Goal: Task Accomplishment & Management: Use online tool/utility

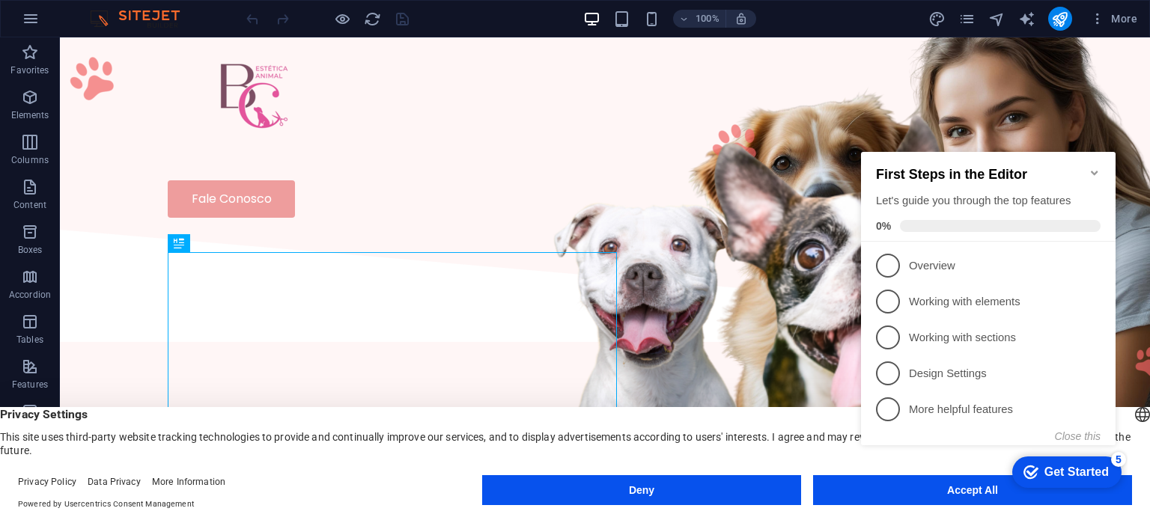
click at [66, 73] on appcues-checklist "Contextual help checklist present on screen" at bounding box center [33, 40] width 66 height 66
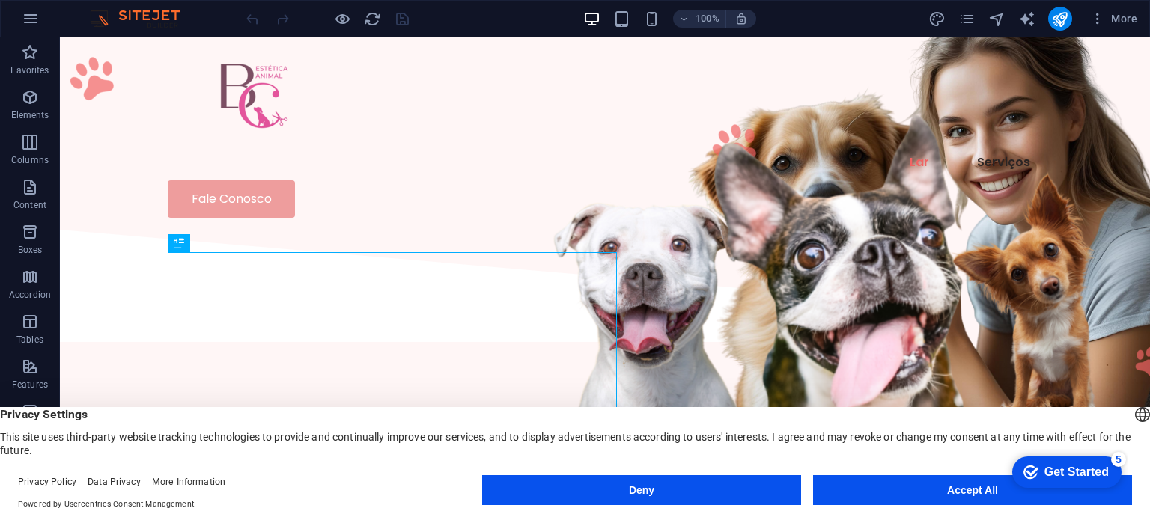
click at [66, 73] on appcues-checklist "Contextual help checklist present on screen" at bounding box center [33, 40] width 66 height 66
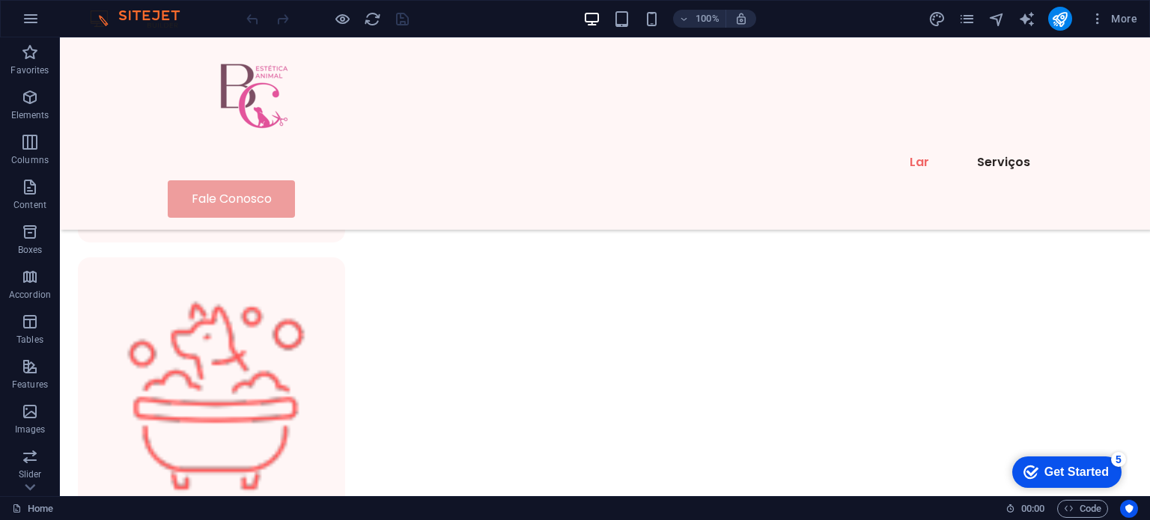
scroll to position [1014, 0]
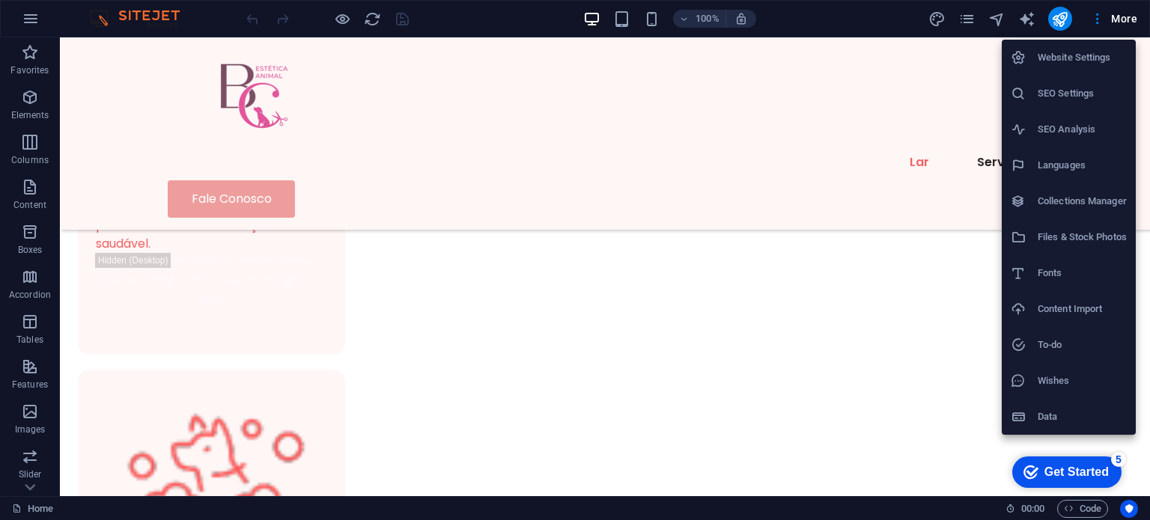
click at [970, 21] on div at bounding box center [575, 260] width 1150 height 520
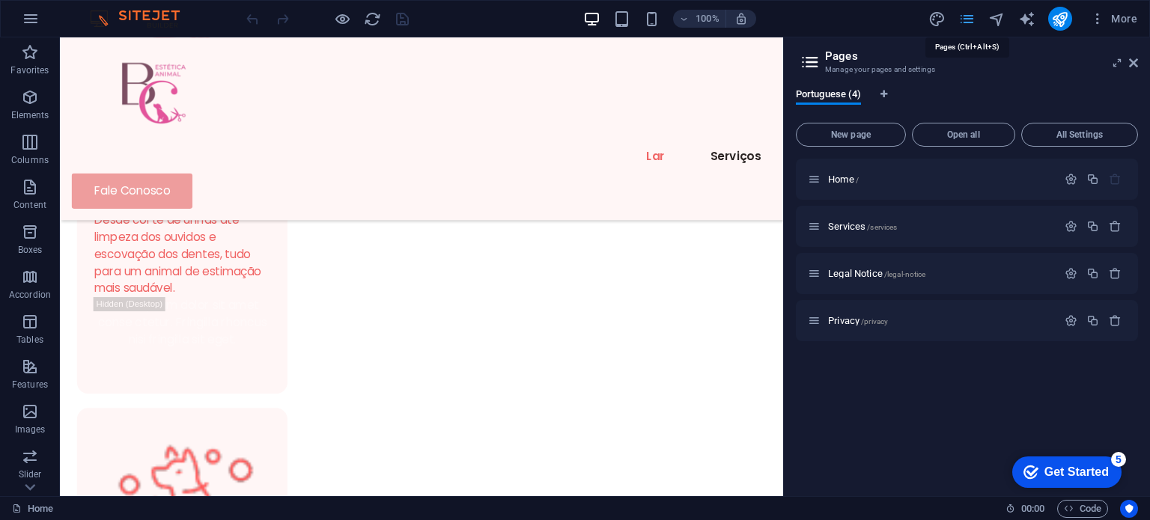
scroll to position [1021, 0]
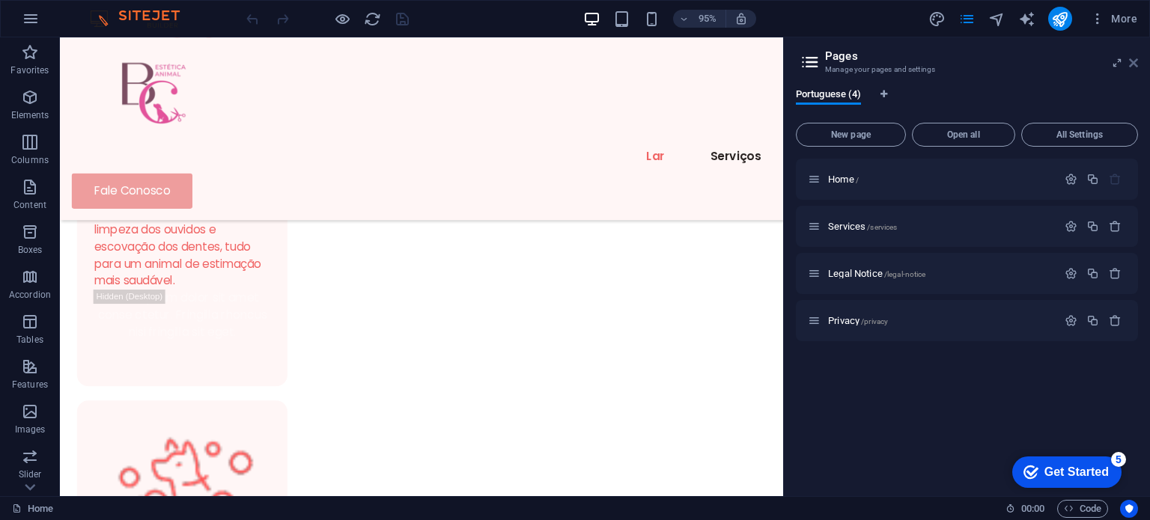
click at [0, 0] on icon at bounding box center [0, 0] width 0 height 0
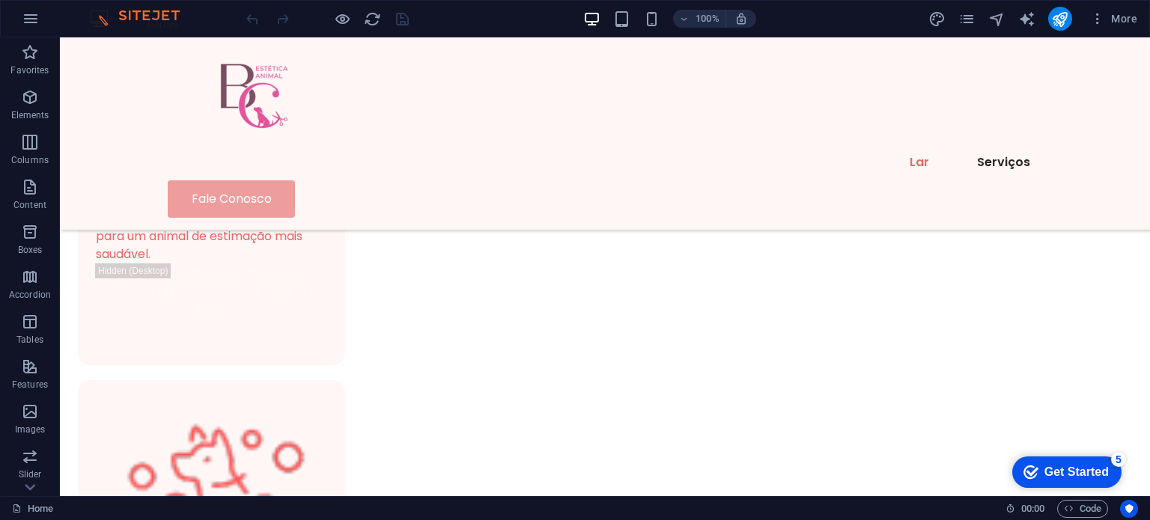
scroll to position [989, 0]
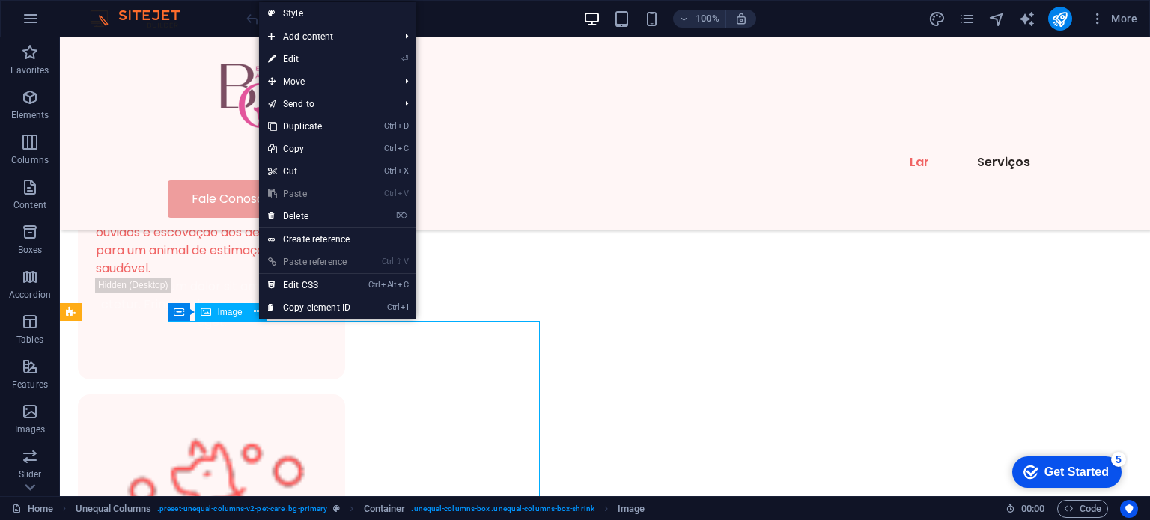
click at [0, 0] on span "Image" at bounding box center [0, 0] width 0 height 0
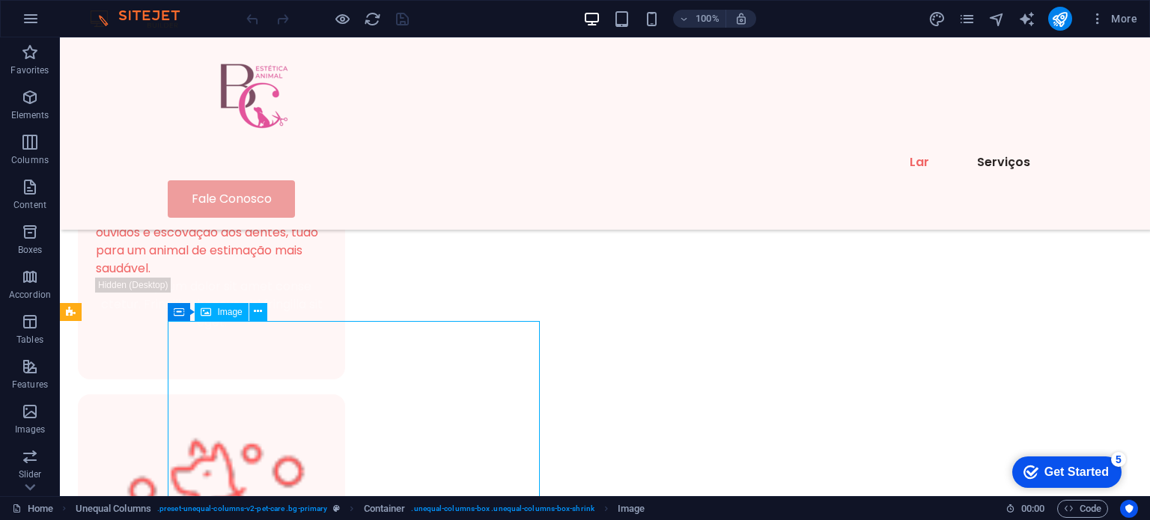
click at [0, 0] on span "Image" at bounding box center [0, 0] width 0 height 0
click at [0, 0] on icon at bounding box center [0, 0] width 0 height 0
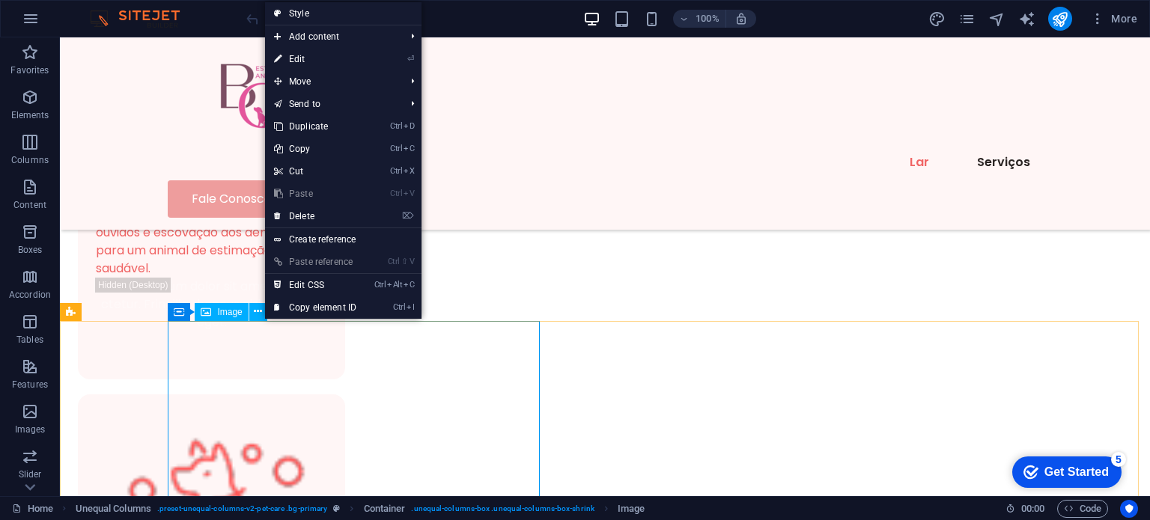
click at [0, 0] on icon at bounding box center [0, 0] width 0 height 0
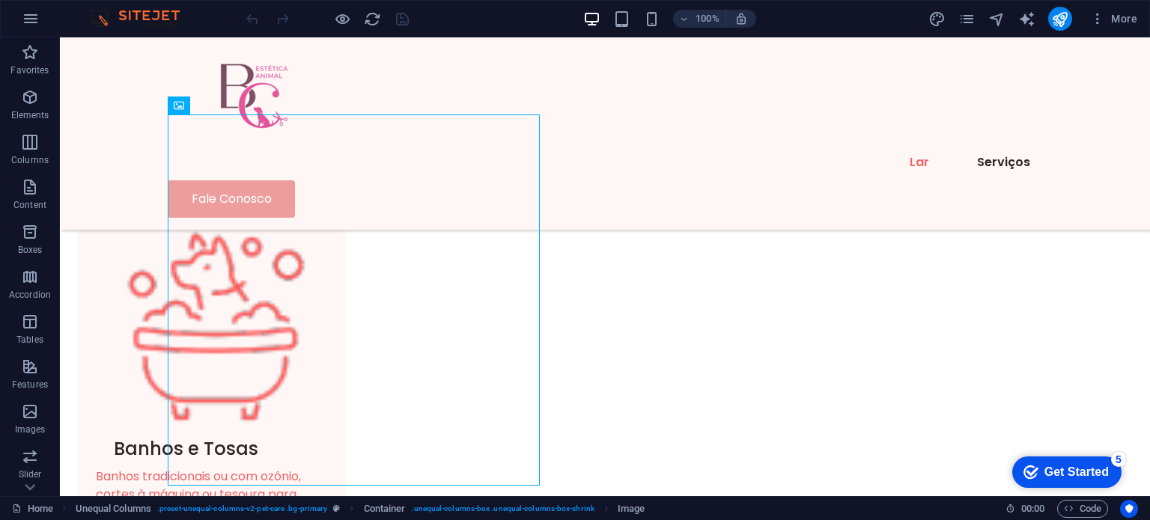
scroll to position [1217, 0]
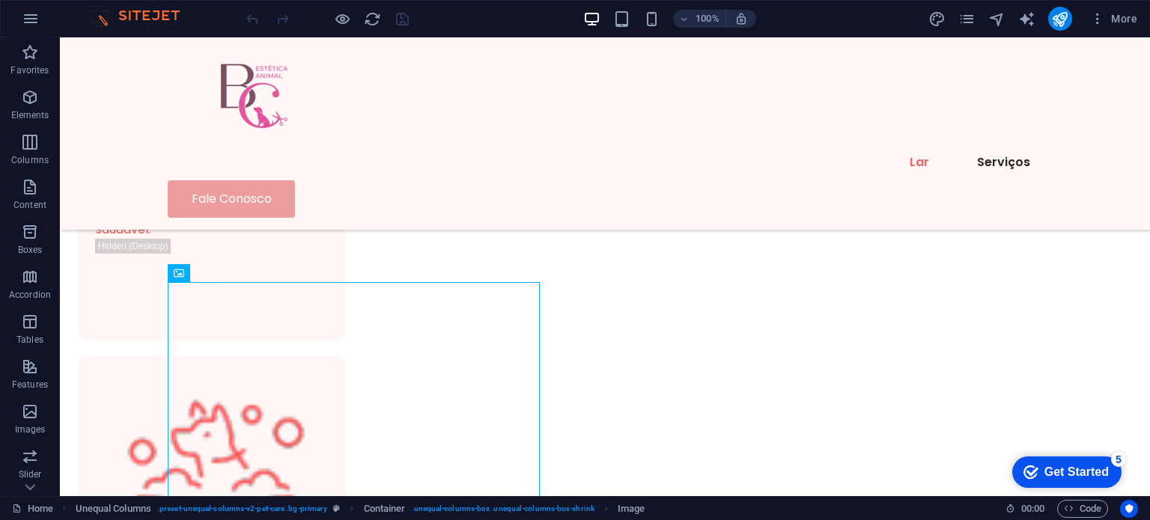
scroll to position [1084, 0]
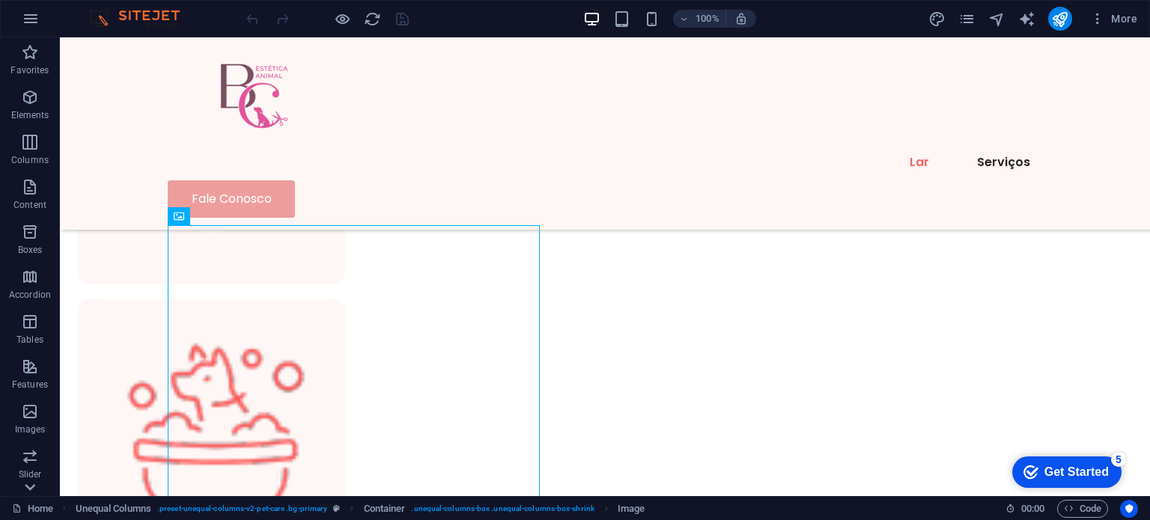
click at [32, 490] on icon at bounding box center [29, 487] width 21 height 21
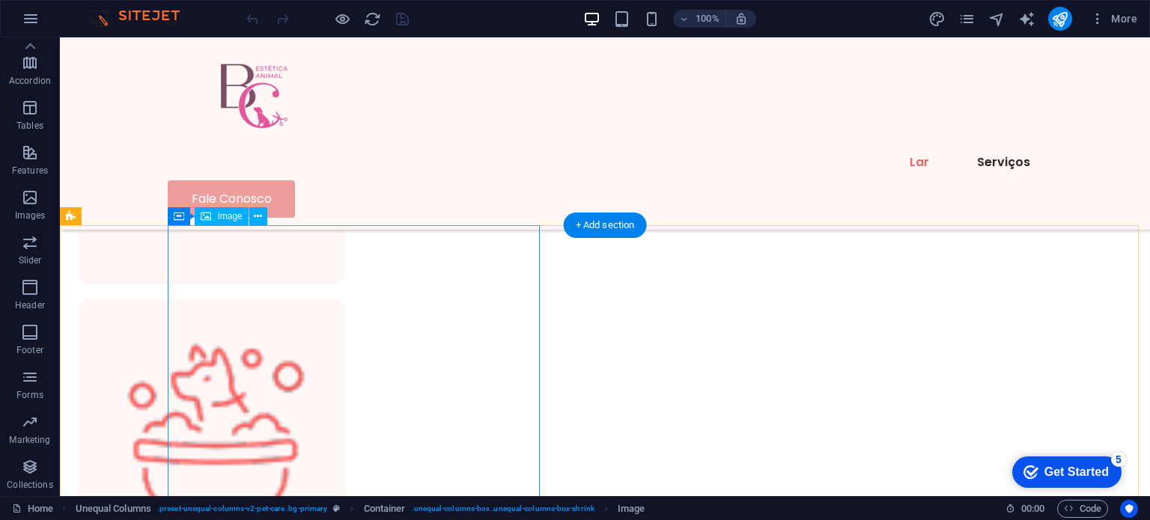
drag, startPoint x: 93, startPoint y: 283, endPoint x: 171, endPoint y: 241, distance: 88.5
click at [23, 248] on icon "button" at bounding box center [30, 243] width 18 height 18
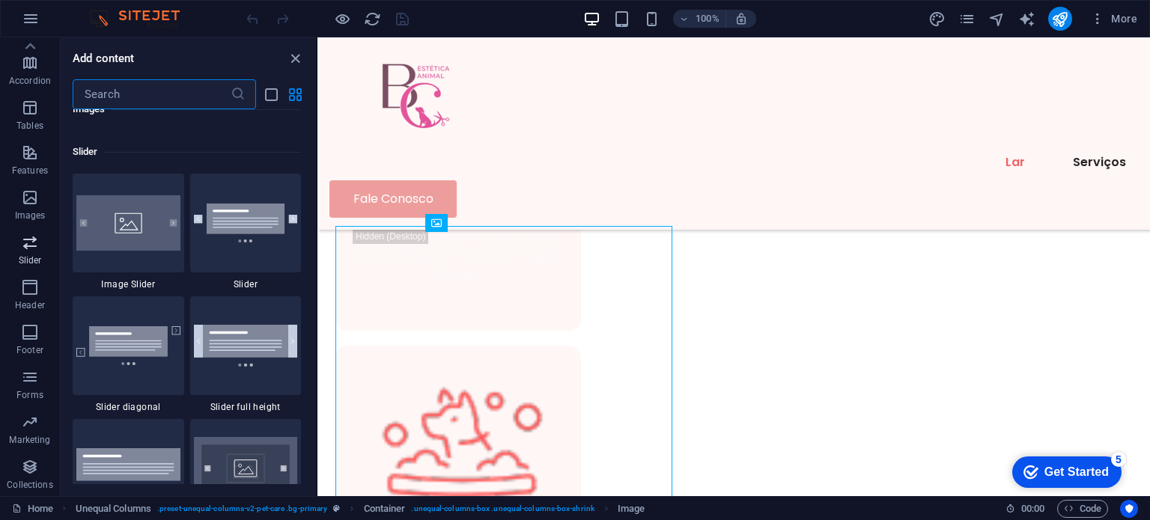
scroll to position [8489, 0]
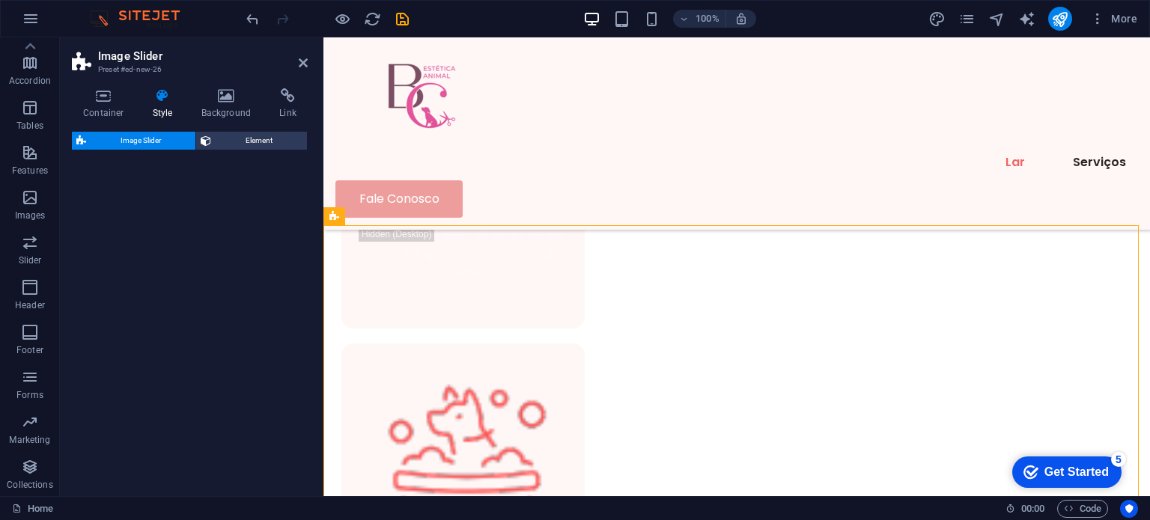
select select "rem"
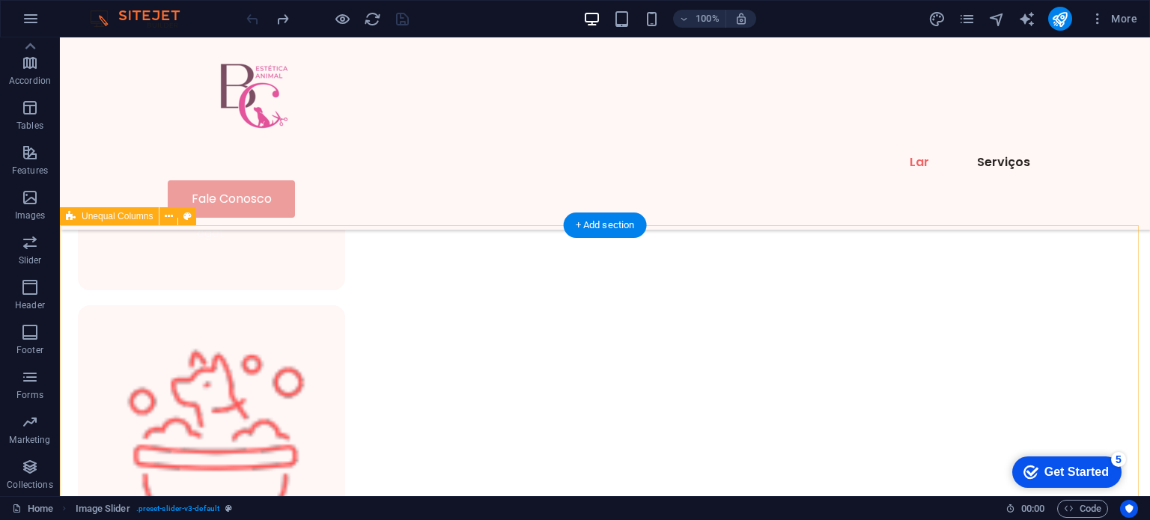
scroll to position [1084, 0]
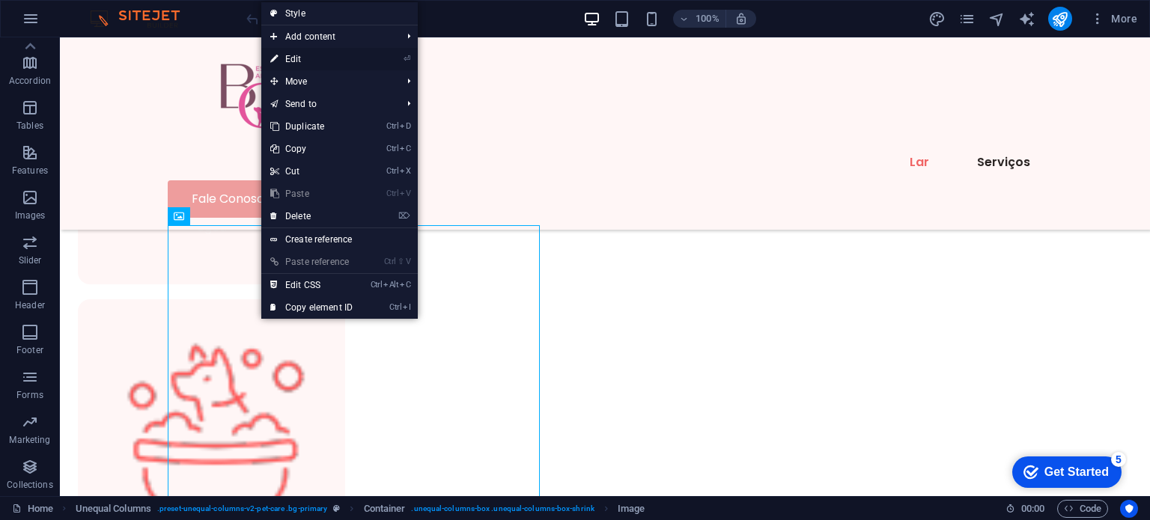
click at [303, 64] on link "⏎ Edit" at bounding box center [311, 59] width 100 height 22
select select "%"
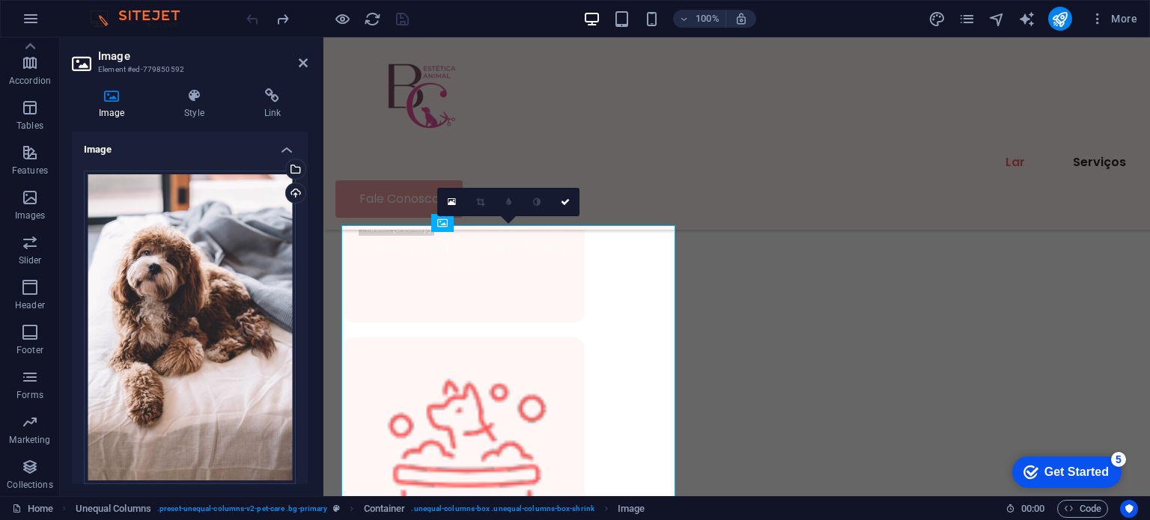
scroll to position [1078, 0]
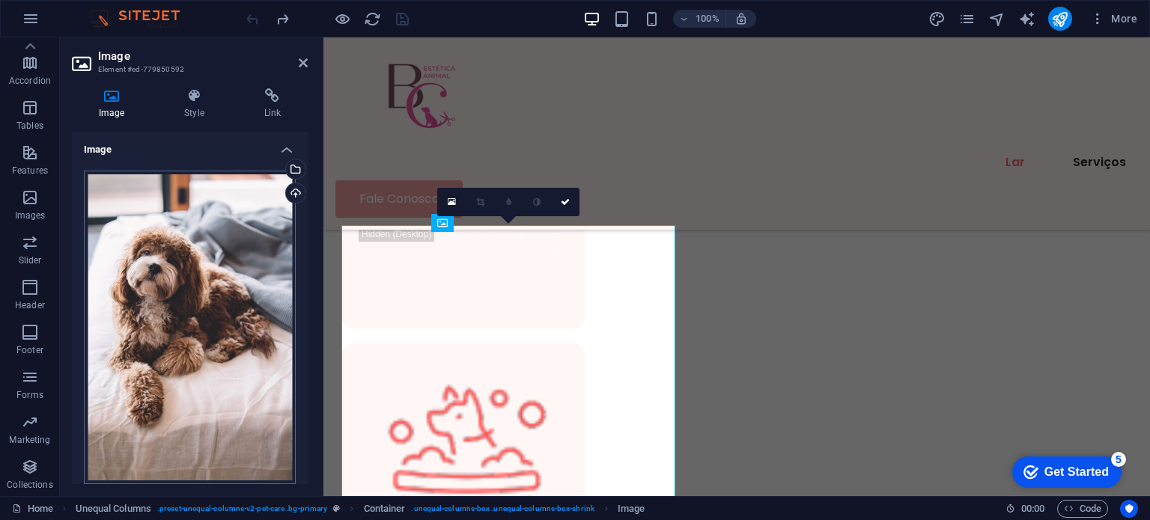
drag, startPoint x: 26, startPoint y: 252, endPoint x: 111, endPoint y: 269, distance: 86.2
click at [111, 269] on section "Favorites Elements Columns Content Boxes Accordion Tables Features Images Slide…" at bounding box center [575, 266] width 1150 height 459
click at [29, 242] on icon "button" at bounding box center [30, 243] width 18 height 18
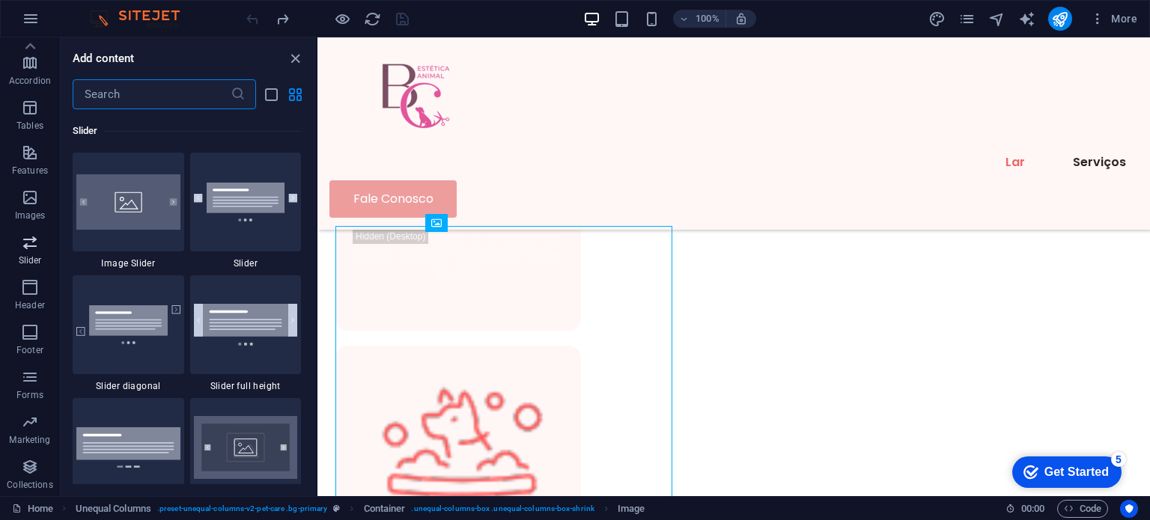
scroll to position [8489, 0]
click at [117, 238] on div at bounding box center [129, 202] width 112 height 99
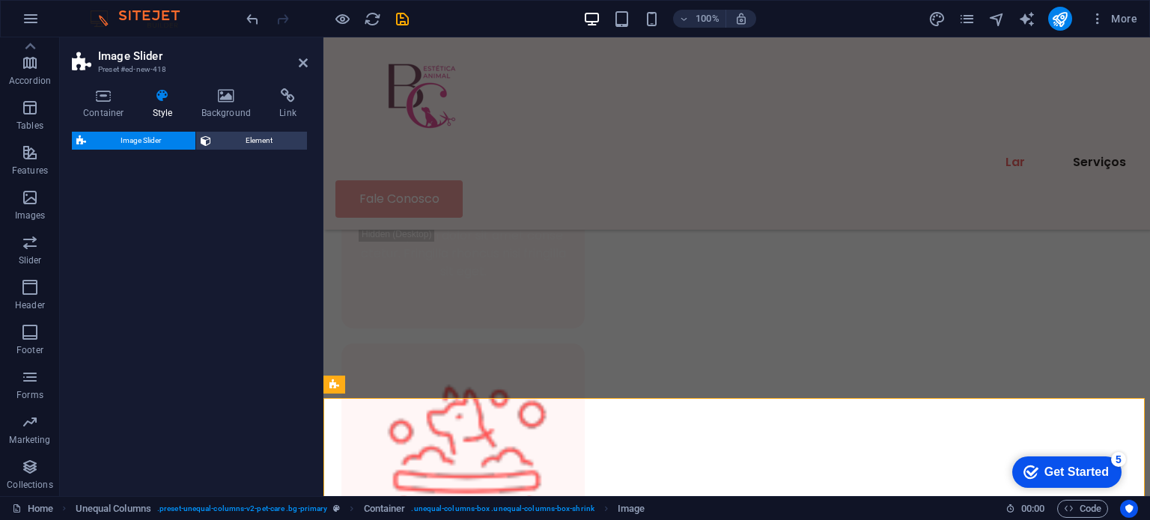
select select "rem"
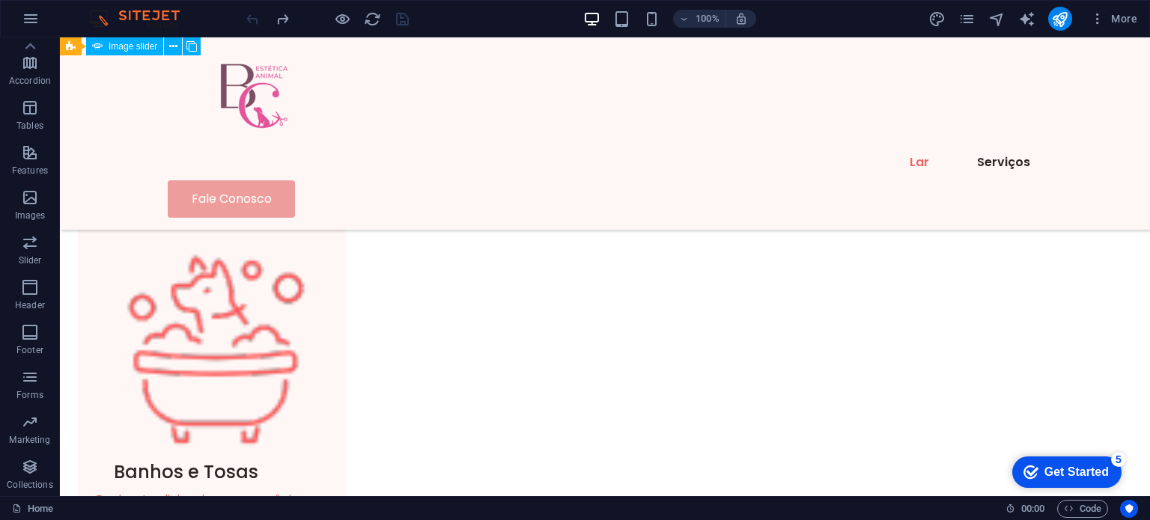
scroll to position [1078, 0]
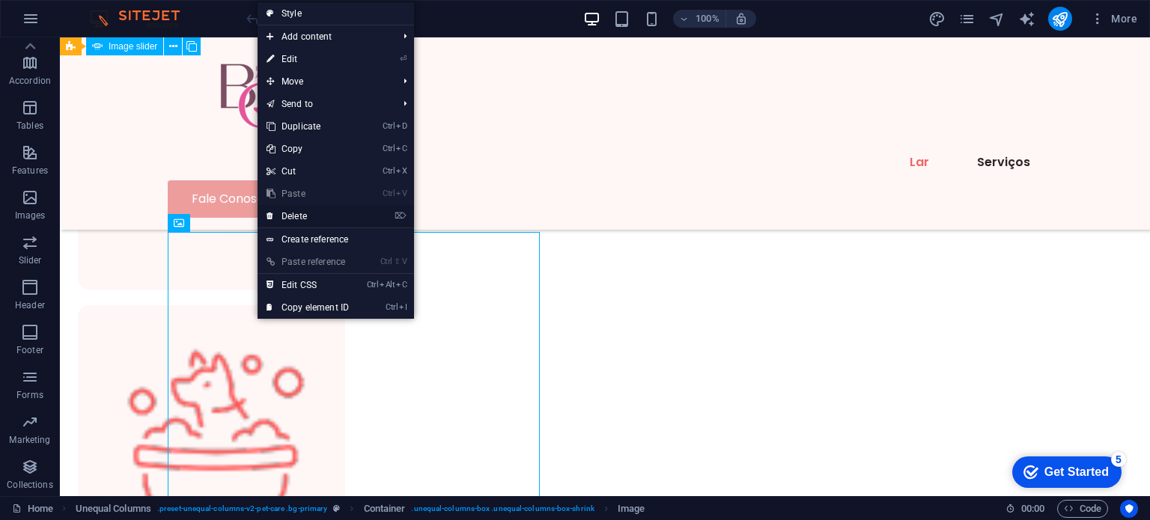
click at [288, 213] on link "⌦ Delete" at bounding box center [308, 216] width 100 height 22
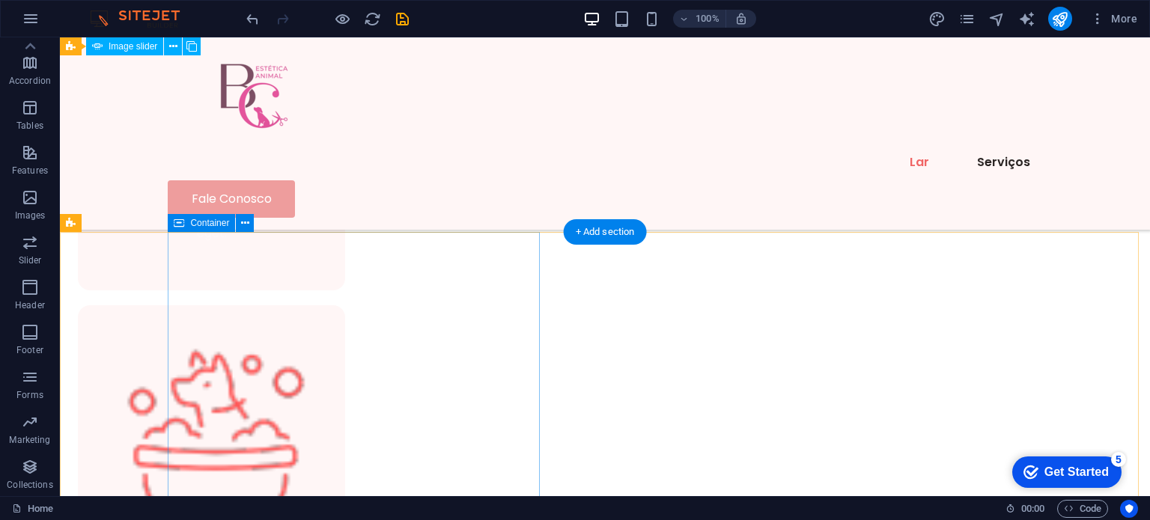
drag, startPoint x: 87, startPoint y: 287, endPoint x: 291, endPoint y: 273, distance: 204.9
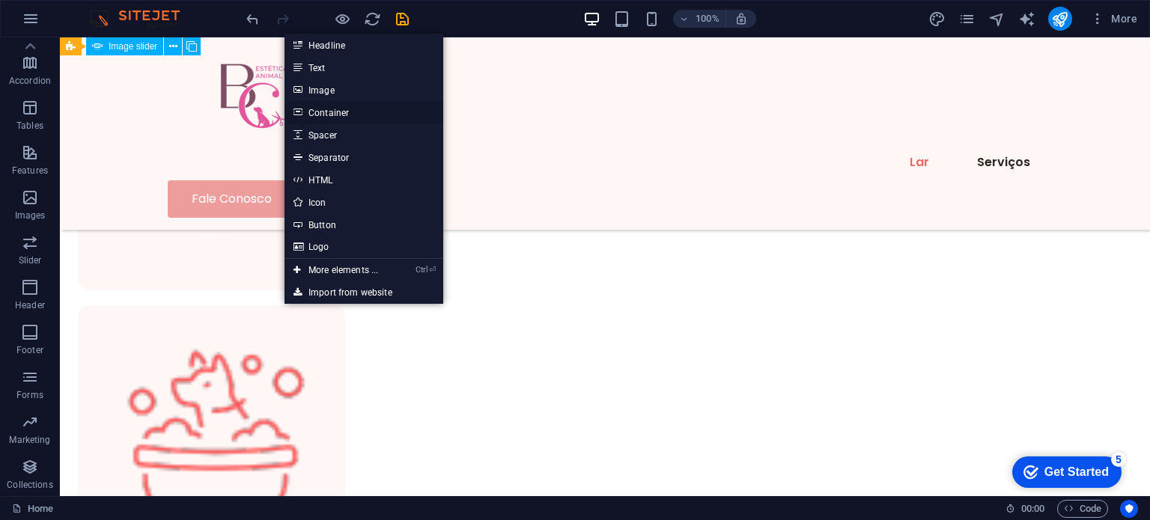
click at [330, 113] on link "Container" at bounding box center [364, 112] width 159 height 22
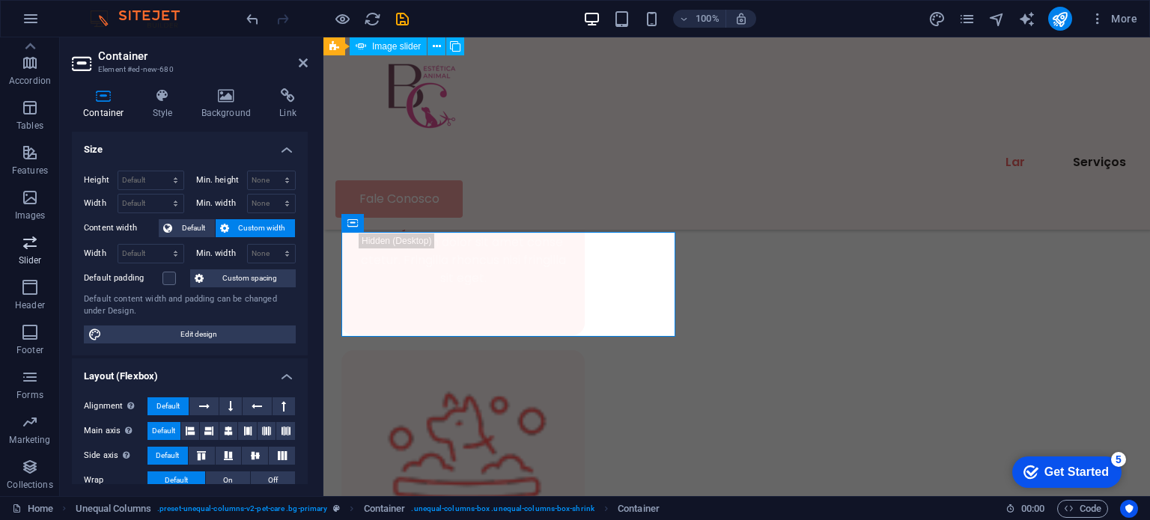
click at [34, 247] on icon "button" at bounding box center [30, 243] width 18 height 18
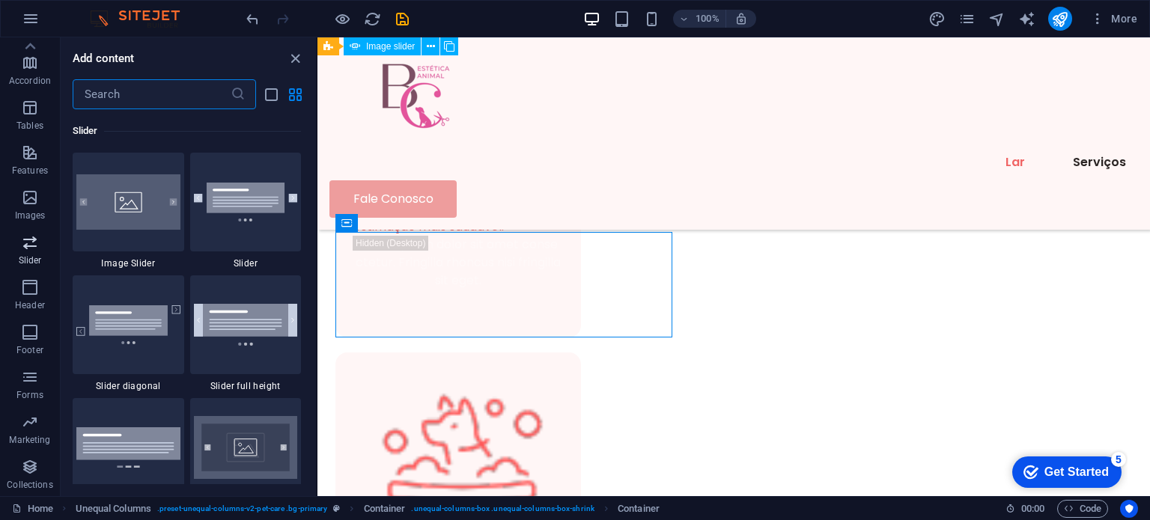
scroll to position [8489, 0]
click at [130, 213] on div at bounding box center [129, 202] width 112 height 99
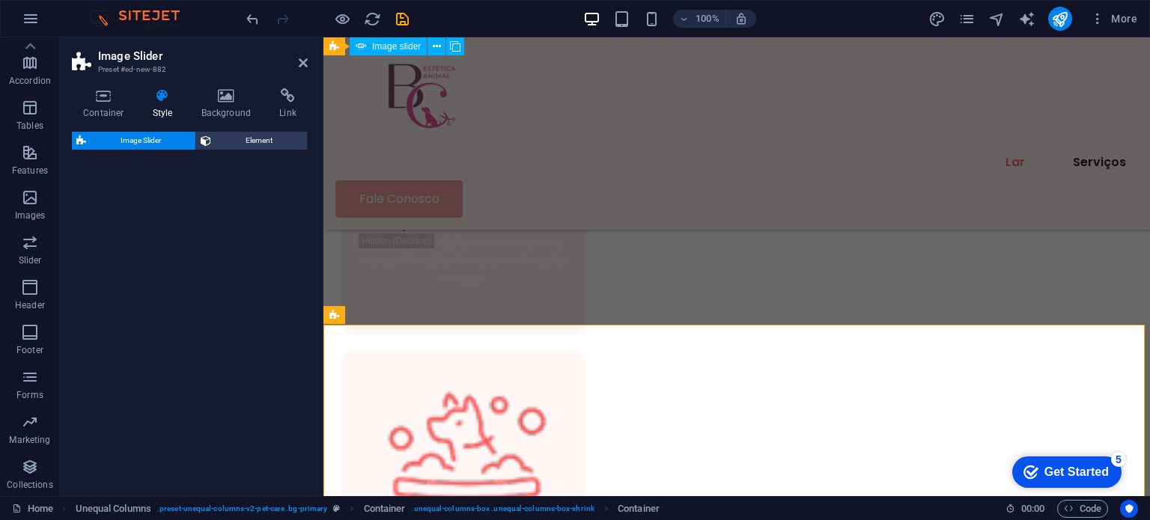
scroll to position [1825, 0]
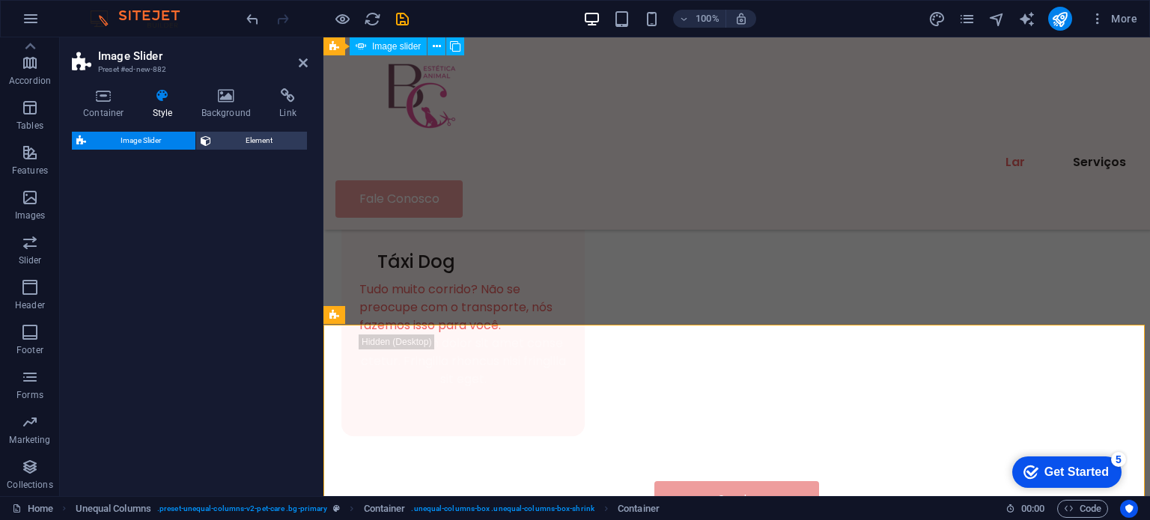
select select "rem"
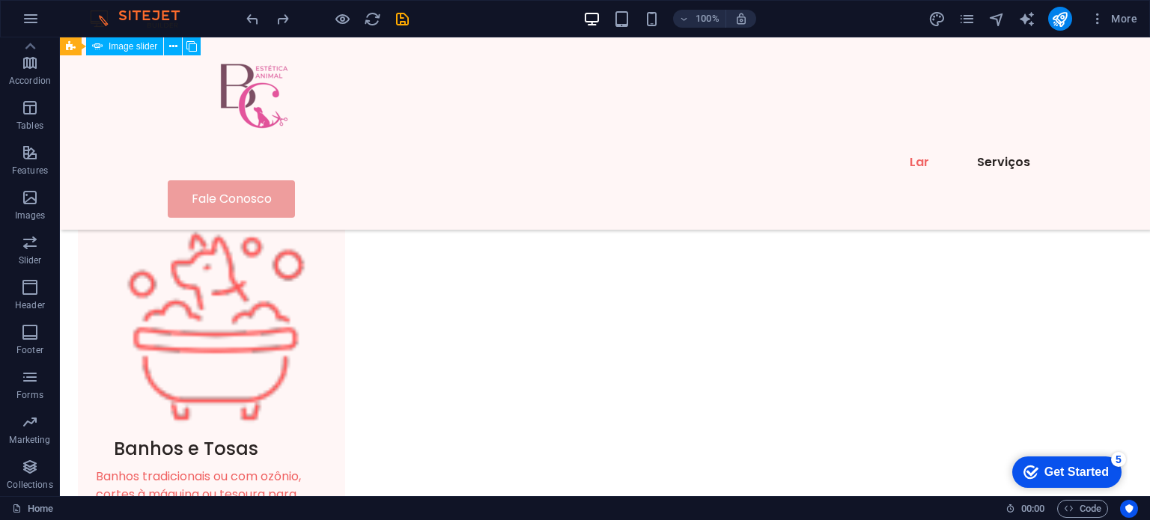
scroll to position [1063, 0]
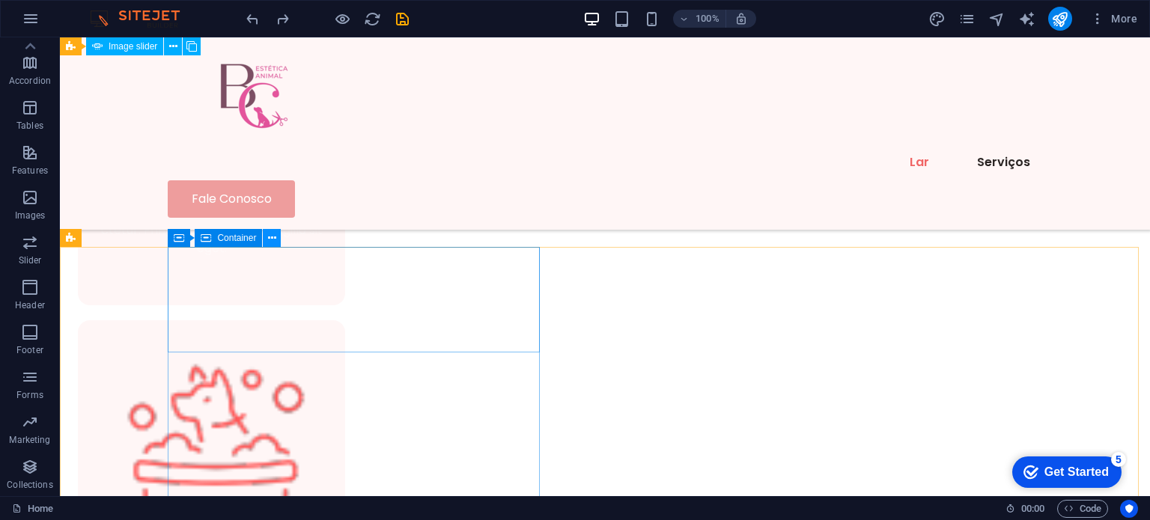
click at [270, 233] on icon at bounding box center [272, 239] width 8 height 16
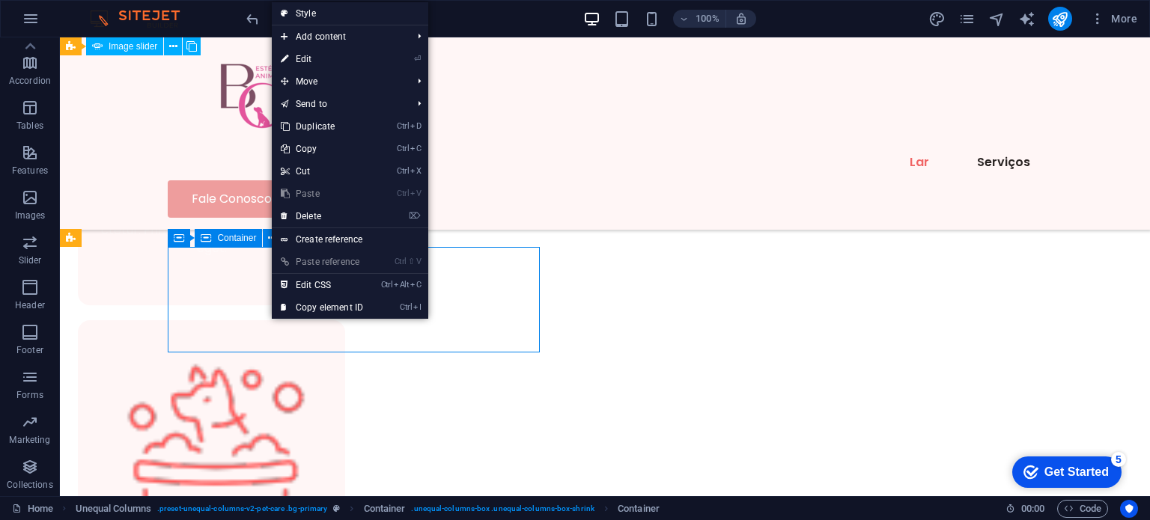
click at [242, 239] on span "Container" at bounding box center [236, 238] width 39 height 9
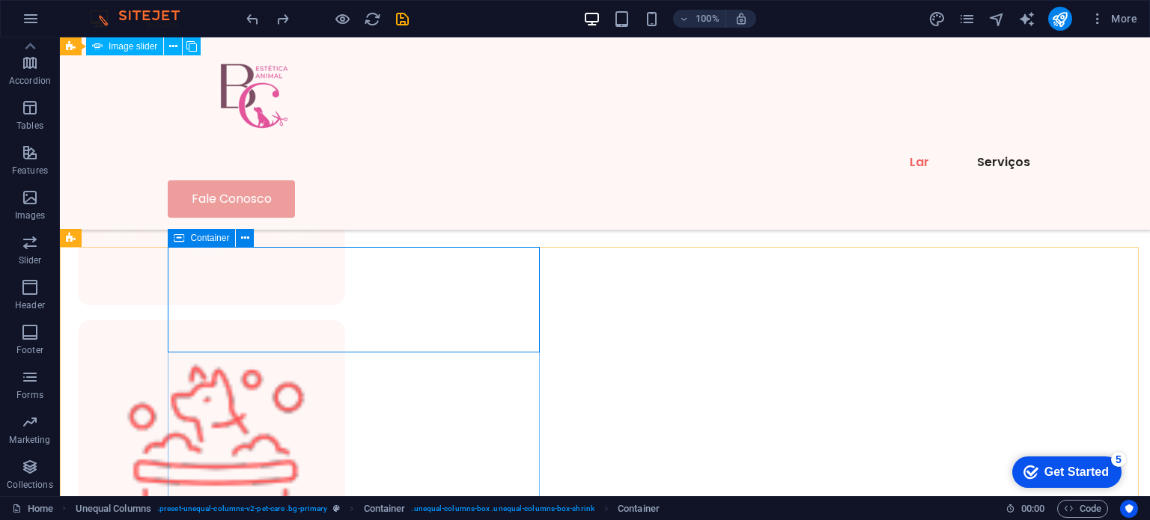
drag, startPoint x: 90, startPoint y: 288, endPoint x: 315, endPoint y: 293, distance: 224.7
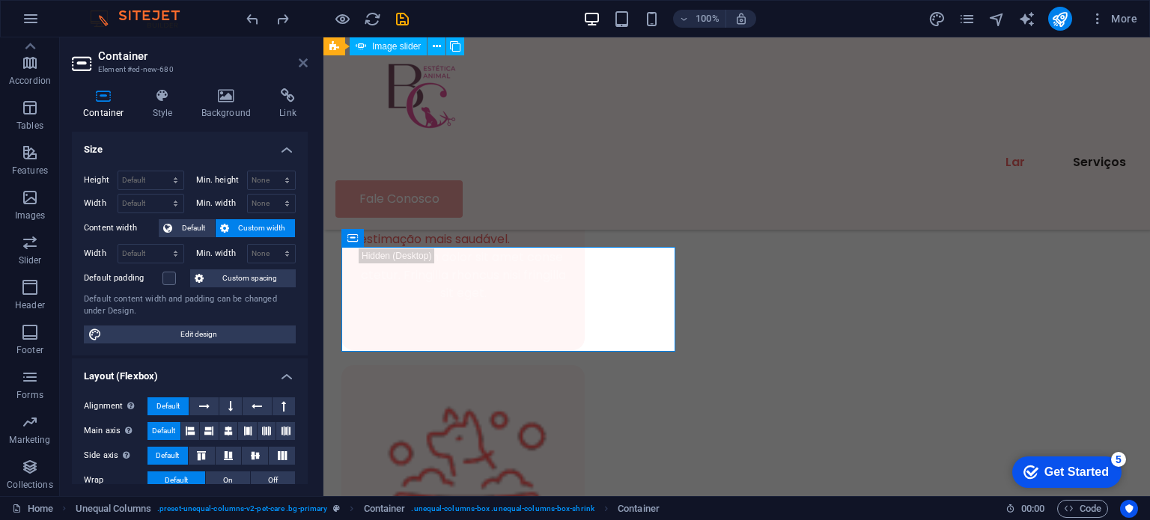
click at [302, 60] on icon at bounding box center [303, 63] width 9 height 12
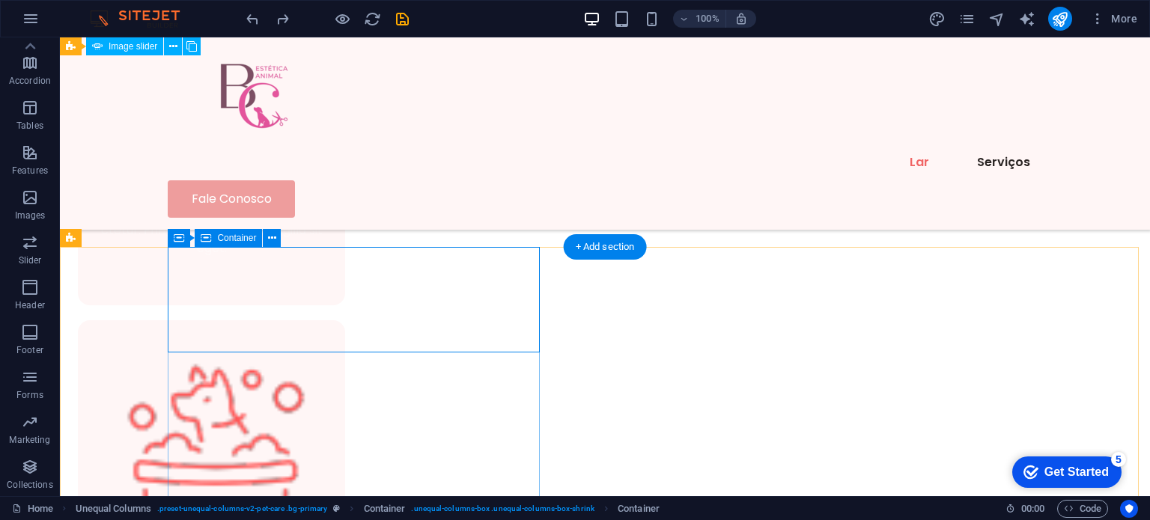
click at [31, 248] on icon "button" at bounding box center [30, 243] width 18 height 18
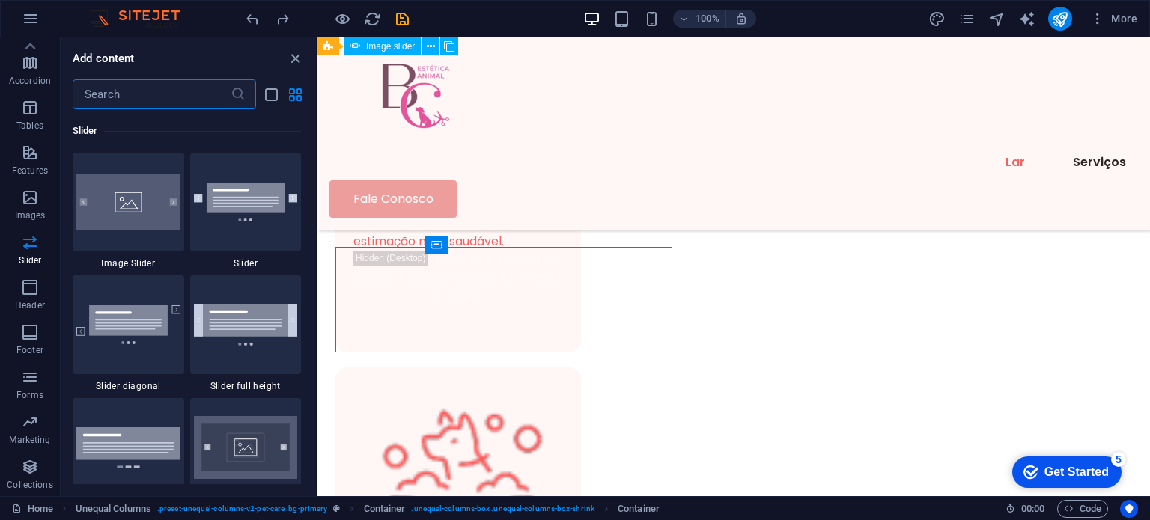
scroll to position [8771, 0]
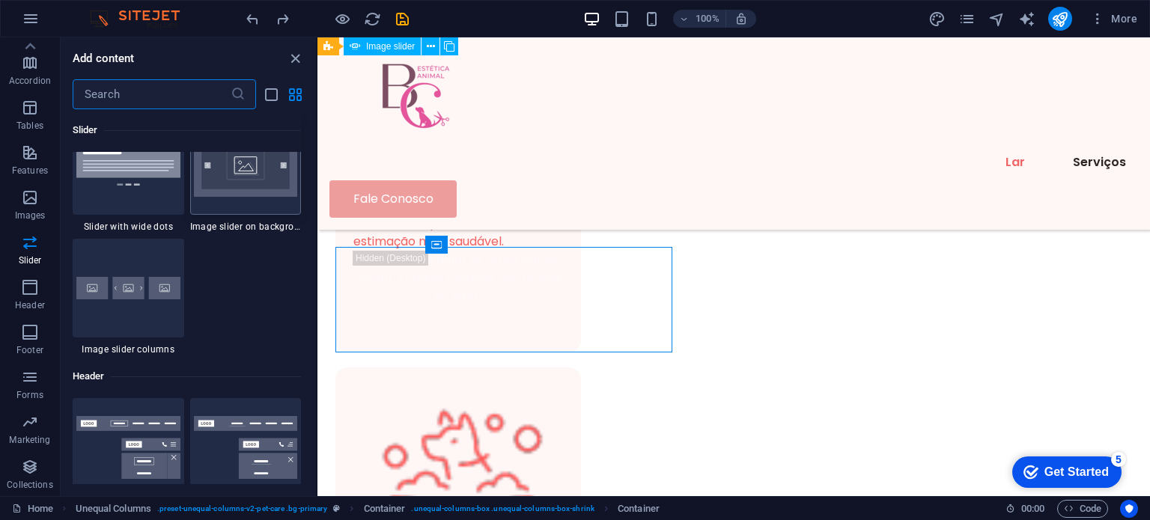
click at [256, 188] on img at bounding box center [246, 165] width 104 height 63
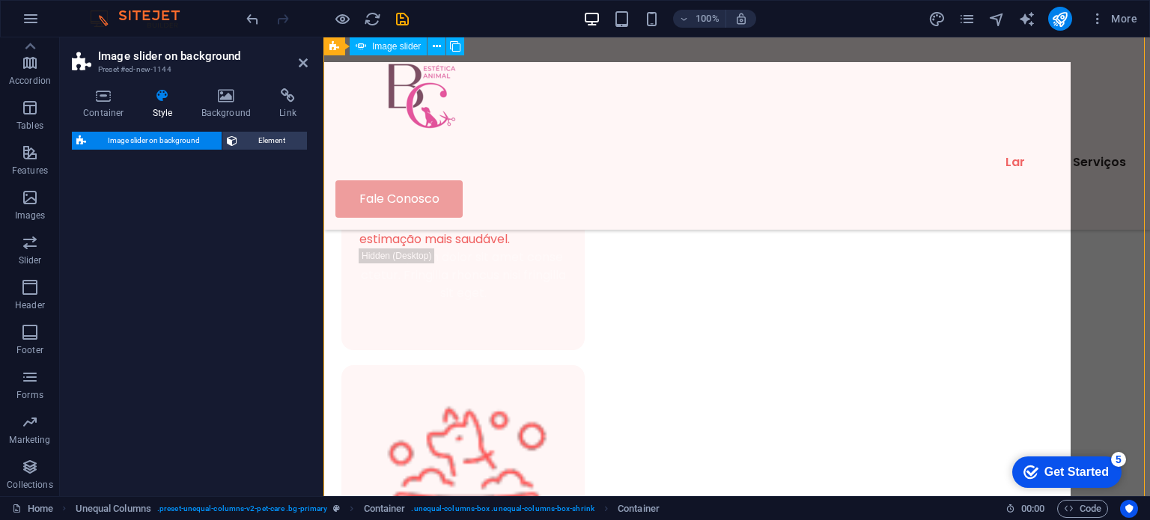
scroll to position [1872, 0]
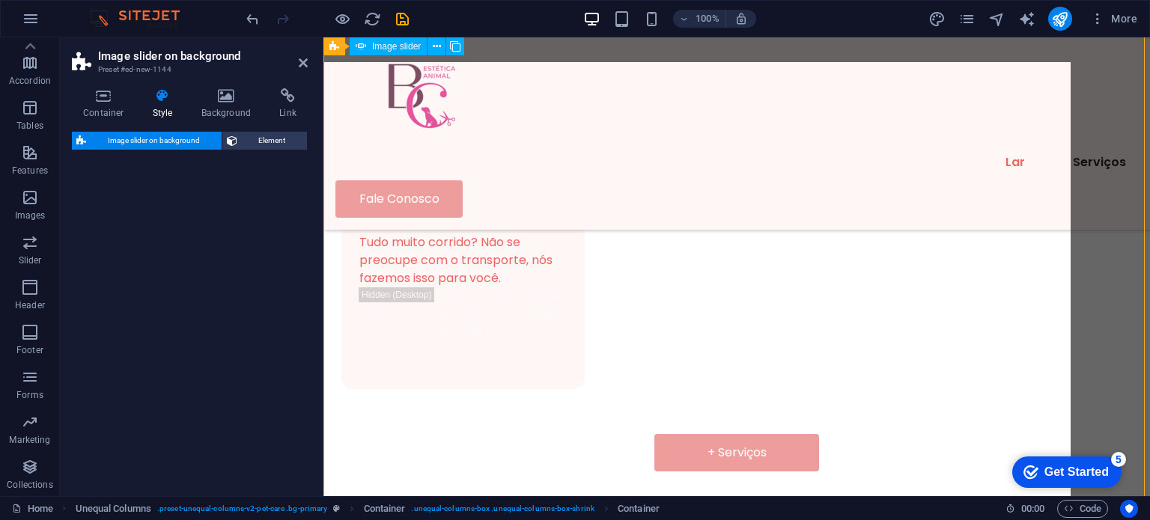
select select "rem"
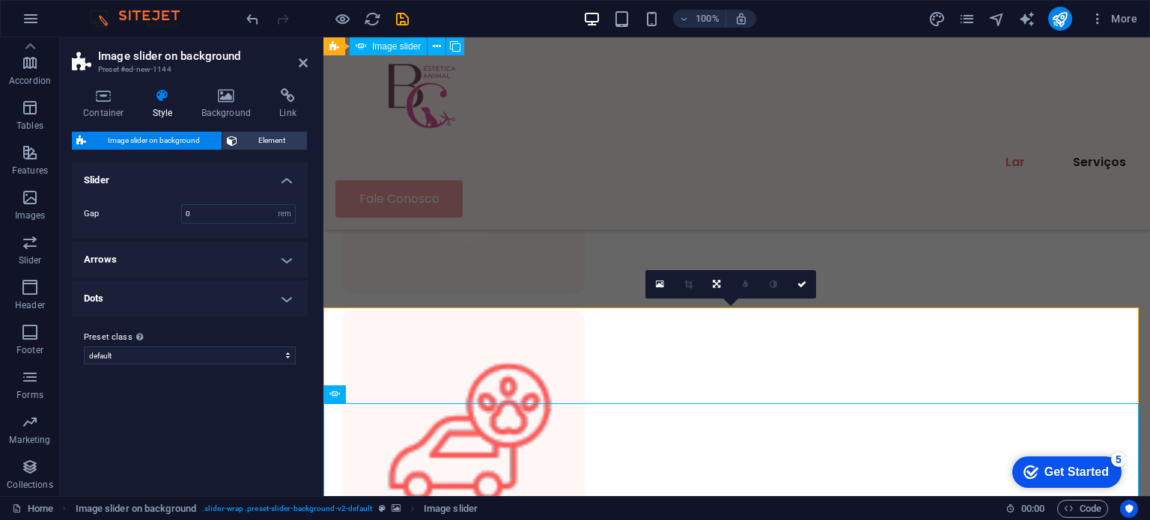
scroll to position [1680, 0]
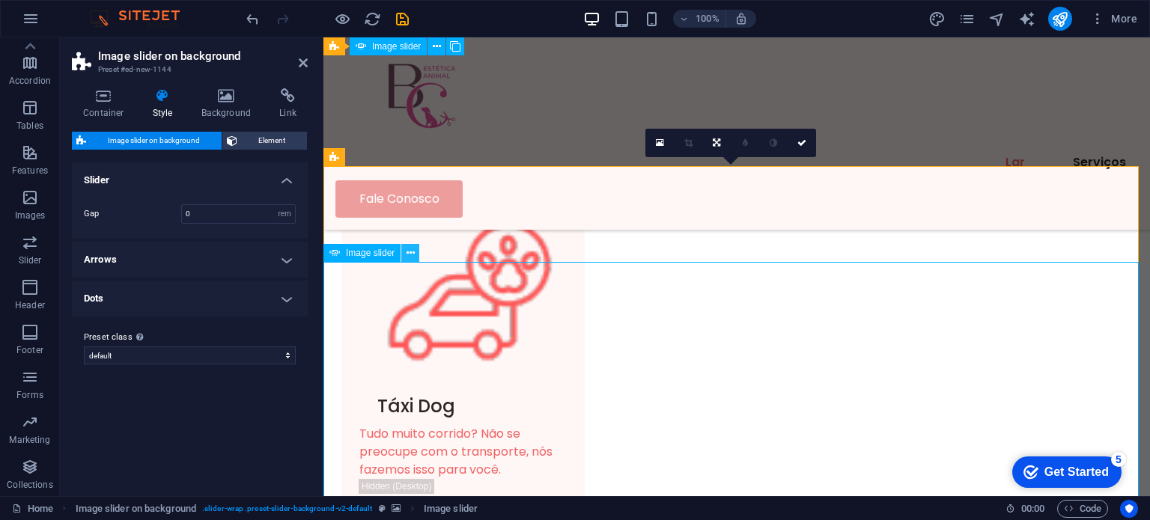
click at [413, 255] on icon at bounding box center [411, 254] width 8 height 16
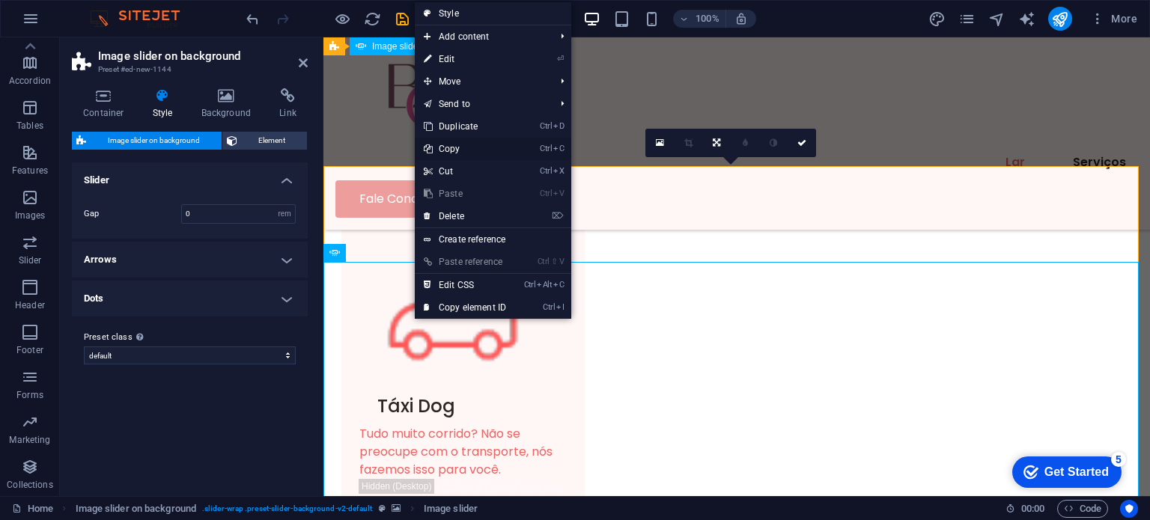
click at [457, 151] on link "Ctrl C Copy" at bounding box center [465, 149] width 100 height 22
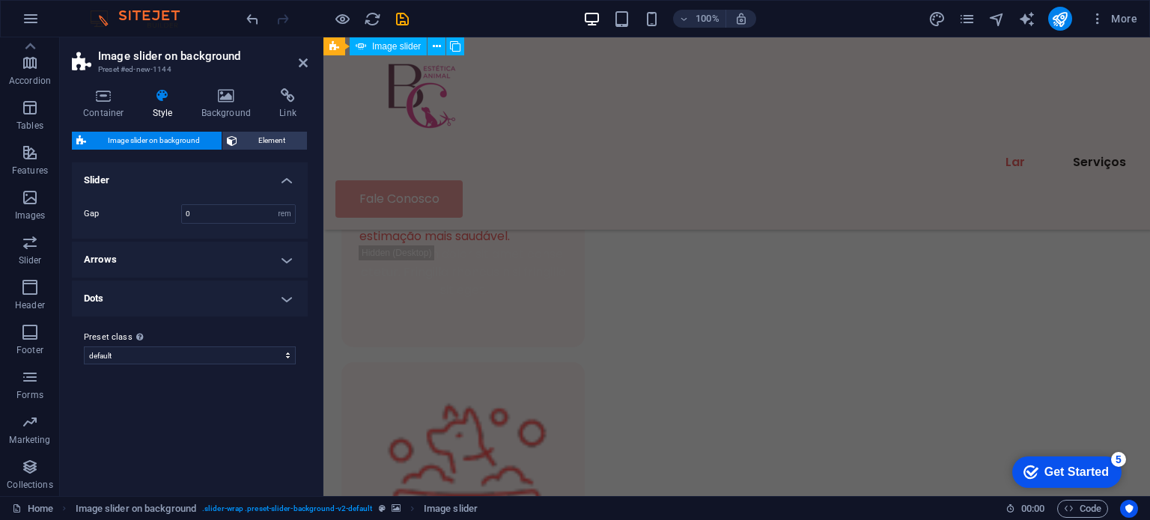
scroll to position [918, 0]
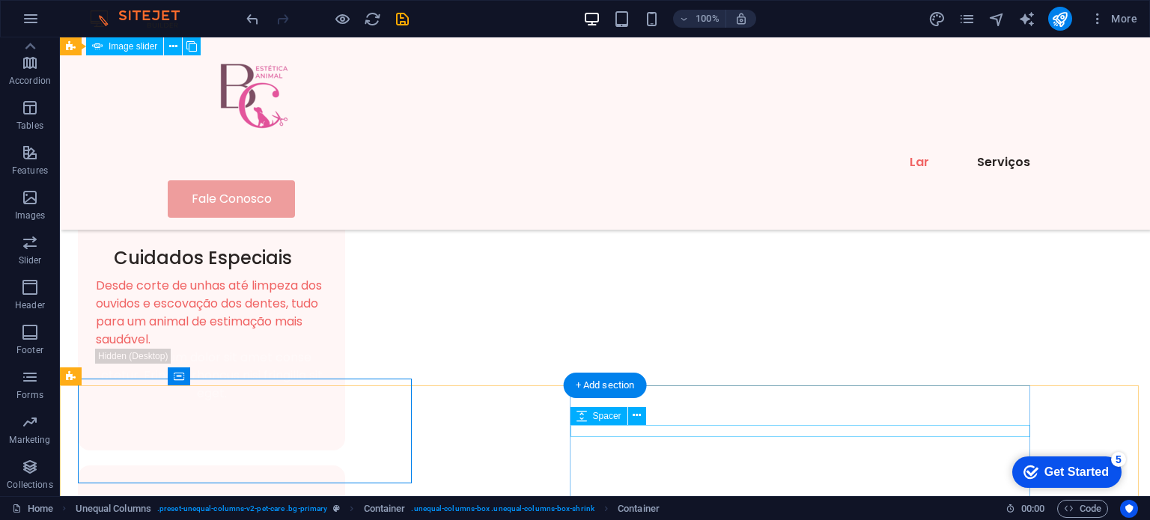
scroll to position [925, 0]
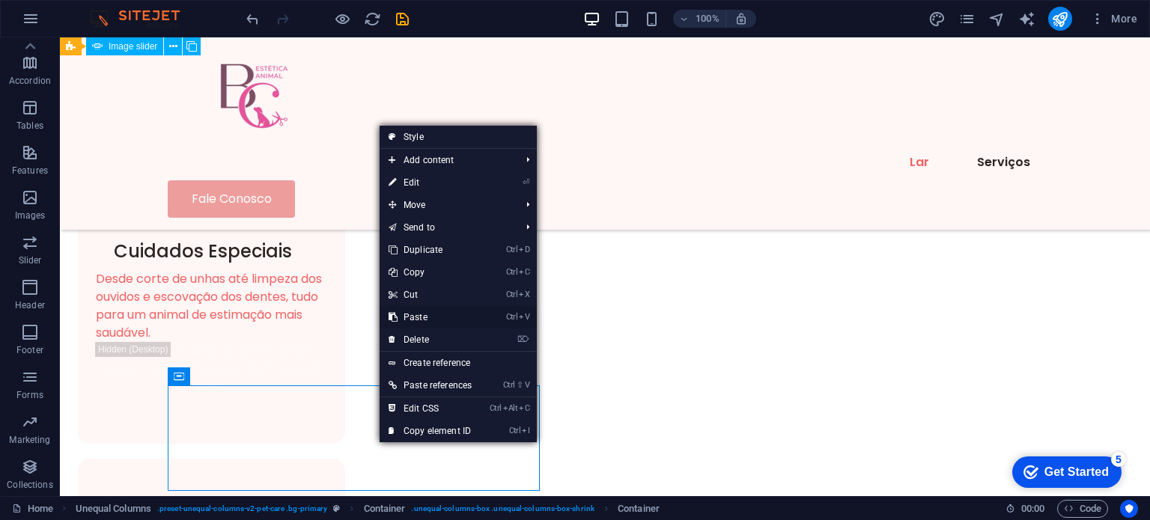
click at [416, 320] on link "Ctrl V Paste" at bounding box center [430, 317] width 101 height 22
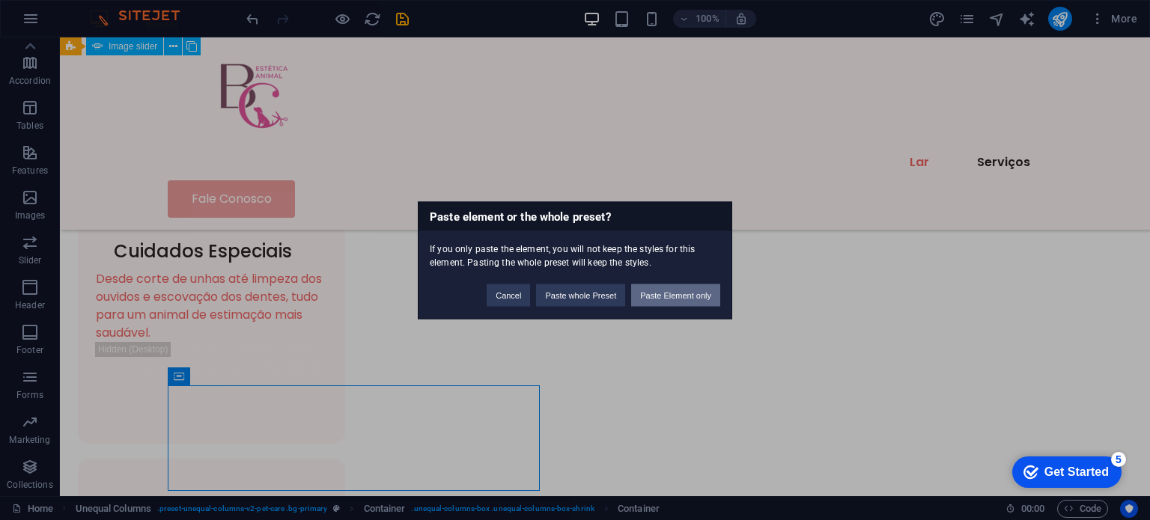
click at [680, 299] on button "Paste Element only" at bounding box center [675, 295] width 89 height 22
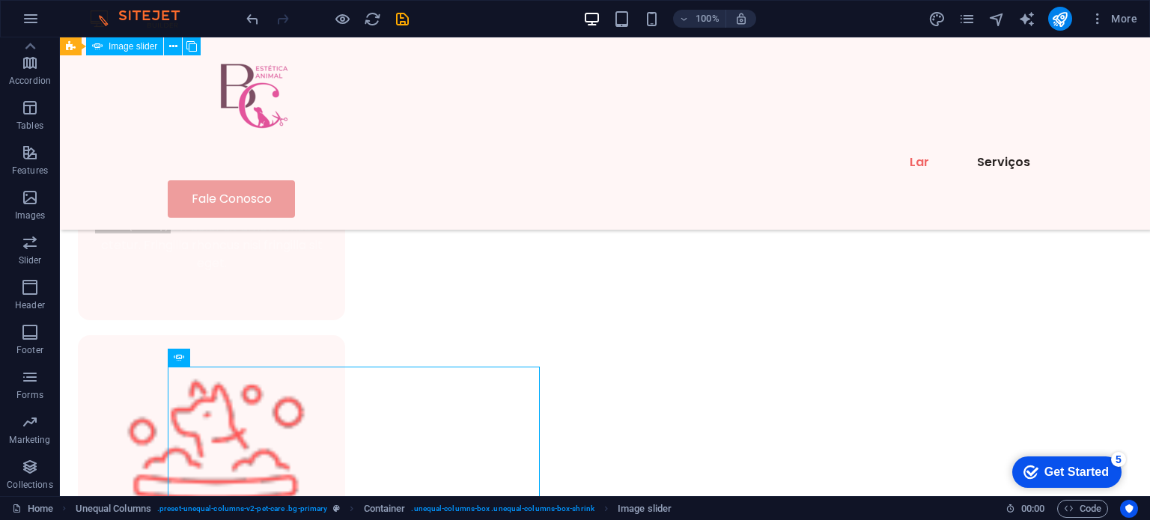
scroll to position [1033, 0]
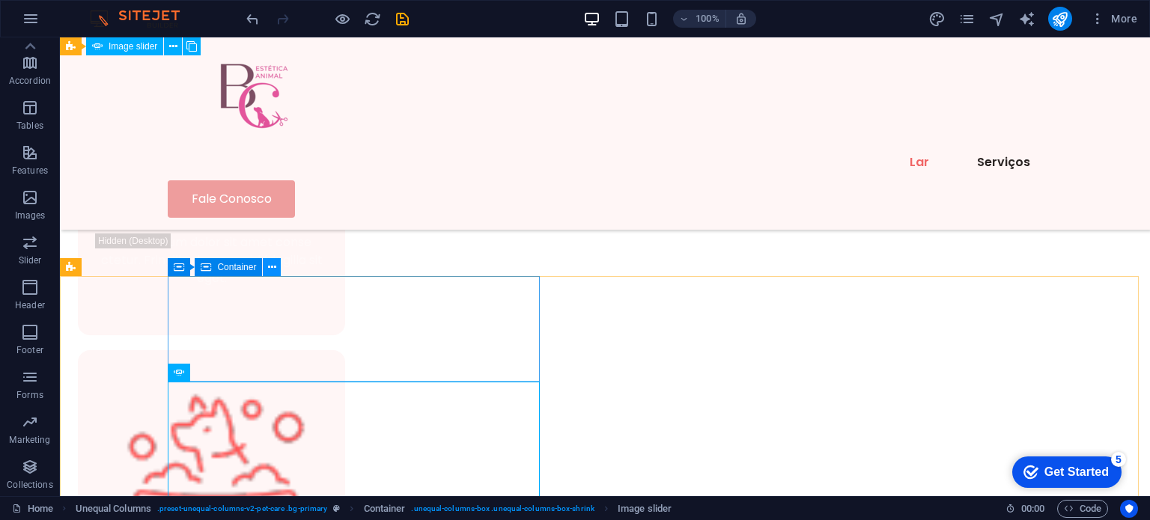
click at [270, 273] on icon at bounding box center [272, 268] width 8 height 16
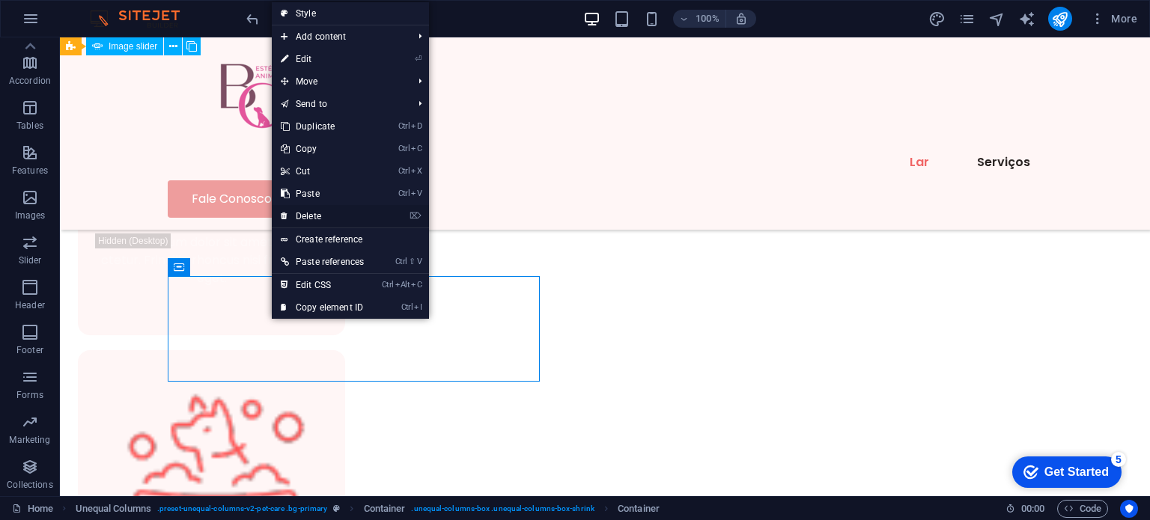
click at [309, 219] on link "⌦ Delete" at bounding box center [322, 216] width 101 height 22
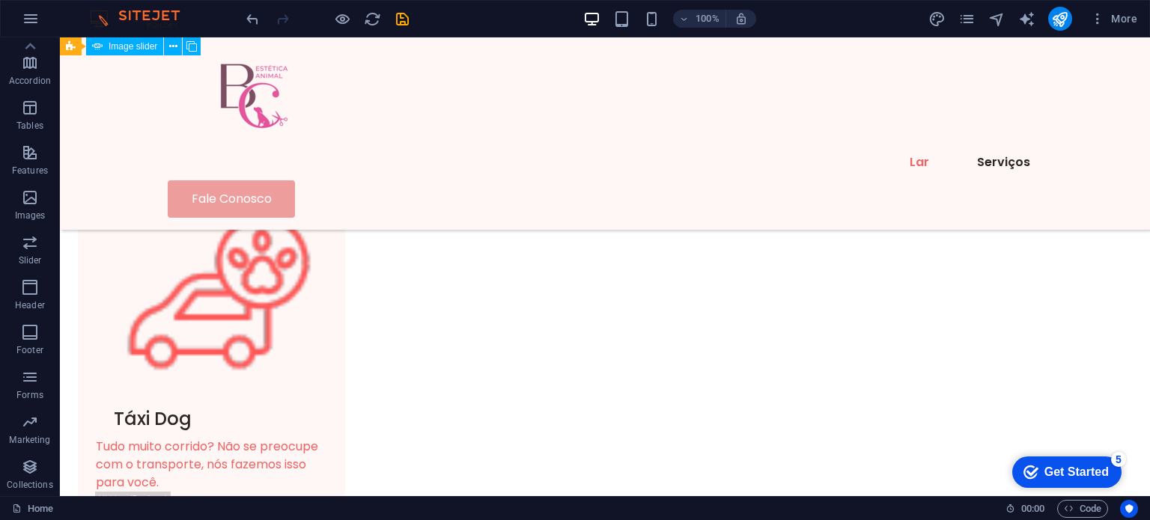
scroll to position [1787, 0]
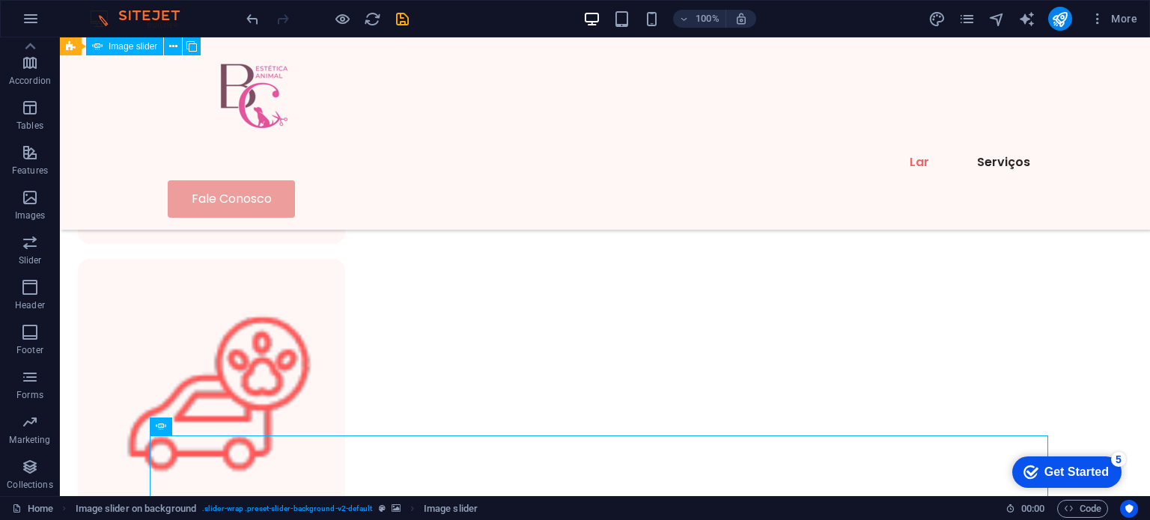
scroll to position [1513, 0]
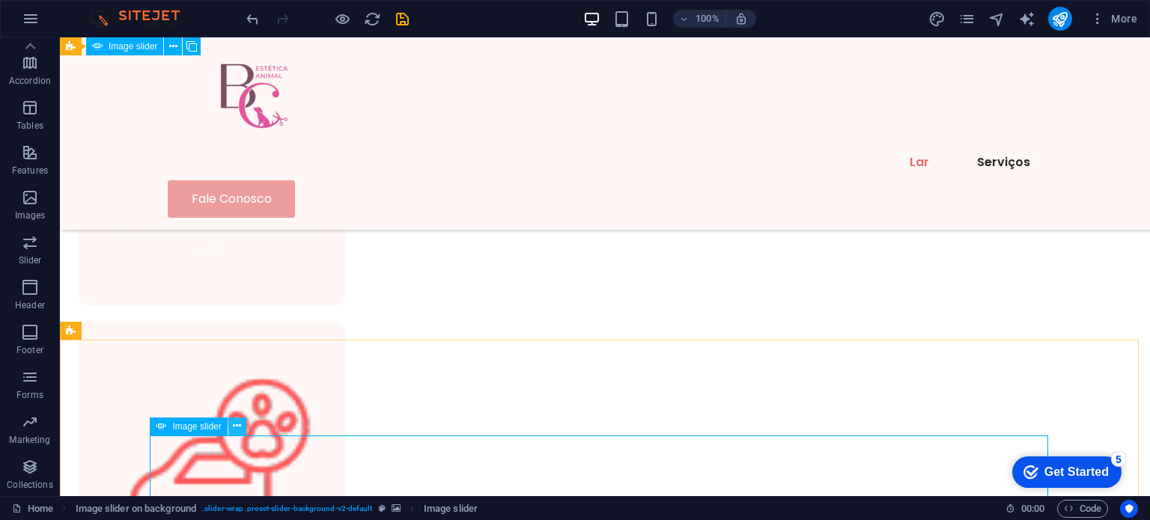
click at [243, 426] on button at bounding box center [237, 427] width 18 height 18
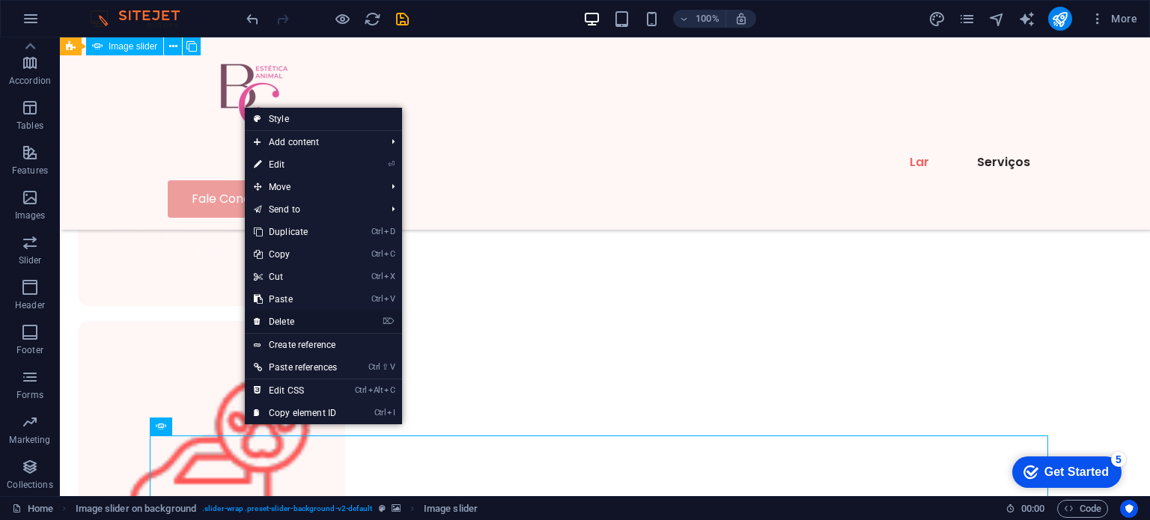
click at [293, 323] on link "⌦ Delete" at bounding box center [295, 322] width 101 height 22
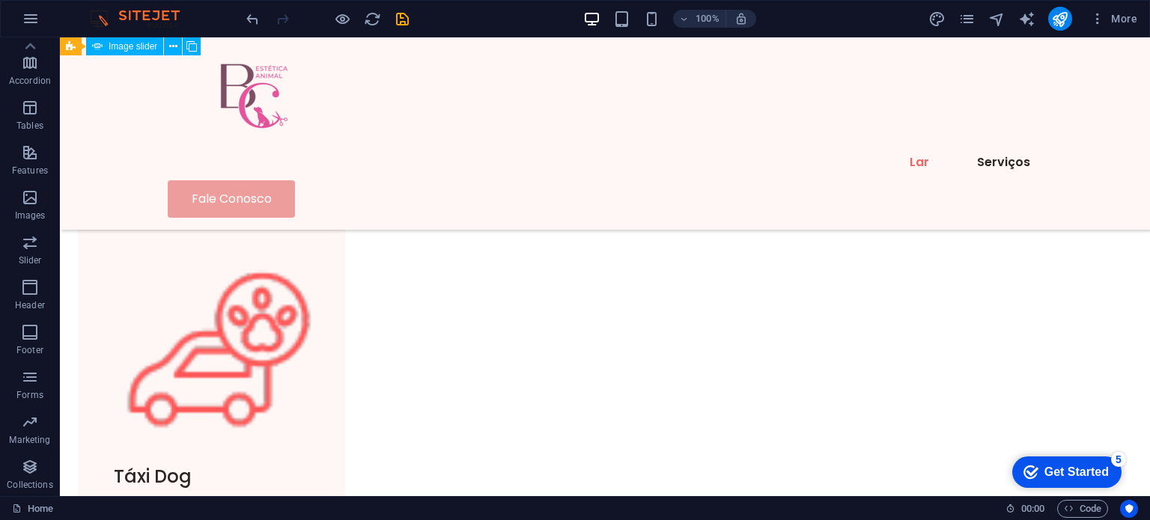
scroll to position [1493, 0]
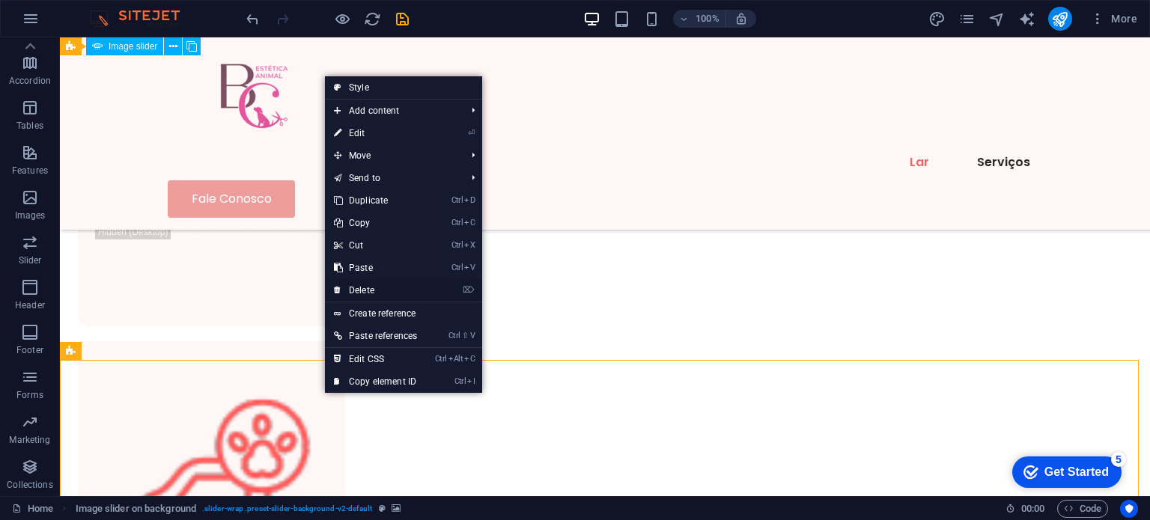
click at [371, 293] on link "⌦ Delete" at bounding box center [375, 290] width 101 height 22
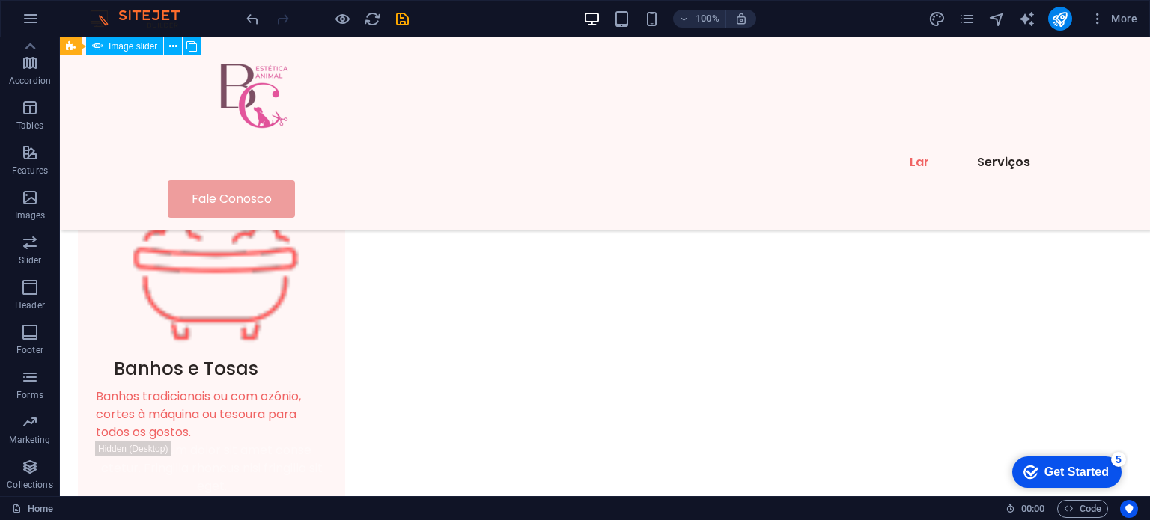
scroll to position [1129, 0]
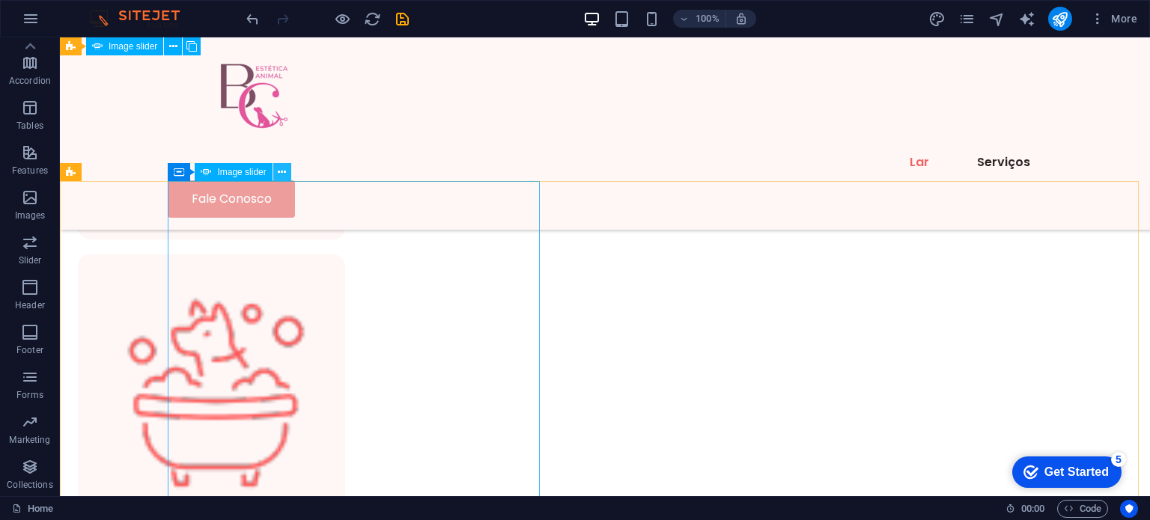
click at [285, 172] on icon at bounding box center [282, 173] width 8 height 16
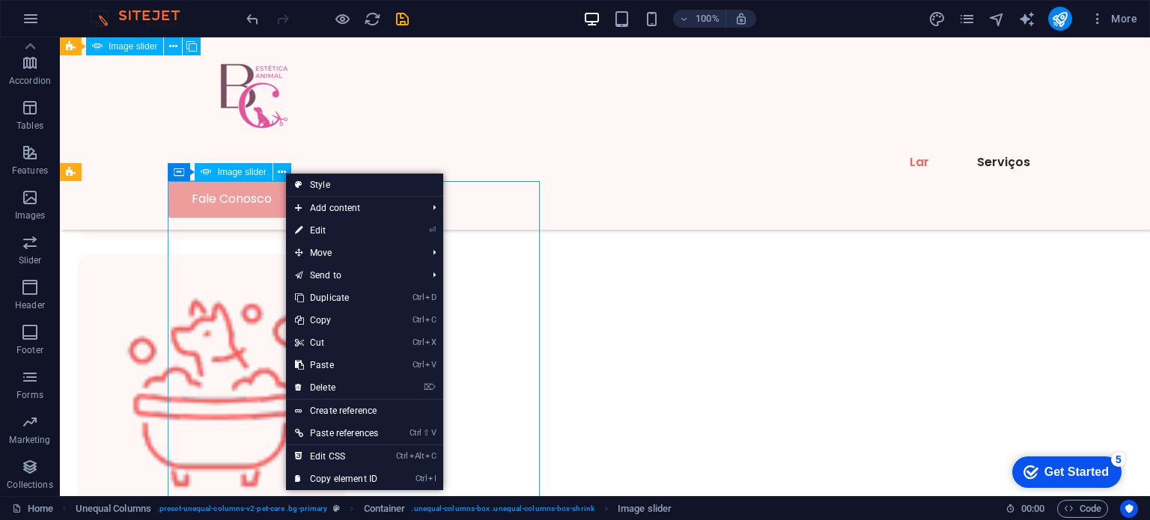
click at [233, 172] on span "Image slider" at bounding box center [241, 172] width 49 height 9
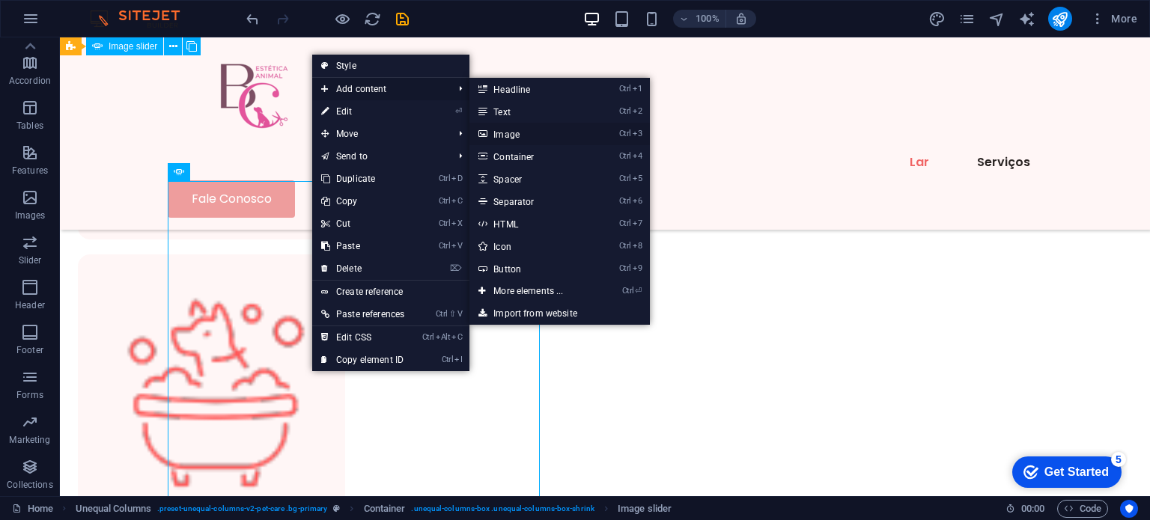
click at [506, 139] on link "Ctrl 3 Image" at bounding box center [532, 134] width 124 height 22
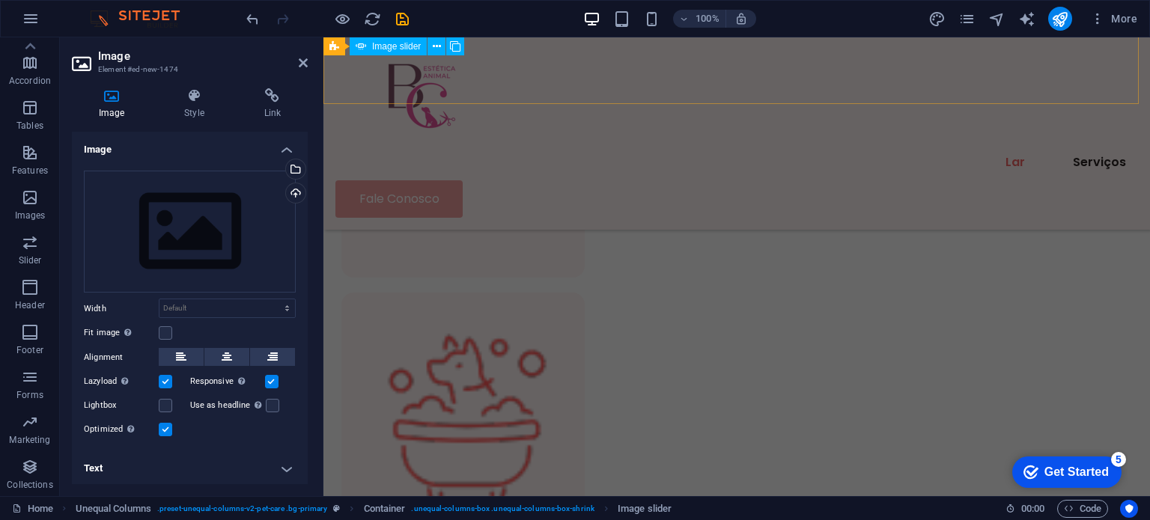
scroll to position [1504, 0]
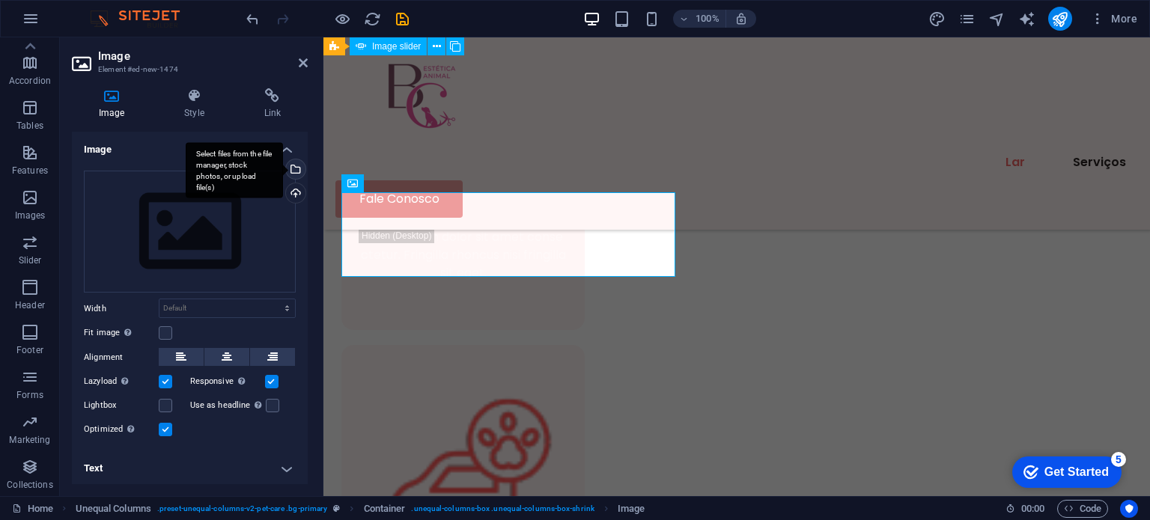
click at [294, 173] on div "Select files from the file manager, stock photos, or upload file(s)" at bounding box center [294, 171] width 22 height 22
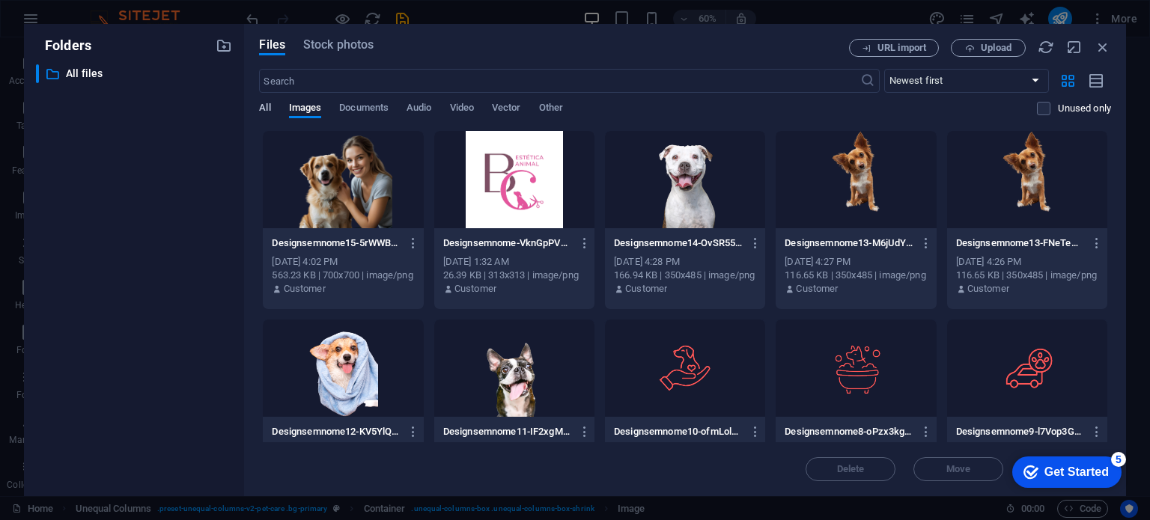
click at [264, 107] on span "All" at bounding box center [264, 109] width 11 height 21
click at [311, 109] on span "Images" at bounding box center [305, 109] width 33 height 21
click at [278, 47] on span "Files" at bounding box center [272, 45] width 26 height 18
click at [993, 50] on span "Upload" at bounding box center [996, 47] width 31 height 9
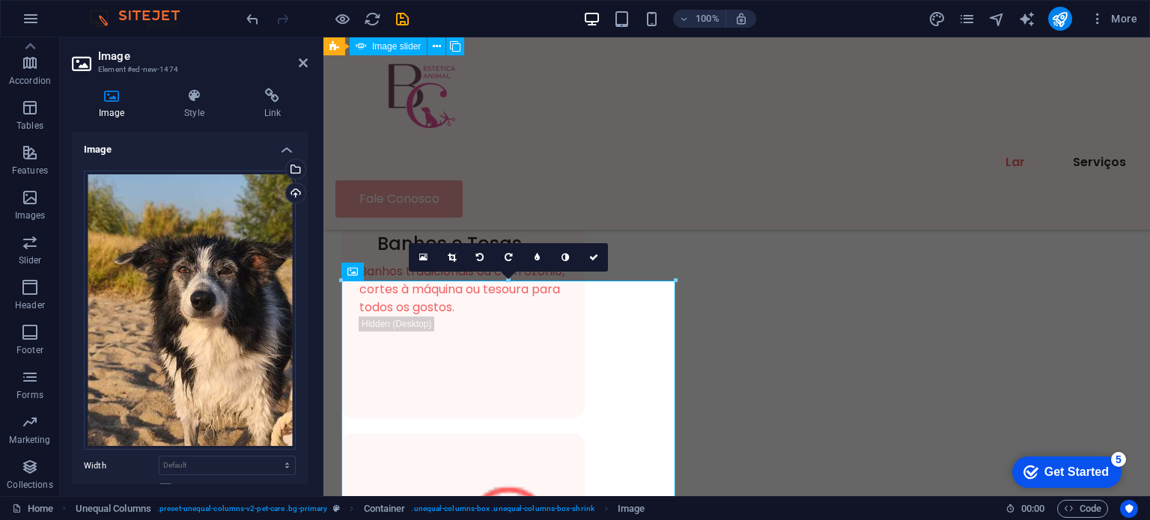
scroll to position [1369, 0]
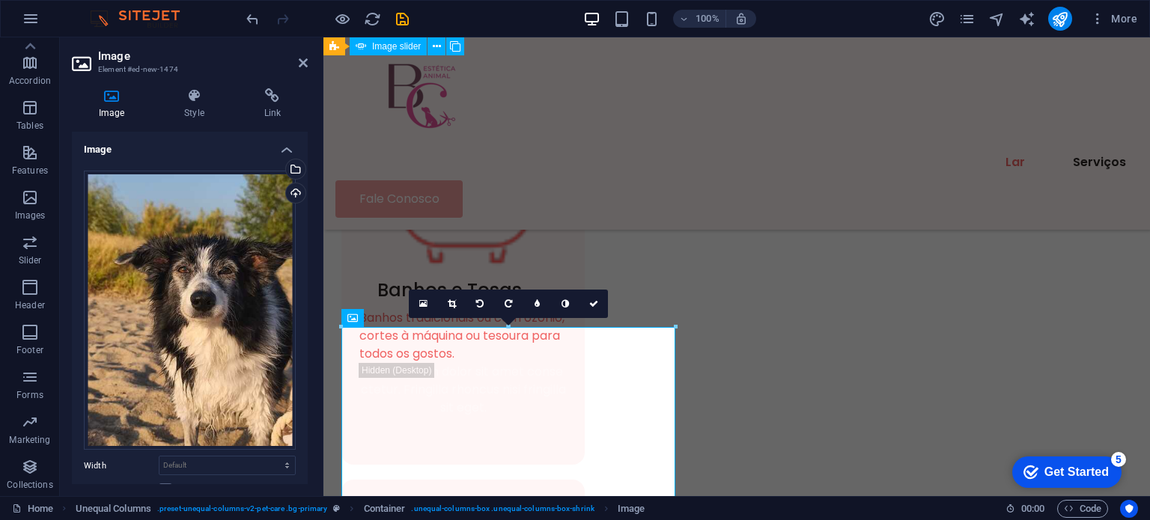
click at [291, 148] on h4 "Image" at bounding box center [190, 145] width 236 height 27
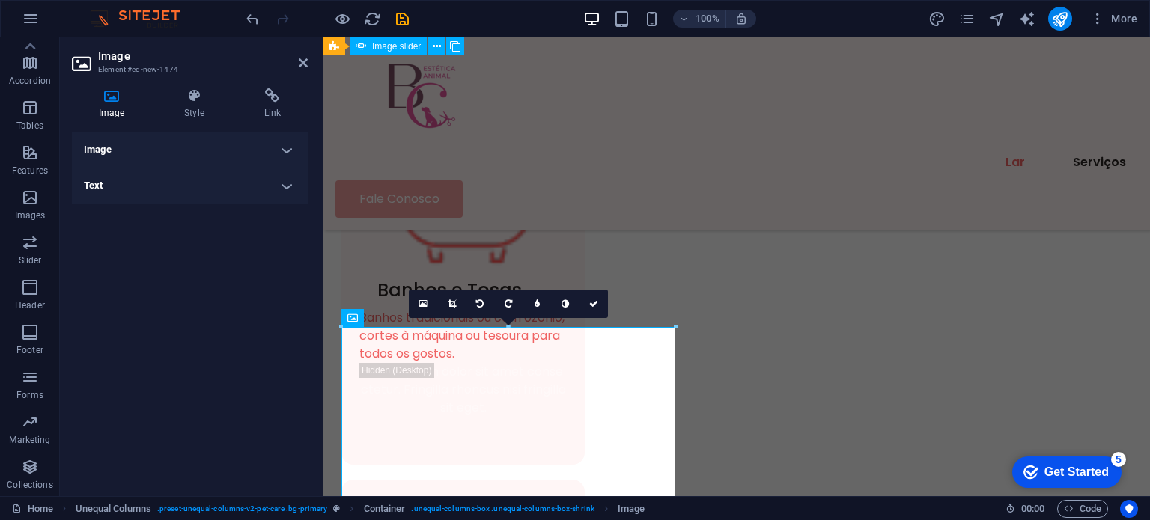
click at [291, 148] on h4 "Image" at bounding box center [190, 150] width 236 height 36
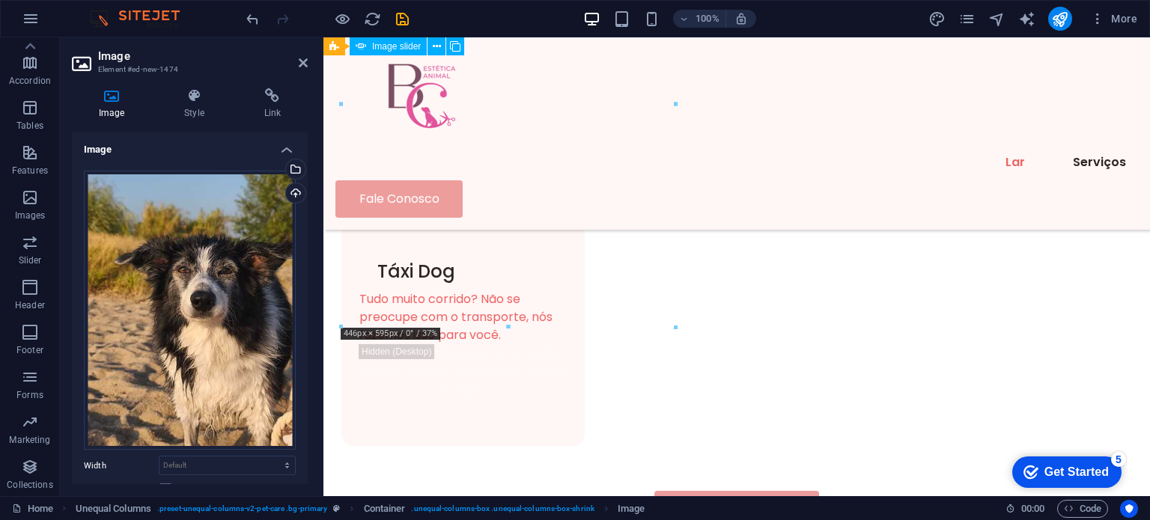
drag, startPoint x: 512, startPoint y: 389, endPoint x: 512, endPoint y: 322, distance: 66.6
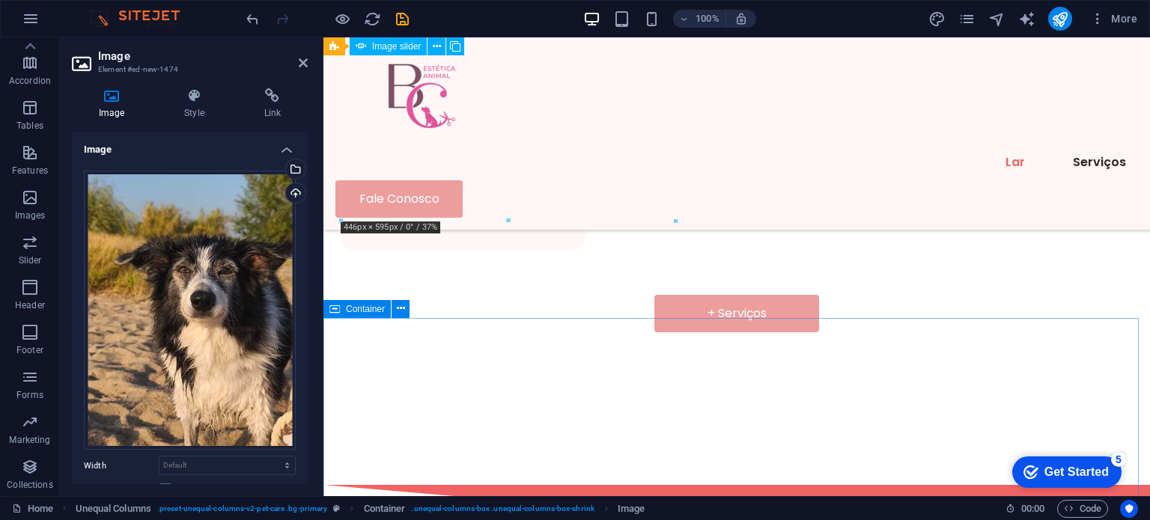
scroll to position [1259, 0]
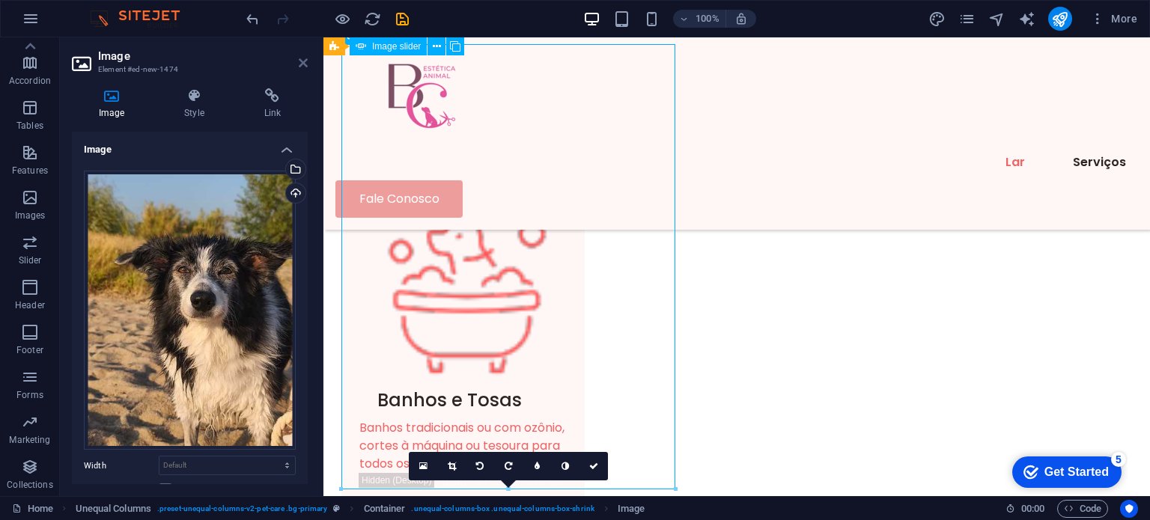
click at [299, 64] on icon at bounding box center [303, 63] width 9 height 12
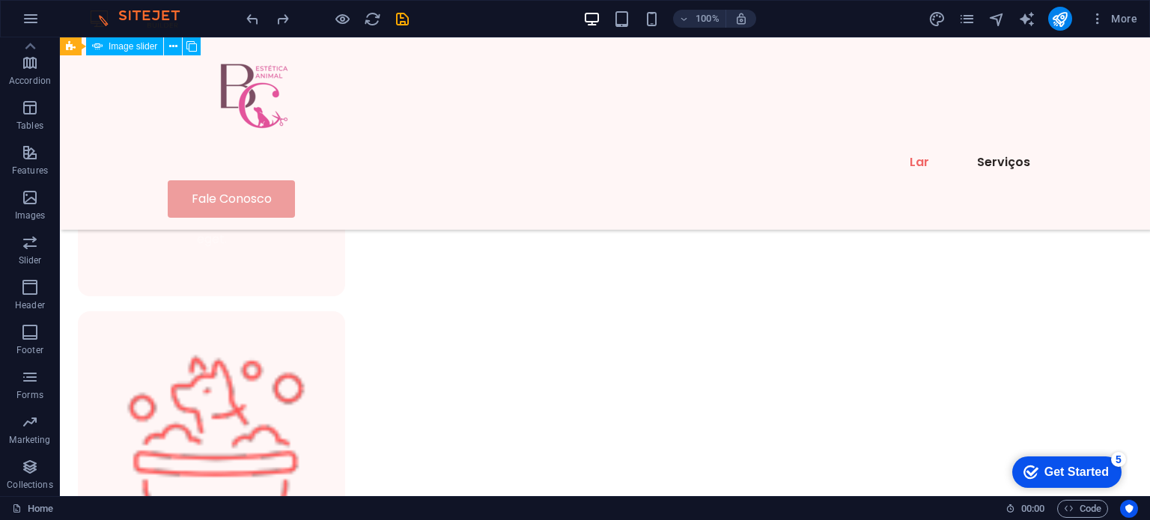
scroll to position [1150, 0]
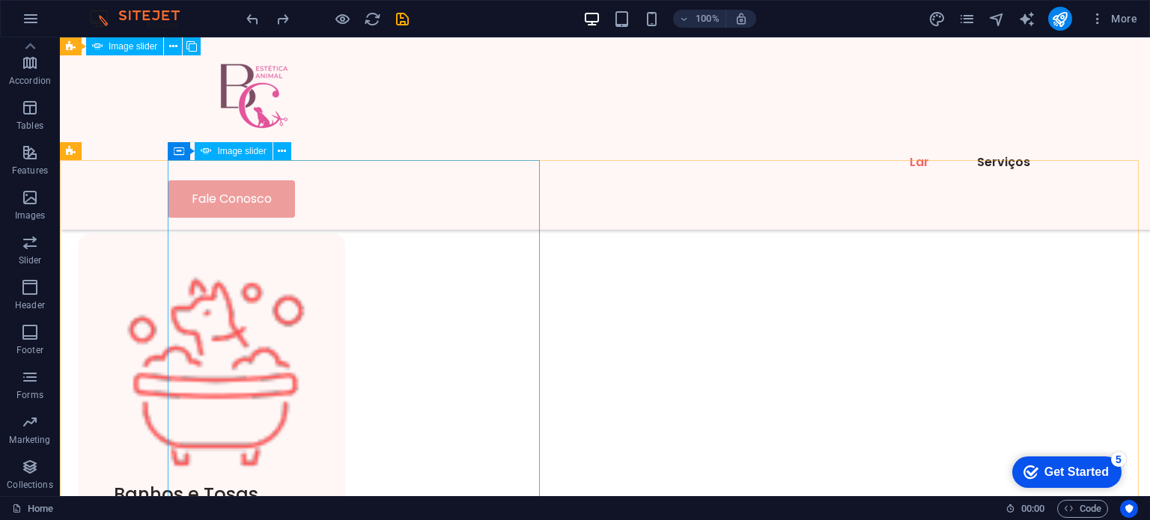
click at [237, 155] on span "Image slider" at bounding box center [241, 151] width 49 height 9
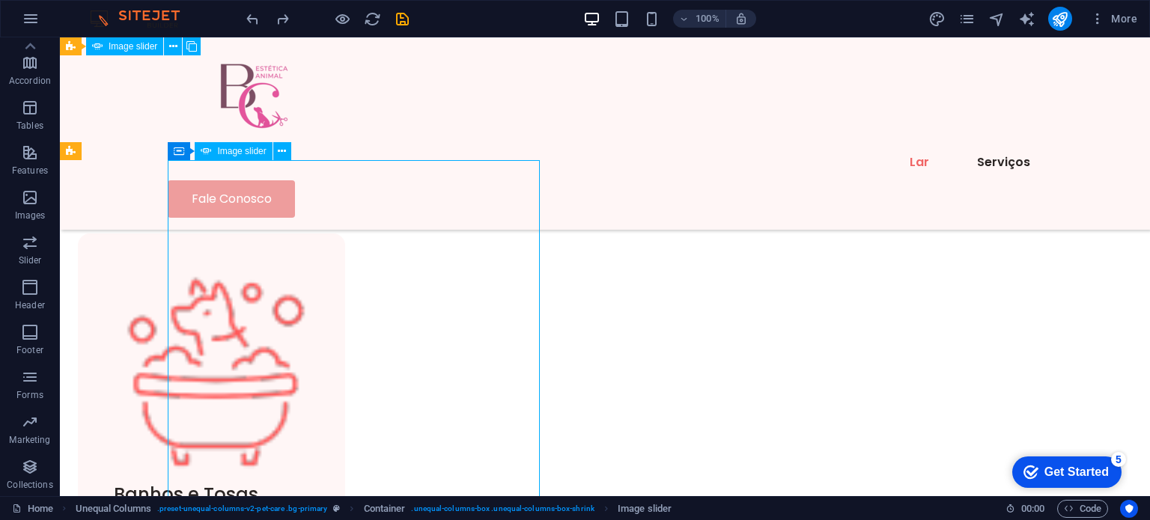
click at [237, 155] on span "Image slider" at bounding box center [241, 151] width 49 height 9
select select "px"
select select "ms"
select select "s"
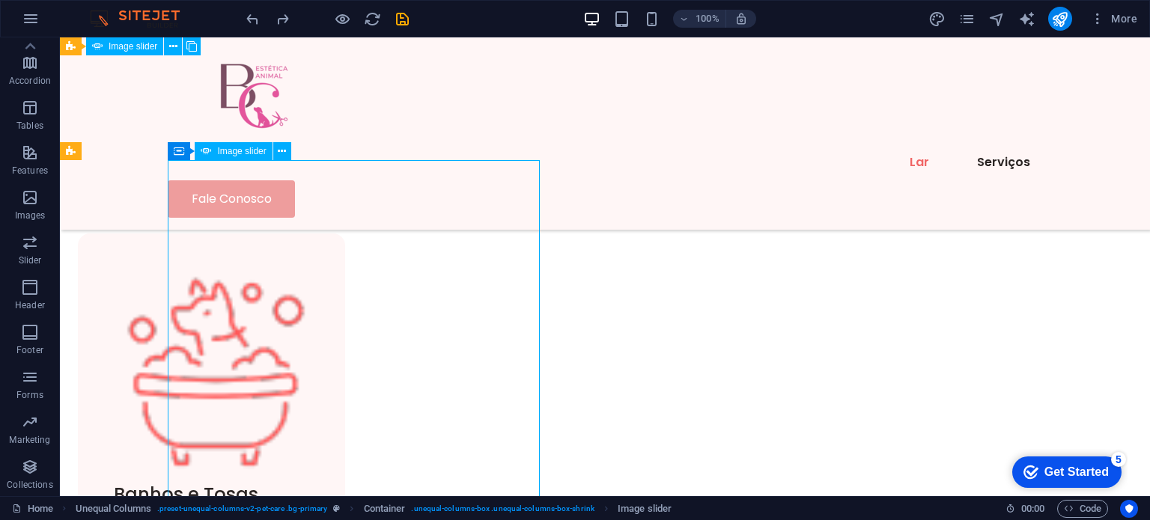
select select "progressive"
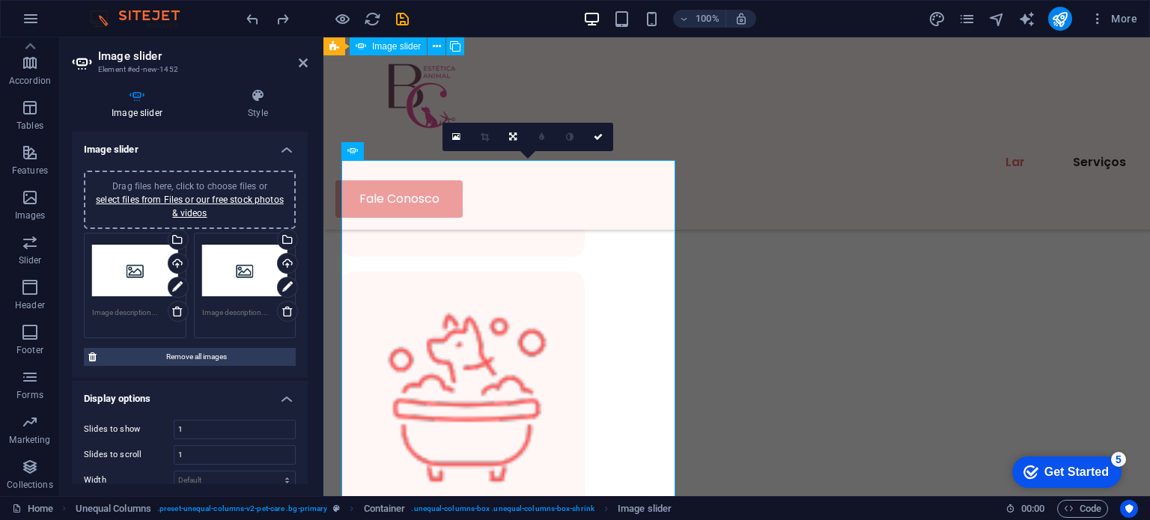
scroll to position [1144, 0]
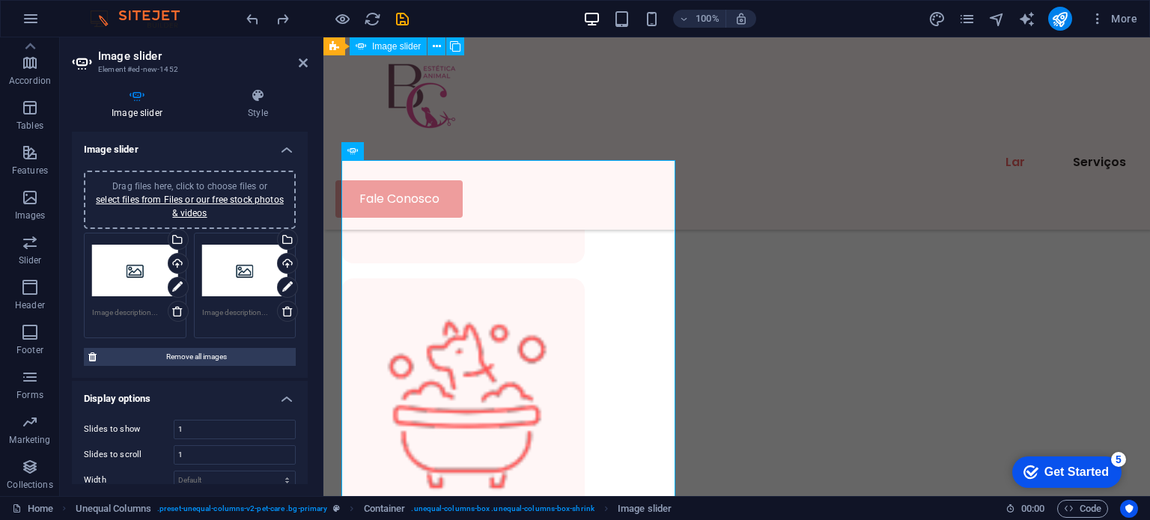
drag, startPoint x: 308, startPoint y: 206, endPoint x: 302, endPoint y: 248, distance: 42.4
click at [302, 248] on div "Image slider Style Image slider Drag files here, click to choose files or selec…" at bounding box center [190, 286] width 260 height 420
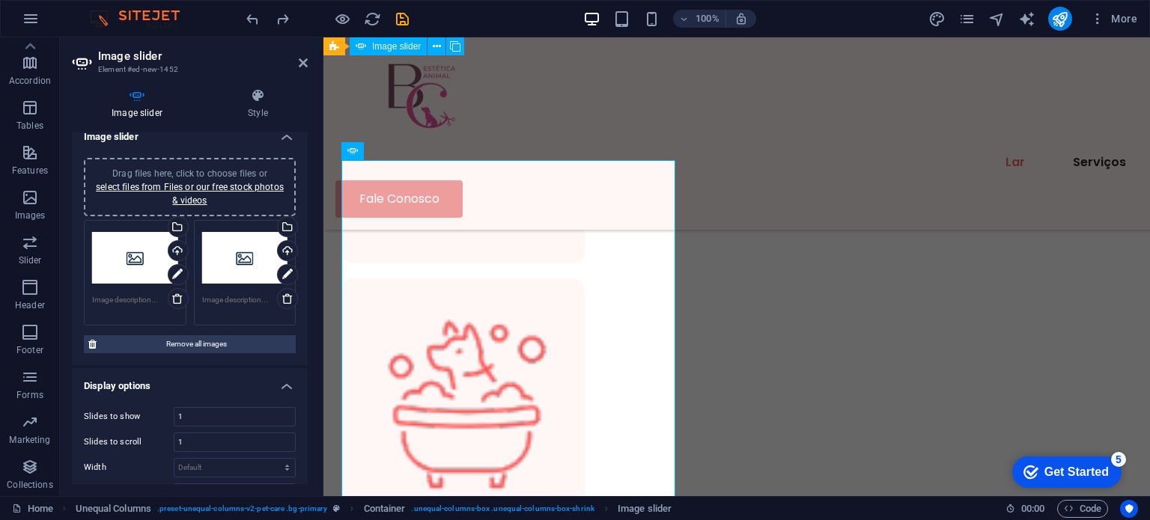
scroll to position [6, 0]
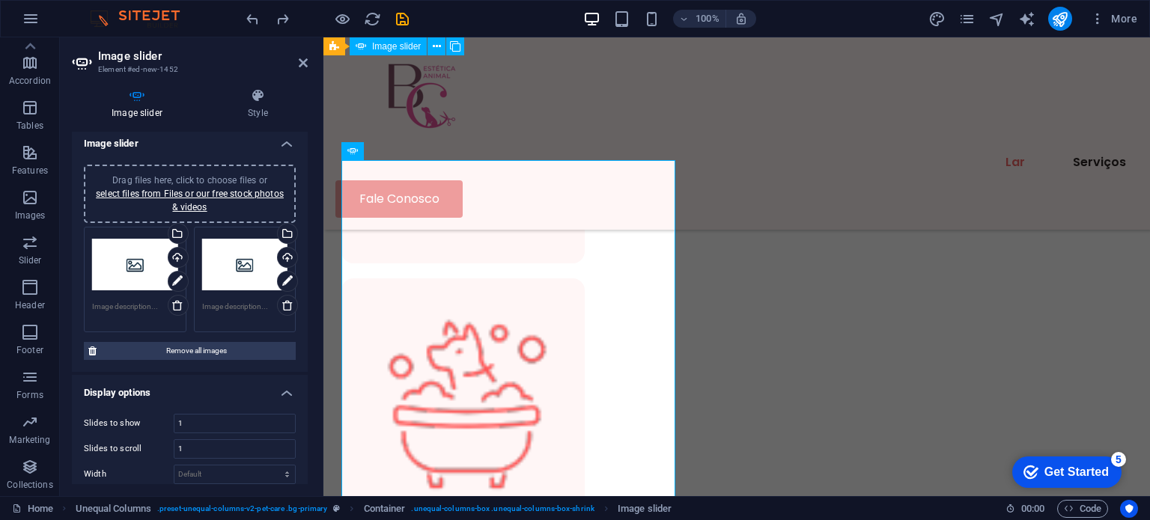
click at [303, 240] on div "Drag files here, click to choose files or select files from Files or our free s…" at bounding box center [190, 262] width 236 height 219
click at [249, 350] on span "Remove all images" at bounding box center [196, 351] width 190 height 18
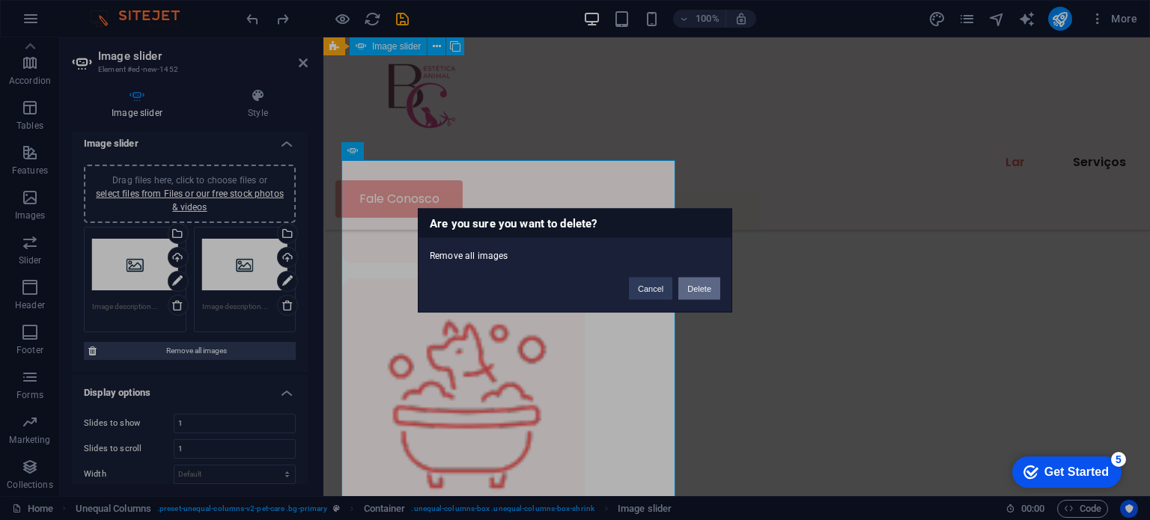
click at [709, 288] on button "Delete" at bounding box center [699, 288] width 42 height 22
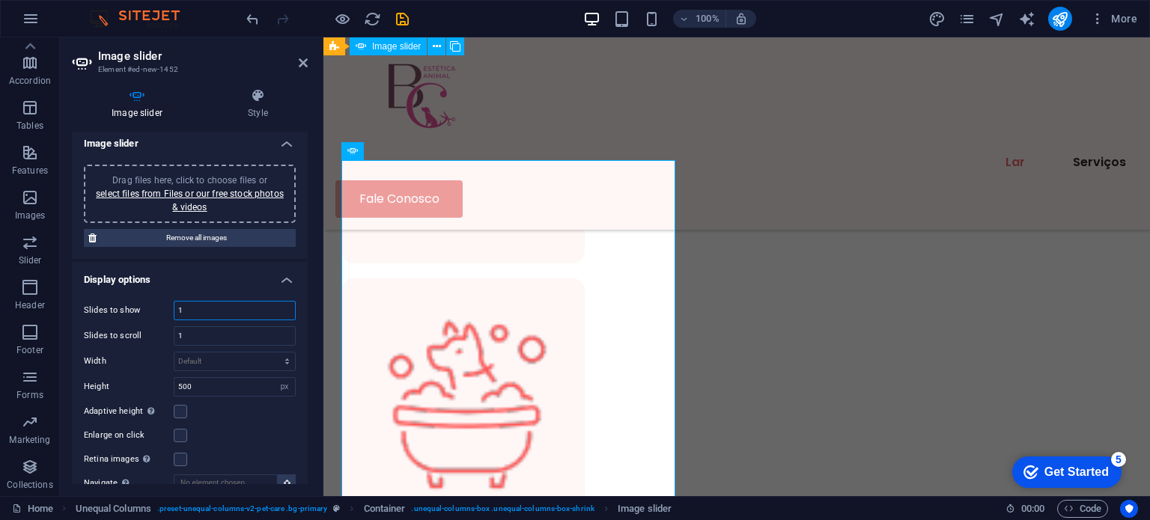
drag, startPoint x: 189, startPoint y: 305, endPoint x: 177, endPoint y: 303, distance: 11.5
click at [177, 303] on input "1" at bounding box center [234, 311] width 121 height 18
type input "4"
click at [220, 186] on div "Drag files here, click to choose files or select files from Files or our free s…" at bounding box center [190, 194] width 194 height 40
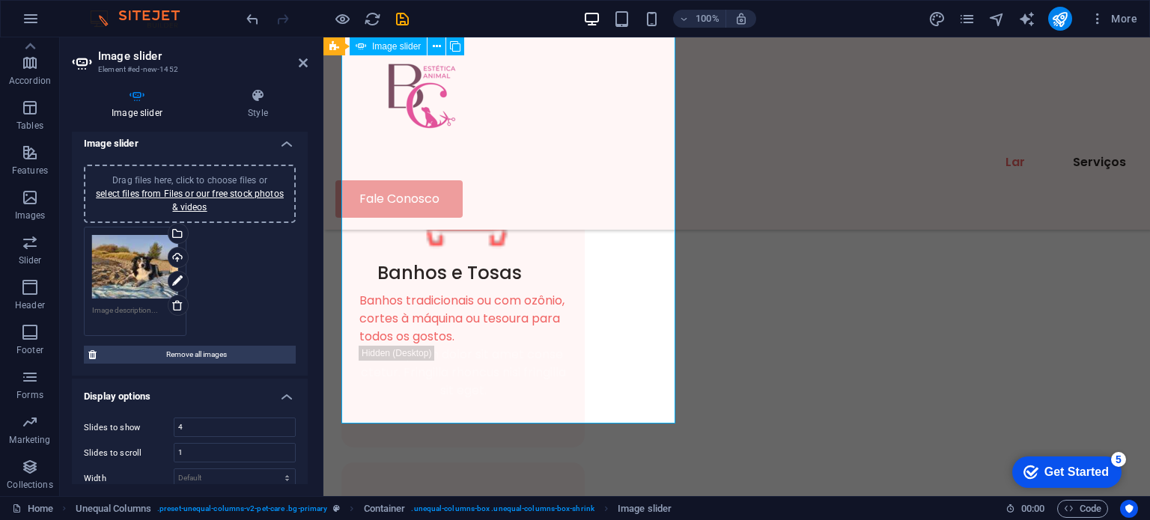
scroll to position [1237, 0]
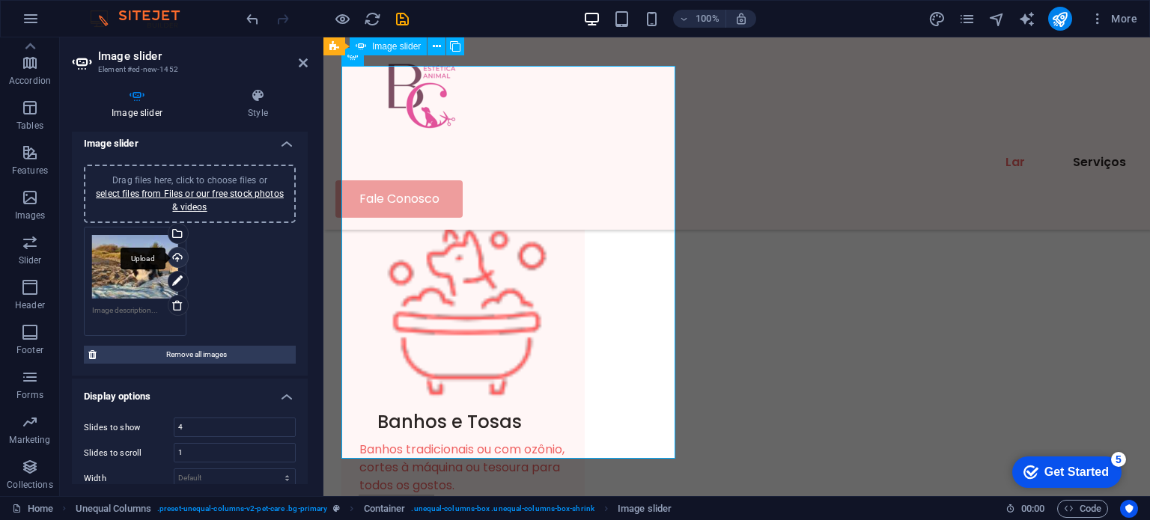
click at [177, 262] on div "Upload" at bounding box center [176, 259] width 22 height 22
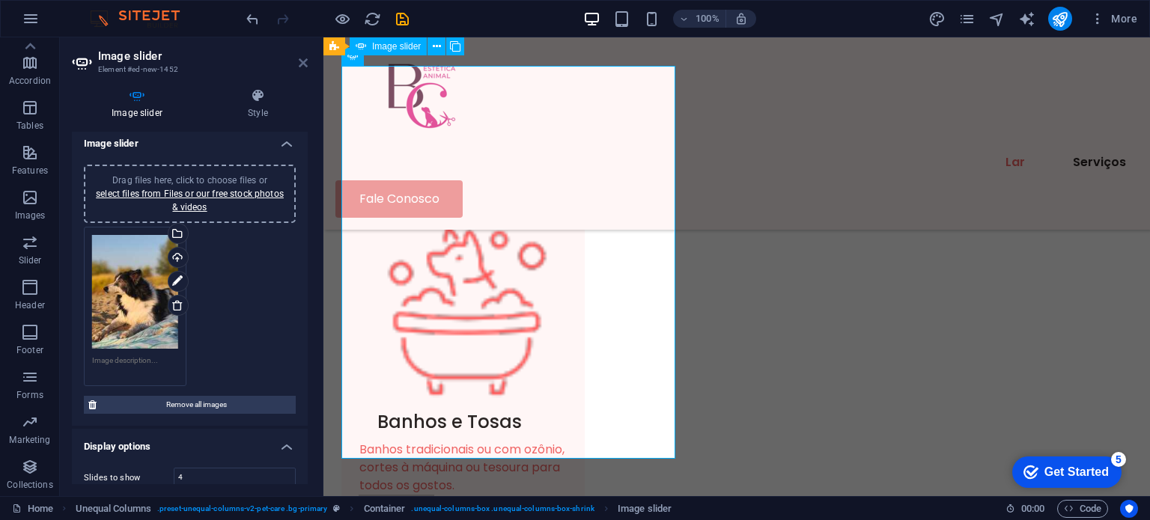
click at [301, 62] on icon at bounding box center [303, 63] width 9 height 12
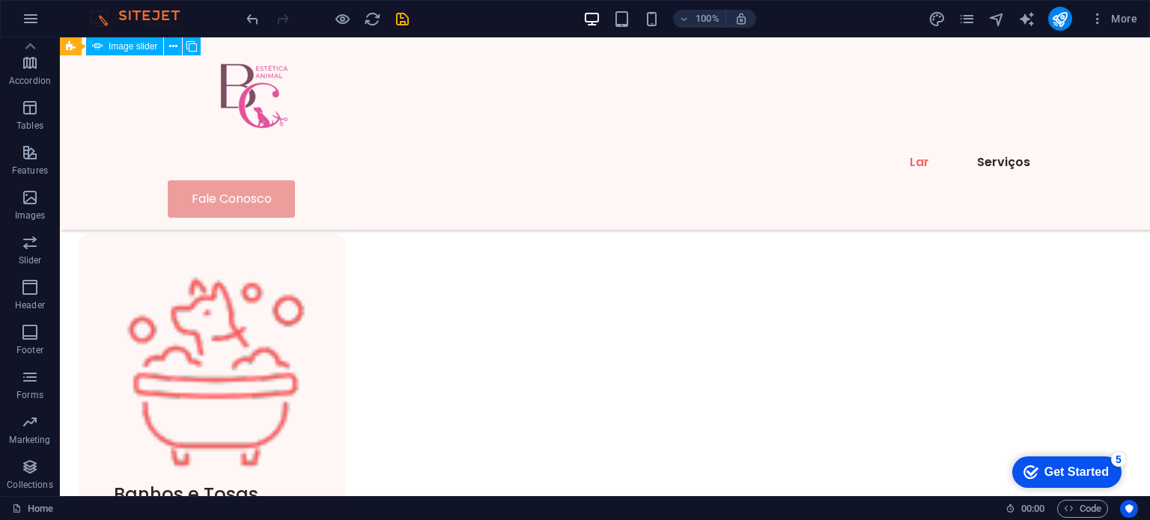
scroll to position [1143, 0]
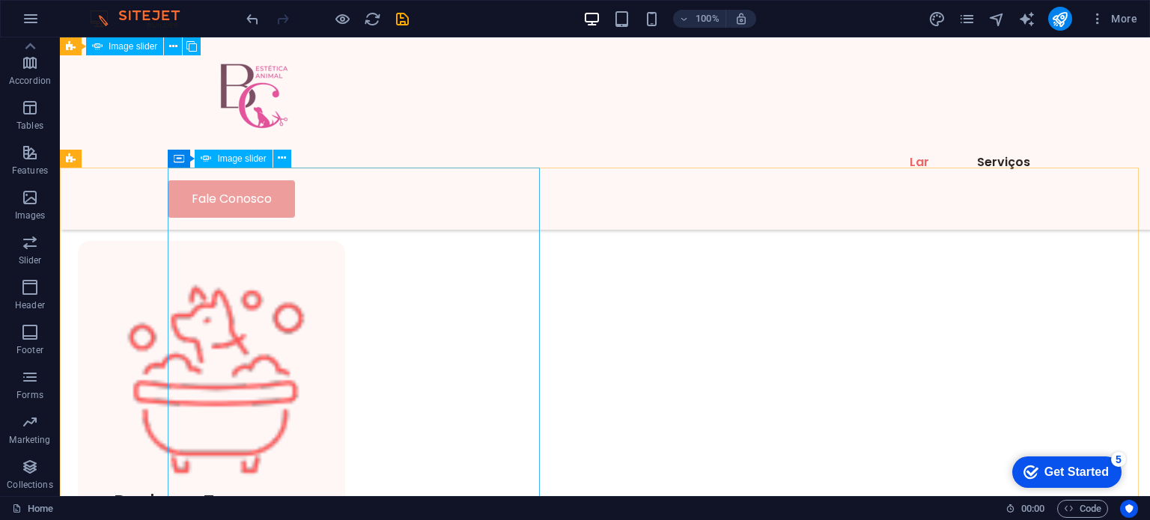
click at [252, 156] on span "Image slider" at bounding box center [241, 158] width 49 height 9
click at [252, 155] on span "Image slider" at bounding box center [241, 158] width 49 height 9
select select "px"
select select "ms"
select select "s"
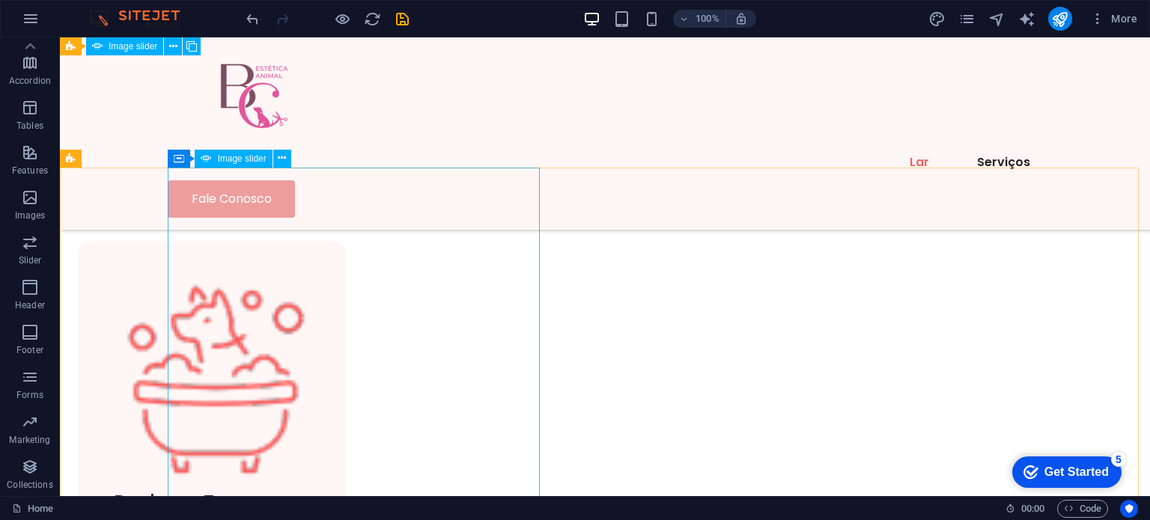
select select "progressive"
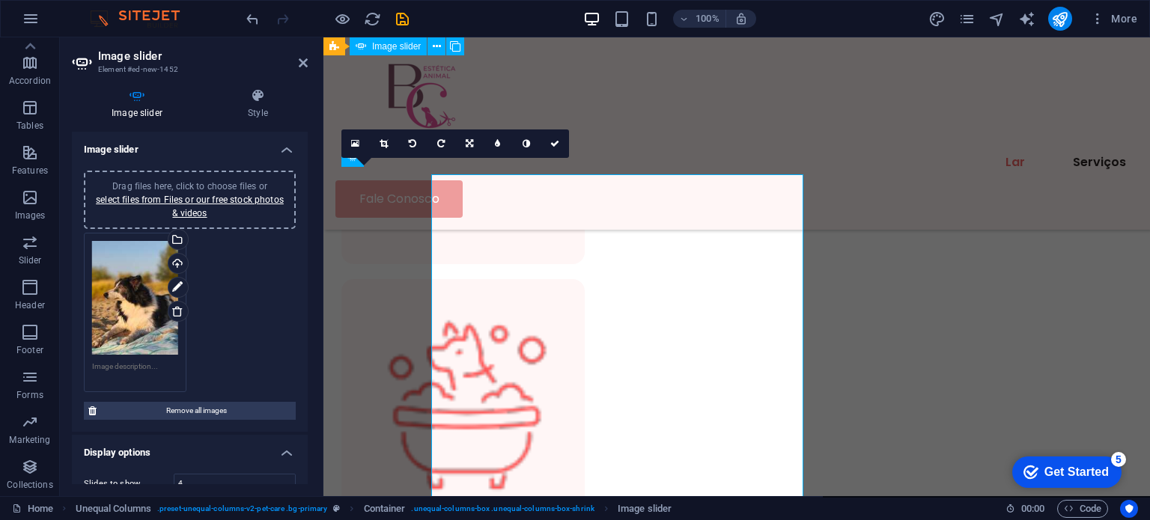
scroll to position [1136, 0]
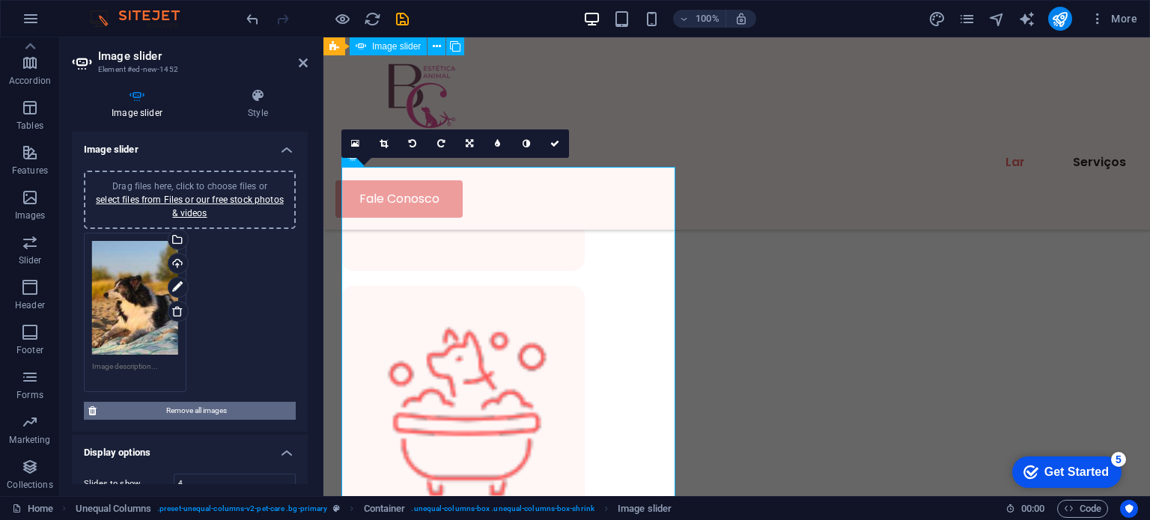
click at [123, 407] on span "Remove all images" at bounding box center [196, 411] width 190 height 18
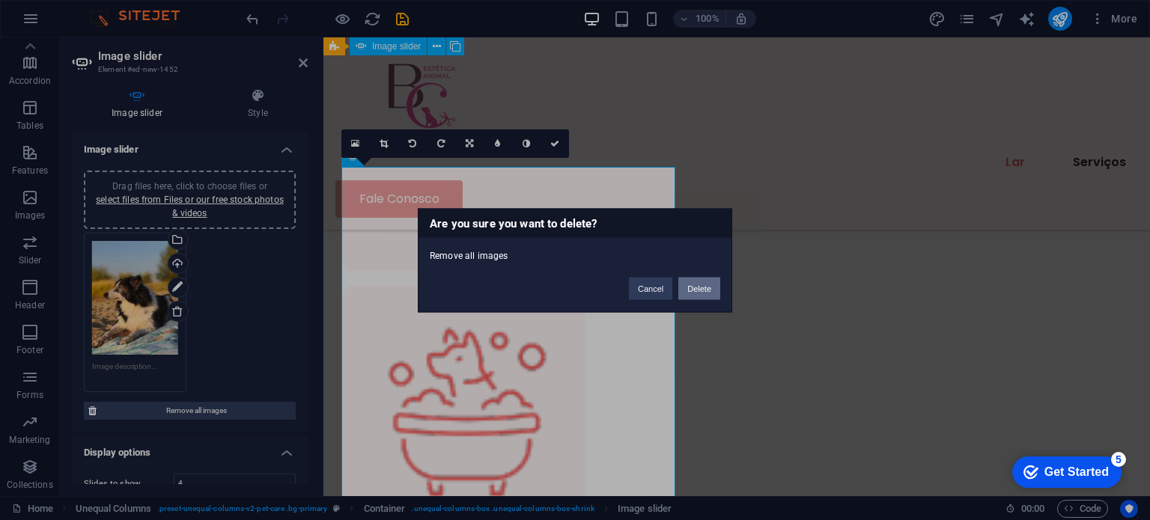
click at [698, 287] on button "Delete" at bounding box center [699, 288] width 42 height 22
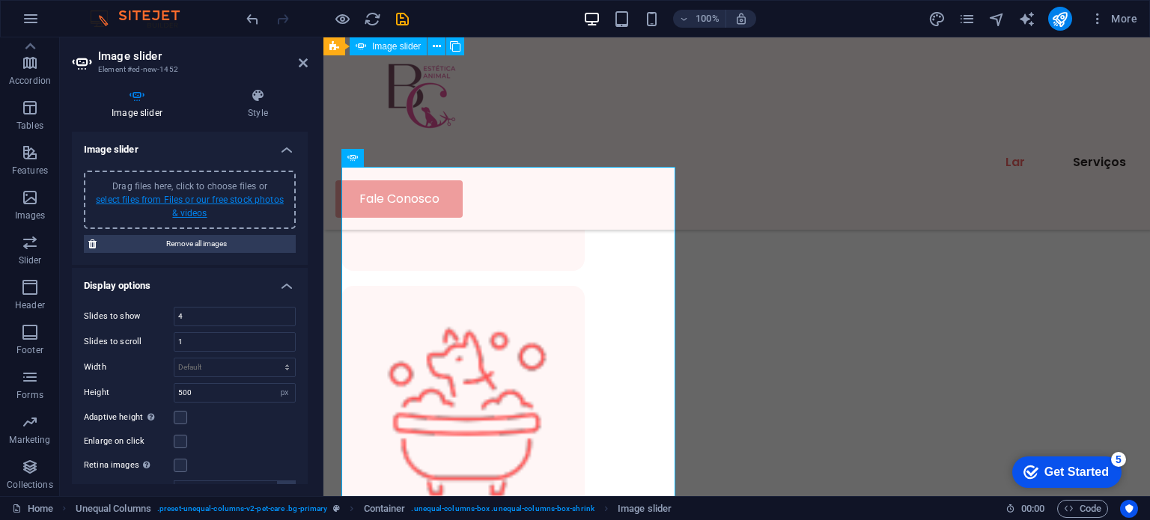
click at [193, 209] on link "select files from Files or our free stock photos & videos" at bounding box center [190, 207] width 188 height 24
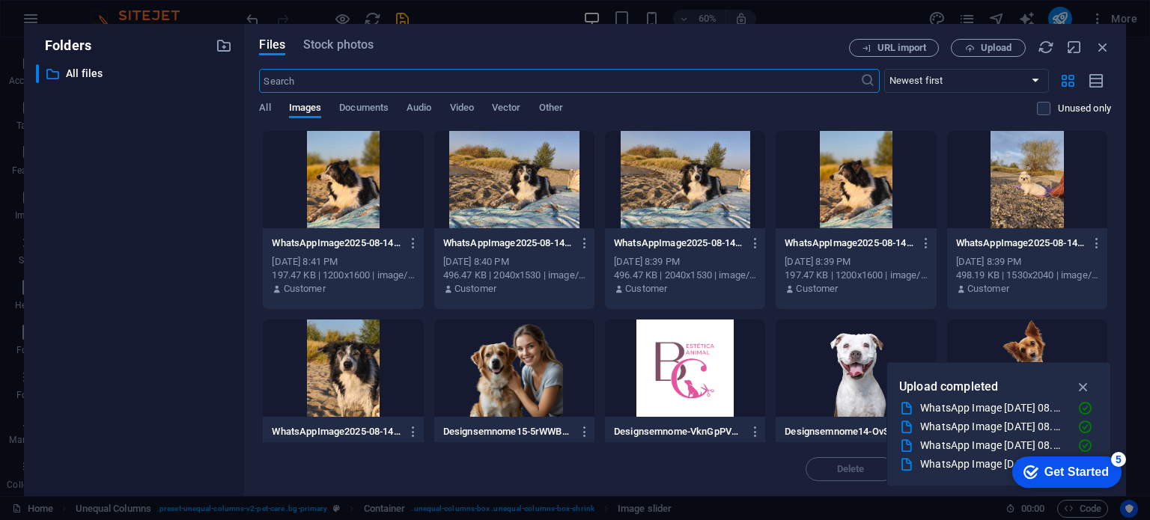
click at [861, 183] on div at bounding box center [856, 179] width 160 height 97
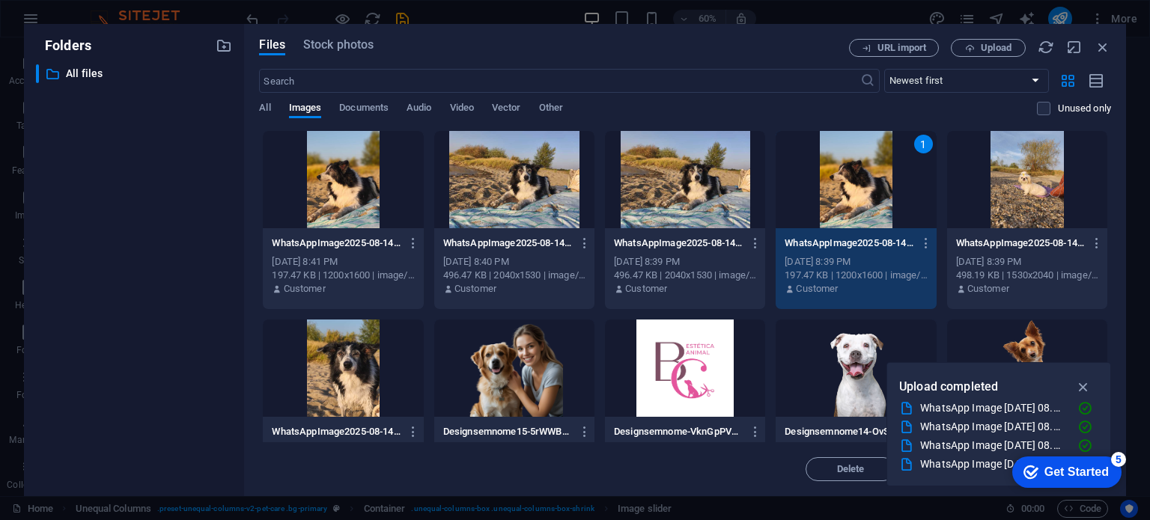
click at [1027, 186] on div at bounding box center [1027, 179] width 160 height 97
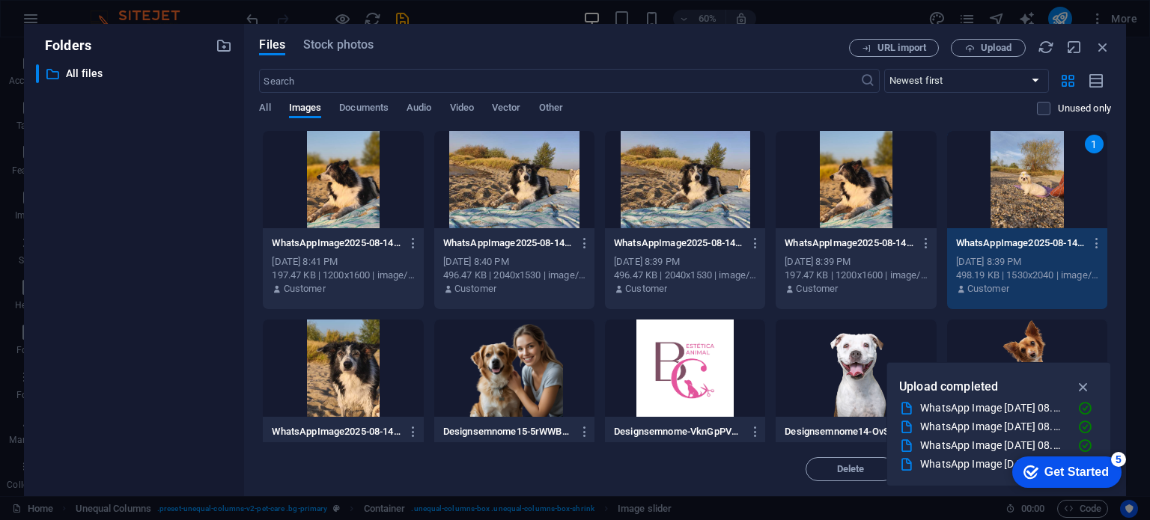
click at [884, 173] on div at bounding box center [856, 179] width 160 height 97
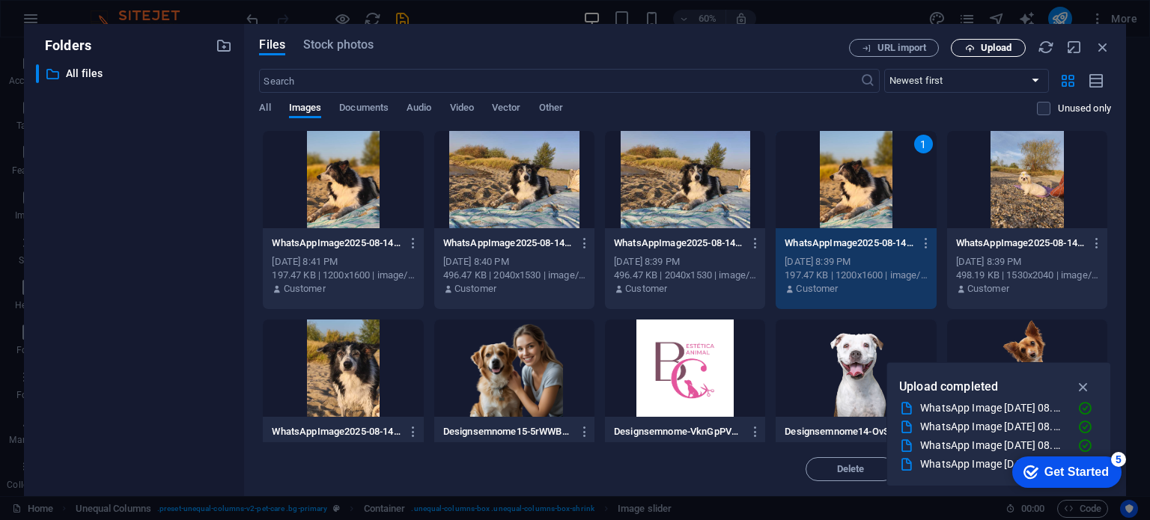
click at [986, 50] on span "Upload" at bounding box center [996, 47] width 31 height 9
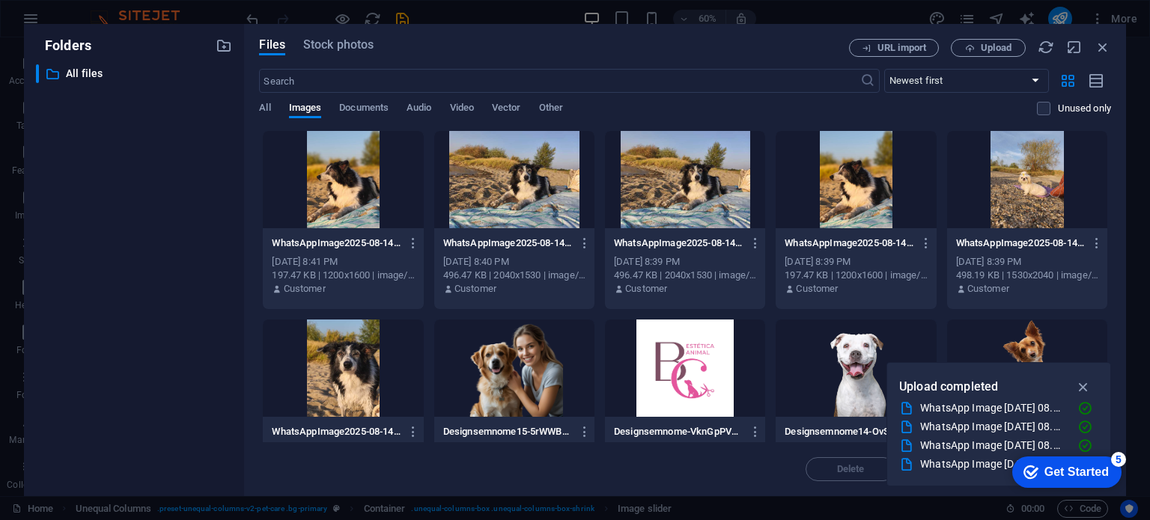
click at [368, 234] on div "WhatsAppImage2025-08-14at08.55.372-r5iBKO4zYhqRHlsnnbxtRg.jpeg WhatsAppImage202…" at bounding box center [343, 243] width 142 height 24
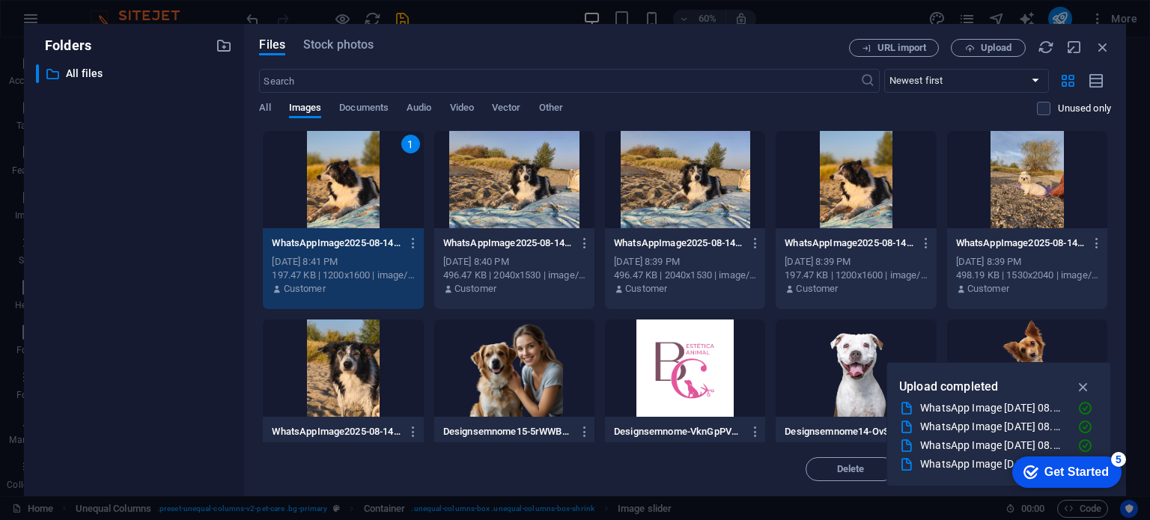
click at [491, 216] on div at bounding box center [514, 179] width 160 height 97
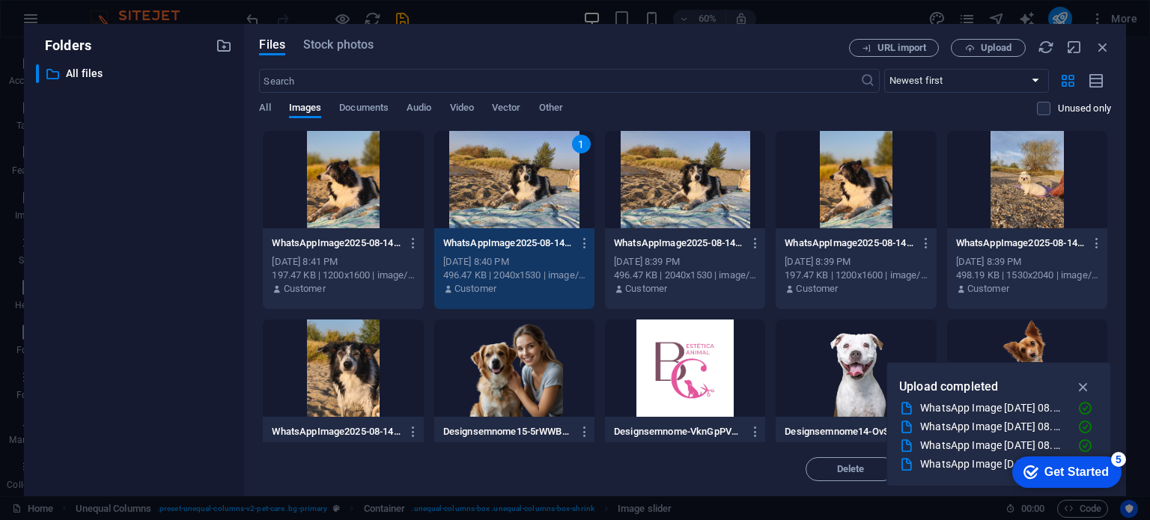
click at [1028, 209] on div at bounding box center [1027, 179] width 160 height 97
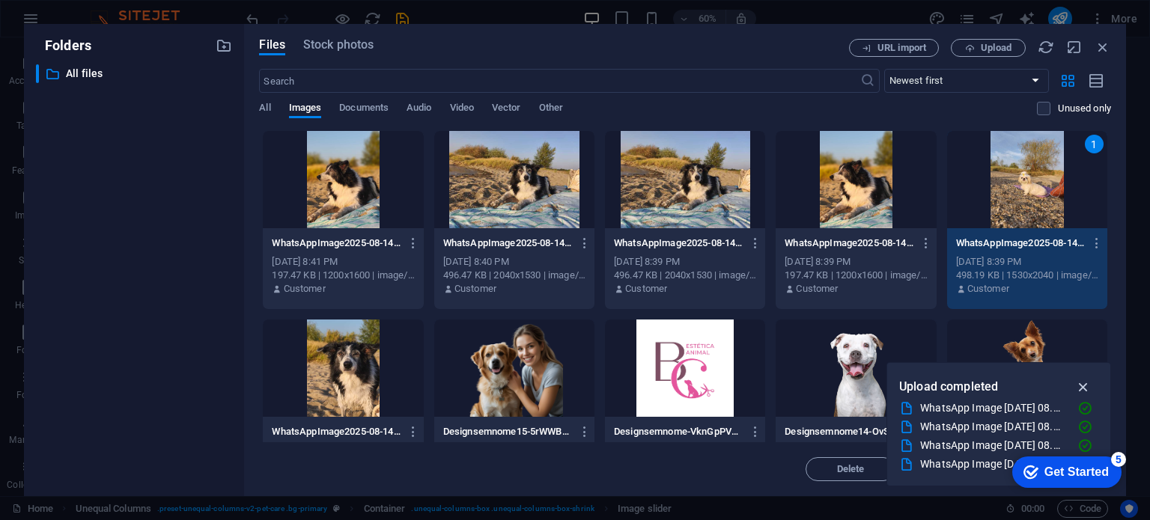
click at [1084, 386] on icon "button" at bounding box center [1083, 387] width 17 height 16
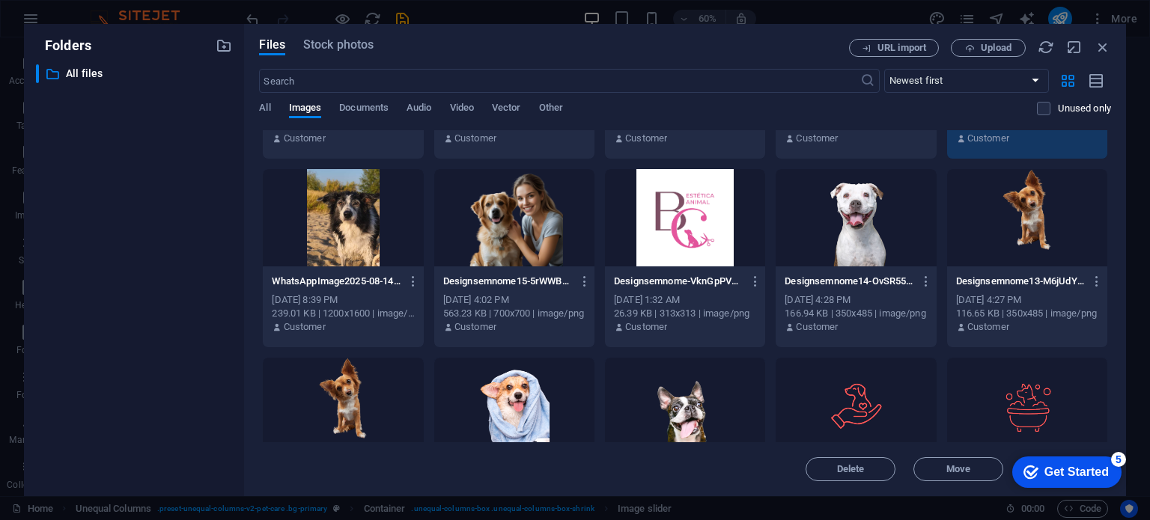
scroll to position [153, 0]
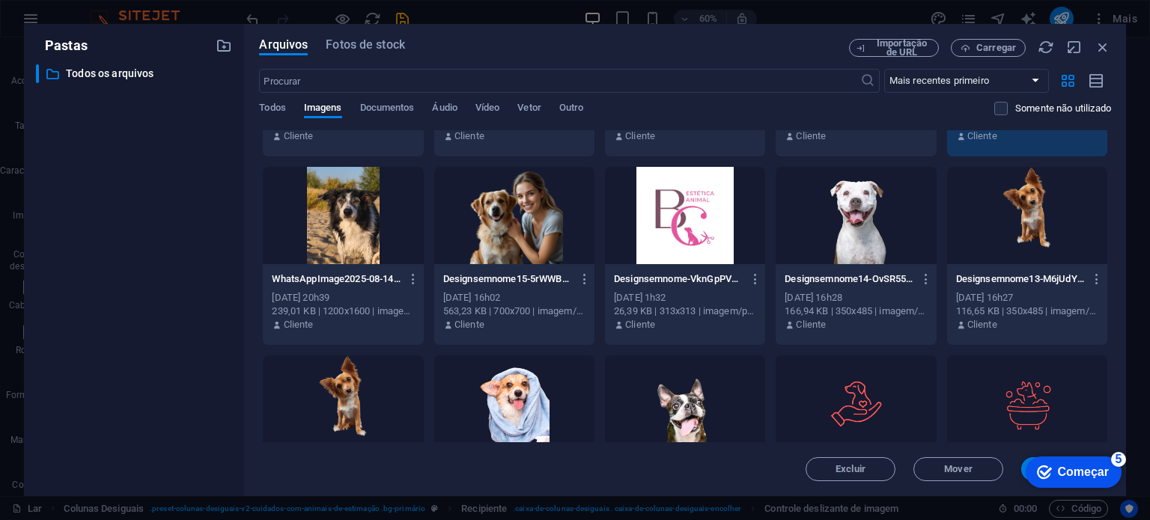
click at [347, 221] on div at bounding box center [343, 215] width 160 height 97
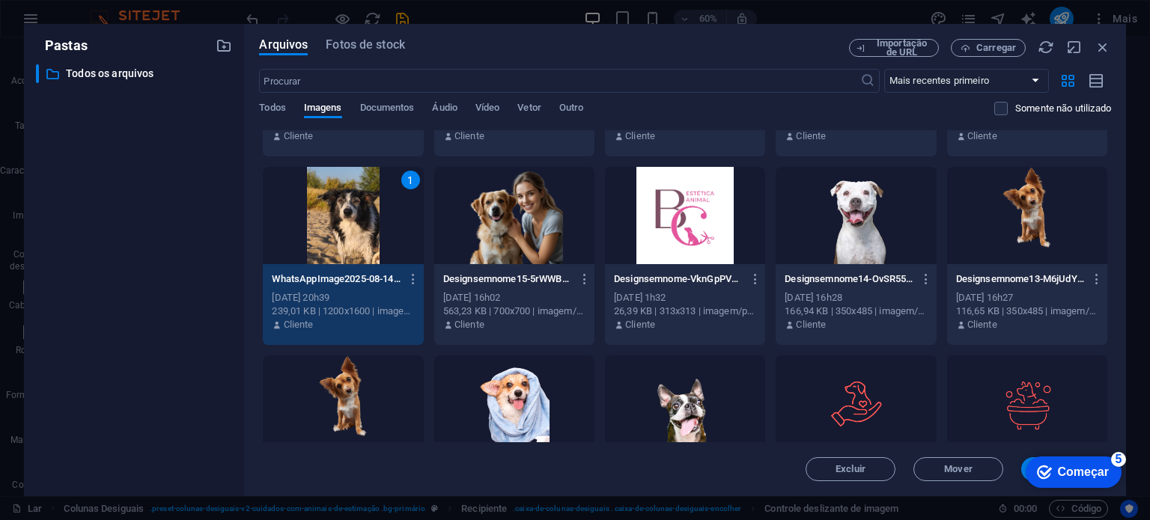
click at [1026, 472] on div "checkmark Começar 5" at bounding box center [1074, 472] width 96 height 31
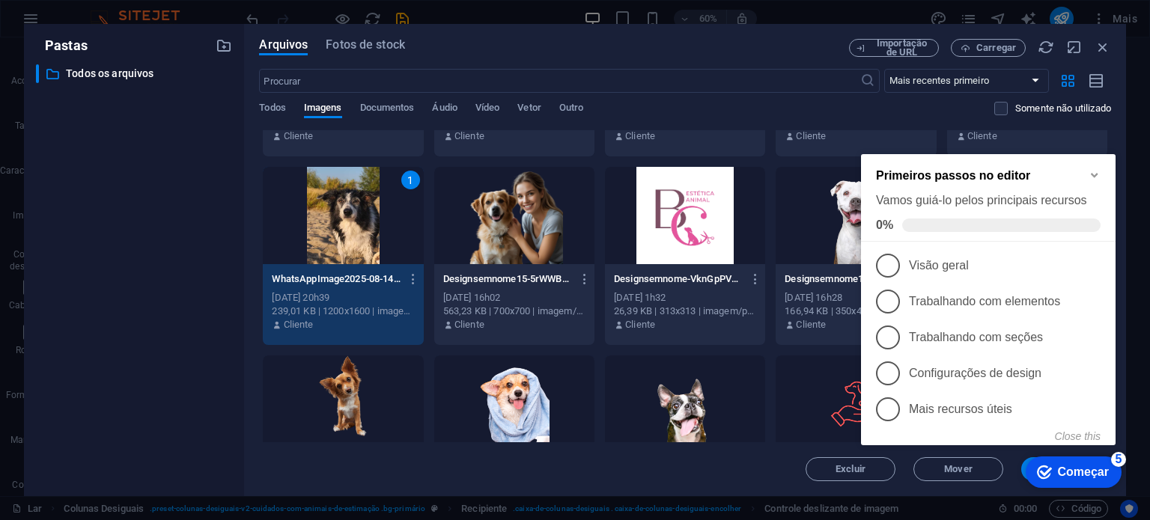
click at [1021, 464] on div "checkmark Começar 5 Primeiros passos no editor Vamos guiá-lo pelos principais r…" at bounding box center [991, 315] width 273 height 357
click at [1091, 173] on icon "Minimize checklist" at bounding box center [1095, 175] width 12 height 12
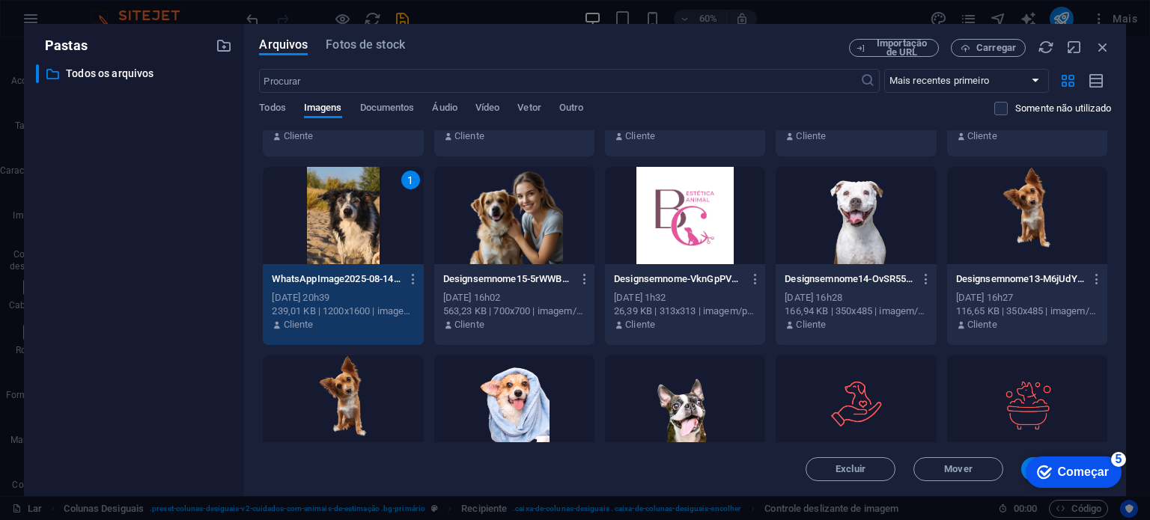
click at [1021, 467] on div "checkmark Começar 5 Primeiros passos no editor Vamos guiá-lo pelos principais r…" at bounding box center [1073, 471] width 110 height 45
drag, startPoint x: 1111, startPoint y: 227, endPoint x: 1100, endPoint y: 376, distance: 149.4
click at [1100, 376] on div "Arquivos Fotos de stock Importação de URL Carregar ​ Mais recentes primeiro Mai…" at bounding box center [685, 260] width 882 height 473
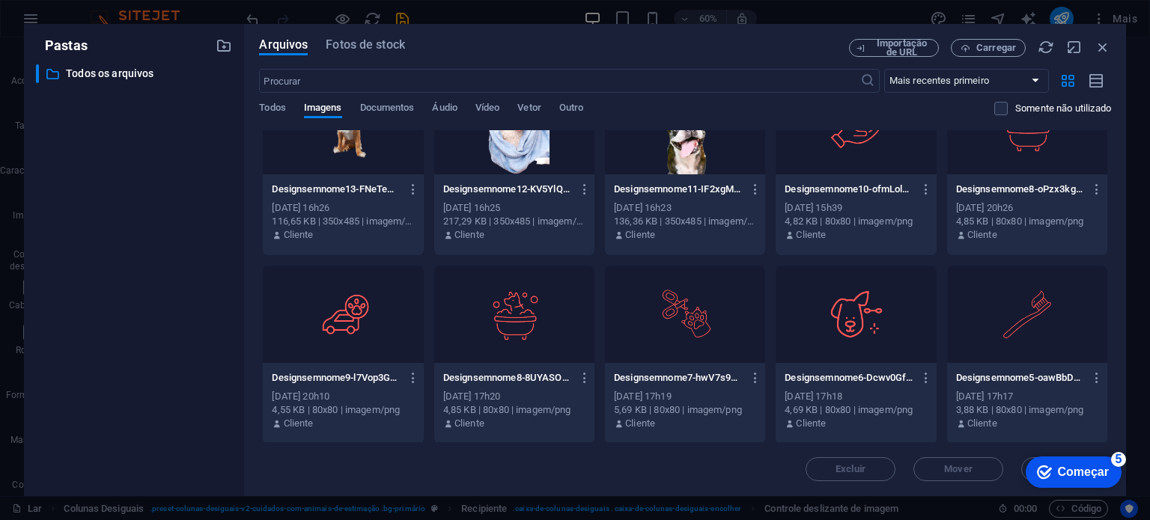
scroll to position [810, 0]
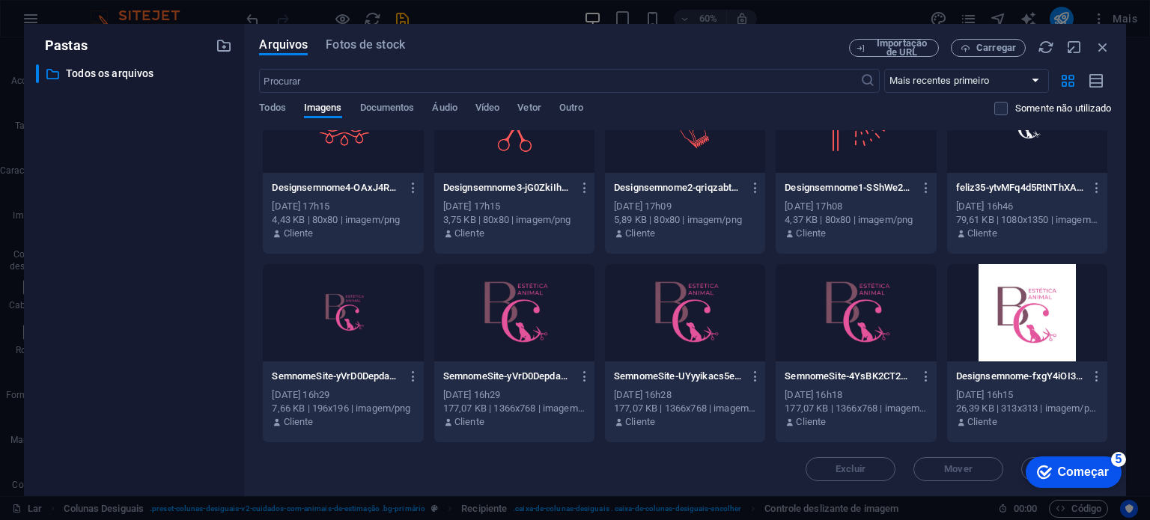
drag, startPoint x: 1110, startPoint y: 245, endPoint x: 91, endPoint y: 23, distance: 1043.0
click at [1022, 468] on div "checkmark Começar 5 Primeiros passos no editor Vamos guiá-lo pelos principais r…" at bounding box center [1073, 471] width 110 height 45
click at [1112, 140] on div "Arquivos Fotos de stock Importação de URL Carregar ​ Mais recentes primeiro Mai…" at bounding box center [685, 260] width 882 height 473
click at [1099, 473] on font "Começar" at bounding box center [1083, 472] width 51 height 13
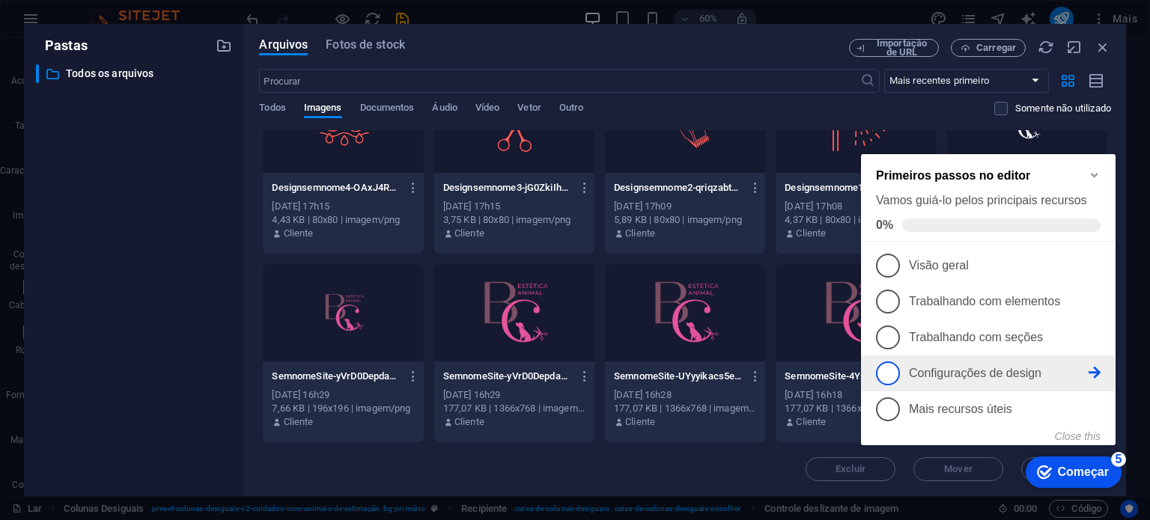
click at [962, 371] on font "Configurações de design" at bounding box center [975, 373] width 133 height 13
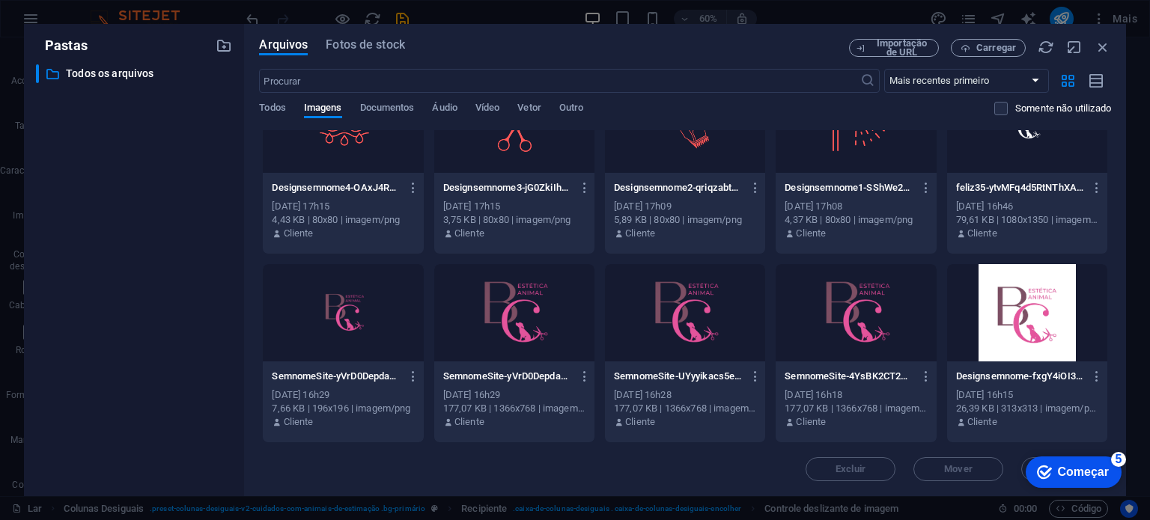
scroll to position [0, 0]
click at [1023, 469] on div "checkmark Começar 5 Primeiros passos no editor Vamos guiá-lo pelos principais r…" at bounding box center [1073, 471] width 110 height 45
click at [1024, 469] on div "checkmark Começar 5 Primeiros passos no editor Vamos guiá-lo pelos principais r…" at bounding box center [1073, 471] width 110 height 45
click at [1024, 466] on div "checkmark Começar 5 Primeiros passos no editor Vamos guiá-lo pelos principais r…" at bounding box center [1073, 471] width 110 height 45
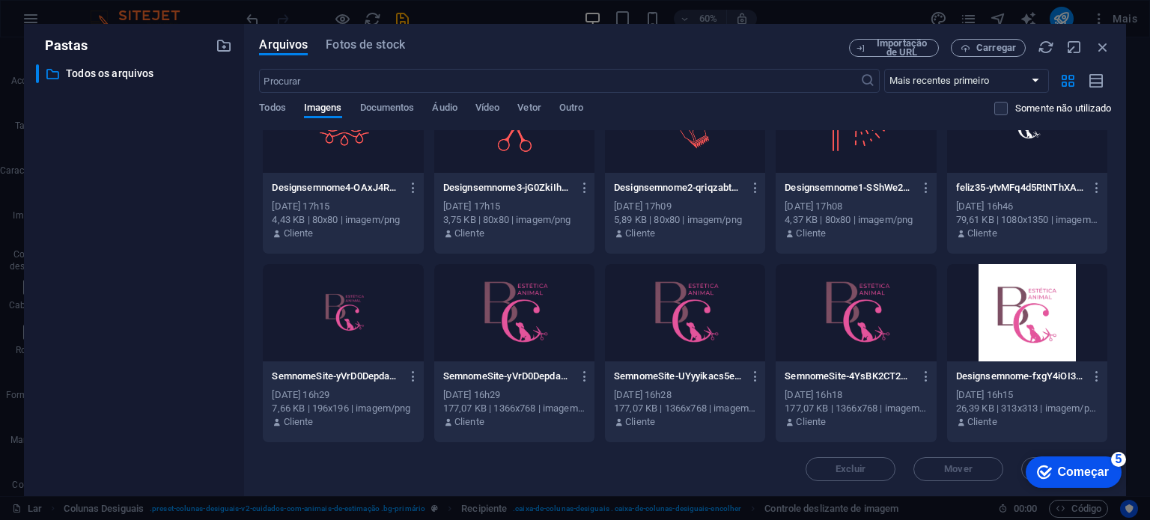
click at [1033, 465] on div "checkmark Começar 5" at bounding box center [1074, 472] width 96 height 31
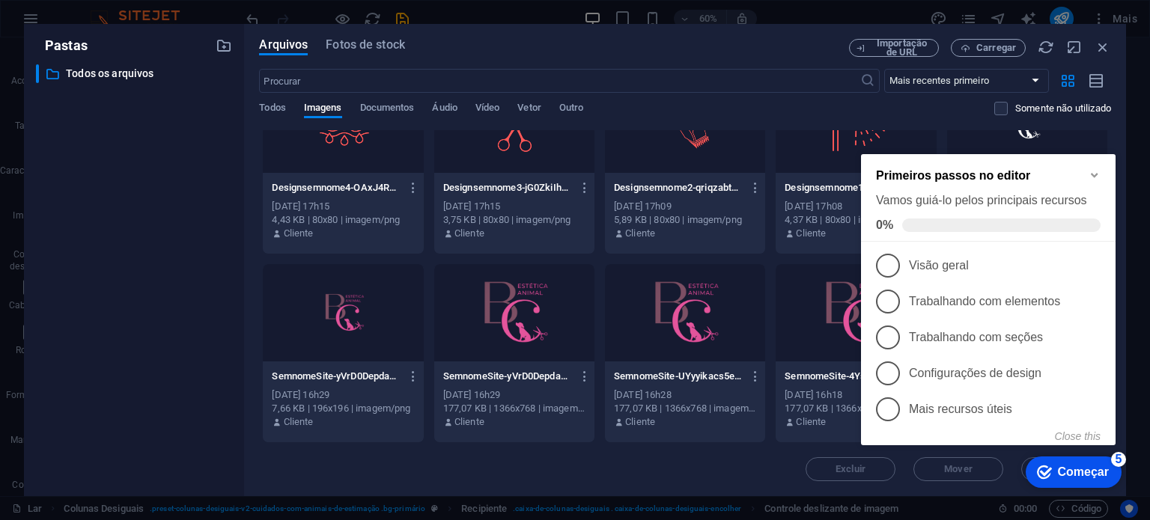
click at [953, 219] on span at bounding box center [1001, 225] width 198 height 13
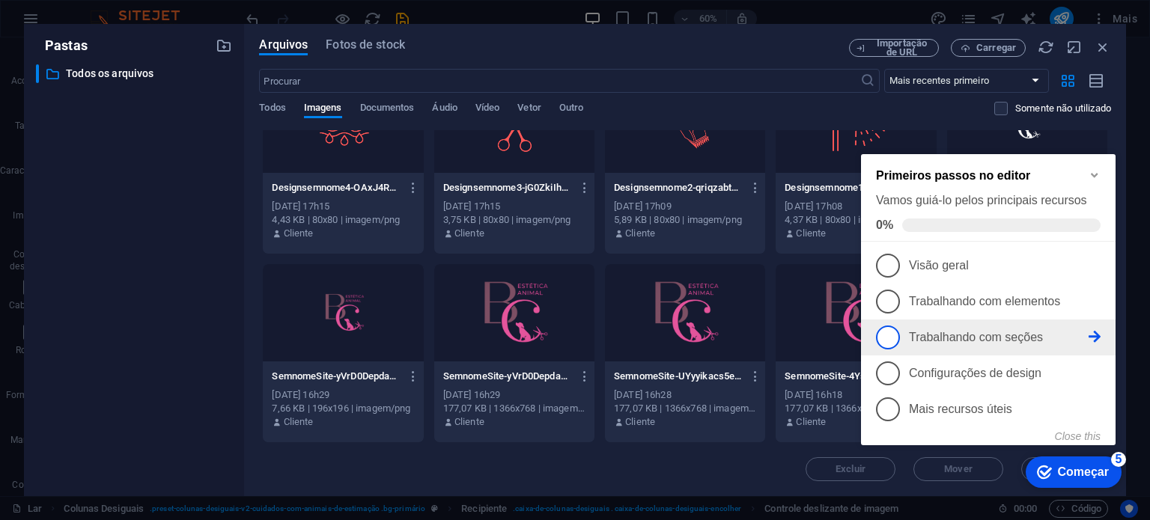
click at [1093, 335] on icon at bounding box center [1095, 337] width 12 height 12
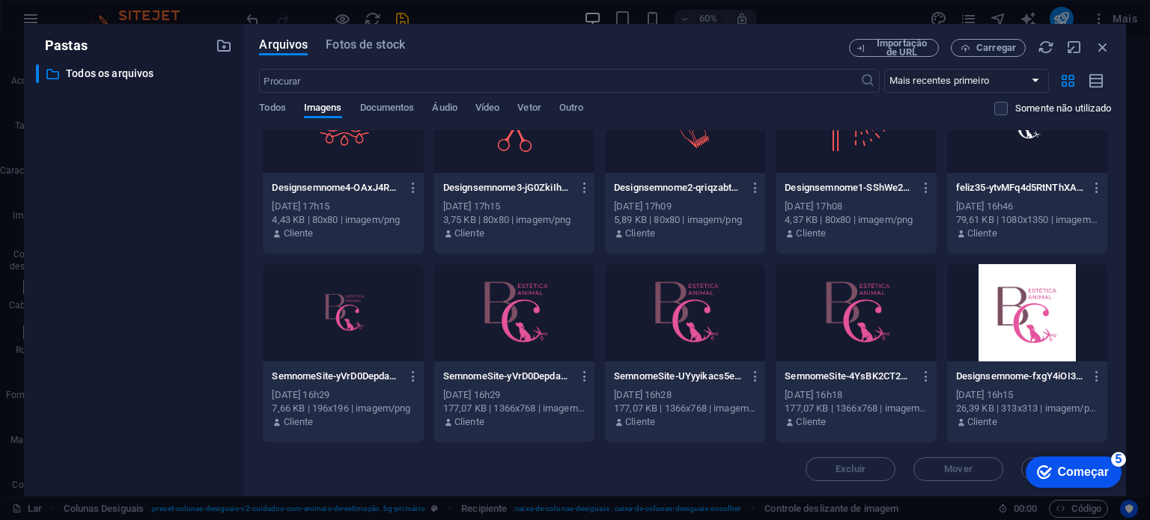
drag, startPoint x: 1106, startPoint y: 407, endPoint x: 1131, endPoint y: 300, distance: 109.9
click at [1131, 300] on div "Pastas ​ All files Todos os arquivos Arquivos Fotos de stock Importação de URL …" at bounding box center [575, 260] width 1150 height 520
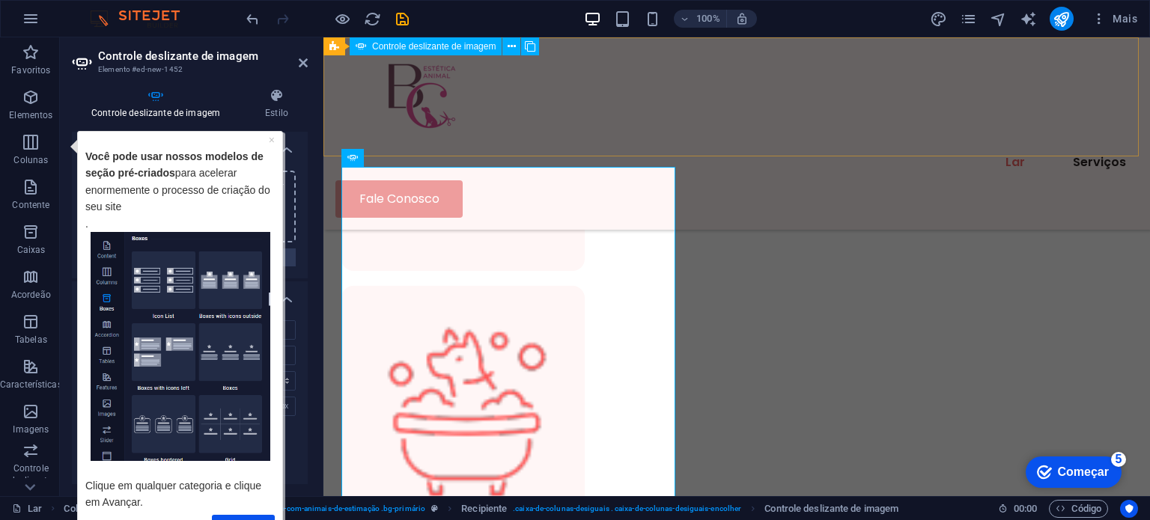
click at [642, 116] on div "Lar Serviços Fale Conosco" at bounding box center [737, 133] width 827 height 192
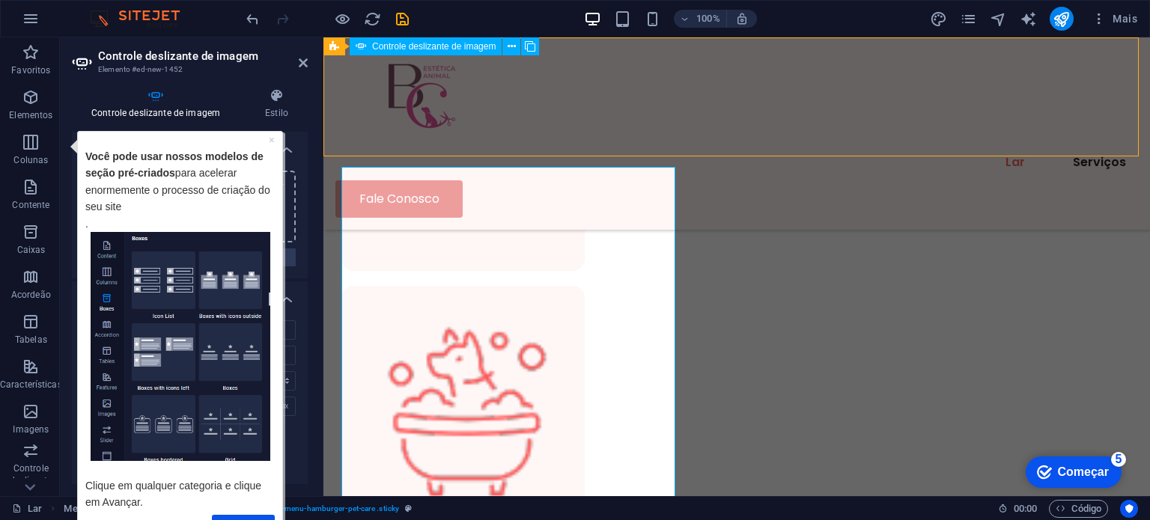
scroll to position [1143, 0]
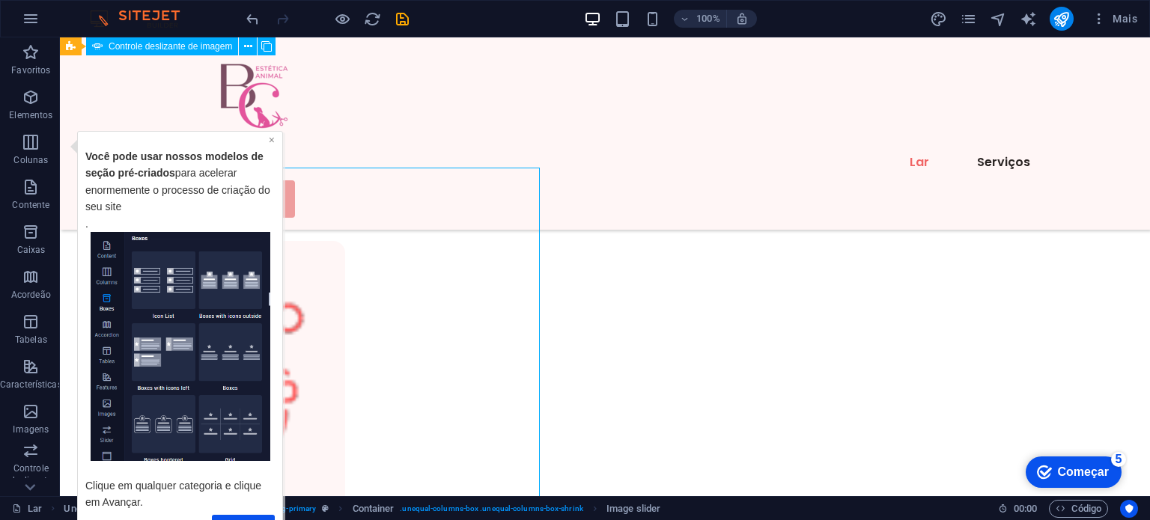
click at [268, 140] on font "×" at bounding box center [271, 139] width 6 height 12
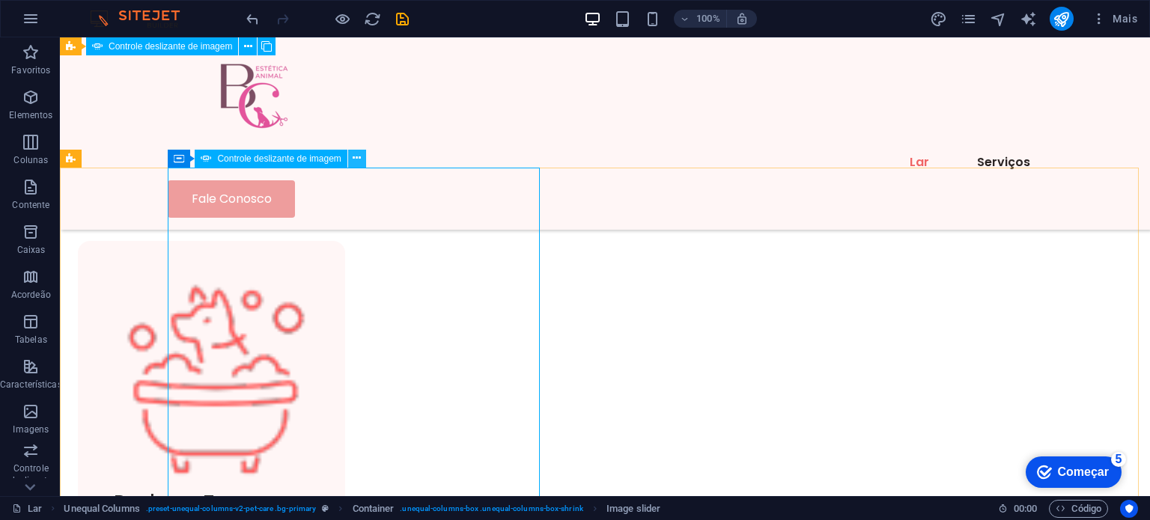
click at [353, 159] on icon at bounding box center [357, 159] width 8 height 16
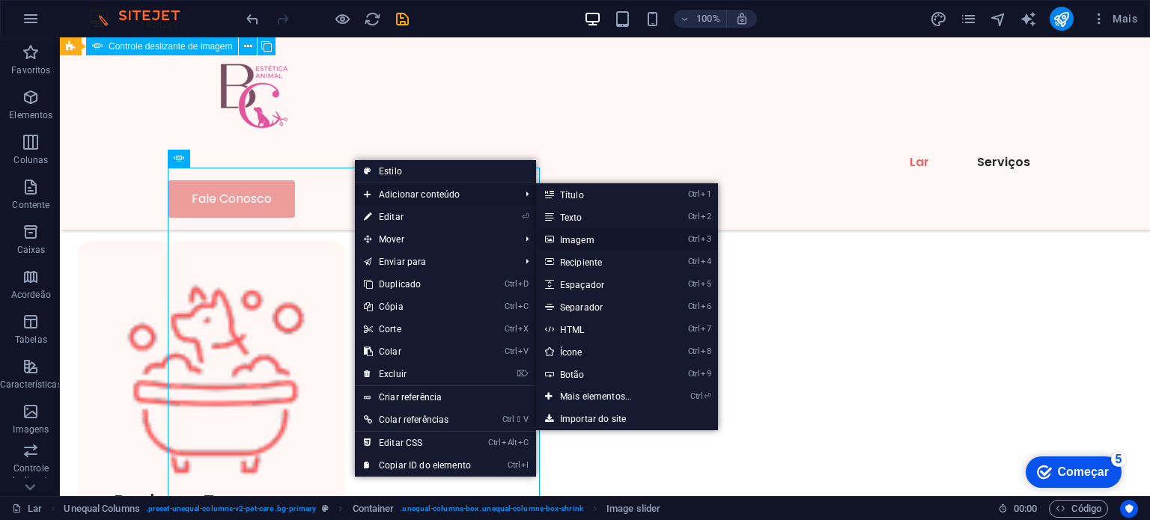
click at [570, 243] on font "Imagem" at bounding box center [577, 240] width 34 height 10
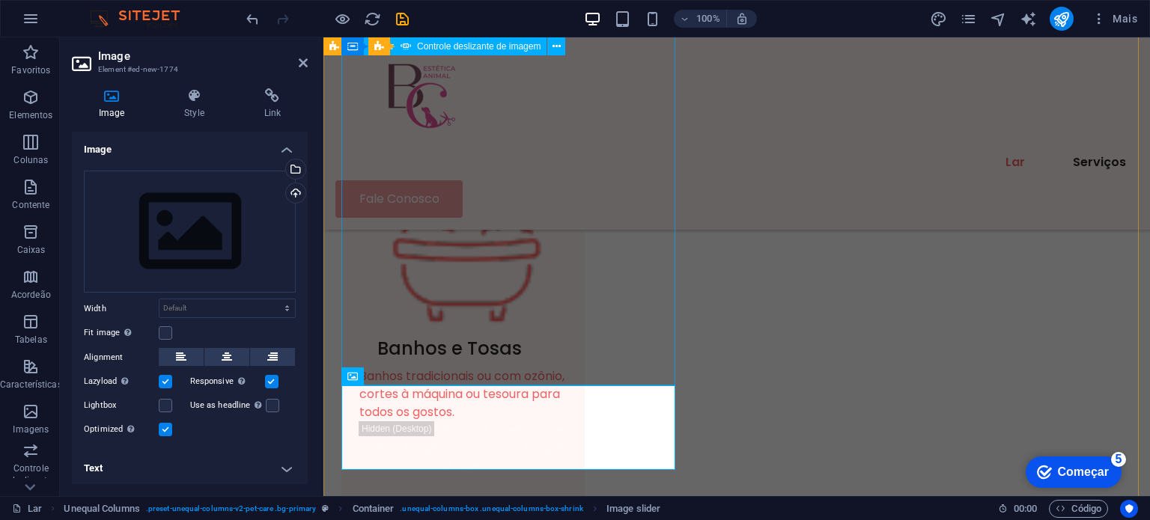
scroll to position [1471, 0]
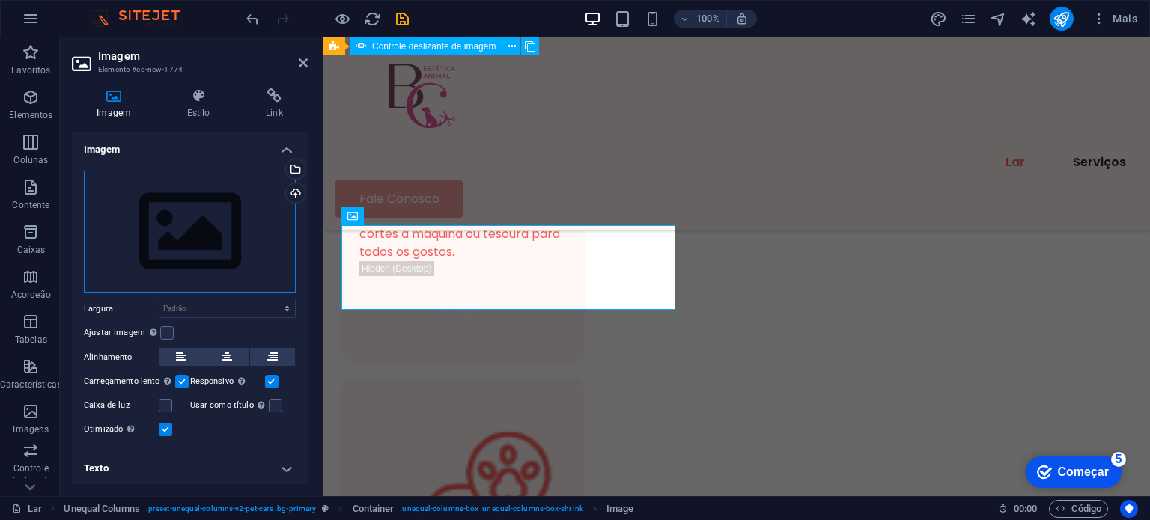
click at [186, 244] on div "Arraste os arquivos aqui, clique para escolher os arquivos ou selecione-os em A…" at bounding box center [190, 232] width 212 height 123
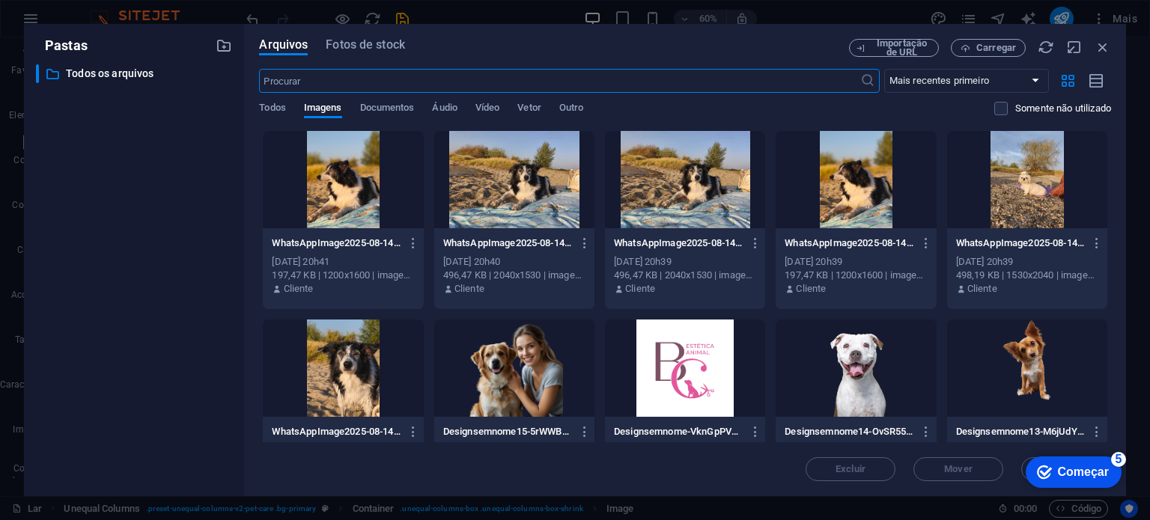
click at [359, 188] on div at bounding box center [343, 179] width 160 height 97
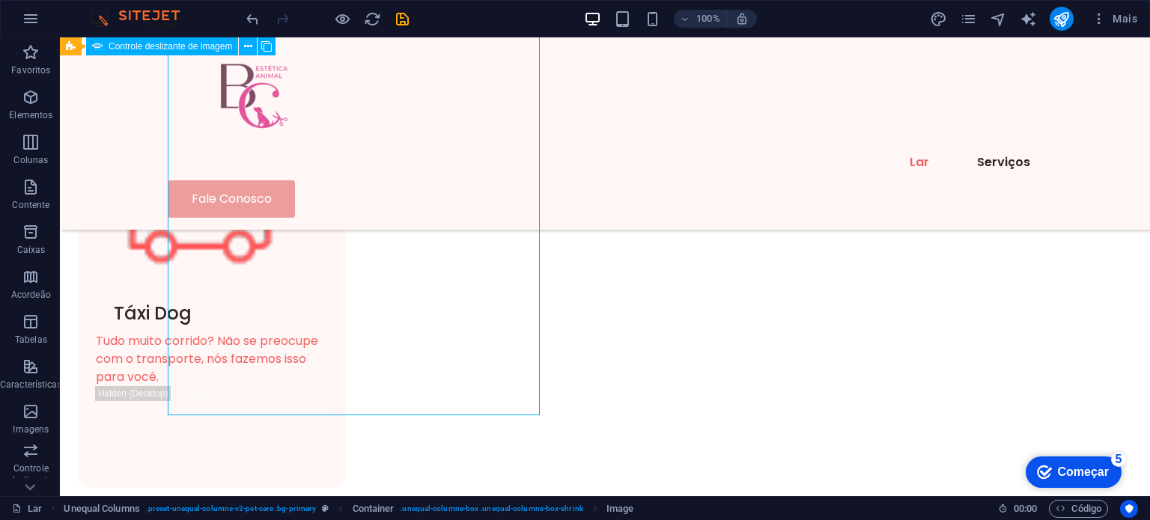
scroll to position [1412, 0]
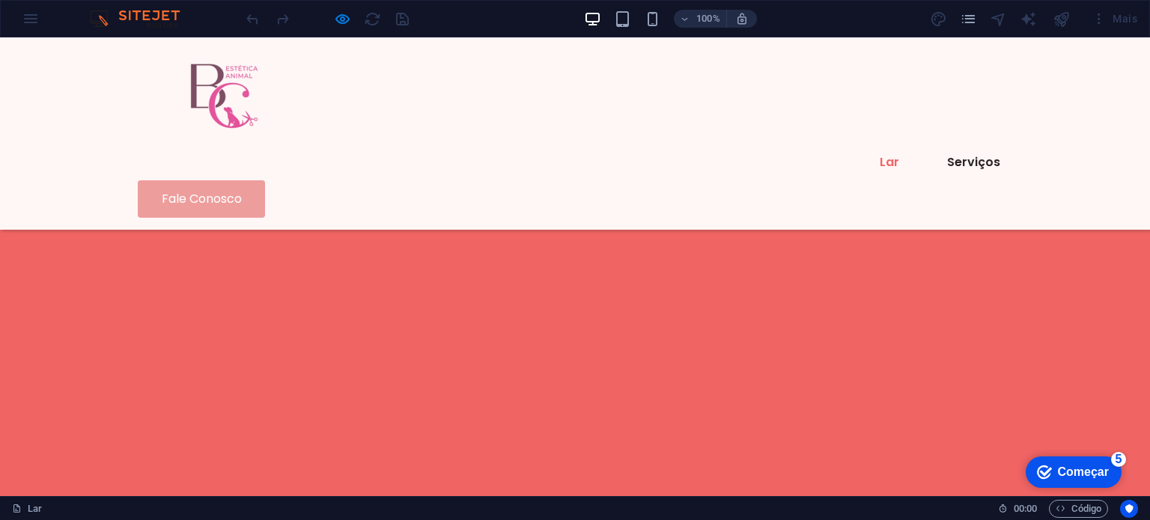
scroll to position [1296, 0]
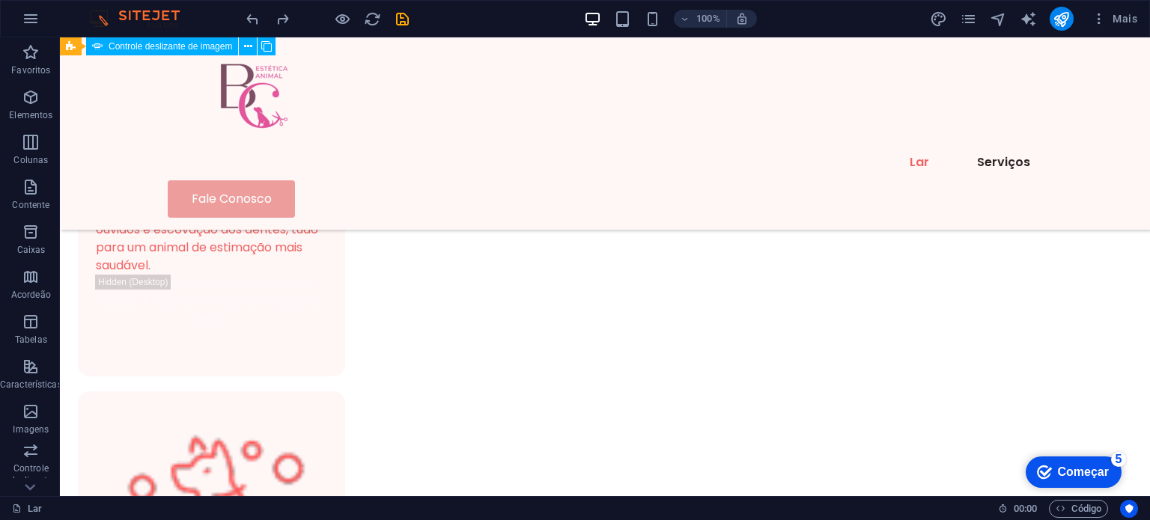
scroll to position [1021, 0]
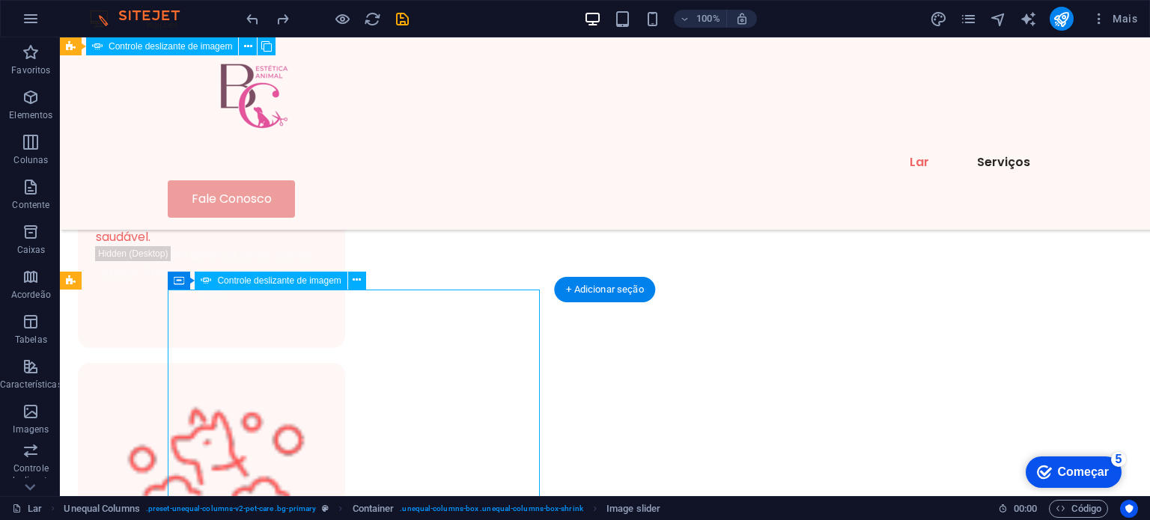
select select "px"
select select "ms"
select select "s"
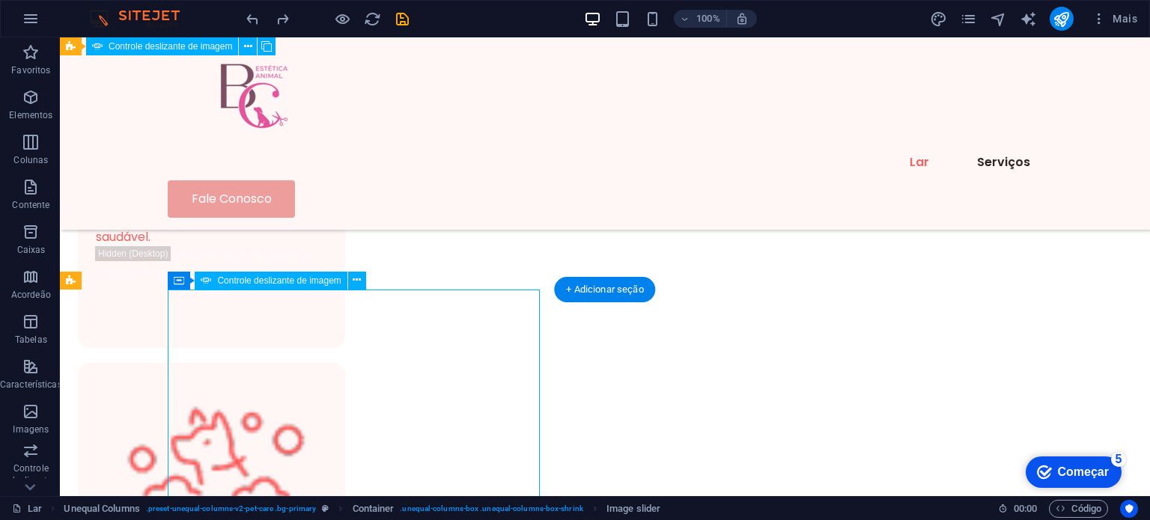
select select "progressive"
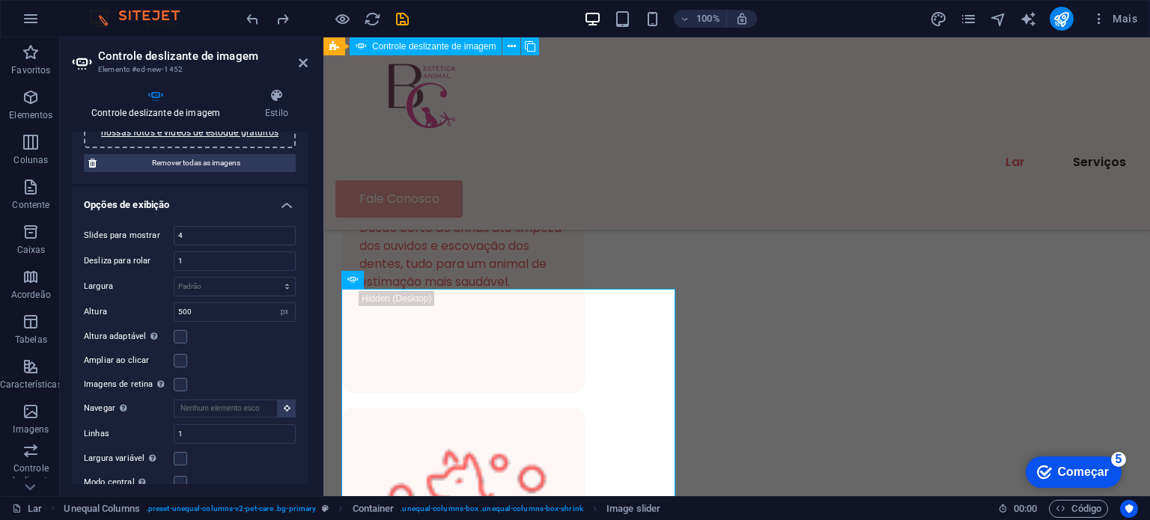
scroll to position [100, 0]
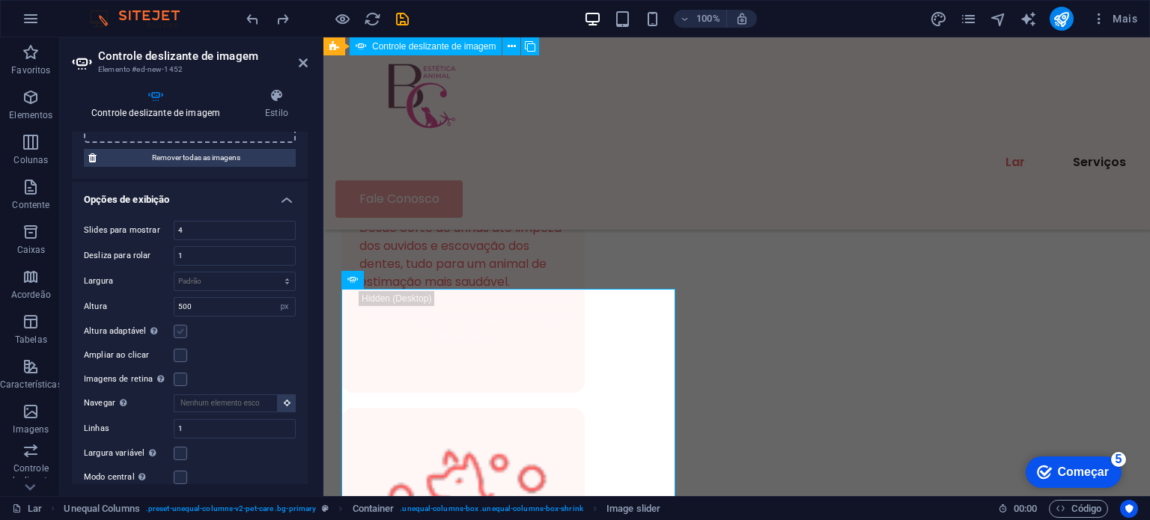
click at [180, 335] on label at bounding box center [180, 331] width 13 height 13
click at [0, 0] on input "Altura adaptável Ajuste automaticamente a altura dos controles deslizantes hori…" at bounding box center [0, 0] width 0 height 0
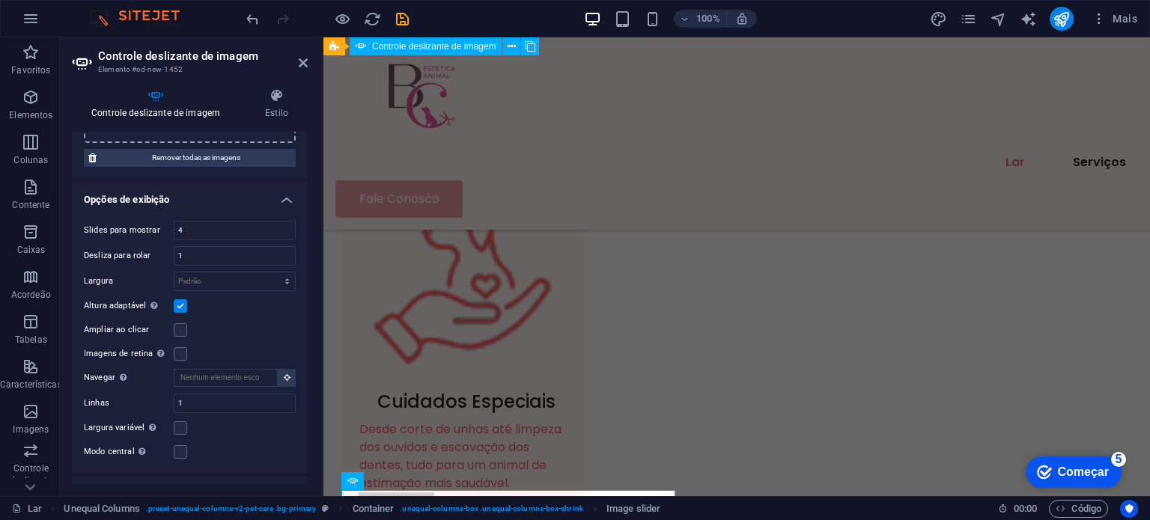
scroll to position [813, 0]
click at [211, 119] on div "Controle deslizante de imagem Estilo Controle deslizante de imagem Arraste os a…" at bounding box center [190, 286] width 236 height 396
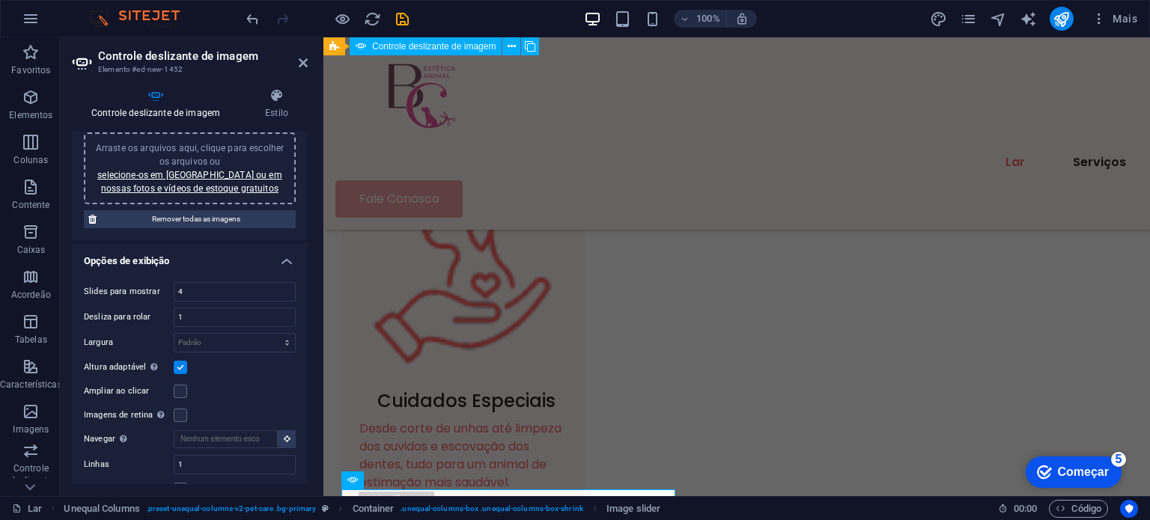
scroll to position [7, 0]
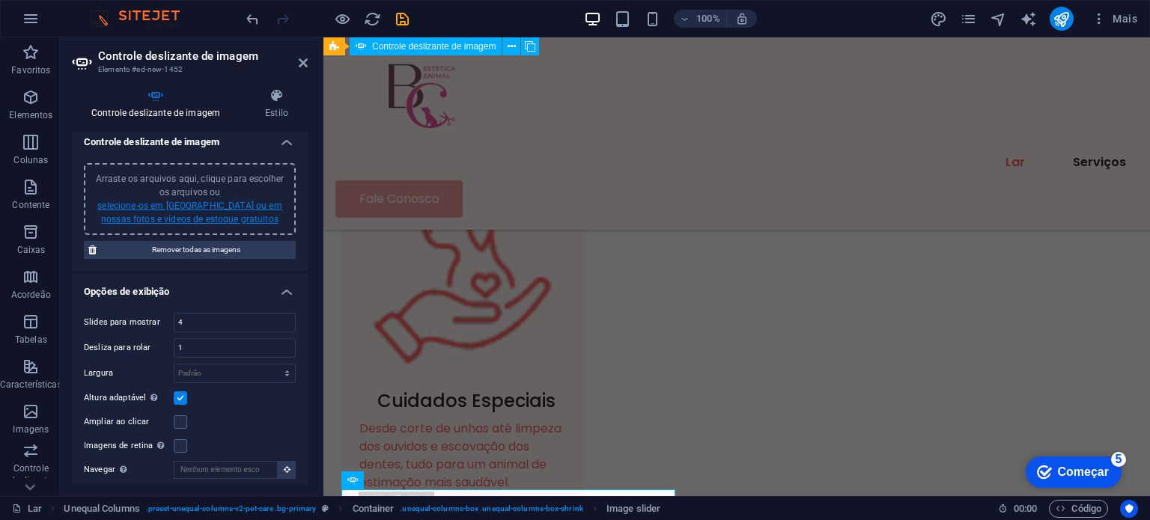
click at [221, 215] on font "selecione-os em [GEOGRAPHIC_DATA] ou em nossas fotos e vídeos de estoque gratui…" at bounding box center [189, 213] width 184 height 24
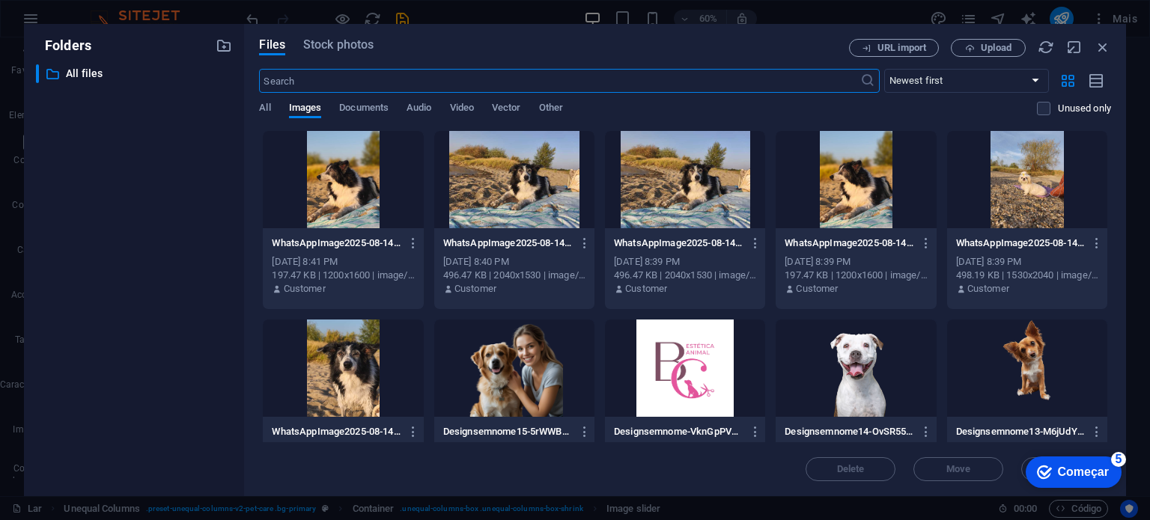
scroll to position [827, 0]
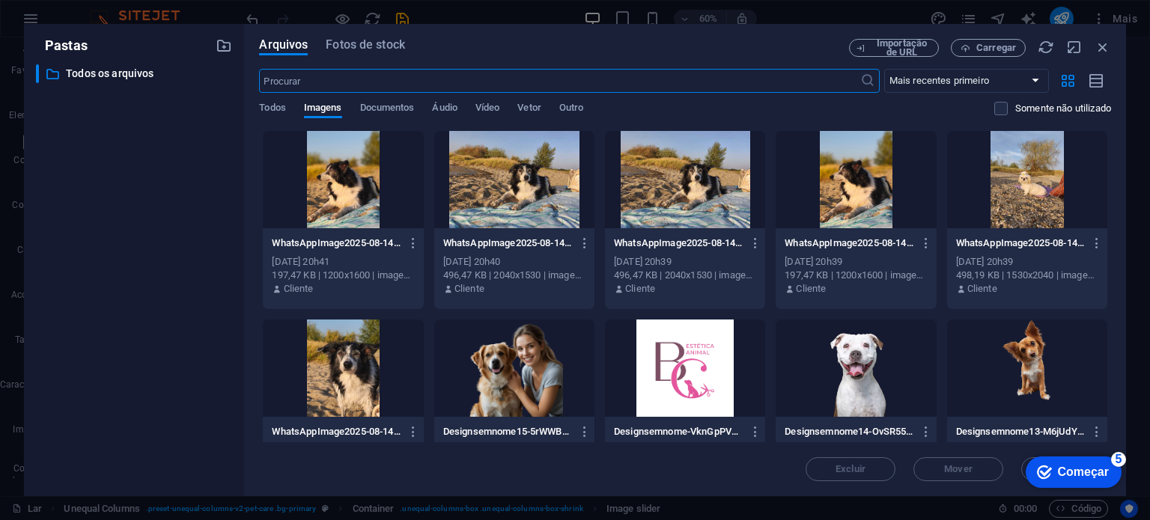
click at [367, 196] on div at bounding box center [343, 179] width 160 height 97
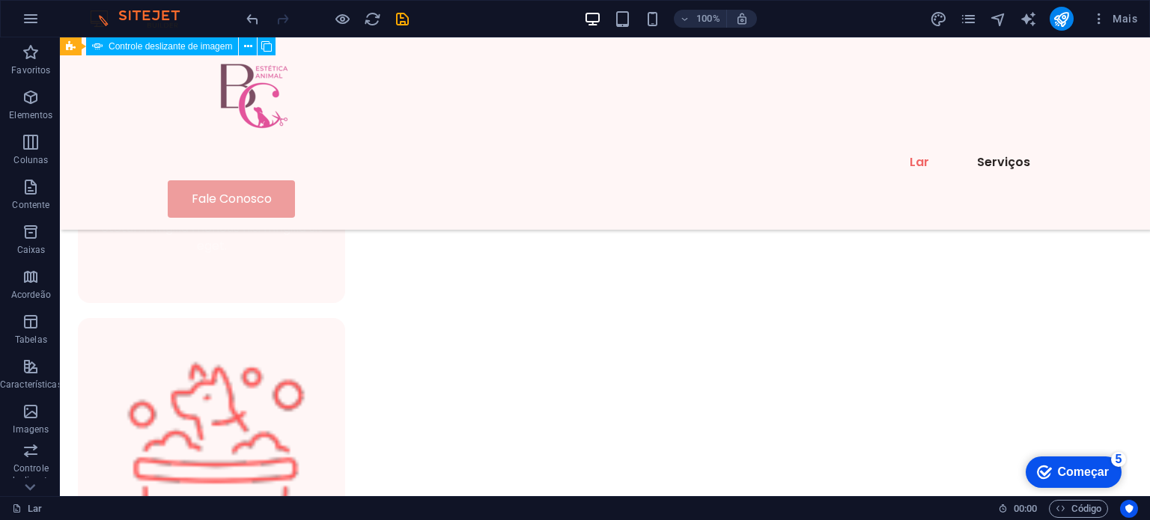
scroll to position [1072, 0]
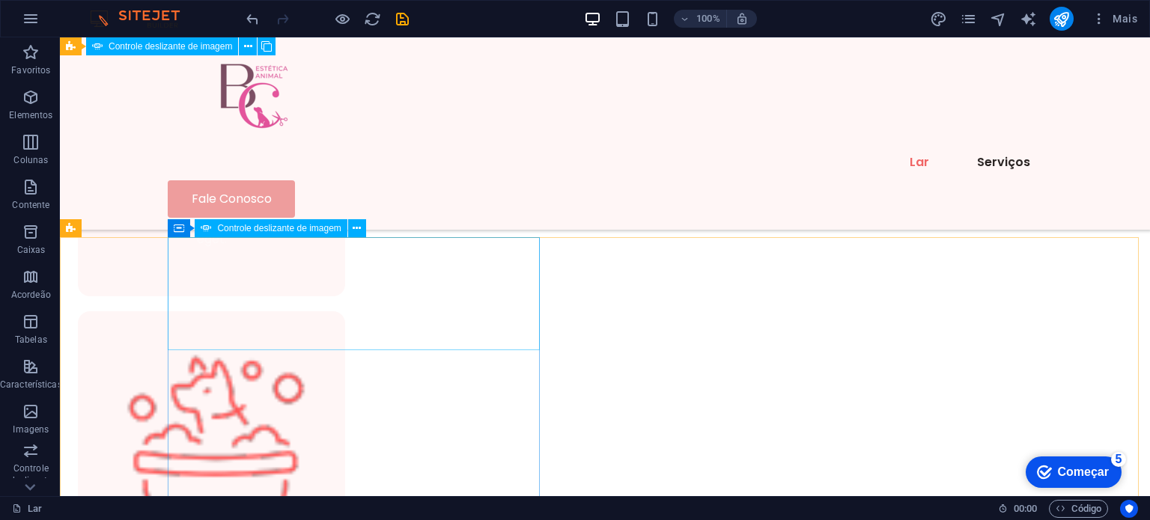
click at [303, 227] on font "Controle deslizante de imagem" at bounding box center [279, 228] width 124 height 10
select select "ms"
select select "s"
select select "progressive"
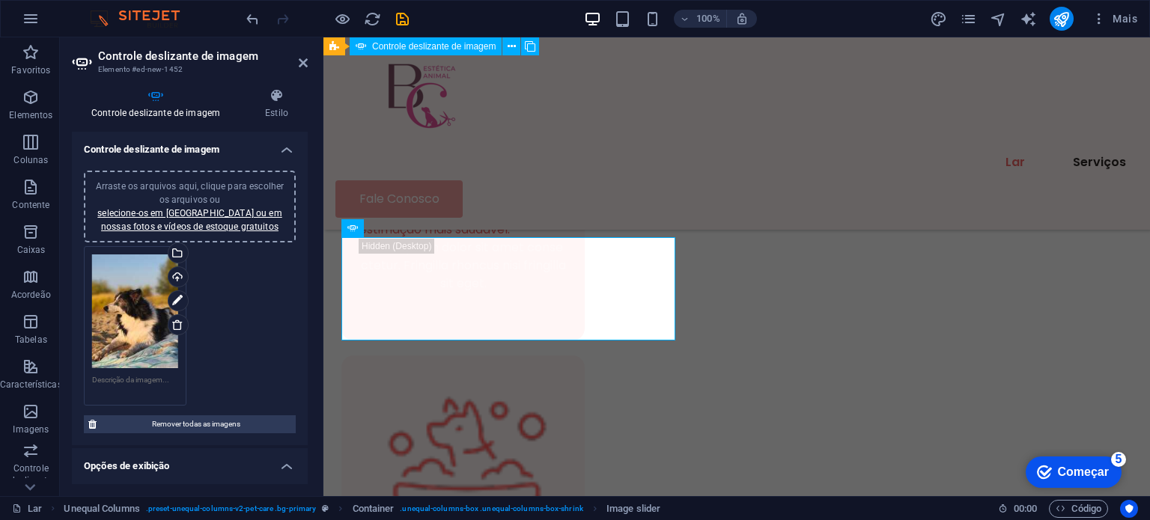
scroll to position [4, 0]
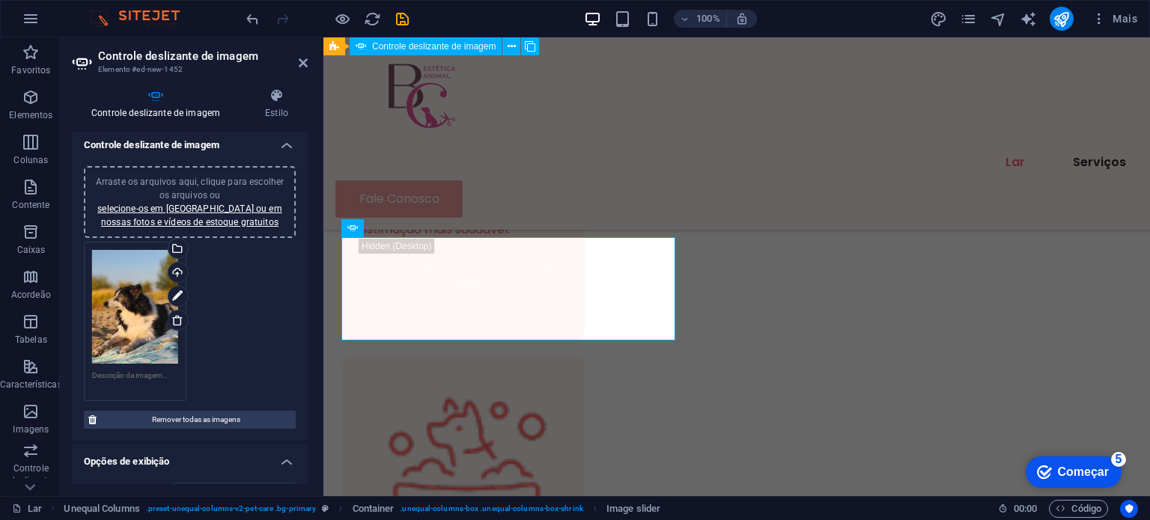
drag, startPoint x: 304, startPoint y: 249, endPoint x: 294, endPoint y: 297, distance: 48.2
click at [294, 297] on div "Arraste os arquivos aqui, clique para escolher os arquivos ou selecione-os em A…" at bounding box center [190, 297] width 236 height 287
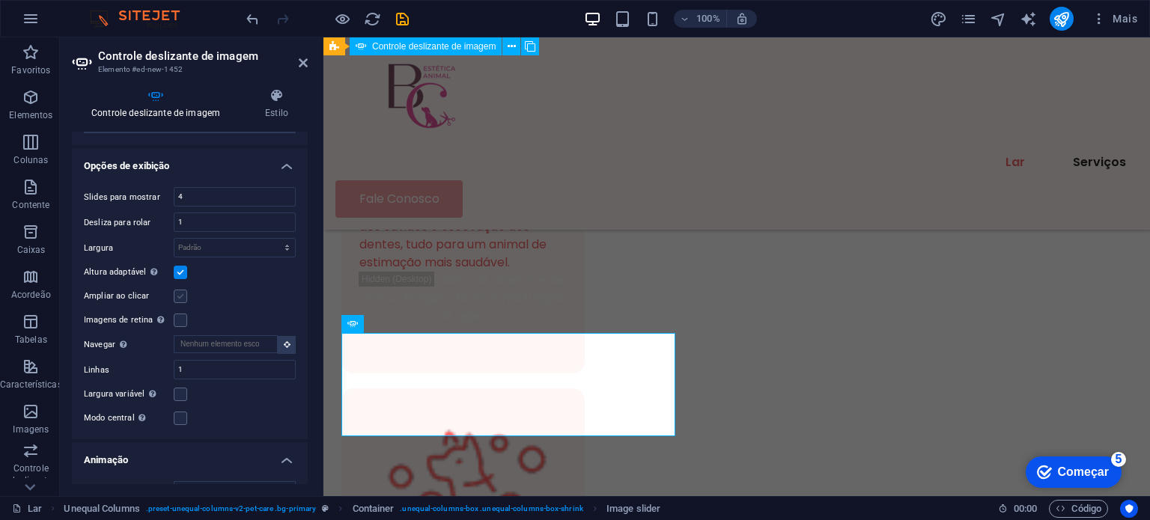
scroll to position [947, 0]
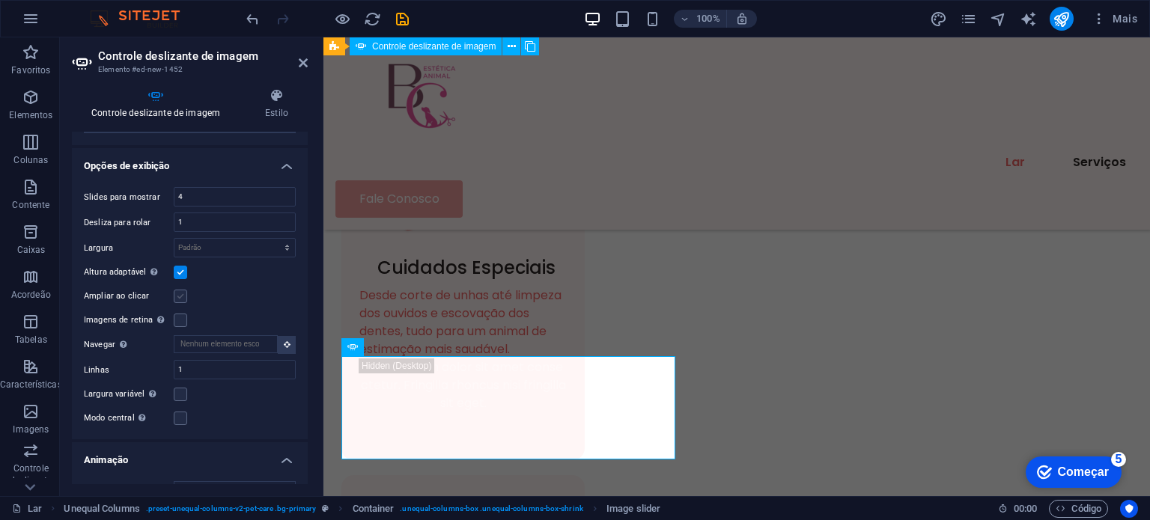
click at [180, 296] on label at bounding box center [180, 296] width 13 height 13
click at [0, 0] on input "Ampliar ao clicar" at bounding box center [0, 0] width 0 height 0
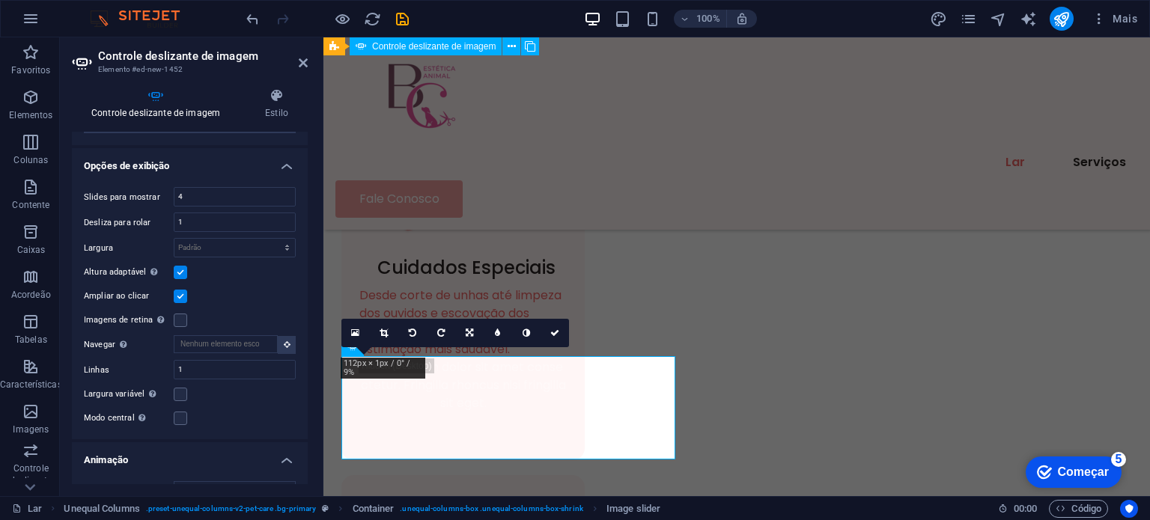
click at [178, 266] on label at bounding box center [180, 272] width 13 height 13
click at [0, 0] on input "Altura adaptável Ajuste automaticamente a altura dos controles deslizantes hori…" at bounding box center [0, 0] width 0 height 0
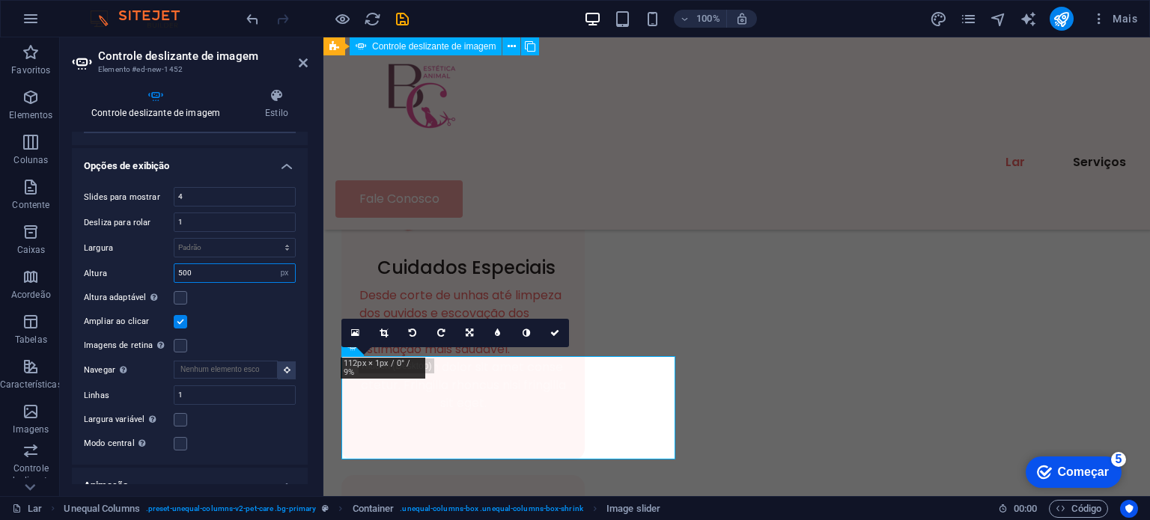
drag, startPoint x: 198, startPoint y: 270, endPoint x: 175, endPoint y: 268, distance: 22.6
click at [175, 268] on input "500" at bounding box center [234, 273] width 121 height 18
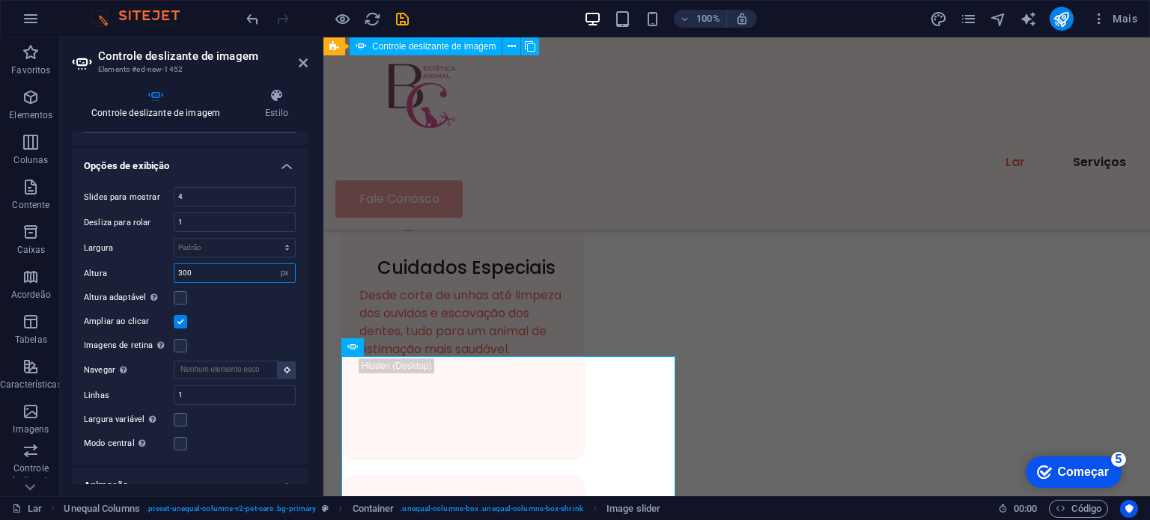
type input "300"
click at [312, 443] on div "Controle deslizante de imagem Estilo Controle deslizante de imagem Arraste os a…" at bounding box center [190, 286] width 260 height 420
drag, startPoint x: 309, startPoint y: 337, endPoint x: 309, endPoint y: 386, distance: 48.7
click at [309, 386] on div "Controle deslizante de imagem Estilo Controle deslizante de imagem Arraste os a…" at bounding box center [190, 286] width 260 height 420
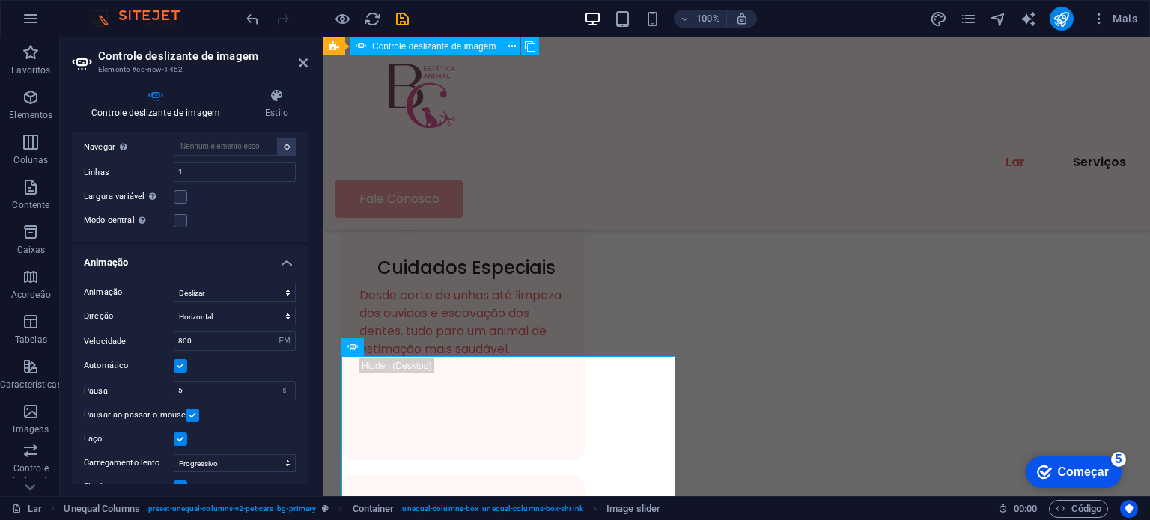
scroll to position [566, 0]
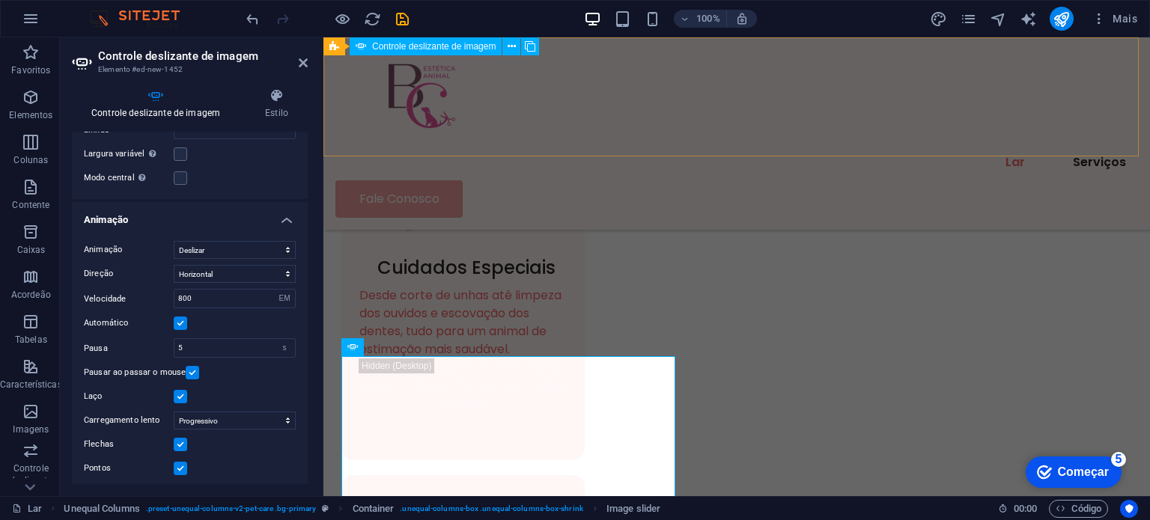
click at [515, 121] on div "Lar Serviços Fale Conosco" at bounding box center [737, 133] width 827 height 192
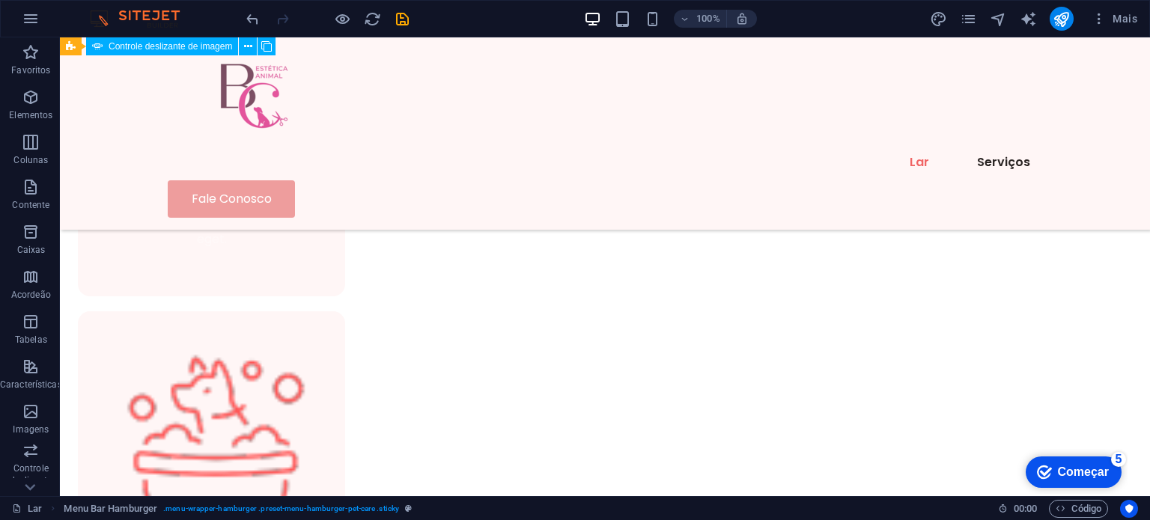
scroll to position [1087, 0]
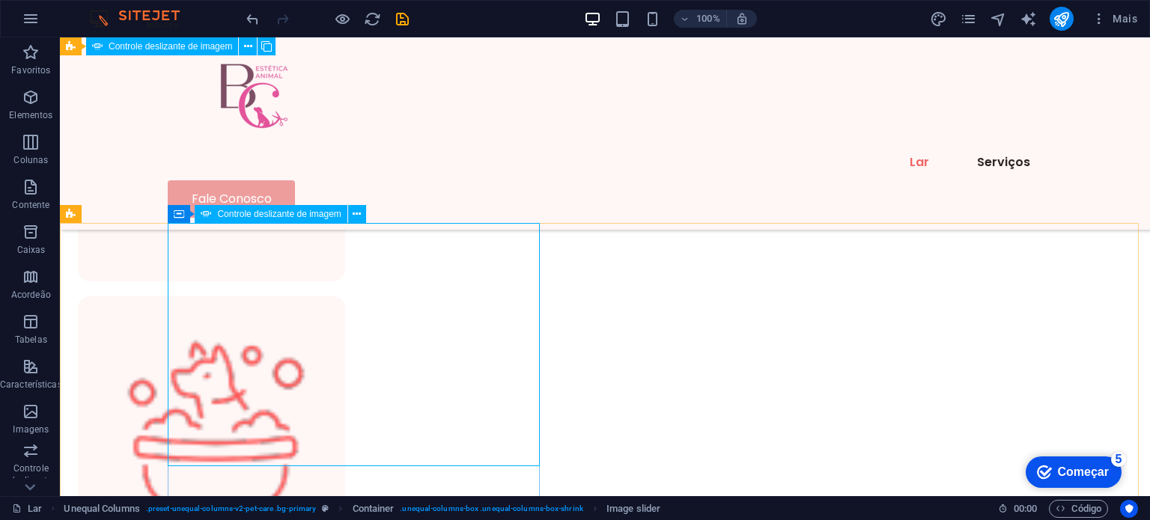
click at [323, 219] on font "Controle deslizante de imagem" at bounding box center [279, 214] width 124 height 10
click at [324, 215] on font "Controle deslizante de imagem" at bounding box center [279, 214] width 124 height 10
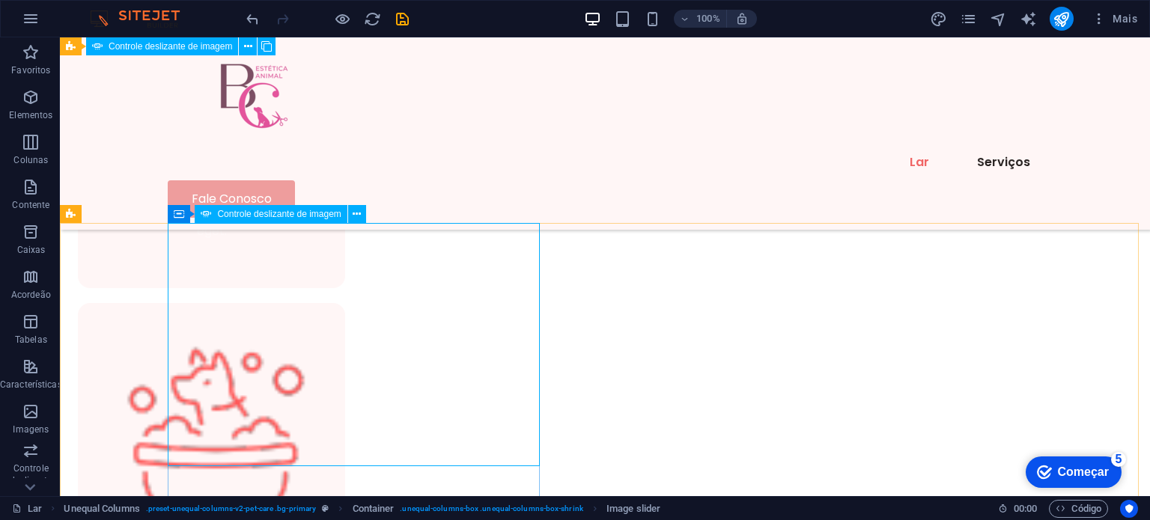
select select "px"
select select "ms"
select select "s"
select select "progressive"
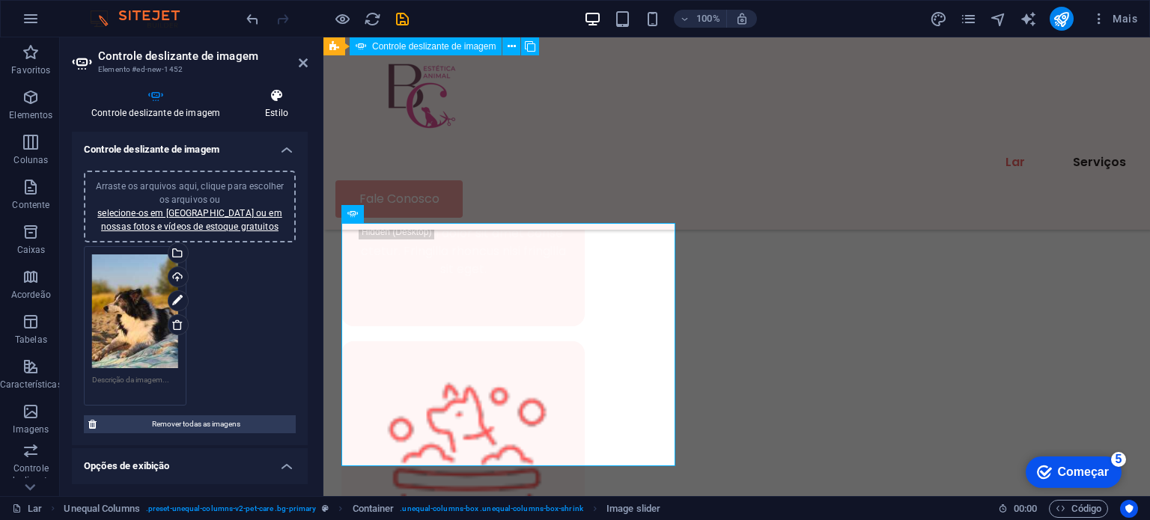
click at [275, 109] on font "Estilo" at bounding box center [276, 113] width 23 height 10
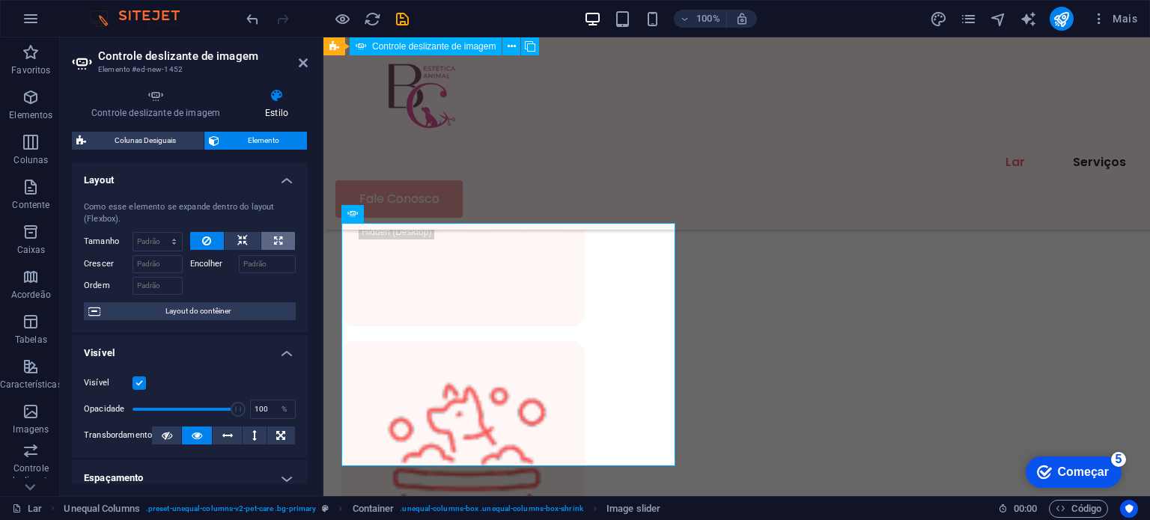
click at [274, 243] on icon at bounding box center [278, 241] width 8 height 18
type input "100"
select select "%"
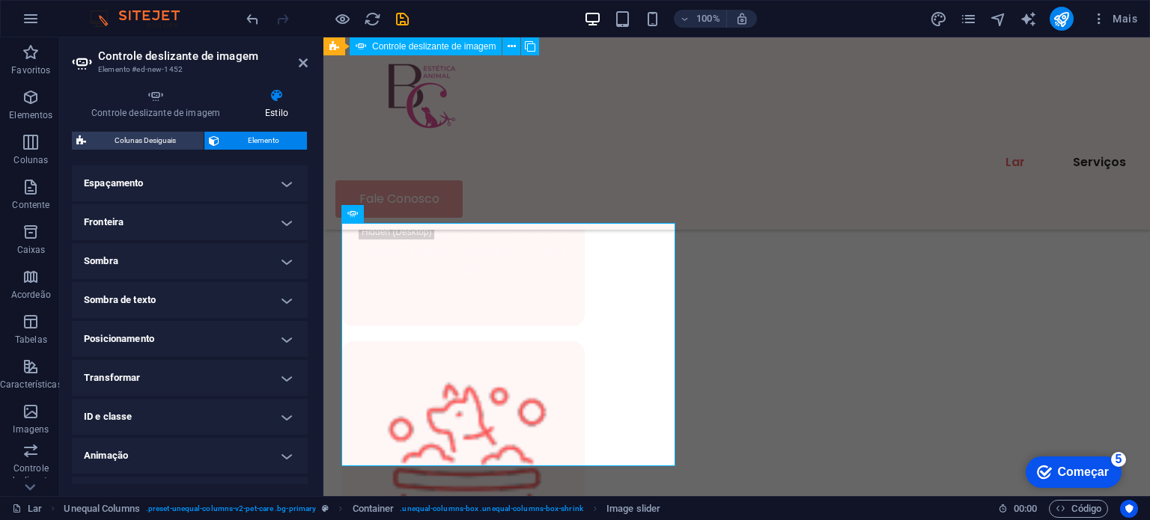
scroll to position [323, 0]
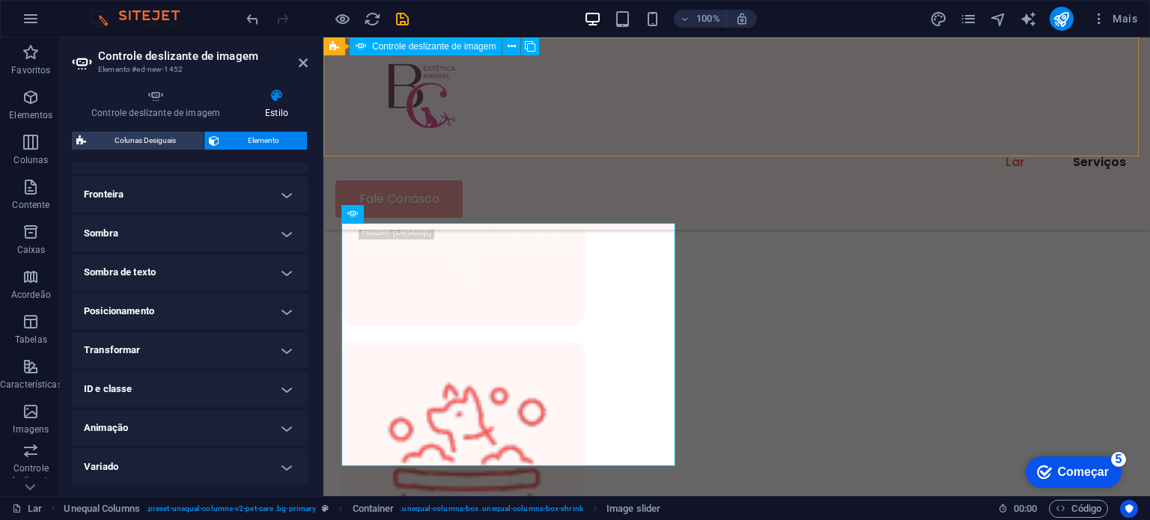
click at [890, 91] on div "Lar Serviços Fale Conosco" at bounding box center [737, 133] width 827 height 192
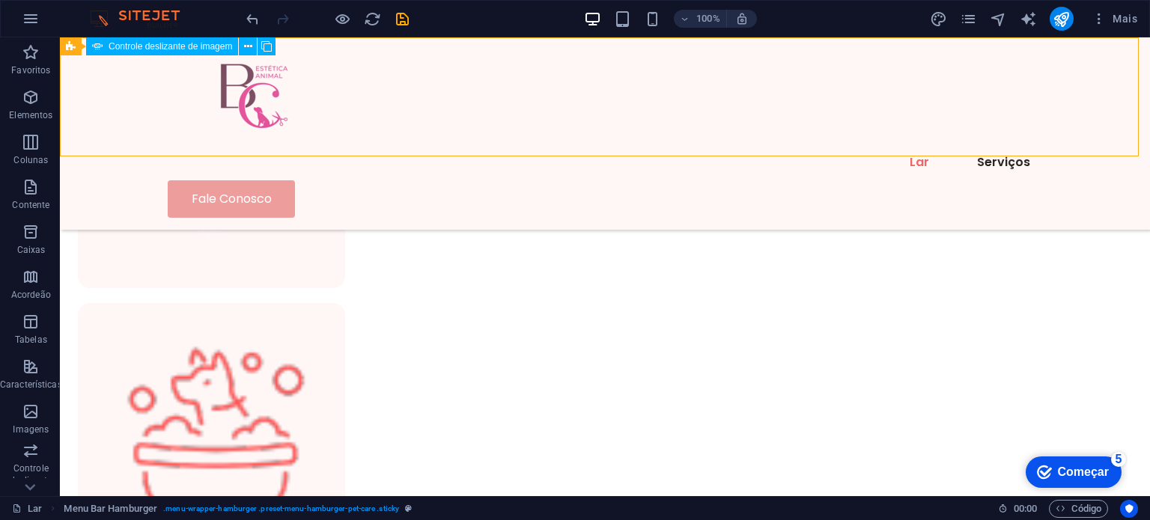
scroll to position [1087, 0]
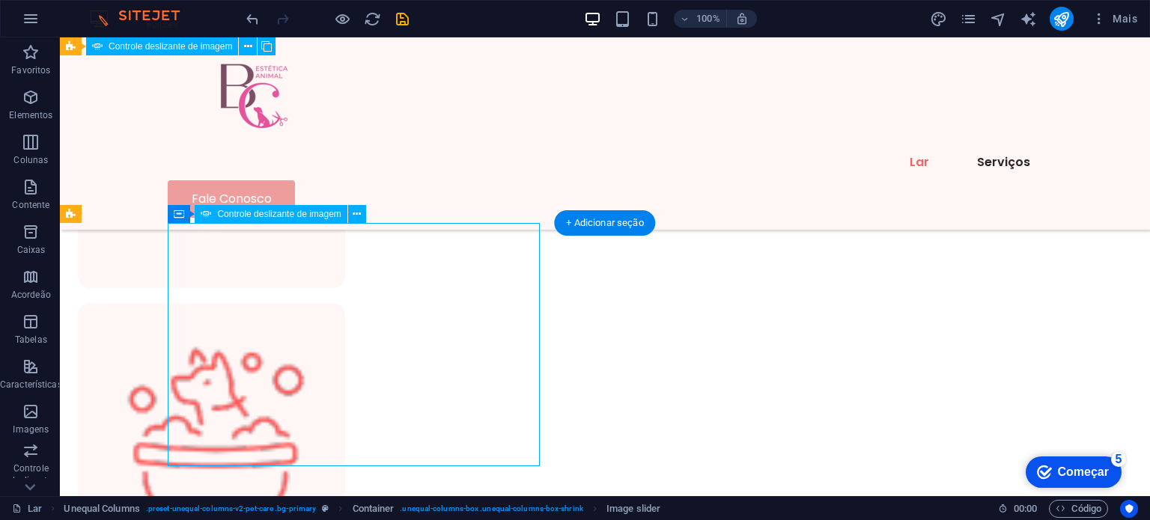
select select "%"
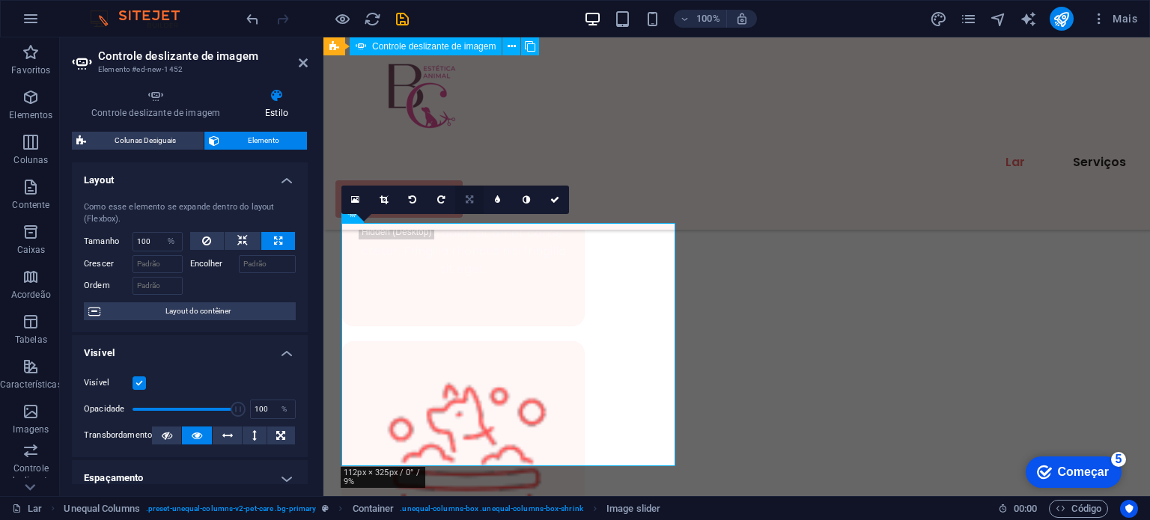
click at [469, 204] on link at bounding box center [469, 200] width 28 height 28
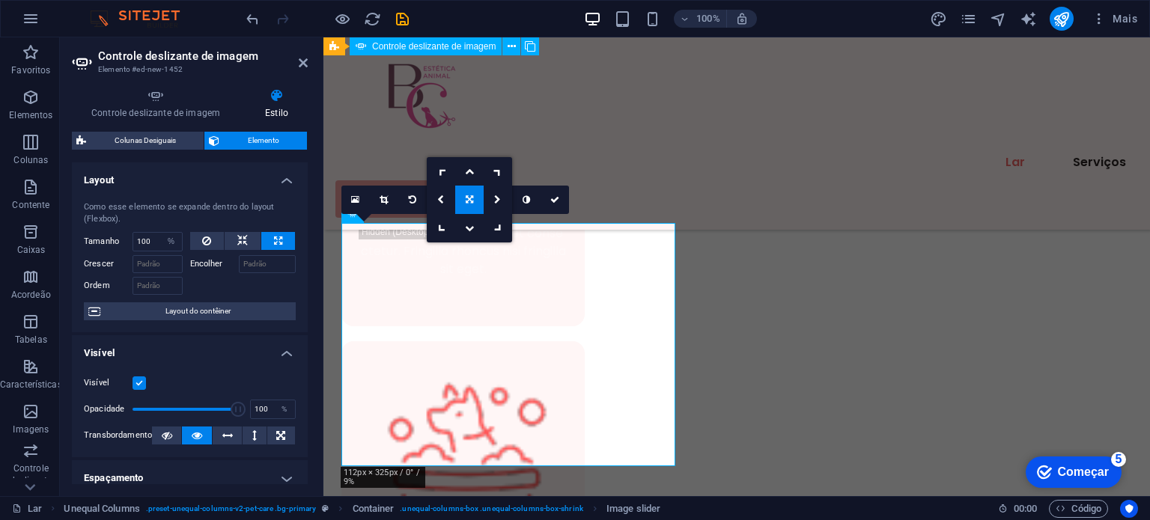
click at [469, 204] on link at bounding box center [469, 200] width 28 height 28
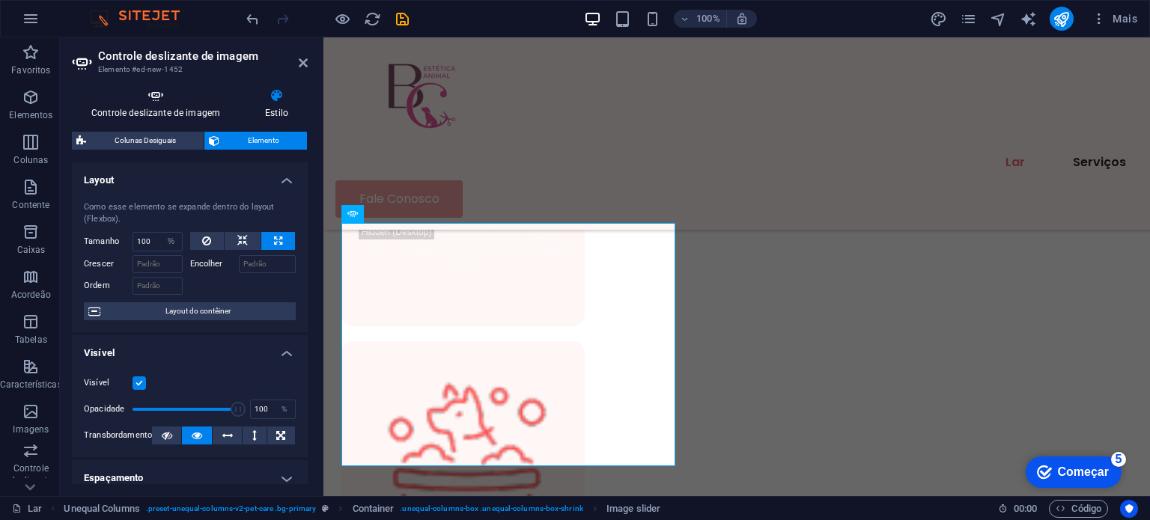
click at [183, 88] on icon at bounding box center [156, 95] width 168 height 15
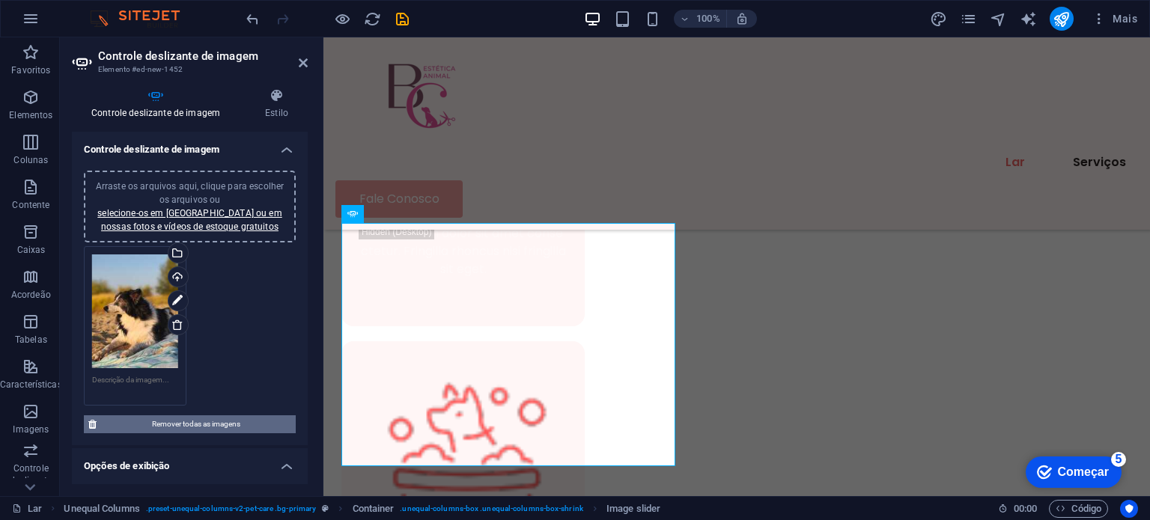
click at [224, 422] on font "Remover todas as imagens" at bounding box center [196, 424] width 88 height 8
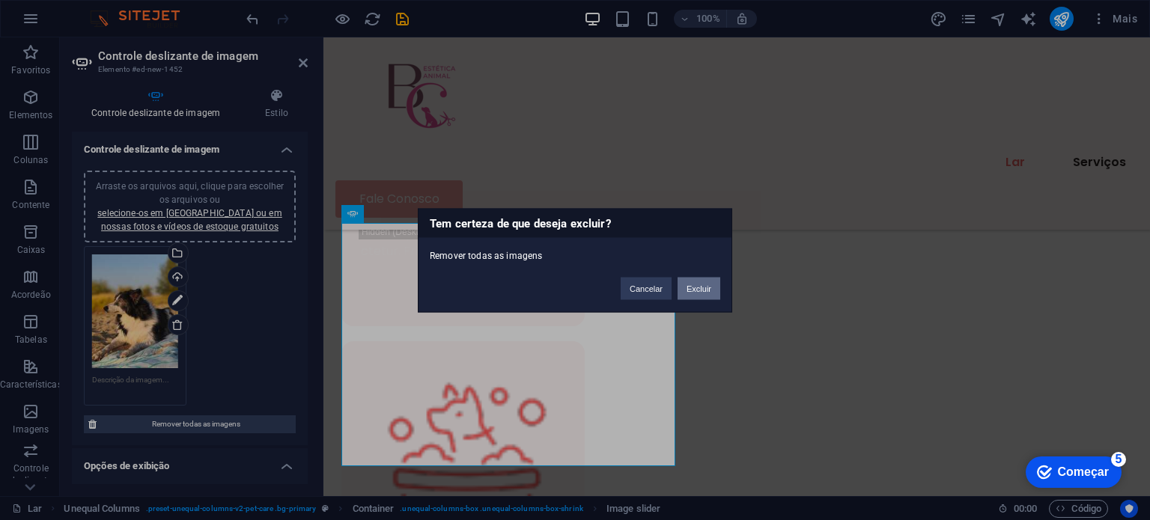
click at [696, 288] on font "Excluir" at bounding box center [699, 288] width 25 height 9
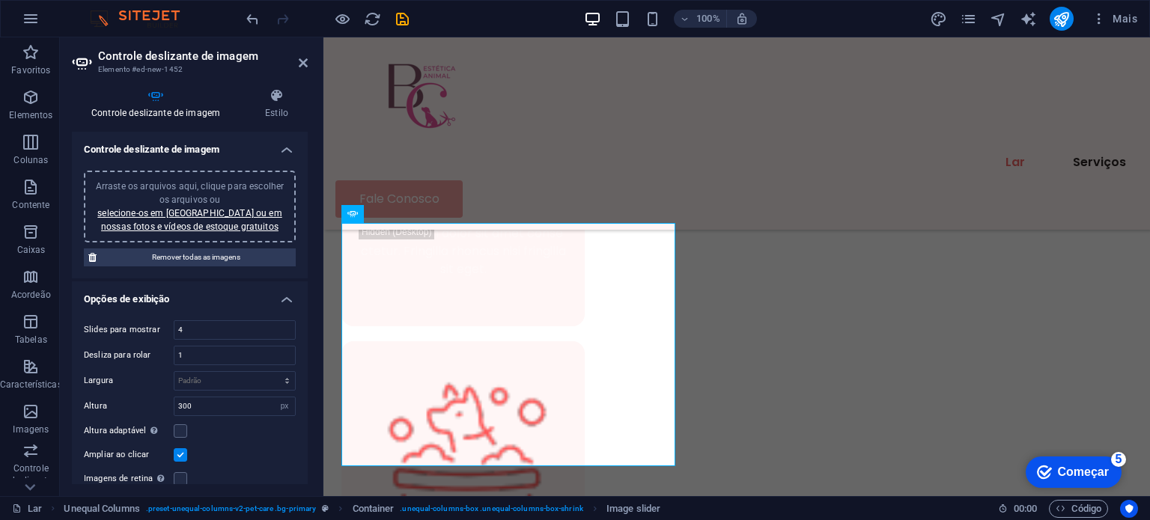
click at [199, 218] on font "selecione-os em [GEOGRAPHIC_DATA] ou em nossas fotos e vídeos de estoque gratui…" at bounding box center [189, 220] width 184 height 24
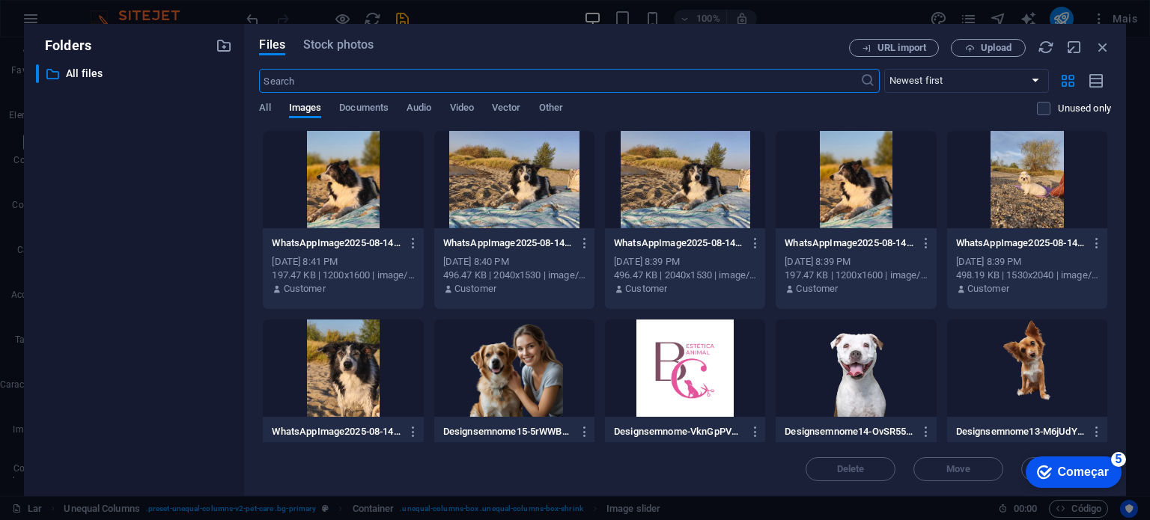
scroll to position [1094, 0]
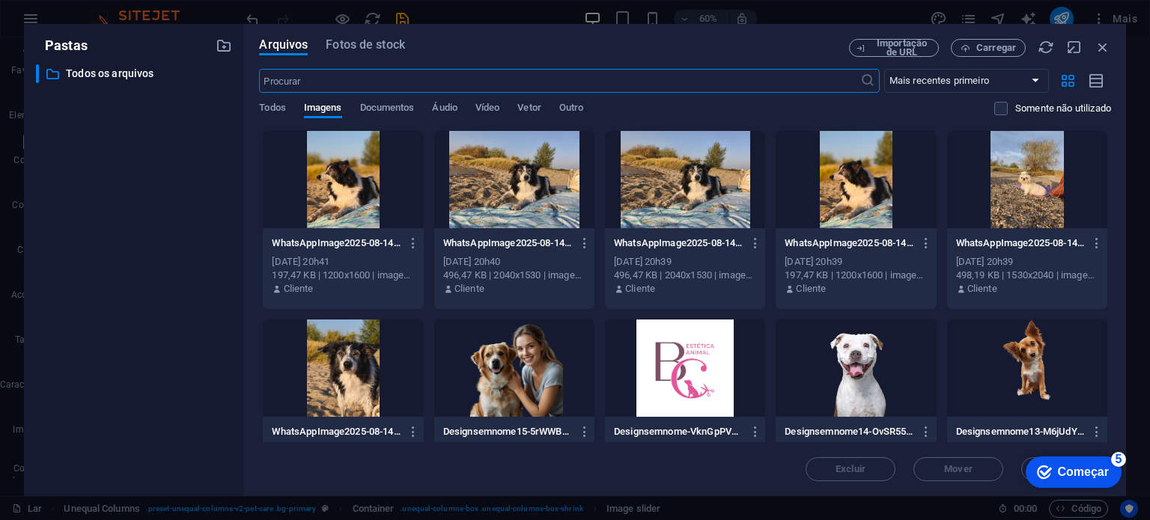
click at [1024, 180] on div at bounding box center [1027, 179] width 160 height 97
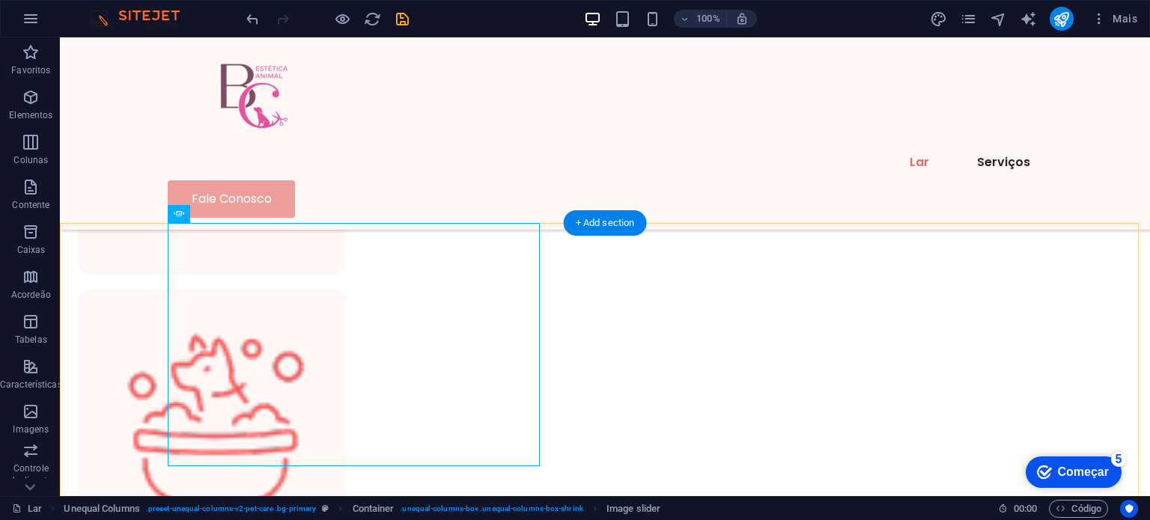
scroll to position [1087, 0]
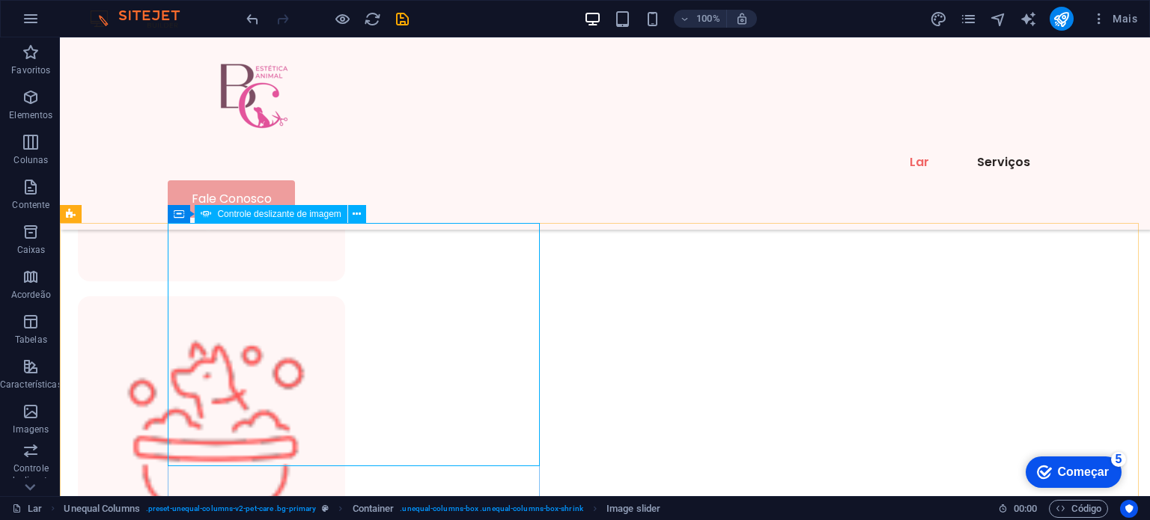
click at [247, 213] on font "Controle deslizante de imagem" at bounding box center [279, 214] width 124 height 10
select select "px"
select select "ms"
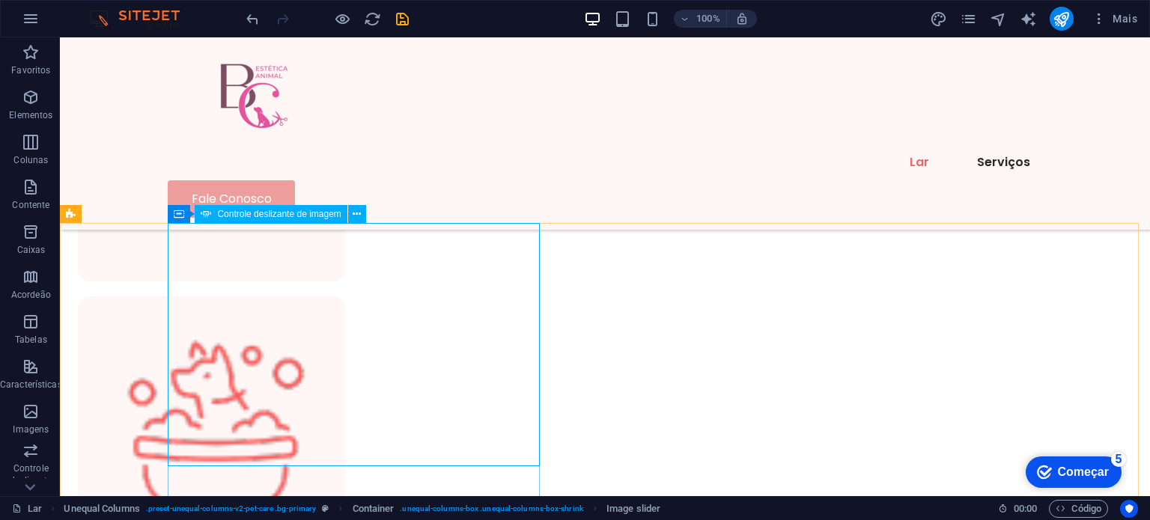
select select "s"
select select "progressive"
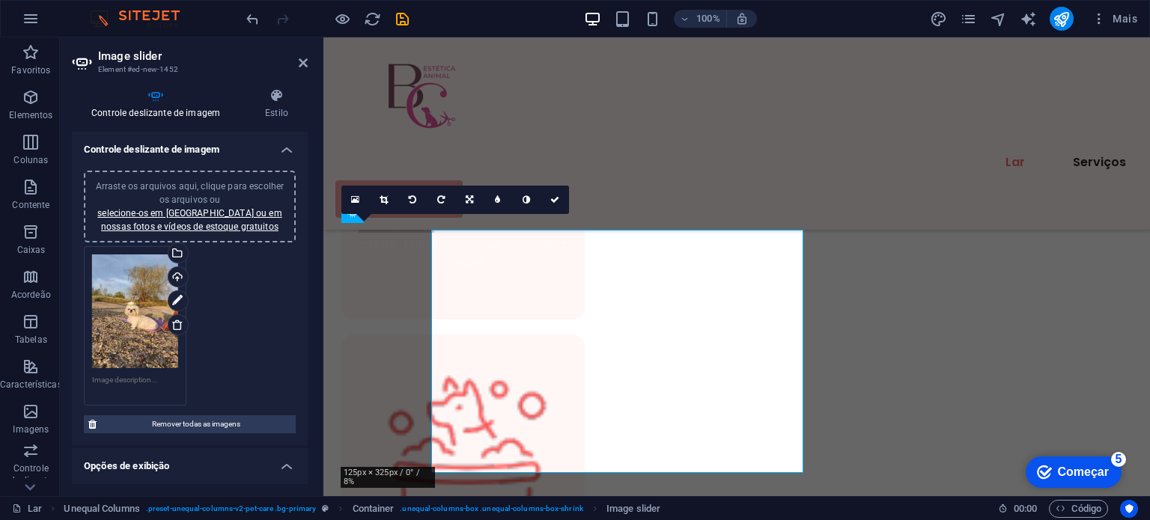
scroll to position [1081, 0]
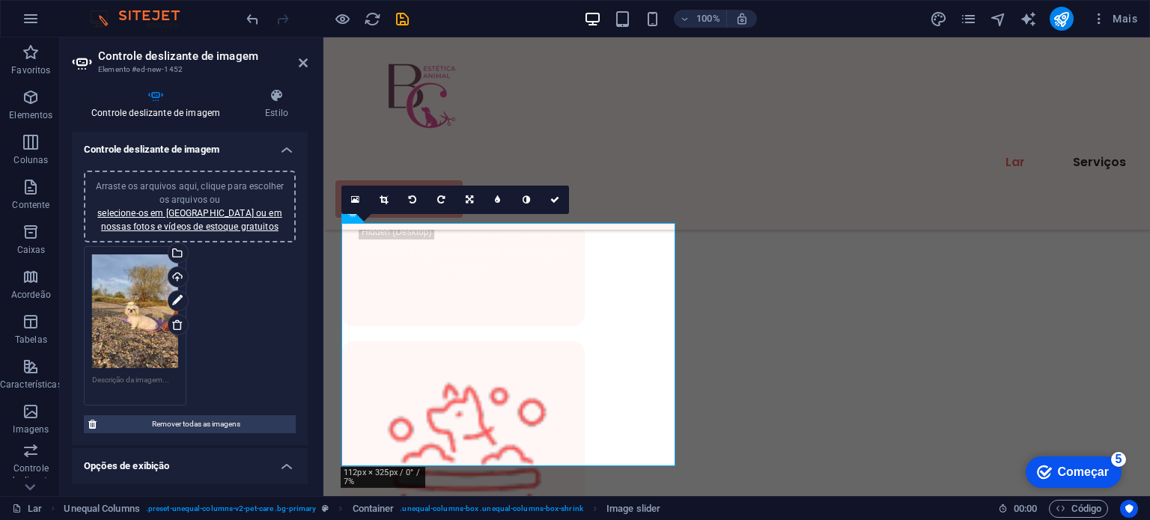
drag, startPoint x: 304, startPoint y: 237, endPoint x: 300, endPoint y: 302, distance: 64.6
click at [300, 302] on div "Arraste os arquivos aqui, clique para escolher os arquivos ou selecione-os em A…" at bounding box center [190, 302] width 236 height 287
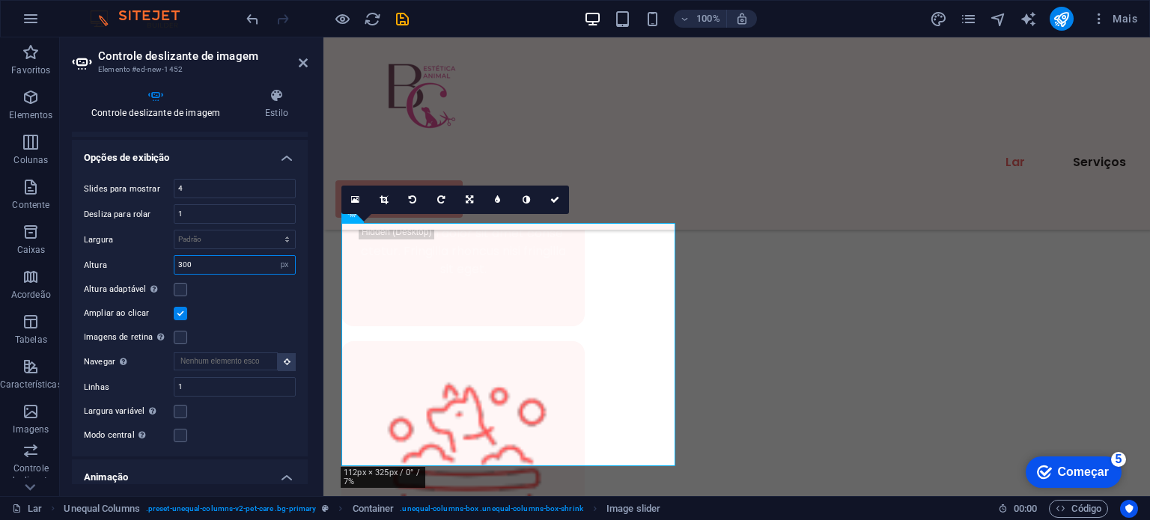
drag, startPoint x: 216, startPoint y: 258, endPoint x: 177, endPoint y: 252, distance: 39.3
click at [177, 256] on input "300" at bounding box center [234, 265] width 121 height 18
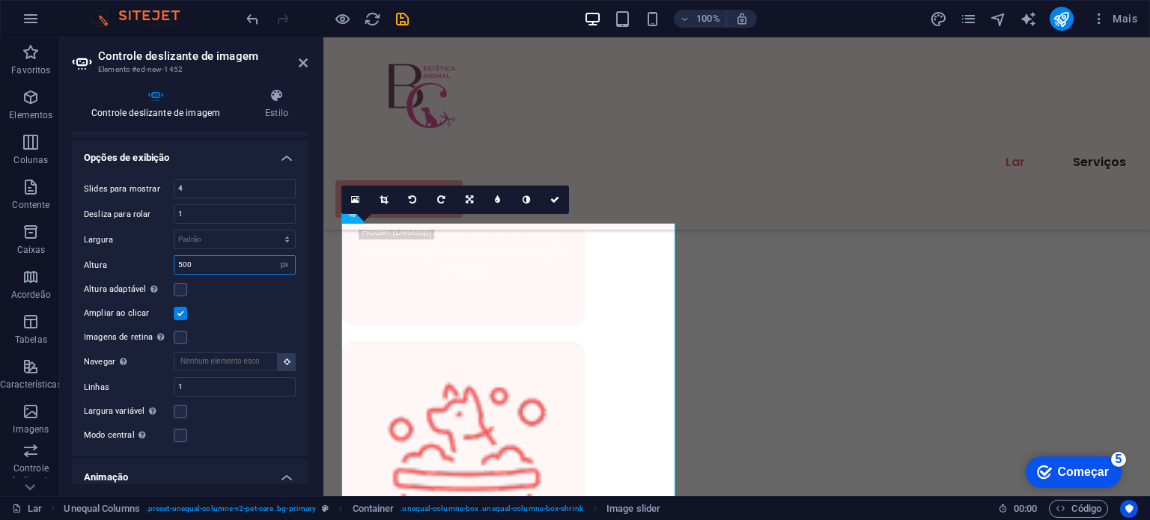
type input "500"
click at [179, 312] on label at bounding box center [180, 313] width 13 height 13
click at [0, 0] on input "Ampliar ao clicar" at bounding box center [0, 0] width 0 height 0
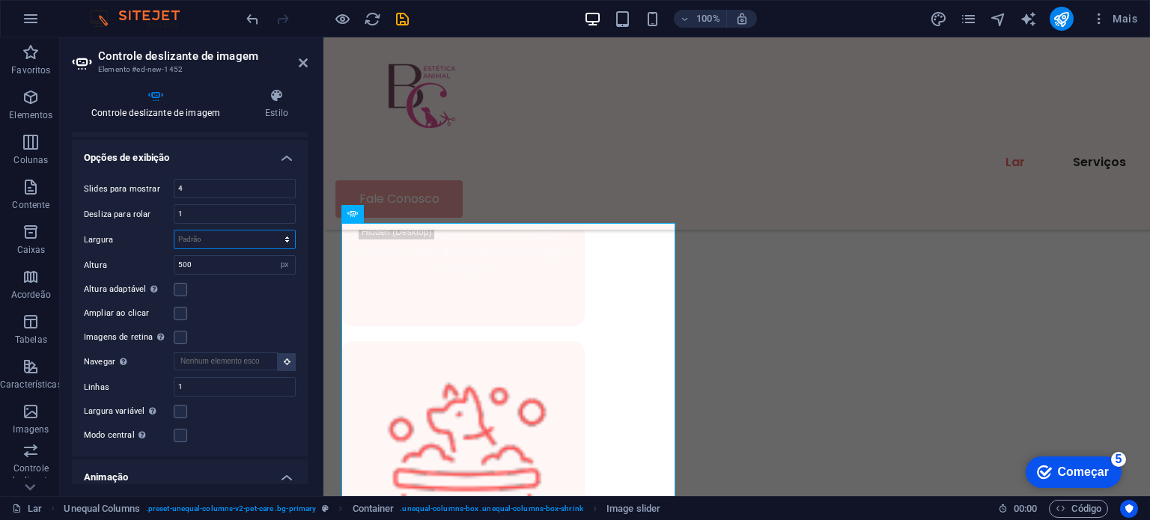
click at [280, 235] on select "Padrão px % resto em vw vh" at bounding box center [234, 240] width 121 height 18
select select "px"
click at [271, 231] on select "Padrão px % resto em vw vh" at bounding box center [234, 240] width 121 height 18
type input "0"
click at [276, 234] on select "Padrão px % resto em vw vh" at bounding box center [284, 240] width 21 height 18
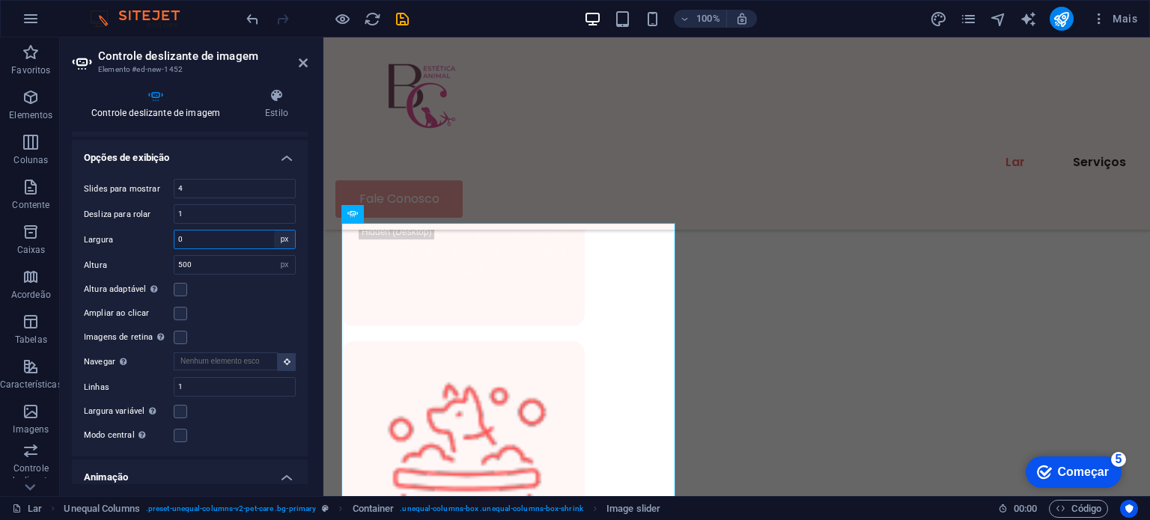
select select "default"
click at [274, 231] on select "Padrão px % resto em vw vh" at bounding box center [284, 240] width 21 height 18
select select "DISABLED_OPTION_VALUE"
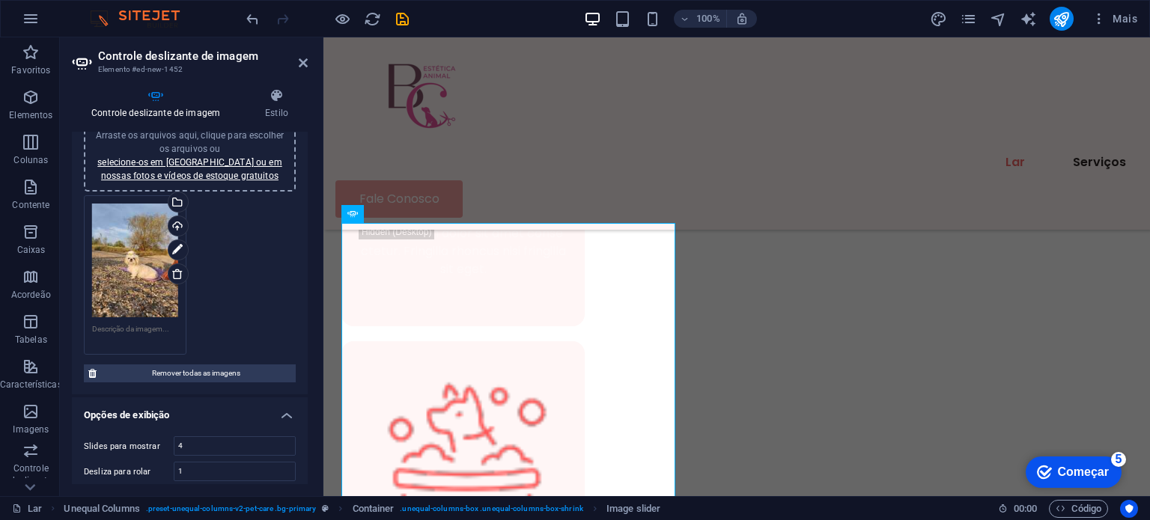
scroll to position [18, 0]
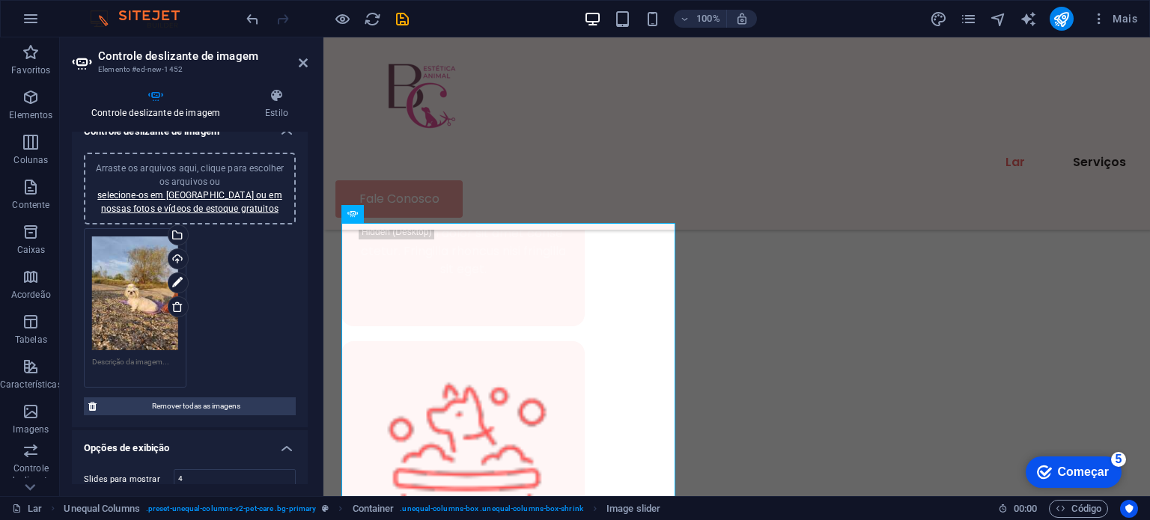
click at [240, 304] on div "Arraste os arquivos aqui, clique para escolher os arquivos ou selecione-os em A…" at bounding box center [189, 308] width 219 height 167
click at [240, 305] on div "Arraste os arquivos aqui, clique para escolher os arquivos ou selecione-os em A…" at bounding box center [189, 308] width 219 height 167
click at [228, 192] on font "selecione-os em [GEOGRAPHIC_DATA] ou em nossas fotos e vídeos de estoque gratui…" at bounding box center [189, 202] width 184 height 24
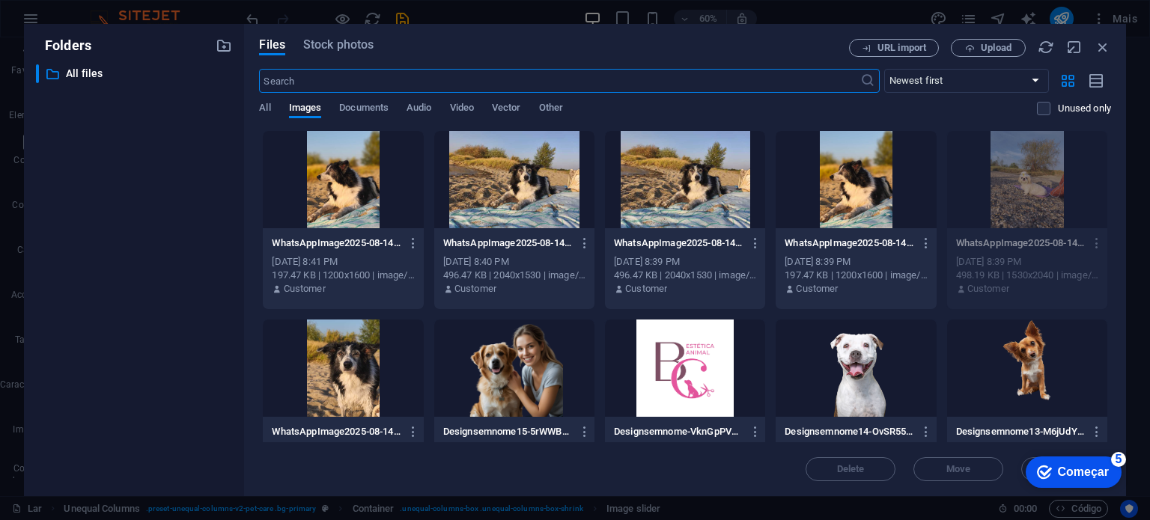
scroll to position [1094, 0]
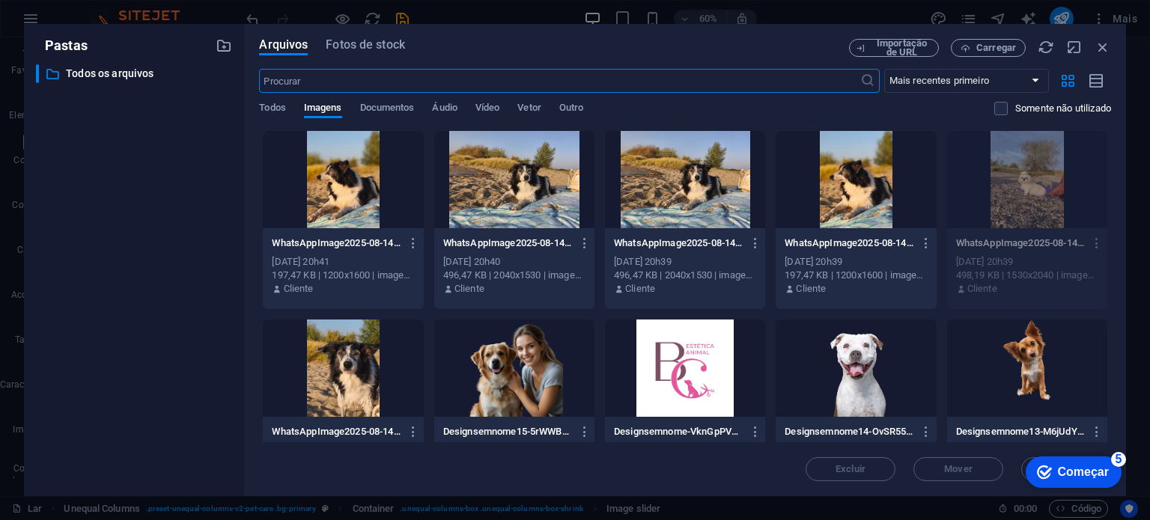
click at [840, 194] on div at bounding box center [856, 179] width 160 height 97
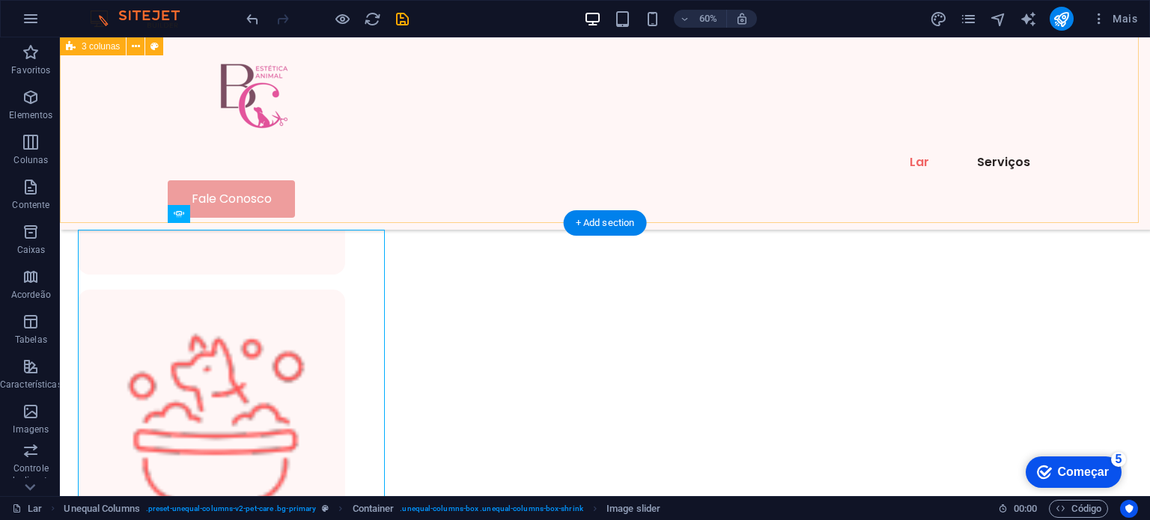
scroll to position [1087, 0]
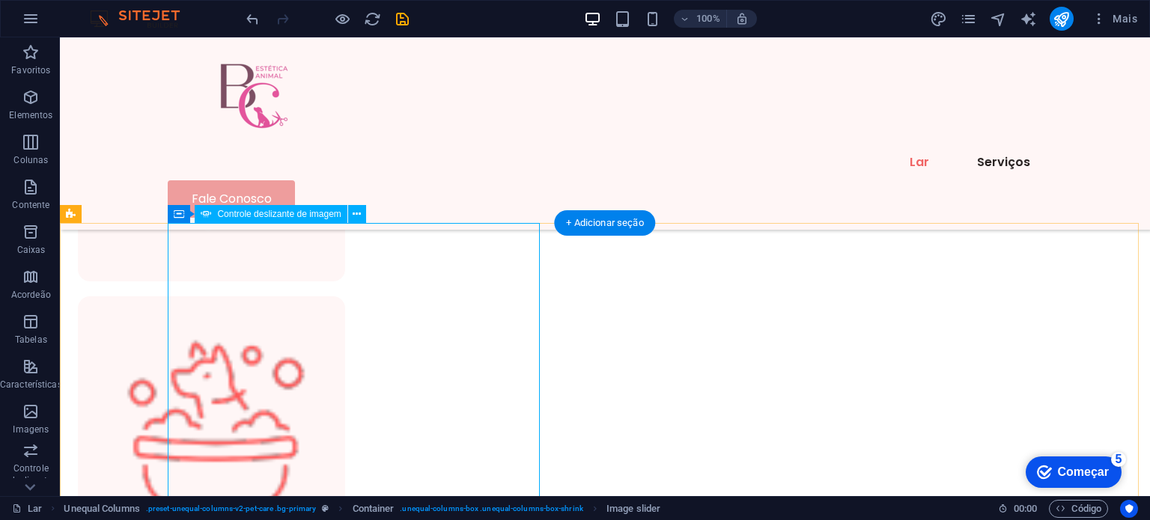
select select "px"
select select "ms"
select select "s"
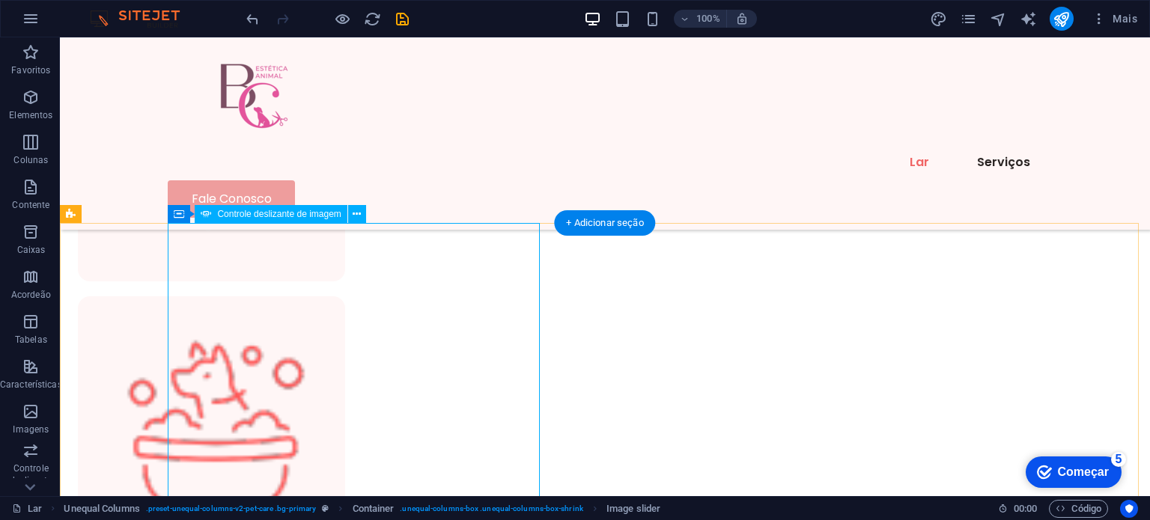
select select "progressive"
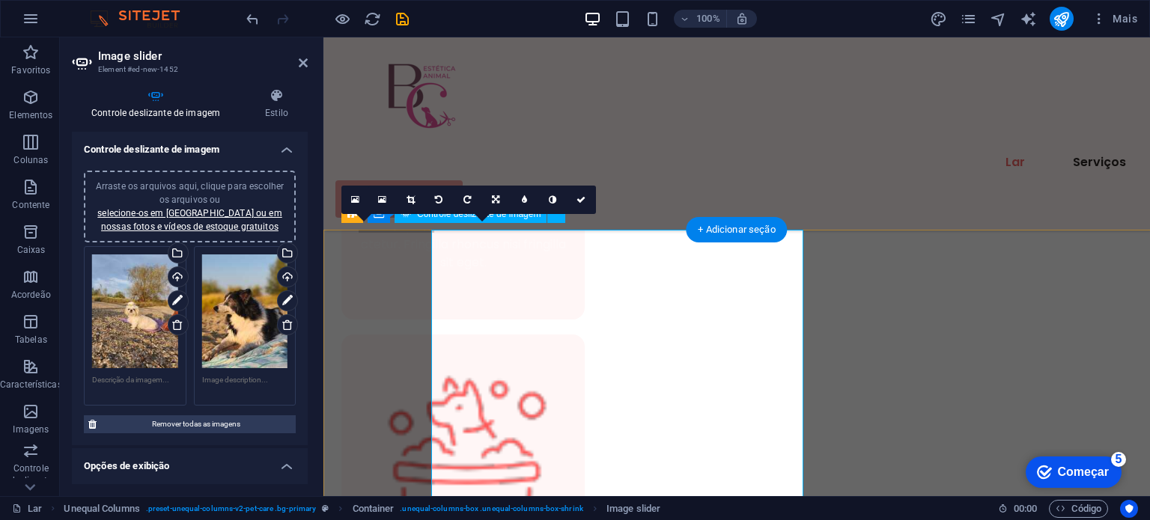
scroll to position [1081, 0]
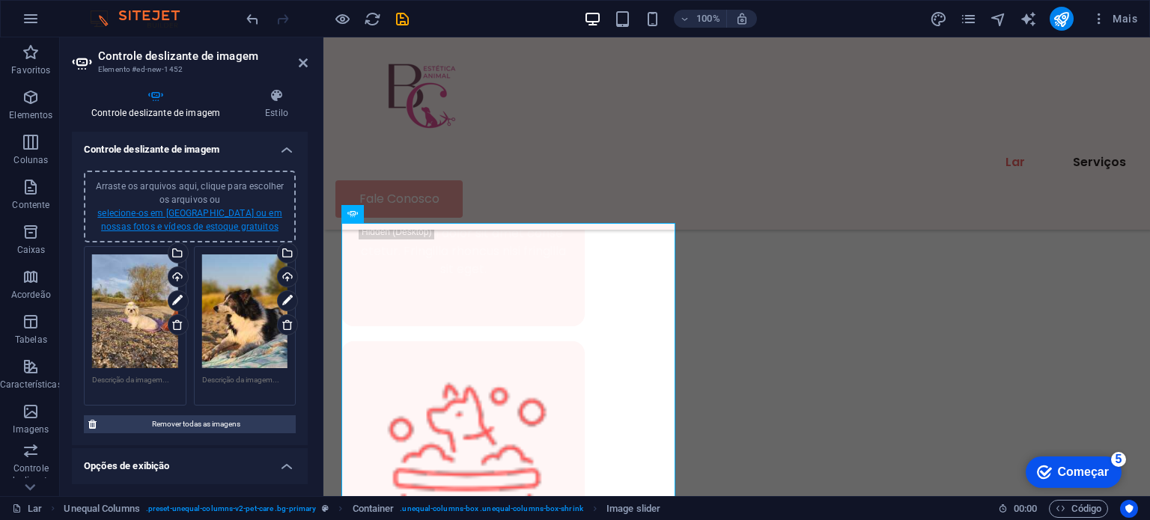
click at [186, 229] on font "selecione-os em [GEOGRAPHIC_DATA] ou em nossas fotos e vídeos de estoque gratui…" at bounding box center [189, 220] width 184 height 24
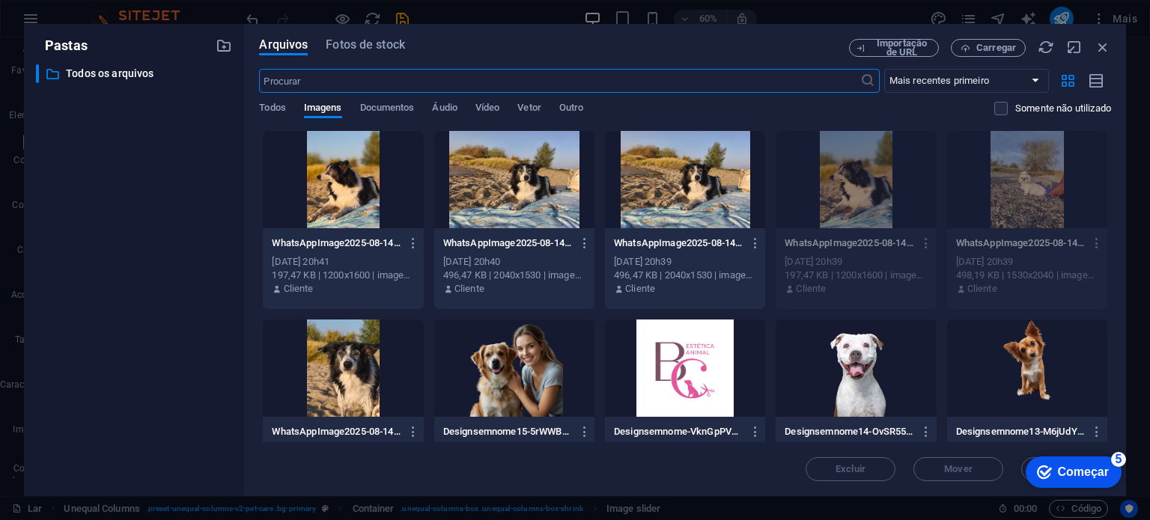
click at [673, 182] on div at bounding box center [685, 179] width 160 height 97
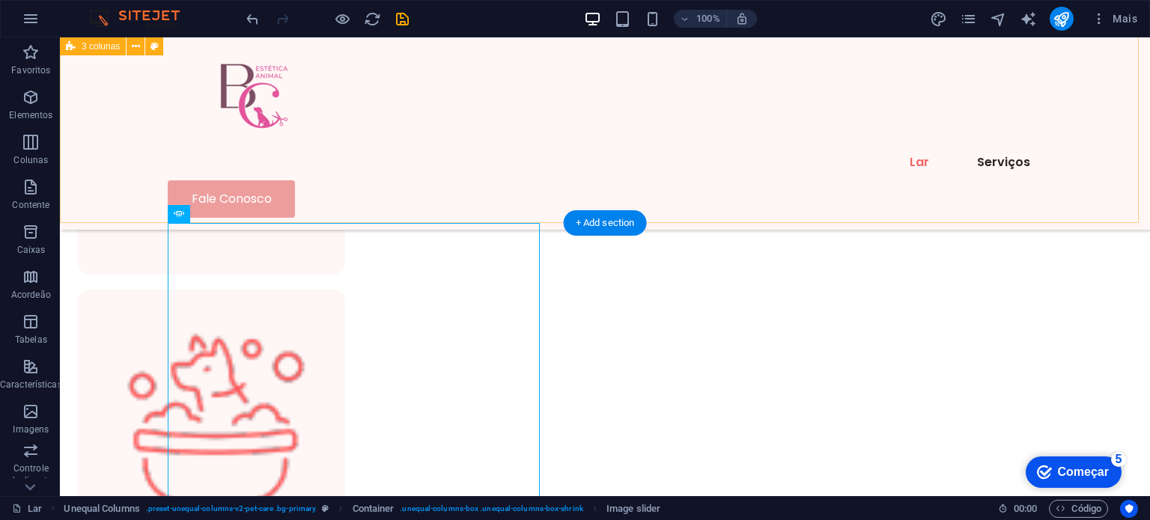
scroll to position [1087, 0]
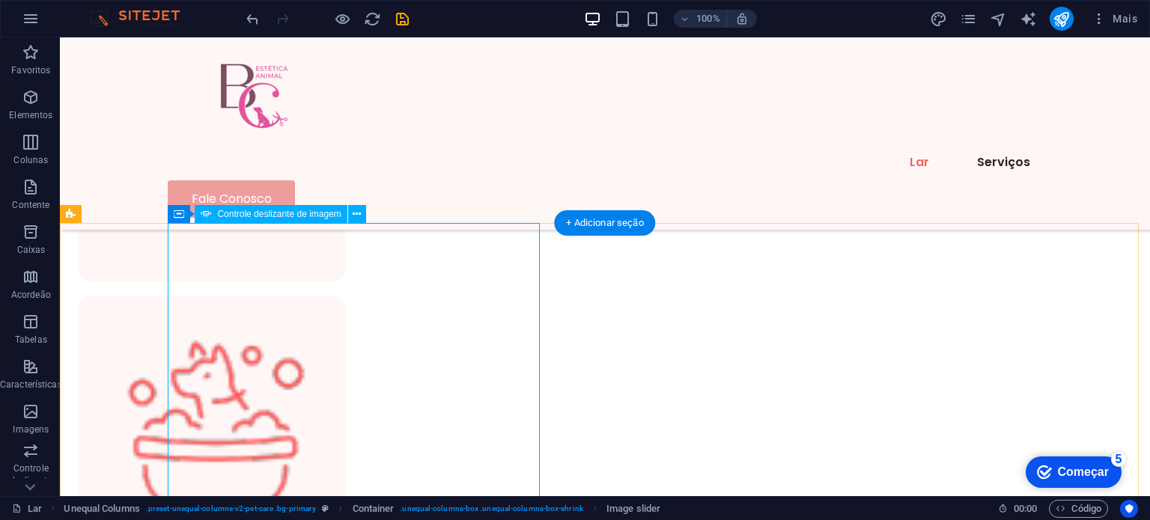
select select "px"
select select "ms"
select select "s"
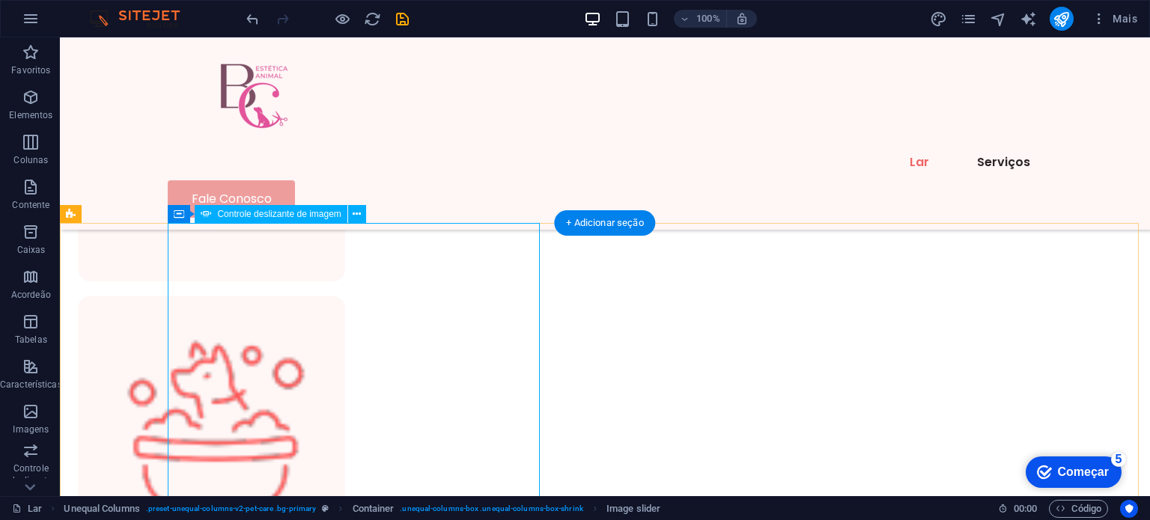
select select "progressive"
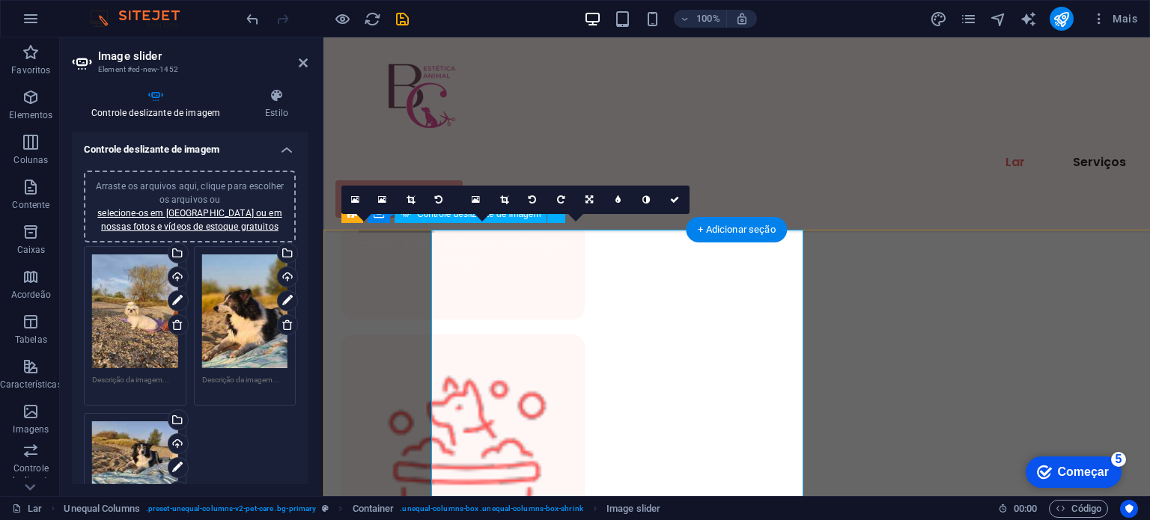
scroll to position [1081, 0]
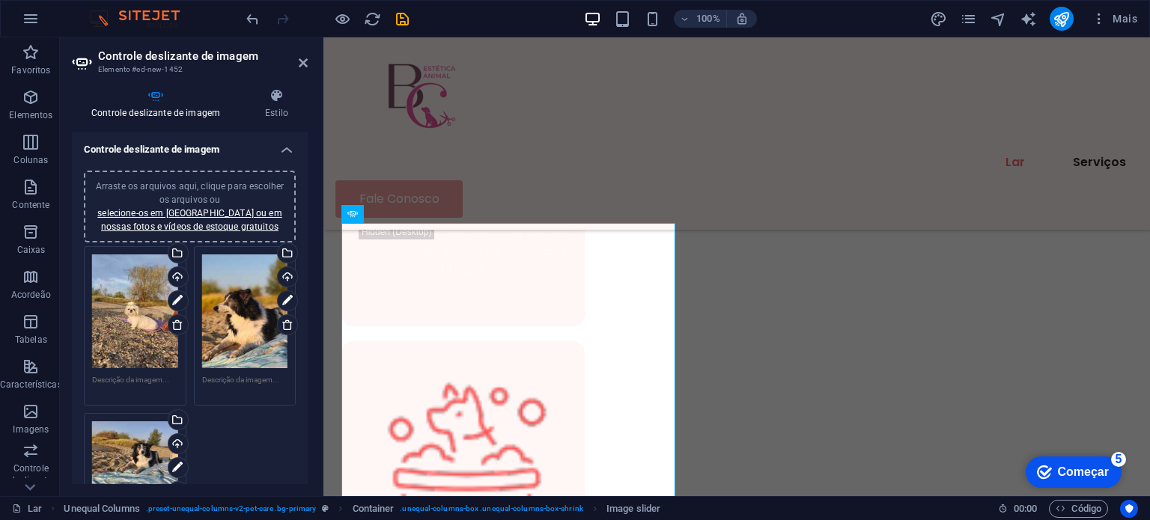
click at [220, 218] on div "Arraste os arquivos aqui, clique para escolher os arquivos ou selecione-os em A…" at bounding box center [190, 207] width 194 height 54
click at [217, 218] on div "Arraste os arquivos aqui, clique para escolher os arquivos ou selecione-os em A…" at bounding box center [190, 207] width 194 height 54
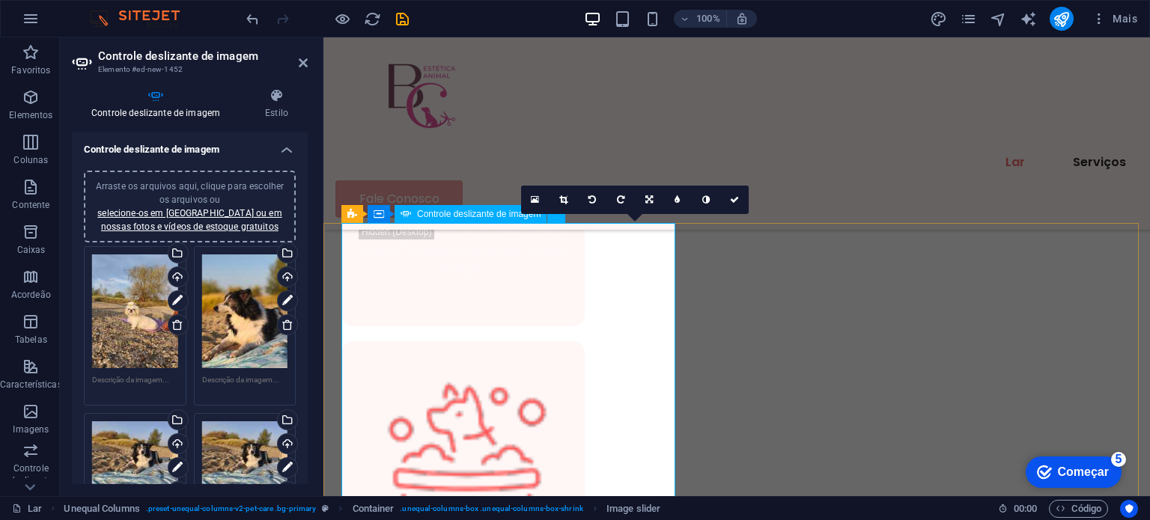
click at [536, 203] on icon at bounding box center [535, 200] width 8 height 10
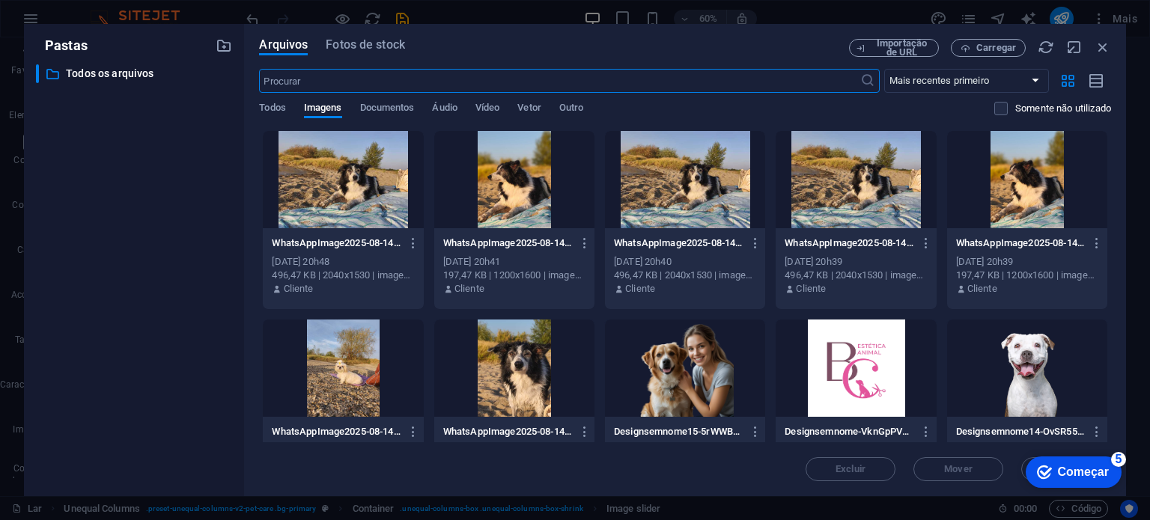
click at [522, 190] on div at bounding box center [514, 179] width 160 height 97
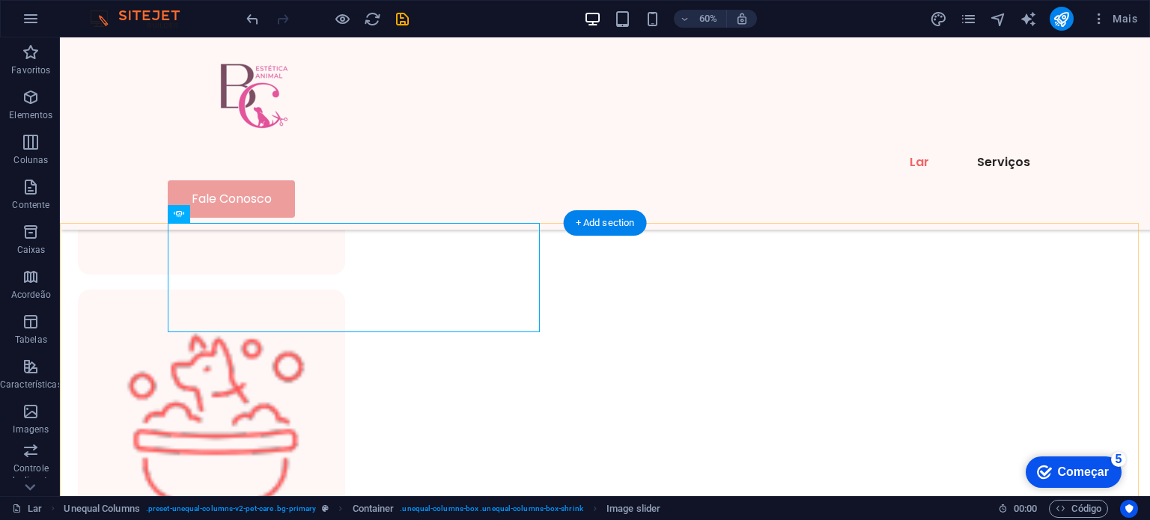
scroll to position [1087, 0]
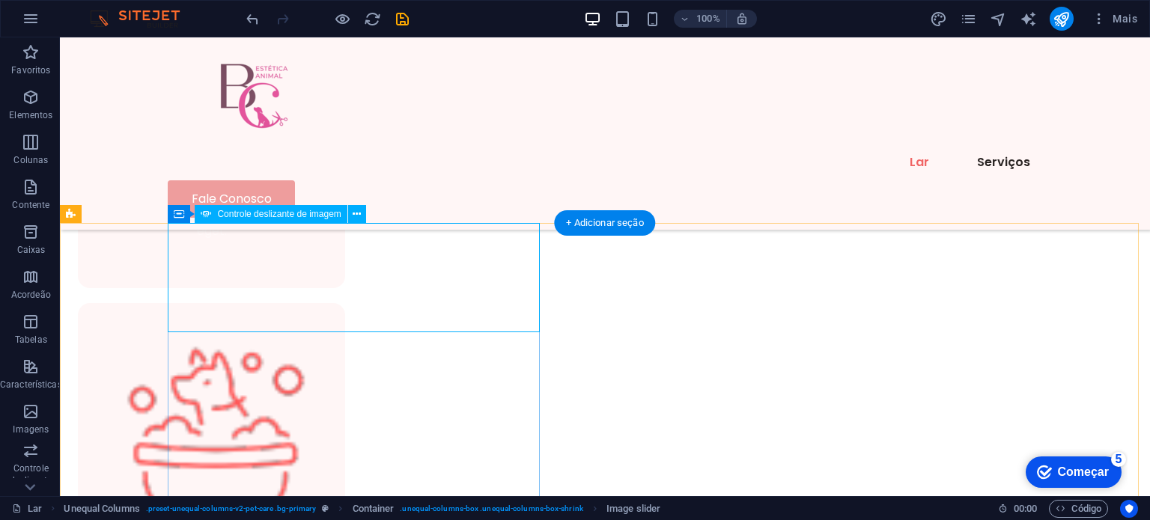
select select "px"
select select "ms"
select select "s"
select select "progressive"
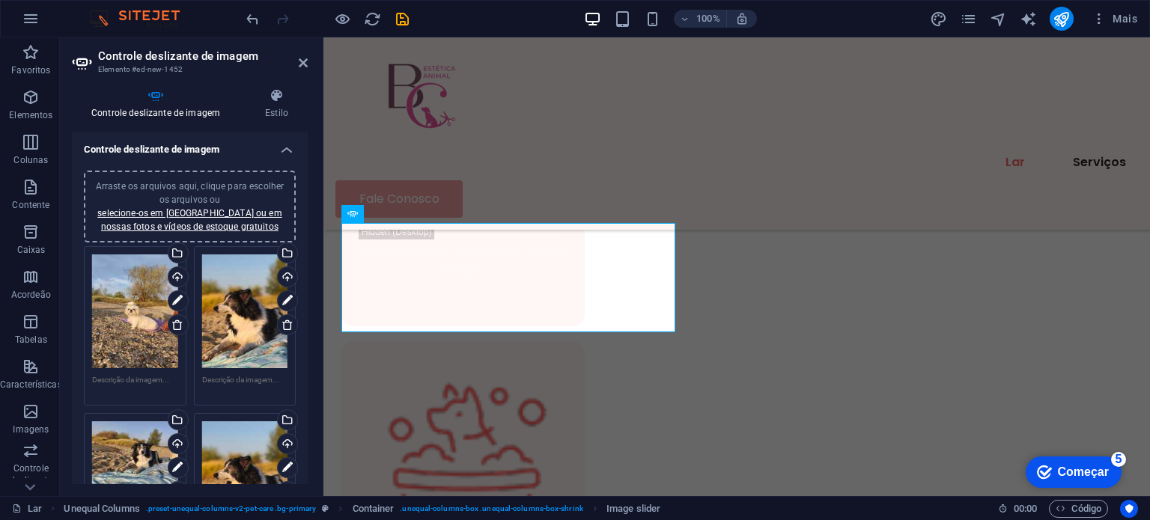
drag, startPoint x: 309, startPoint y: 150, endPoint x: 306, endPoint y: 182, distance: 32.3
click at [306, 182] on div "Controle deslizante de imagem Estilo Controle deslizante de imagem Arraste os a…" at bounding box center [190, 286] width 260 height 420
drag, startPoint x: 304, startPoint y: 176, endPoint x: 296, endPoint y: 219, distance: 44.2
click at [294, 218] on div "Arraste os arquivos aqui, clique para escolher os arquivos ou selecione-os em A…" at bounding box center [190, 386] width 236 height 455
click at [303, 273] on div "Arraste os arquivos aqui, clique para escolher os arquivos ou selecione-os em A…" at bounding box center [190, 386] width 236 height 455
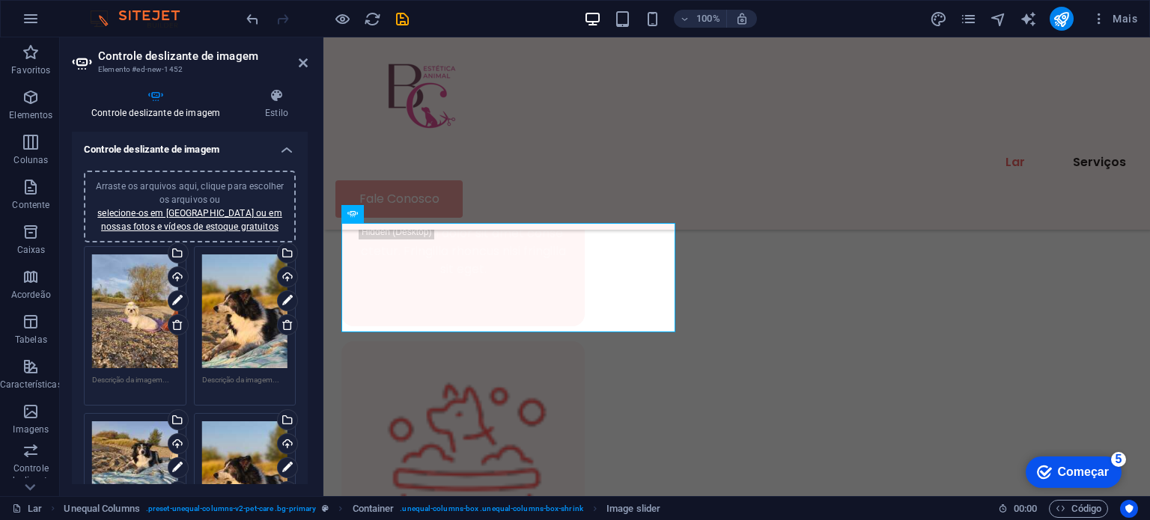
scroll to position [309, 0]
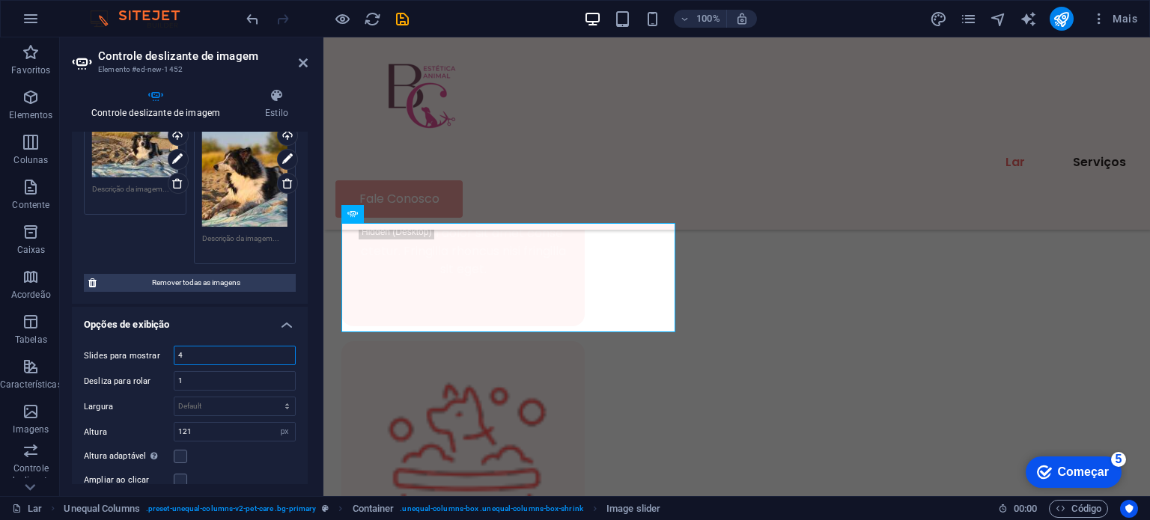
click at [188, 352] on input "4" at bounding box center [234, 356] width 121 height 18
drag, startPoint x: 188, startPoint y: 352, endPoint x: 180, endPoint y: 350, distance: 8.5
click at [180, 350] on input "4" at bounding box center [234, 356] width 121 height 18
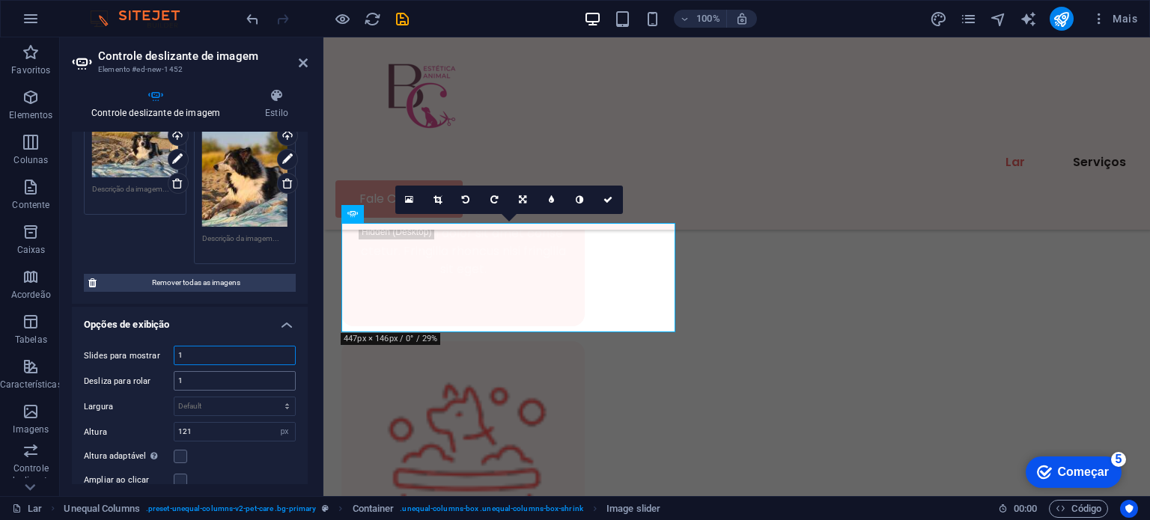
type input "1"
drag, startPoint x: 189, startPoint y: 377, endPoint x: 174, endPoint y: 371, distance: 16.6
click at [174, 371] on div "1" at bounding box center [235, 380] width 122 height 19
drag, startPoint x: 187, startPoint y: 380, endPoint x: 168, endPoint y: 377, distance: 19.7
click at [168, 377] on div "Desliza para rolar 4" at bounding box center [190, 380] width 212 height 19
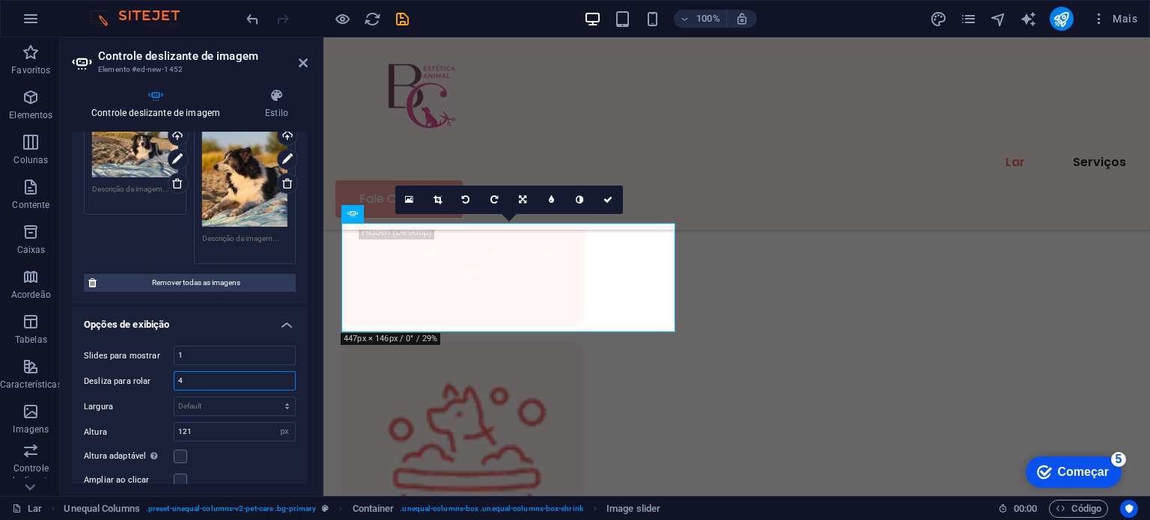
type input "1"
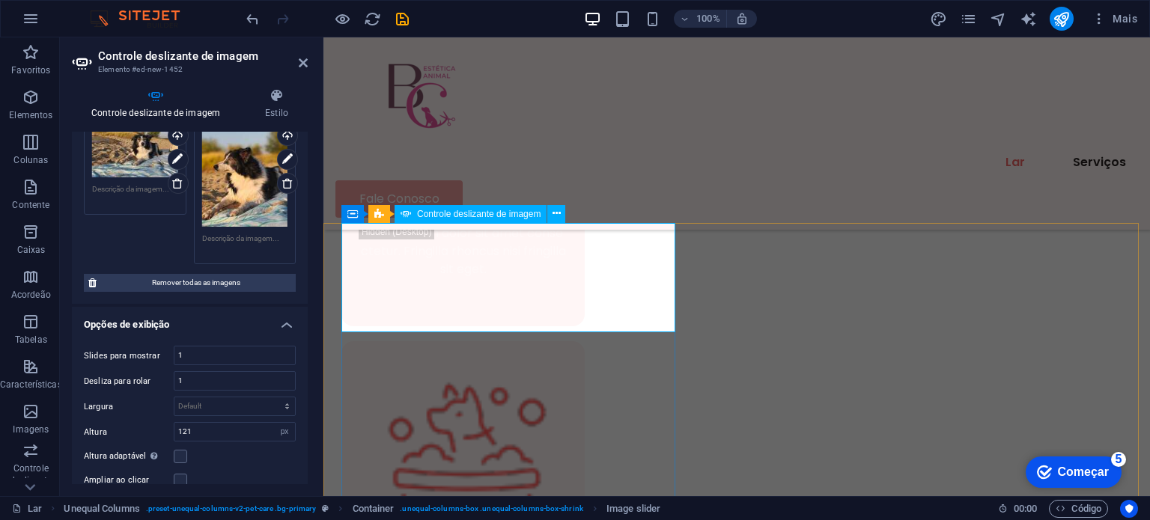
click at [903, 101] on div "Lar Serviços Fale Conosco" at bounding box center [737, 133] width 827 height 192
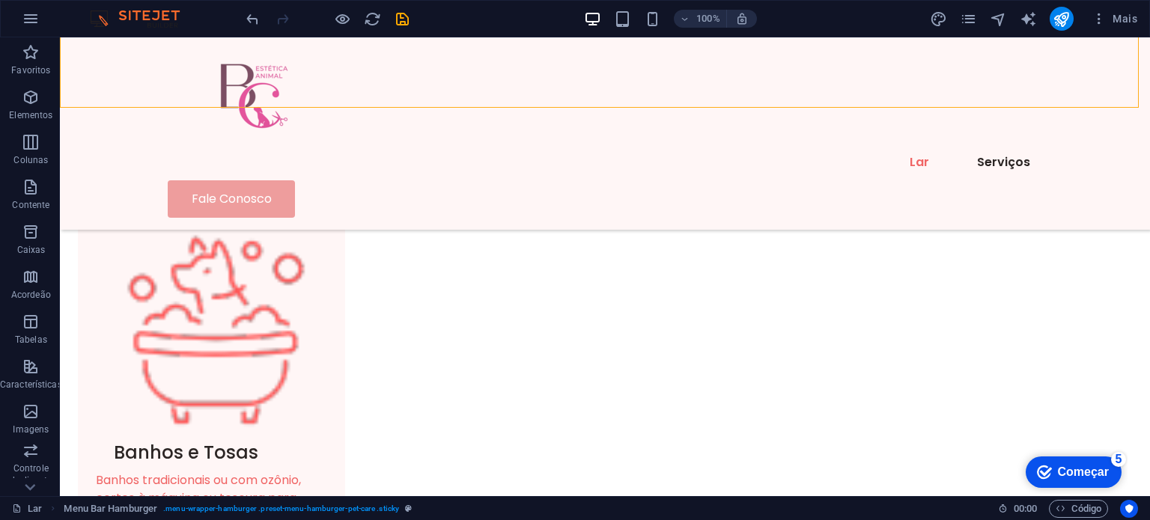
scroll to position [1135, 0]
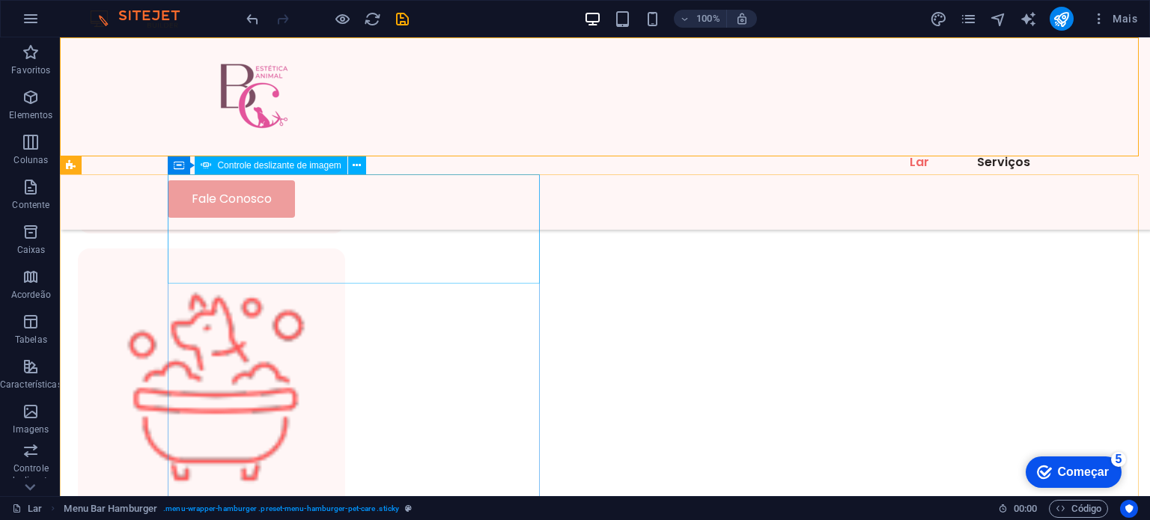
click at [276, 164] on font "Controle deslizante de imagem" at bounding box center [279, 165] width 124 height 10
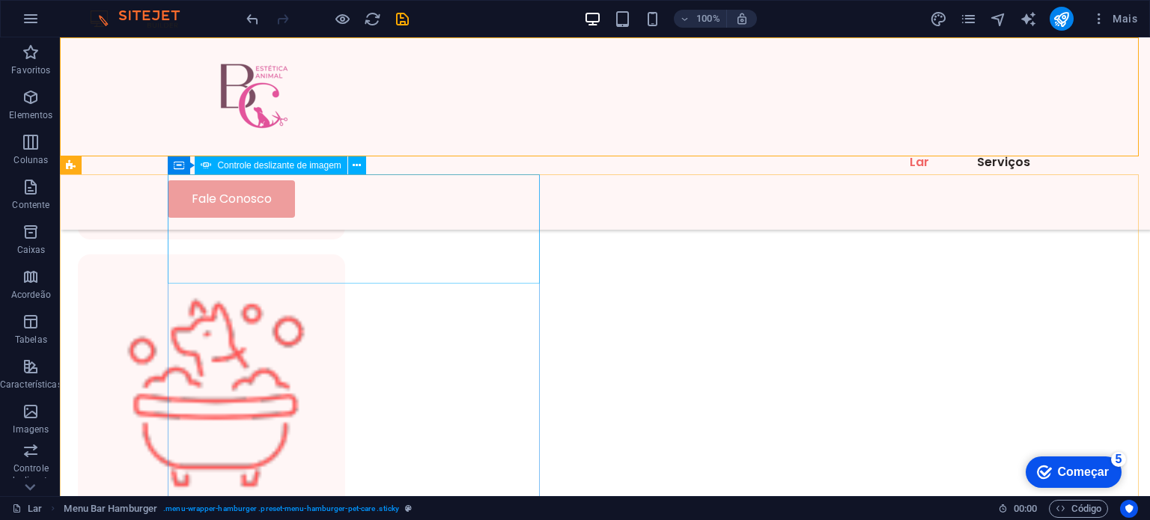
select select "px"
select select "ms"
select select "s"
select select "progressive"
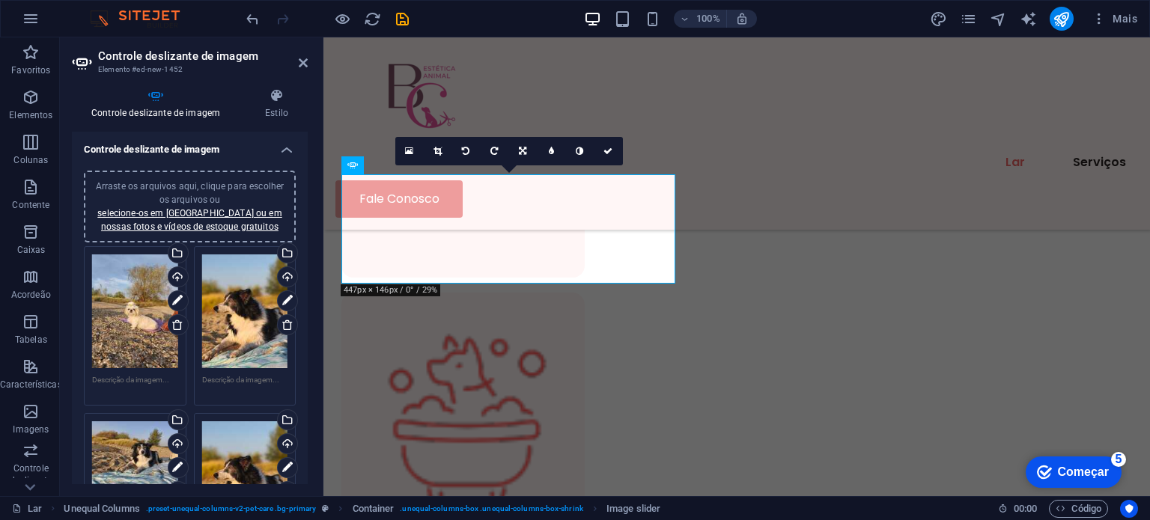
drag, startPoint x: 304, startPoint y: 183, endPoint x: 305, endPoint y: 200, distance: 16.5
click at [305, 200] on div "Controle deslizante de imagem Arraste os arquivos aqui, clique para escolher os…" at bounding box center [190, 308] width 236 height 353
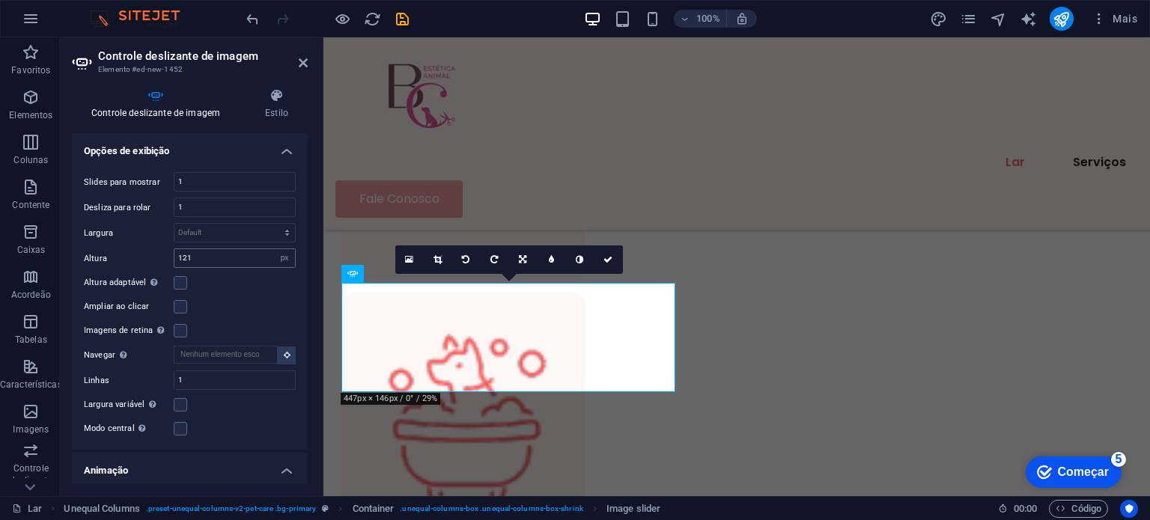
scroll to position [1009, 0]
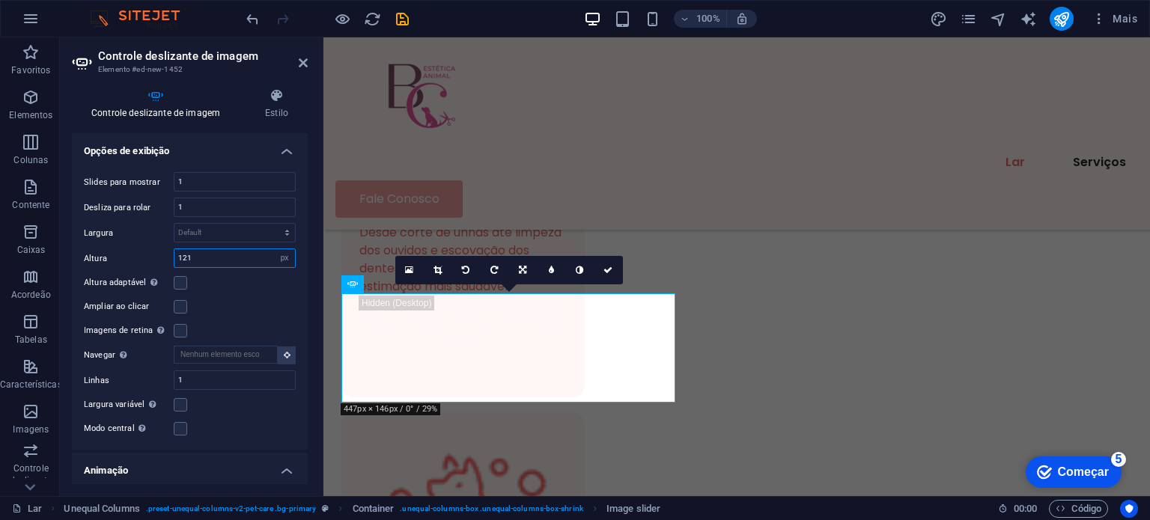
drag, startPoint x: 198, startPoint y: 250, endPoint x: 173, endPoint y: 249, distance: 24.8
click at [173, 249] on div "Altura 121 Padrão px resto em vw vh" at bounding box center [190, 258] width 212 height 19
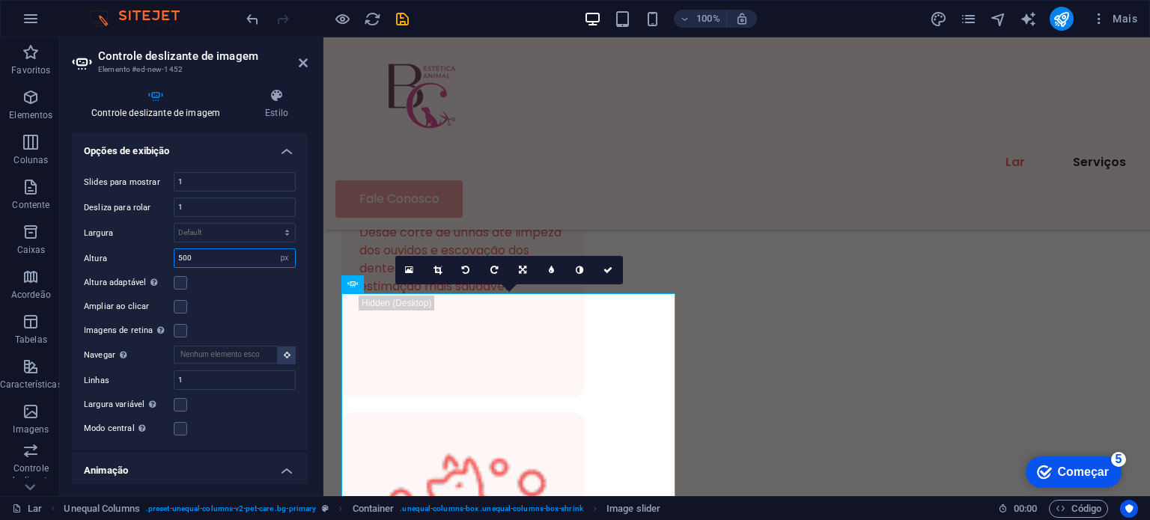
type input "500"
click at [247, 284] on div "Altura adaptável Ajuste automaticamente a altura dos controles deslizantes hori…" at bounding box center [190, 283] width 212 height 18
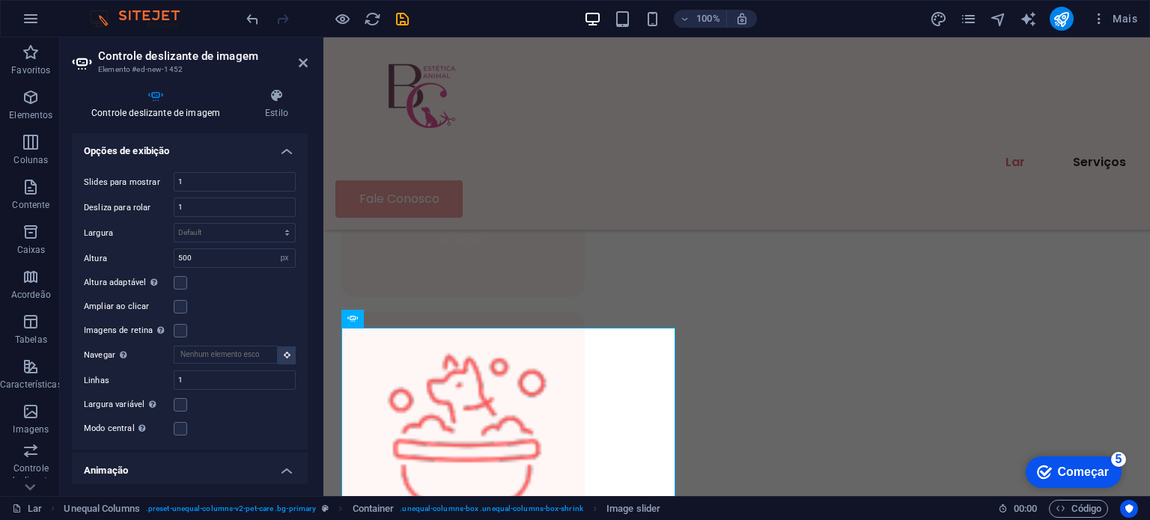
scroll to position [976, 0]
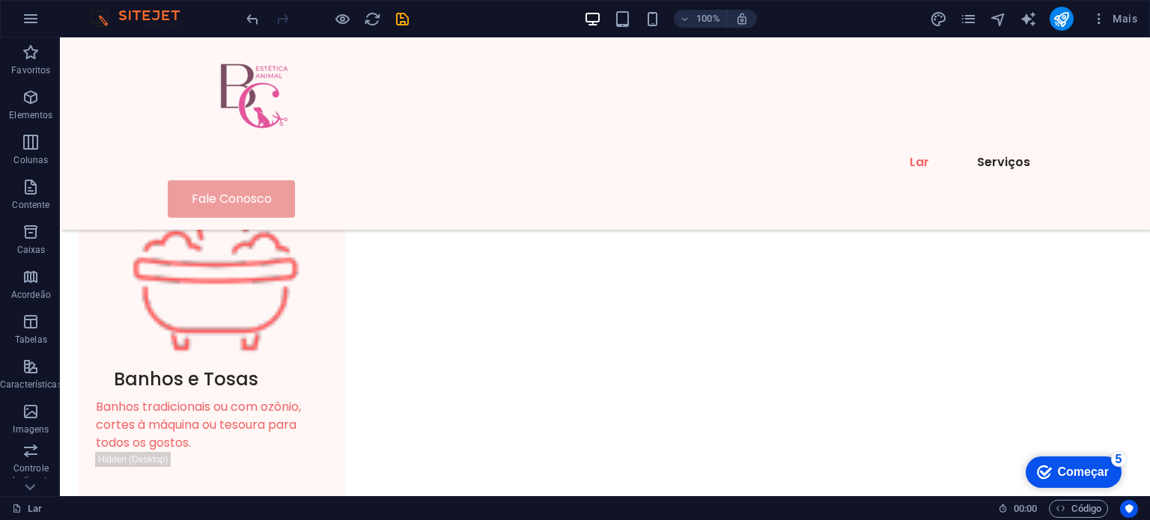
scroll to position [1251, 0]
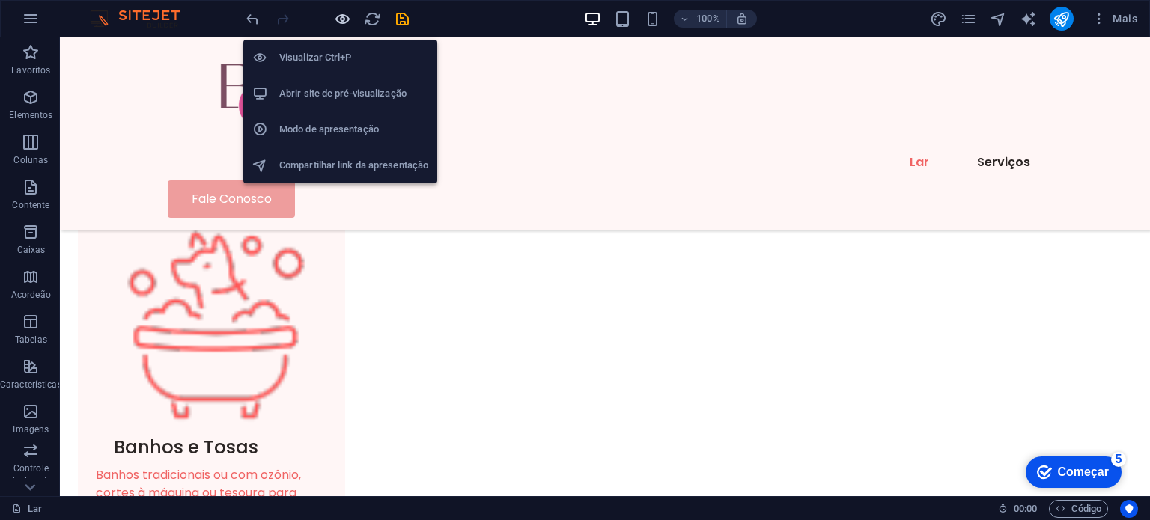
scroll to position [1251, 0]
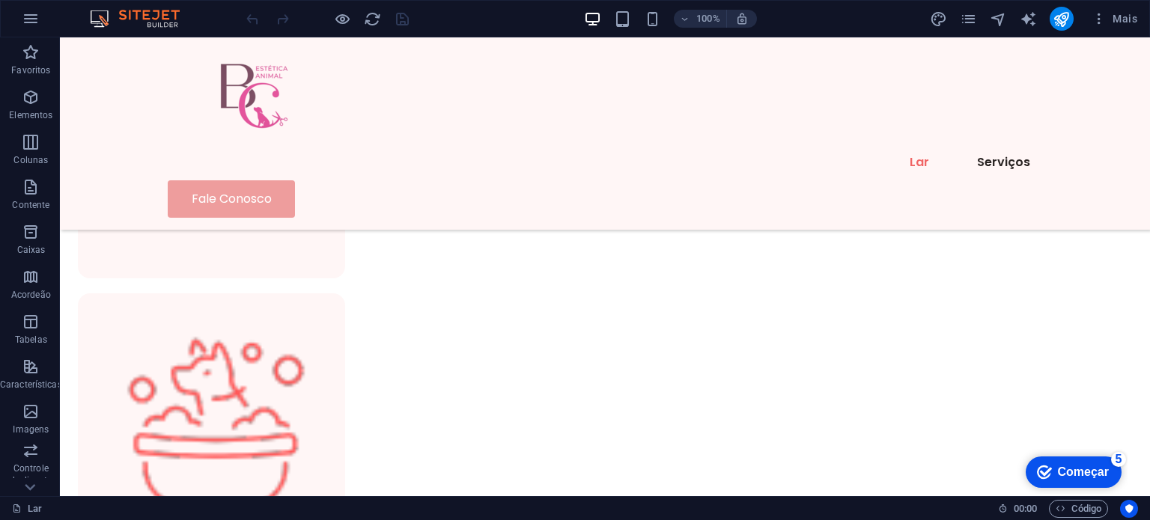
scroll to position [1042, 0]
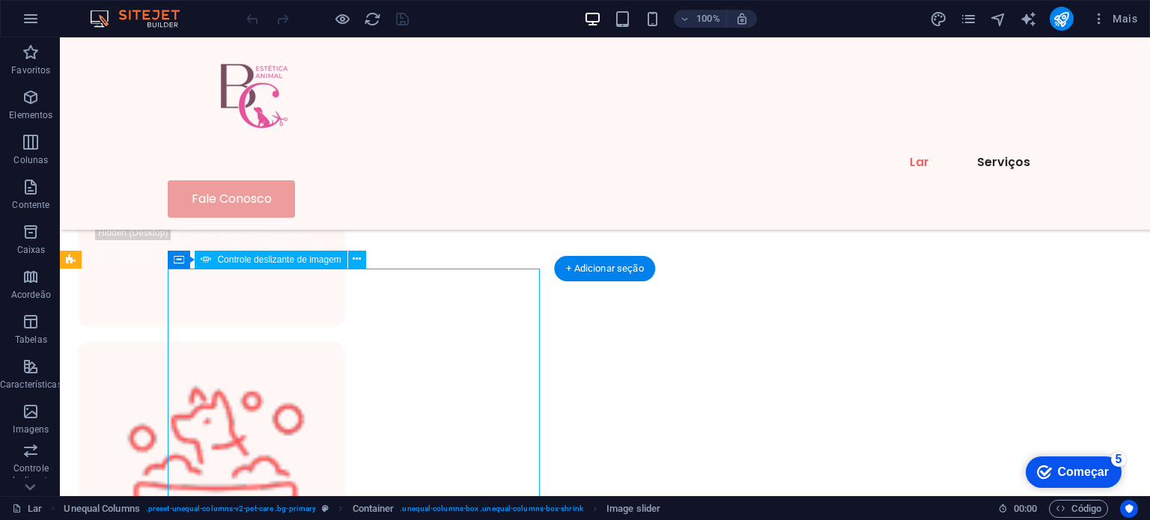
select select "px"
select select "ms"
select select "s"
select select "progressive"
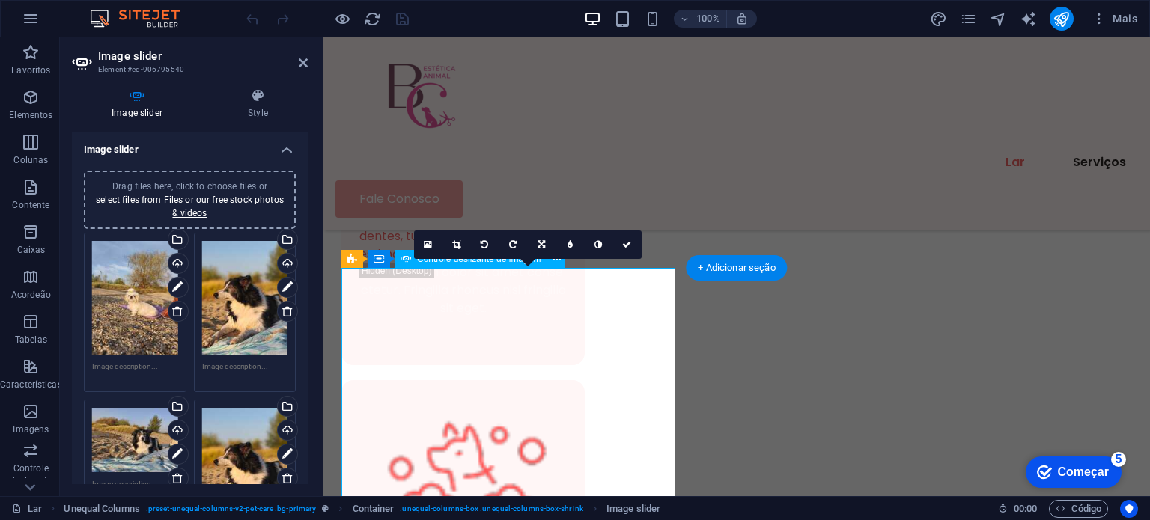
scroll to position [1035, 0]
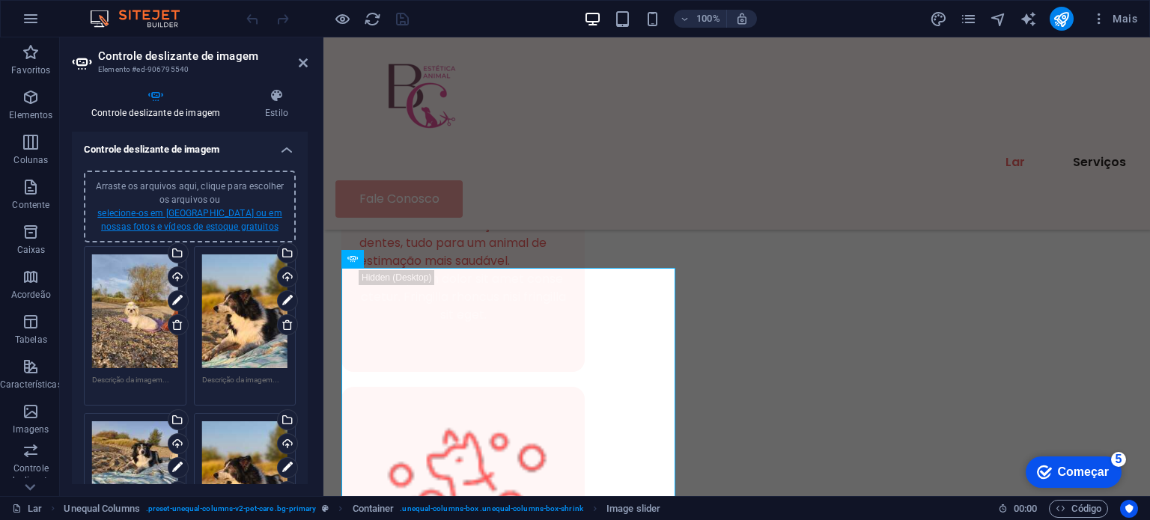
click at [165, 213] on font "selecione-os em Arquivos ou em nossas fotos e vídeos de estoque gratuitos" at bounding box center [189, 220] width 184 height 24
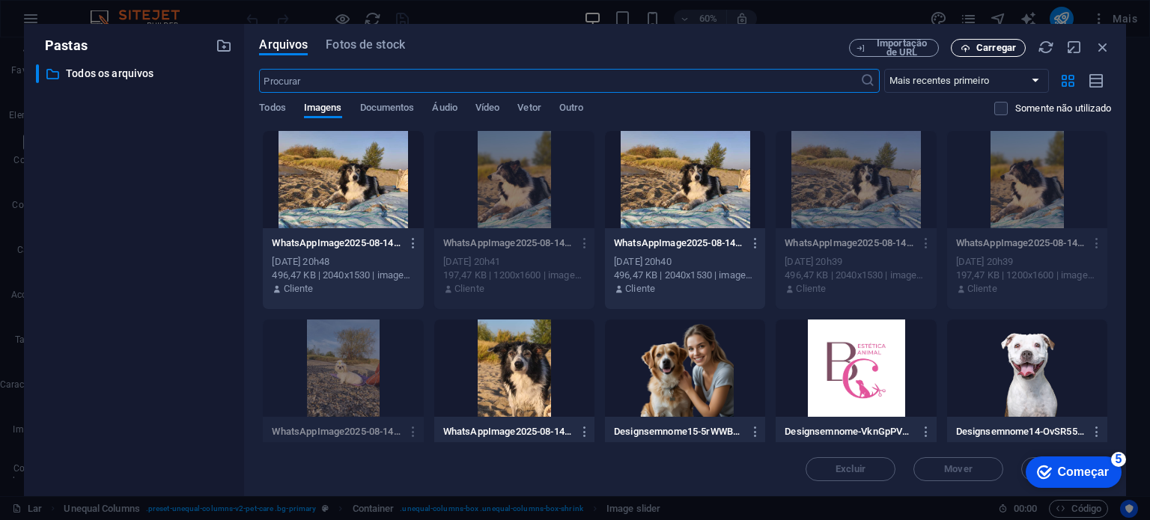
click at [976, 49] on span "Carregar" at bounding box center [988, 48] width 61 height 10
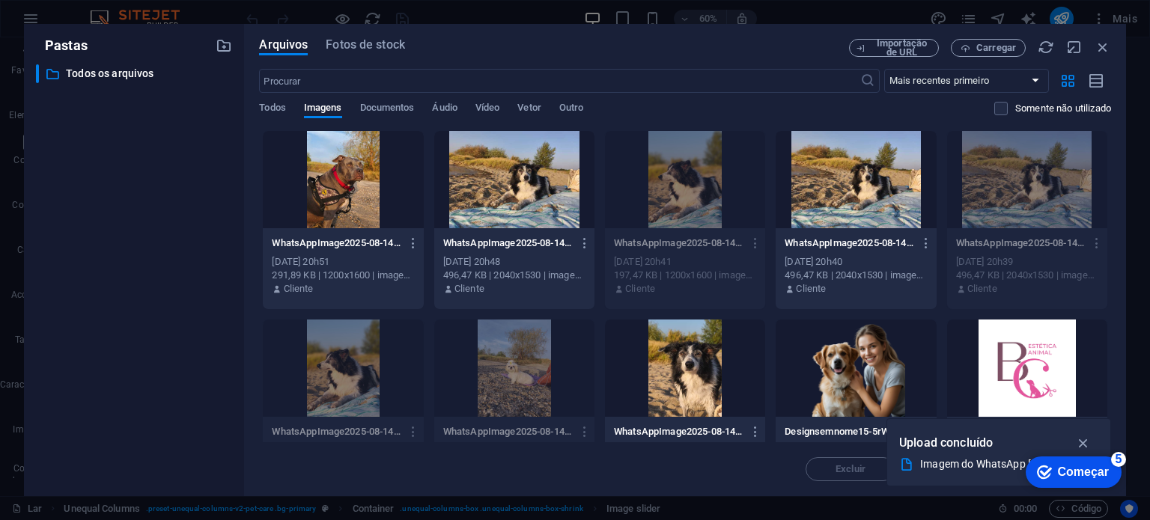
click at [344, 191] on div at bounding box center [343, 179] width 160 height 97
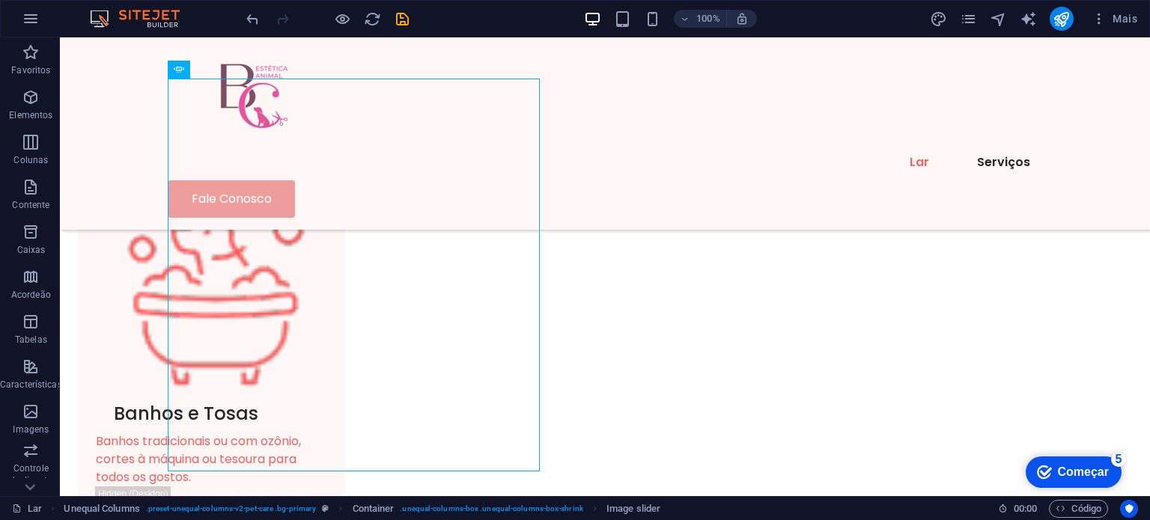
scroll to position [1304, 0]
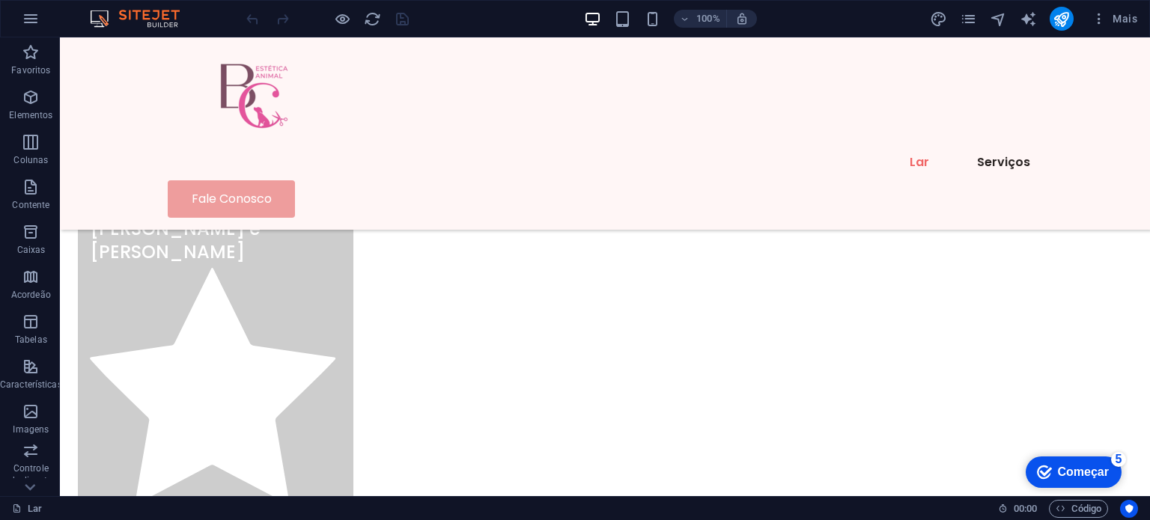
scroll to position [4617, 0]
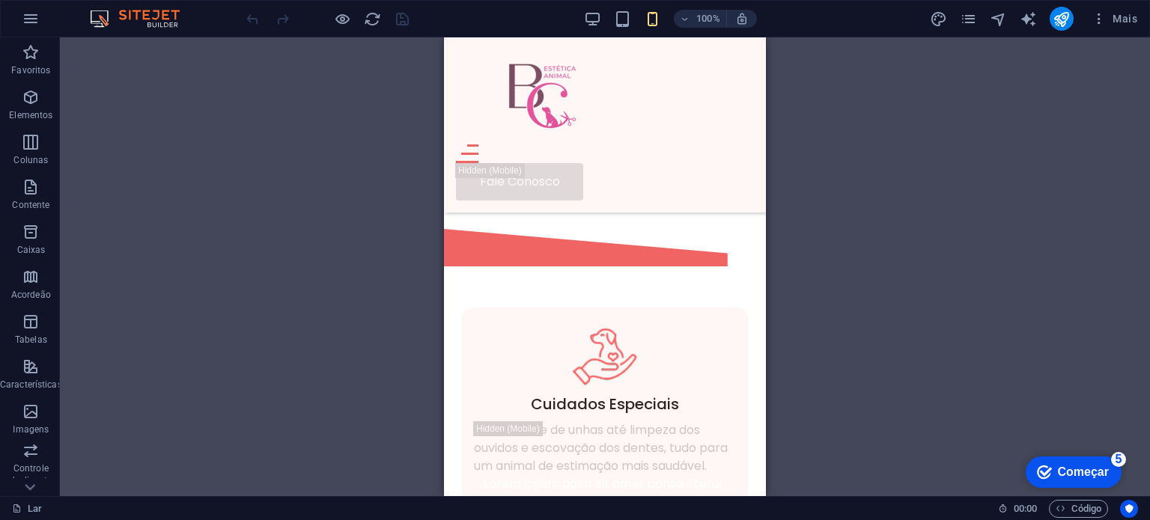
scroll to position [410, 0]
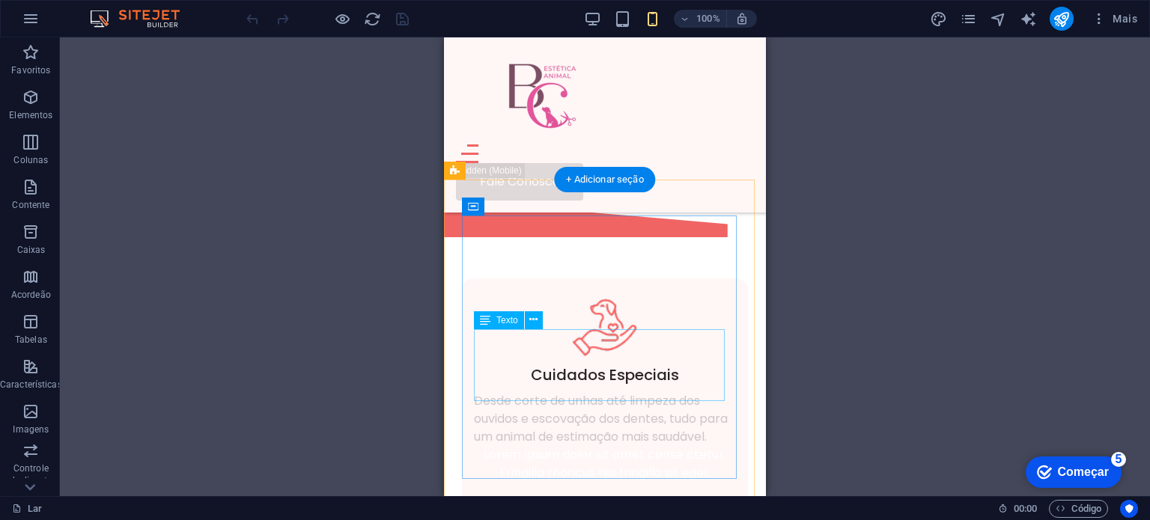
click at [665, 392] on div "Desde corte de unhas até limpeza dos ouvidos e escovação dos dentes, tudo para …" at bounding box center [605, 419] width 262 height 54
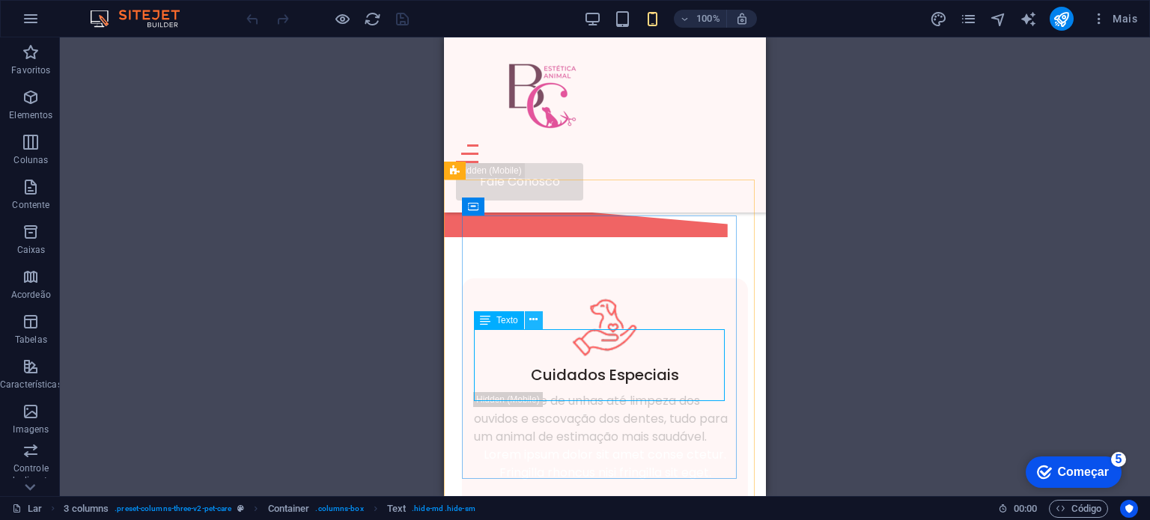
click at [539, 321] on button at bounding box center [534, 321] width 18 height 18
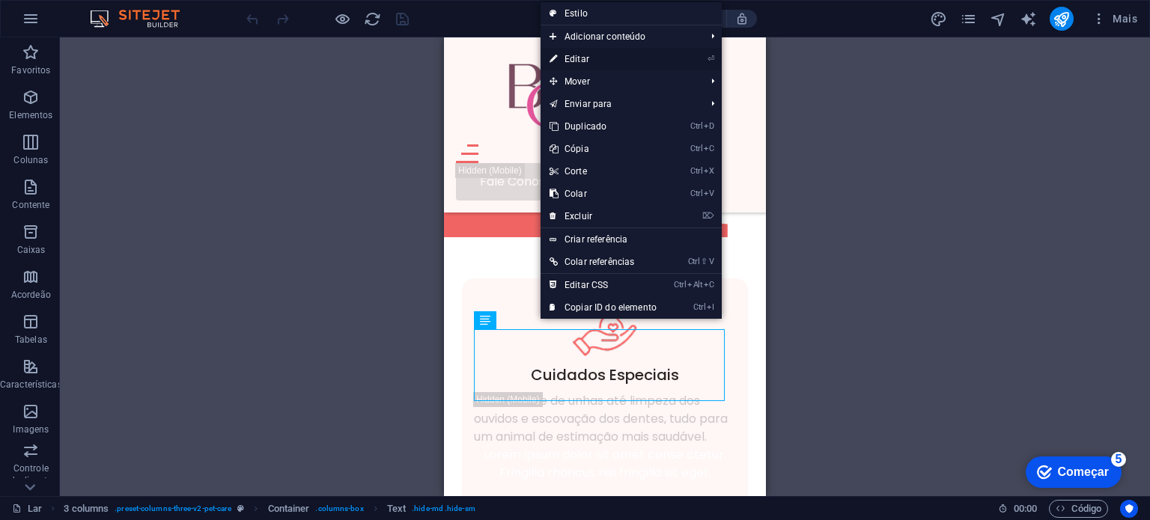
click at [573, 59] on font "Editar" at bounding box center [577, 59] width 25 height 10
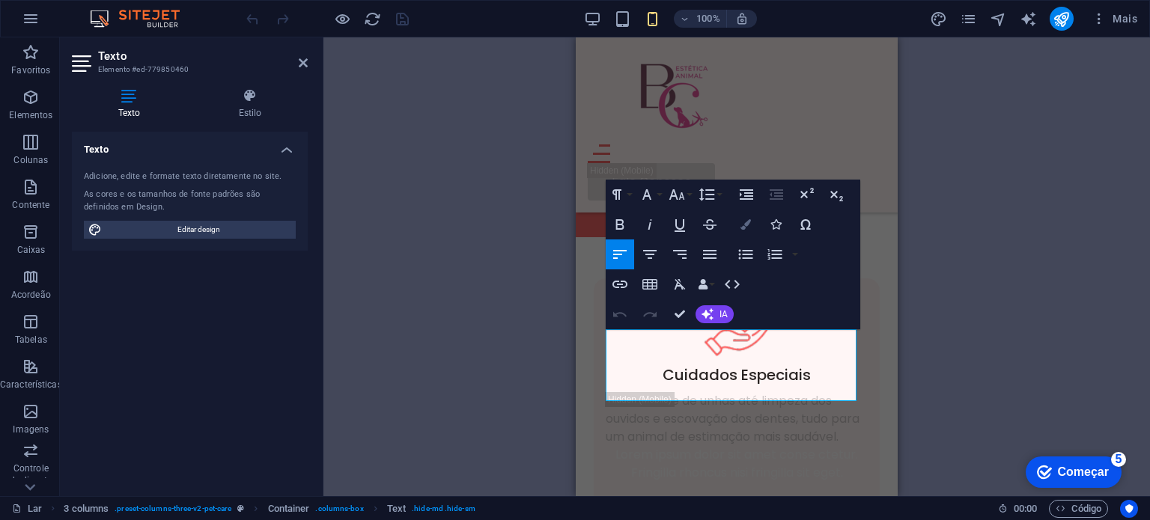
click at [748, 227] on icon "button" at bounding box center [746, 224] width 10 height 10
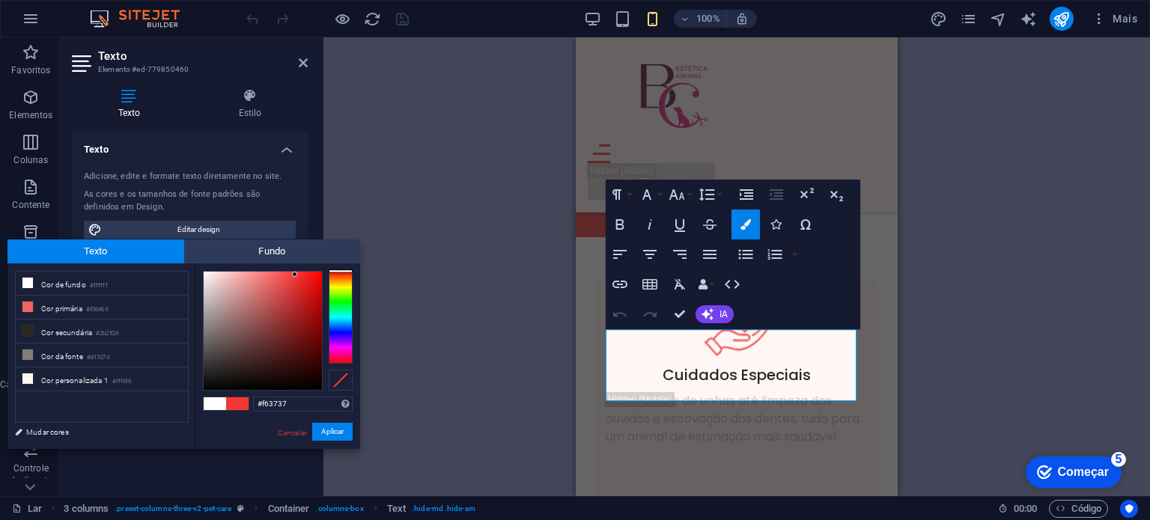
type input "#f63a3a"
drag, startPoint x: 270, startPoint y: 276, endPoint x: 294, endPoint y: 275, distance: 24.0
click at [294, 275] on div at bounding box center [293, 274] width 5 height 5
drag, startPoint x: 298, startPoint y: 404, endPoint x: 248, endPoint y: 404, distance: 50.2
click at [248, 404] on div "#f63a3a Formatos suportados #0852ed rgb(8, 82, 237) rgba(8, 82, 237, 90%) hsv(2…" at bounding box center [277, 466] width 165 height 404
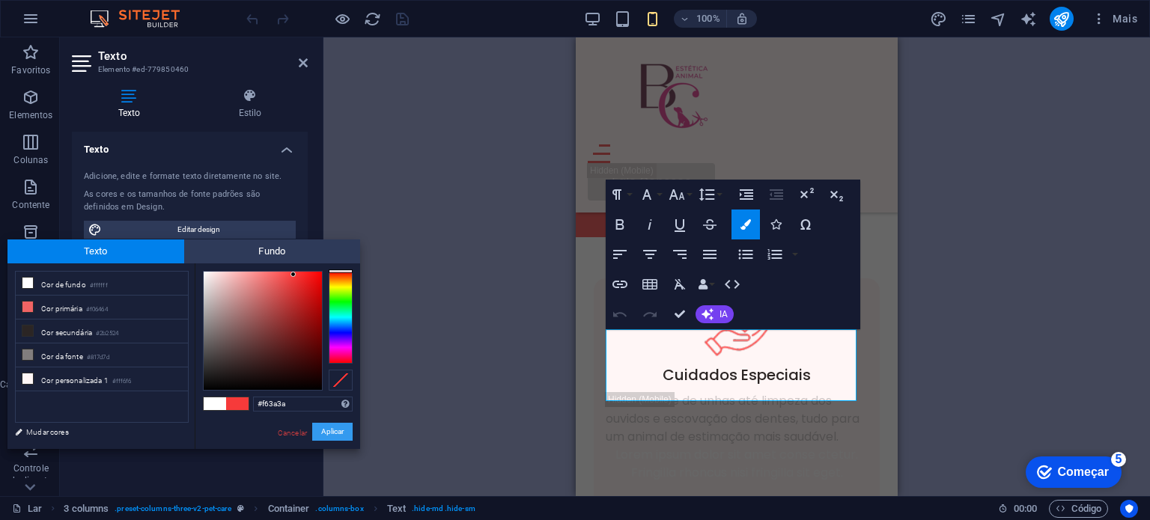
click at [333, 429] on font "Aplicar" at bounding box center [332, 432] width 22 height 8
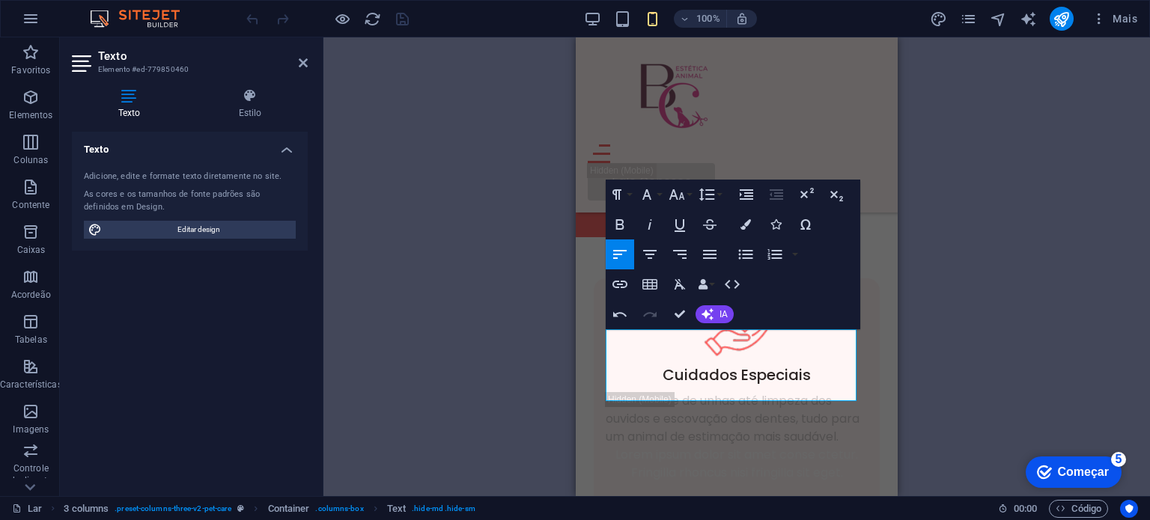
click at [921, 260] on div "H1 Bandeira Recipiente Menu Bar Hambúrguer Saga do rodapé Spacer Container Text…" at bounding box center [737, 266] width 827 height 459
click at [1013, 385] on div "H1 Bandeira Recipiente Menu Bar Hambúrguer Saga do rodapé Spacer Container Text…" at bounding box center [737, 266] width 827 height 459
click at [975, 387] on div "H1 Bandeira Recipiente Menu Bar Hambúrguer Saga do rodapé Spacer Container Text…" at bounding box center [737, 266] width 827 height 459
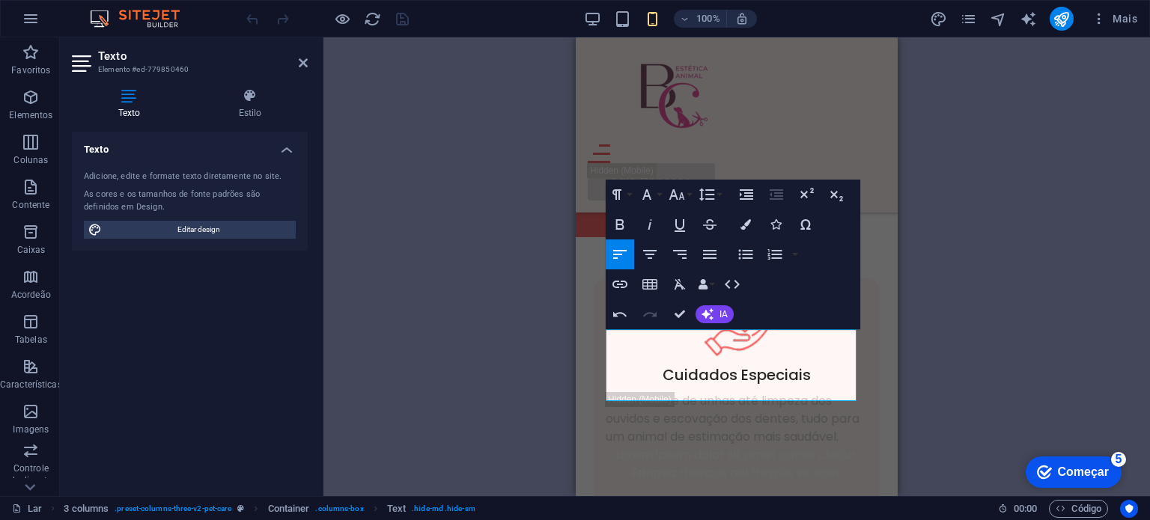
click at [546, 211] on div "H1 Bandeira Recipiente Menu Bar Hambúrguer Saga do rodapé Spacer Container Text…" at bounding box center [737, 266] width 827 height 459
click at [753, 145] on div "Lar Serviços Fale Conosco" at bounding box center [737, 124] width 322 height 175
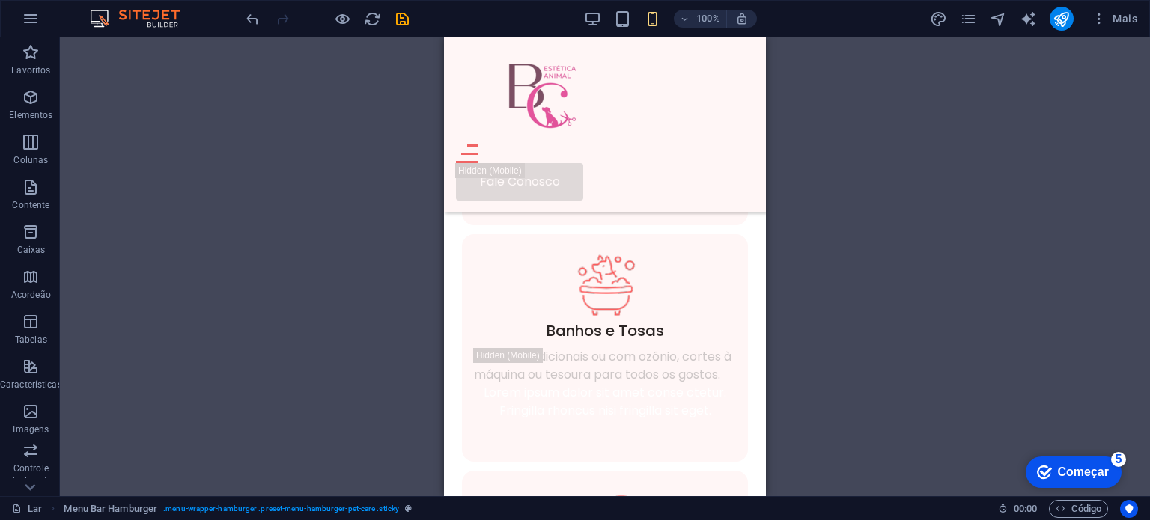
scroll to position [815, 0]
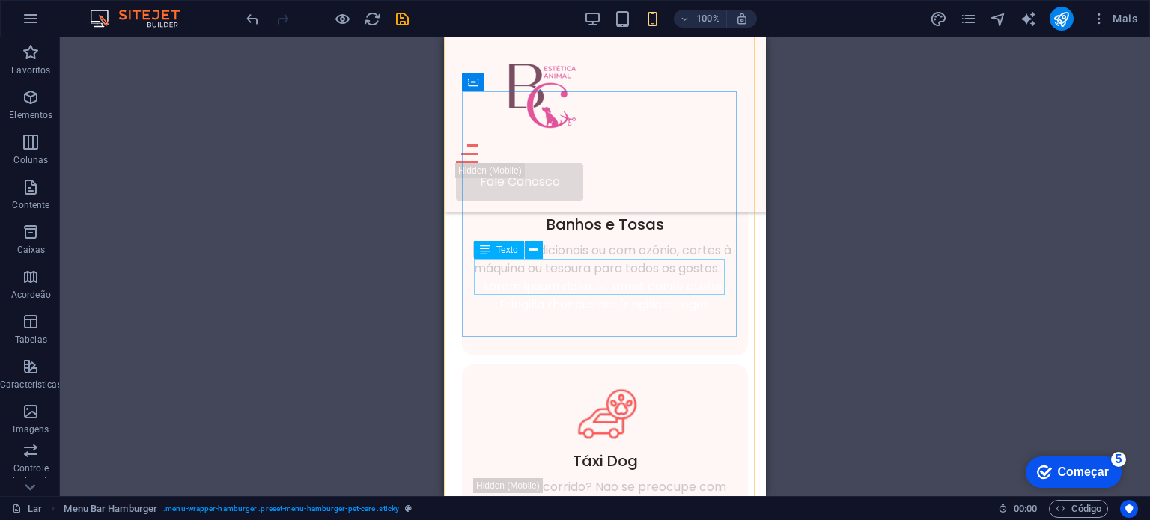
click at [658, 284] on div "Lorem ipsum dolor sit amet conse ctetur. Fringilla rhoncus nisi fringilla sit e…" at bounding box center [605, 296] width 262 height 36
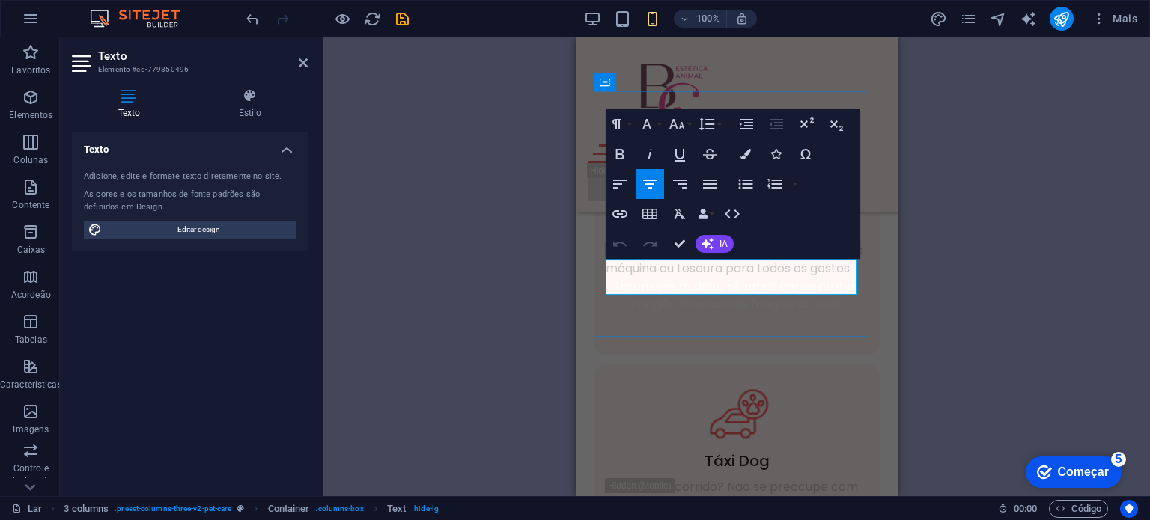
click at [658, 284] on font "Lorem ipsum dolor sit amet conse ctetur. Fringilla rhoncus nisi fringilla sit e…" at bounding box center [737, 295] width 243 height 35
click at [682, 281] on font "Lorem ipsum dolor sit amet conse ctetur. Fringilla rhoncus nisi fringilla sit e…" at bounding box center [737, 295] width 243 height 35
click at [782, 67] on div "Lar Serviços Fale Conosco" at bounding box center [737, 124] width 322 height 175
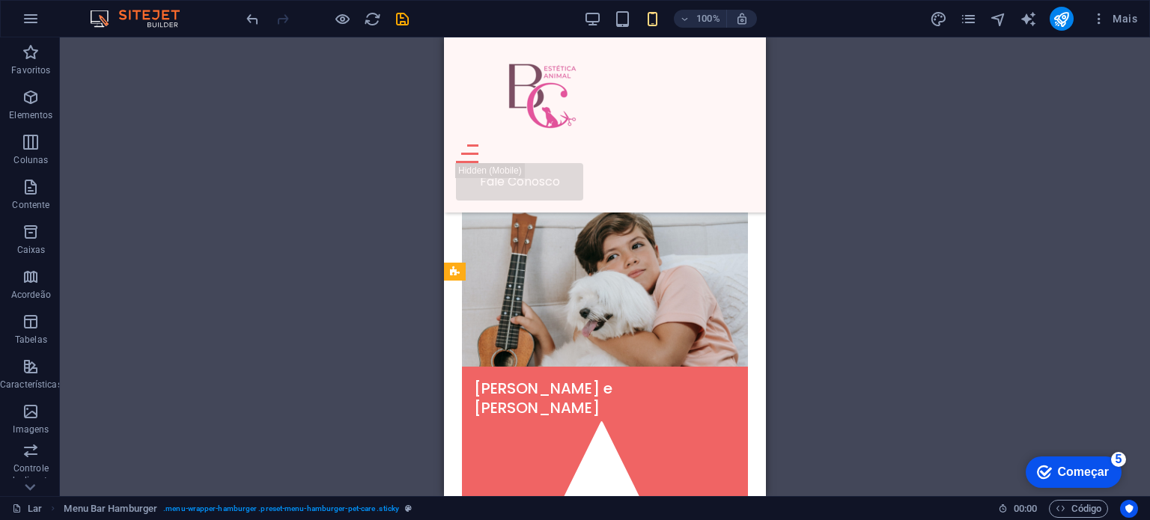
scroll to position [3270, 0]
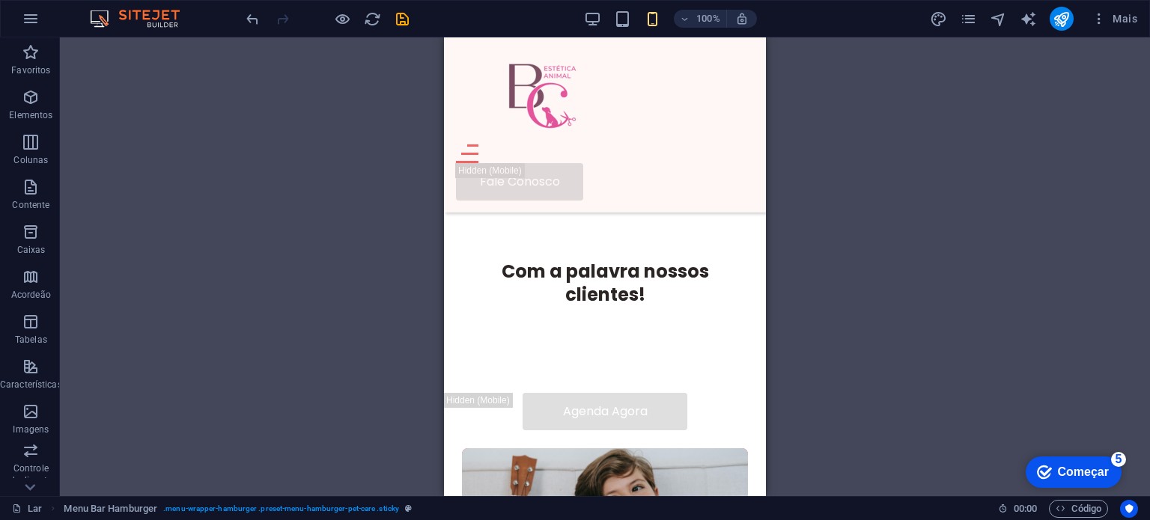
drag, startPoint x: 764, startPoint y: 113, endPoint x: 1215, endPoint y: 303, distance: 489.7
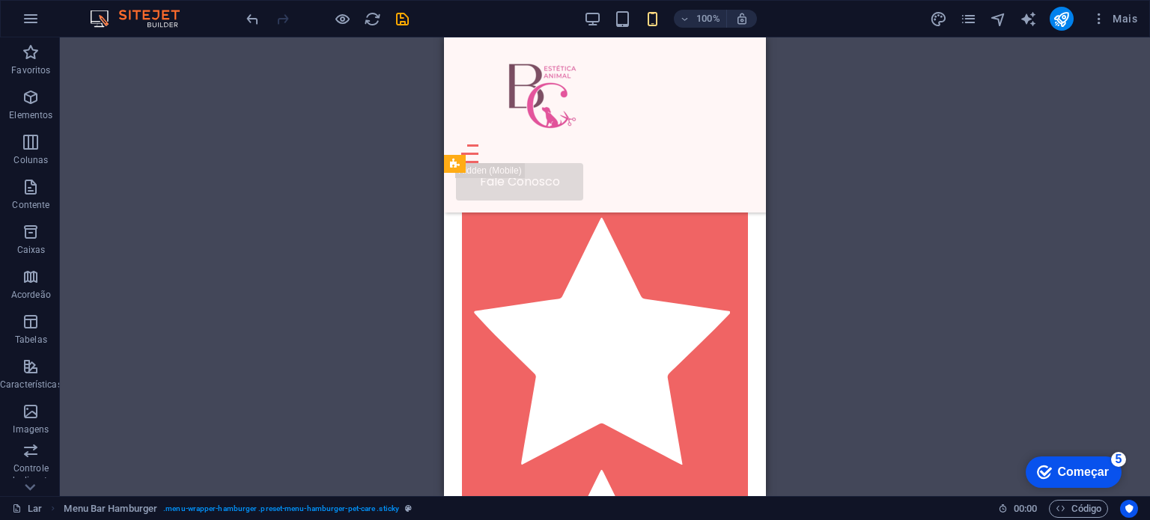
scroll to position [3900, 0]
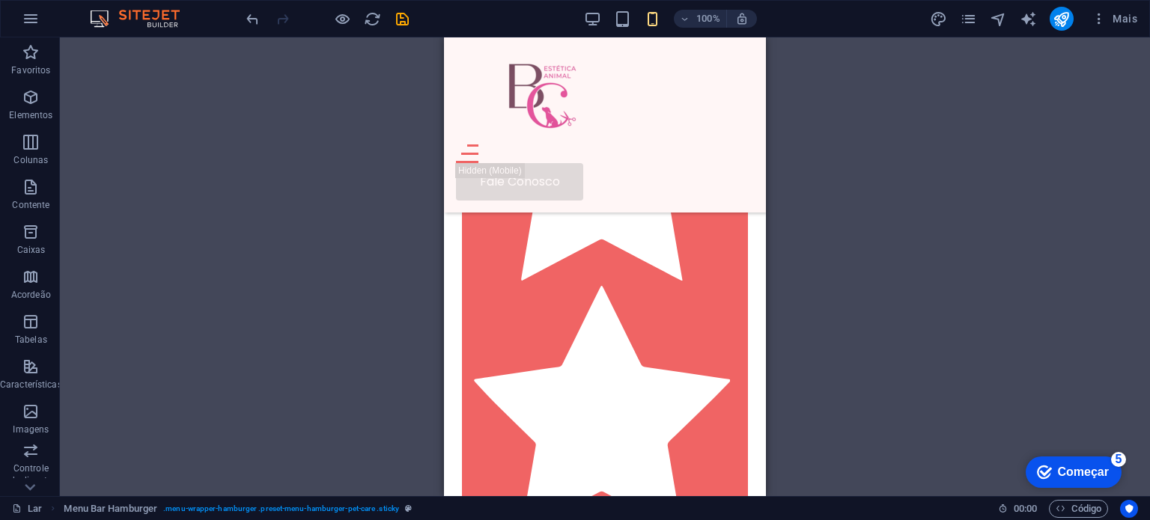
drag, startPoint x: 760, startPoint y: 249, endPoint x: 1213, endPoint y: 336, distance: 461.5
click at [561, 353] on icon at bounding box center [560, 349] width 8 height 16
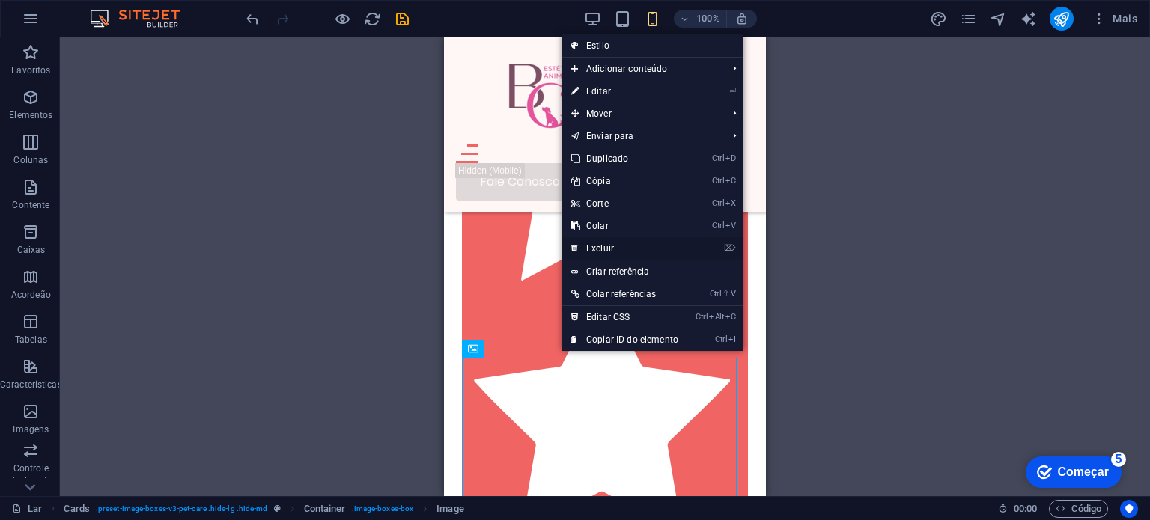
click at [605, 249] on font "Excluir" at bounding box center [600, 248] width 28 height 10
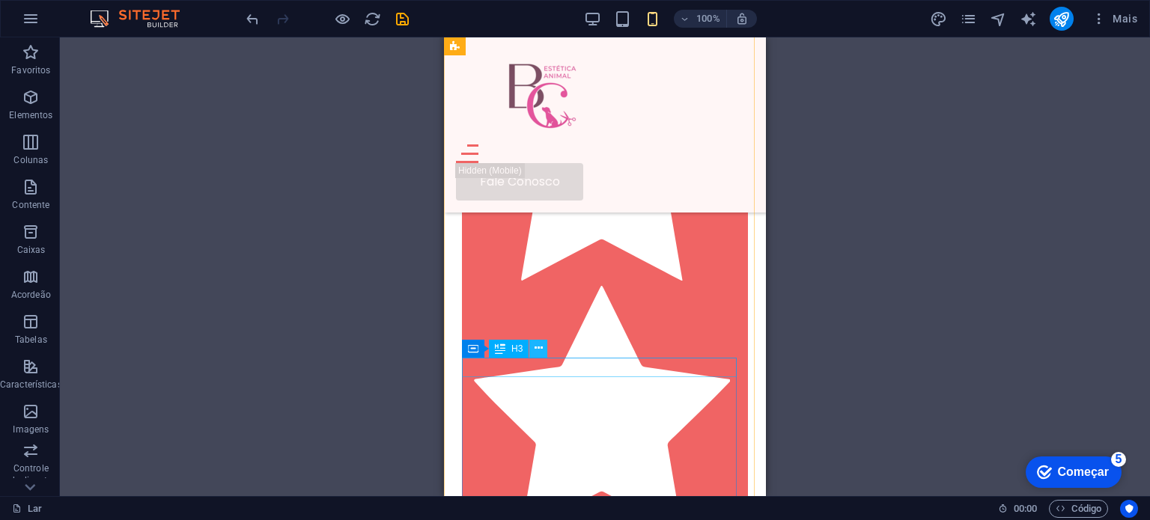
click at [537, 350] on icon at bounding box center [539, 349] width 8 height 16
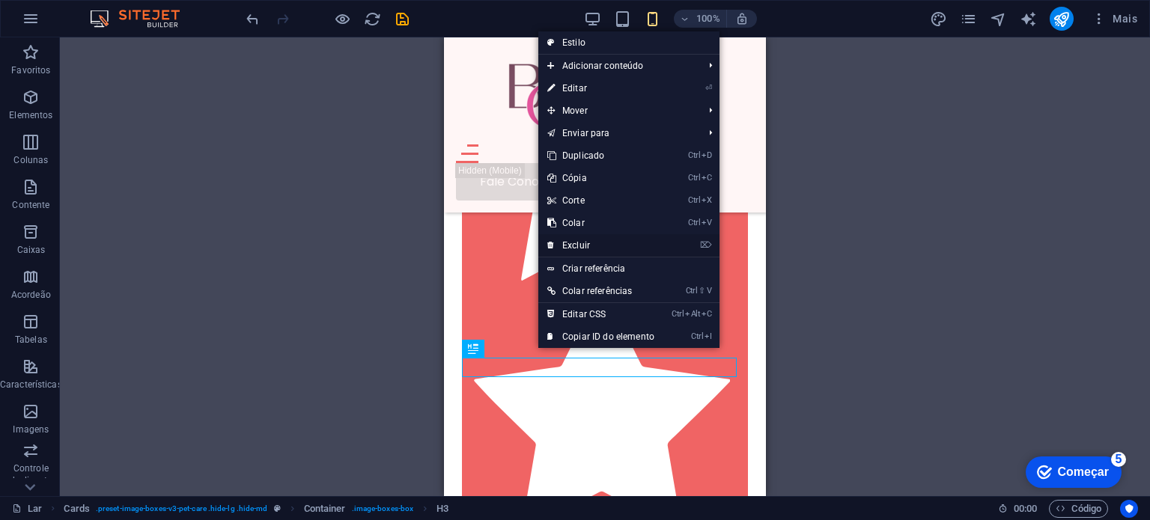
click at [584, 248] on font "Excluir" at bounding box center [576, 245] width 28 height 10
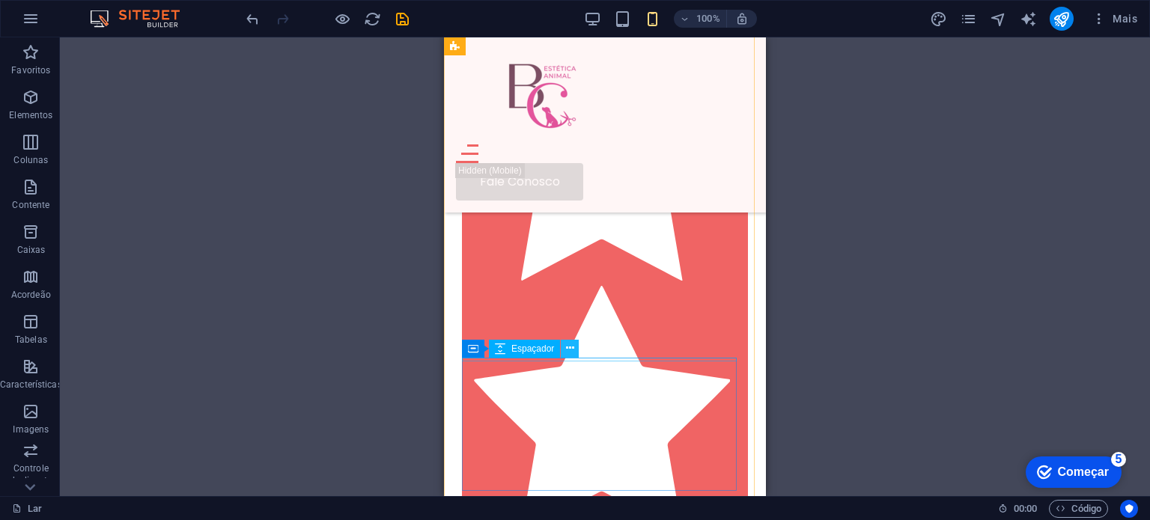
click at [568, 348] on icon at bounding box center [570, 349] width 8 height 16
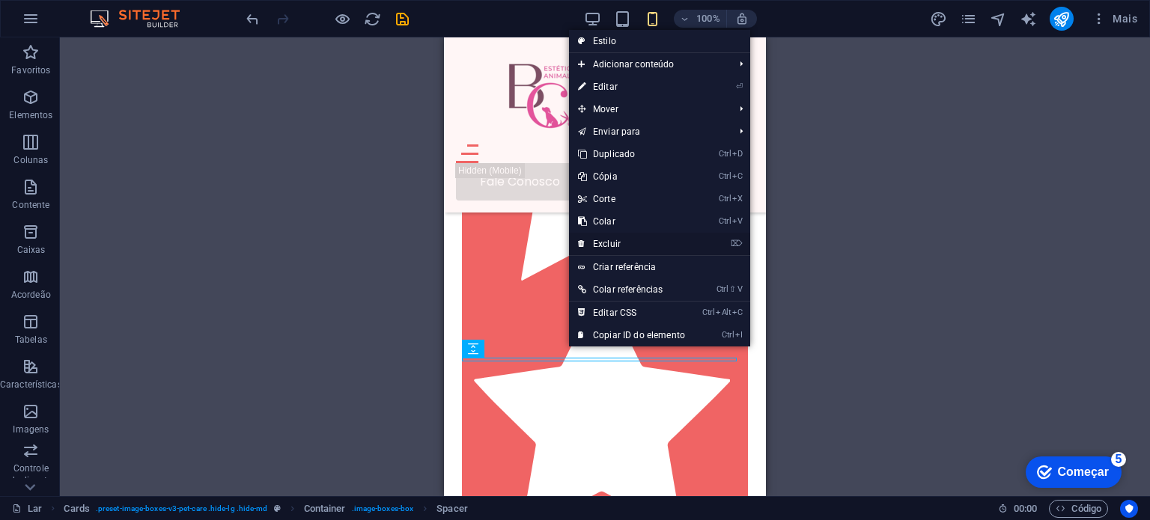
click at [611, 245] on font "Excluir" at bounding box center [607, 244] width 28 height 10
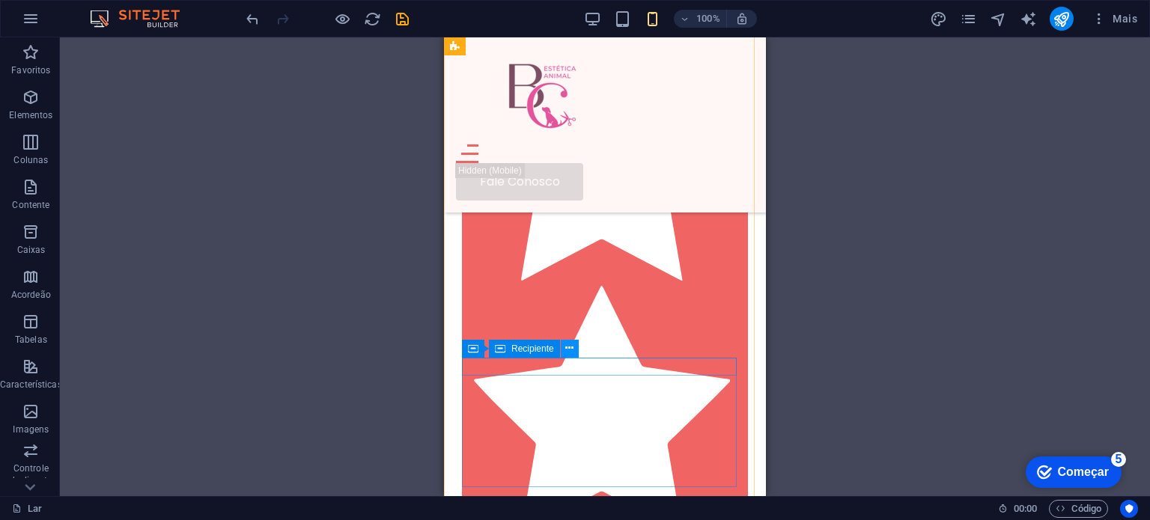
click at [574, 352] on icon at bounding box center [569, 349] width 8 height 16
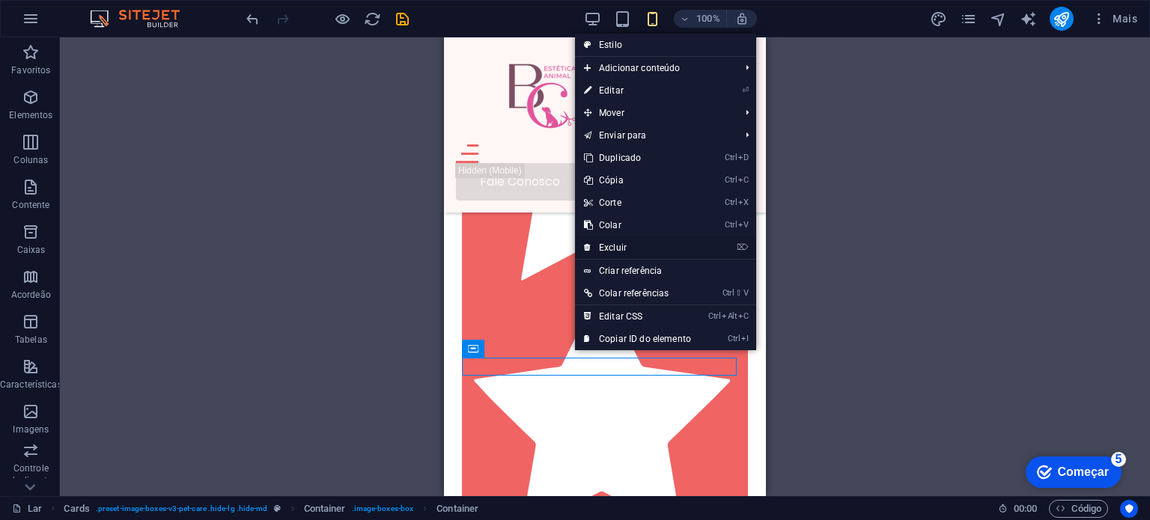
click at [614, 251] on font "Excluir" at bounding box center [613, 248] width 28 height 10
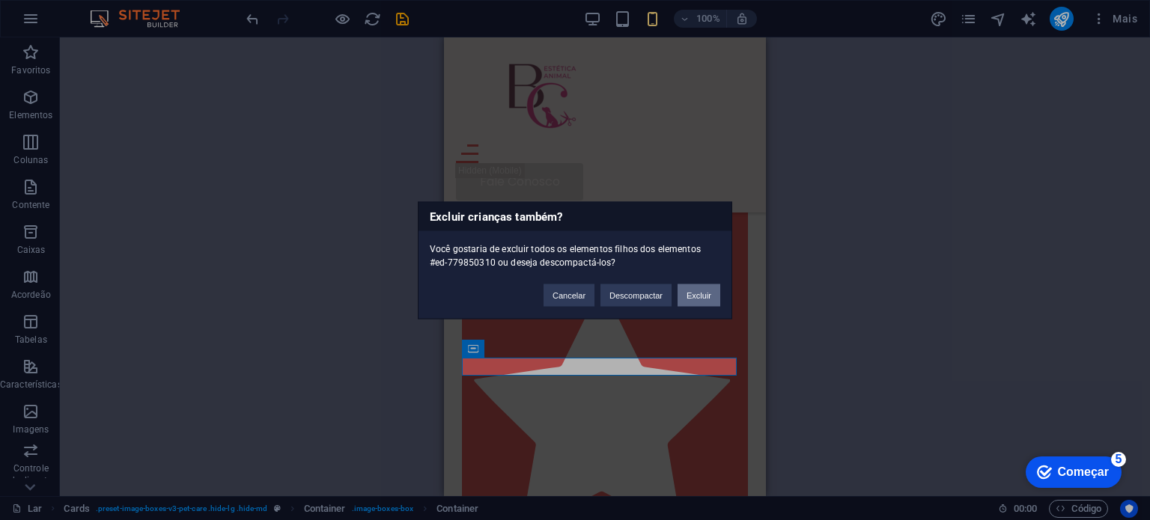
click at [699, 297] on font "Excluir" at bounding box center [699, 295] width 25 height 9
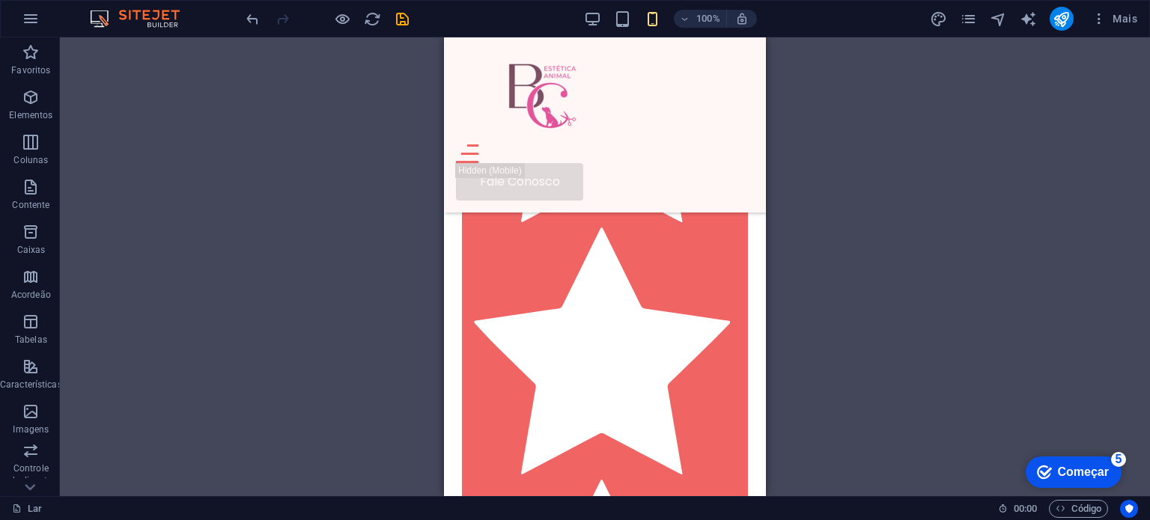
scroll to position [3940, 0]
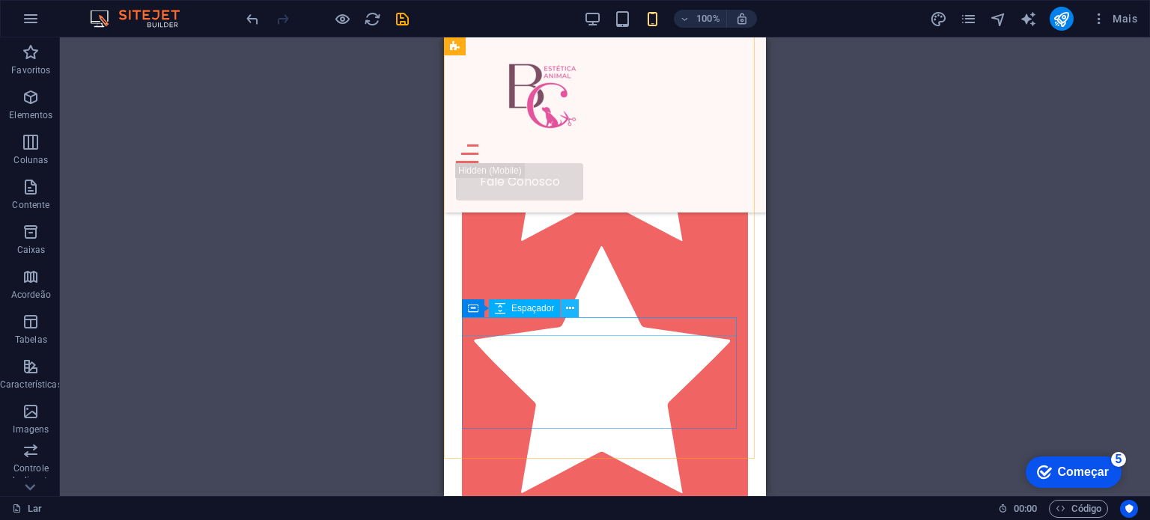
click at [573, 310] on icon at bounding box center [570, 309] width 8 height 16
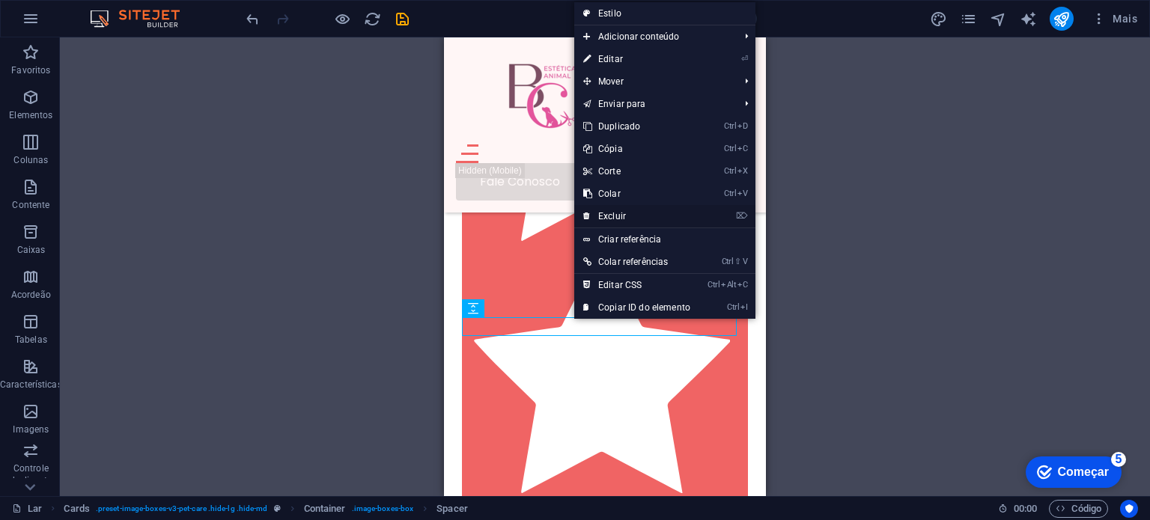
click at [619, 219] on font "Excluir" at bounding box center [612, 216] width 28 height 10
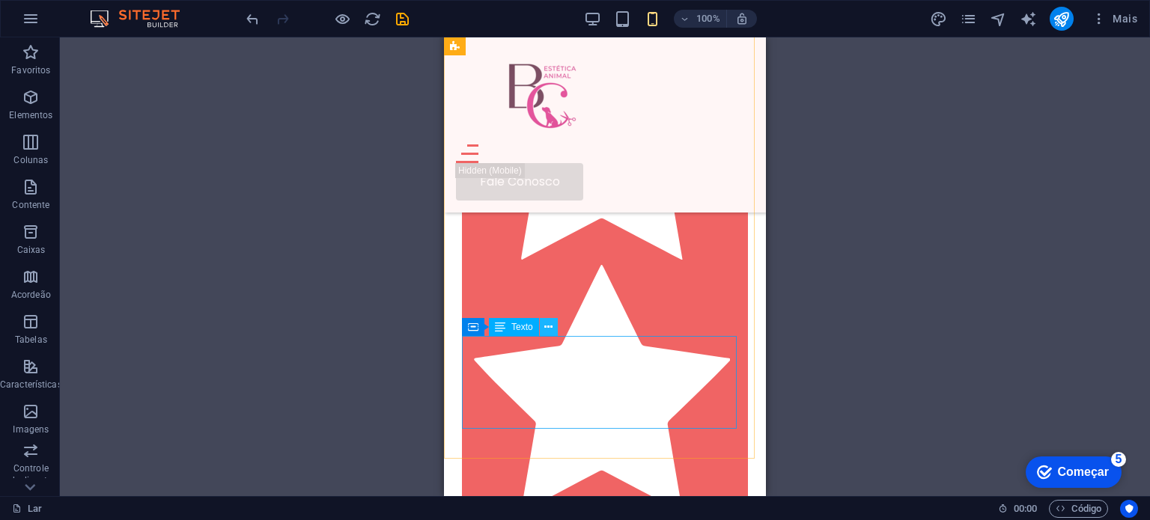
click at [552, 328] on icon at bounding box center [548, 328] width 8 height 16
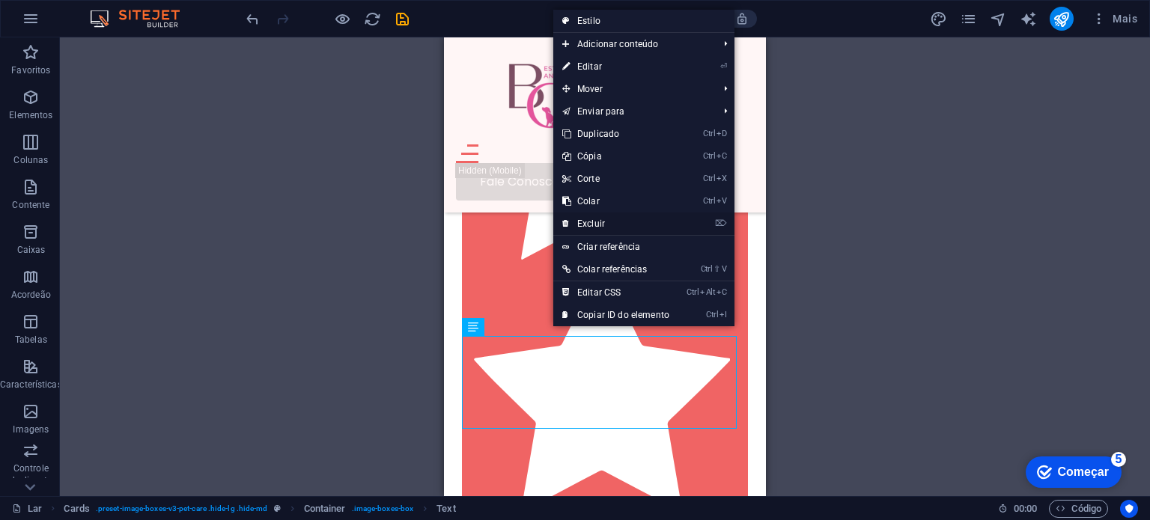
click at [599, 225] on font "Excluir" at bounding box center [591, 224] width 28 height 10
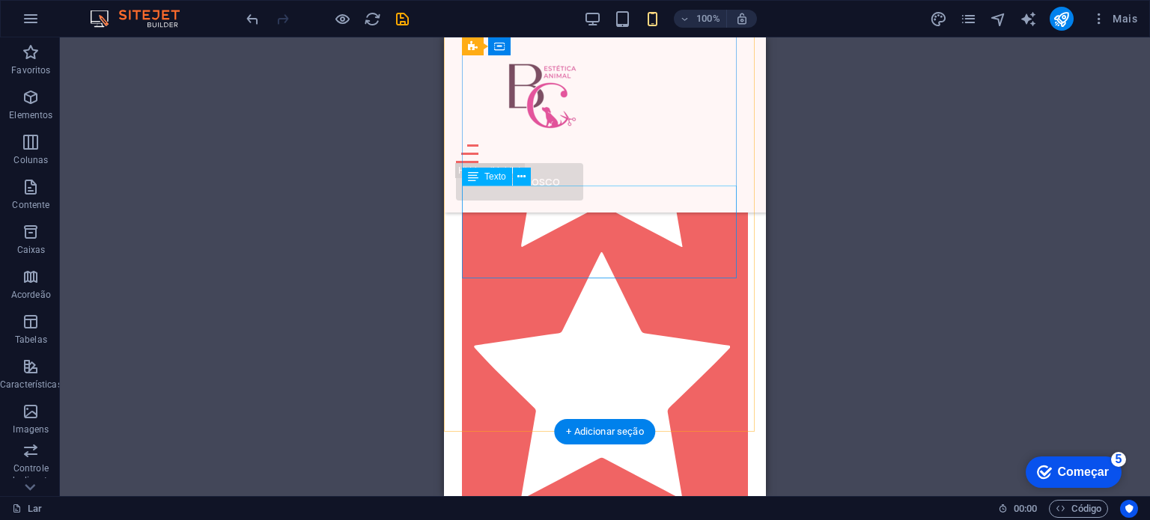
scroll to position [3961, 0]
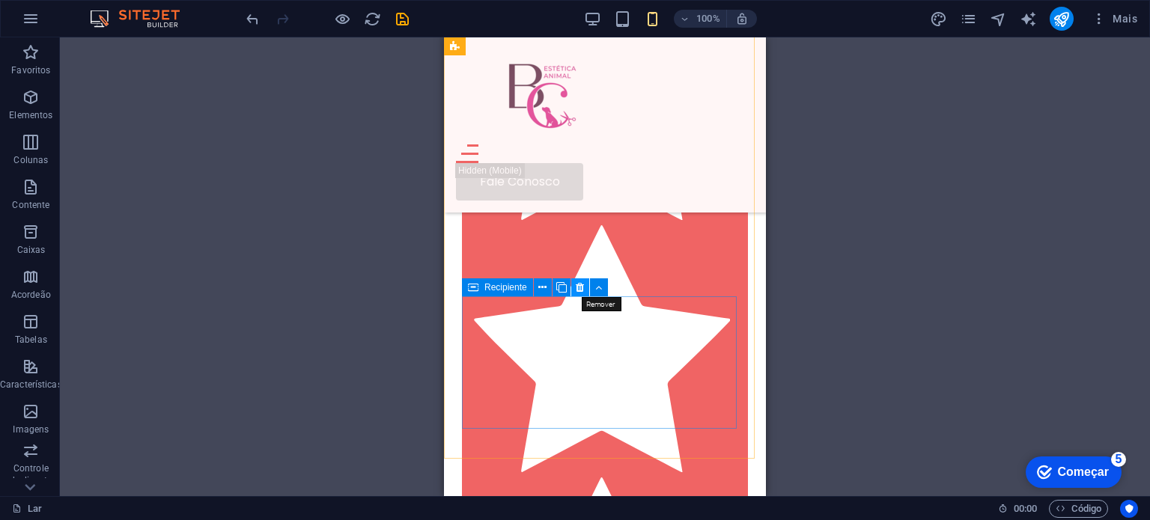
click at [583, 289] on icon at bounding box center [580, 288] width 8 height 16
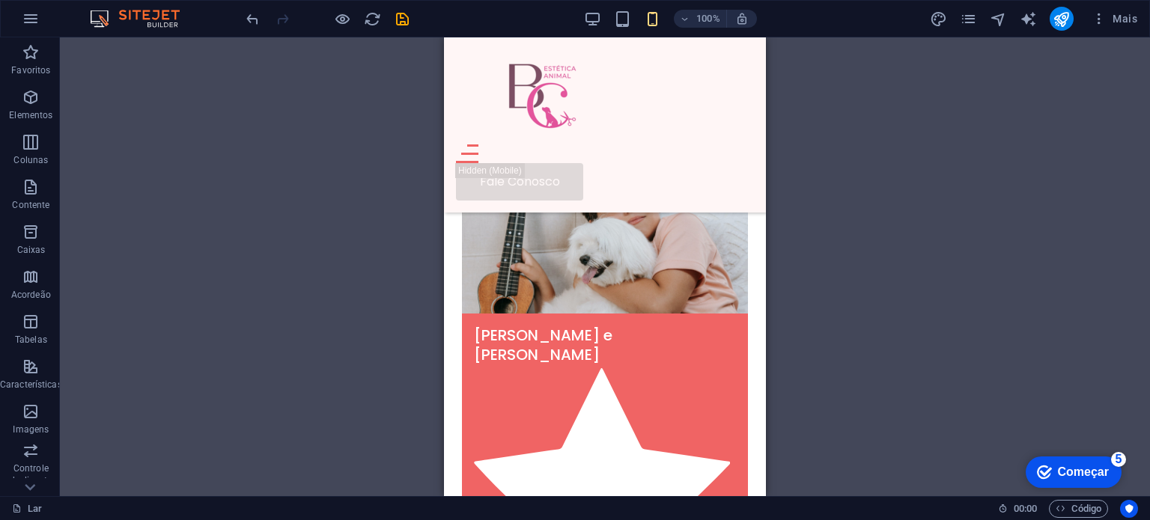
scroll to position [3622, 0]
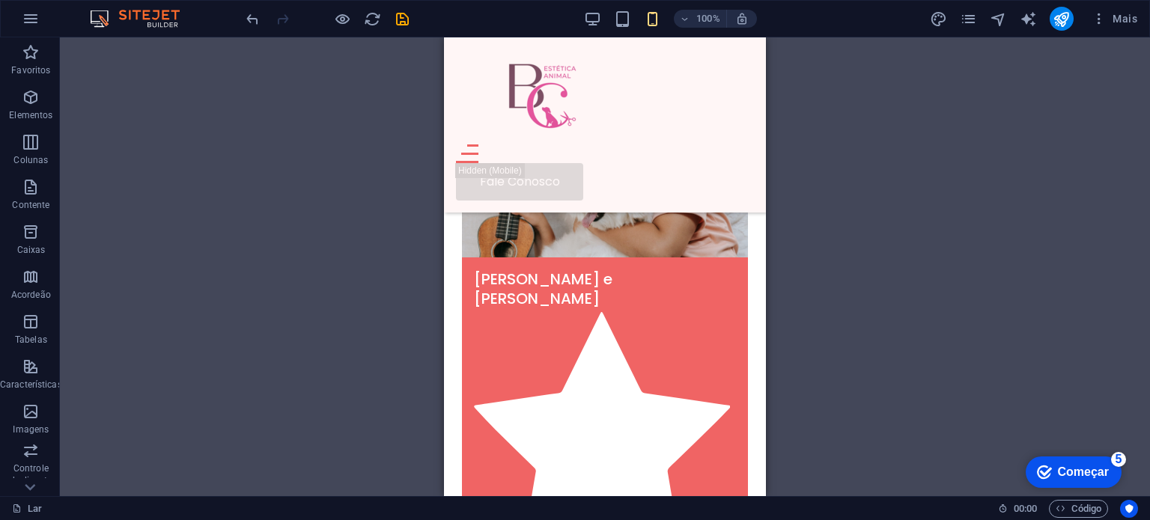
drag, startPoint x: 761, startPoint y: 324, endPoint x: 1211, endPoint y: 338, distance: 450.3
click at [559, 291] on icon at bounding box center [560, 290] width 8 height 16
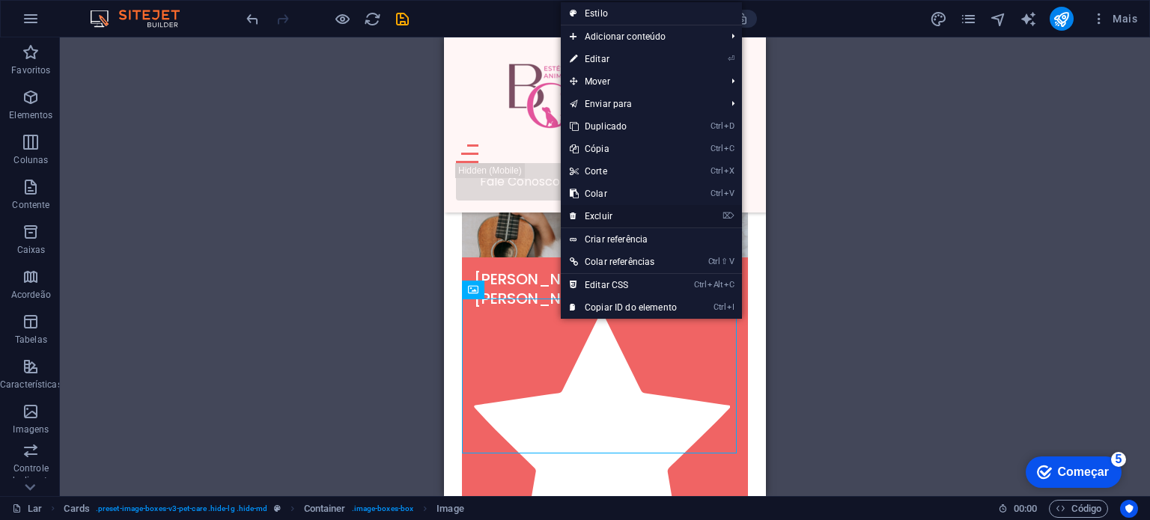
click at [597, 219] on font "Excluir" at bounding box center [599, 216] width 28 height 10
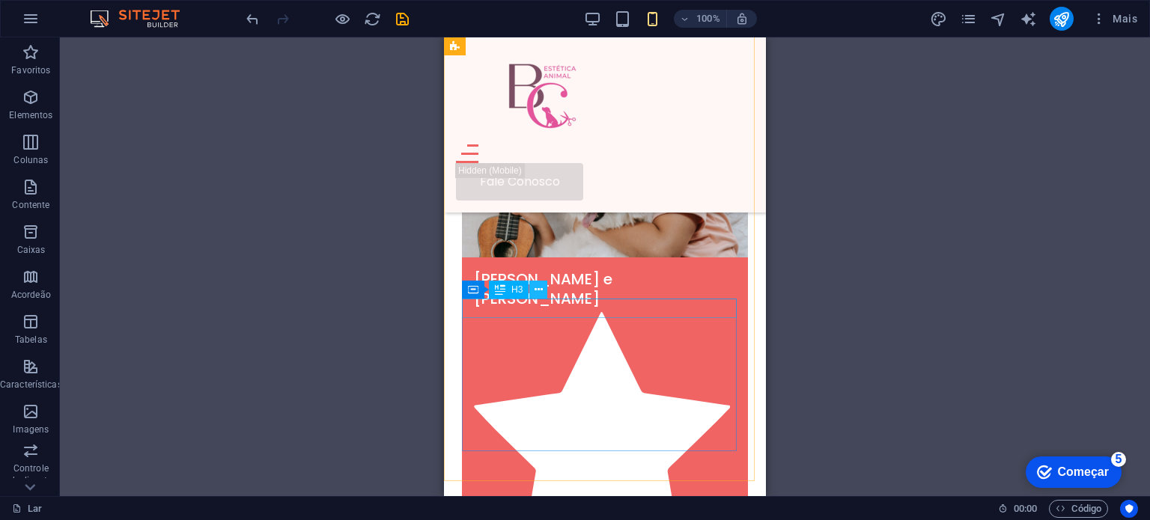
click at [539, 290] on icon at bounding box center [539, 290] width 8 height 16
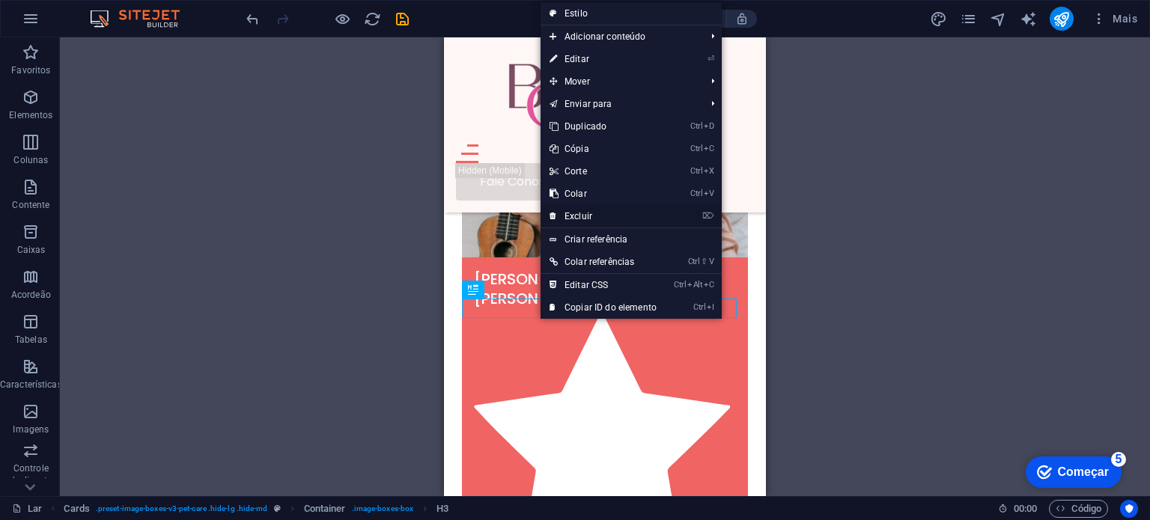
click at [582, 220] on font "Excluir" at bounding box center [579, 216] width 28 height 10
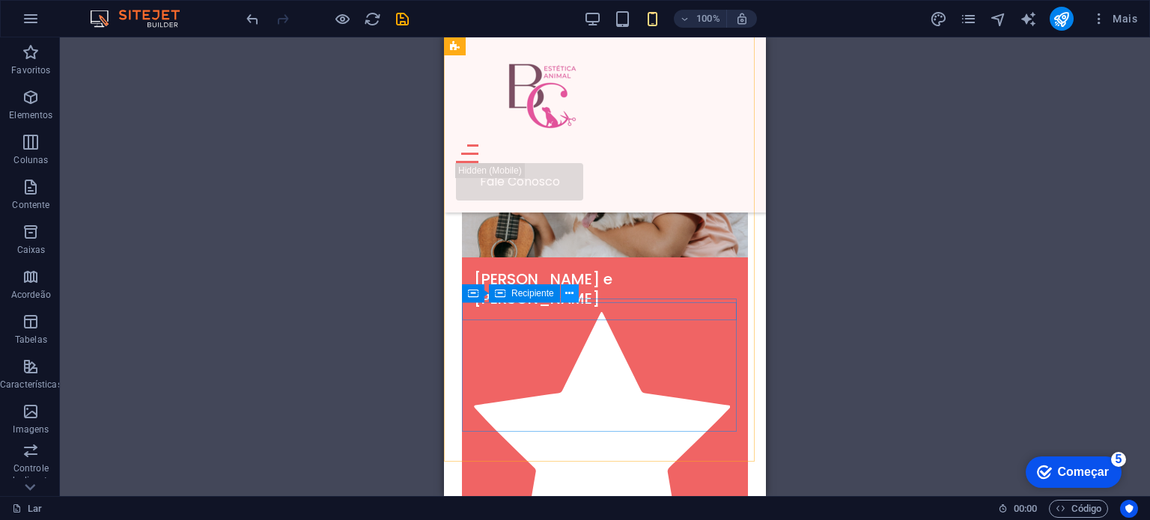
click at [574, 291] on button at bounding box center [570, 294] width 18 height 18
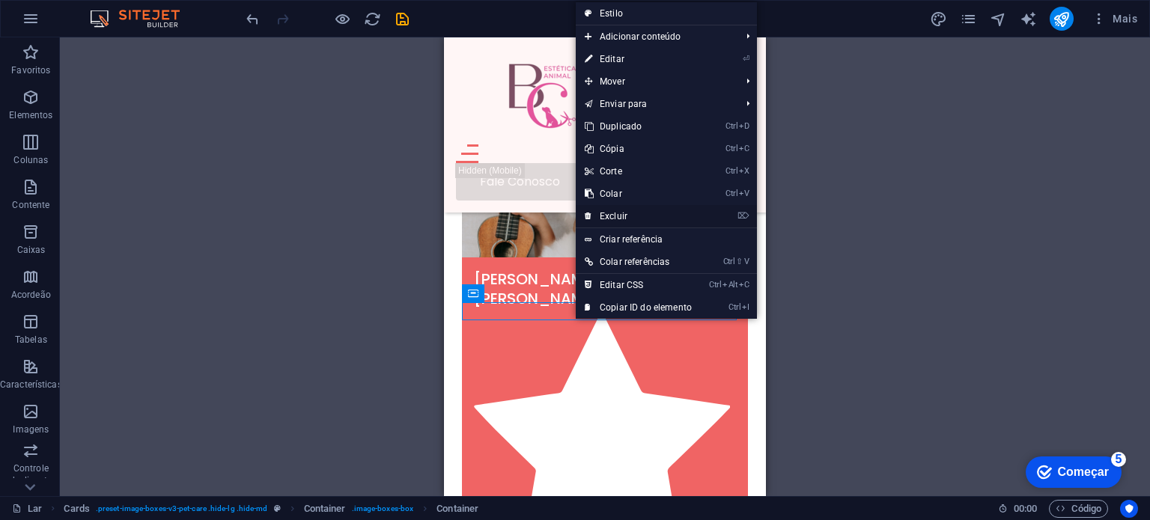
click at [615, 216] on font "Excluir" at bounding box center [614, 216] width 28 height 10
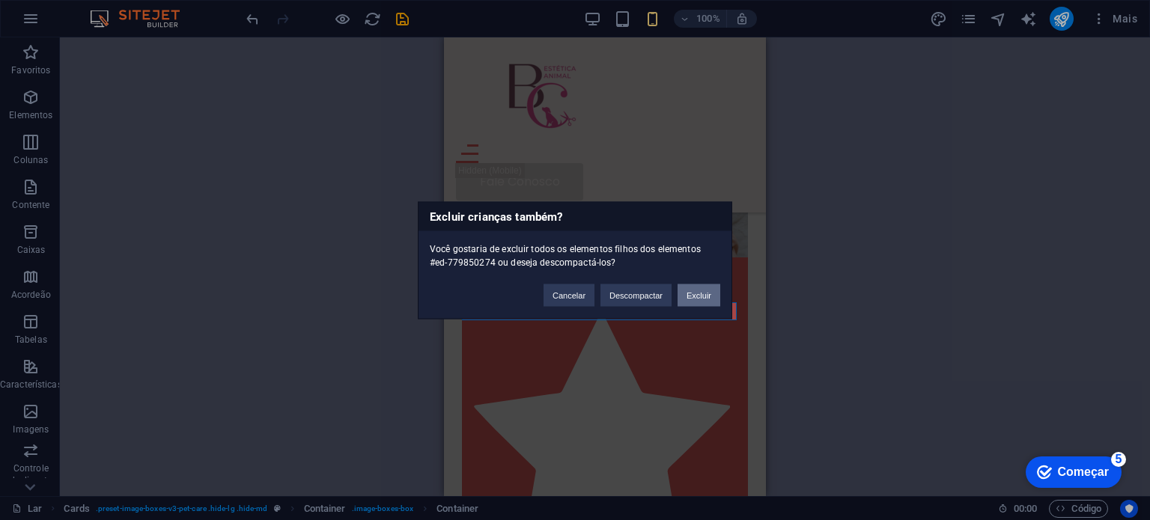
click at [697, 294] on font "Excluir" at bounding box center [699, 295] width 25 height 9
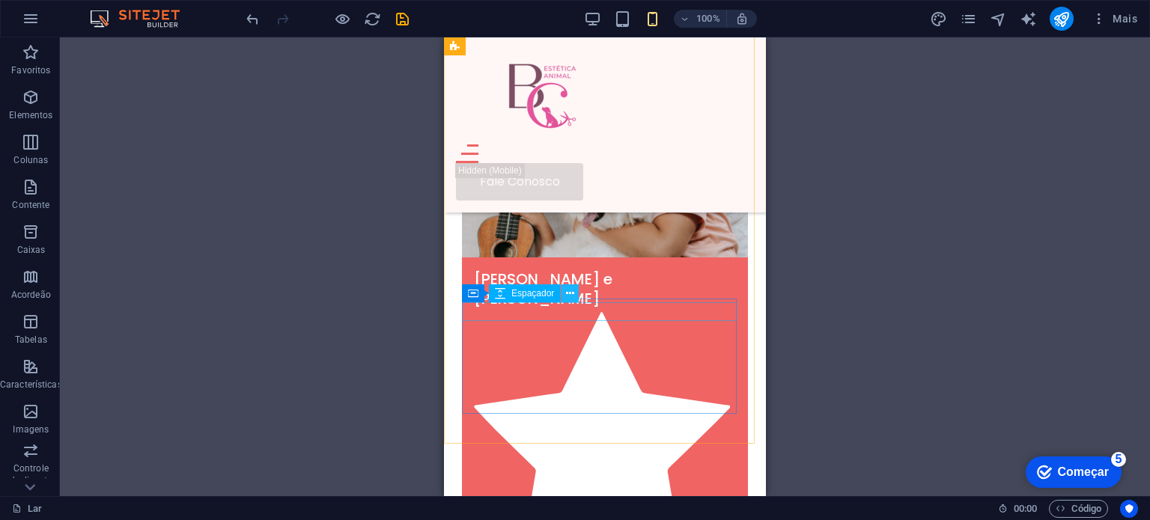
click at [572, 295] on icon at bounding box center [570, 294] width 8 height 16
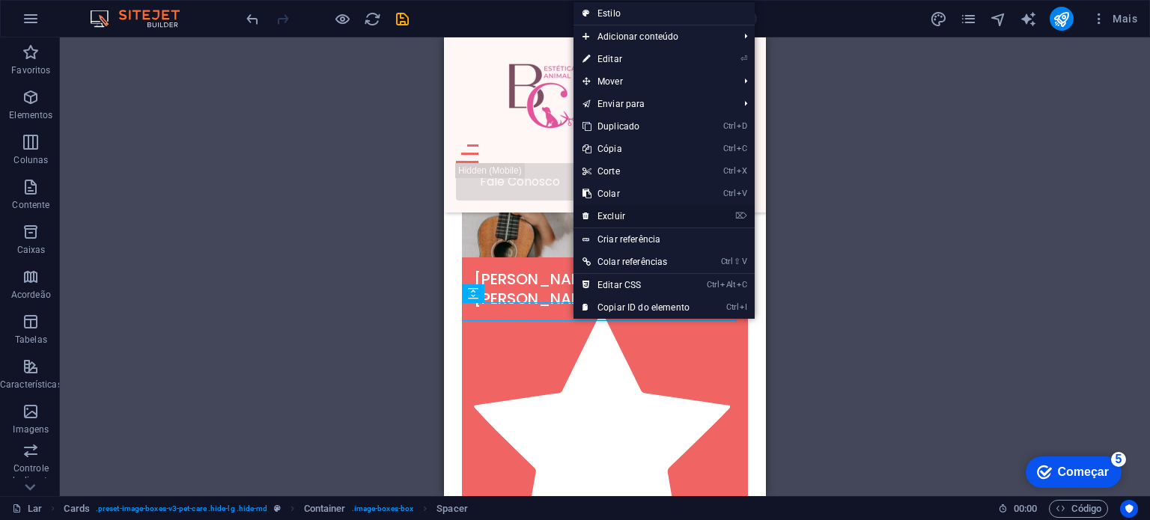
click at [619, 217] on font "Excluir" at bounding box center [612, 216] width 28 height 10
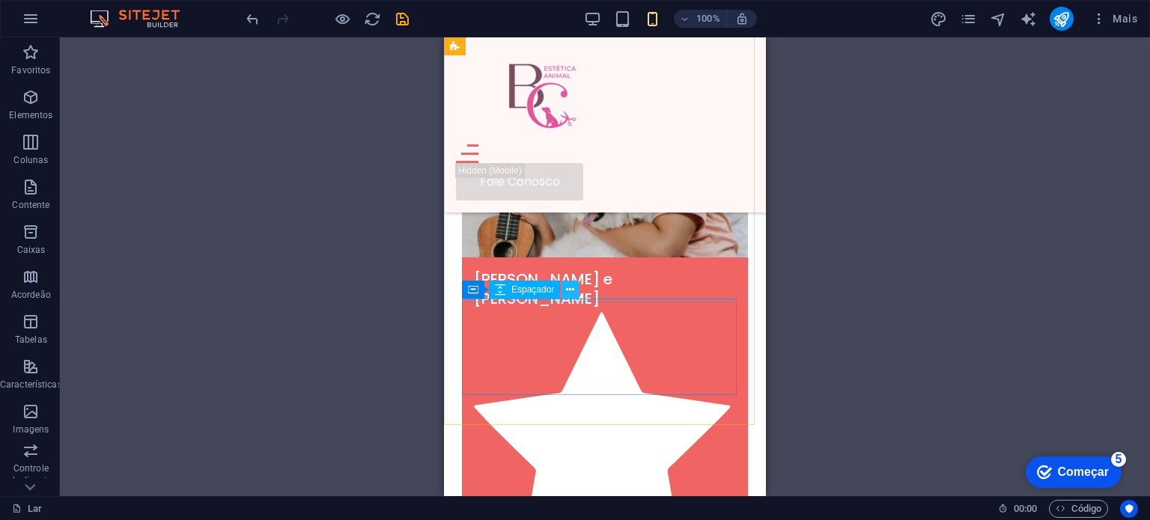
click at [569, 291] on icon at bounding box center [570, 290] width 8 height 16
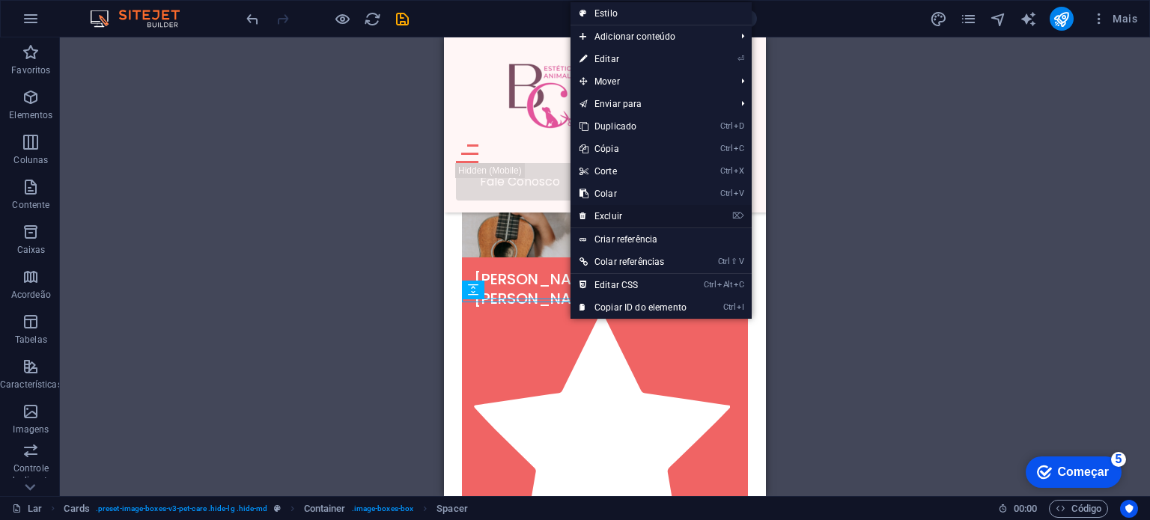
click at [616, 219] on font "Excluir" at bounding box center [609, 216] width 28 height 10
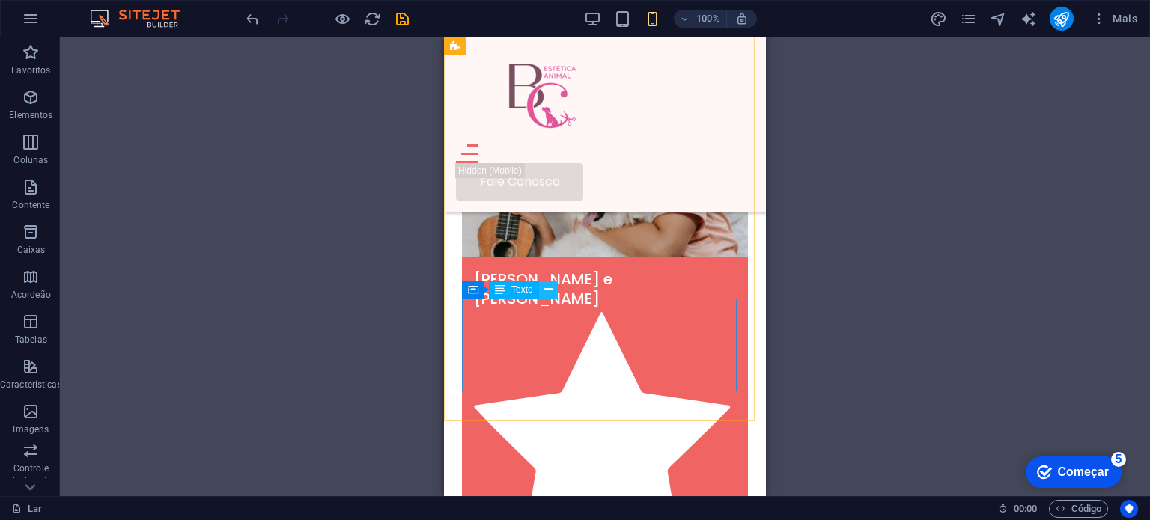
click at [548, 294] on icon at bounding box center [548, 290] width 8 height 16
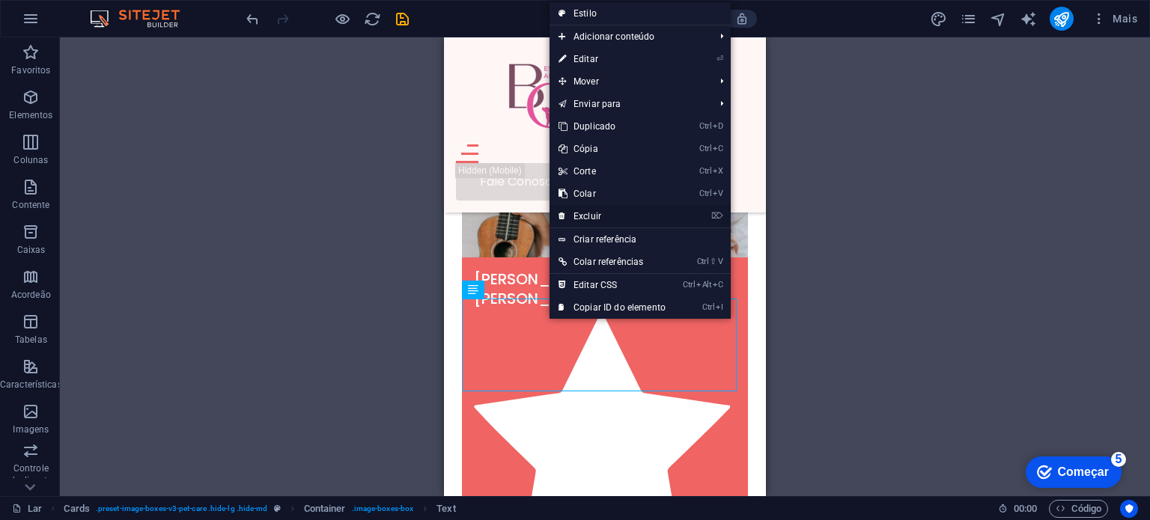
click at [593, 216] on font "Excluir" at bounding box center [588, 216] width 28 height 10
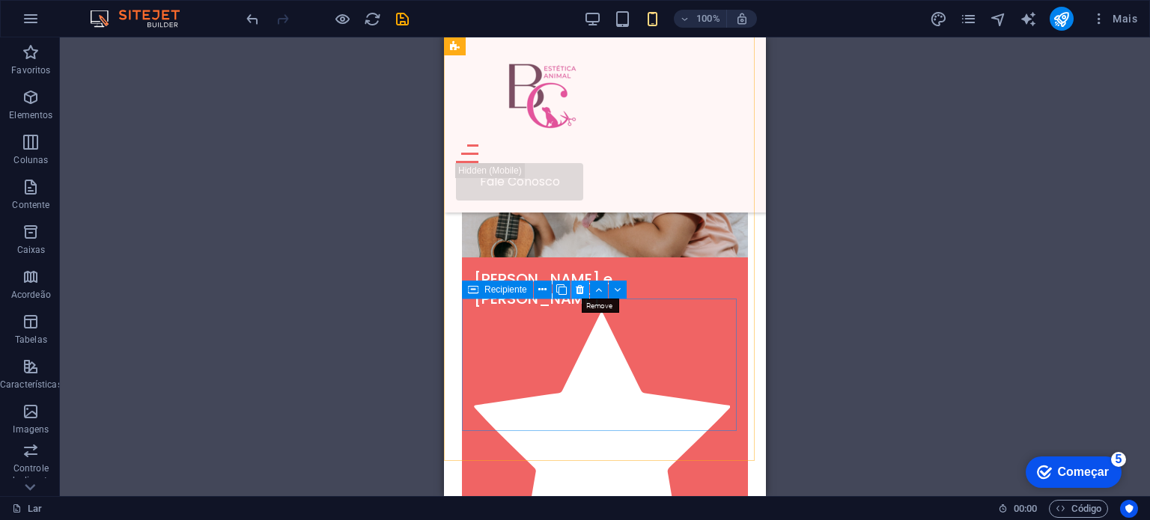
click at [583, 290] on icon at bounding box center [580, 290] width 8 height 16
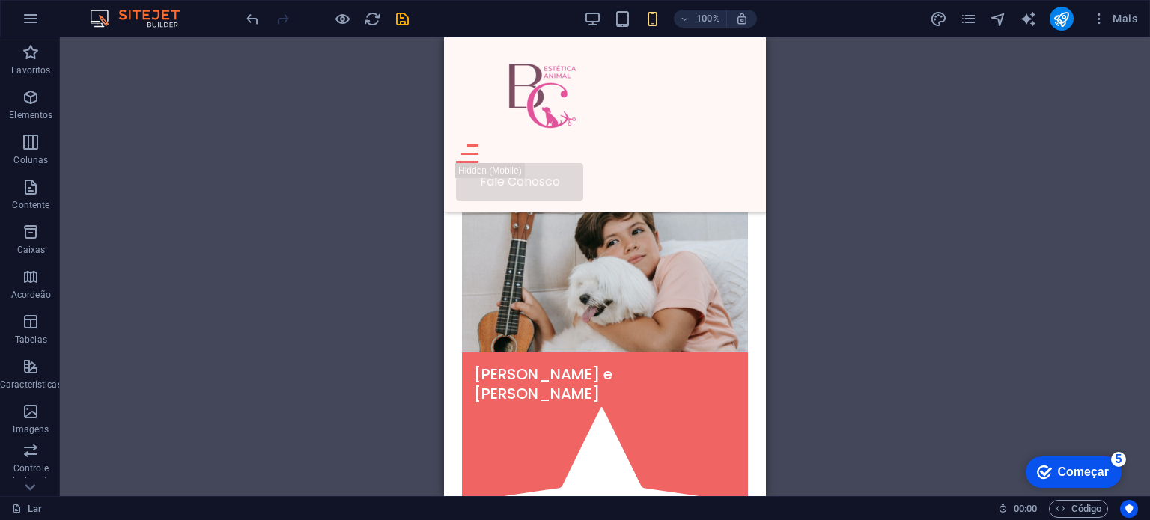
scroll to position [3422, 0]
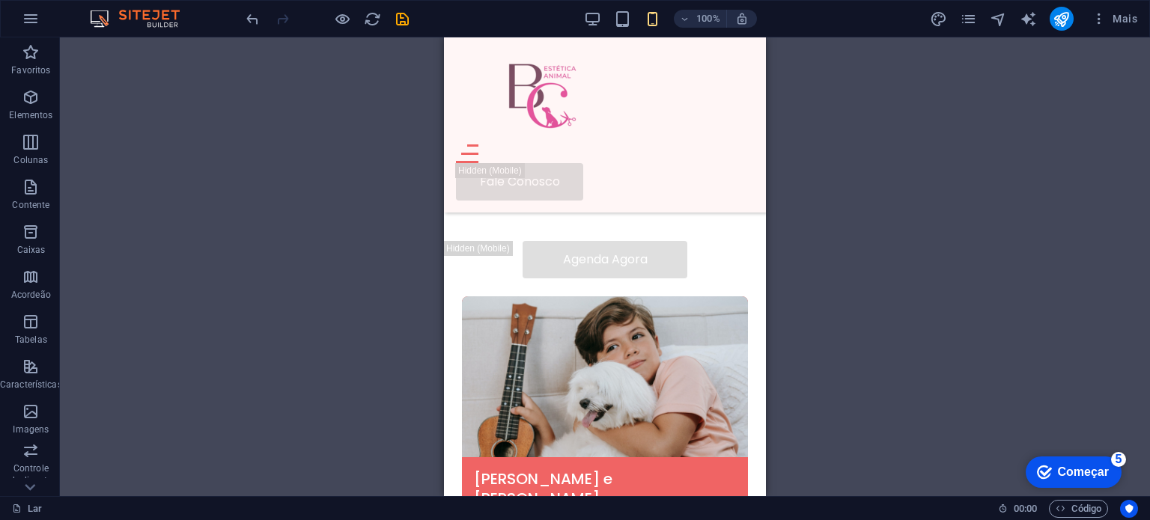
click at [779, 272] on div "H1 Bandeira Recipiente Menu Bar Hambúrguer Saga do rodapé Spacer Container Text…" at bounding box center [605, 266] width 1090 height 459
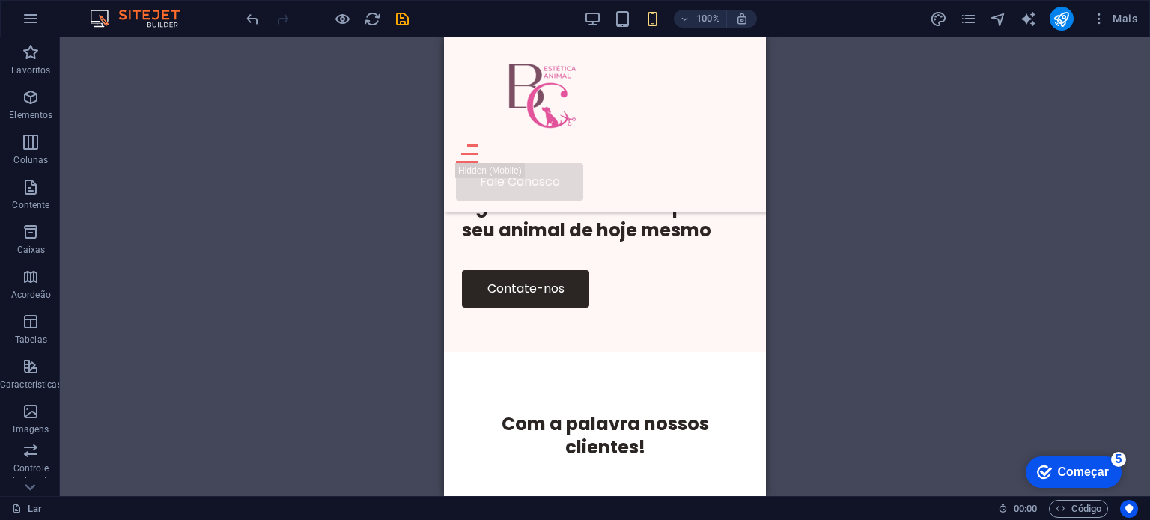
scroll to position [3003, 0]
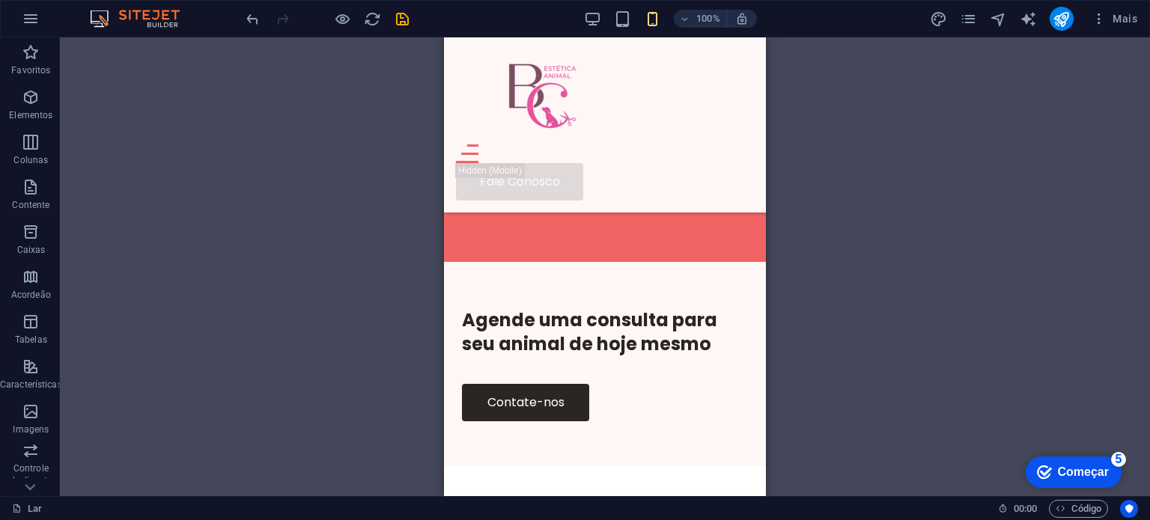
drag, startPoint x: 762, startPoint y: 292, endPoint x: 1213, endPoint y: 301, distance: 450.9
click at [514, 383] on icon at bounding box center [512, 382] width 8 height 16
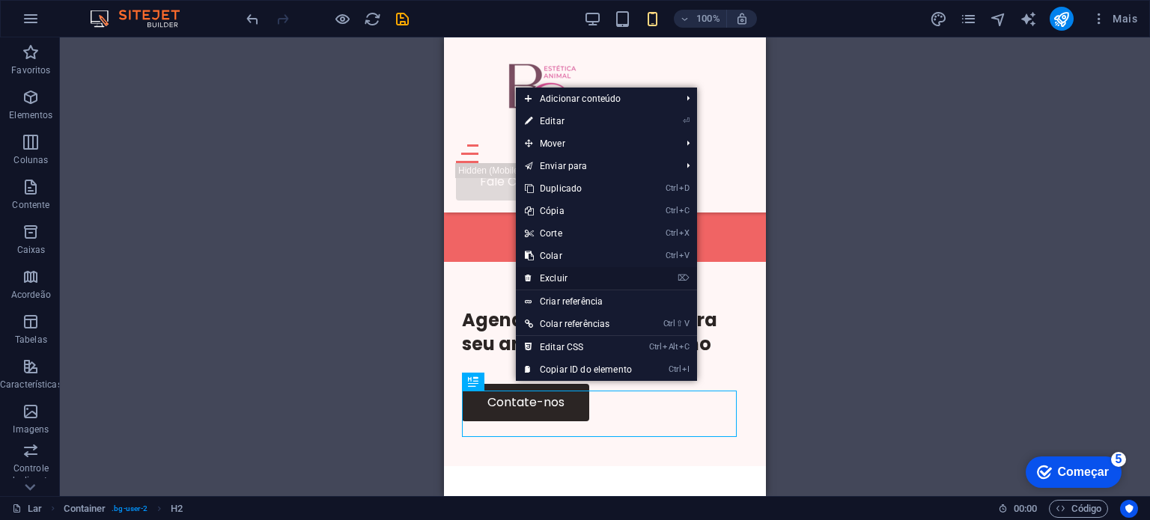
click at [556, 281] on font "Excluir" at bounding box center [554, 278] width 28 height 10
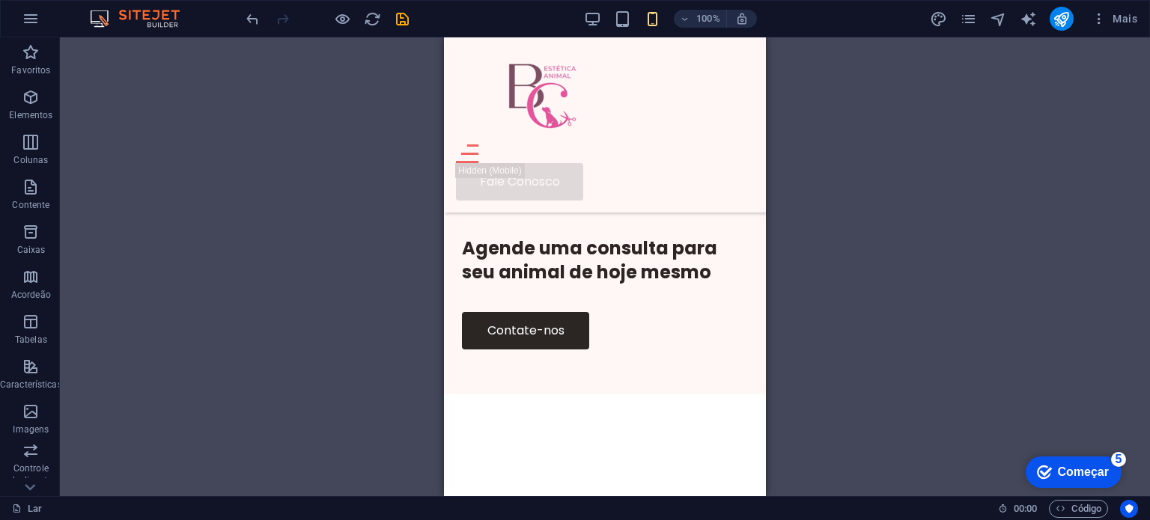
scroll to position [3127, 0]
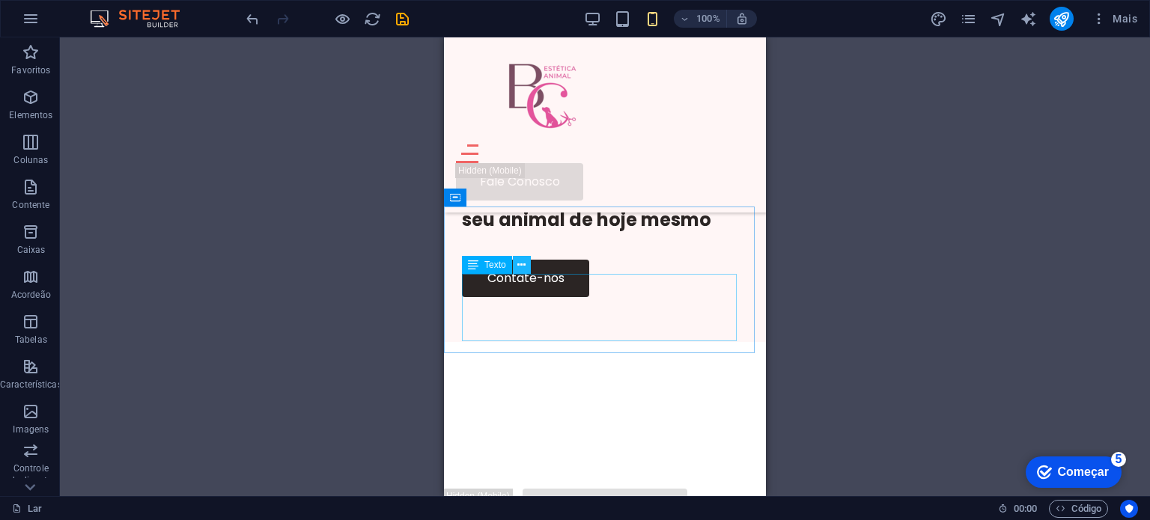
click at [522, 265] on icon at bounding box center [521, 266] width 8 height 16
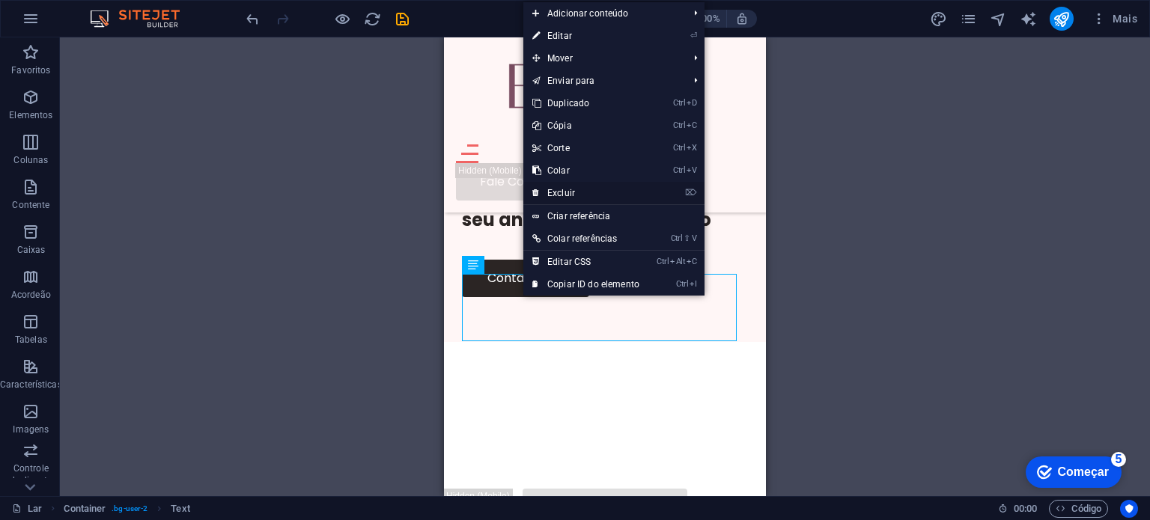
click at [565, 194] on font "Excluir" at bounding box center [561, 193] width 28 height 10
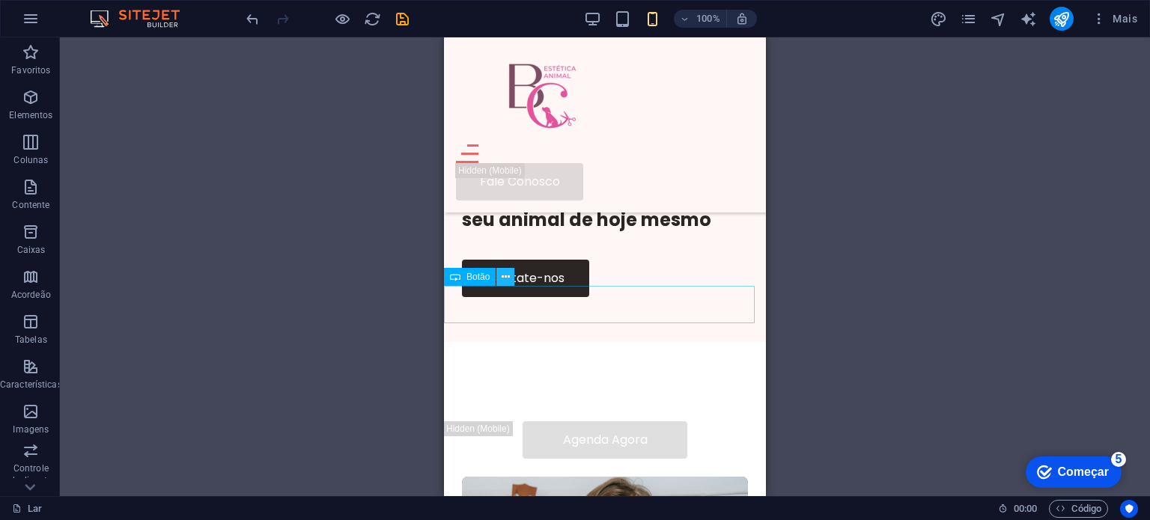
click at [505, 281] on icon at bounding box center [506, 278] width 8 height 16
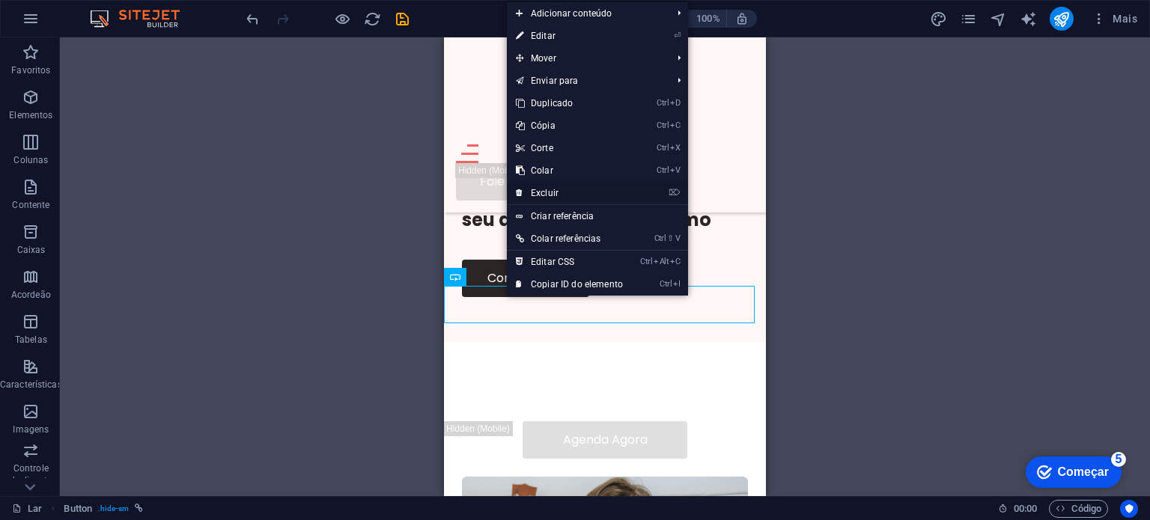
click at [553, 194] on font "Excluir" at bounding box center [545, 193] width 28 height 10
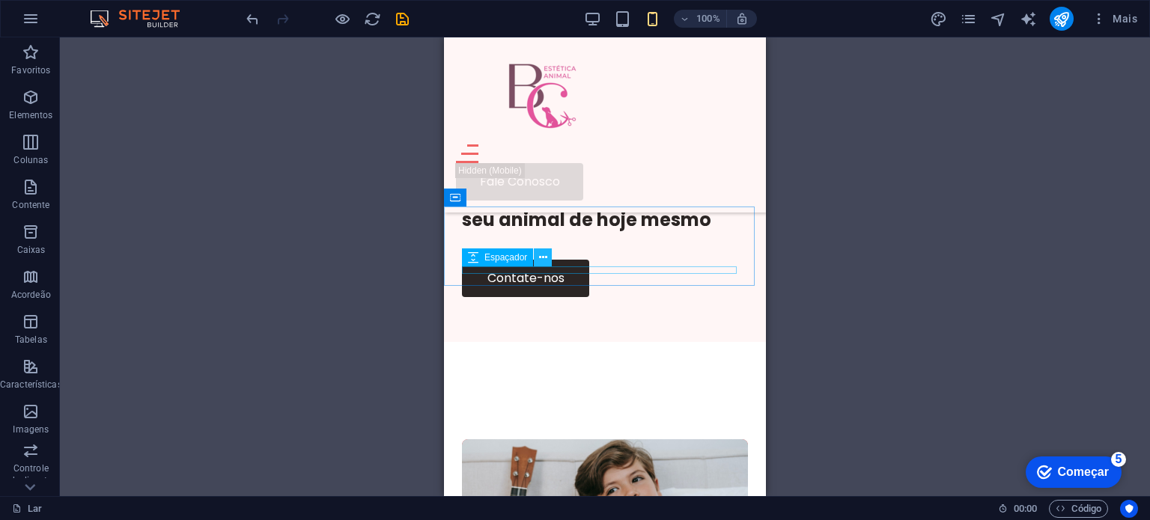
click at [545, 262] on icon at bounding box center [543, 258] width 8 height 16
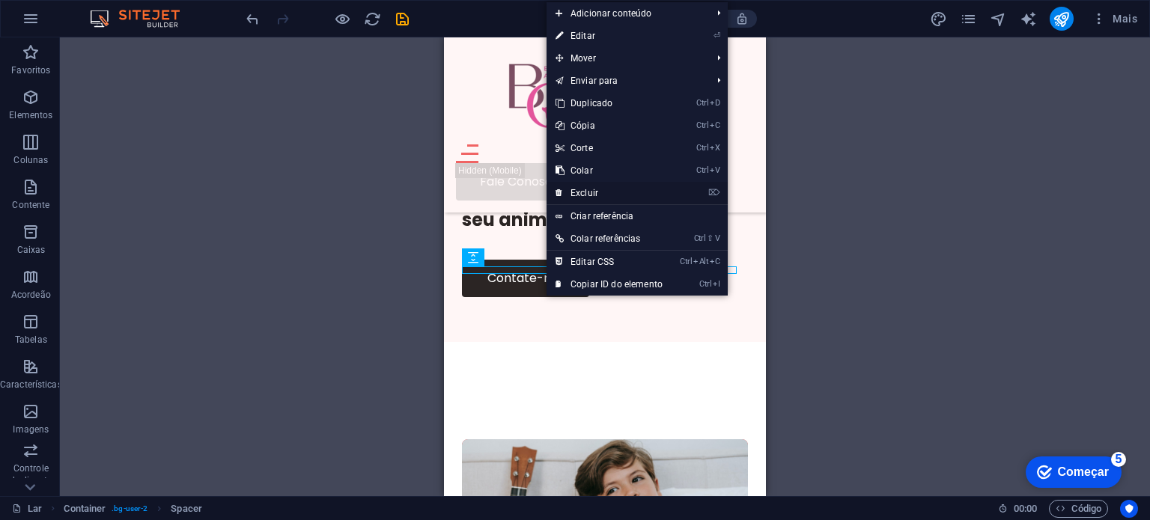
click at [586, 192] on font "Excluir" at bounding box center [585, 193] width 28 height 10
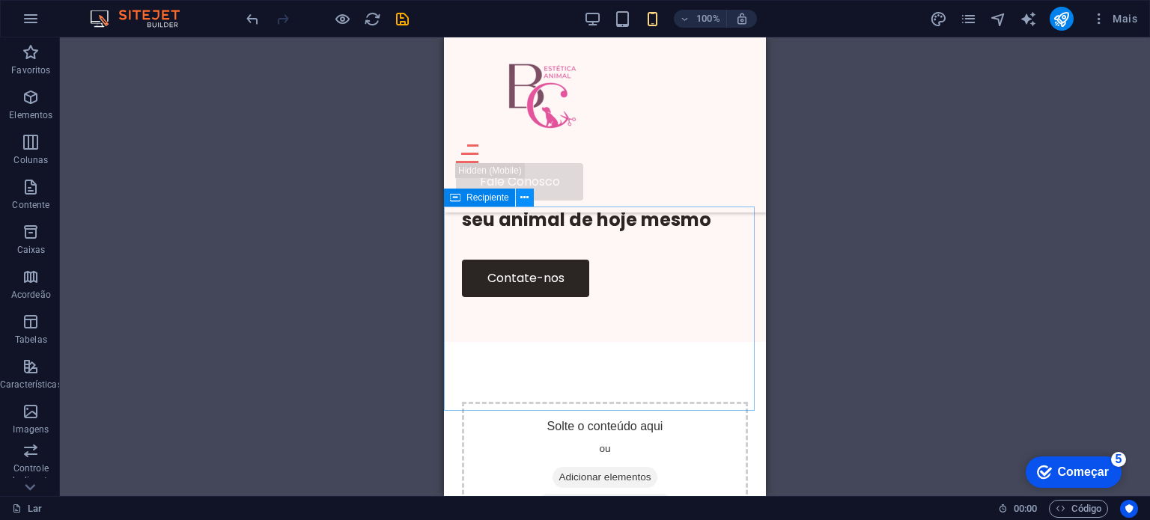
click at [527, 203] on icon at bounding box center [524, 198] width 8 height 16
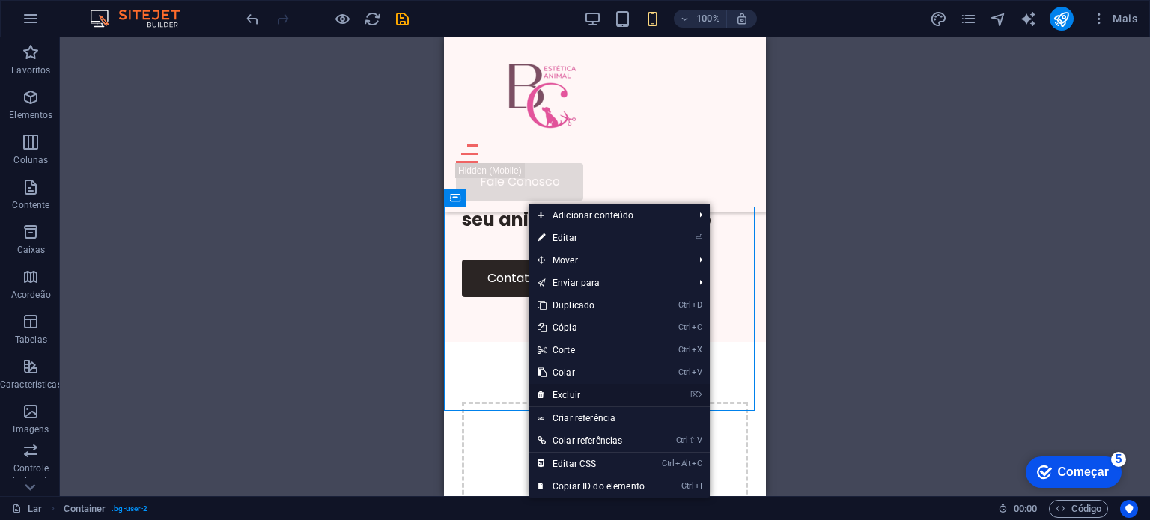
click at [576, 396] on font "Excluir" at bounding box center [567, 395] width 28 height 10
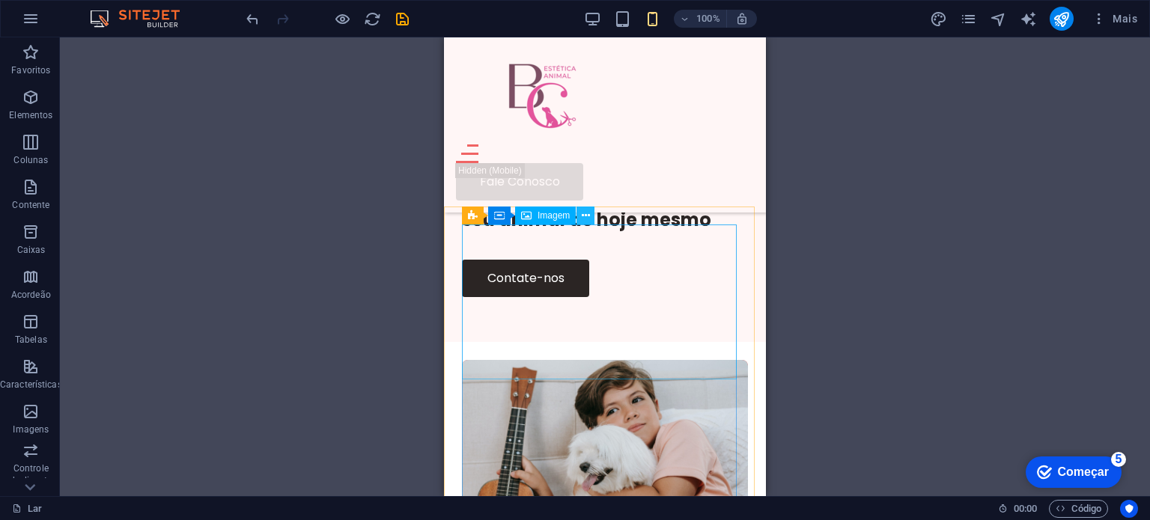
click at [584, 215] on icon at bounding box center [586, 216] width 8 height 16
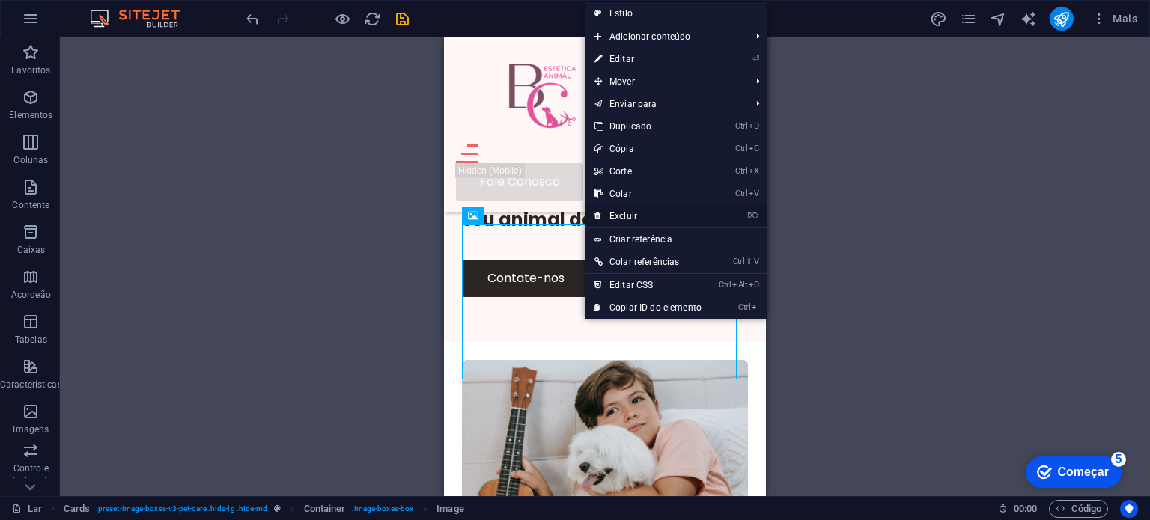
click at [622, 216] on font "Excluir" at bounding box center [624, 216] width 28 height 10
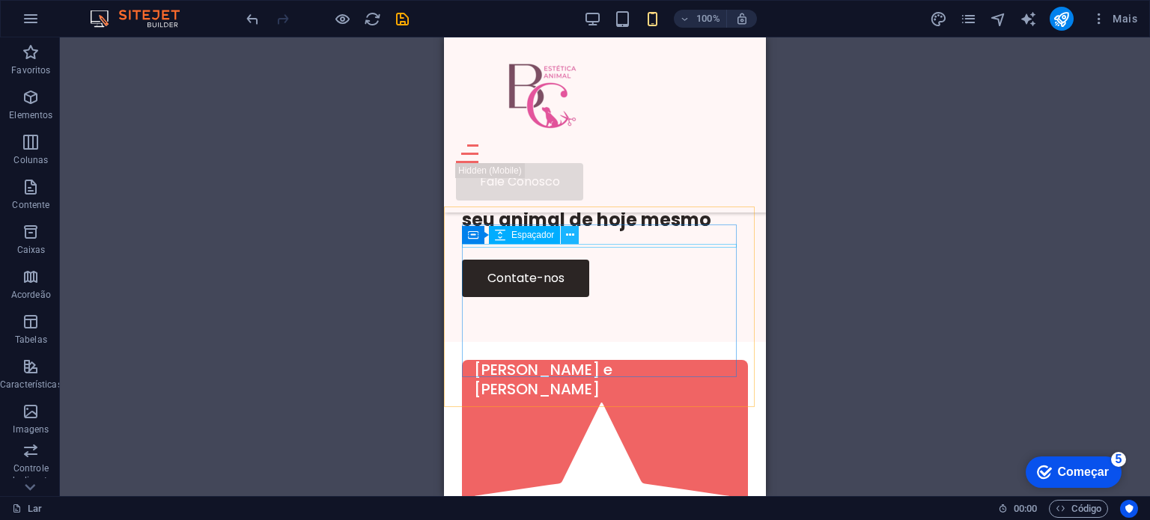
click at [571, 235] on icon at bounding box center [570, 236] width 8 height 16
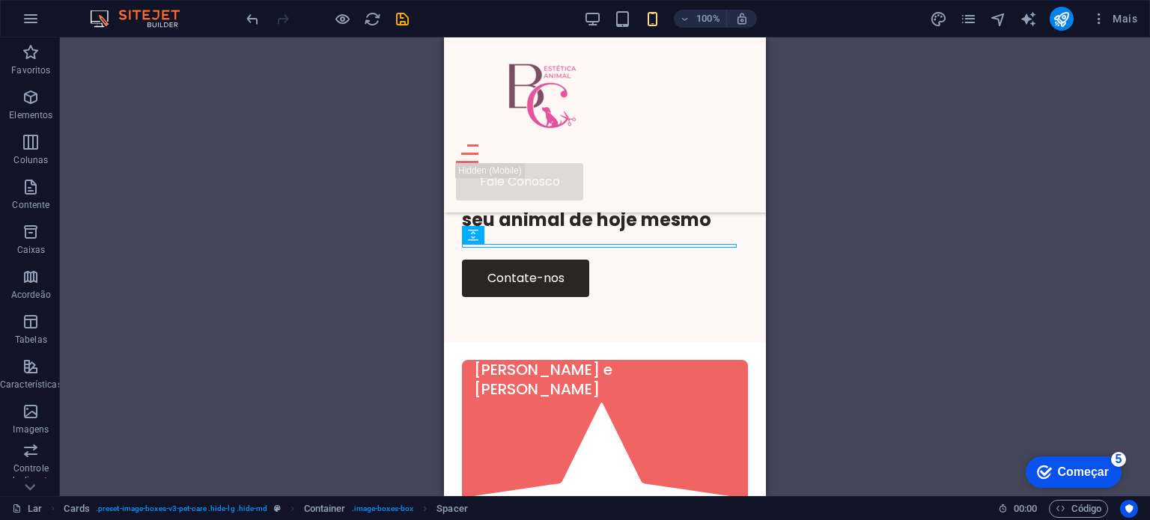
scroll to position [2968, 0]
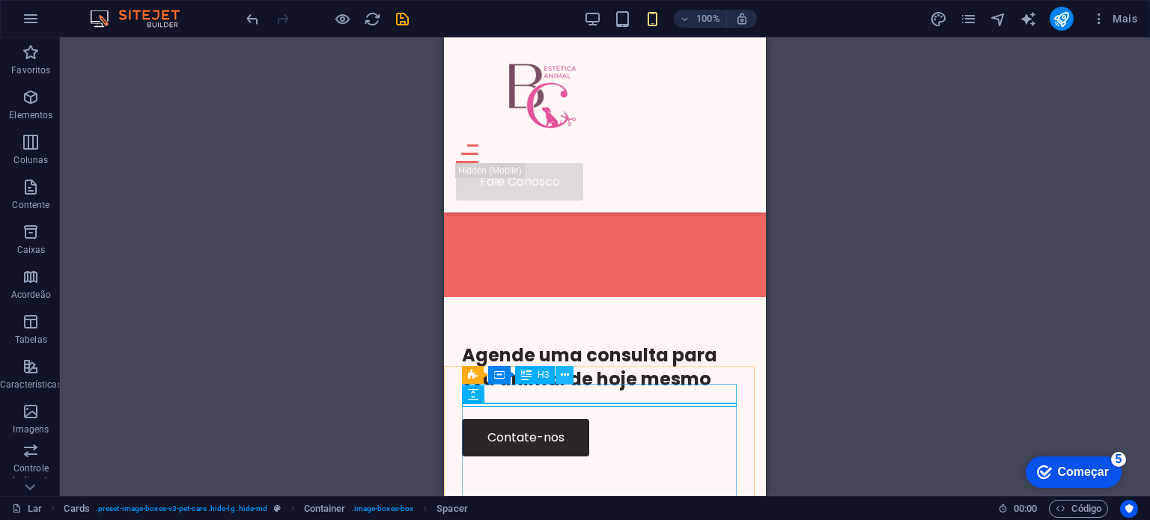
click at [569, 374] on button at bounding box center [565, 375] width 18 height 18
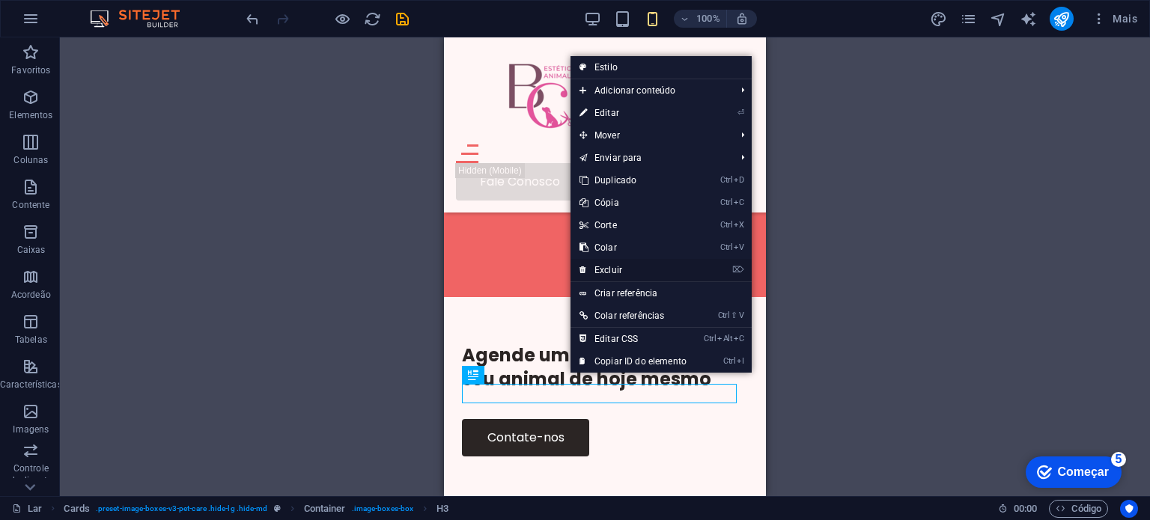
click at [610, 267] on font "Excluir" at bounding box center [609, 270] width 28 height 10
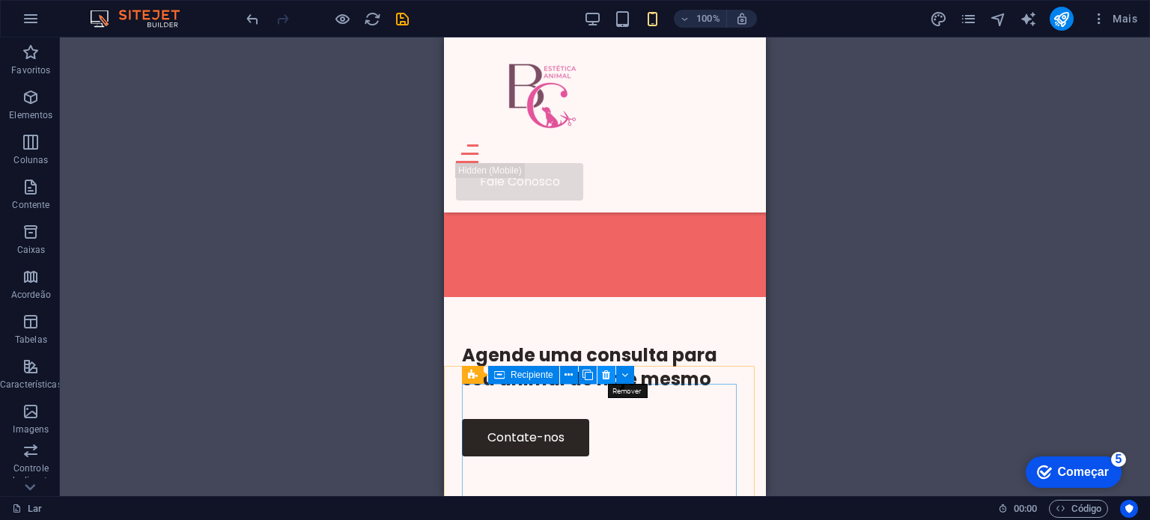
click at [607, 380] on icon at bounding box center [606, 376] width 8 height 16
click at [607, 370] on icon at bounding box center [606, 376] width 8 height 16
click at [607, 374] on icon at bounding box center [606, 376] width 8 height 16
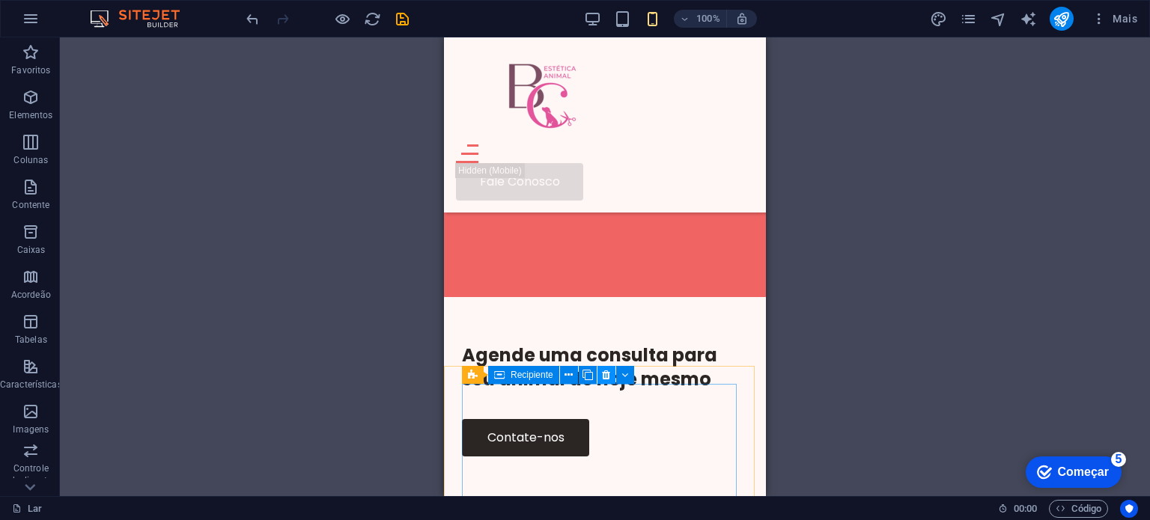
click at [607, 374] on icon at bounding box center [606, 376] width 8 height 16
click at [598, 381] on icon at bounding box center [596, 379] width 8 height 16
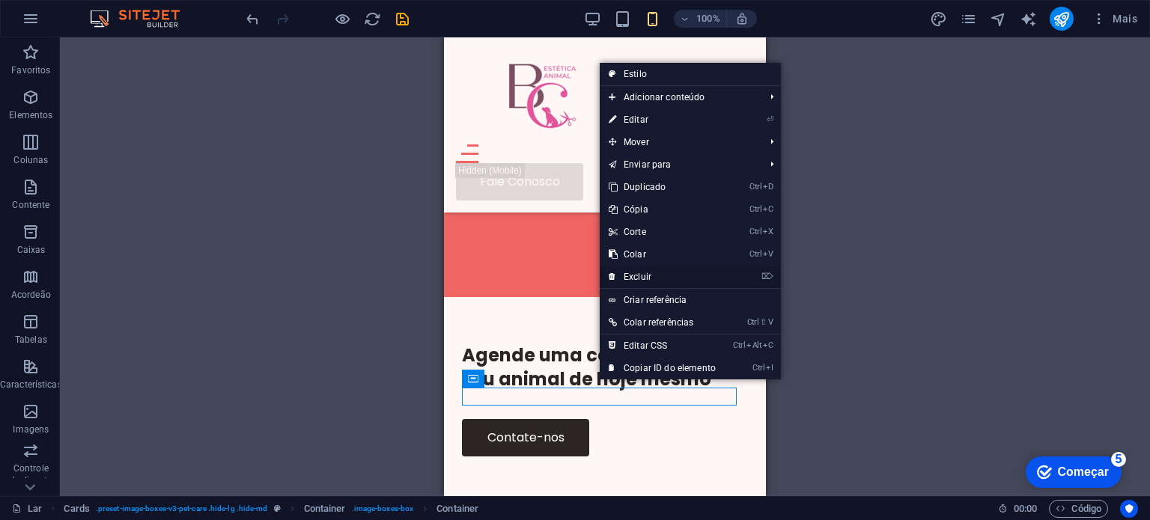
click at [641, 280] on font "Excluir" at bounding box center [638, 277] width 28 height 10
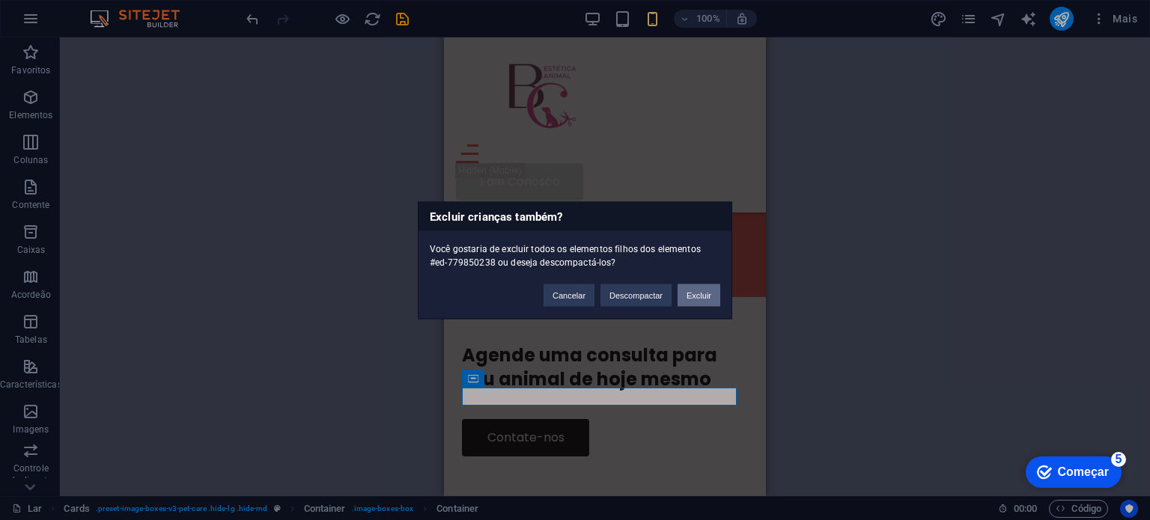
click at [690, 296] on font "Excluir" at bounding box center [699, 295] width 25 height 9
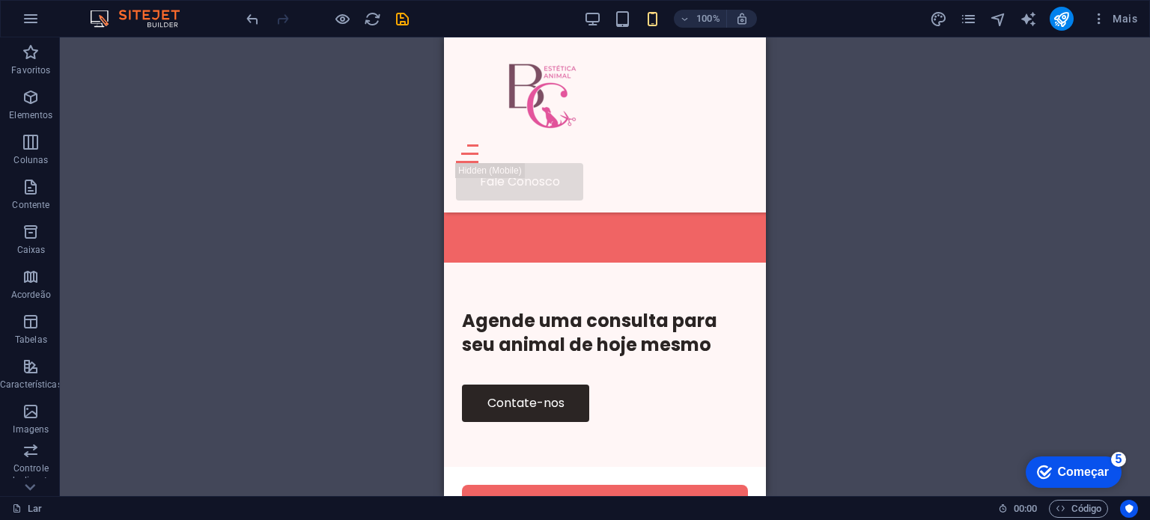
scroll to position [3019, 0]
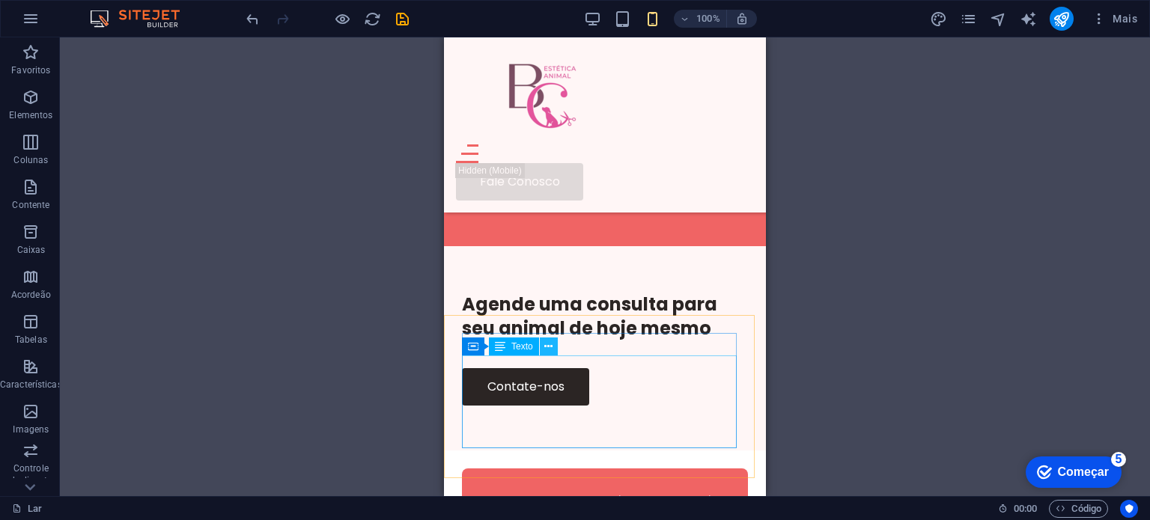
click at [548, 350] on icon at bounding box center [548, 347] width 8 height 16
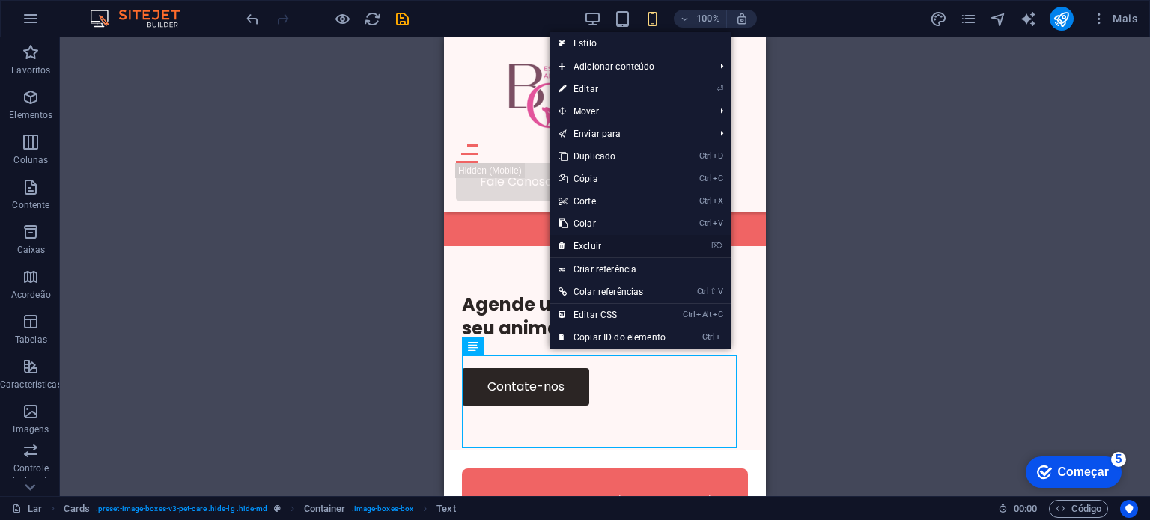
click at [596, 250] on font "Excluir" at bounding box center [588, 246] width 28 height 10
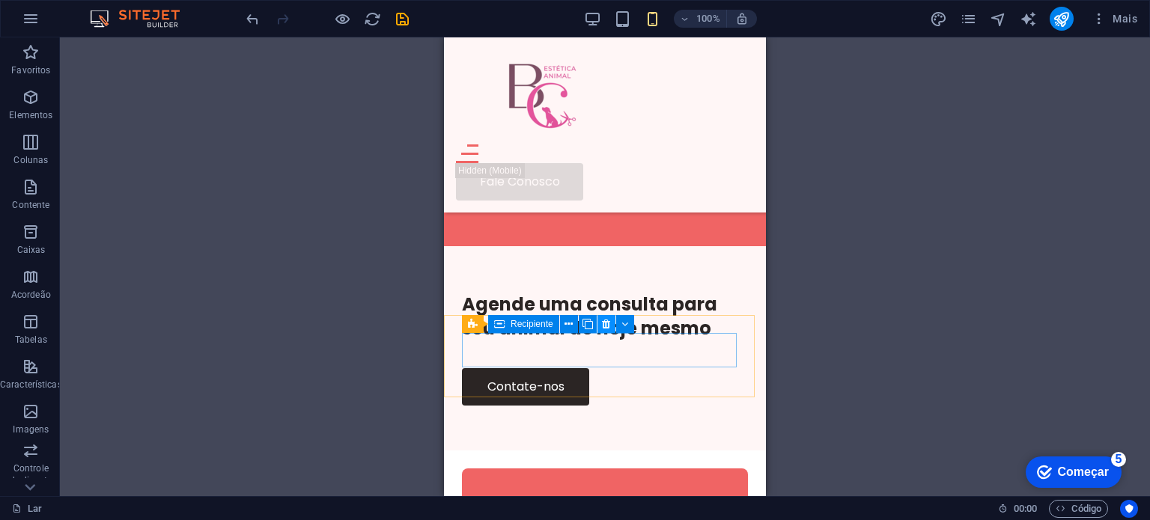
click at [602, 322] on icon at bounding box center [606, 325] width 8 height 16
click at [604, 322] on icon at bounding box center [606, 325] width 8 height 16
click at [604, 323] on icon at bounding box center [606, 325] width 8 height 16
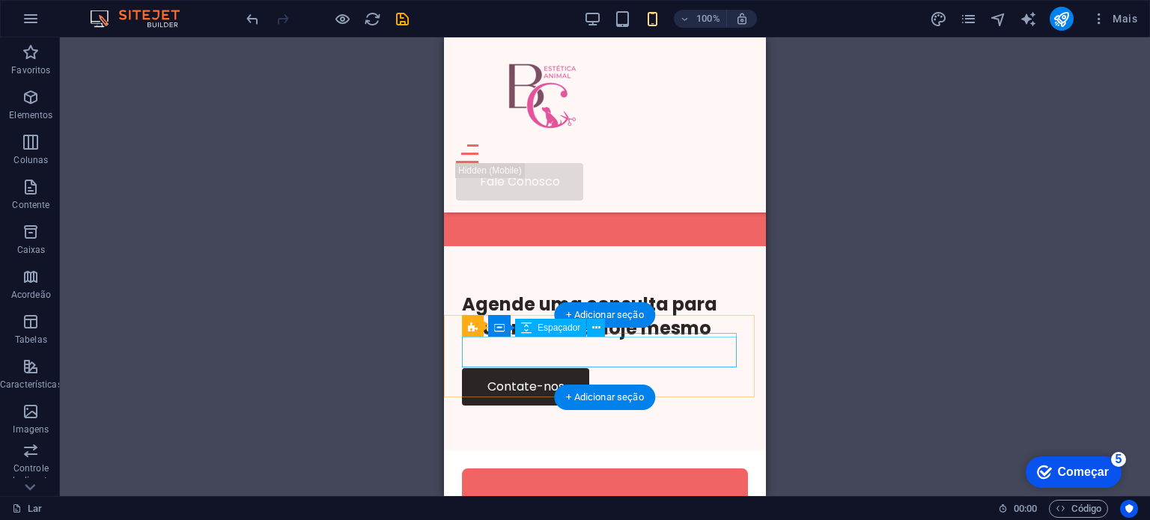
click at [600, 473] on div at bounding box center [605, 488] width 286 height 31
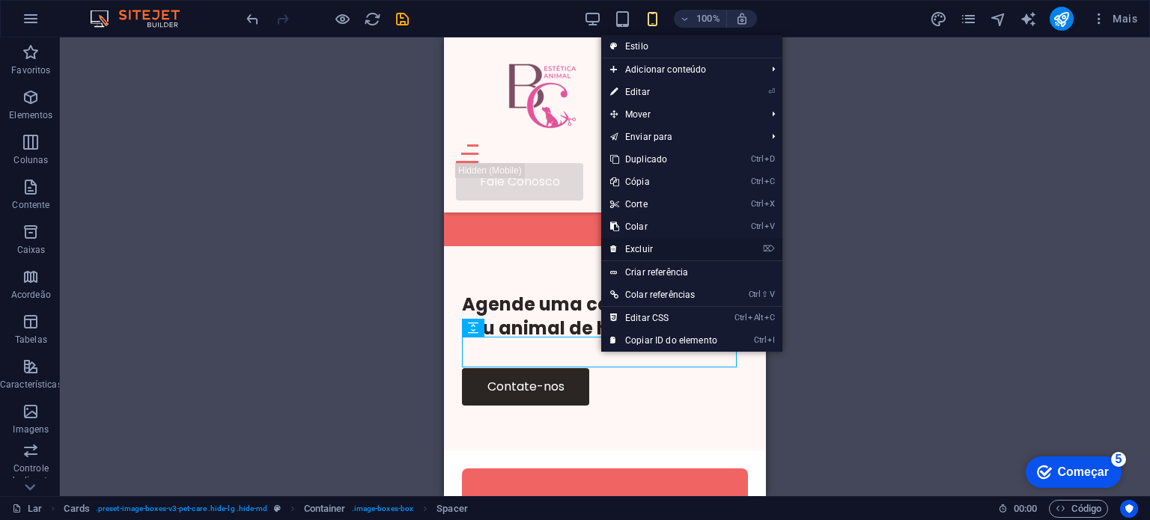
click at [640, 248] on font "Excluir" at bounding box center [639, 249] width 28 height 10
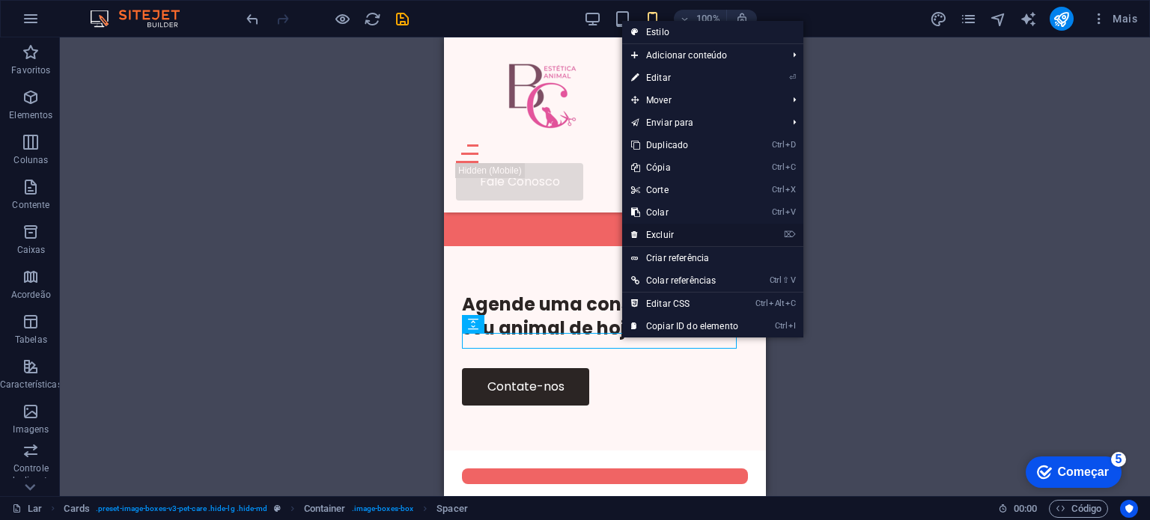
click at [673, 234] on font "Excluir" at bounding box center [660, 235] width 28 height 10
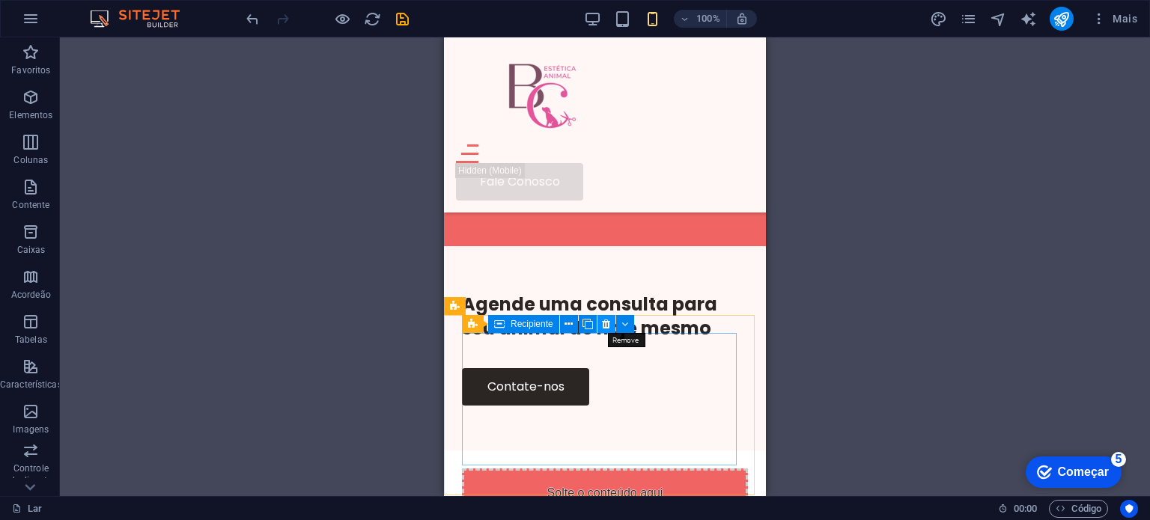
click at [601, 329] on button at bounding box center [607, 324] width 18 height 18
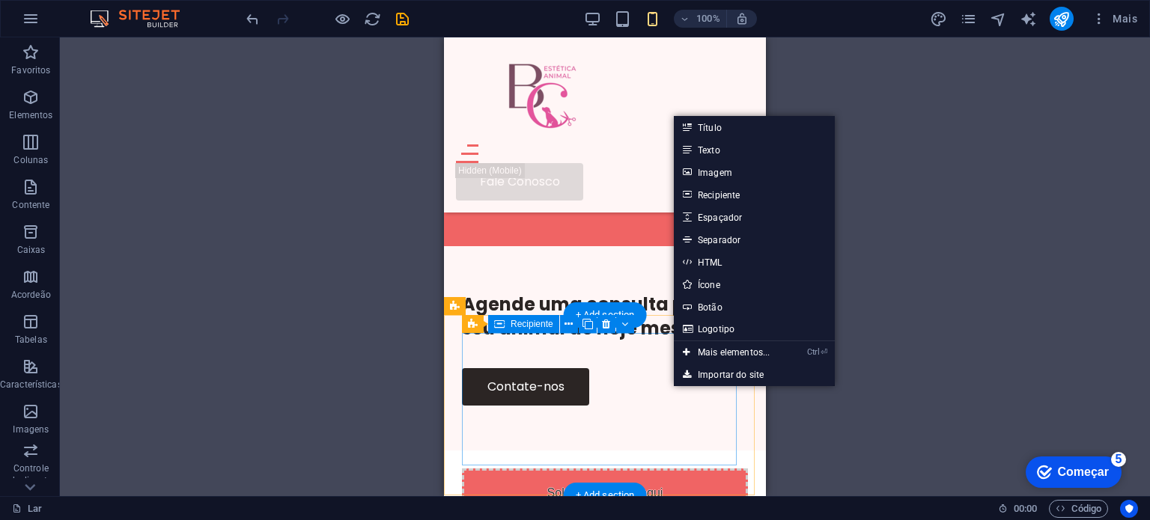
drag, startPoint x: 1158, startPoint y: 423, endPoint x: 710, endPoint y: 414, distance: 448.7
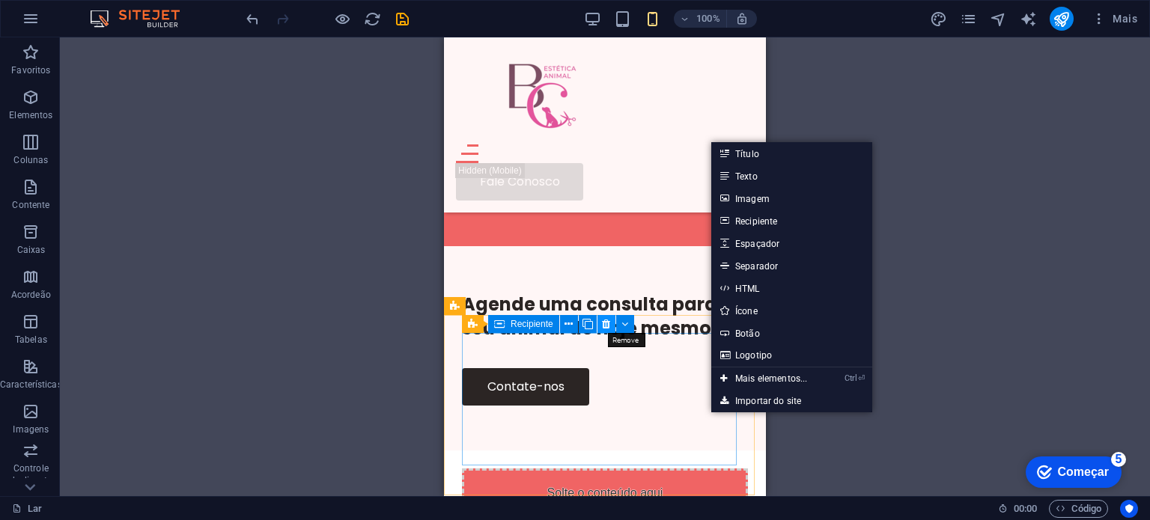
click at [605, 327] on icon at bounding box center [606, 325] width 8 height 16
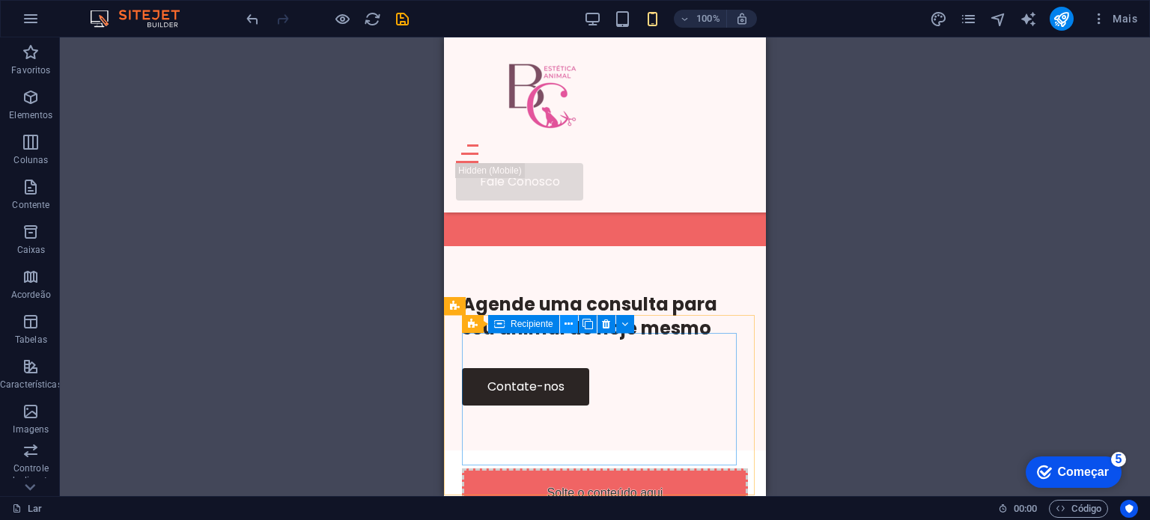
click at [571, 327] on icon at bounding box center [569, 325] width 8 height 16
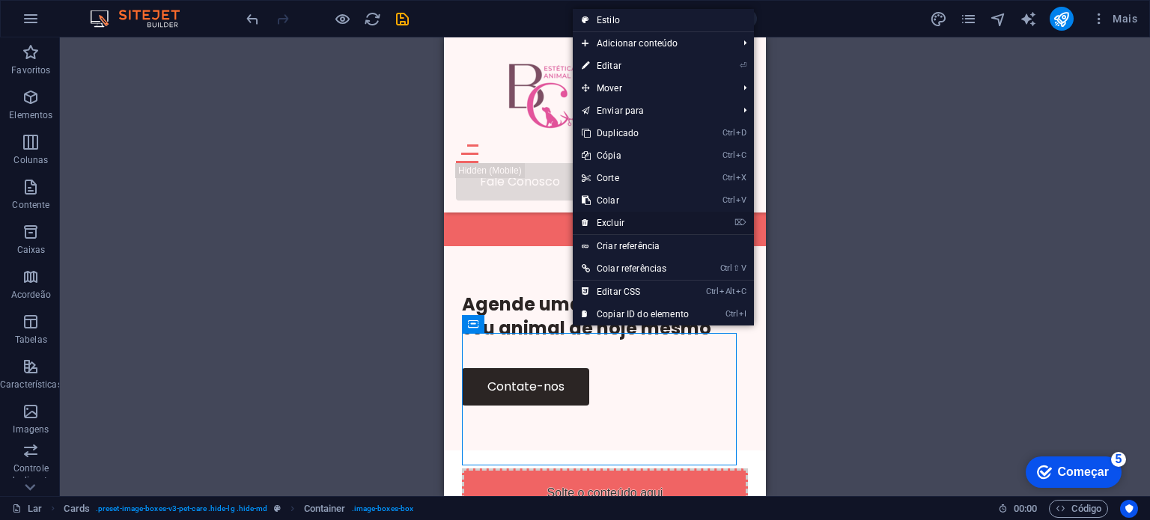
click at [616, 221] on font "Excluir" at bounding box center [611, 223] width 28 height 10
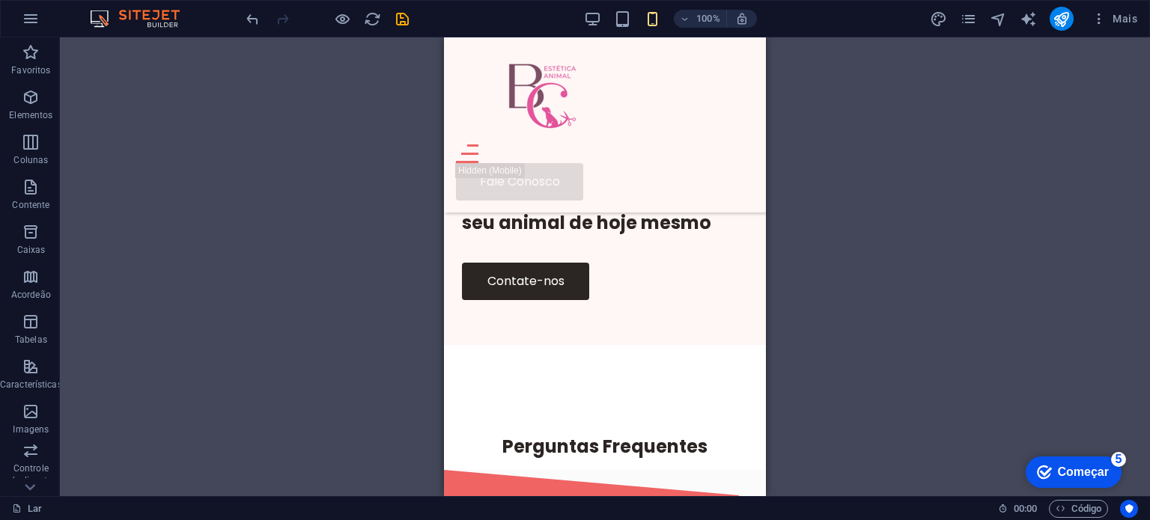
scroll to position [3085, 0]
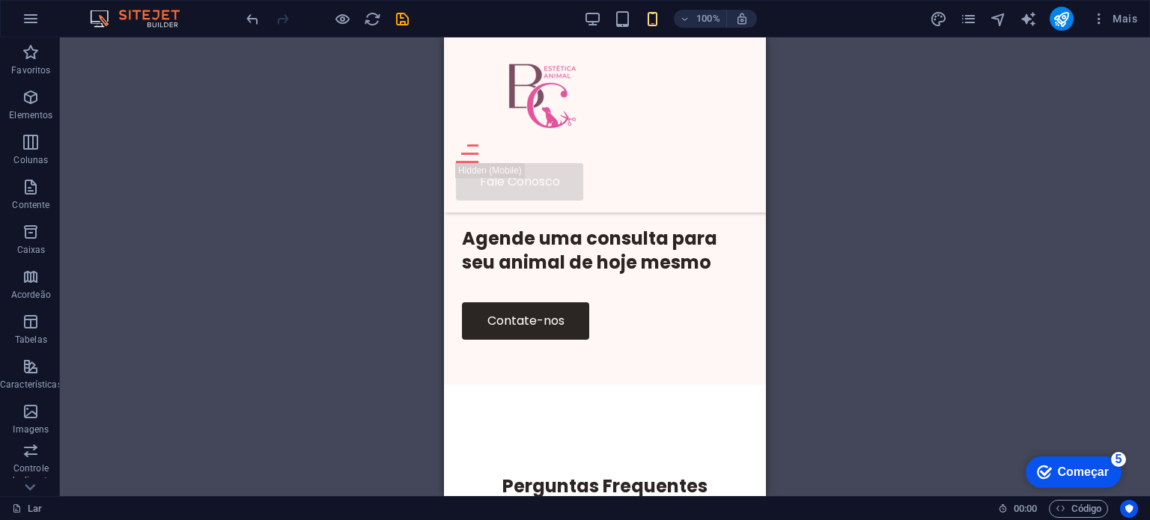
drag, startPoint x: 763, startPoint y: 296, endPoint x: 1211, endPoint y: 338, distance: 449.8
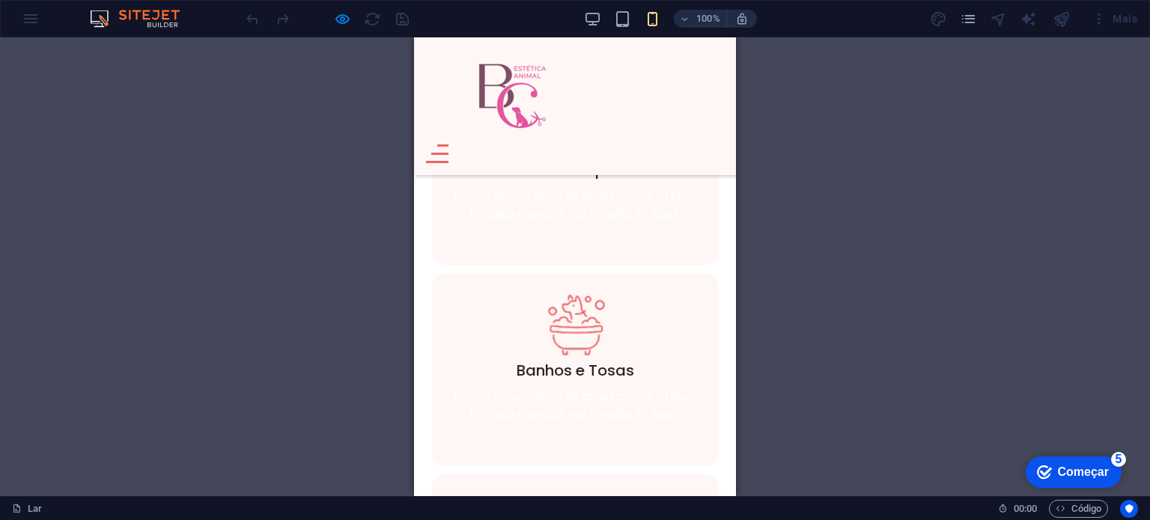
scroll to position [668, 0]
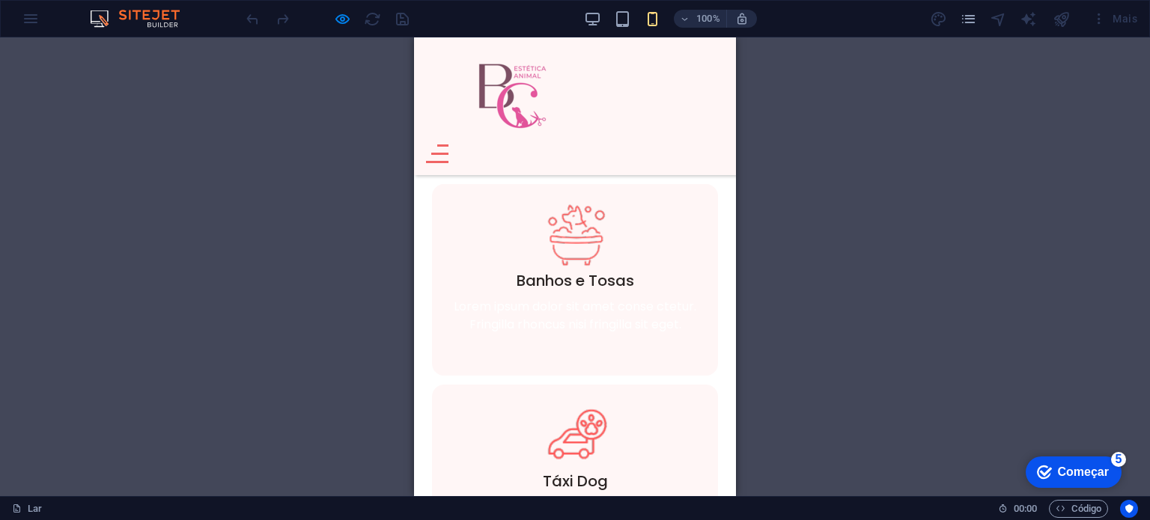
drag, startPoint x: 731, startPoint y: 337, endPoint x: 1160, endPoint y: 201, distance: 450.2
click at [563, 298] on font "Lorem ipsum dolor sit amet conse ctetur. Fringilla rhoncus nisi fringilla sit e…" at bounding box center [575, 315] width 243 height 35
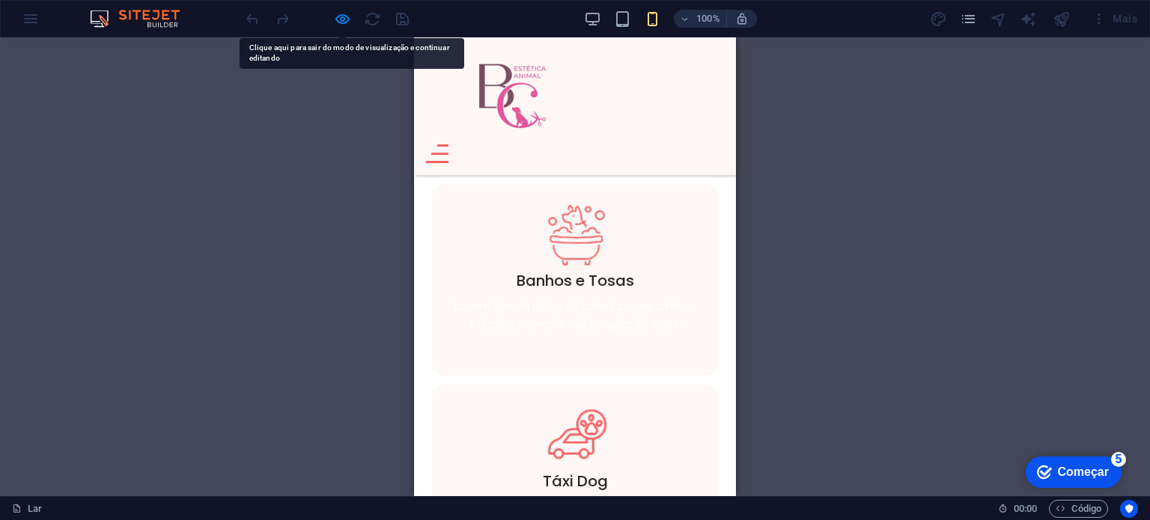
click at [434, 250] on div "Banhos e Tosas Banhos tradicionais ou com ozônio, cortes à máquina ou tesoura p…" at bounding box center [575, 280] width 286 height 192
click at [454, 298] on font "Lorem ipsum dolor sit amet conse ctetur. Fringilla rhoncus nisi fringilla sit e…" at bounding box center [575, 315] width 243 height 35
click at [461, 298] on font "Lorem ipsum dolor sit amet conse ctetur. Fringilla rhoncus nisi fringilla sit e…" at bounding box center [575, 315] width 243 height 35
click at [476, 298] on font "Lorem ipsum dolor sit amet conse ctetur. Fringilla rhoncus nisi fringilla sit e…" at bounding box center [575, 315] width 243 height 35
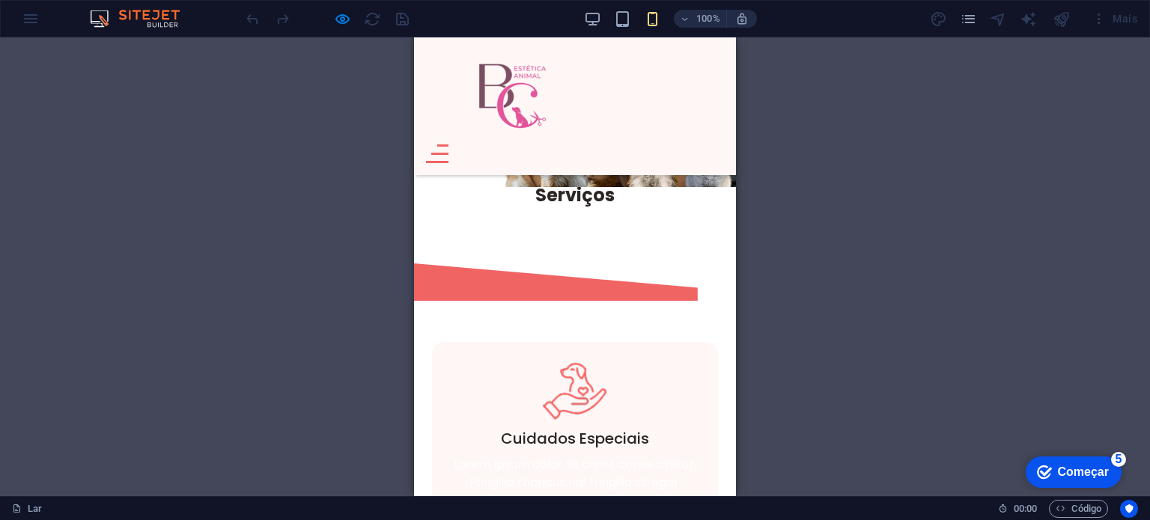
scroll to position [0, 0]
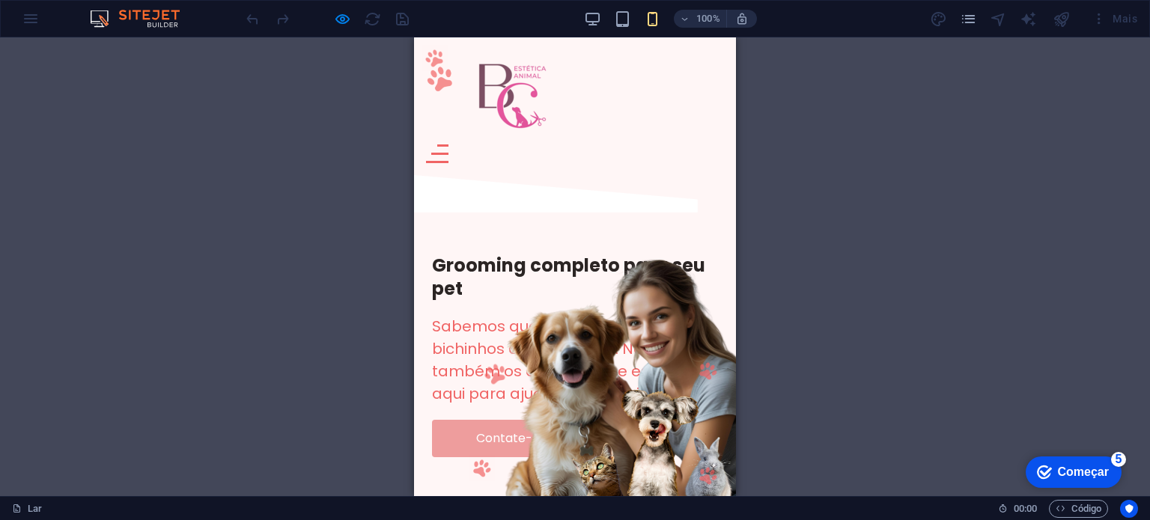
click at [449, 145] on div at bounding box center [437, 154] width 22 height 19
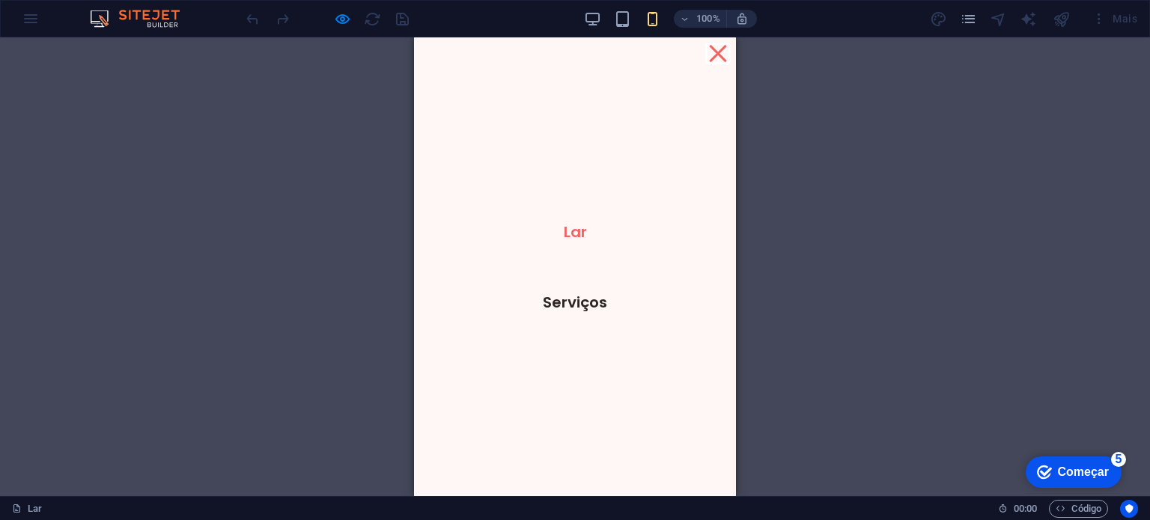
click at [710, 54] on button at bounding box center [718, 52] width 17 height 17
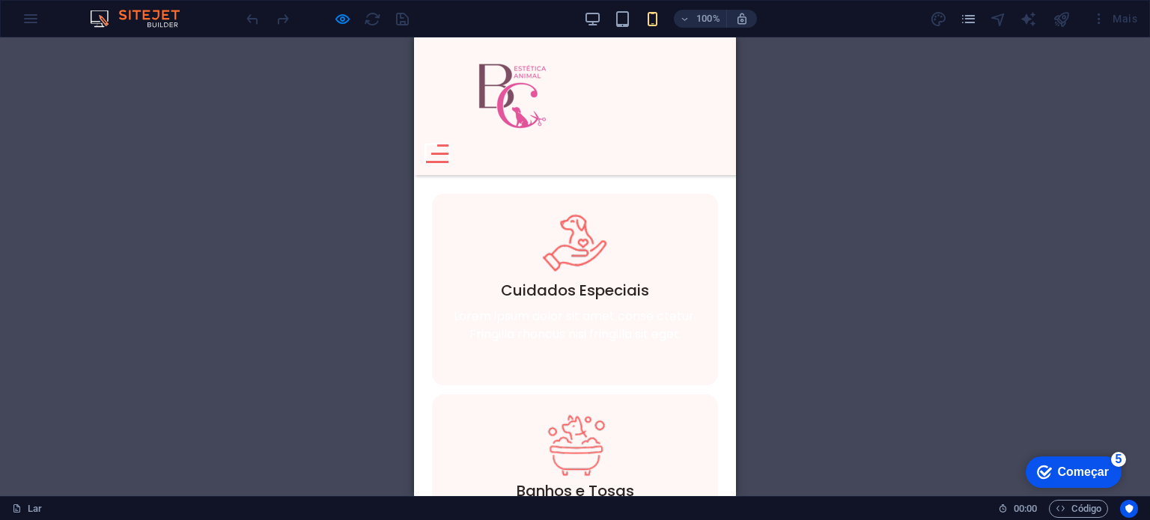
scroll to position [474, 0]
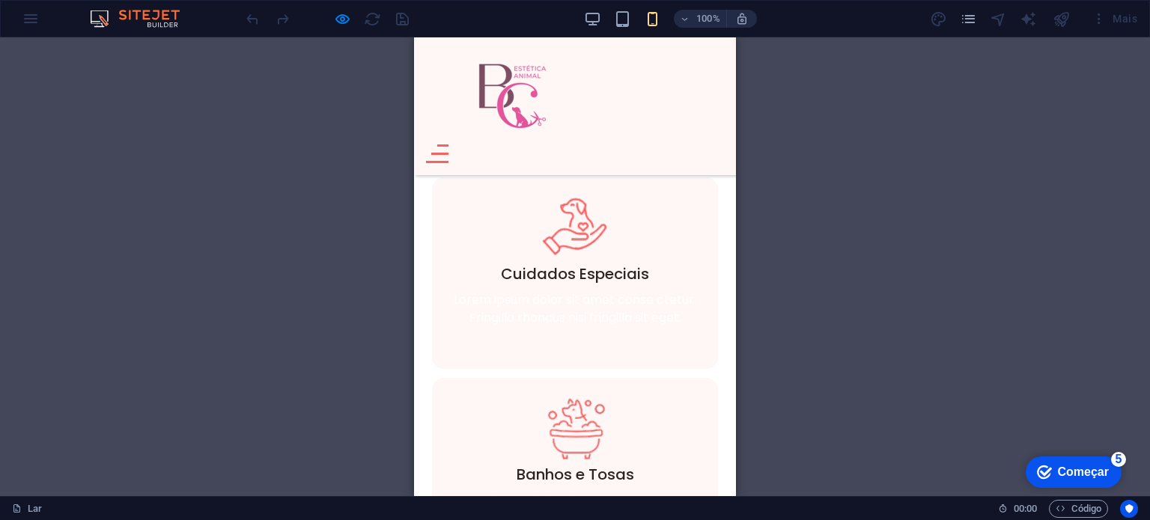
click at [532, 291] on font "Lorem ipsum dolor sit amet conse ctetur. Fringilla rhoncus nisi fringilla sit e…" at bounding box center [575, 308] width 243 height 35
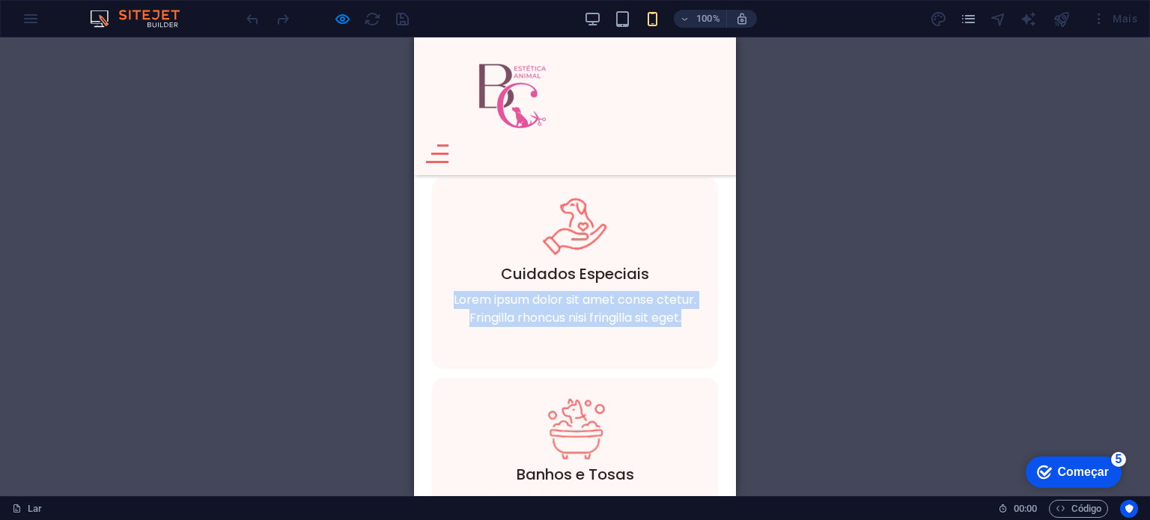
click at [532, 291] on font "Lorem ipsum dolor sit amet conse ctetur. Fringilla rhoncus nisi fringilla sit e…" at bounding box center [575, 308] width 243 height 35
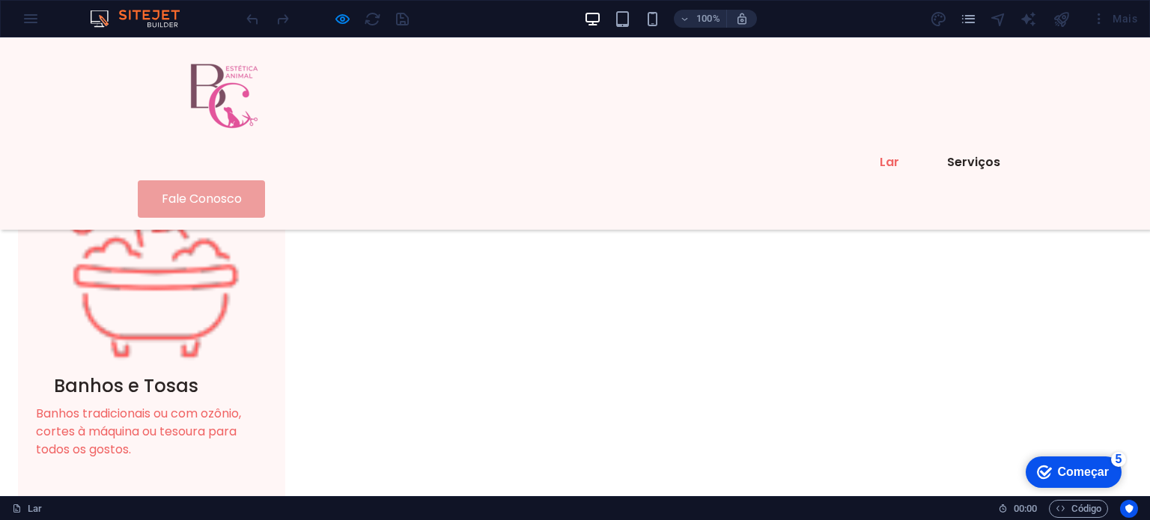
scroll to position [0, 0]
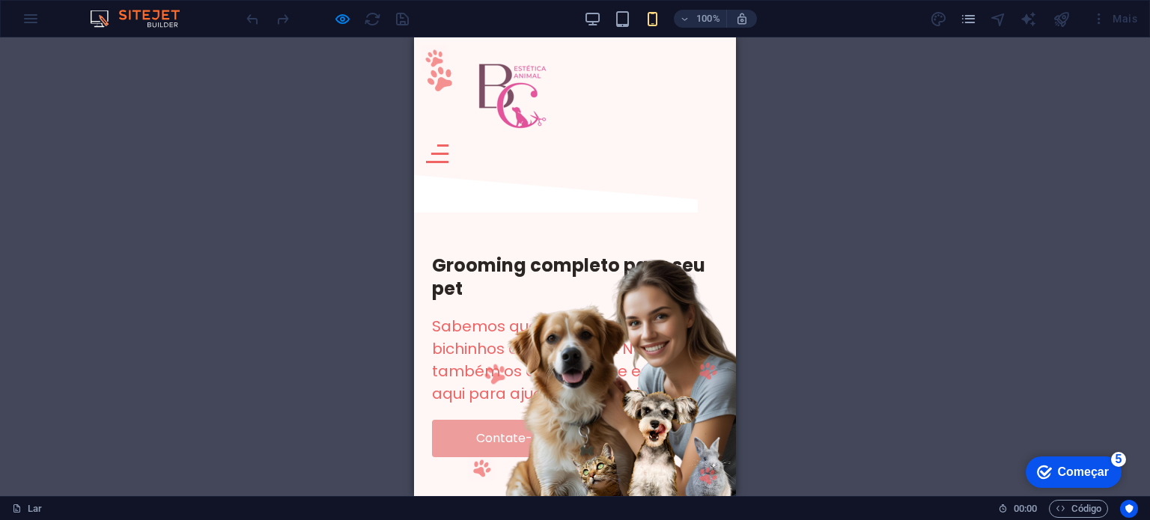
click at [1028, 209] on div "H1 Bandeira Recipiente Menu Bar Hambúrguer Saga do rodapé Spacer Container Text…" at bounding box center [575, 266] width 1150 height 459
click at [455, 420] on link "Contate-nos" at bounding box center [514, 438] width 165 height 37
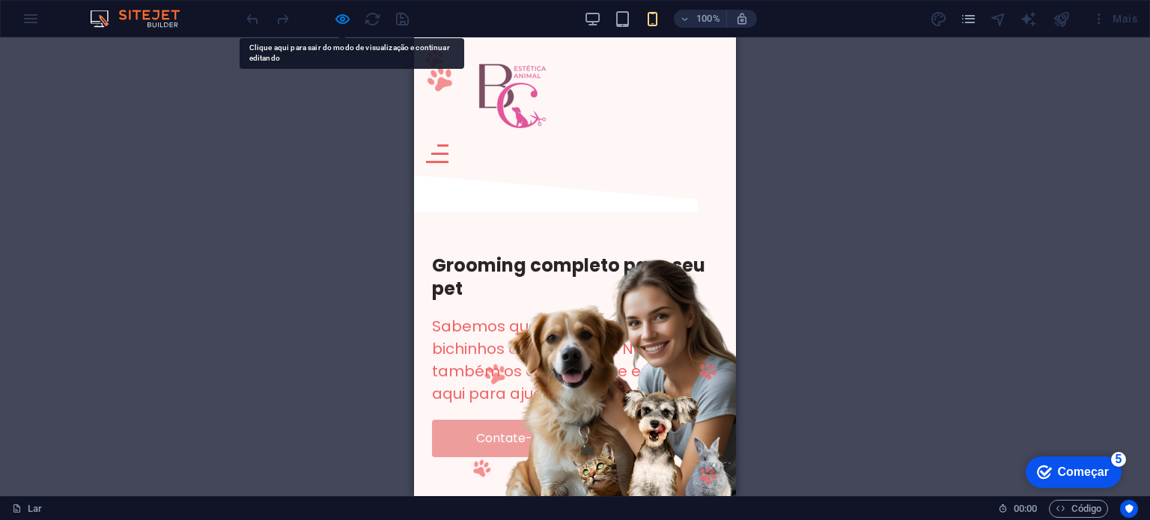
drag, startPoint x: 25, startPoint y: 359, endPoint x: 760, endPoint y: 201, distance: 752.3
click at [825, 211] on div "H1 Bandeira Recipiente Menu Bar Hambúrguer Saga do rodapé Spacer Container Text…" at bounding box center [575, 266] width 1150 height 459
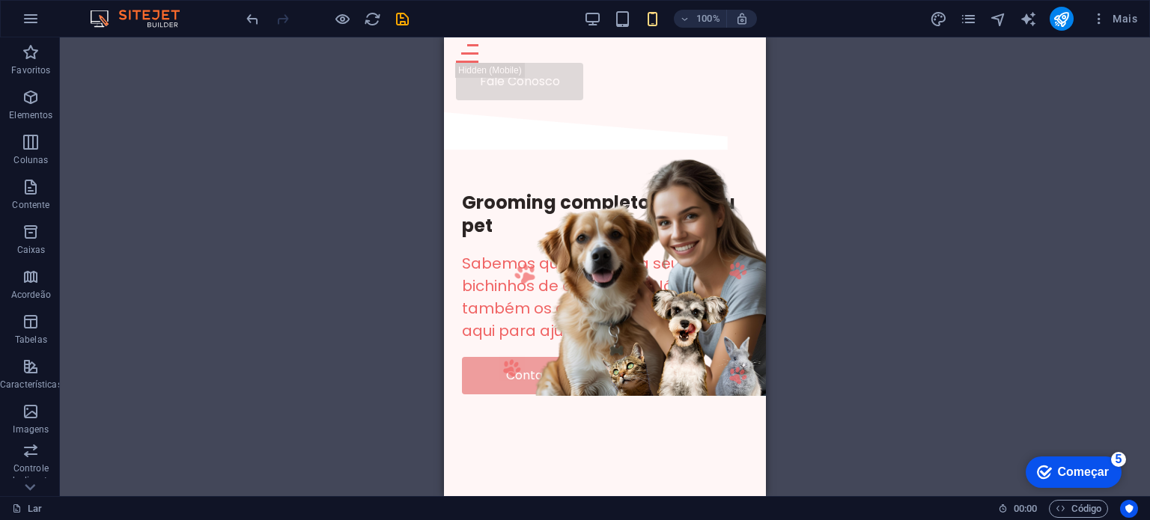
scroll to position [67, 0]
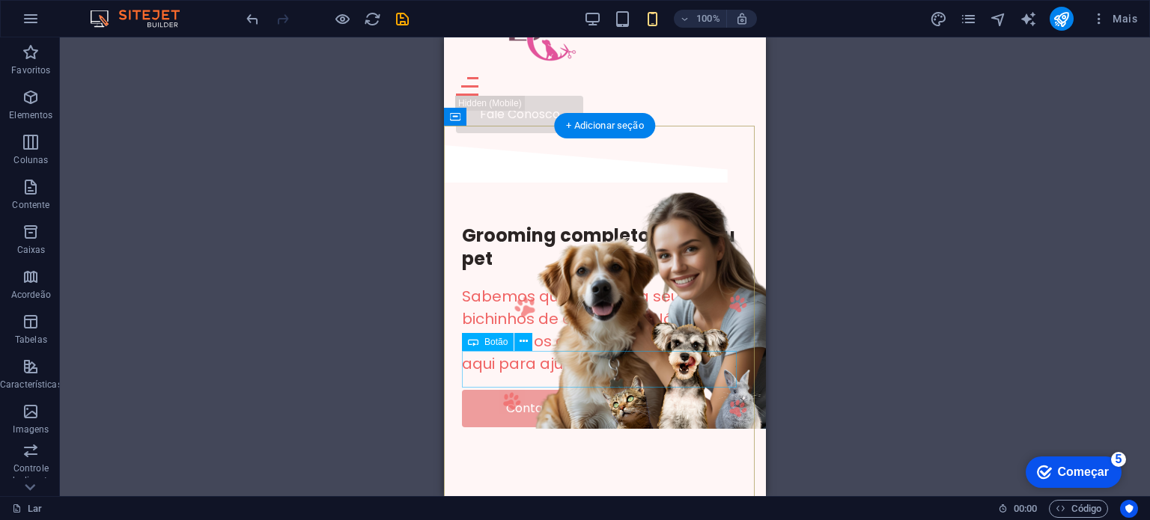
click at [499, 390] on div "Contate-nos" at bounding box center [605, 408] width 286 height 37
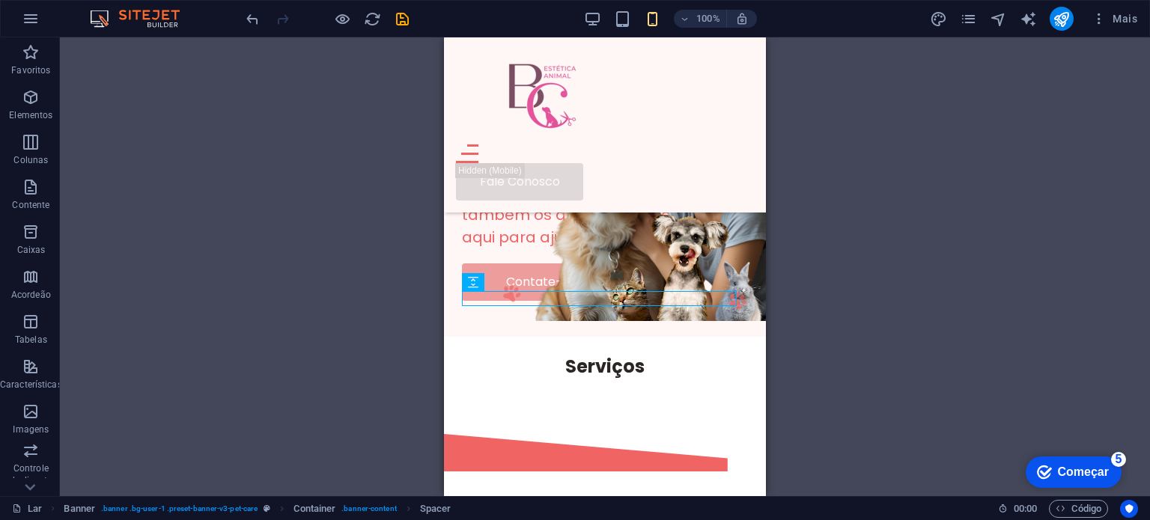
scroll to position [73, 0]
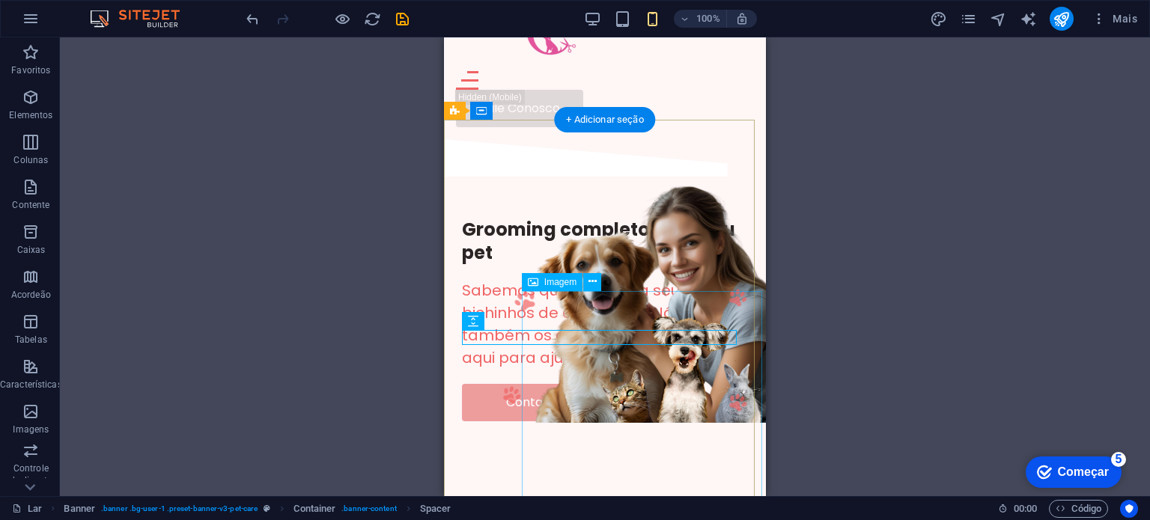
click at [681, 375] on figure at bounding box center [649, 298] width 249 height 249
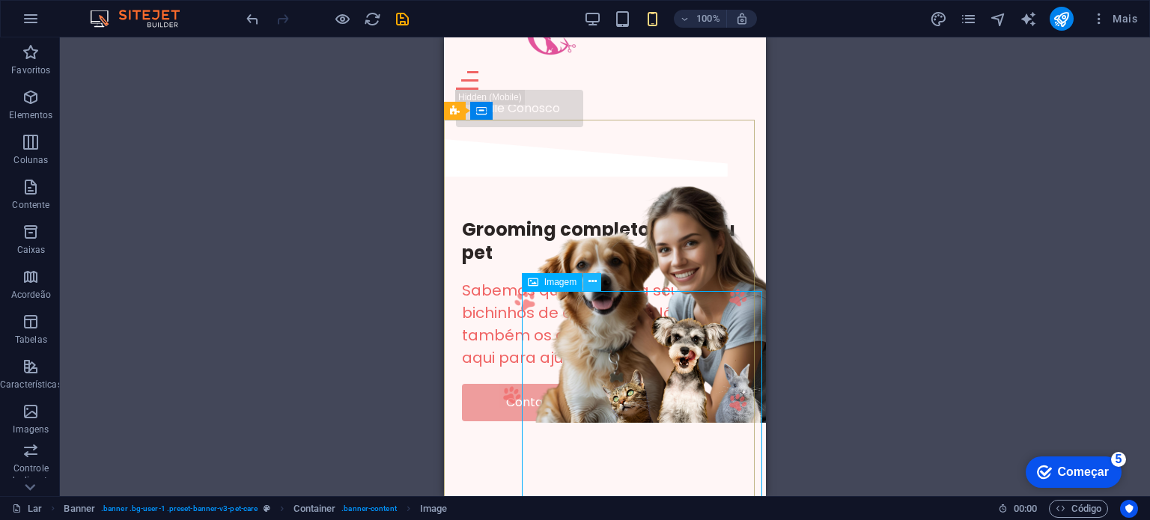
click at [592, 285] on icon at bounding box center [593, 282] width 8 height 16
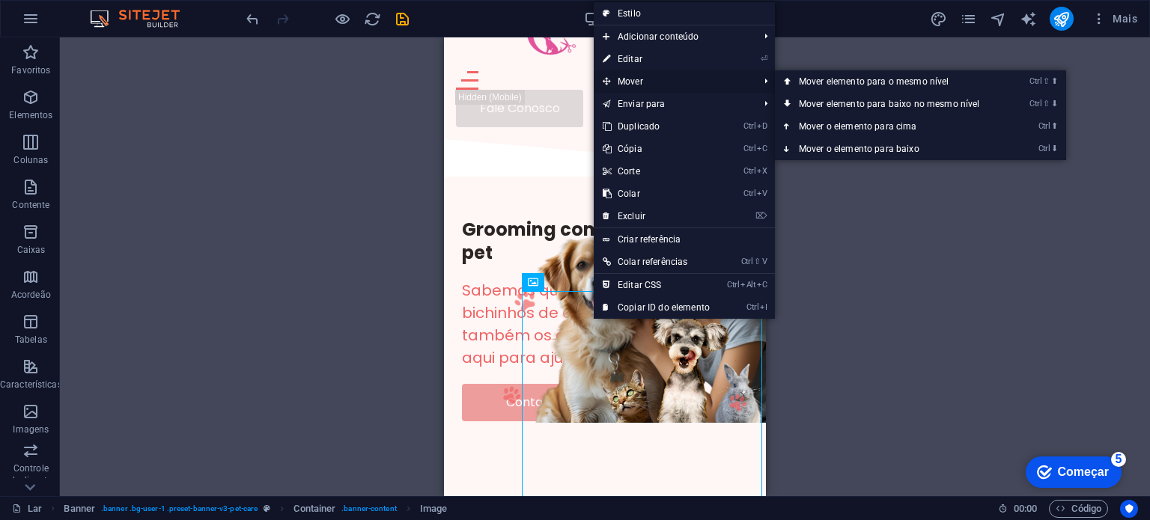
click at [644, 84] on span "Mover" at bounding box center [673, 81] width 159 height 22
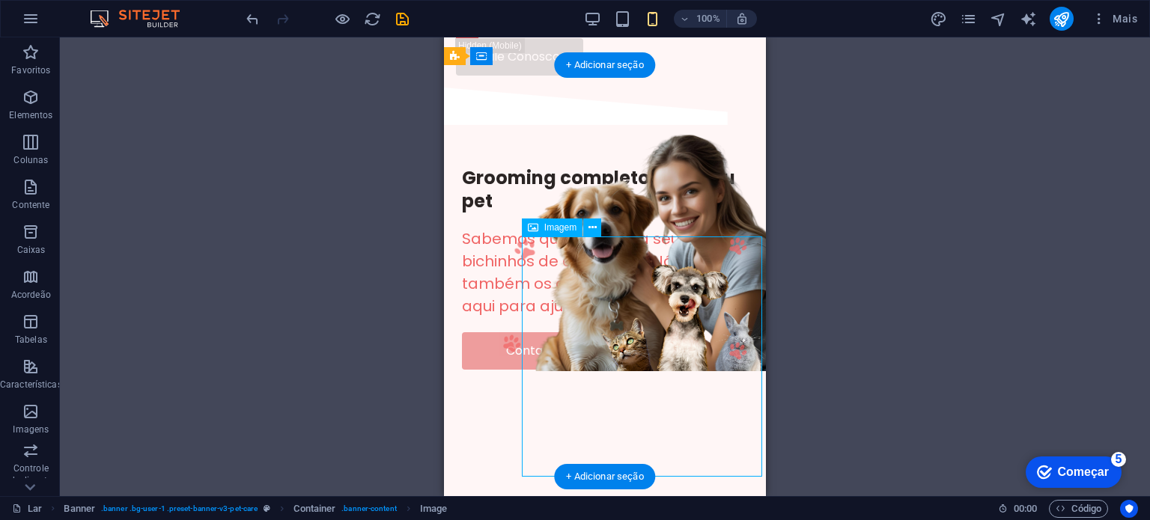
scroll to position [133, 0]
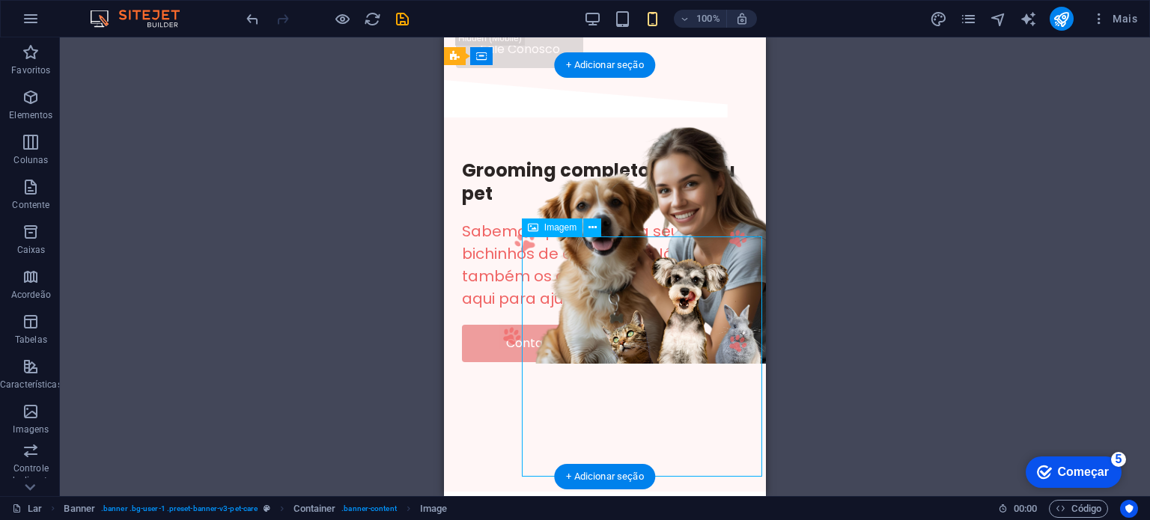
drag, startPoint x: 638, startPoint y: 385, endPoint x: 644, endPoint y: 431, distance: 46.1
click at [644, 365] on figure at bounding box center [649, 239] width 249 height 249
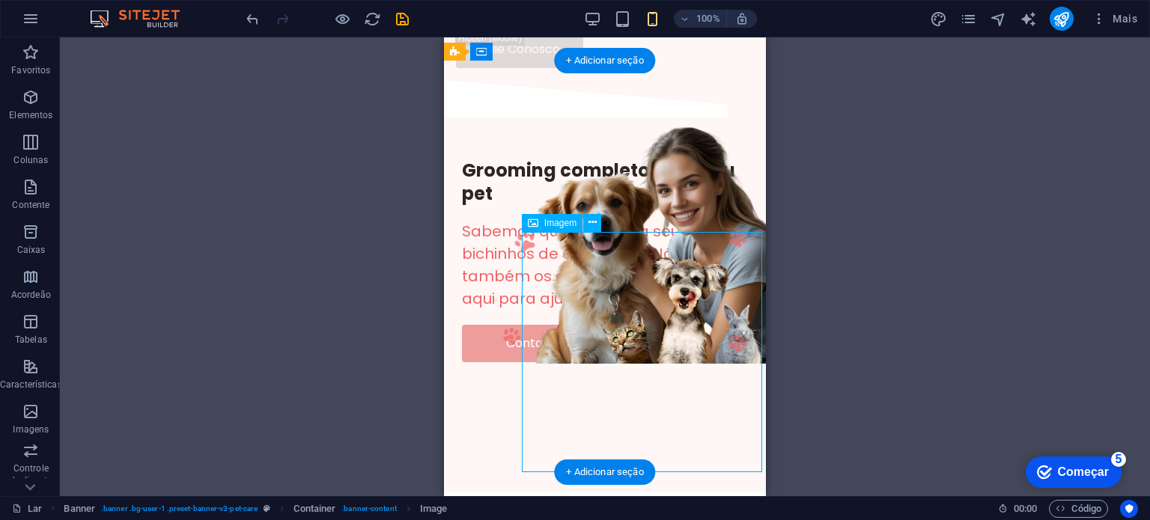
drag, startPoint x: 650, startPoint y: 393, endPoint x: 649, endPoint y: 420, distance: 27.0
click at [649, 365] on figure at bounding box center [649, 239] width 249 height 249
click at [494, 325] on div "Contate-nos" at bounding box center [605, 343] width 286 height 37
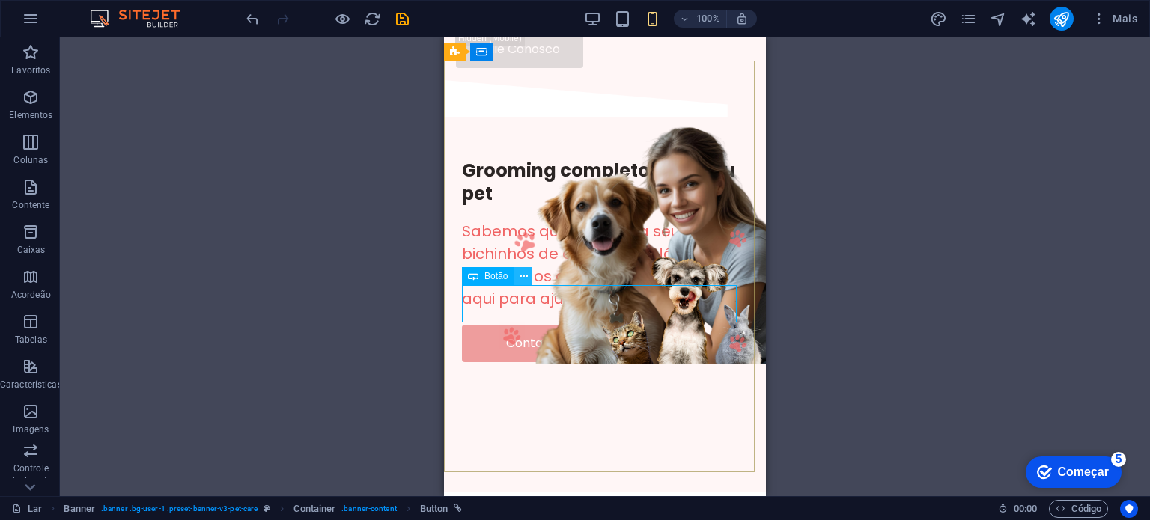
click at [529, 272] on button at bounding box center [523, 276] width 18 height 18
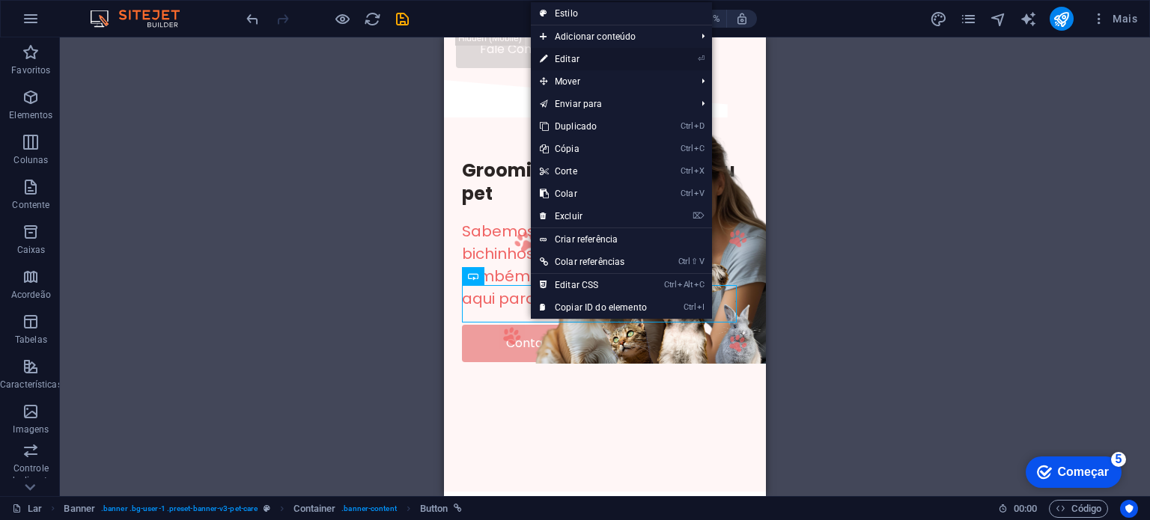
click at [564, 61] on font "Editar" at bounding box center [567, 59] width 25 height 10
select select "px"
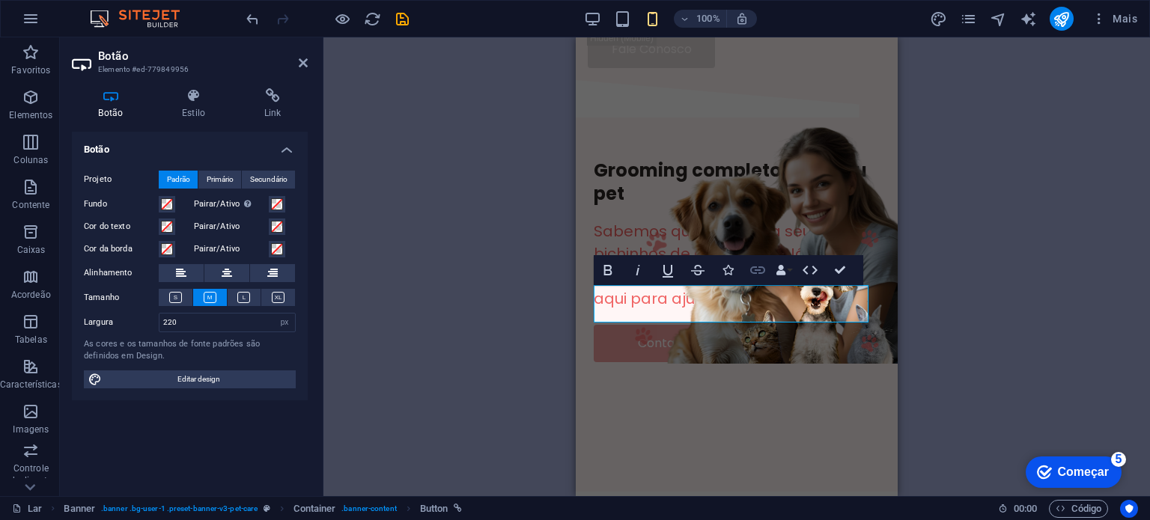
click at [758, 276] on icon "button" at bounding box center [758, 270] width 18 height 18
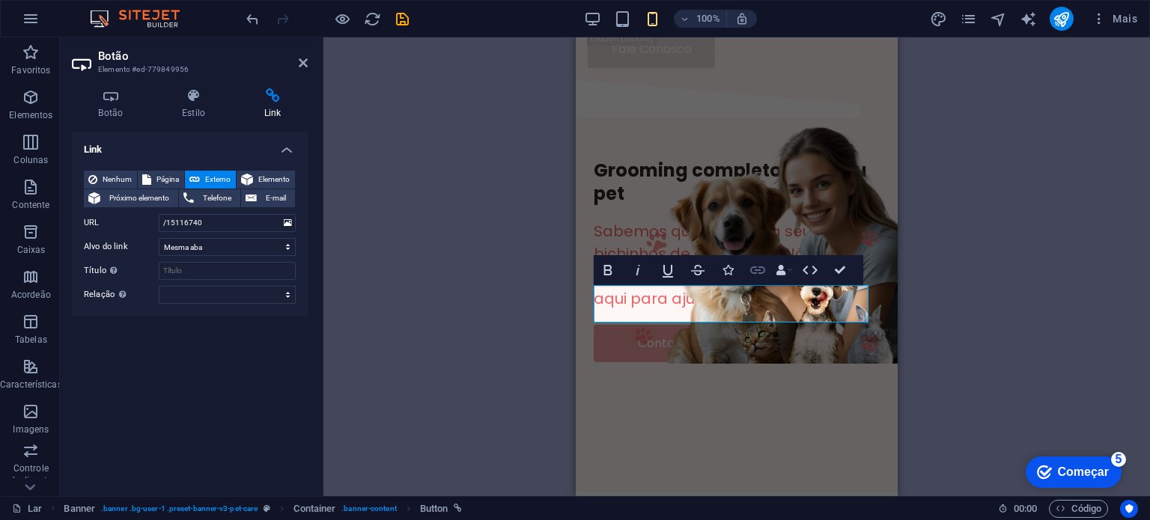
click at [758, 276] on icon "button" at bounding box center [758, 270] width 18 height 18
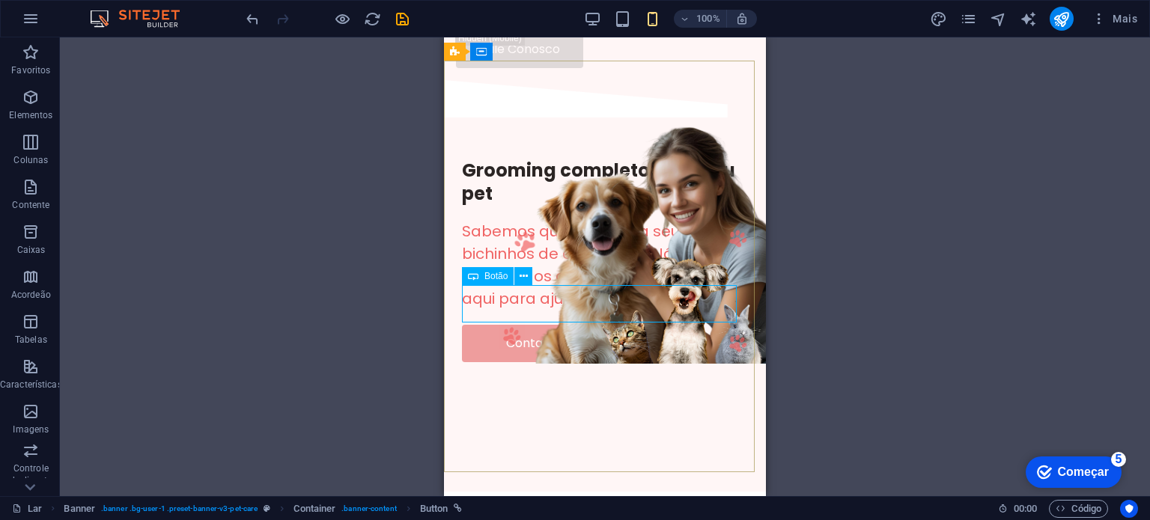
click at [482, 276] on div "Botão" at bounding box center [488, 276] width 52 height 18
click at [485, 276] on font "Botão" at bounding box center [496, 276] width 23 height 10
select select "px"
select select
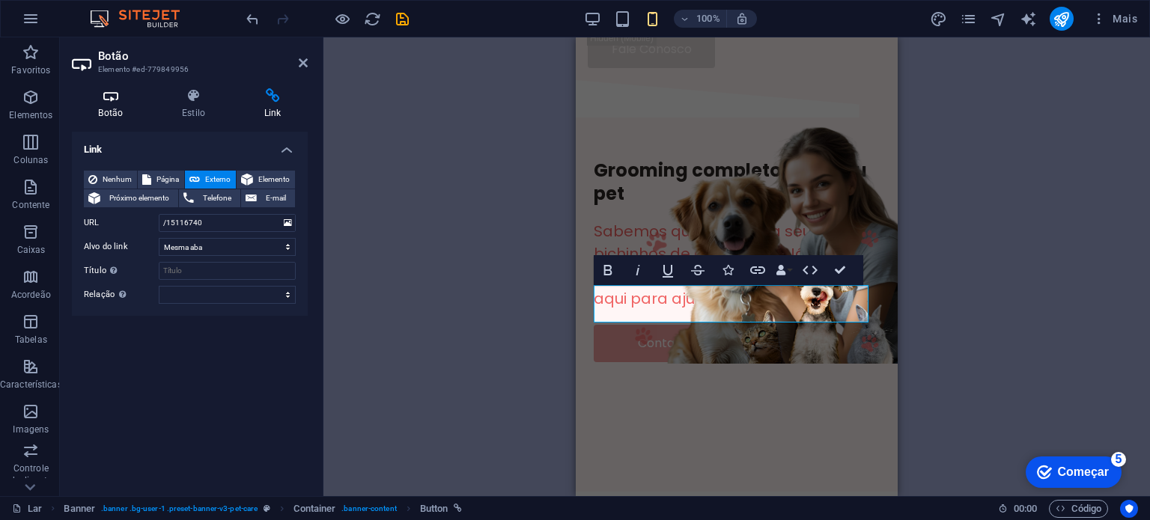
click at [111, 101] on icon at bounding box center [111, 95] width 78 height 15
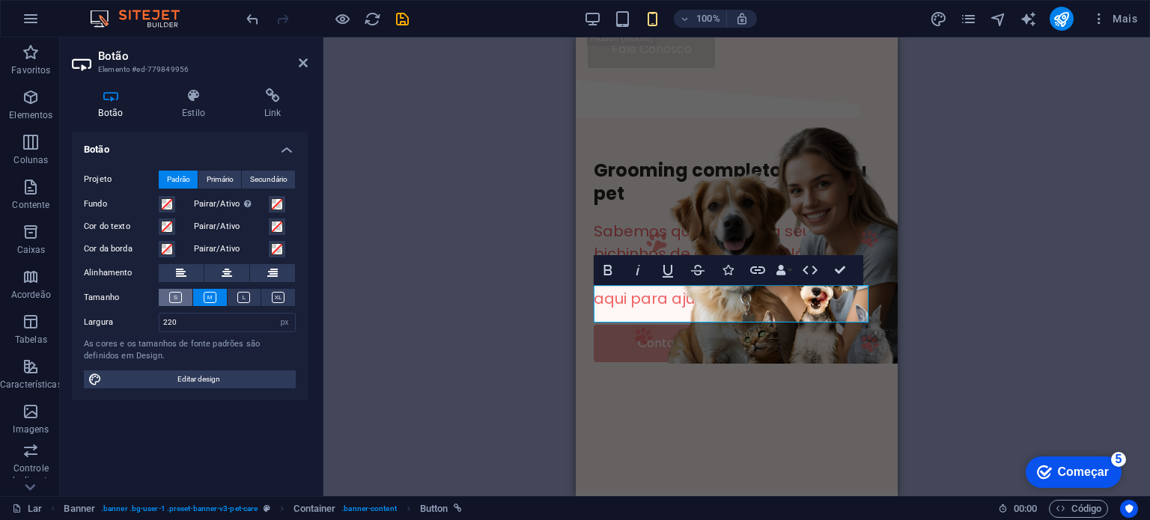
click at [172, 296] on icon at bounding box center [175, 297] width 13 height 11
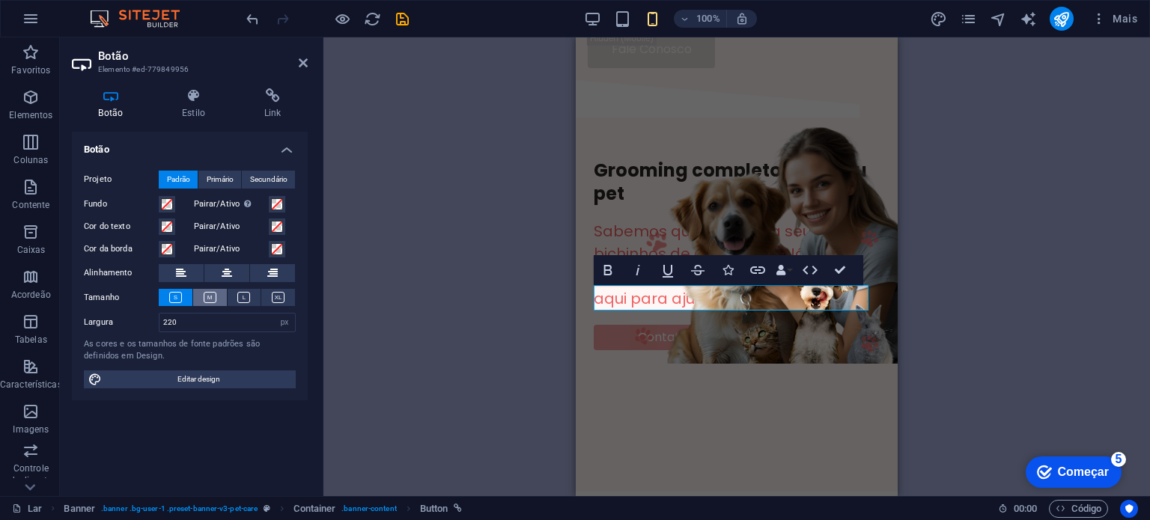
click at [204, 297] on icon at bounding box center [210, 297] width 13 height 11
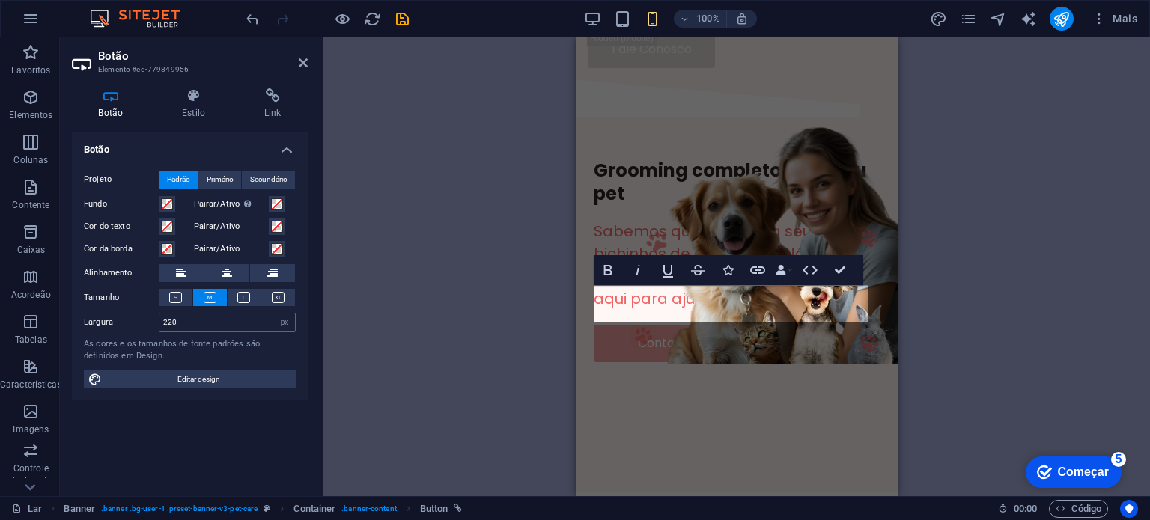
click at [263, 327] on input "220" at bounding box center [228, 323] width 136 height 18
drag, startPoint x: 189, startPoint y: 323, endPoint x: 163, endPoint y: 321, distance: 26.3
click at [163, 321] on input "200" at bounding box center [228, 323] width 136 height 18
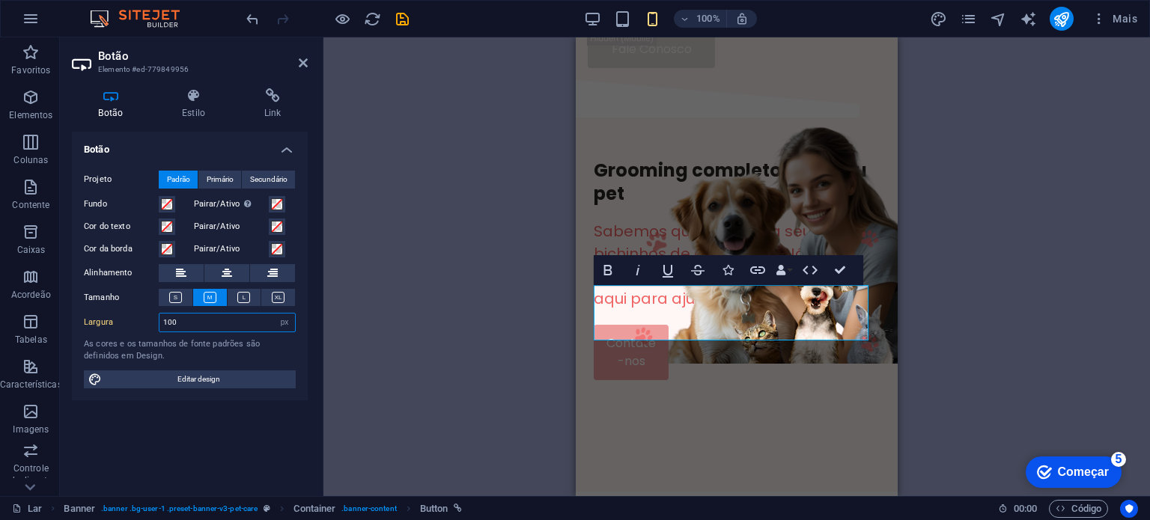
drag, startPoint x: 183, startPoint y: 324, endPoint x: 165, endPoint y: 318, distance: 18.2
click at [165, 318] on input "100" at bounding box center [228, 323] width 136 height 18
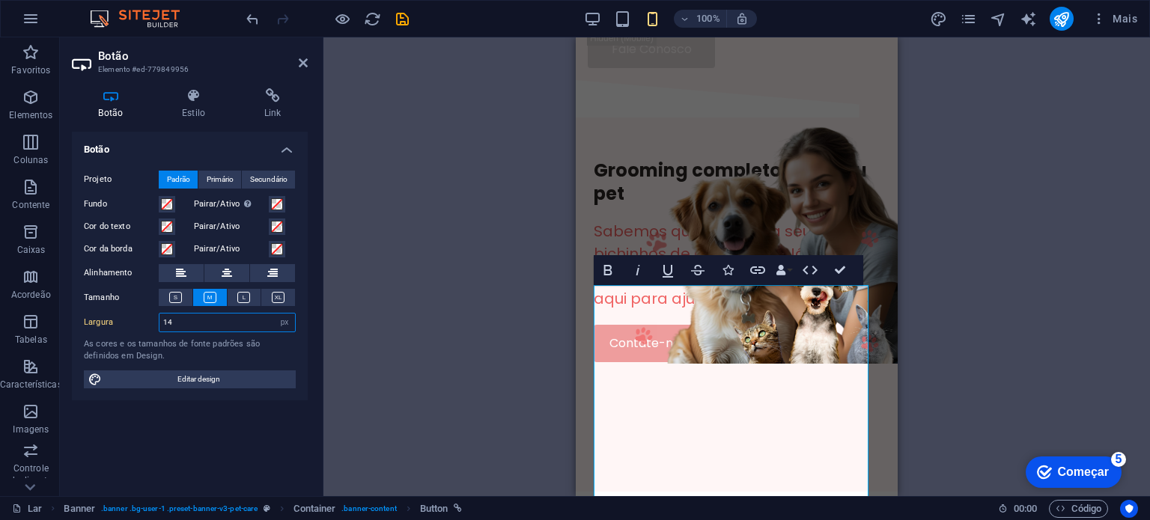
type input "140"
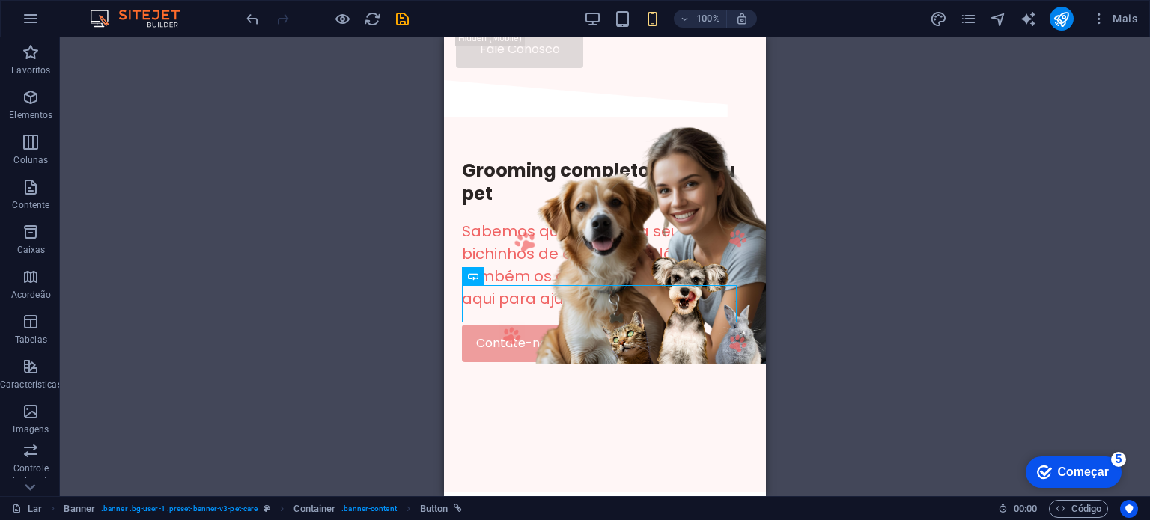
click at [840, 271] on div "H1 Bandeira Bandeira Recipiente Menu Bar Hambúrguer Saga do rodapé Spacer Conta…" at bounding box center [605, 266] width 1090 height 459
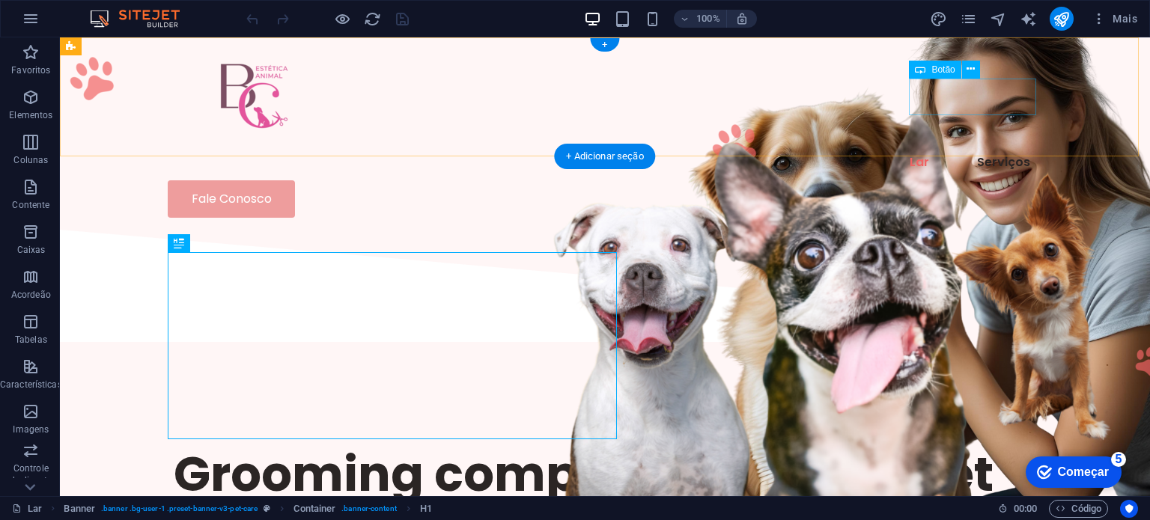
click at [1017, 180] on div "Fale Conosco" at bounding box center [605, 198] width 875 height 37
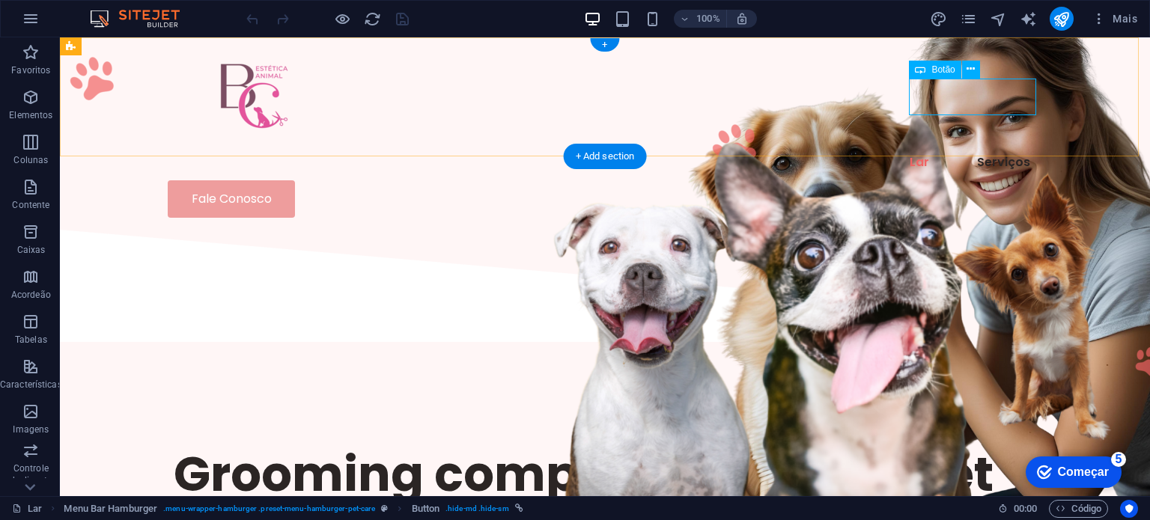
click at [961, 180] on div "Fale Conosco" at bounding box center [605, 198] width 875 height 37
click at [0, 0] on icon at bounding box center [0, 0] width 0 height 0
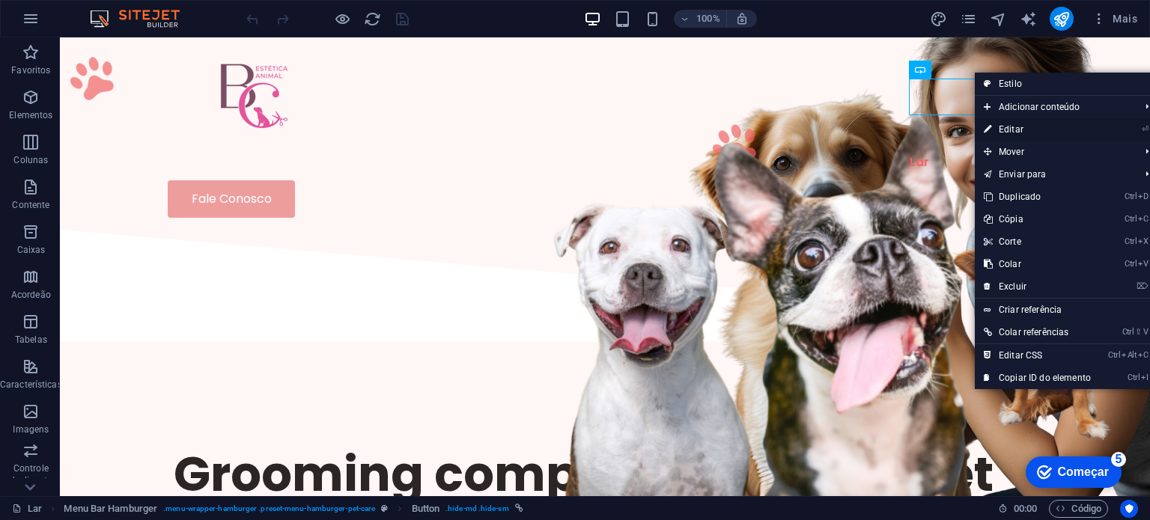
select select "px"
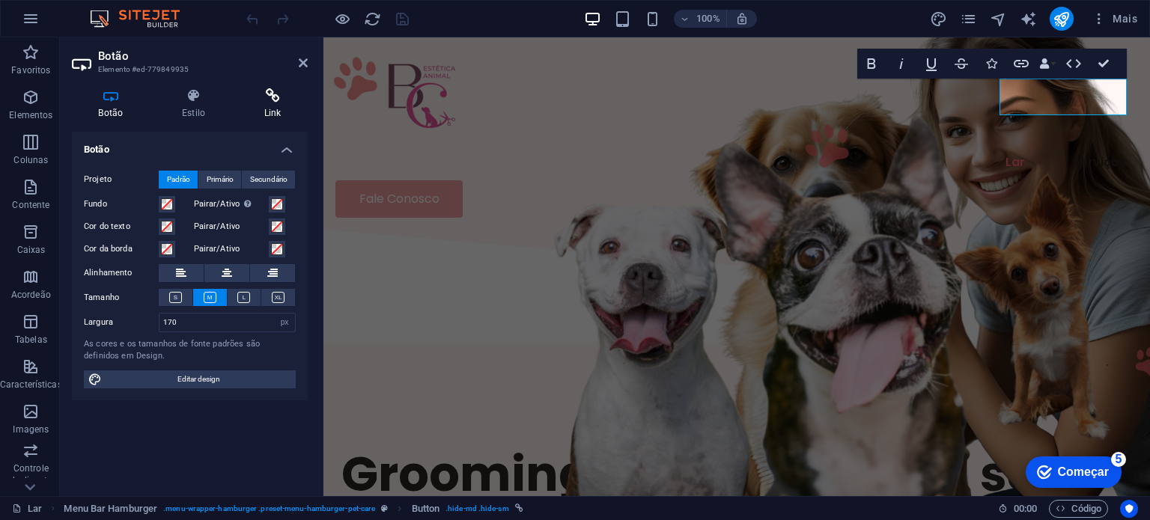
click at [276, 102] on icon at bounding box center [272, 95] width 70 height 15
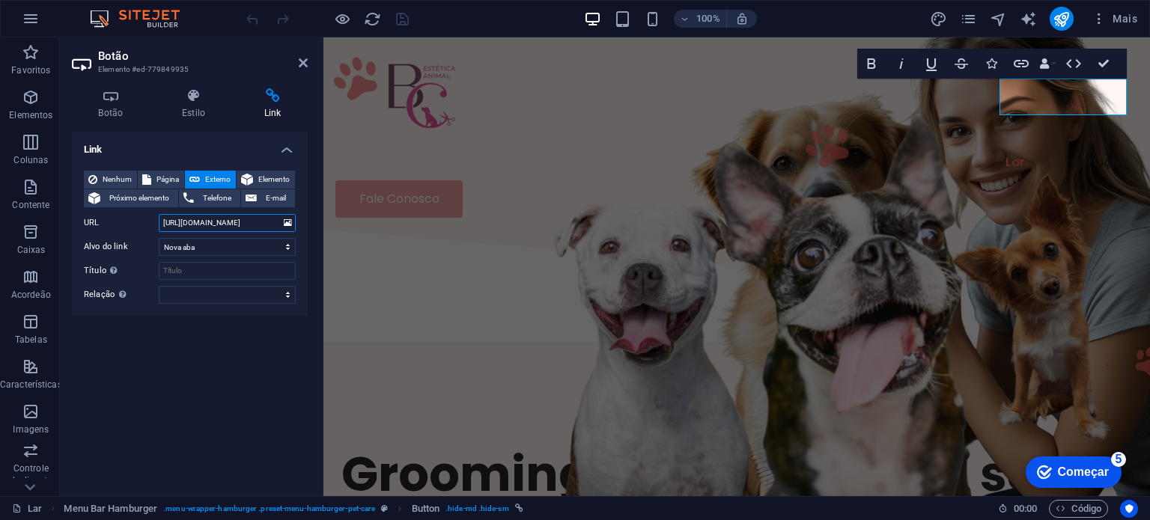
click at [229, 224] on input "https://wa.me/5535193926056" at bounding box center [227, 223] width 137 height 18
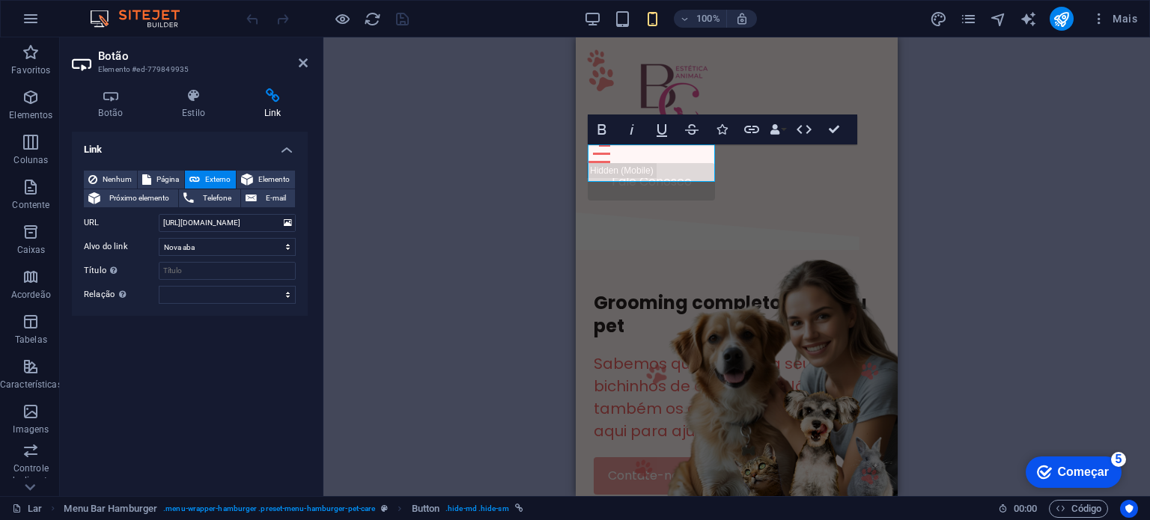
click at [941, 168] on div "H1 Bandeira Banner Recipiente Menu Bar Hambúrguer Botão Audacioso itálico Subli…" at bounding box center [737, 266] width 827 height 459
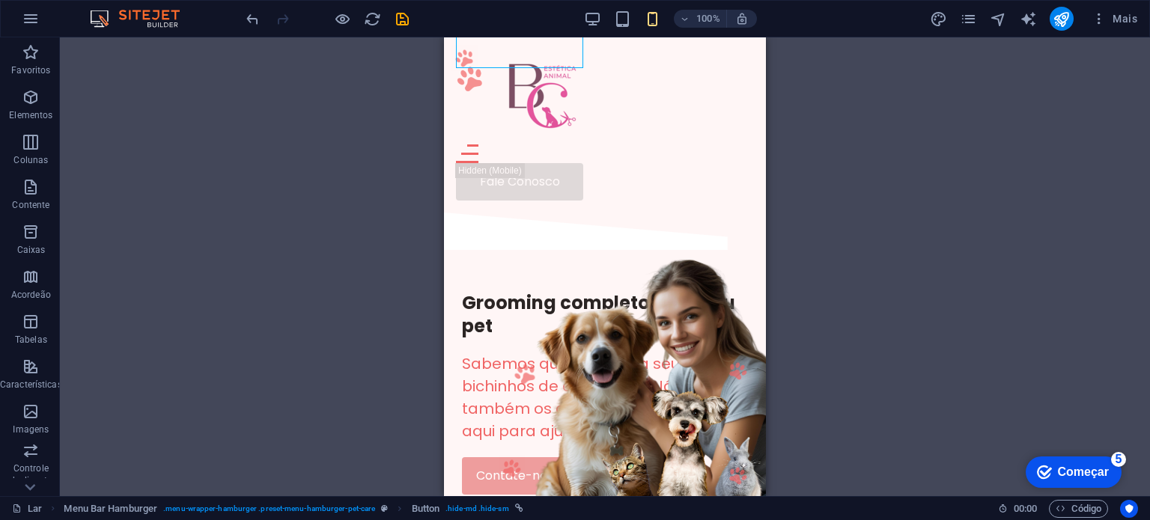
scroll to position [147, 0]
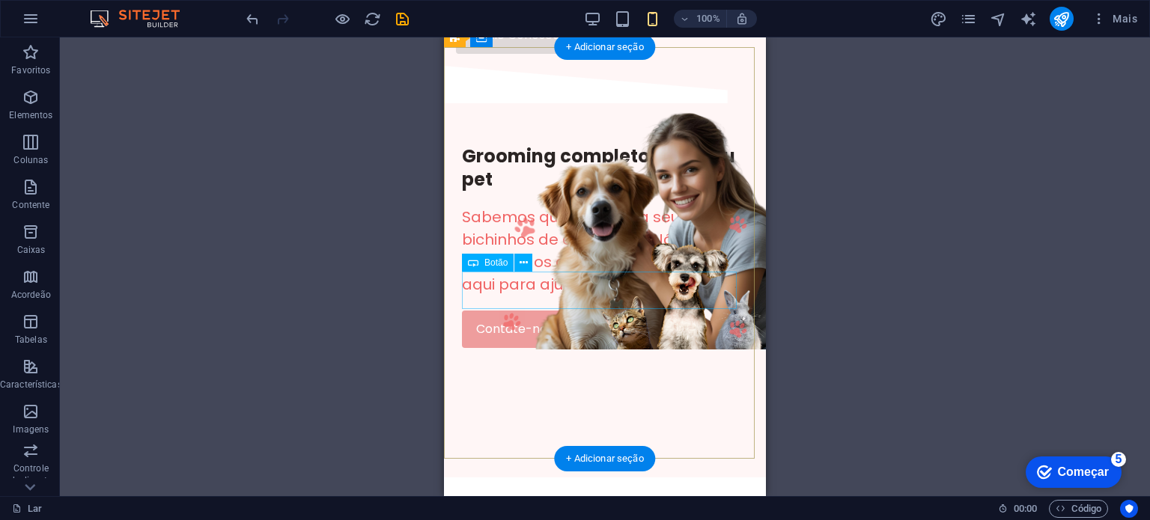
click at [494, 311] on div "Contate-nos" at bounding box center [605, 329] width 286 height 37
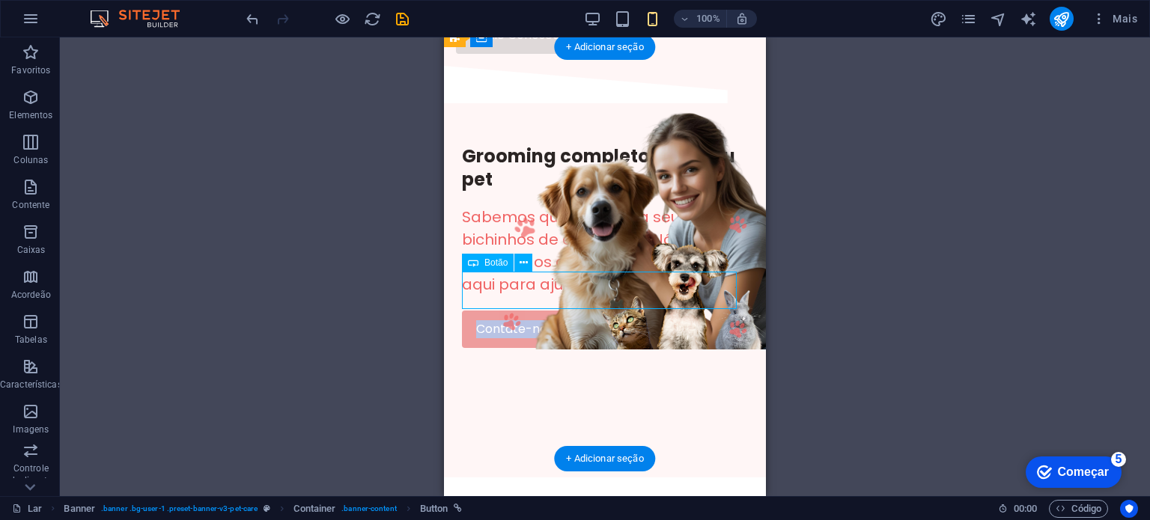
select select "px"
select select
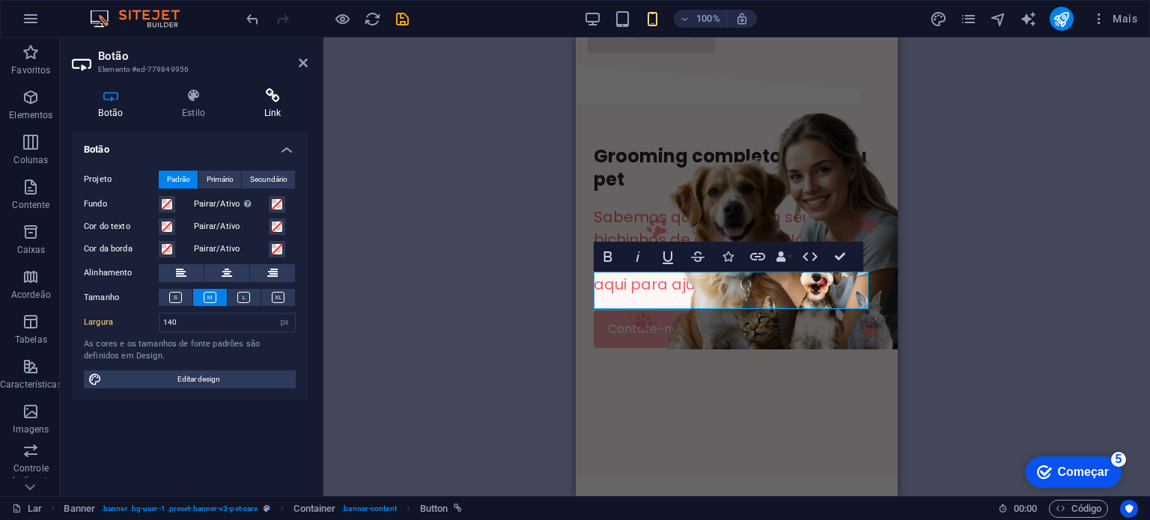
click at [273, 100] on icon at bounding box center [272, 95] width 70 height 15
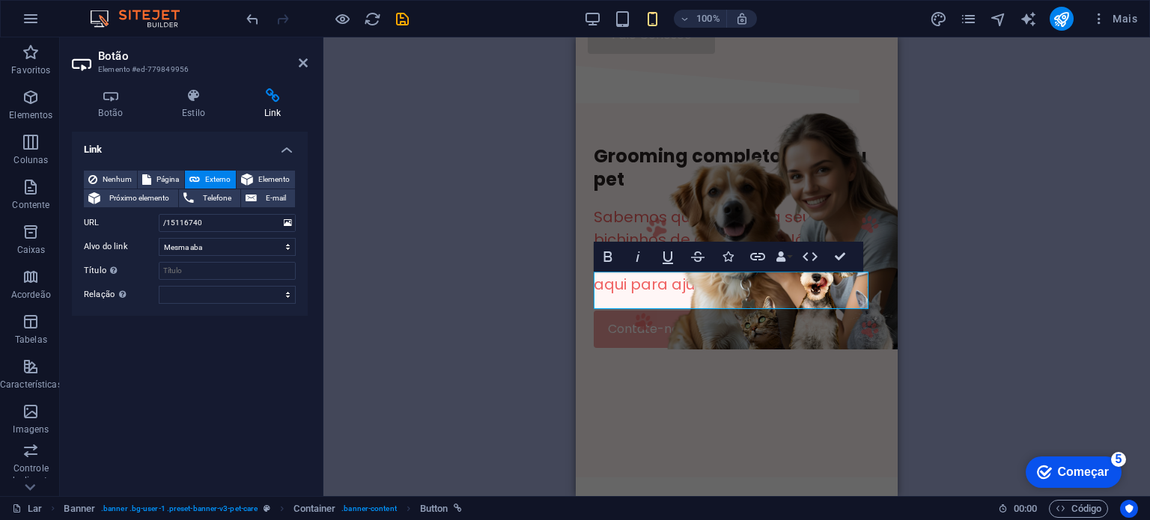
click at [273, 100] on icon at bounding box center [272, 95] width 70 height 15
drag, startPoint x: 217, startPoint y: 223, endPoint x: 147, endPoint y: 208, distance: 72.0
click at [147, 208] on div "Nenhum Página Externo Elemento Próximo elemento Telefone E-mail Página Lar Serv…" at bounding box center [190, 237] width 212 height 133
paste input "https://wa.me/5535193926056"
type input "https://wa.me/5535193926056"
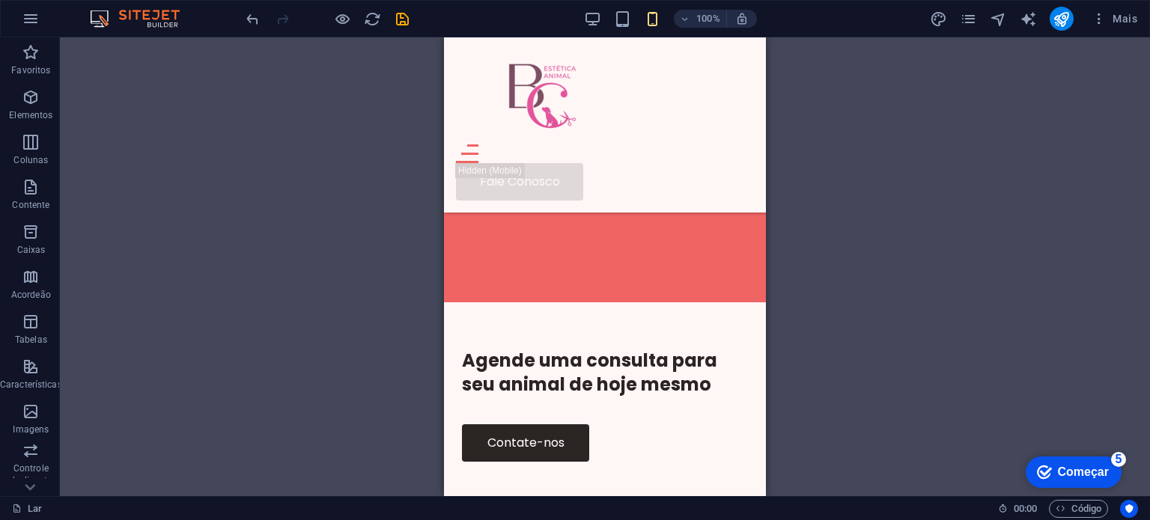
scroll to position [2963, 0]
click at [502, 276] on font "Botão" at bounding box center [496, 279] width 23 height 10
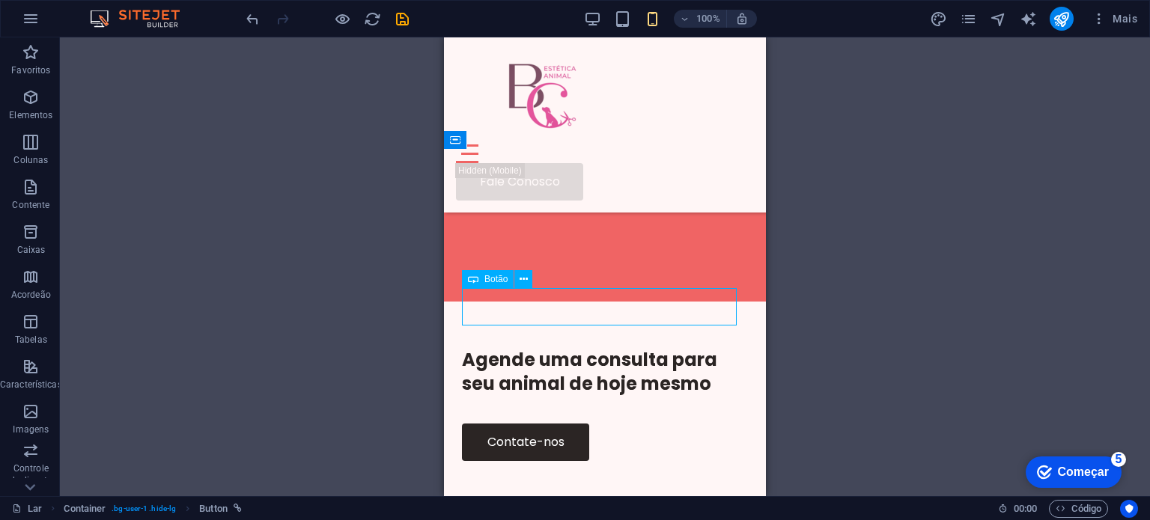
click at [500, 280] on font "Botão" at bounding box center [496, 279] width 23 height 10
select select "px"
select select
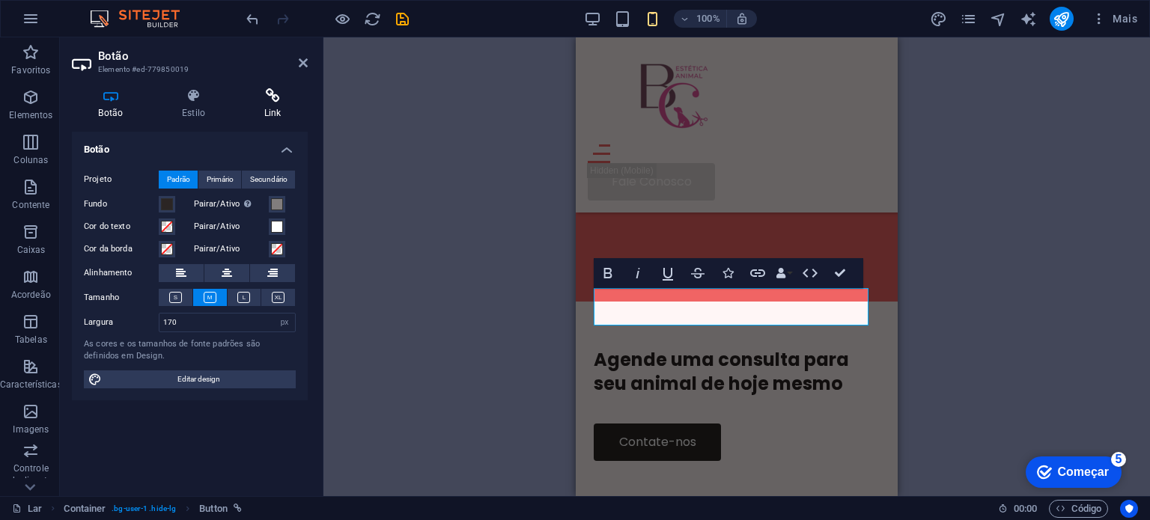
click at [273, 97] on icon at bounding box center [272, 95] width 70 height 15
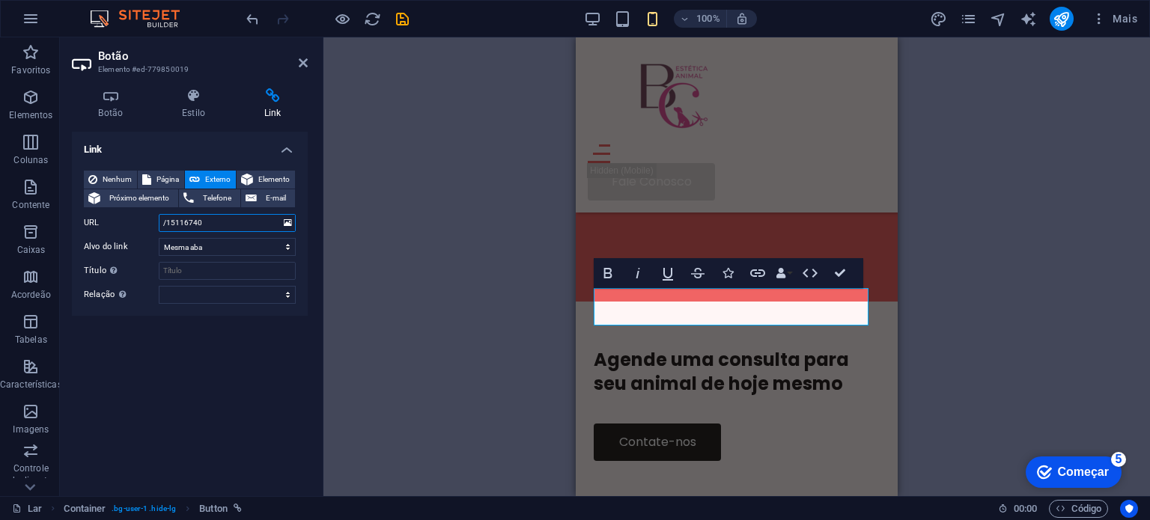
drag, startPoint x: 224, startPoint y: 227, endPoint x: 117, endPoint y: 213, distance: 107.9
click at [117, 214] on div "URL /15116740" at bounding box center [190, 223] width 212 height 18
paste input "https://wa.me/5535193926056"
type input "https://wa.me/5535193926056"
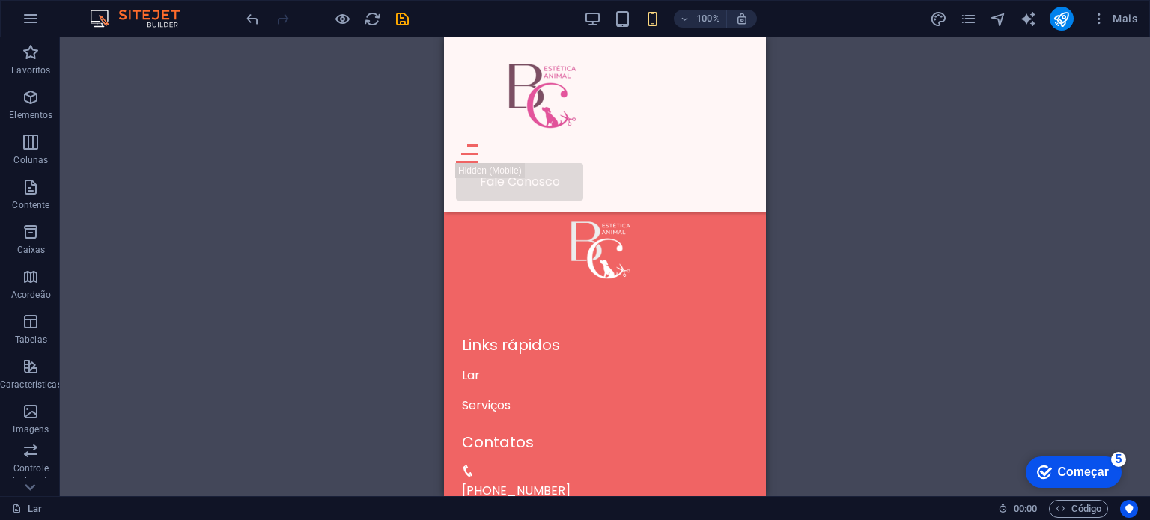
scroll to position [5168, 0]
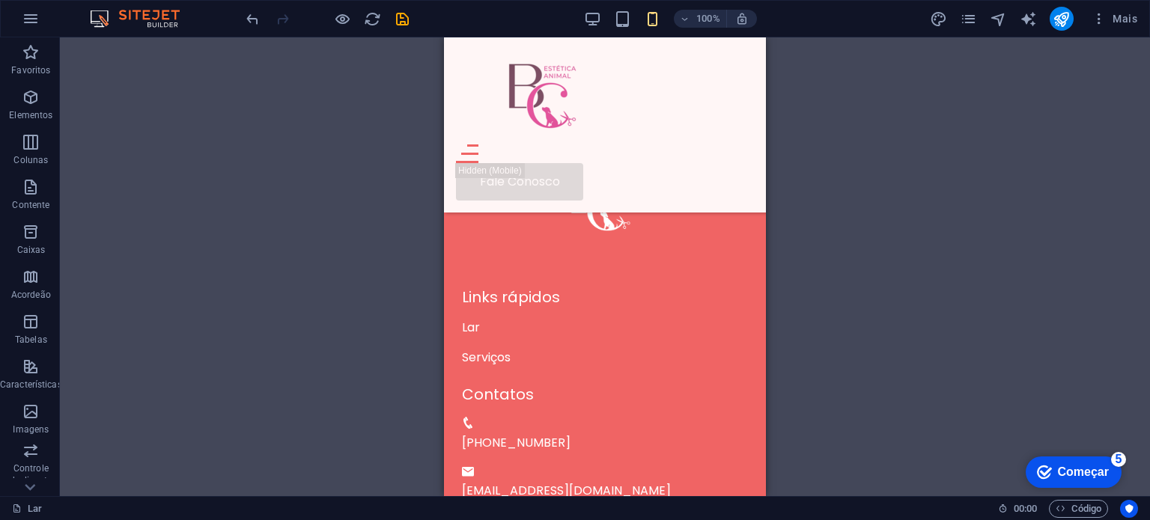
drag, startPoint x: 761, startPoint y: 287, endPoint x: 1212, endPoint y: 490, distance: 494.4
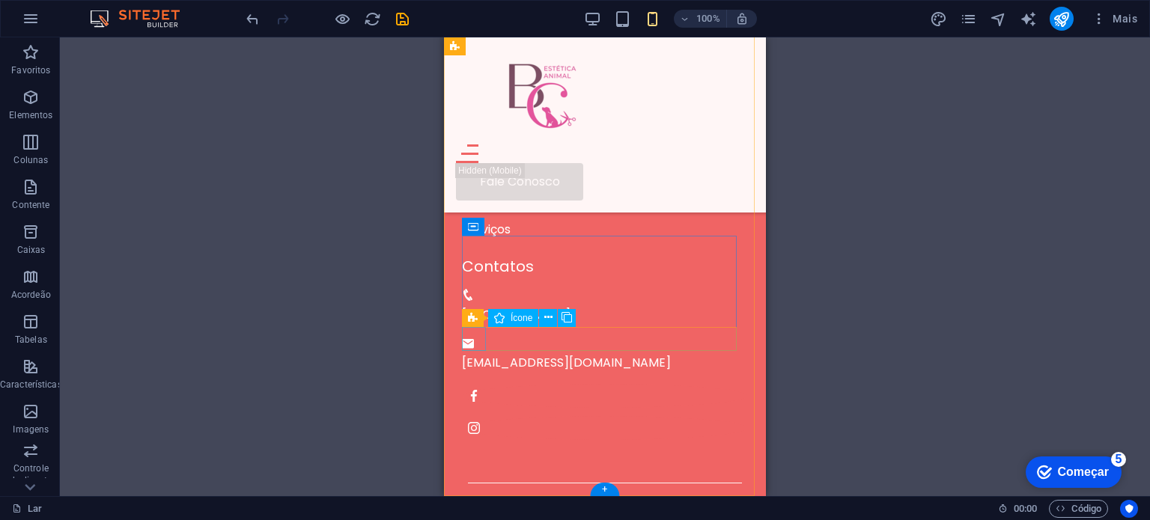
click at [473, 384] on figure at bounding box center [605, 396] width 286 height 24
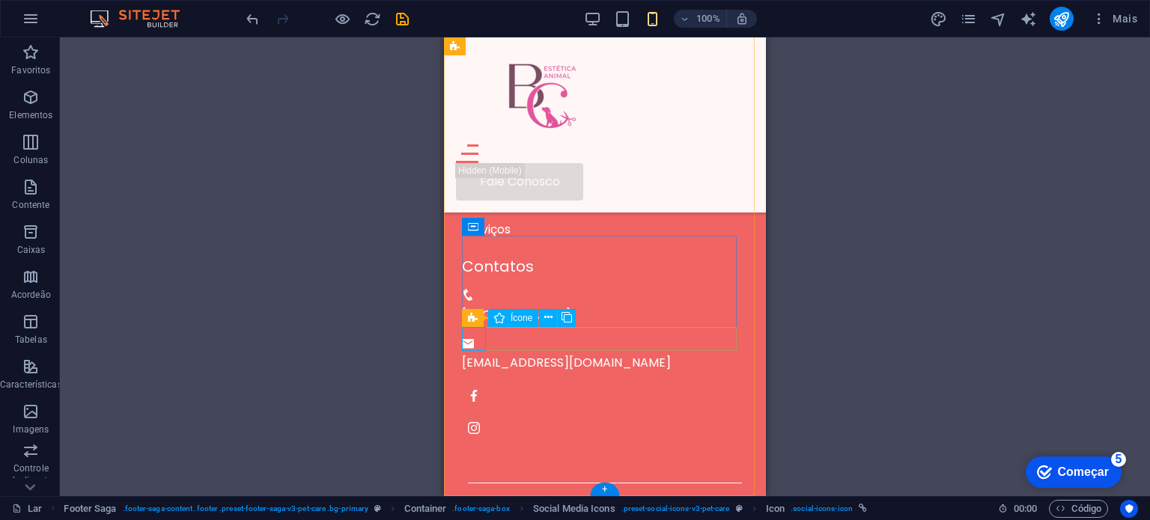
click at [472, 384] on figure at bounding box center [605, 396] width 286 height 24
select select "xMidYMid"
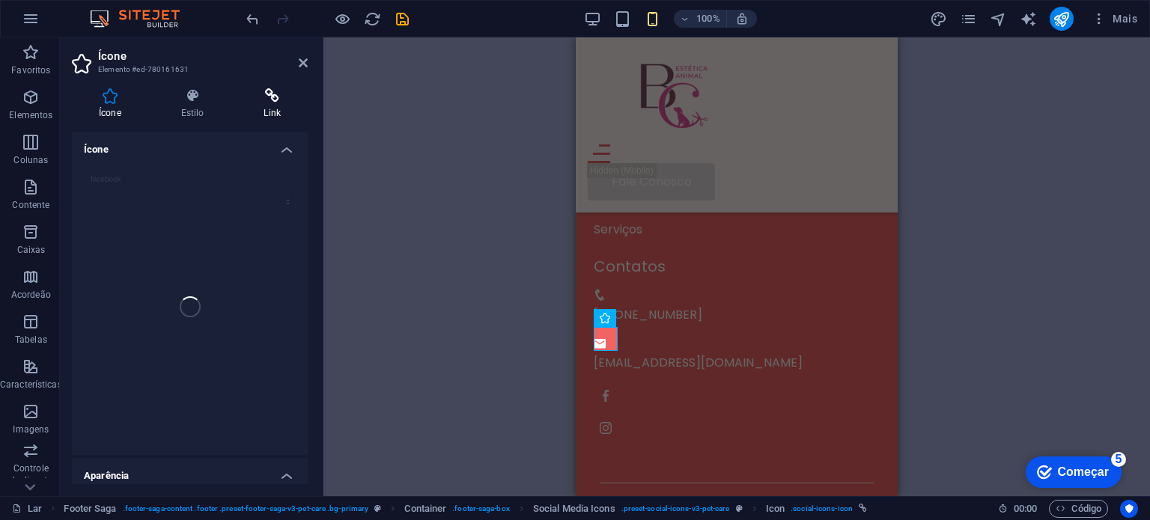
click at [276, 102] on icon at bounding box center [272, 95] width 71 height 15
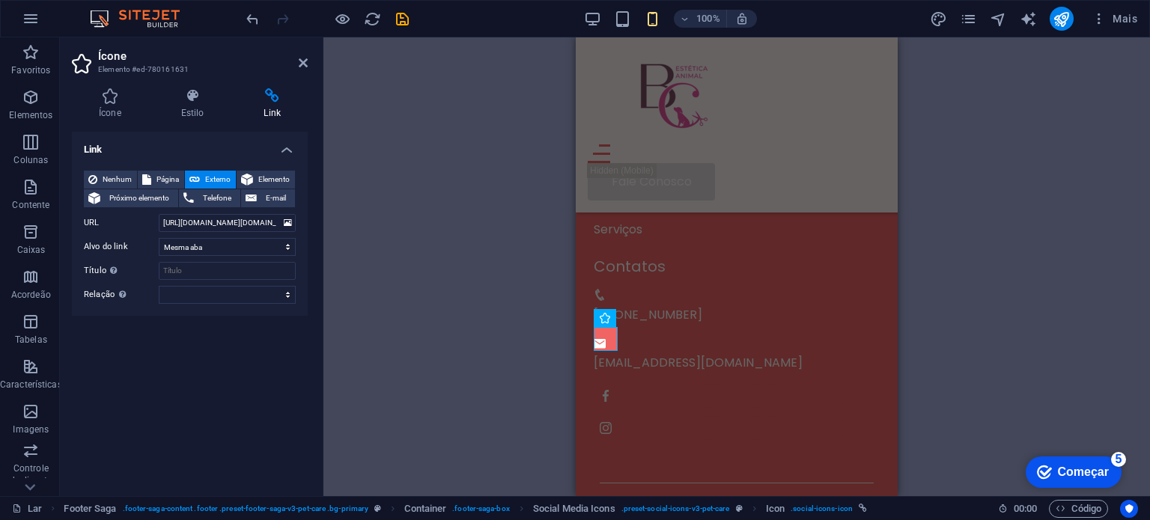
click at [1042, 128] on div "H1 Bandeira Banner Recipiente Menu Bar Hambúrguer Botão Texto Imagem Botão Reci…" at bounding box center [737, 266] width 827 height 459
click at [303, 63] on icon at bounding box center [303, 63] width 9 height 12
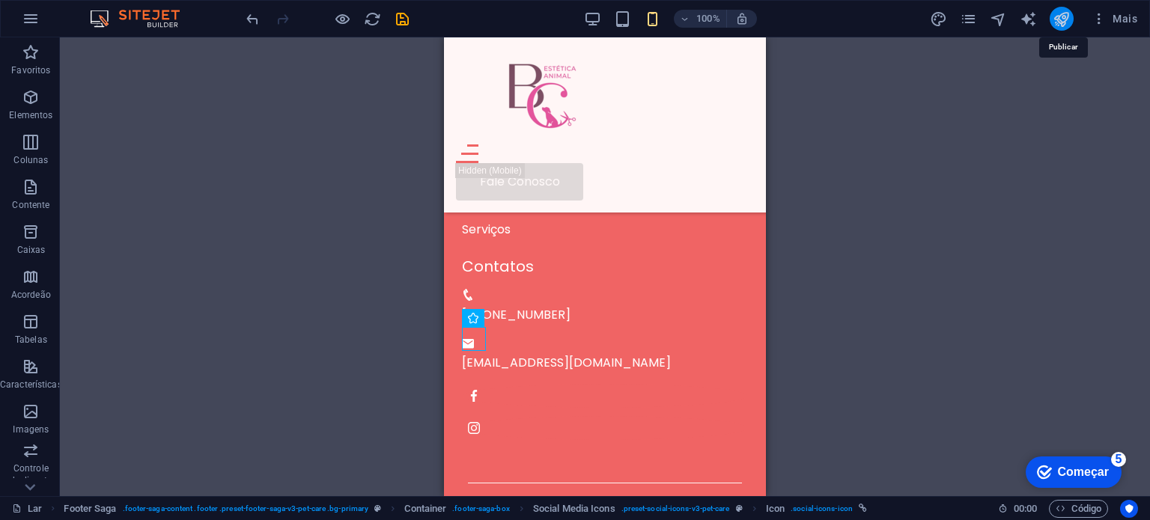
click at [1063, 14] on icon "publicar" at bounding box center [1061, 18] width 17 height 17
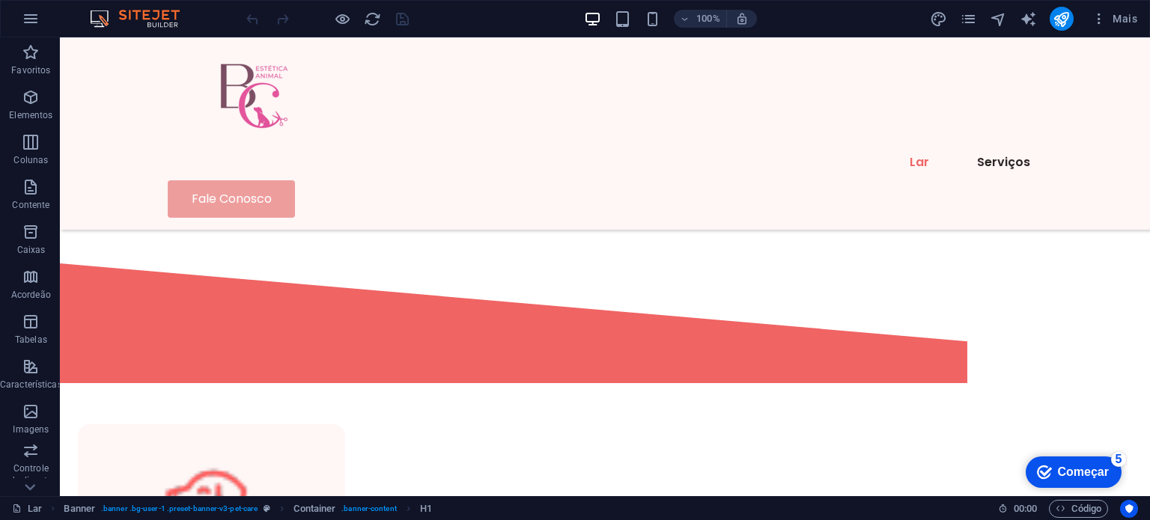
scroll to position [509, 0]
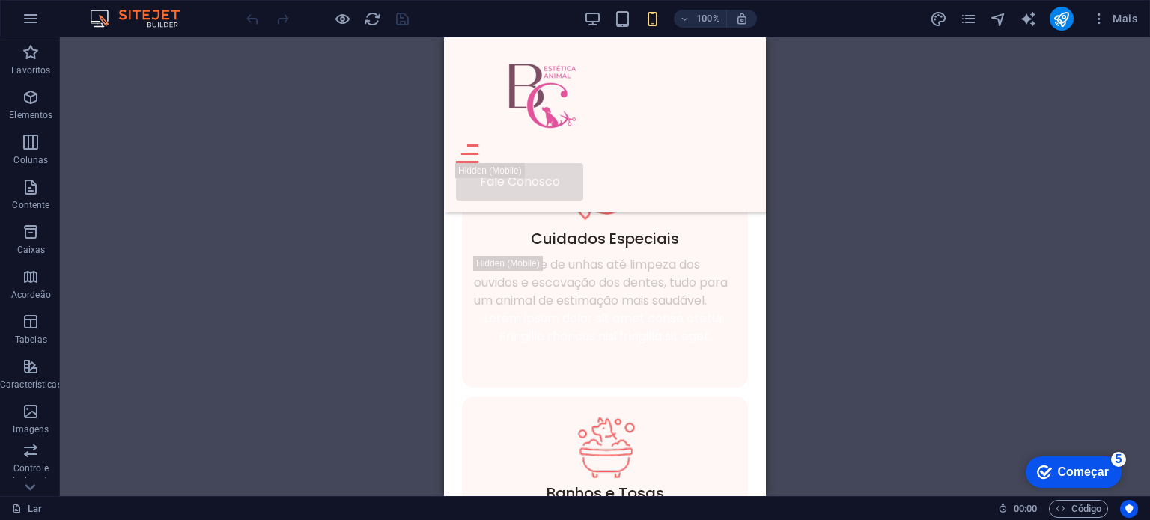
scroll to position [444, 0]
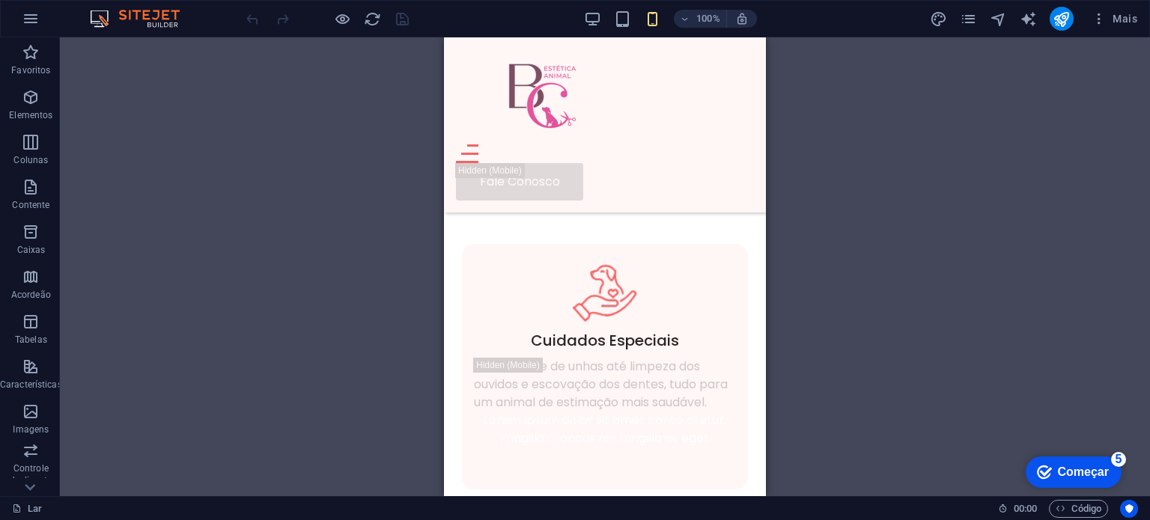
drag, startPoint x: 762, startPoint y: 108, endPoint x: 1210, endPoint y: 139, distance: 448.9
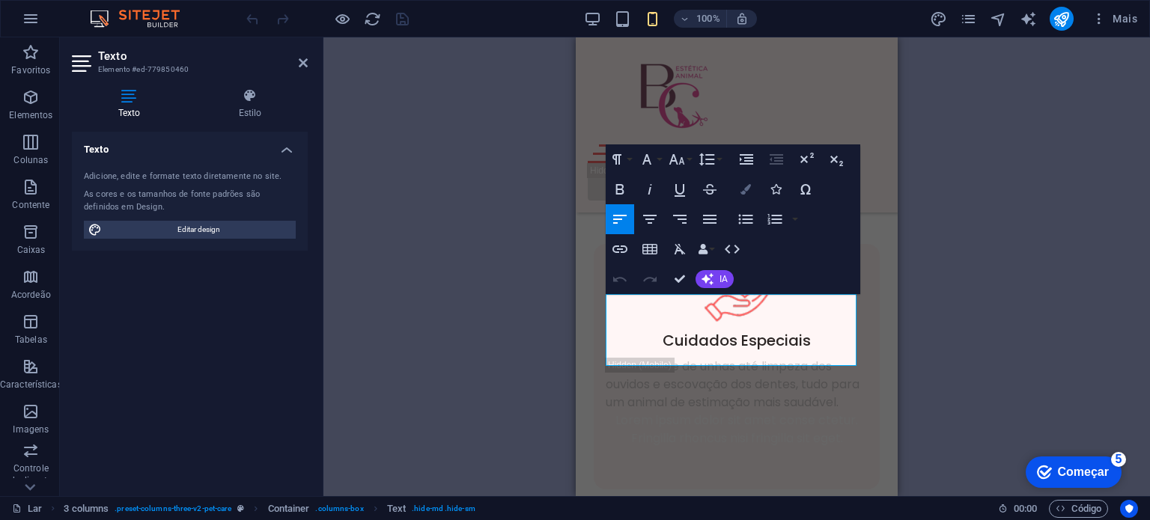
click at [749, 187] on icon "button" at bounding box center [746, 189] width 10 height 10
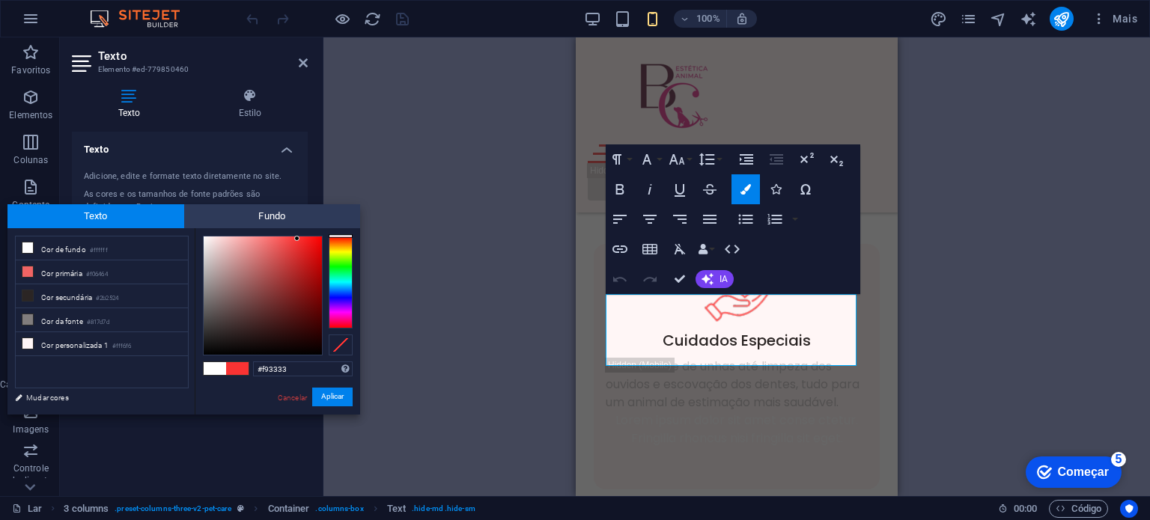
drag, startPoint x: 270, startPoint y: 241, endPoint x: 297, endPoint y: 239, distance: 27.8
click at [297, 239] on div at bounding box center [296, 238] width 5 height 5
type input "#f16f6f"
drag, startPoint x: 297, startPoint y: 237, endPoint x: 267, endPoint y: 243, distance: 31.1
click at [267, 243] on div at bounding box center [266, 242] width 5 height 5
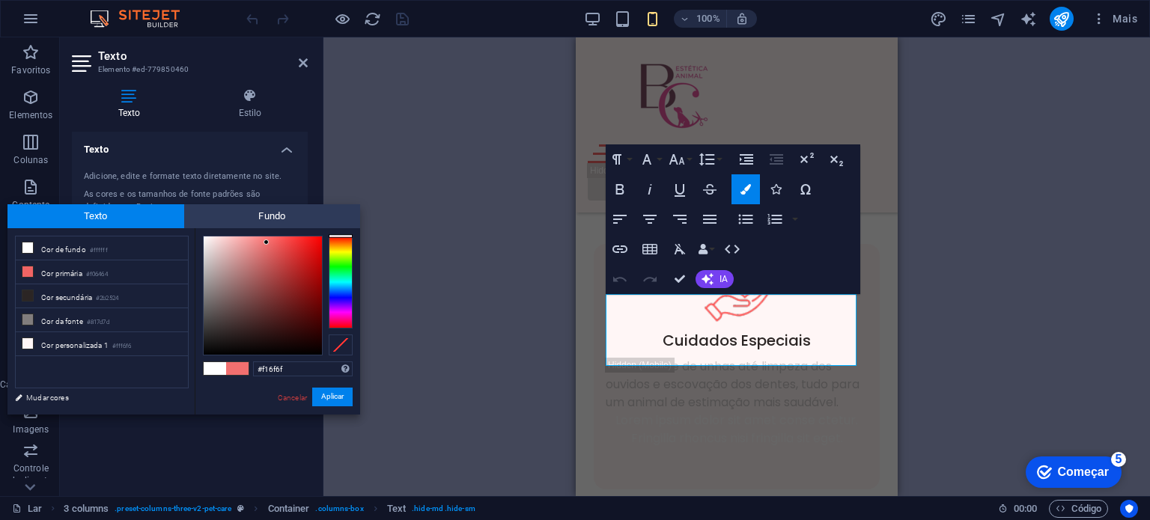
drag, startPoint x: 303, startPoint y: 371, endPoint x: 226, endPoint y: 368, distance: 76.5
click at [226, 368] on div "#f16f6f Formatos suportados #0852ed rgb(8, 82, 237) rgba(8, 82, 237, 90%) hsv(2…" at bounding box center [277, 430] width 165 height 404
click at [341, 392] on font "Aplicar" at bounding box center [332, 396] width 22 height 8
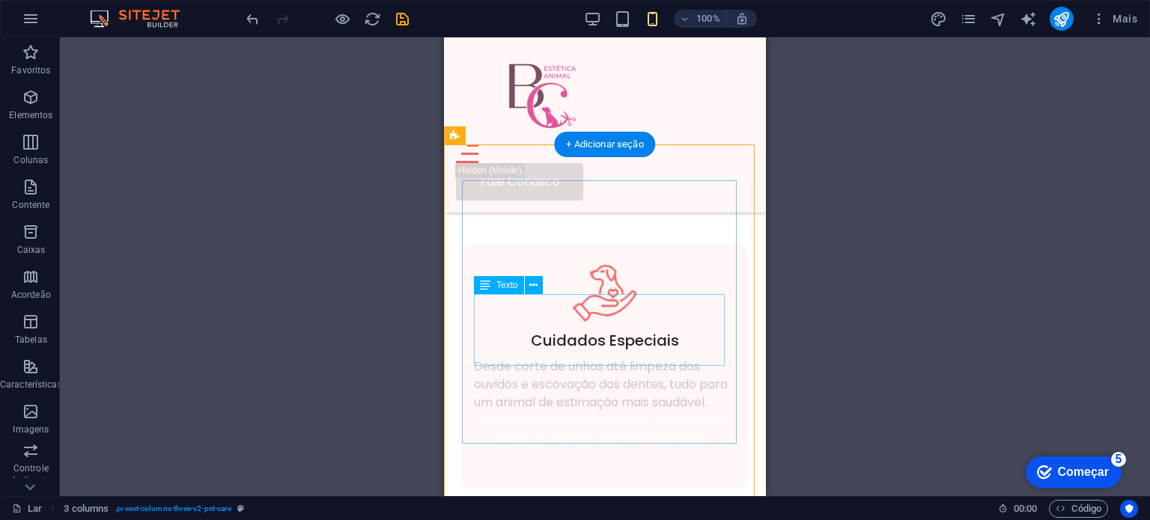
click at [530, 358] on div "Desde corte de unhas até limpeza dos ouvidos e escovação dos dentes, tudo para …" at bounding box center [605, 385] width 262 height 54
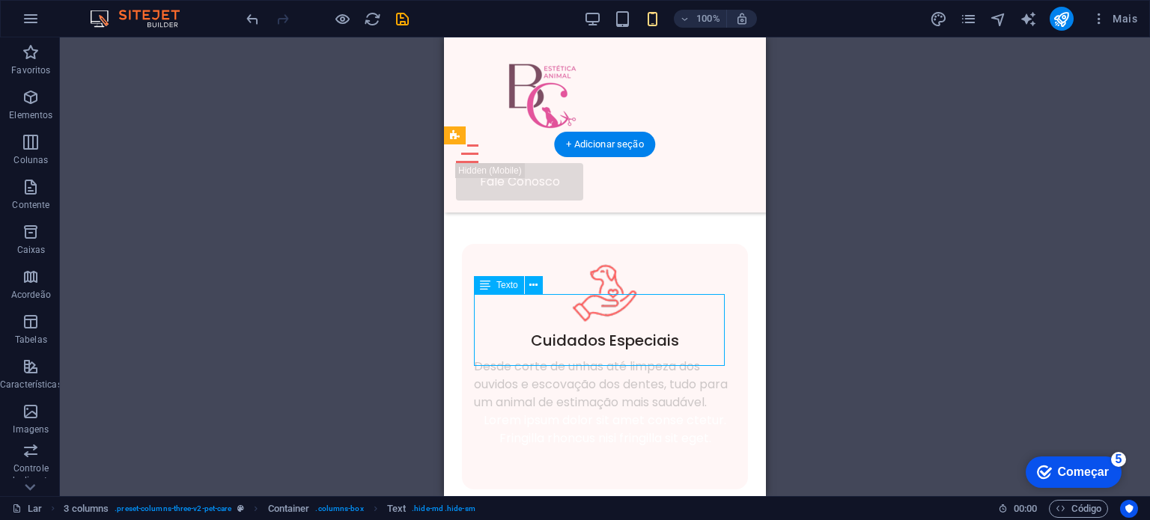
click at [530, 358] on div "Desde corte de unhas até limpeza dos ouvidos e escovação dos dentes, tudo para …" at bounding box center [605, 385] width 262 height 54
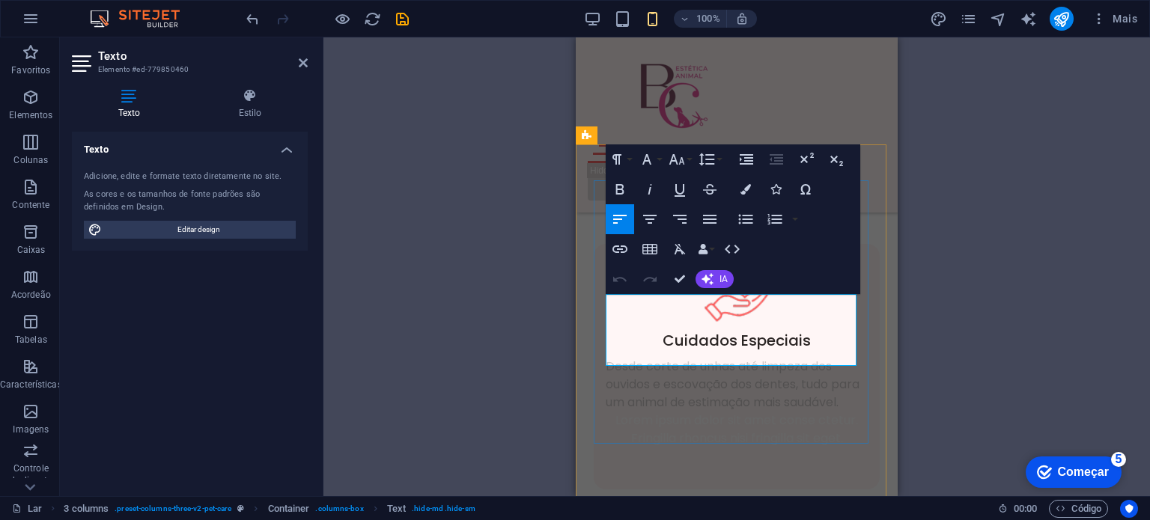
click at [730, 358] on font "Desde corte de unhas até limpeza dos ouvidos e escovação dos dentes, tudo para …" at bounding box center [733, 384] width 254 height 53
click at [678, 352] on div "Texto" at bounding box center [645, 357] width 79 height 19
click at [695, 358] on font "Desde corte de unhas até limpeza dos ouvidos e escovação dos dentes, tudo para …" at bounding box center [733, 384] width 254 height 53
drag, startPoint x: 672, startPoint y: 362, endPoint x: 608, endPoint y: 299, distance: 89.5
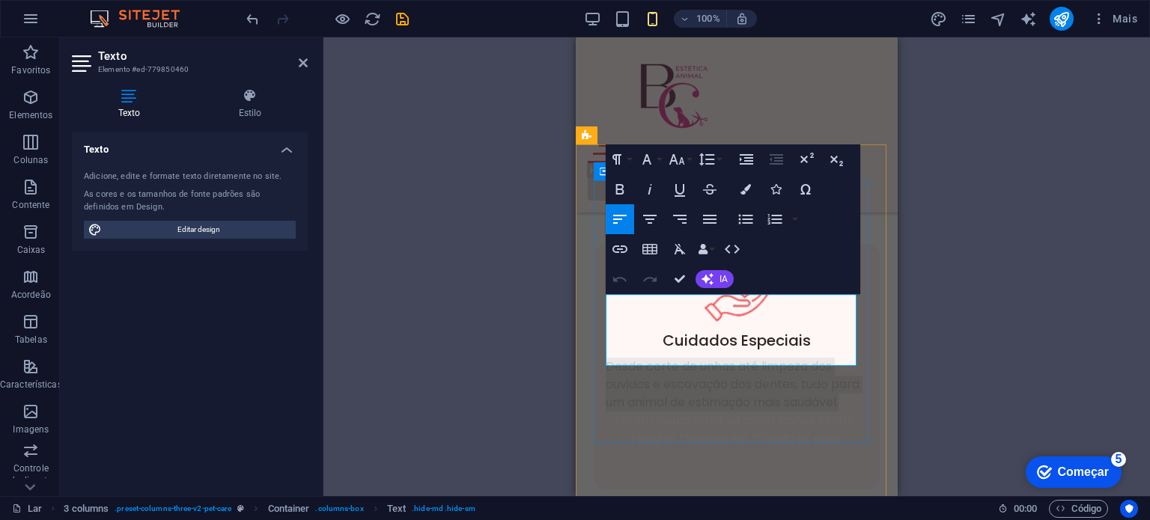
click at [608, 358] on p "Desde corte de unhas até limpeza dos ouvidos e escovação dos dentes, tudo para …" at bounding box center [737, 385] width 262 height 54
click at [651, 218] on icon "button" at bounding box center [650, 219] width 18 height 18
click at [744, 191] on icon "button" at bounding box center [746, 189] width 10 height 10
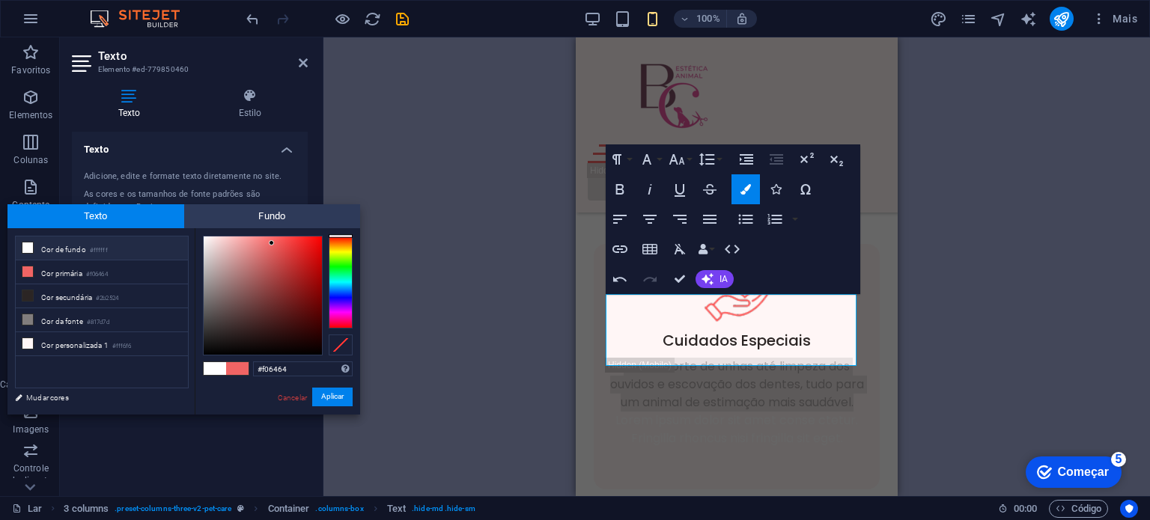
drag, startPoint x: 297, startPoint y: 368, endPoint x: 252, endPoint y: 365, distance: 45.1
click at [252, 365] on div "#f06464 Formatos suportados #0852ed rgb(8, 82, 237) rgba(8, 82, 237, 90%) hsv(2…" at bounding box center [277, 430] width 165 height 404
type input "#f16f6f"
click at [339, 395] on font "Aplicar" at bounding box center [332, 397] width 22 height 8
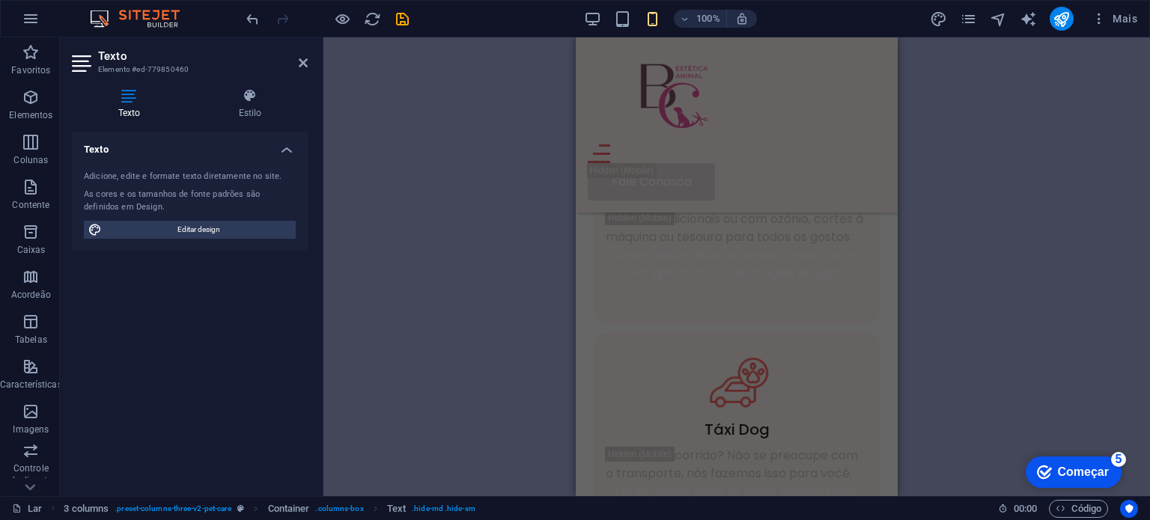
scroll to position [1248, 0]
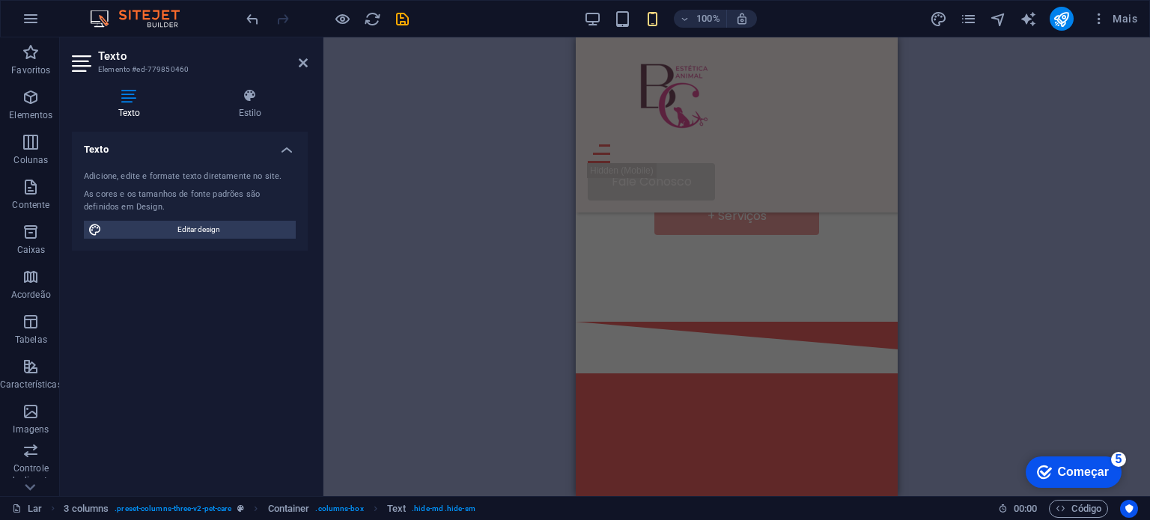
click at [908, 425] on div "H1 Bandeira Bandeira Recipiente Menu Bar Hambúrguer Menu Texto 3 colunas Recipi…" at bounding box center [737, 266] width 827 height 459
click at [898, 98] on div "H1 Bandeira Bandeira Recipiente Menu Bar Hambúrguer Menu Texto 3 colunas Recipi…" at bounding box center [737, 266] width 827 height 459
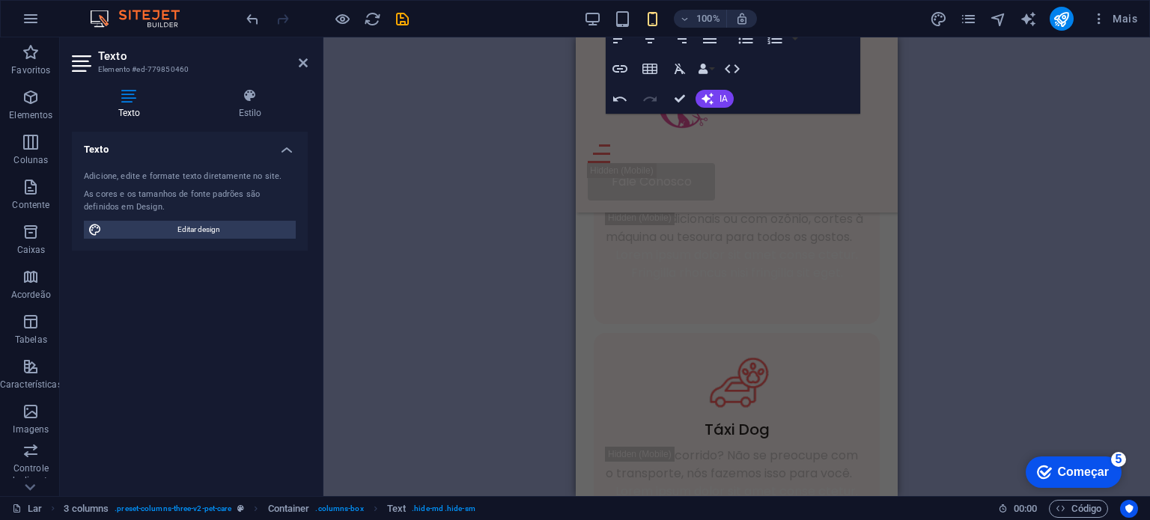
click at [568, 111] on div "H1 Bandeira Bandeira Recipiente Menu Bar Hambúrguer Menu Texto 3 colunas Recipi…" at bounding box center [737, 266] width 827 height 459
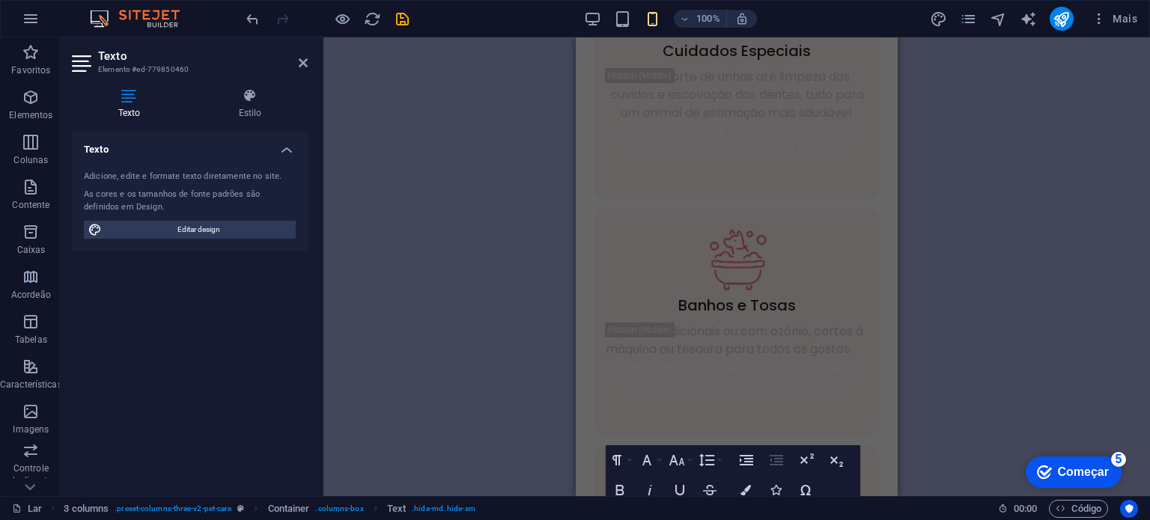
scroll to position [0, 0]
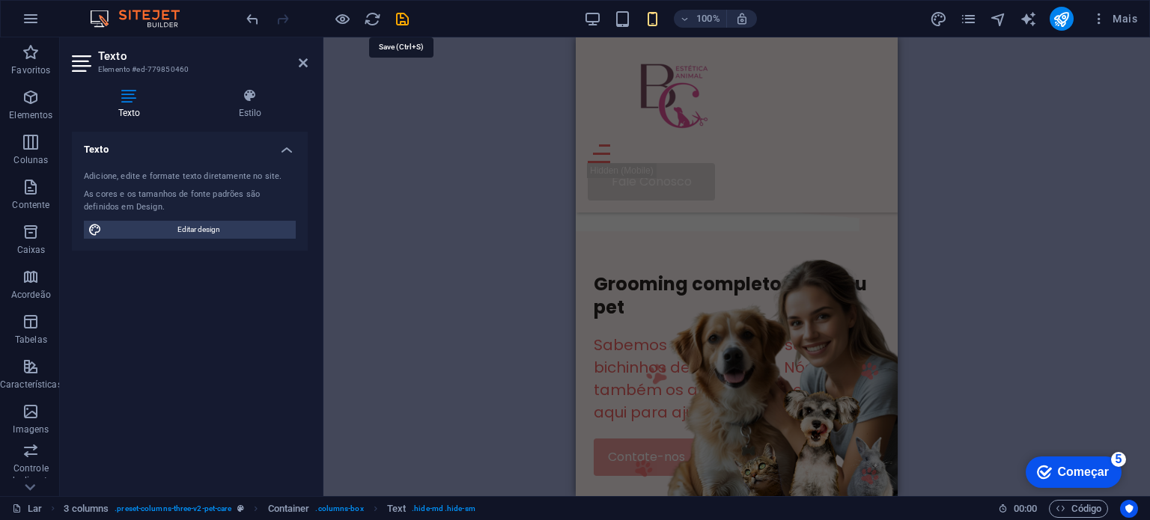
scroll to position [621, 0]
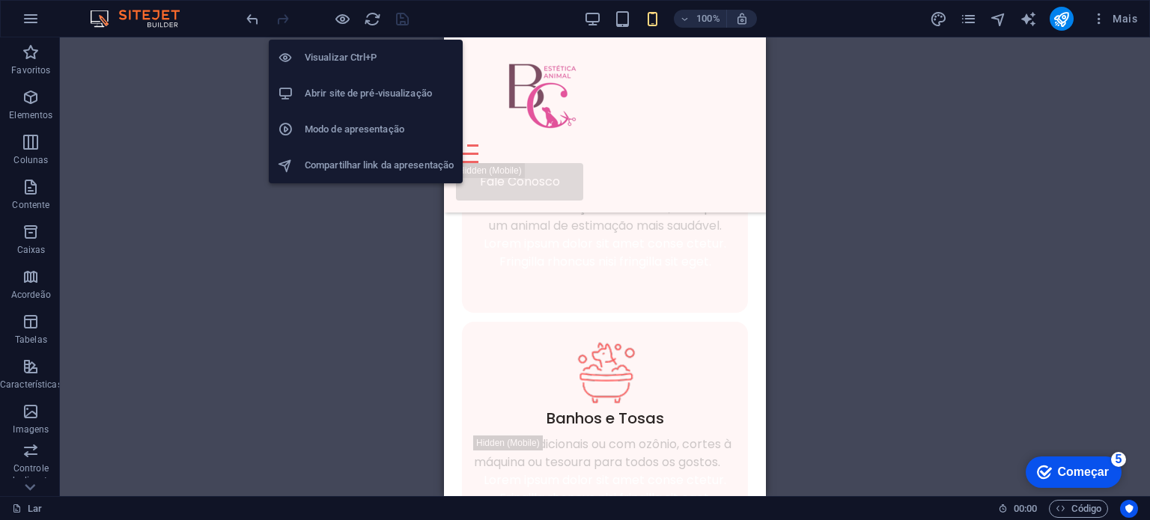
click at [335, 62] on font "Visualizar Ctrl+P" at bounding box center [341, 57] width 73 height 11
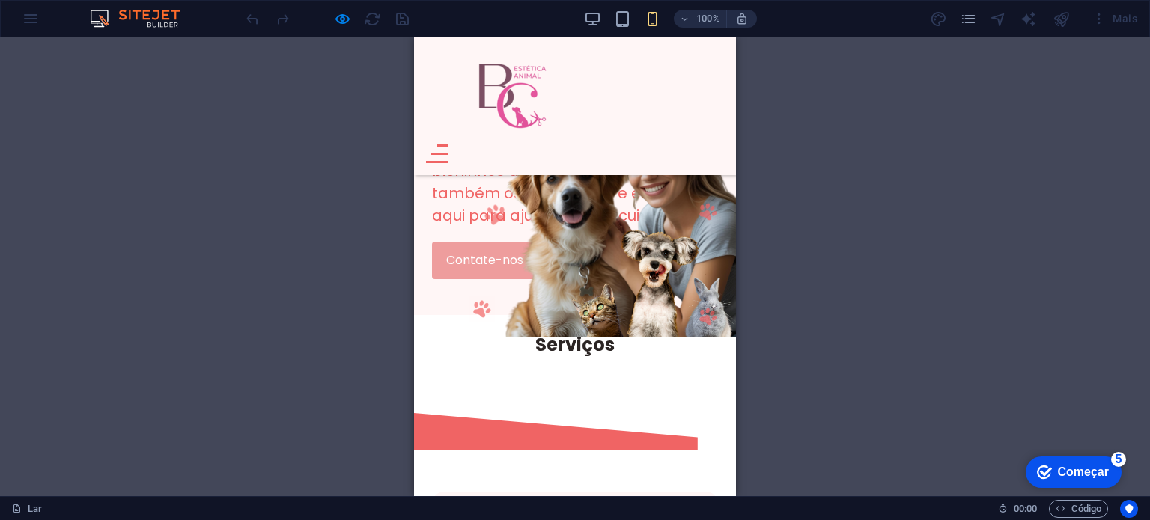
scroll to position [149, 0]
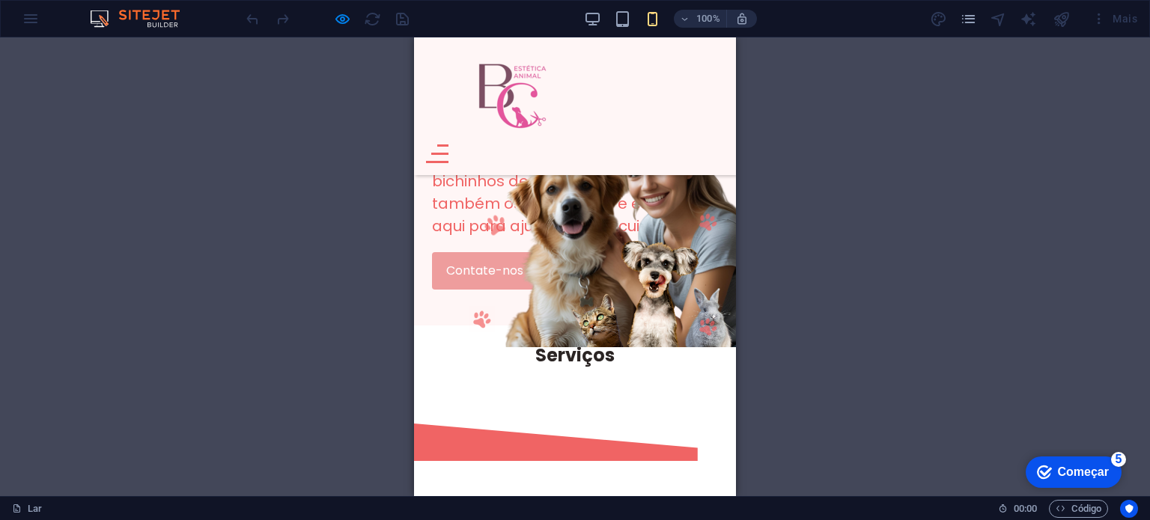
drag, startPoint x: 731, startPoint y: 131, endPoint x: 1159, endPoint y: 112, distance: 428.8
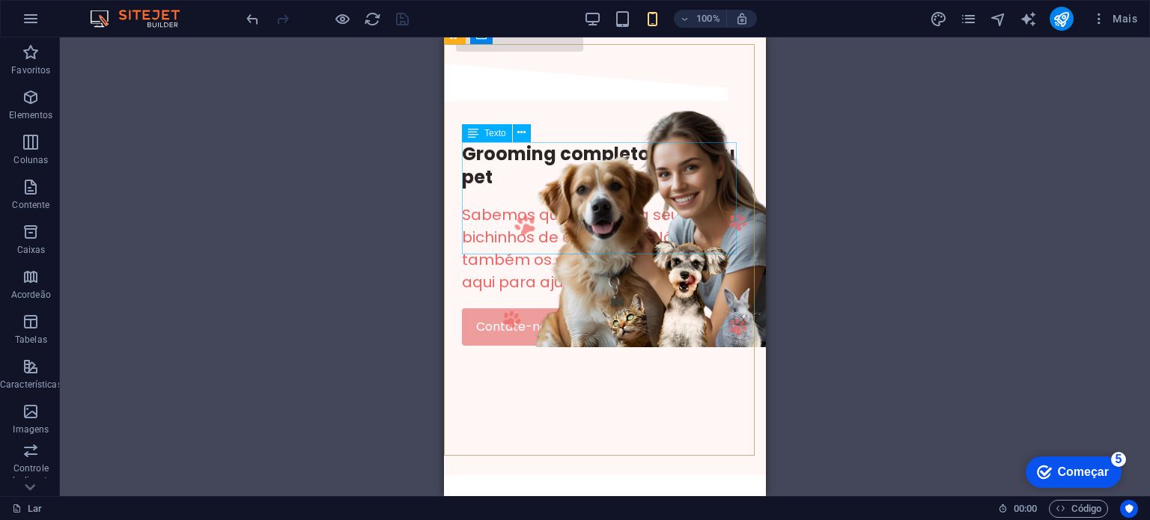
click at [493, 139] on div "Texto" at bounding box center [487, 133] width 50 height 18
click at [493, 134] on font "Texto" at bounding box center [496, 133] width 22 height 10
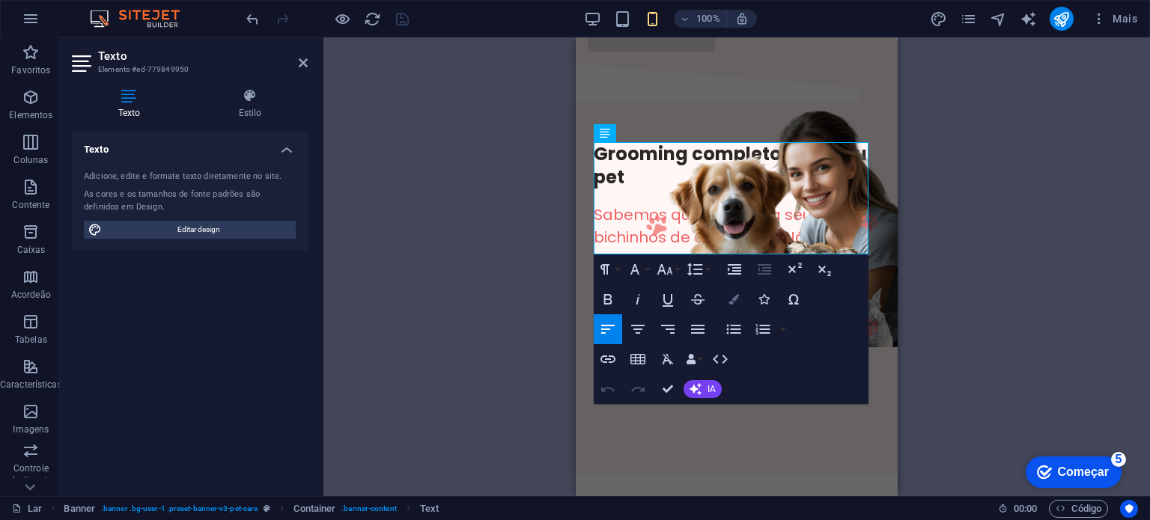
click at [729, 301] on icon "button" at bounding box center [734, 299] width 10 height 10
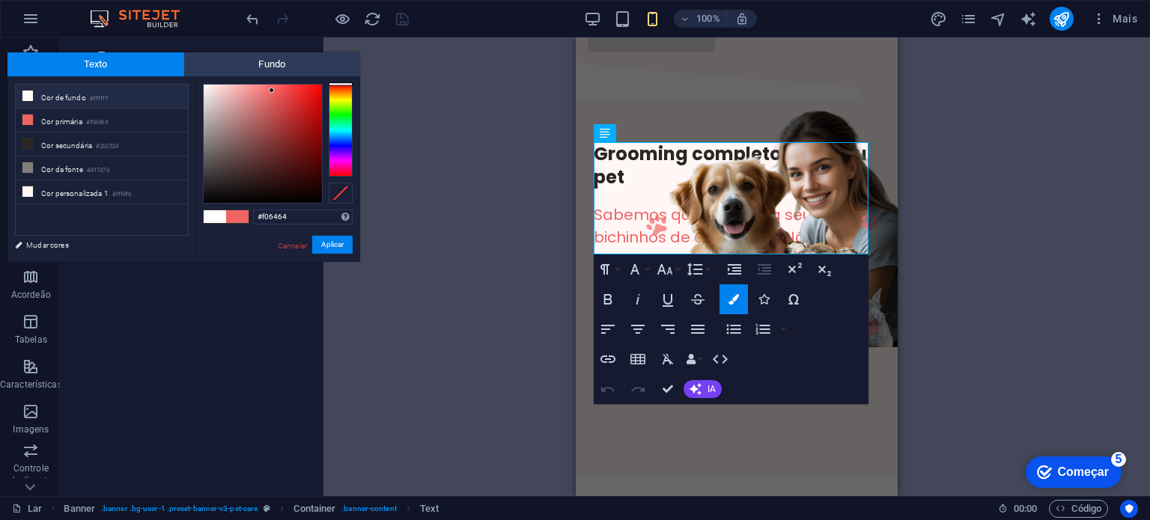
drag, startPoint x: 301, startPoint y: 218, endPoint x: 249, endPoint y: 220, distance: 52.5
click at [249, 220] on div "#f06464 Formatos suportados #0852ed rgb(8, 82, 237) rgba(8, 82, 237, 90%) hsv(2…" at bounding box center [277, 278] width 165 height 404
click at [382, 297] on div "Drag here to replace the existing content. Press “Ctrl” if you want to create a…" at bounding box center [737, 266] width 827 height 459
click at [321, 239] on button "Aplicar" at bounding box center [332, 245] width 40 height 19
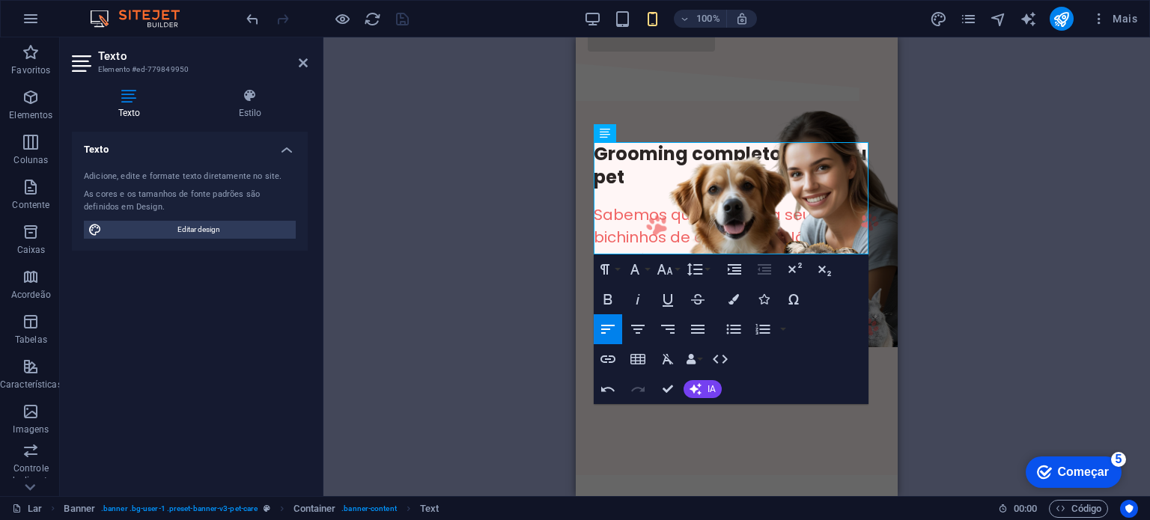
click at [443, 323] on div "Drag here to replace the existing content. Press “Ctrl” if you want to create a…" at bounding box center [737, 266] width 827 height 459
click at [879, 192] on div "Grooming completo para seu pet ​​ Sabemos que você ama seus bichinhos de estima…" at bounding box center [737, 244] width 322 height 276
click at [879, 192] on div "Drag here to replace the existing content. Press “Ctrl” if you want to create a…" at bounding box center [737, 266] width 827 height 459
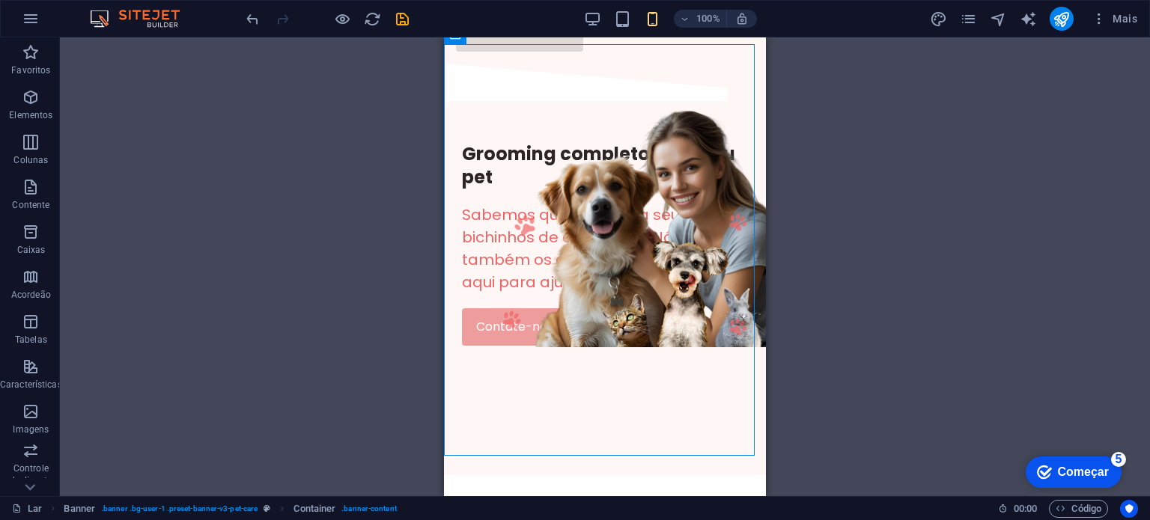
click at [879, 192] on div "Drag here to replace the existing content. Press “Ctrl” if you want to create a…" at bounding box center [605, 266] width 1090 height 459
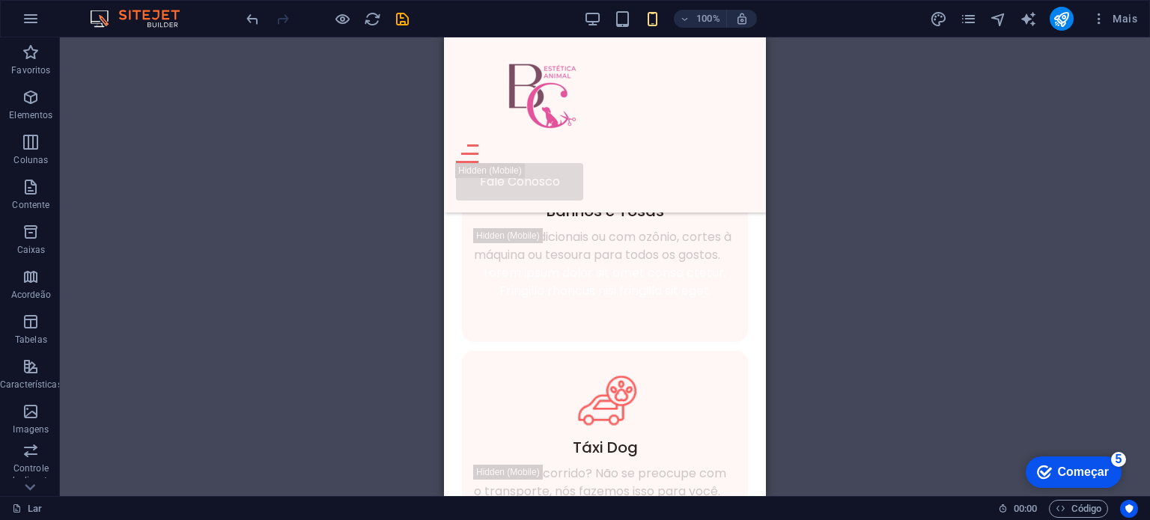
scroll to position [1028, 0]
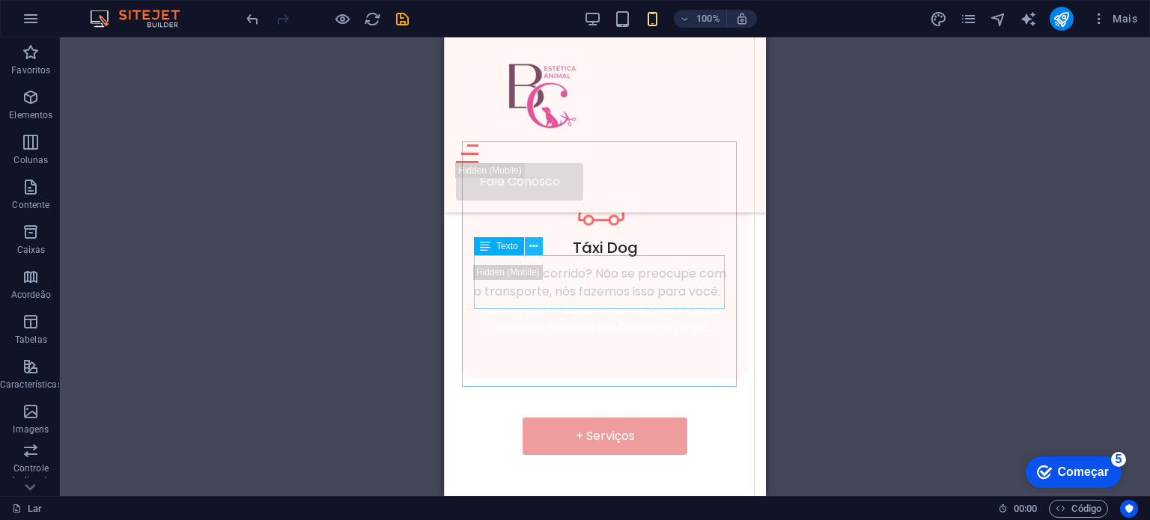
click at [539, 246] on button at bounding box center [534, 246] width 18 height 18
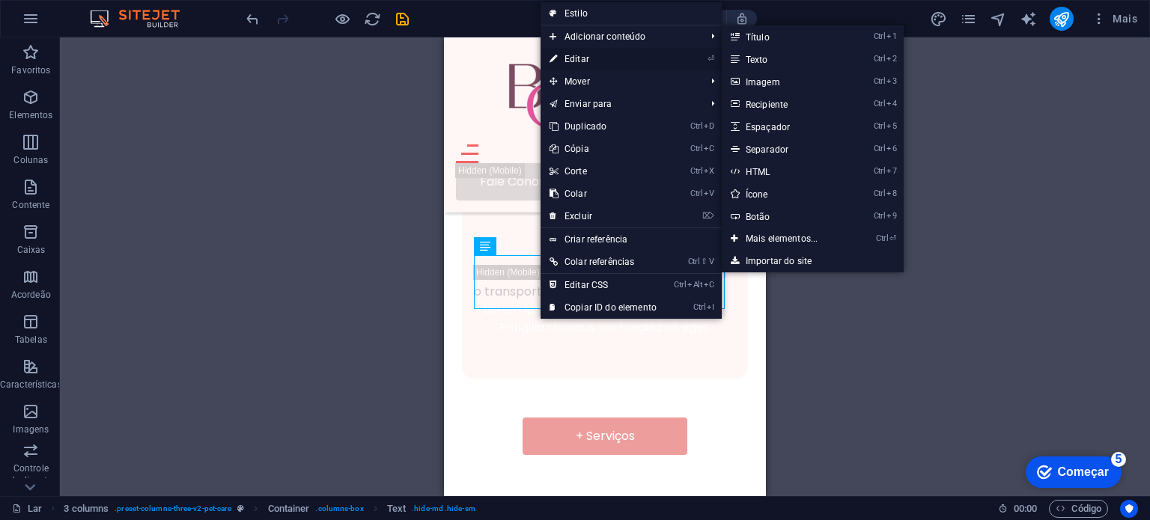
click at [588, 55] on font "Editar" at bounding box center [577, 59] width 25 height 10
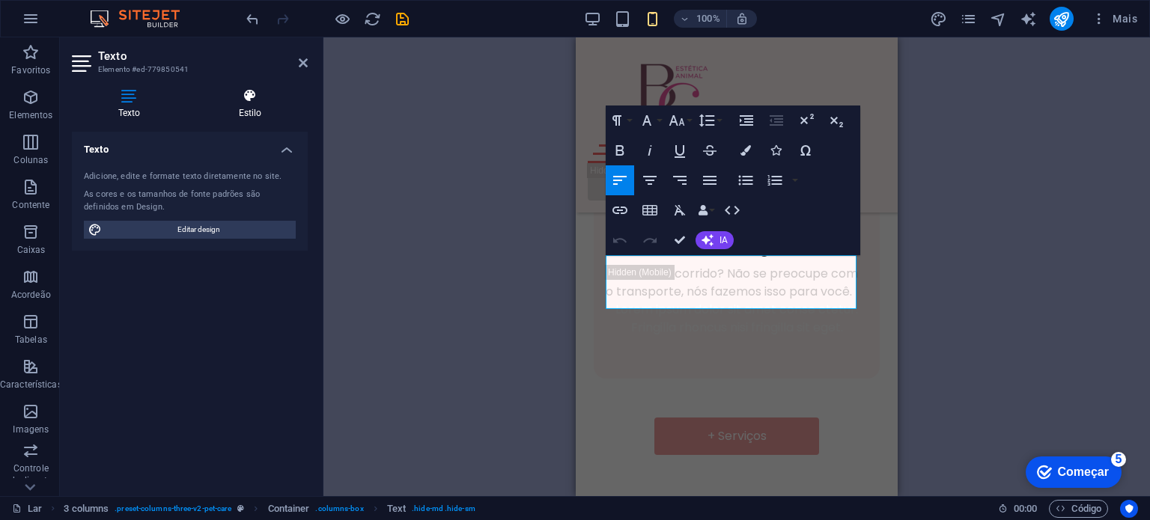
click at [250, 99] on icon at bounding box center [249, 95] width 115 height 15
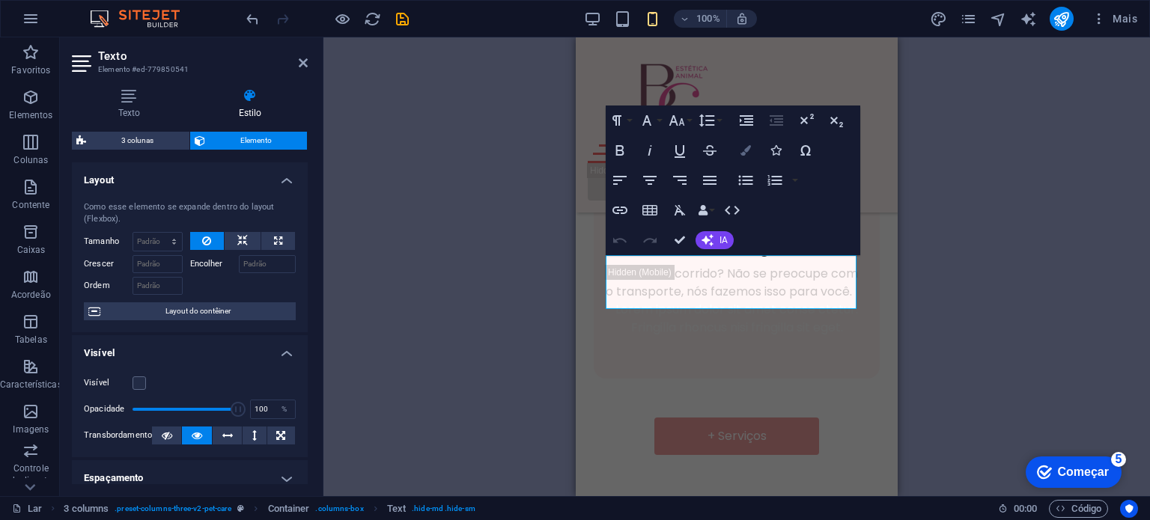
click at [744, 157] on button "Cores" at bounding box center [746, 151] width 28 height 30
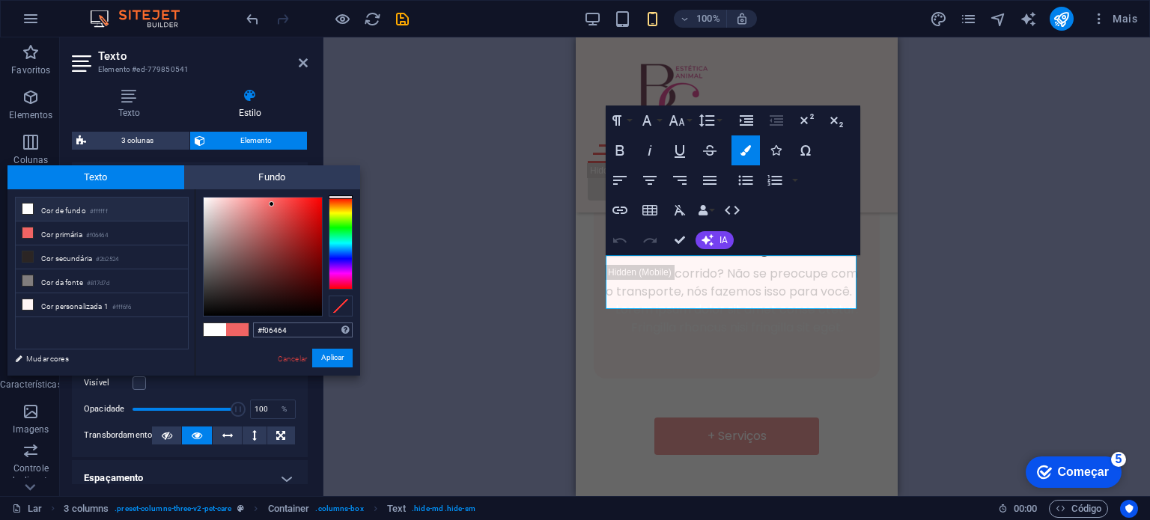
drag, startPoint x: 300, startPoint y: 333, endPoint x: 255, endPoint y: 324, distance: 46.0
click at [255, 324] on input "#f06464" at bounding box center [303, 330] width 100 height 15
click at [341, 359] on font "Aplicar" at bounding box center [332, 358] width 22 height 8
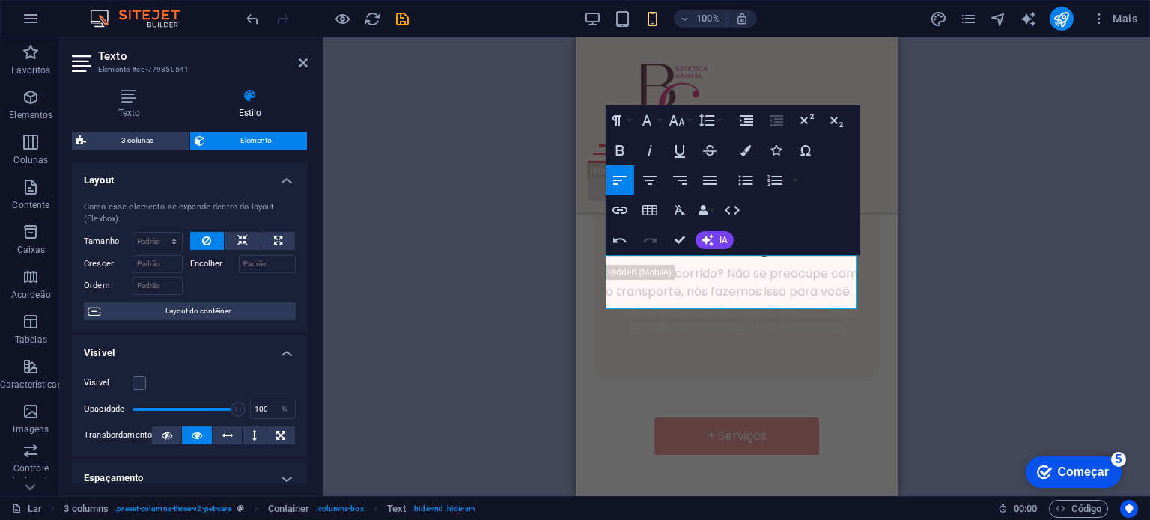
click at [1014, 314] on div "H1 Bandeira Bandeira Recipiente Menu Bar Hambúrguer Menu Texto 3 colunas Recipi…" at bounding box center [737, 266] width 827 height 459
click at [402, 10] on icon "salvar" at bounding box center [402, 18] width 17 height 17
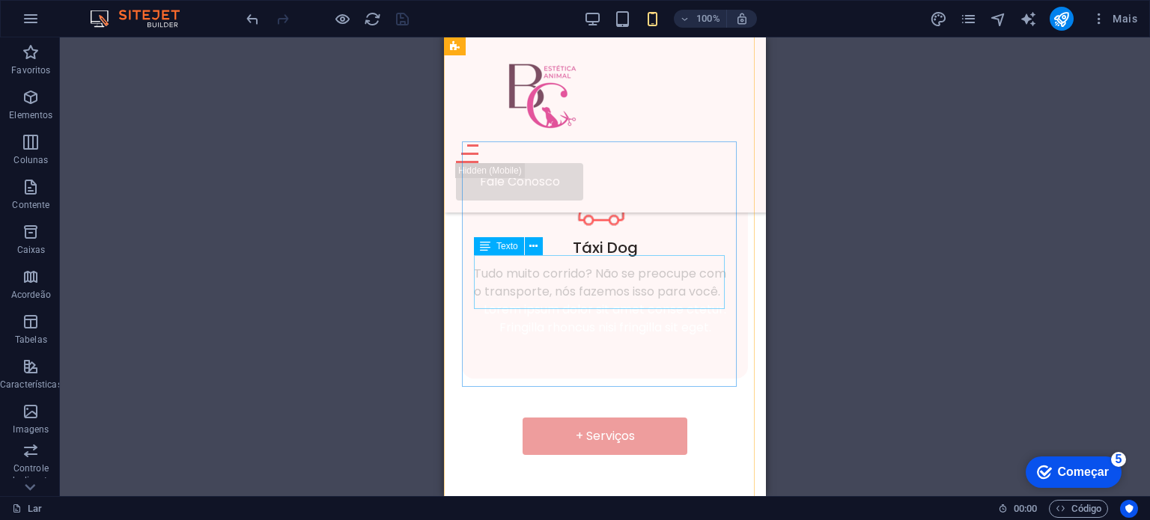
click at [708, 285] on div "Tudo muito corrido? Não se preocupe com o transporte, nós fazemos isso para voc…" at bounding box center [605, 283] width 262 height 36
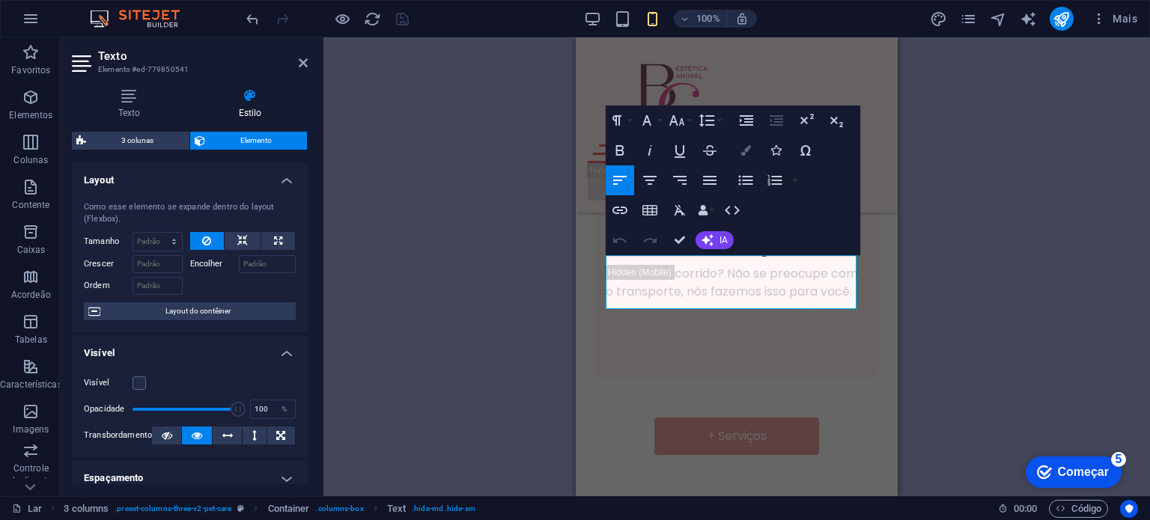
click at [745, 154] on icon "button" at bounding box center [746, 150] width 10 height 10
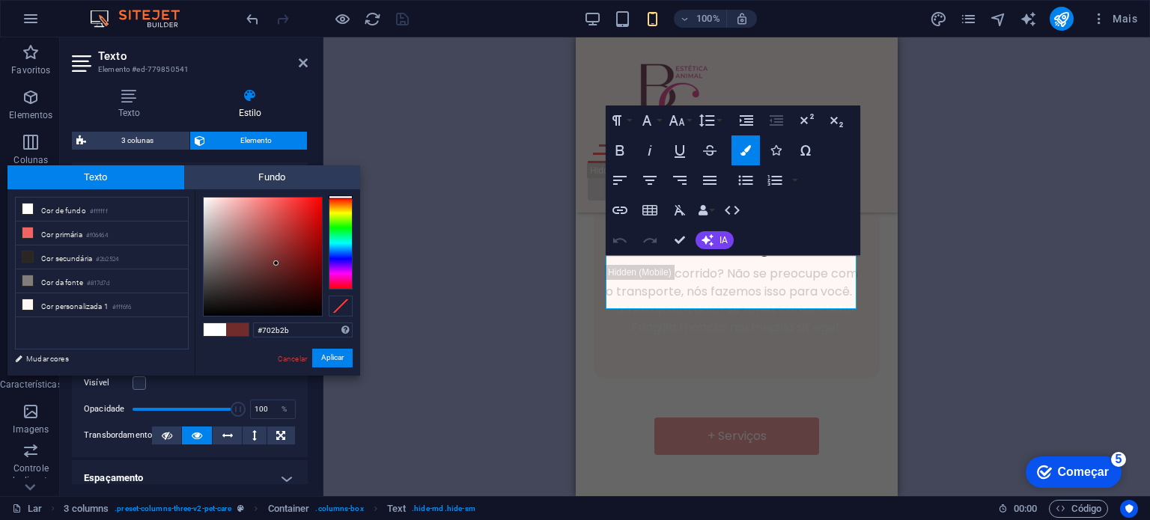
drag, startPoint x: 269, startPoint y: 209, endPoint x: 276, endPoint y: 264, distance: 55.2
click at [276, 264] on div at bounding box center [275, 263] width 5 height 5
click at [77, 273] on li "Cor da fonte #817d7d" at bounding box center [102, 282] width 172 height 24
drag, startPoint x: 291, startPoint y: 334, endPoint x: 246, endPoint y: 334, distance: 44.9
click at [246, 334] on div "#817d7d Formatos suportados #0852ed rgb(8, 82, 237) rgba(8, 82, 237, 90%) hsv(2…" at bounding box center [277, 391] width 165 height 404
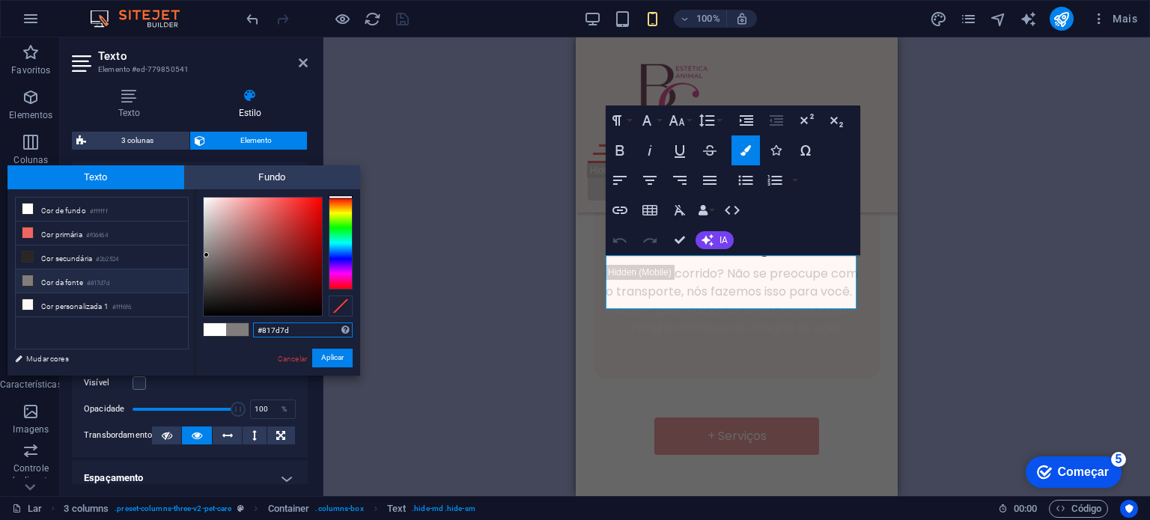
paste input "f06464"
type input "#f06464"
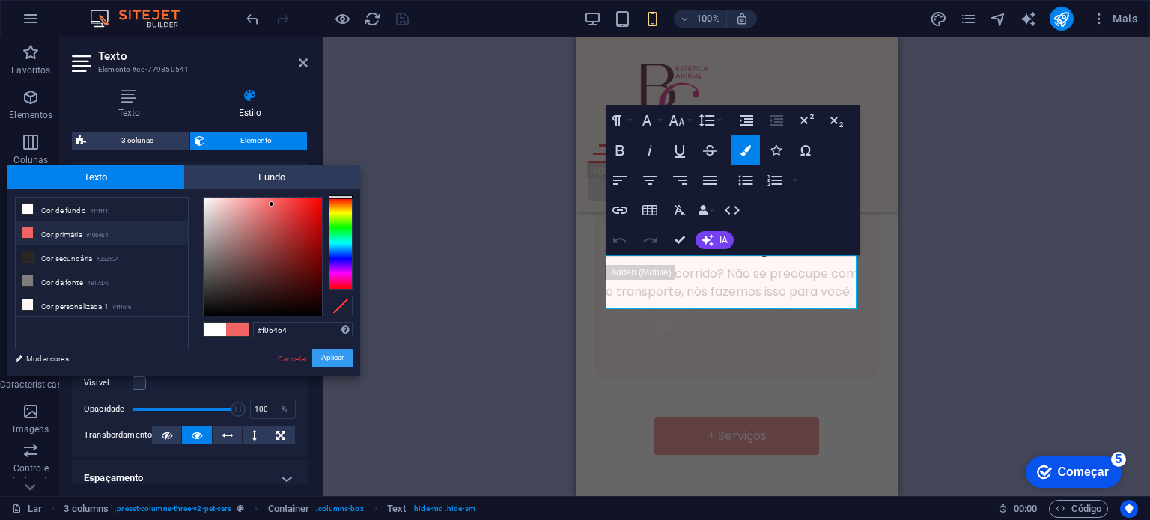
click at [345, 353] on button "Aplicar" at bounding box center [332, 358] width 40 height 19
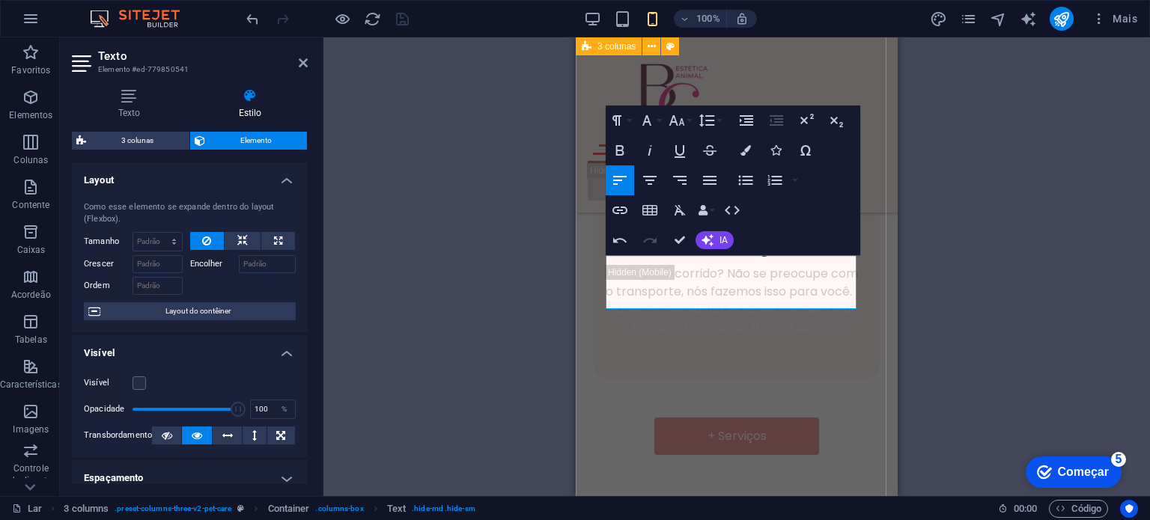
click at [873, 228] on div "Cuidados Especiais Desde corte de unhas até limpeza dos ouvidos e escovação dos…" at bounding box center [737, 61] width 322 height 961
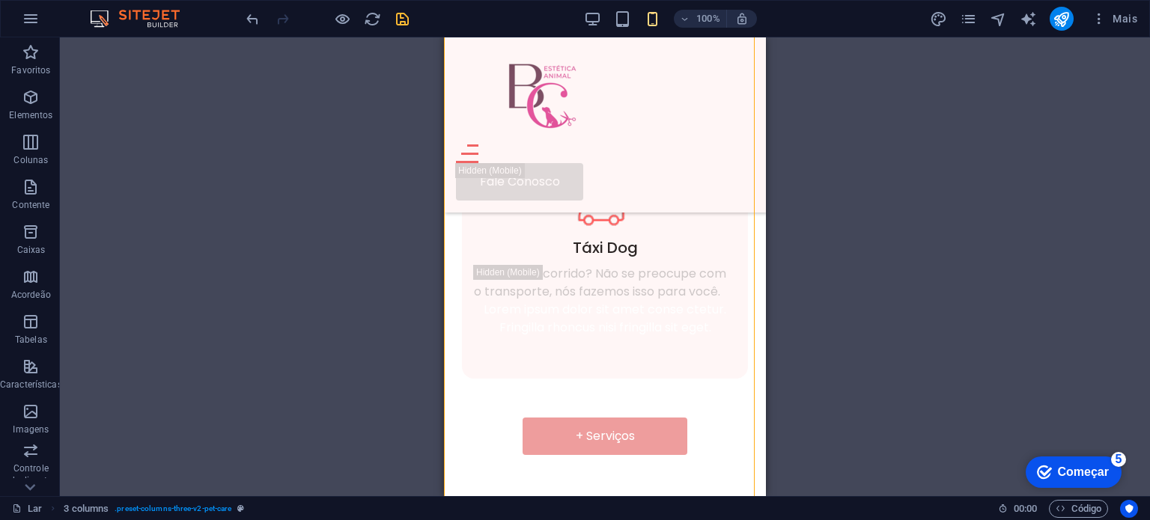
click at [873, 228] on div "H1 Bandeira Bandeira Recipiente Menu Bar Hambúrguer Menu Texto 3 colunas Recipi…" at bounding box center [605, 266] width 1090 height 459
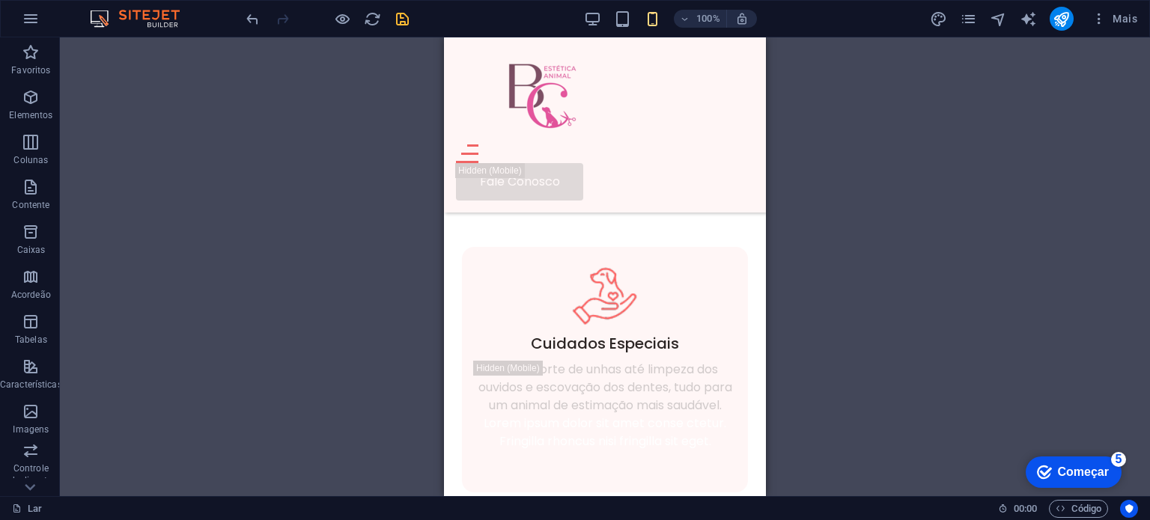
scroll to position [449, 0]
drag, startPoint x: 759, startPoint y: 148, endPoint x: 1211, endPoint y: 154, distance: 451.6
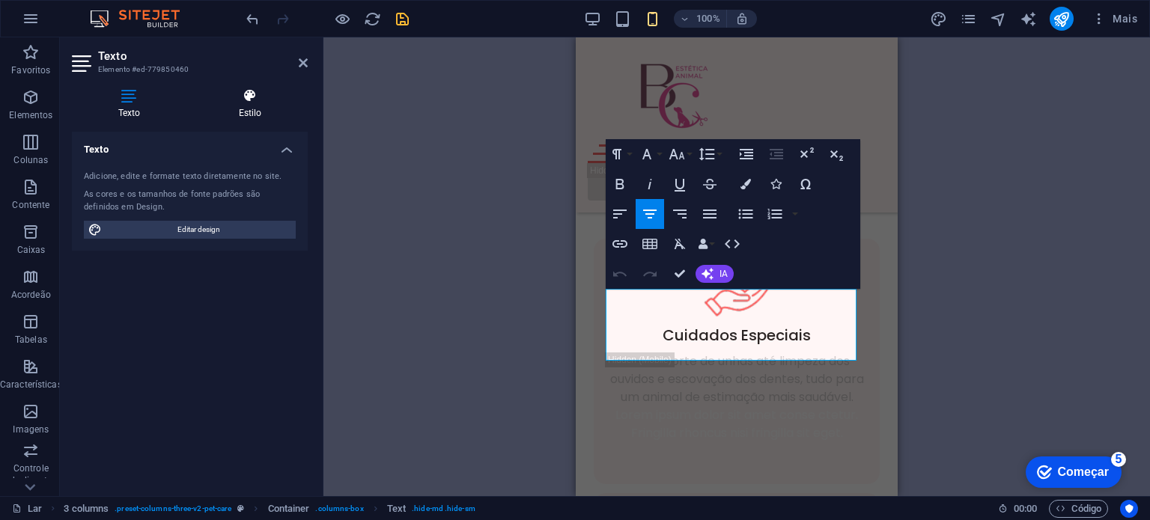
click at [240, 94] on icon at bounding box center [249, 95] width 115 height 15
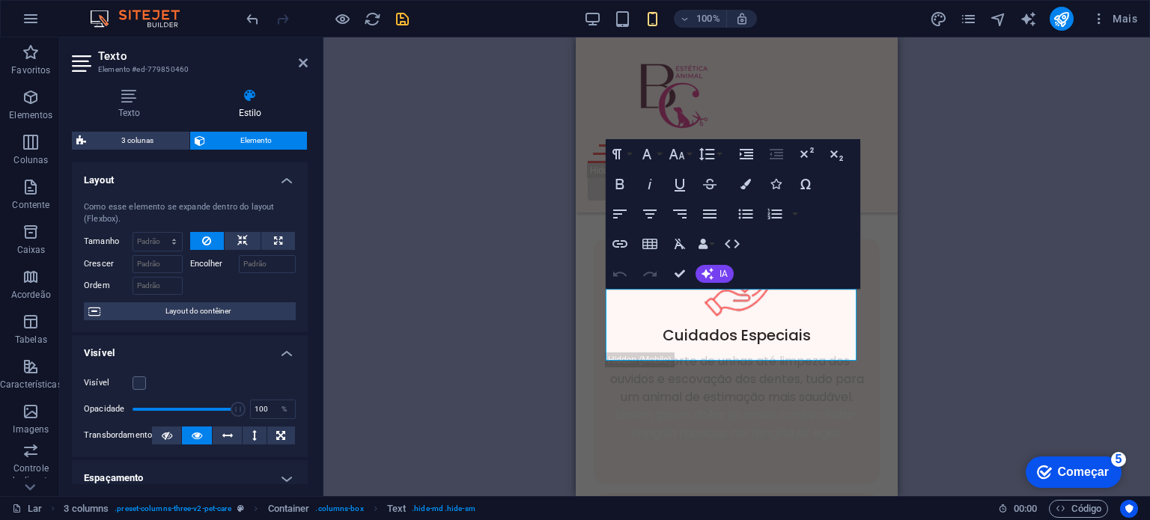
drag, startPoint x: 304, startPoint y: 197, endPoint x: 306, endPoint y: 234, distance: 37.5
click at [306, 234] on div "Layout Como esse elemento se expande dentro do layout (Flexbox). Tamanho Padrão…" at bounding box center [190, 324] width 236 height 322
drag, startPoint x: 237, startPoint y: 416, endPoint x: 249, endPoint y: 422, distance: 13.4
click at [249, 422] on div "Visível Opacidade 100 % Transbordamento" at bounding box center [190, 409] width 236 height 95
drag, startPoint x: 304, startPoint y: 303, endPoint x: 303, endPoint y: 340, distance: 36.7
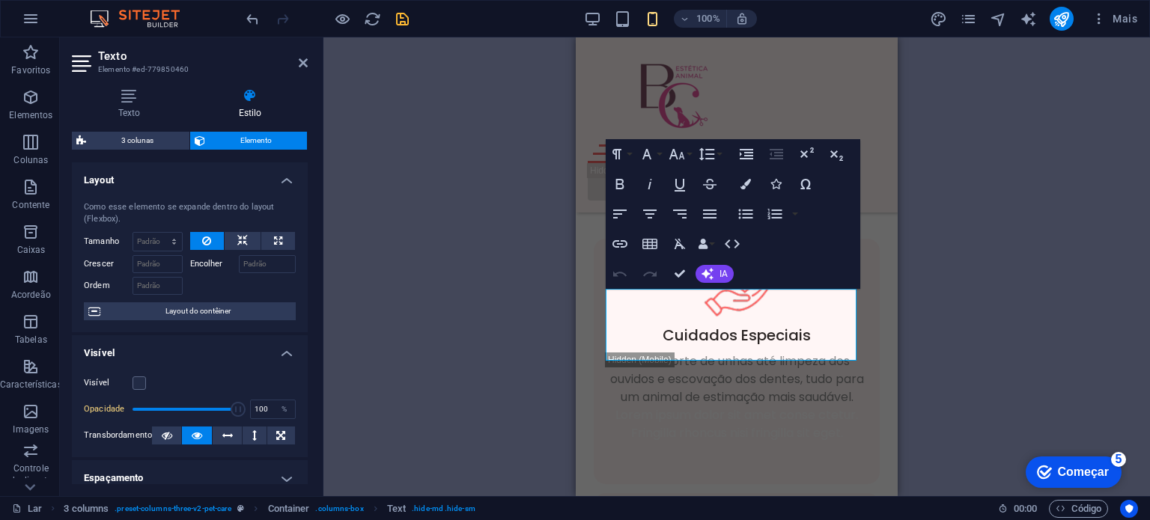
click at [303, 340] on ul "Layout Como esse elemento se expande dentro do layout (Flexbox). Tamanho Padrão…" at bounding box center [190, 486] width 236 height 646
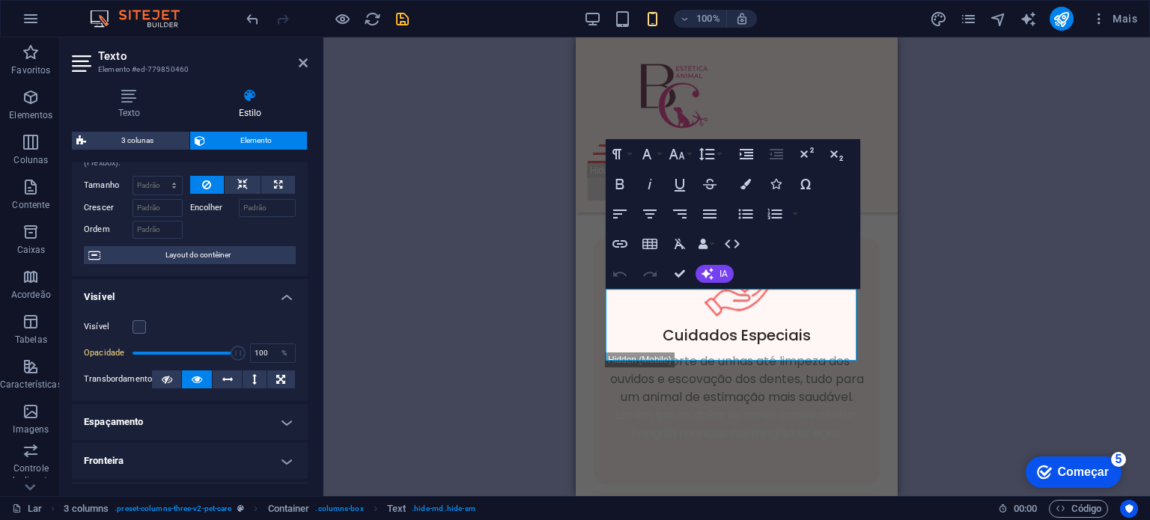
scroll to position [54, 0]
drag, startPoint x: 231, startPoint y: 355, endPoint x: 105, endPoint y: 341, distance: 127.4
click at [105, 341] on div "Visível Opacidade 1 % Transbordamento" at bounding box center [190, 356] width 236 height 95
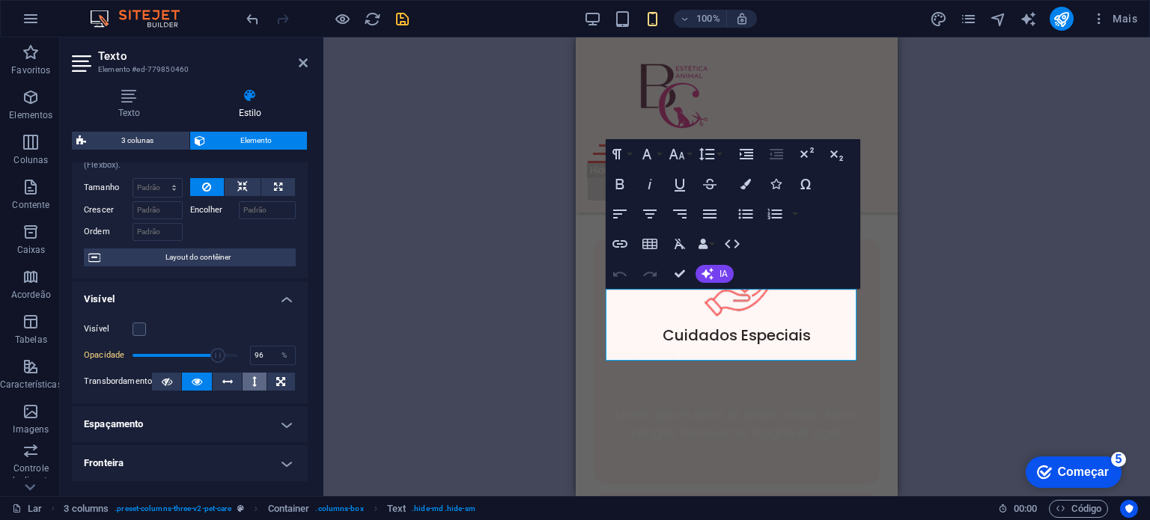
type input "100"
drag, startPoint x: 129, startPoint y: 356, endPoint x: 252, endPoint y: 377, distance: 124.6
click at [252, 377] on div "Visível Opacidade 100 % Transbordamento" at bounding box center [190, 356] width 236 height 95
click at [139, 329] on label at bounding box center [139, 329] width 13 height 13
click at [0, 0] on input "Visível" at bounding box center [0, 0] width 0 height 0
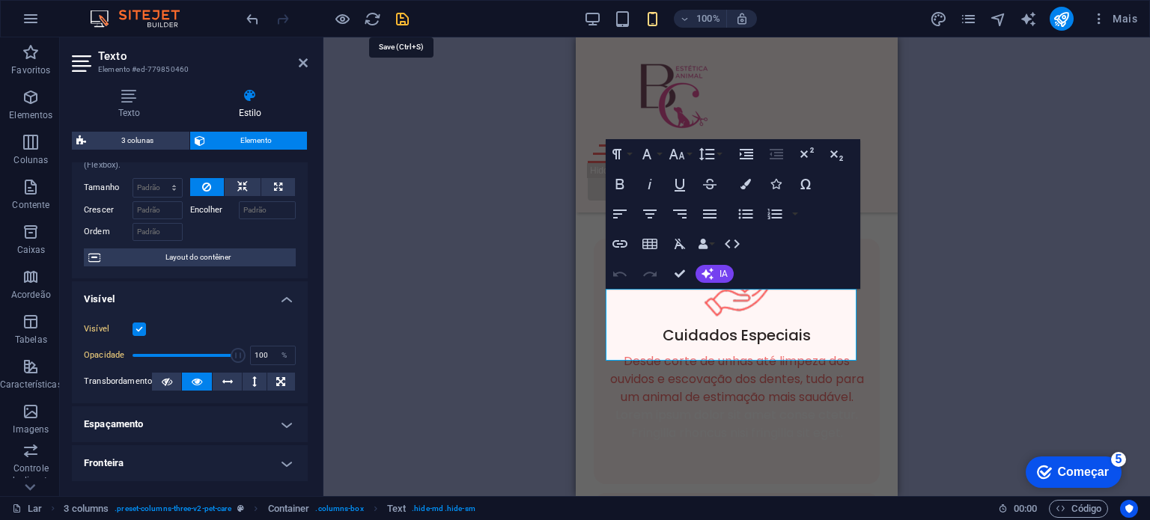
click at [398, 26] on icon "salvar" at bounding box center [402, 18] width 17 height 17
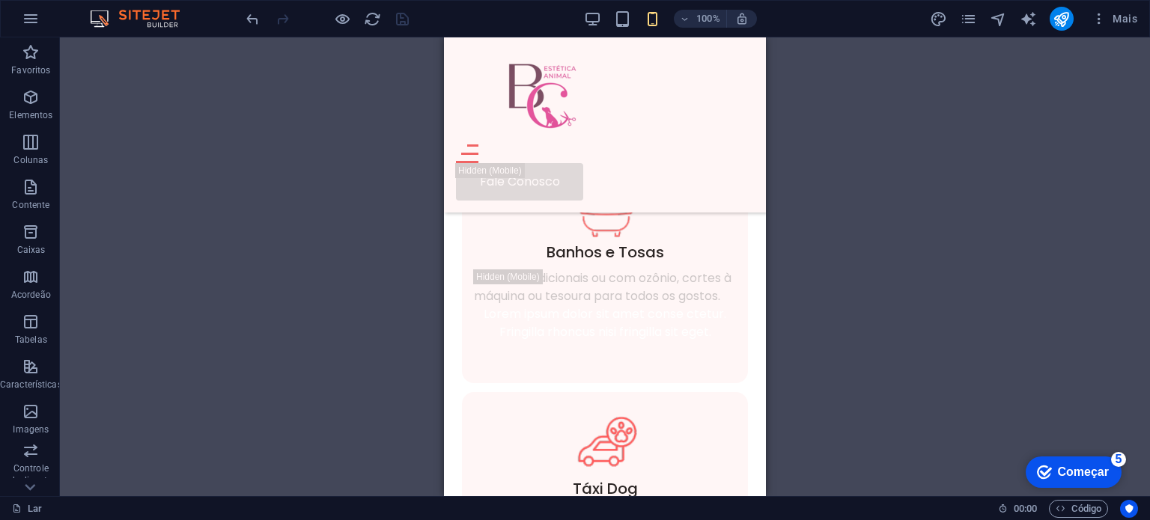
scroll to position [803, 0]
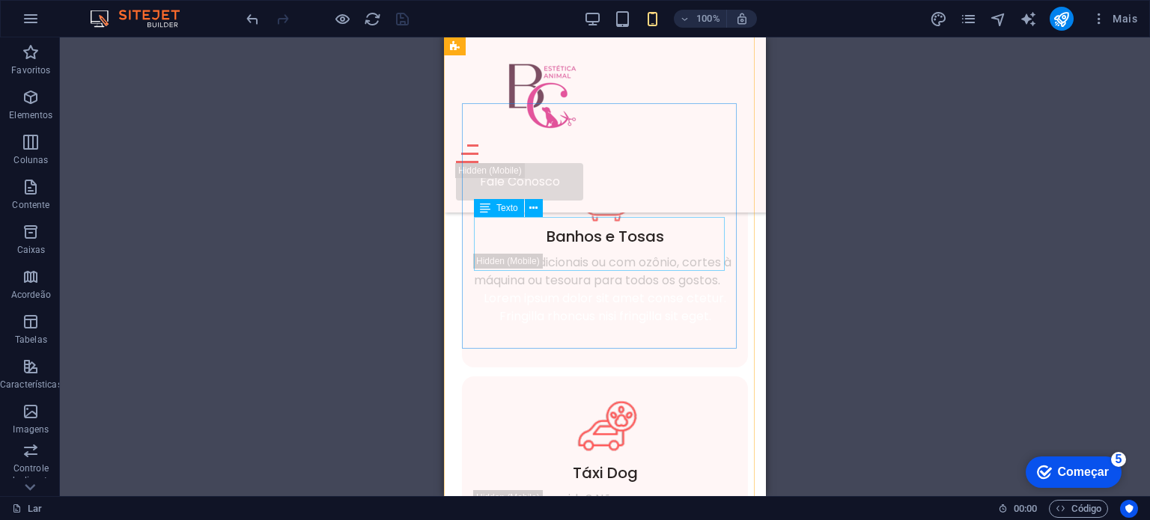
click at [508, 206] on font "Texto" at bounding box center [507, 208] width 22 height 10
click at [511, 209] on font "Texto" at bounding box center [507, 208] width 22 height 10
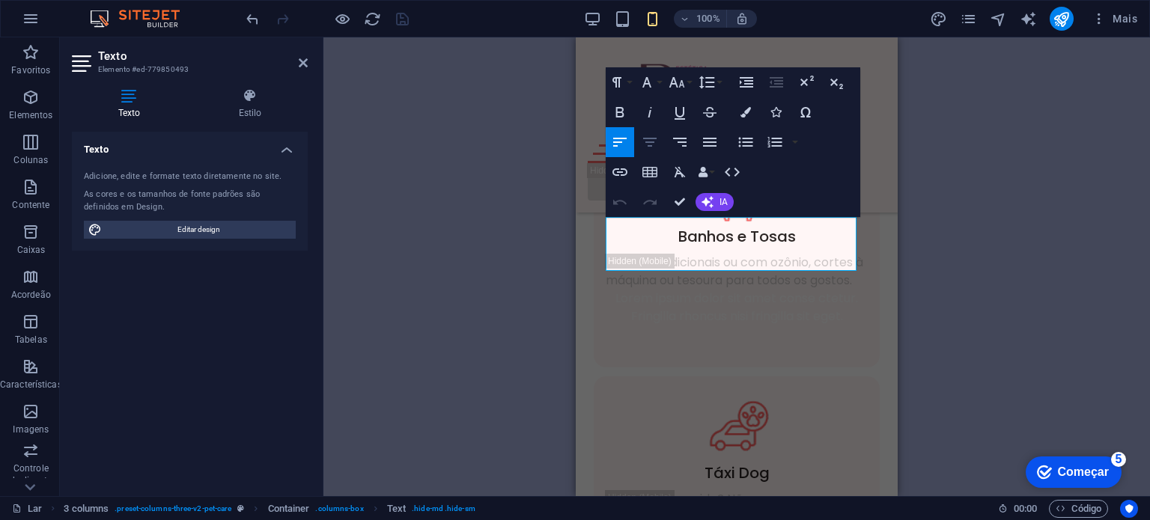
click at [653, 145] on icon "button" at bounding box center [650, 142] width 18 height 18
click at [239, 70] on aside "Texto Elemento #ed-779850493 Texto Estilo Texto Adicione, edite e formate texto…" at bounding box center [192, 266] width 264 height 459
click at [243, 106] on h4 "Estilo" at bounding box center [249, 103] width 115 height 31
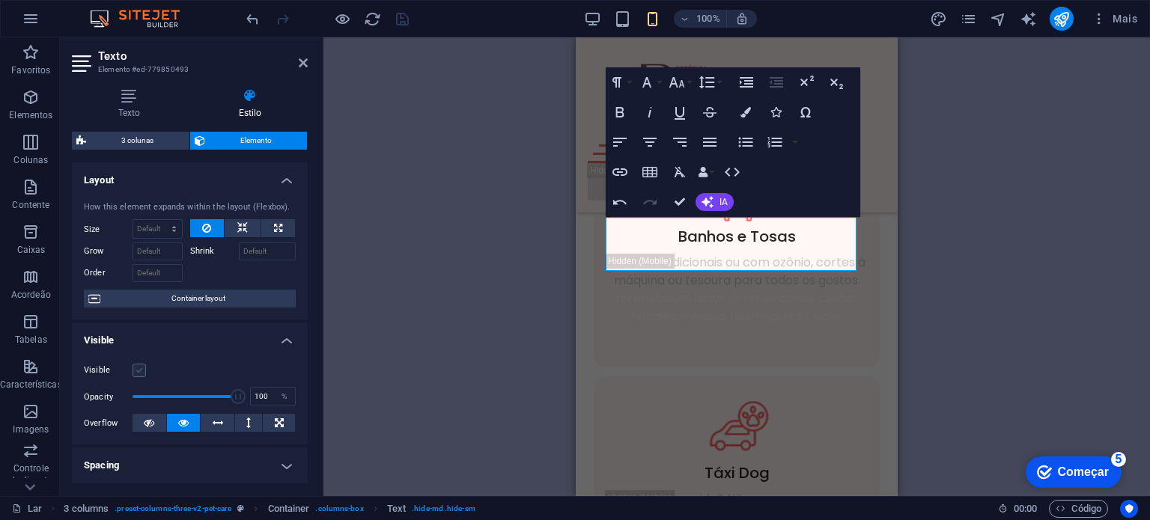
click at [141, 377] on label at bounding box center [139, 370] width 13 height 13
click at [0, 0] on input "Visible" at bounding box center [0, 0] width 0 height 0
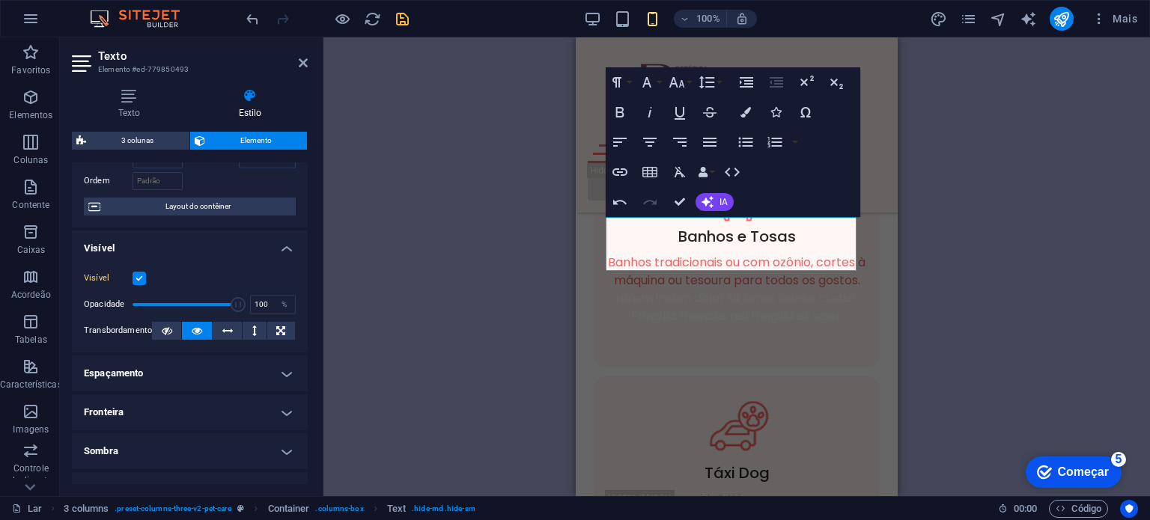
scroll to position [122, 0]
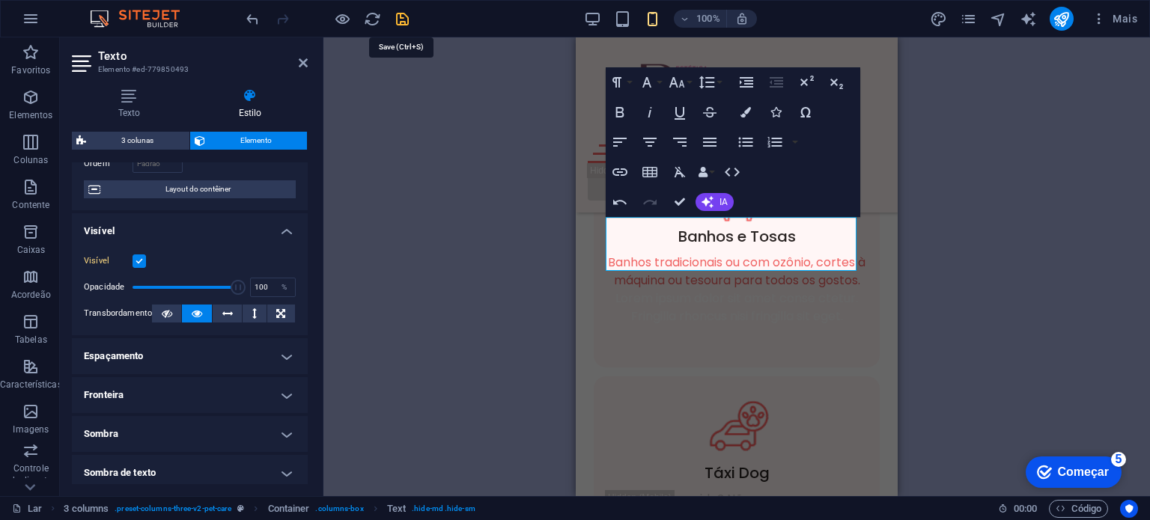
click at [409, 18] on icon "salvar" at bounding box center [402, 18] width 17 height 17
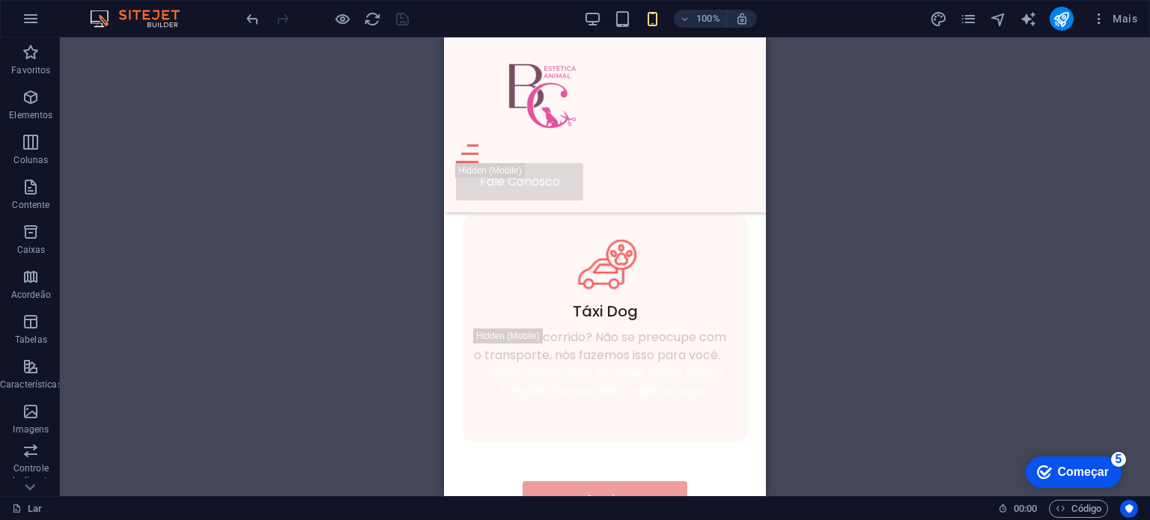
scroll to position [997, 0]
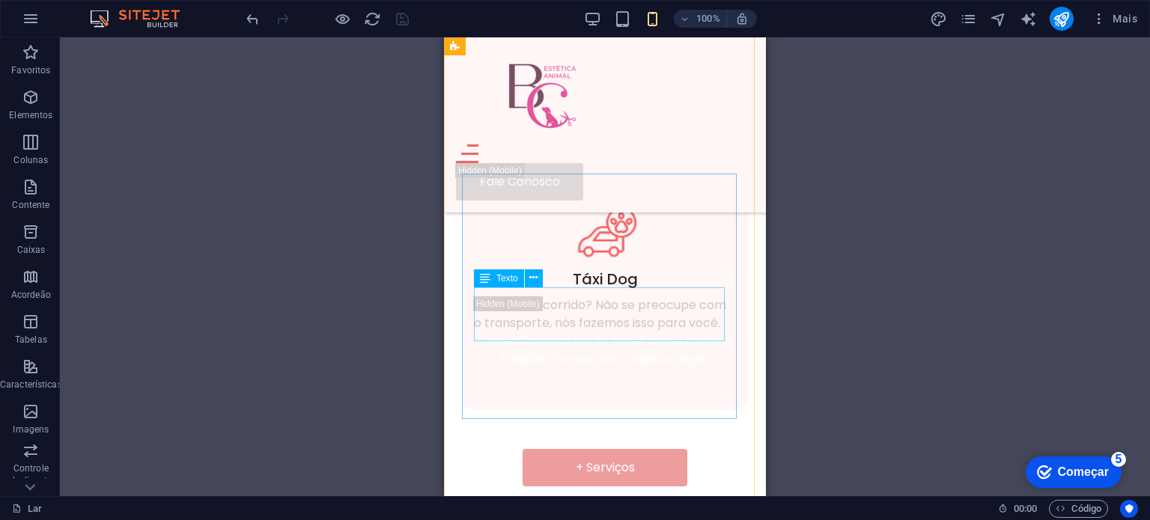
click at [508, 279] on font "Texto" at bounding box center [507, 278] width 22 height 10
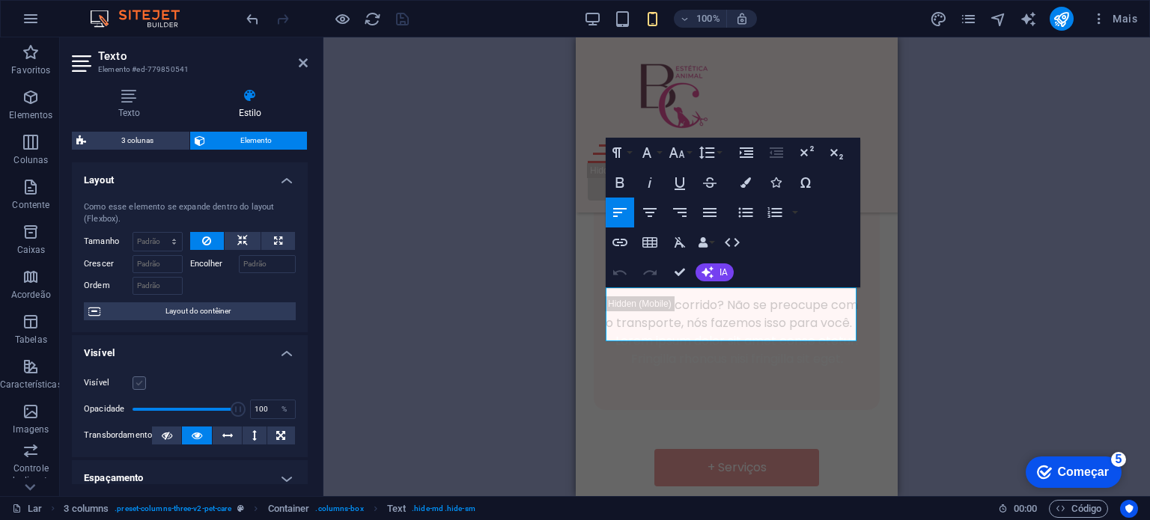
click at [135, 383] on label at bounding box center [139, 383] width 13 height 13
click at [0, 0] on input "Visível" at bounding box center [0, 0] width 0 height 0
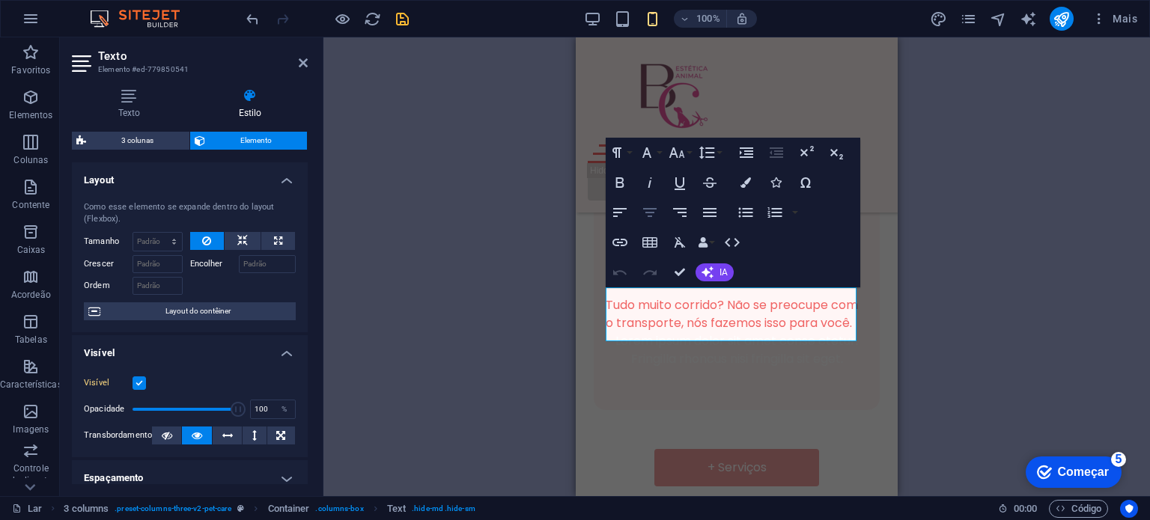
click at [653, 208] on icon "button" at bounding box center [649, 212] width 13 height 9
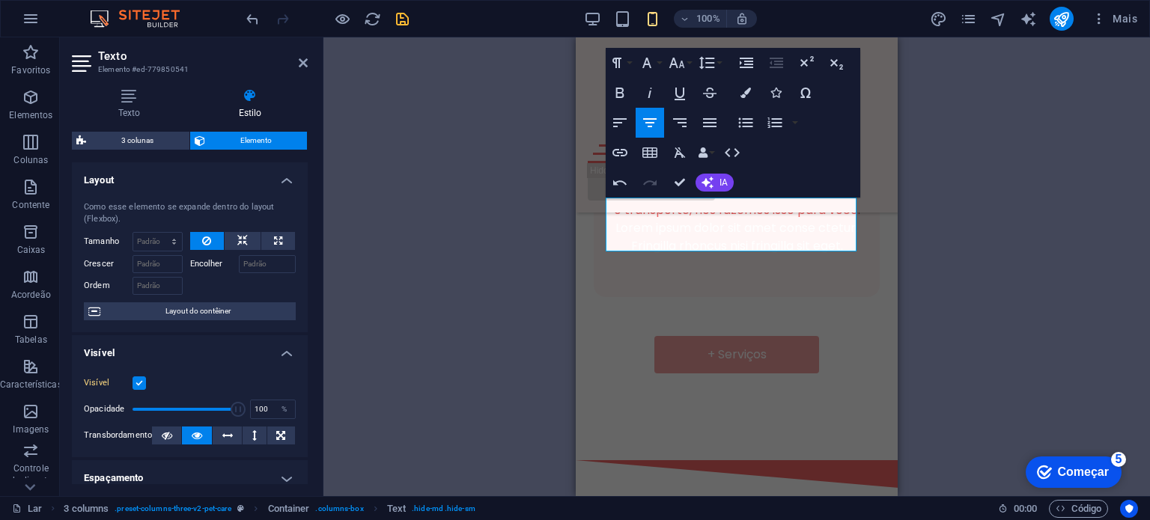
scroll to position [1111, 0]
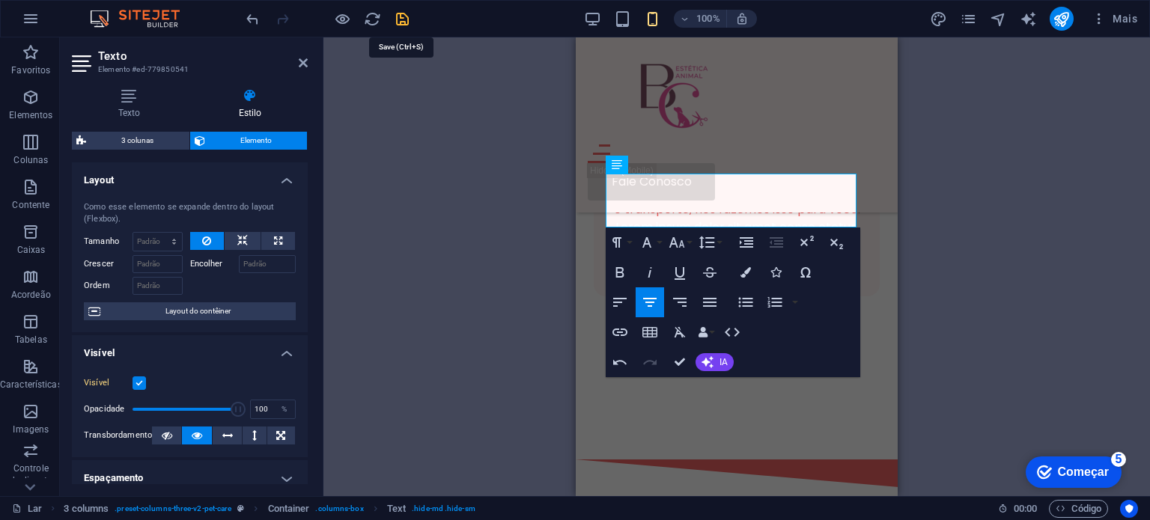
click at [410, 16] on icon "salvar" at bounding box center [402, 18] width 17 height 17
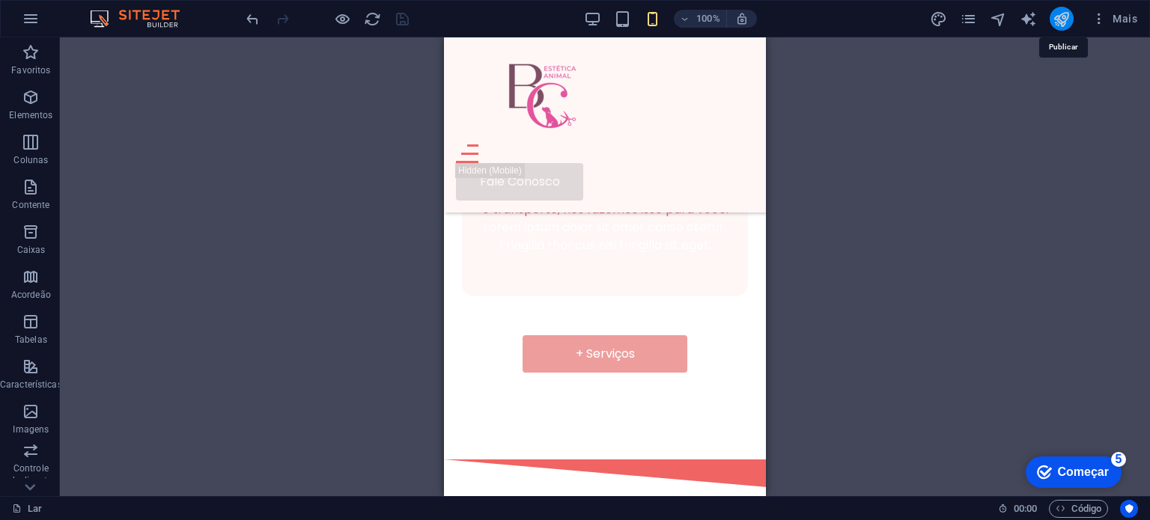
click at [1062, 21] on icon "publicar" at bounding box center [1061, 18] width 17 height 17
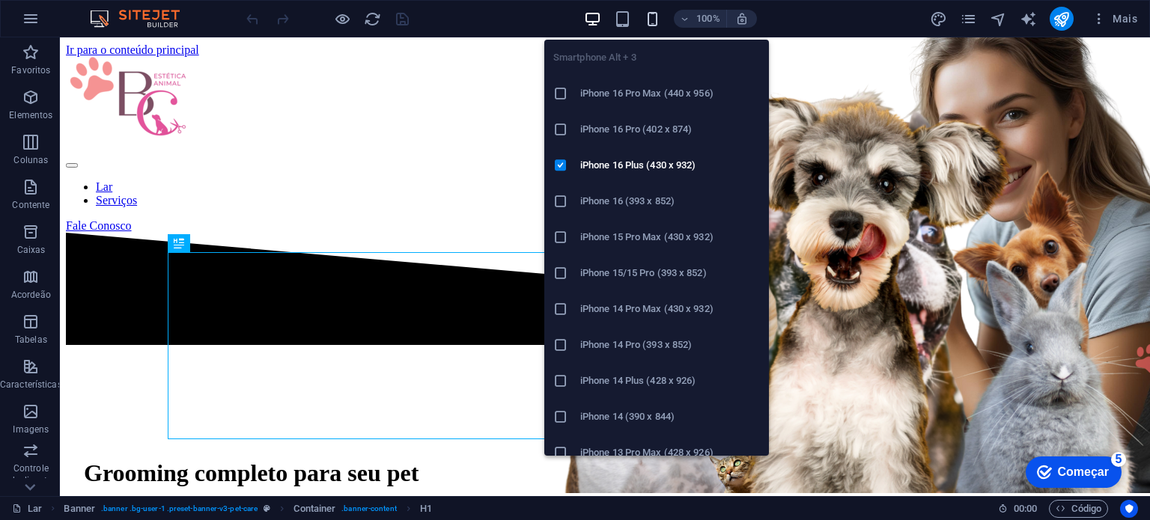
click at [656, 13] on icon "button" at bounding box center [652, 18] width 17 height 17
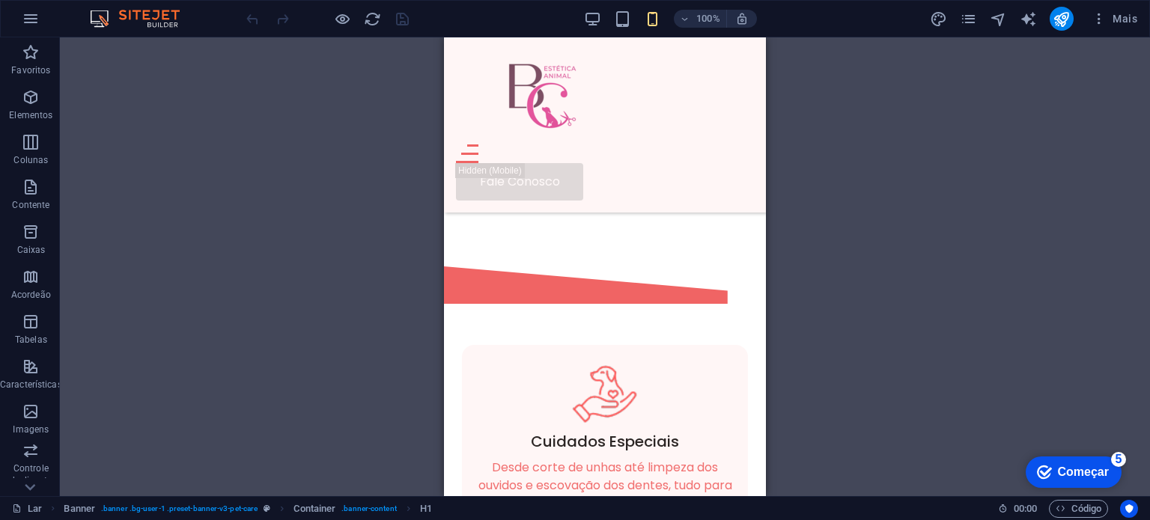
scroll to position [359, 0]
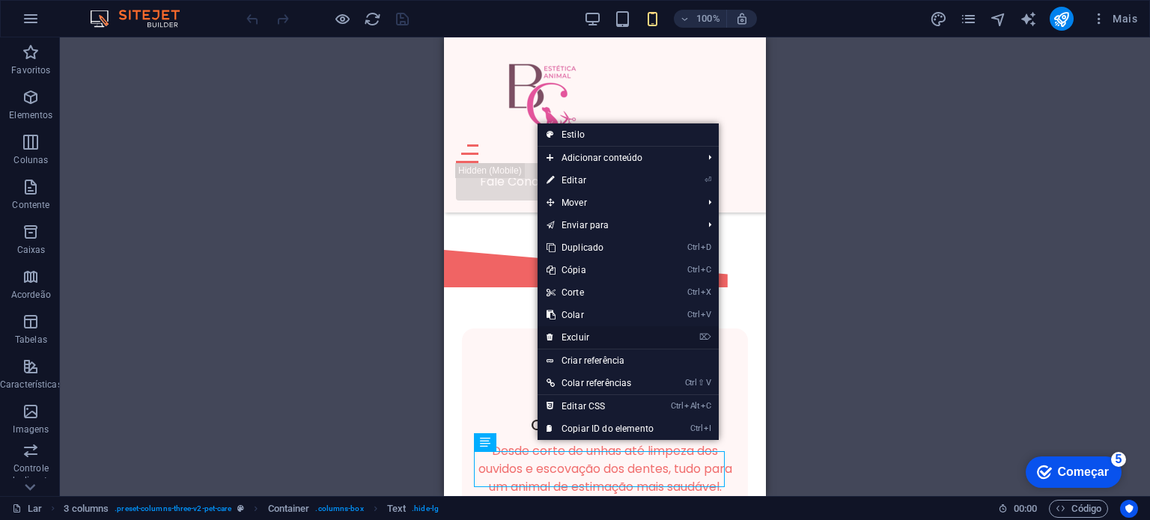
click at [583, 340] on font "Excluir" at bounding box center [576, 337] width 28 height 10
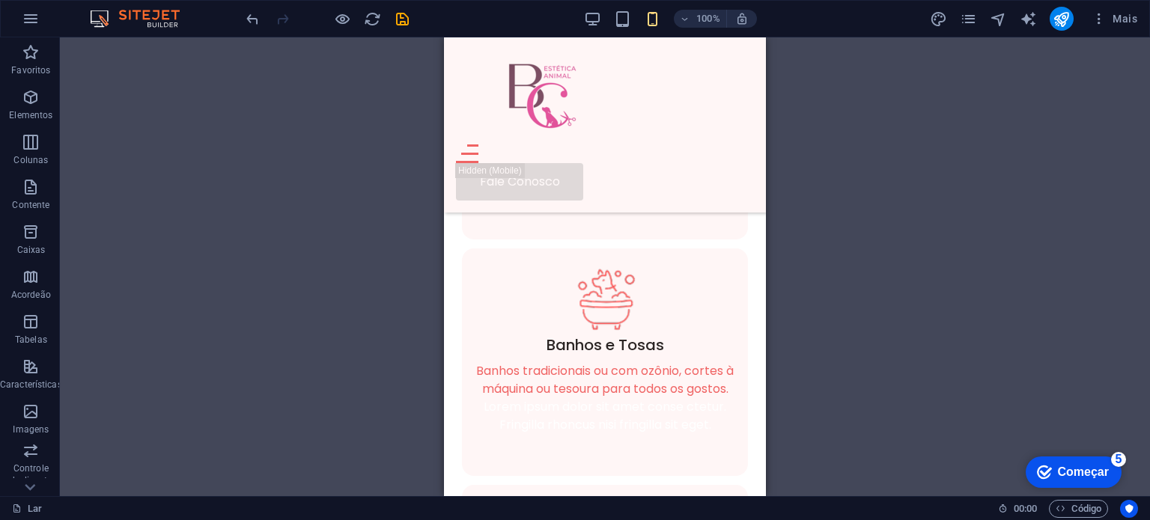
scroll to position [674, 0]
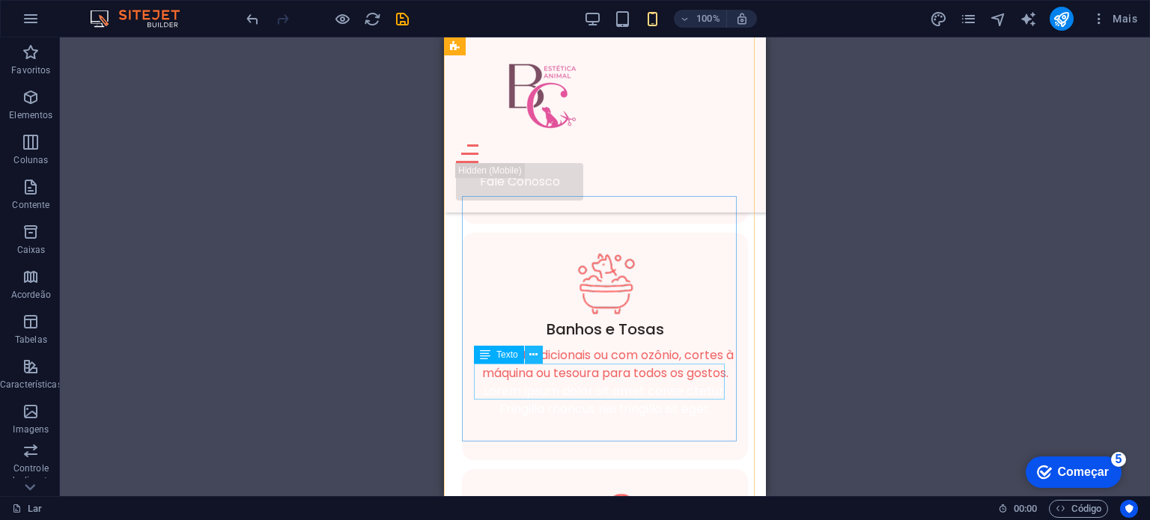
click at [536, 359] on icon at bounding box center [533, 355] width 8 height 16
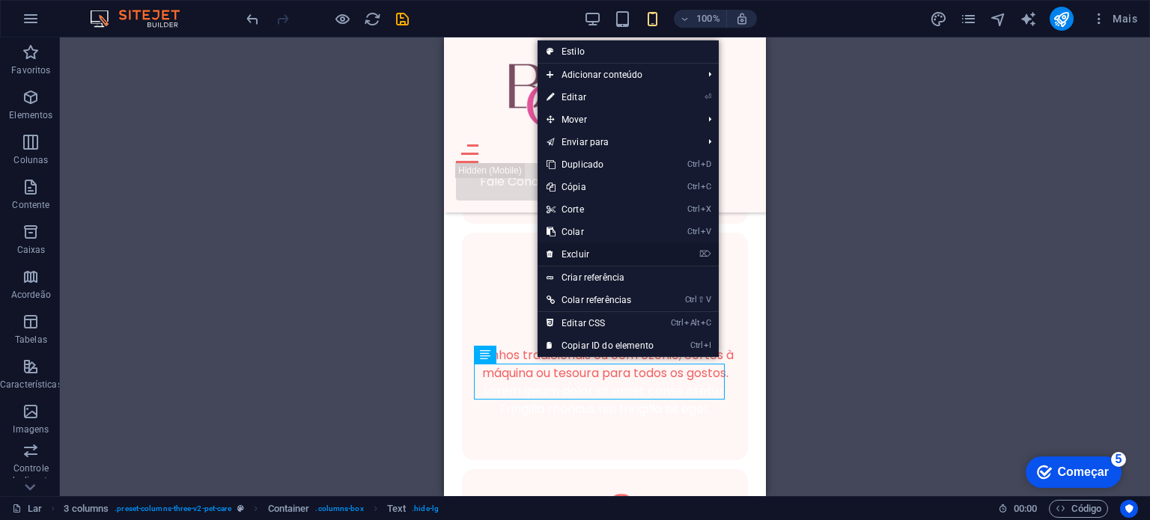
click at [577, 250] on font "Excluir" at bounding box center [576, 254] width 28 height 10
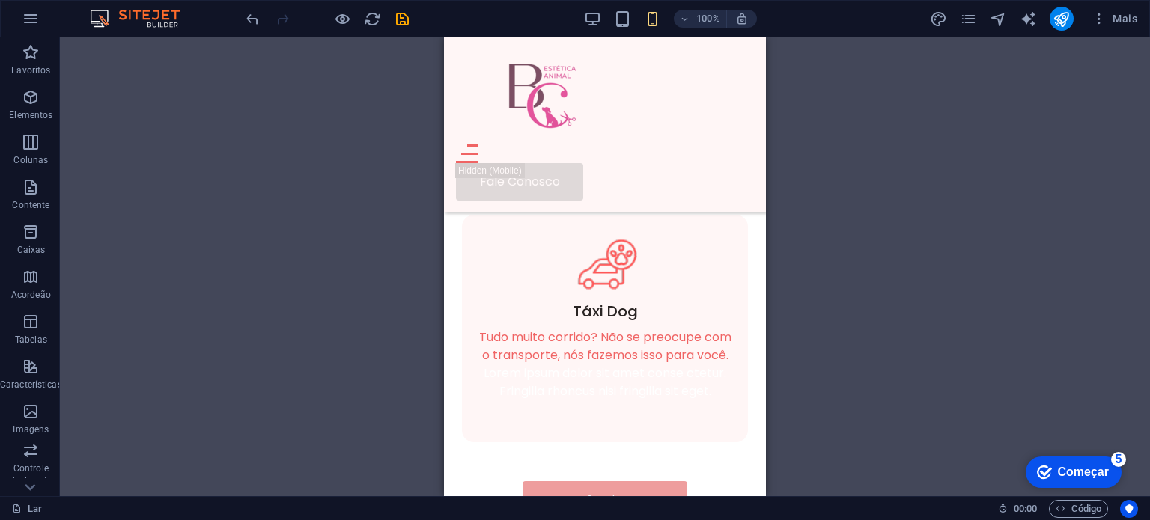
scroll to position [908, 0]
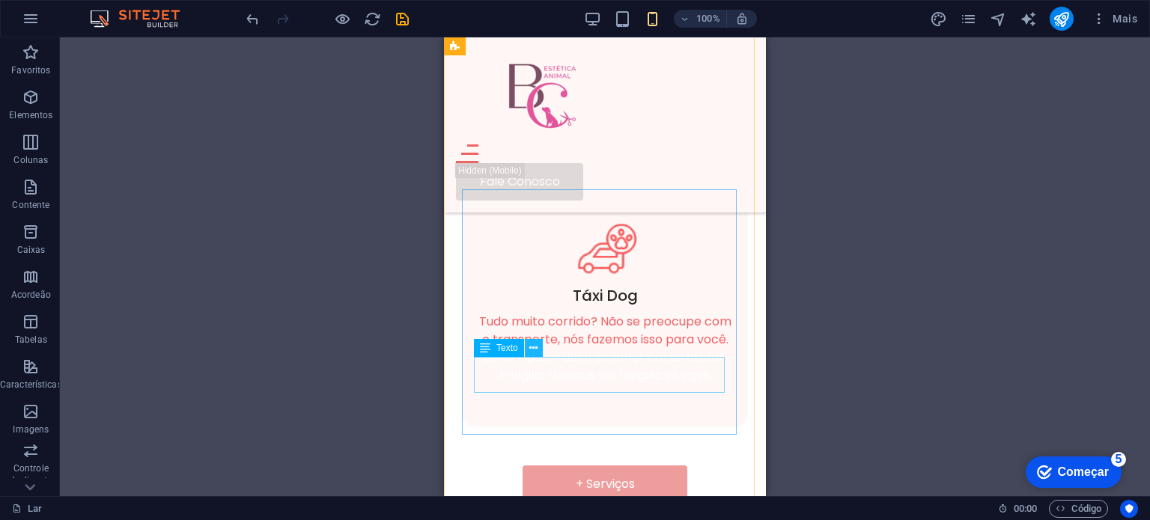
click at [539, 351] on button at bounding box center [534, 348] width 18 height 18
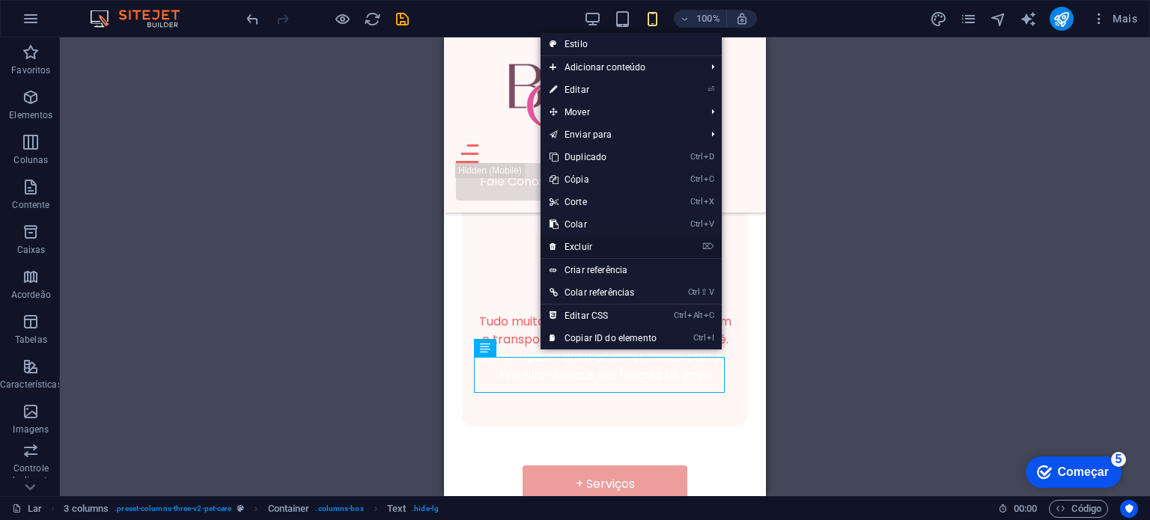
click at [586, 249] on font "Excluir" at bounding box center [579, 247] width 28 height 10
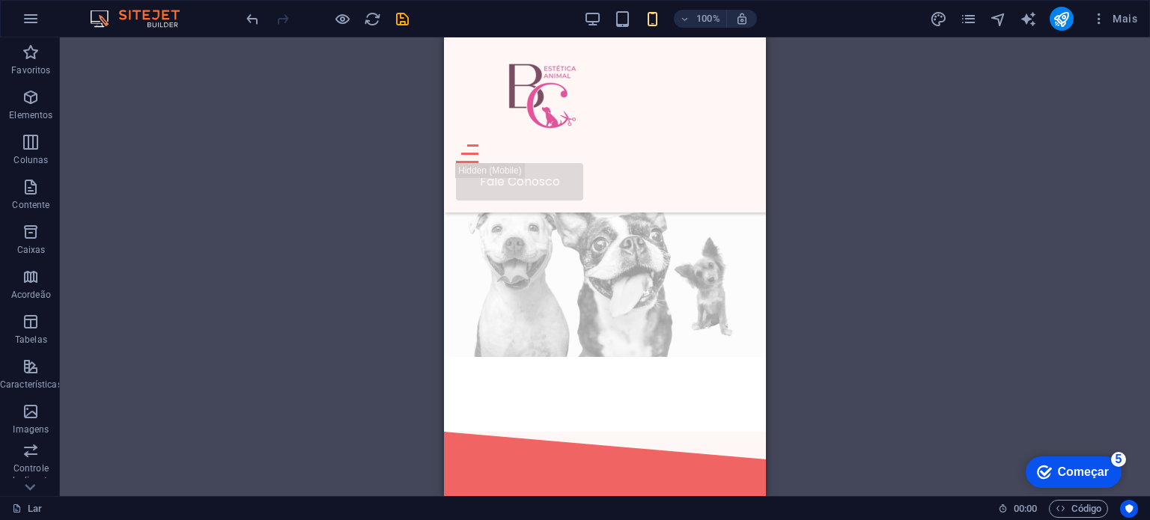
scroll to position [2497, 0]
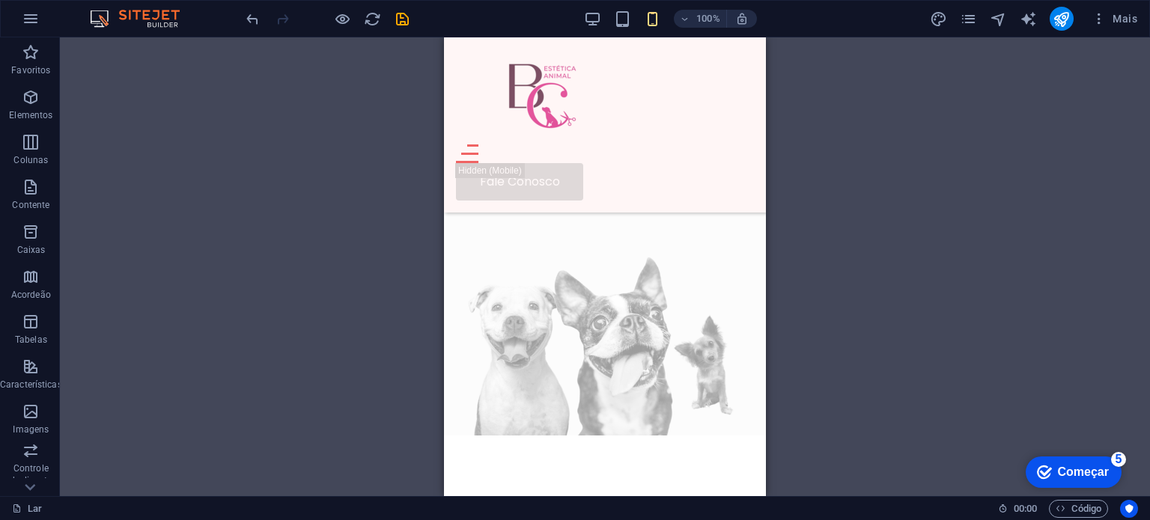
click at [972, 20] on icon "páginas" at bounding box center [968, 18] width 17 height 17
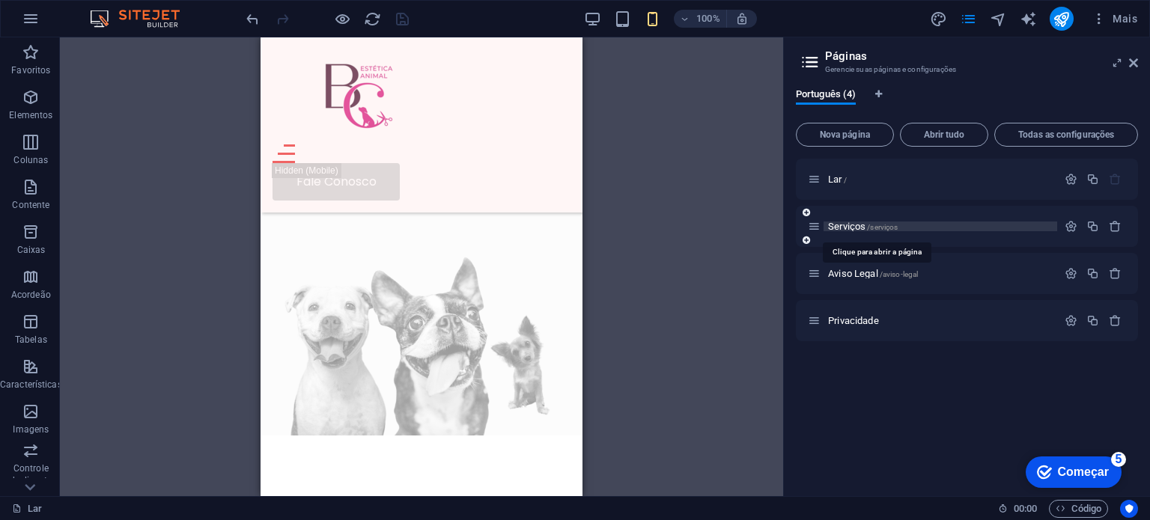
click at [851, 224] on font "Serviços" at bounding box center [846, 226] width 37 height 11
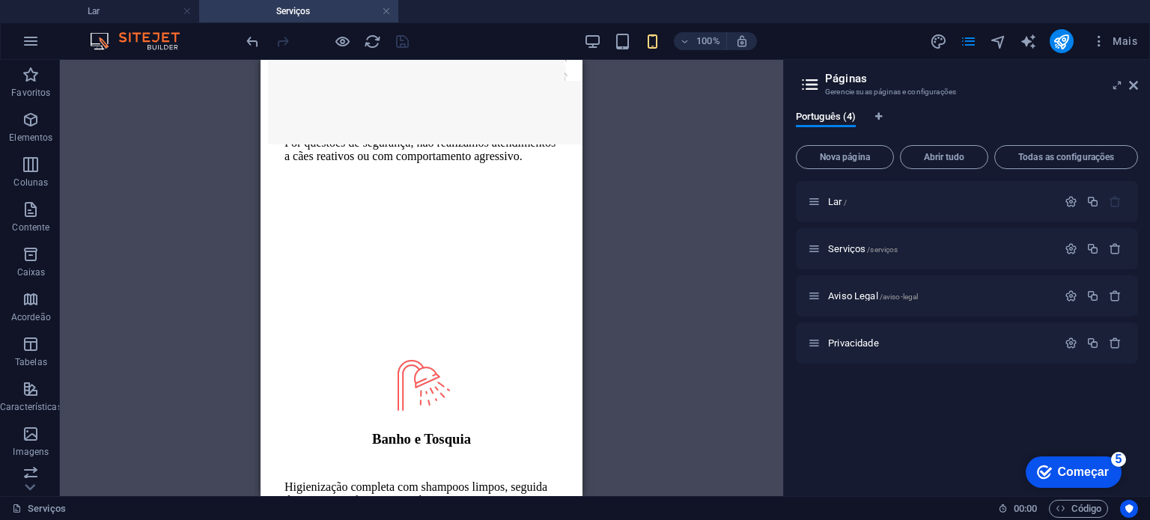
scroll to position [267, 0]
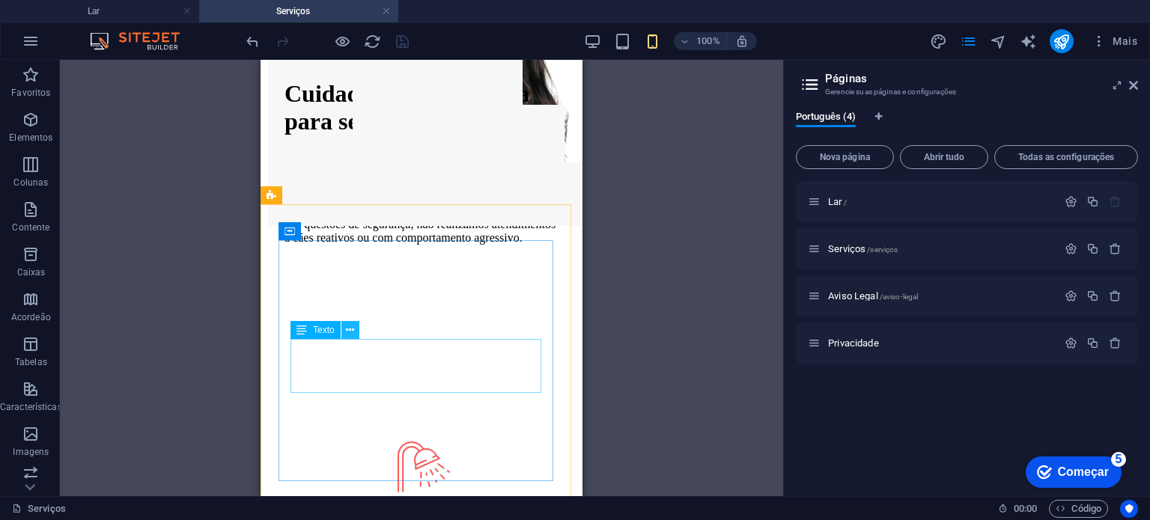
click at [353, 329] on icon at bounding box center [350, 331] width 8 height 16
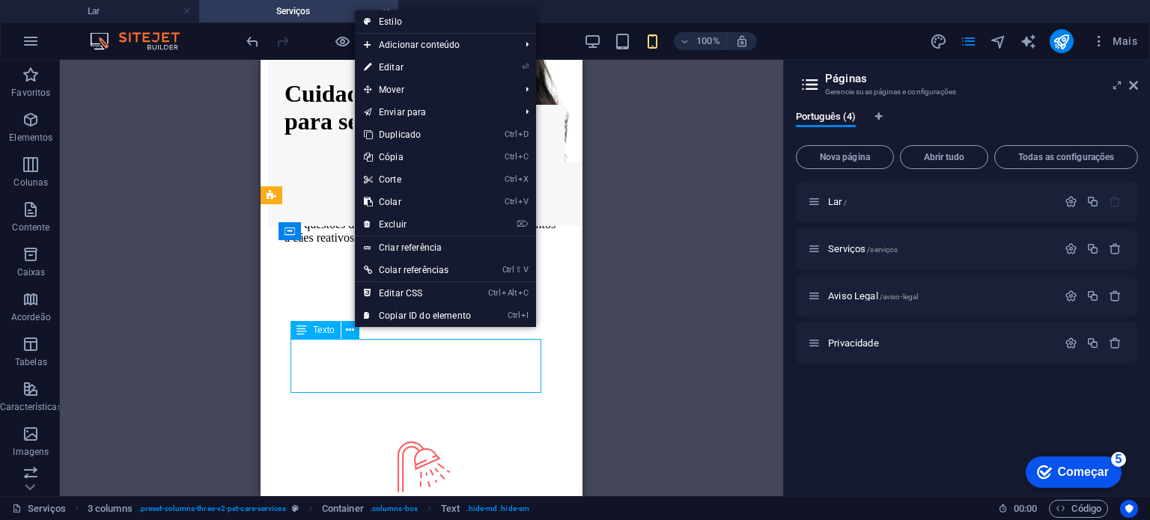
click at [321, 330] on font "Texto" at bounding box center [324, 330] width 22 height 10
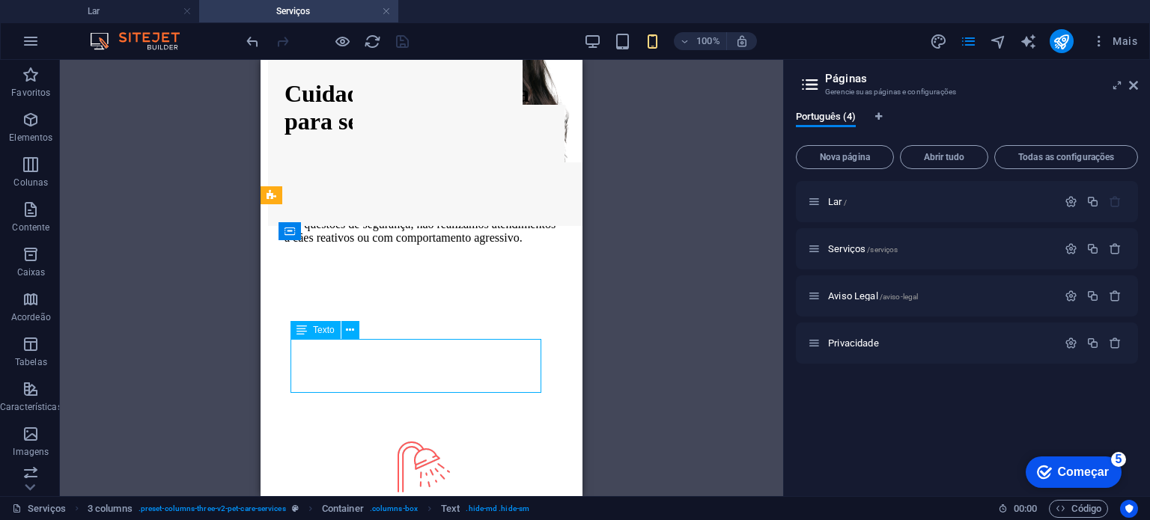
click at [321, 330] on font "Texto" at bounding box center [324, 330] width 22 height 10
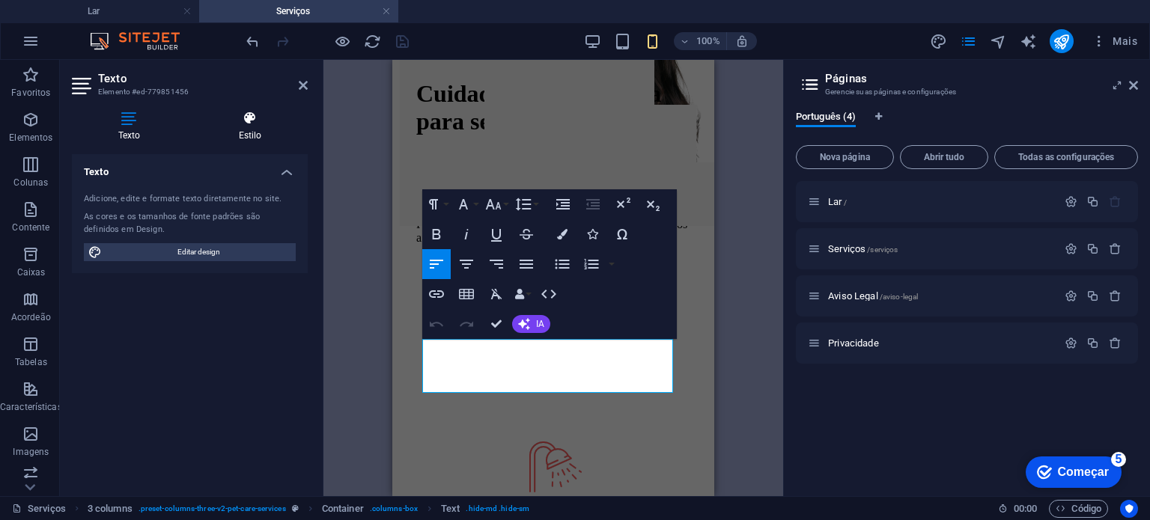
click at [247, 126] on h4 "Estilo" at bounding box center [249, 126] width 115 height 31
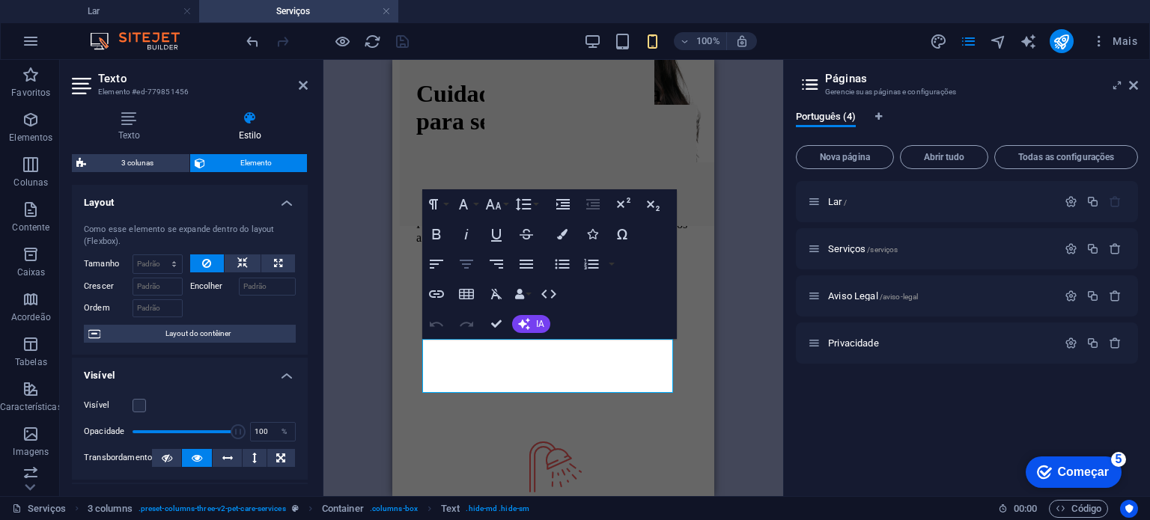
click at [466, 266] on icon "button" at bounding box center [467, 264] width 18 height 18
click at [136, 408] on label at bounding box center [139, 405] width 13 height 13
click at [0, 0] on input "Visível" at bounding box center [0, 0] width 0 height 0
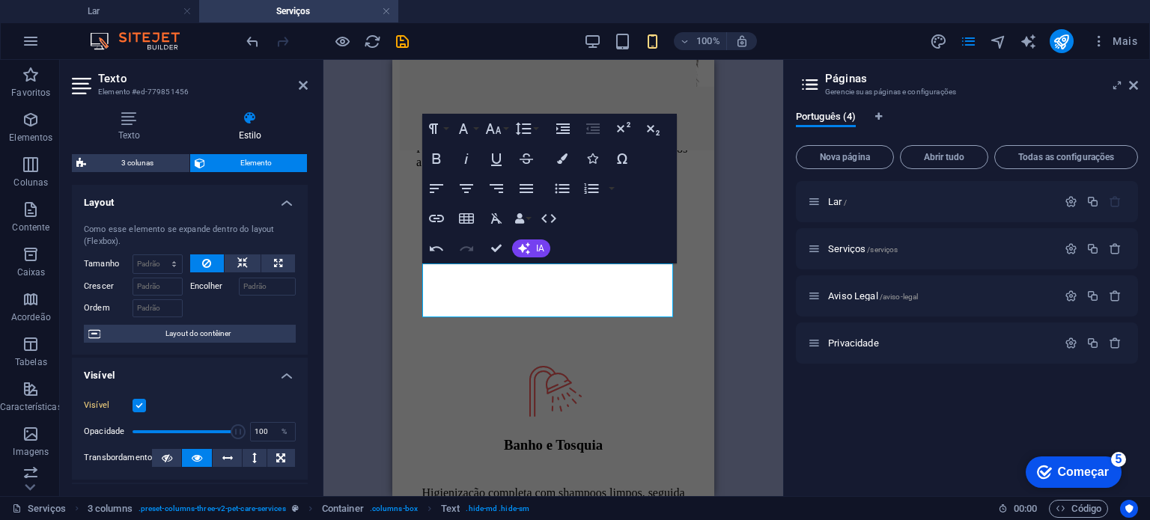
scroll to position [344, 0]
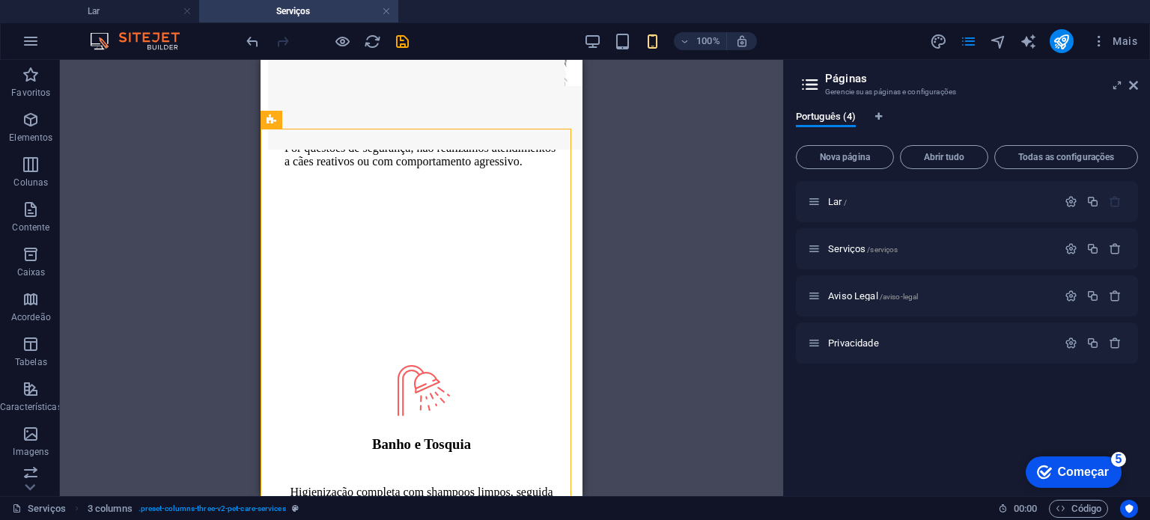
click at [697, 261] on div "H1 Bandeira Recipiente Referência 3 colunas Texto Recipiente Texto Espaçador Im…" at bounding box center [421, 278] width 723 height 437
click at [349, 313] on icon at bounding box center [350, 308] width 8 height 16
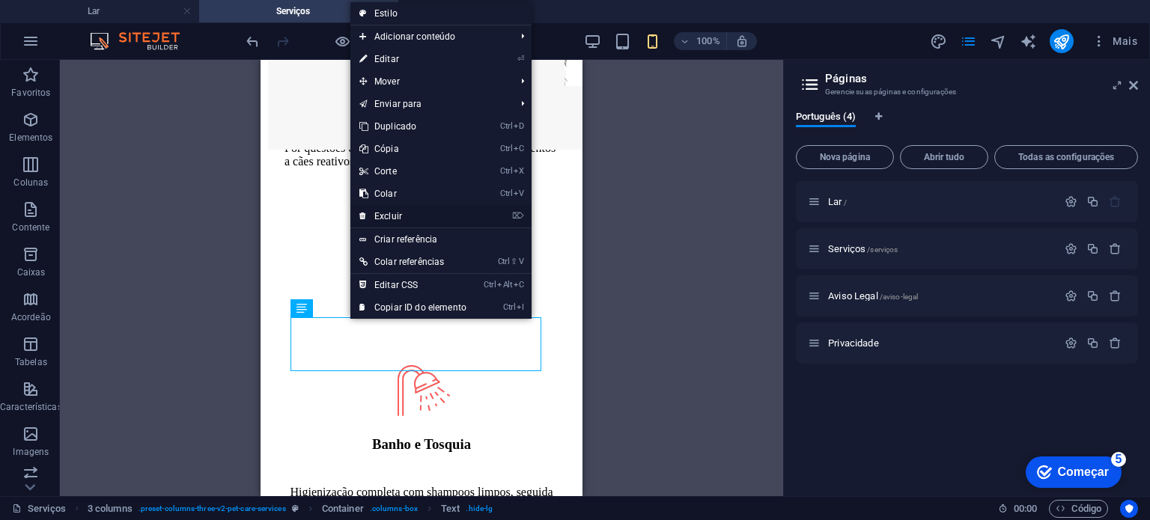
click at [388, 221] on link "⌦ Excluir" at bounding box center [412, 216] width 125 height 22
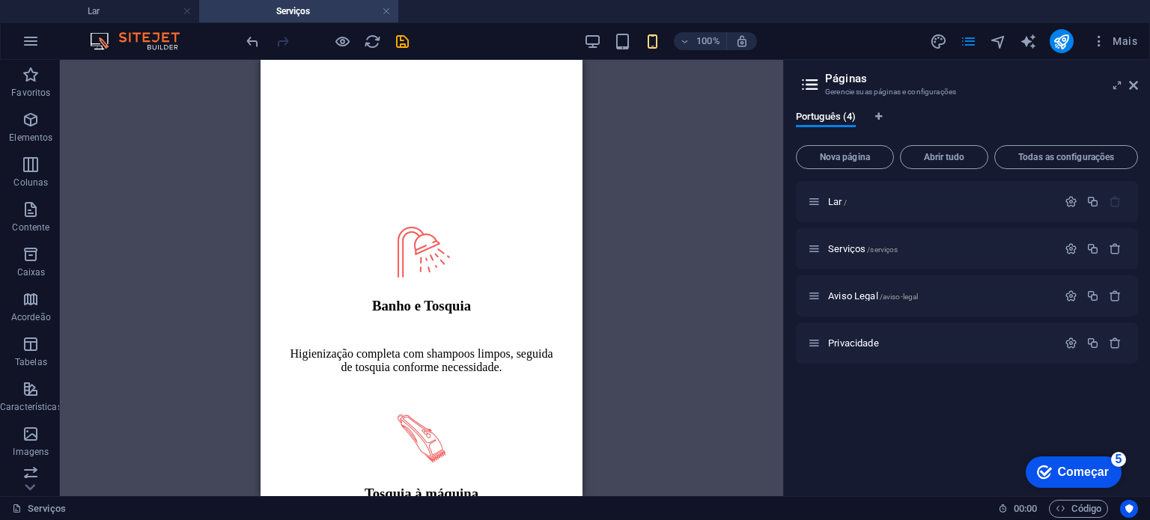
scroll to position [500, 0]
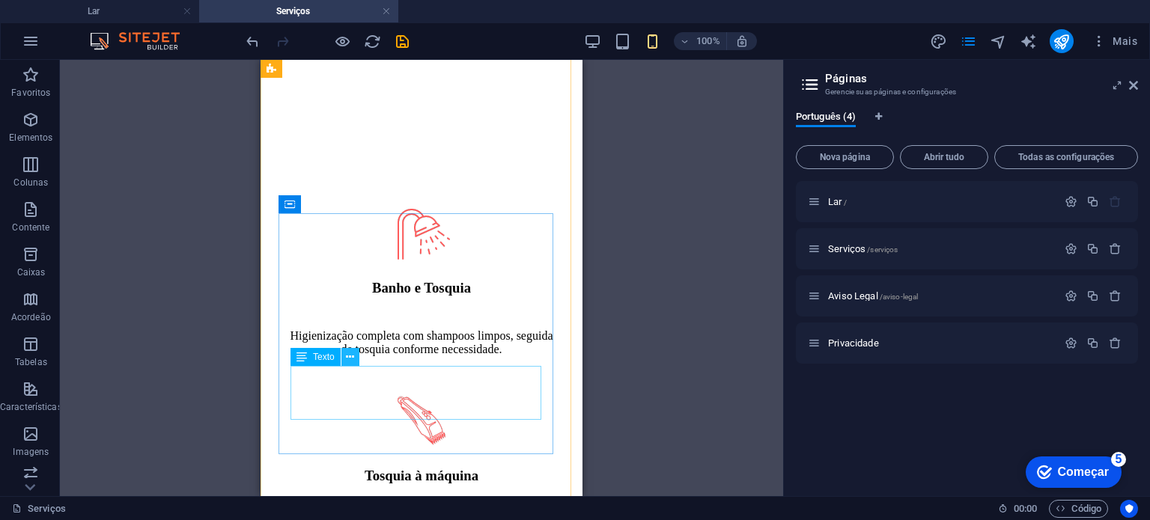
click at [355, 362] on button at bounding box center [350, 357] width 18 height 18
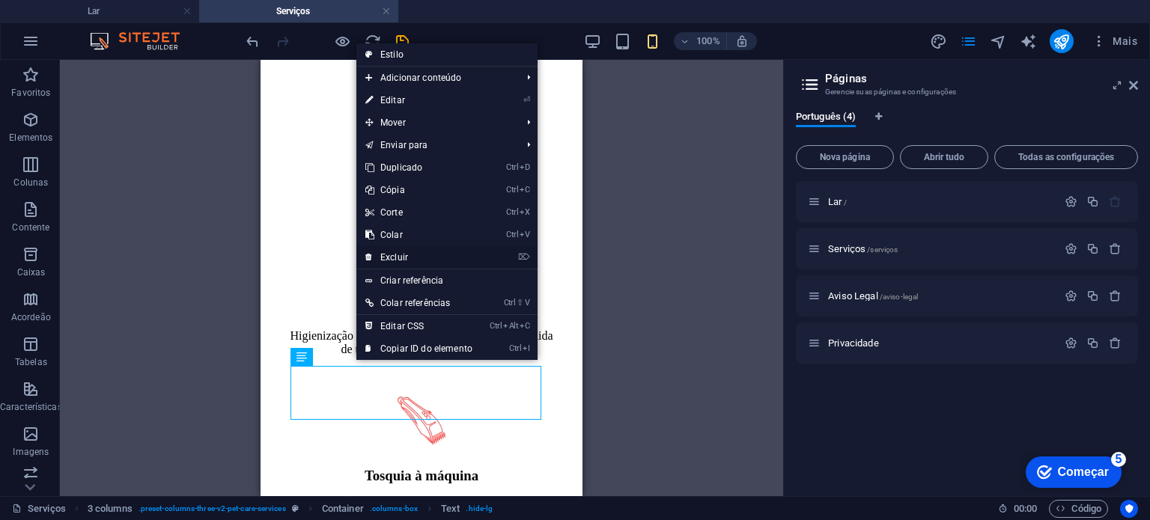
click at [400, 261] on font "Excluir" at bounding box center [394, 257] width 28 height 10
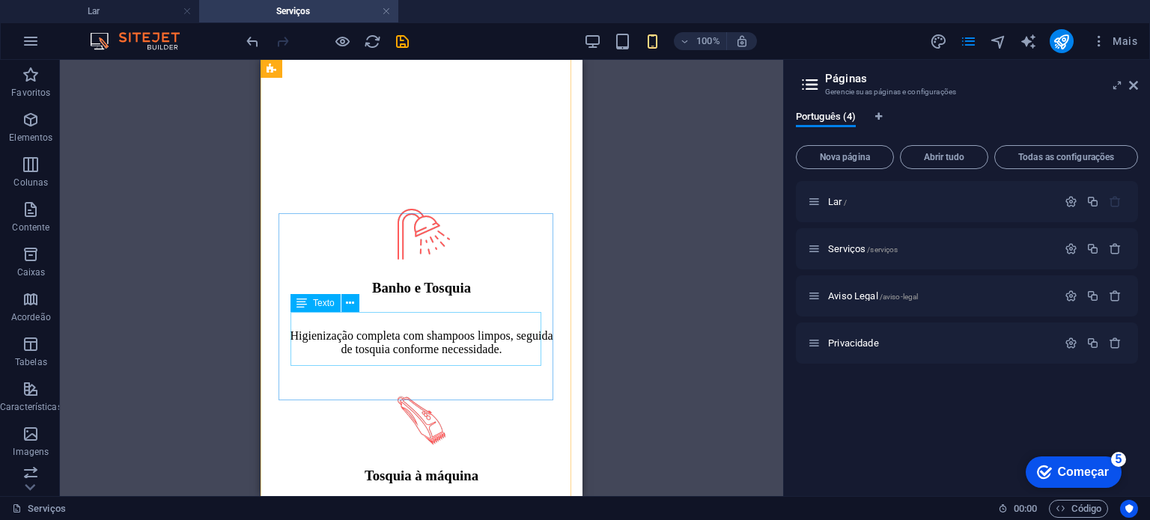
click at [327, 302] on font "Texto" at bounding box center [324, 303] width 22 height 10
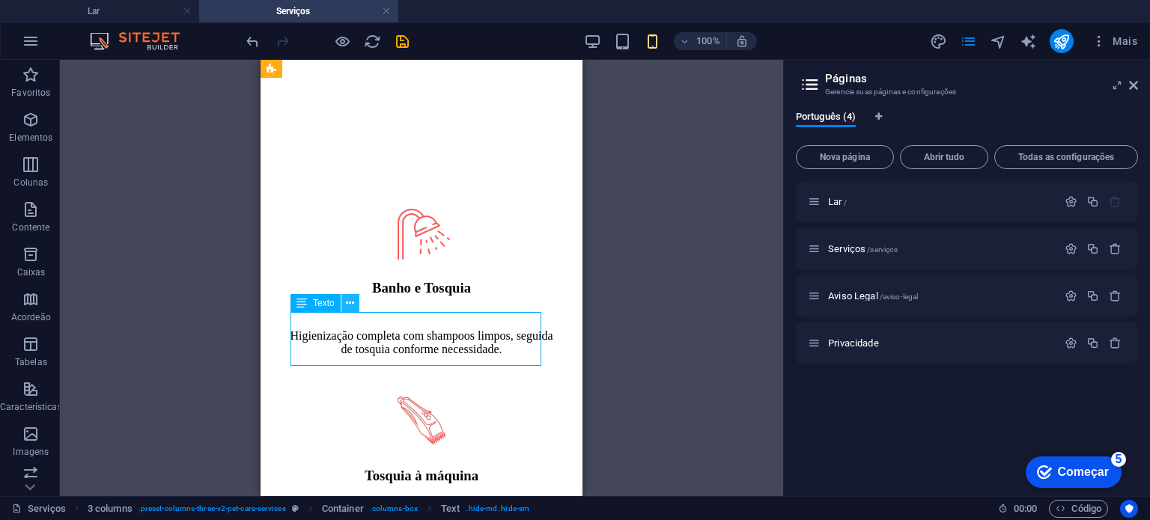
click at [347, 302] on icon at bounding box center [350, 304] width 8 height 16
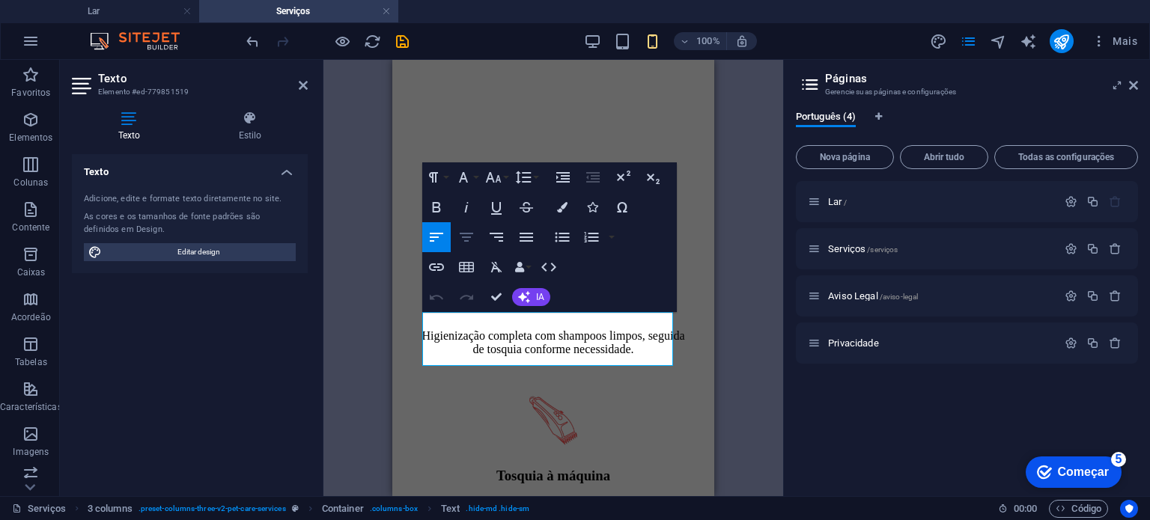
click at [475, 237] on icon "button" at bounding box center [467, 237] width 18 height 18
click at [252, 128] on h4 "Estilo" at bounding box center [249, 126] width 115 height 31
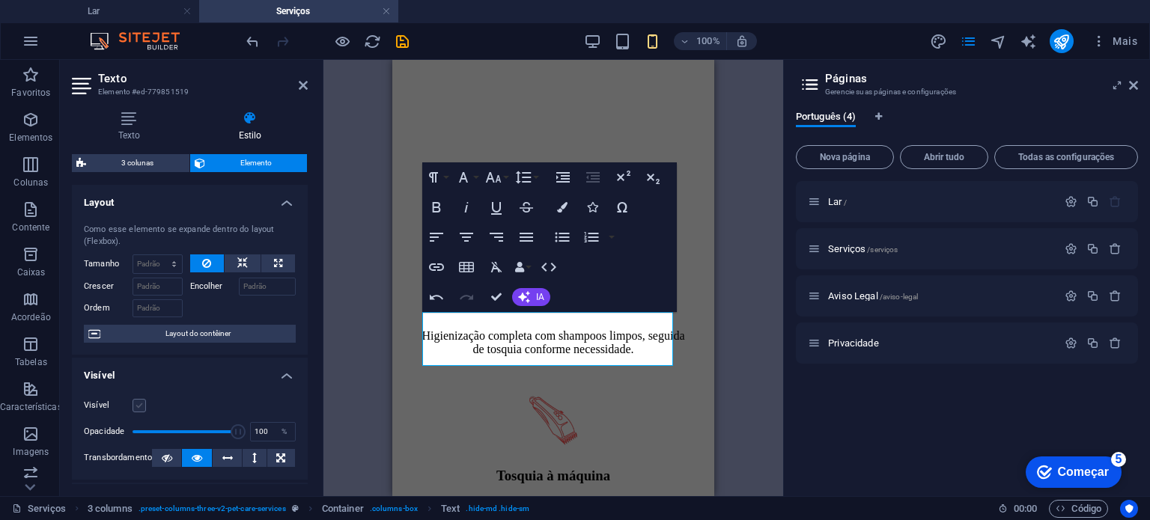
click at [136, 406] on label at bounding box center [139, 405] width 13 height 13
click at [0, 0] on input "Visível" at bounding box center [0, 0] width 0 height 0
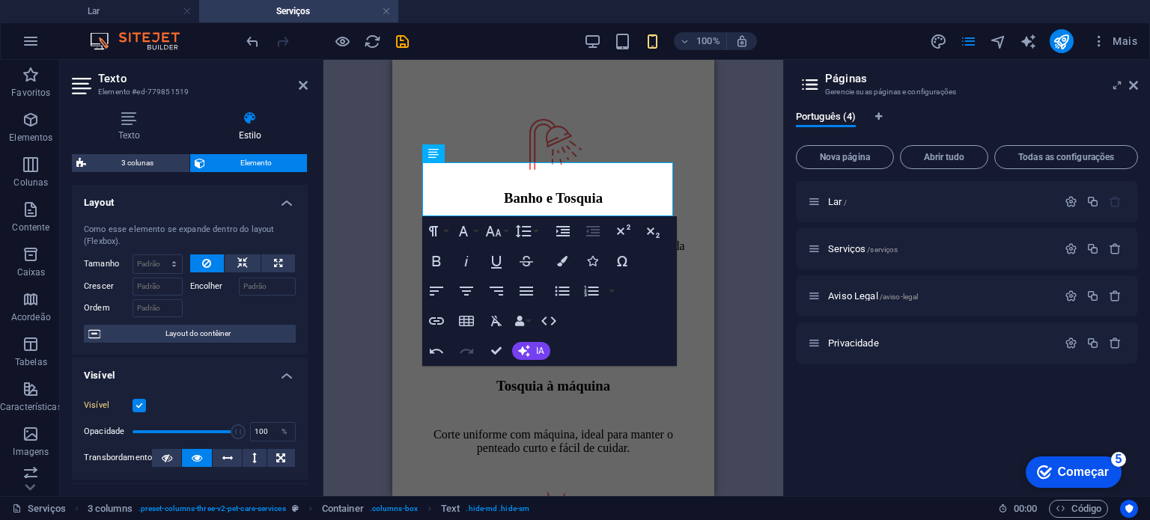
scroll to position [710, 0]
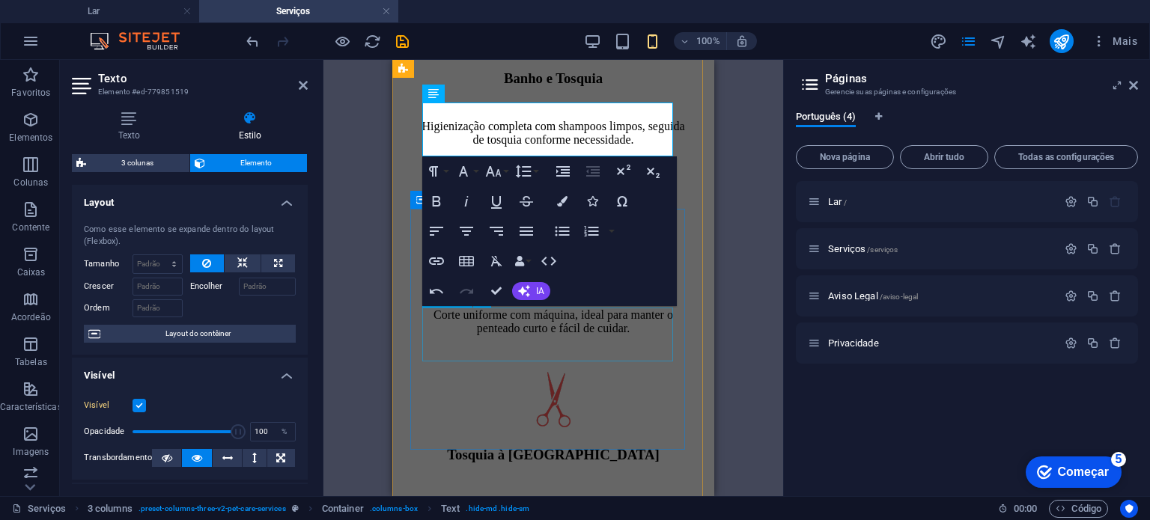
click at [559, 496] on div "Corte feito manualmente com tesoura, mais detalhado e indicado para manter o es…" at bounding box center [553, 516] width 274 height 40
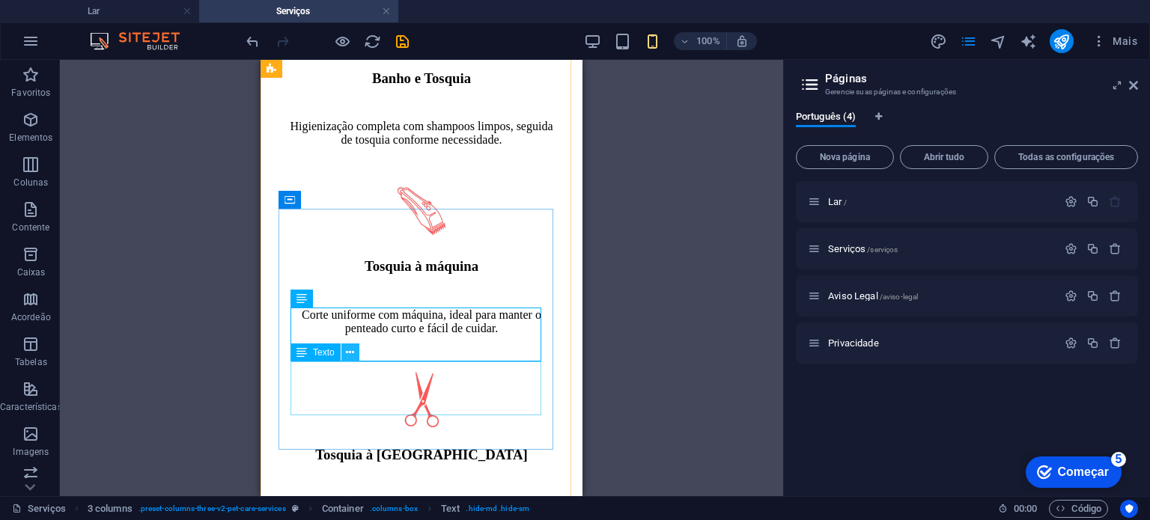
click at [348, 356] on icon at bounding box center [350, 353] width 8 height 16
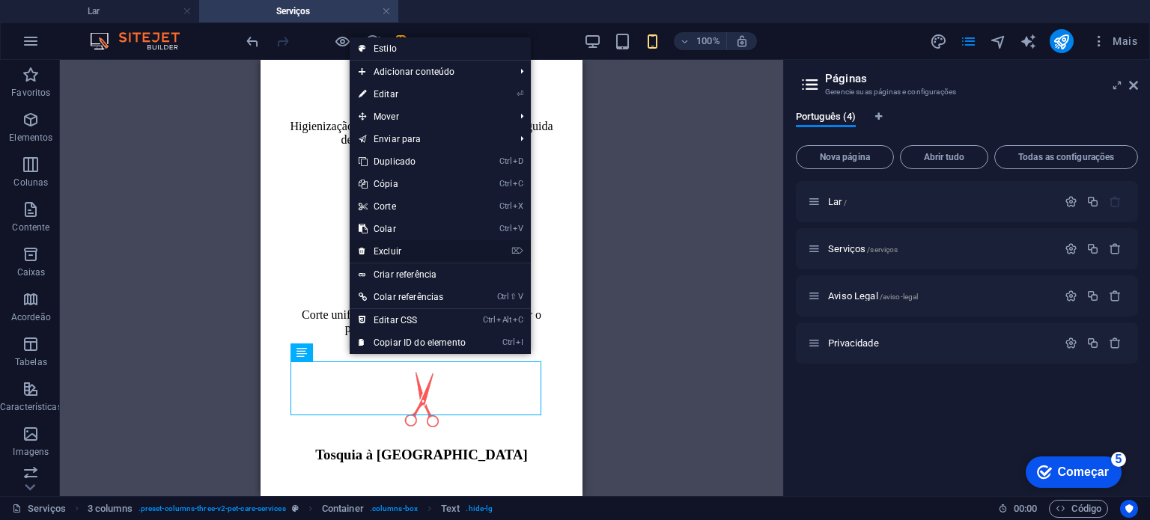
click at [396, 254] on font "Excluir" at bounding box center [388, 251] width 28 height 10
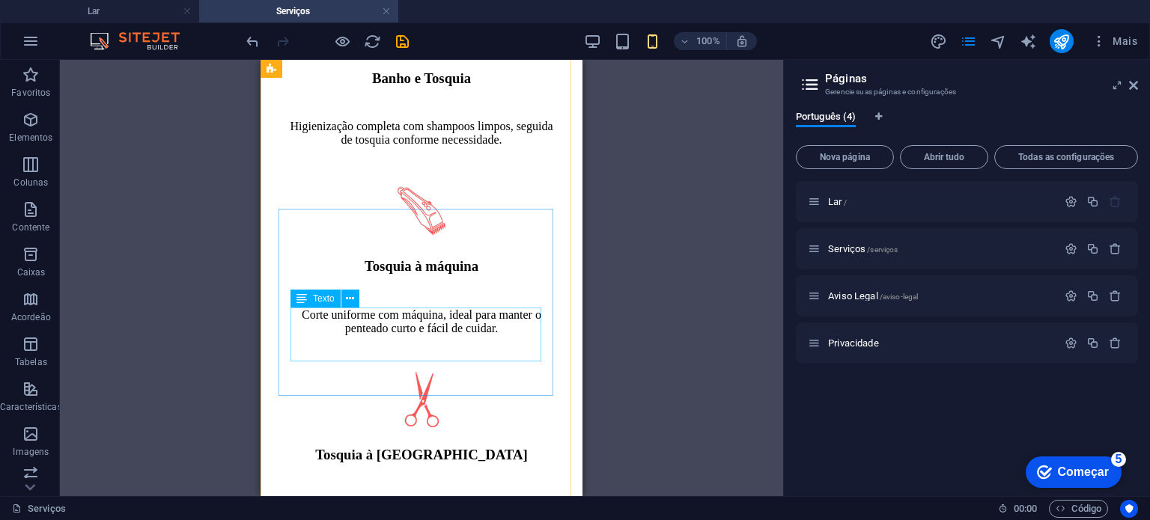
click at [334, 300] on font "Texto" at bounding box center [324, 299] width 22 height 10
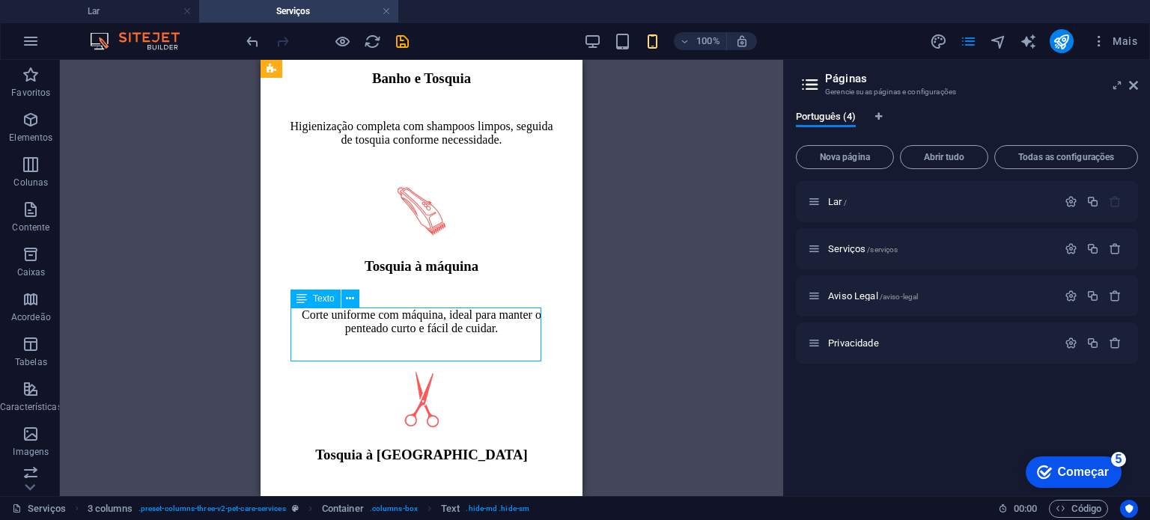
click at [334, 300] on font "Texto" at bounding box center [324, 299] width 22 height 10
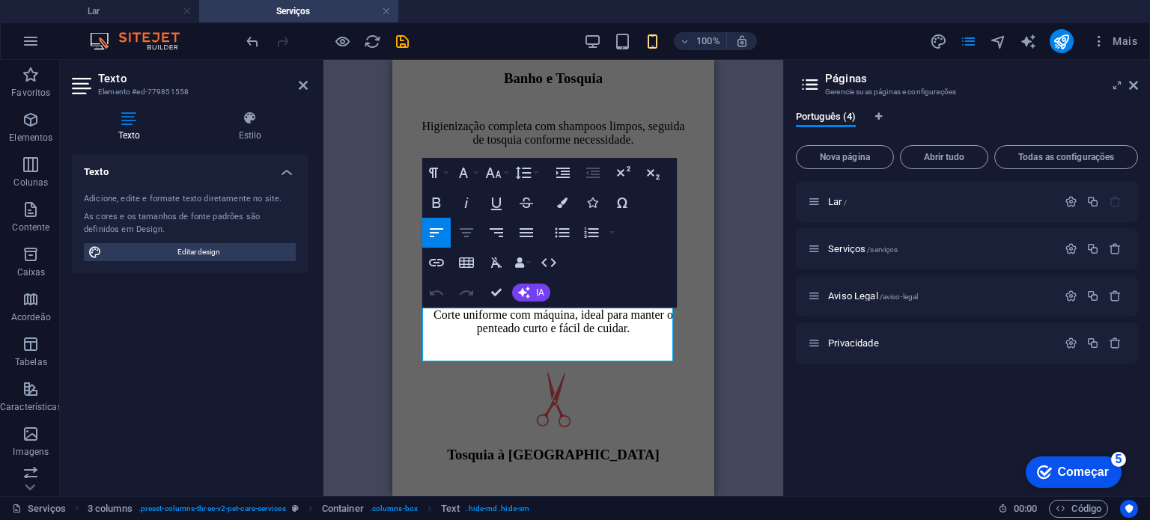
click at [473, 233] on icon "button" at bounding box center [467, 233] width 18 height 18
click at [247, 118] on icon at bounding box center [249, 118] width 115 height 15
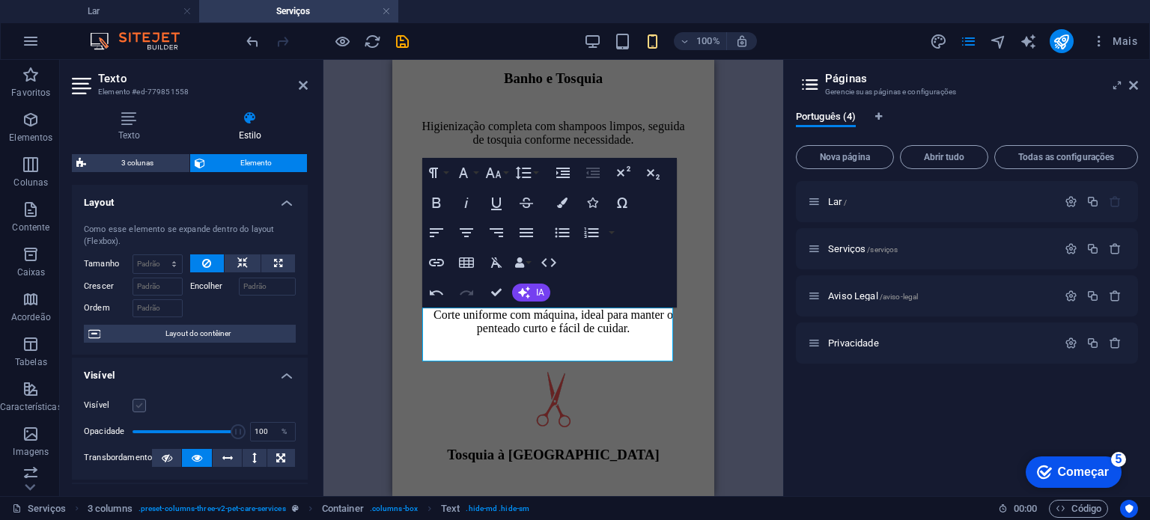
click at [136, 409] on label at bounding box center [139, 405] width 13 height 13
click at [0, 0] on input "Visível" at bounding box center [0, 0] width 0 height 0
click at [719, 418] on div "H1 Bandeira Recipiente Referência 3 colunas Texto Recipiente Texto Espaçador Im…" at bounding box center [554, 278] width 460 height 437
click at [398, 44] on icon "salvar" at bounding box center [402, 41] width 17 height 17
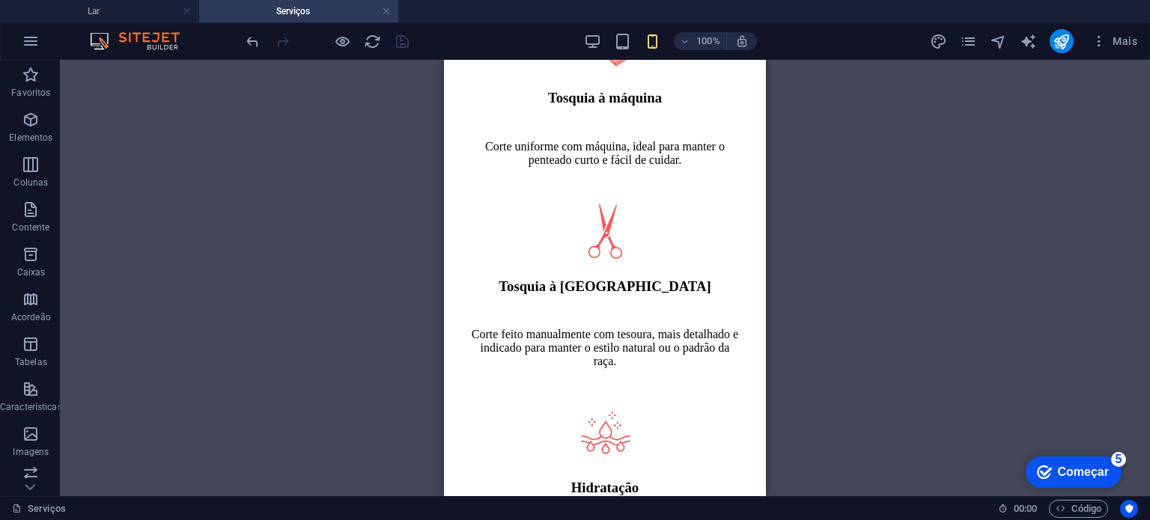
scroll to position [917, 0]
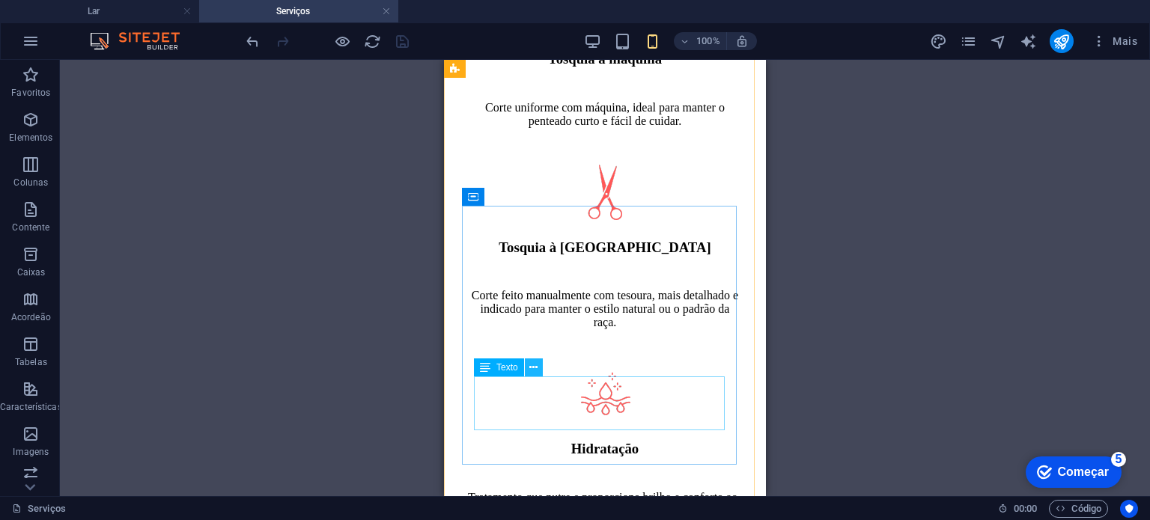
click at [531, 368] on icon at bounding box center [533, 368] width 8 height 16
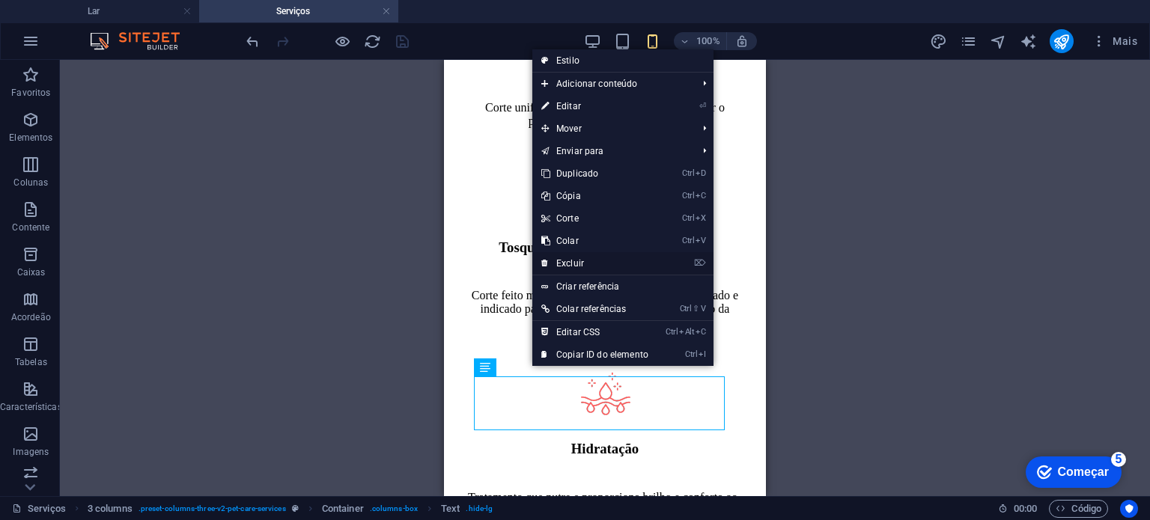
click at [584, 263] on link "⌦ Excluir" at bounding box center [594, 263] width 125 height 22
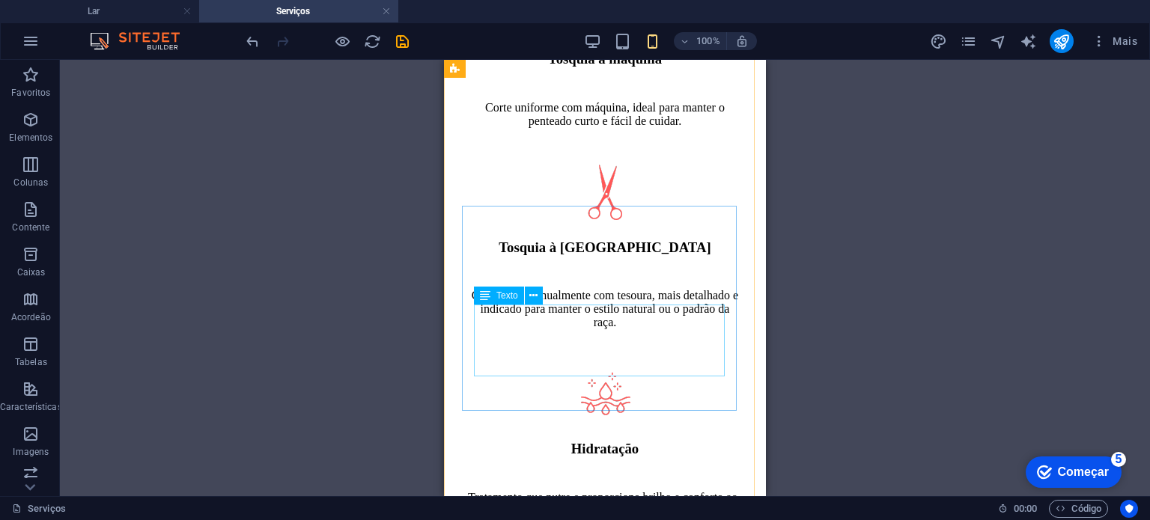
click at [586, 491] on div "Tratamento que nutre e proporciona brilho e conforto ao conforto, especialmente…" at bounding box center [605, 511] width 274 height 40
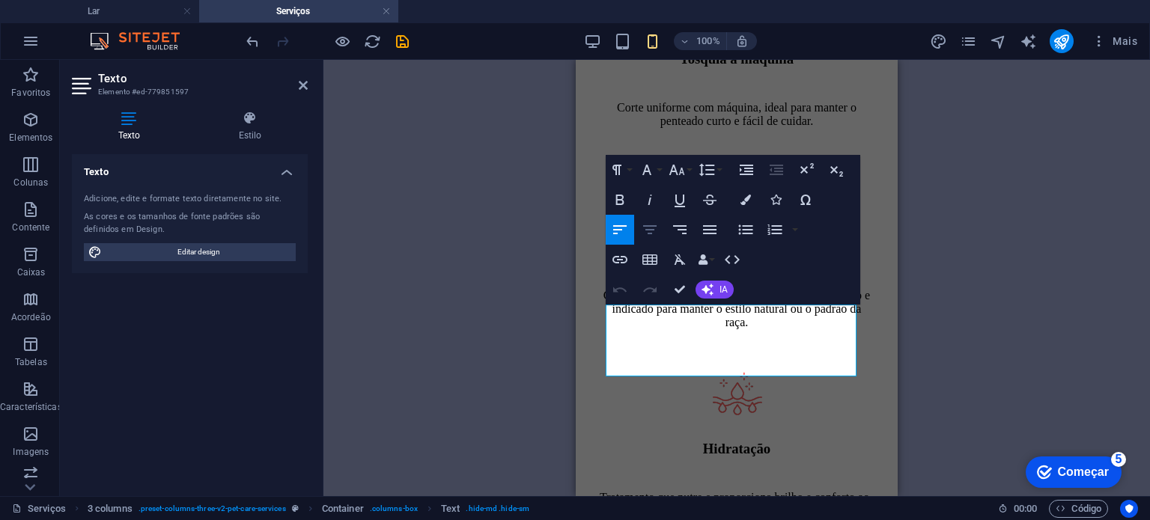
click at [657, 228] on icon "button" at bounding box center [650, 230] width 18 height 18
click at [258, 125] on icon at bounding box center [249, 118] width 115 height 15
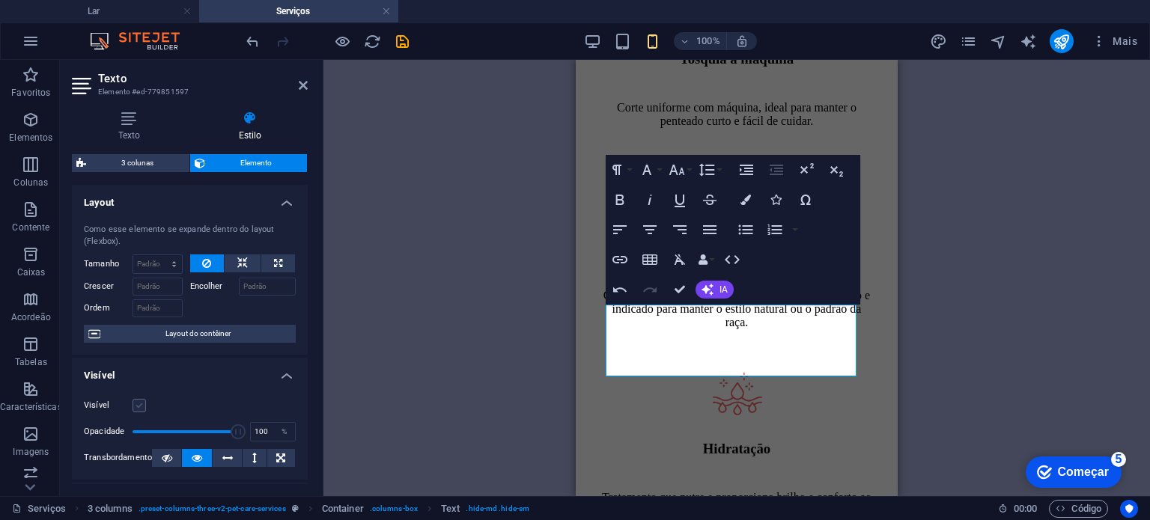
click at [138, 404] on label at bounding box center [139, 405] width 13 height 13
click at [0, 0] on input "Visível" at bounding box center [0, 0] width 0 height 0
click at [403, 45] on icon "salvar" at bounding box center [402, 41] width 17 height 17
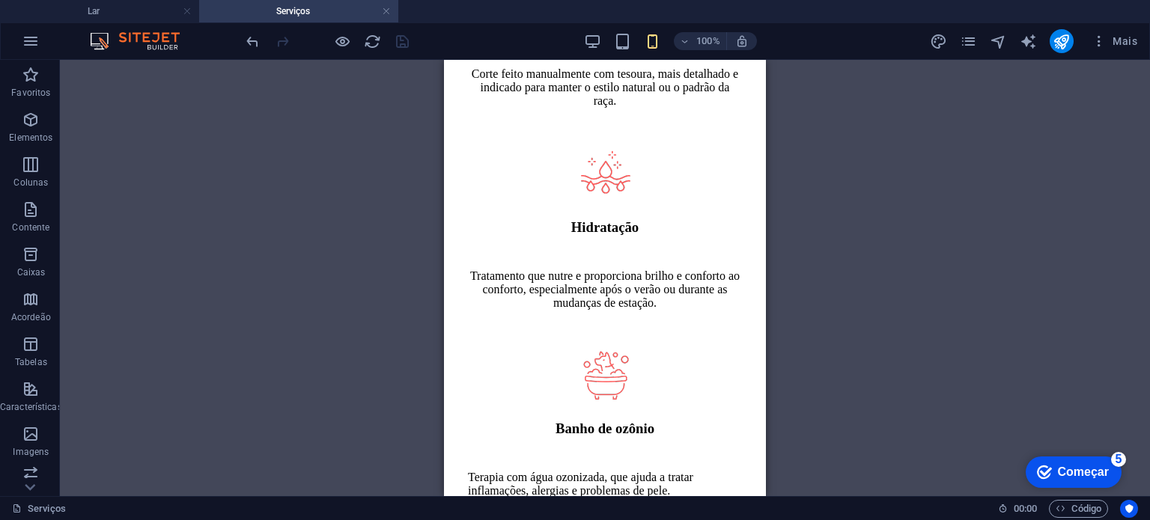
scroll to position [1167, 0]
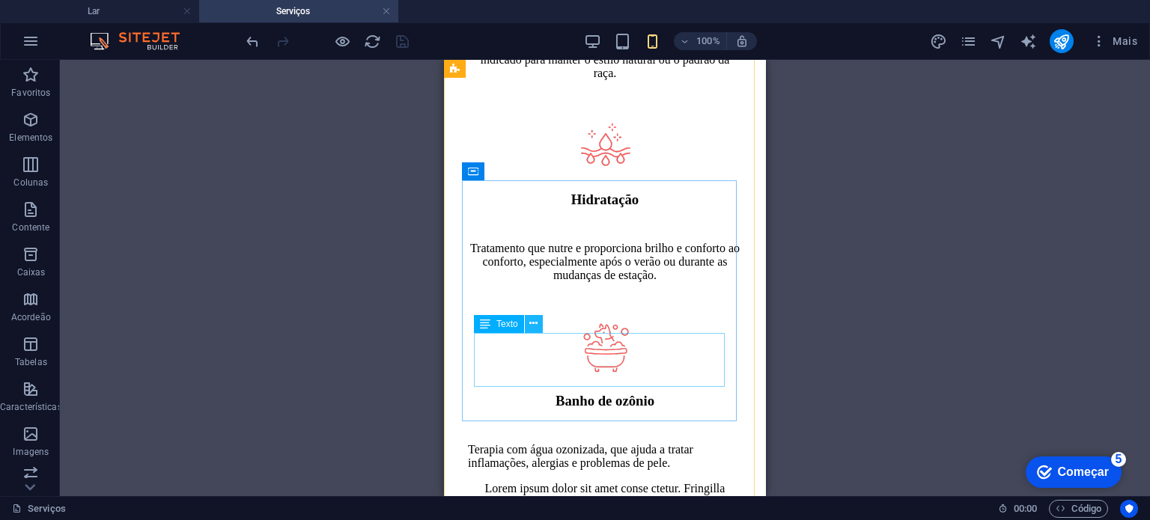
click at [536, 327] on icon at bounding box center [533, 324] width 8 height 16
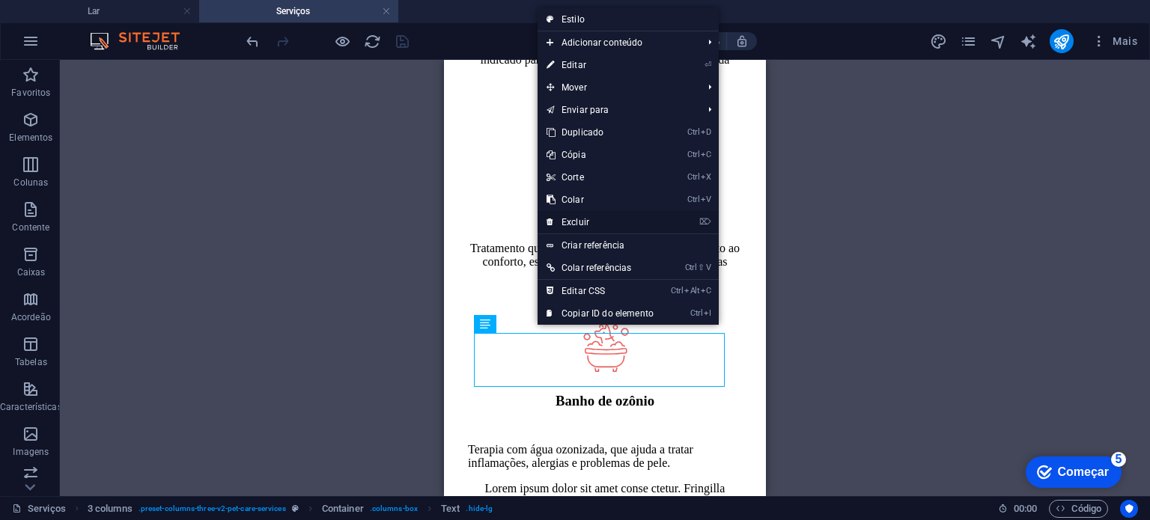
click at [580, 223] on font "Excluir" at bounding box center [576, 222] width 28 height 10
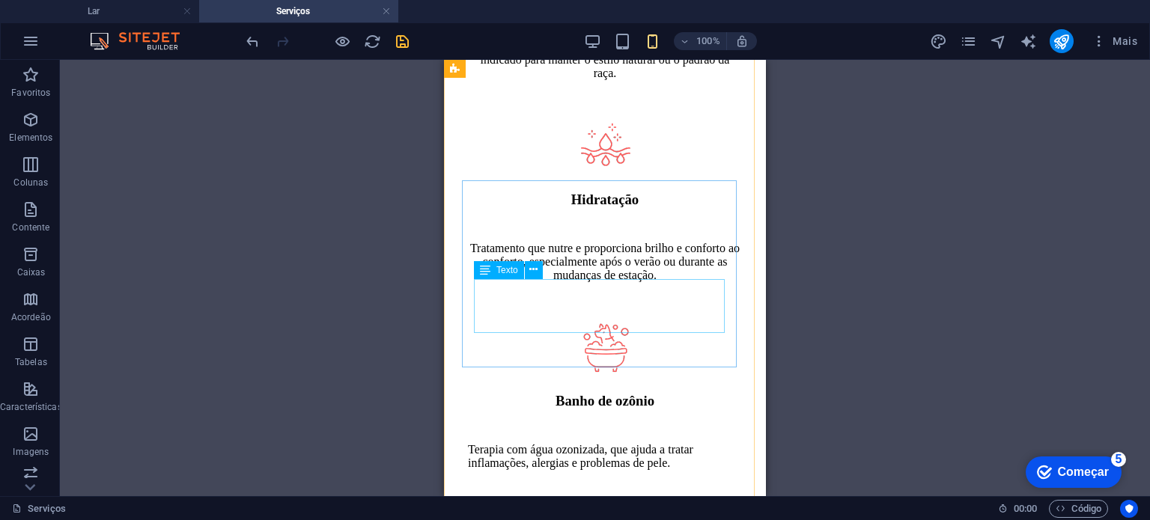
click at [553, 443] on div "Terapia com água ozonizada, que ajuda a tratar inflamações, alergias e problema…" at bounding box center [605, 456] width 274 height 27
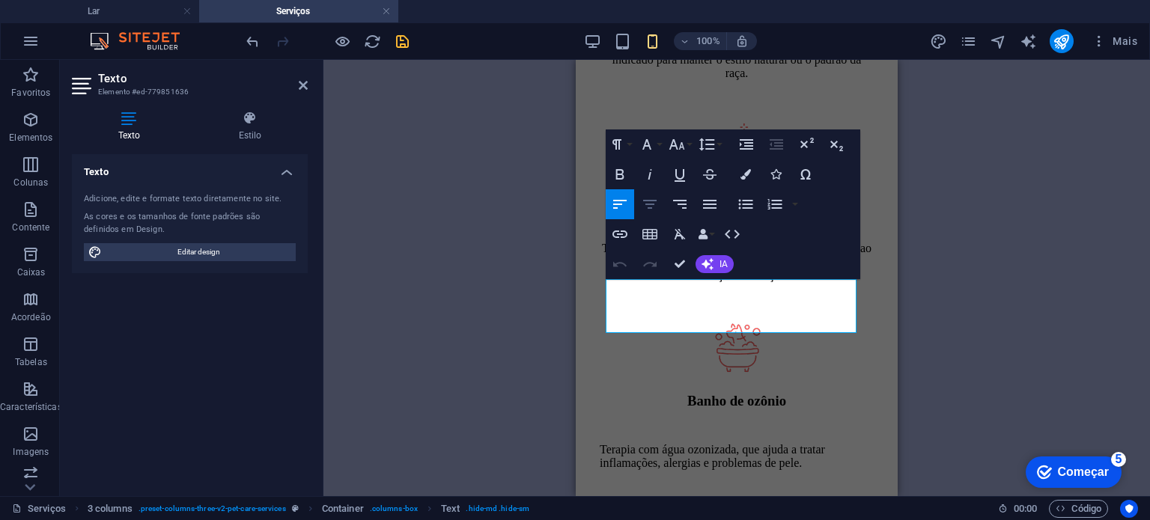
click at [653, 203] on icon "button" at bounding box center [650, 204] width 18 height 18
click at [251, 128] on h4 "Estilo" at bounding box center [249, 126] width 115 height 31
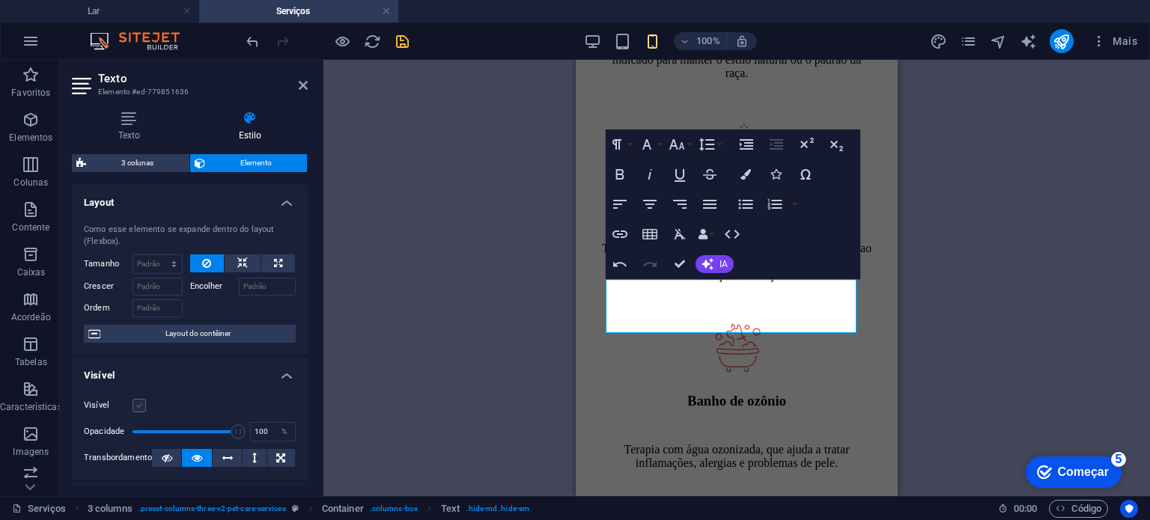
click at [133, 410] on label at bounding box center [139, 405] width 13 height 13
click at [0, 0] on input "Visível" at bounding box center [0, 0] width 0 height 0
click at [410, 37] on icon "salvar" at bounding box center [402, 41] width 17 height 17
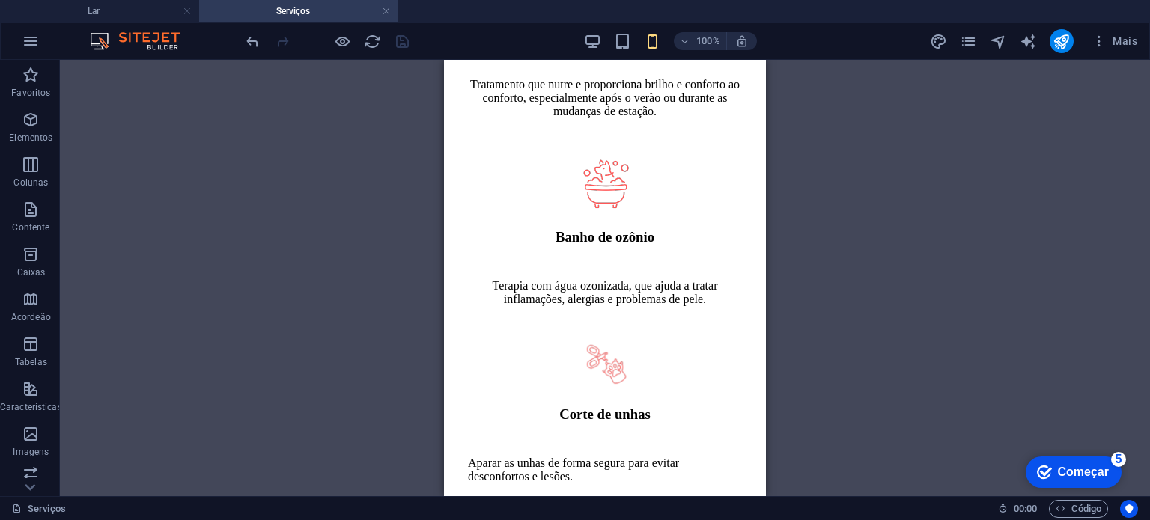
scroll to position [1352, 0]
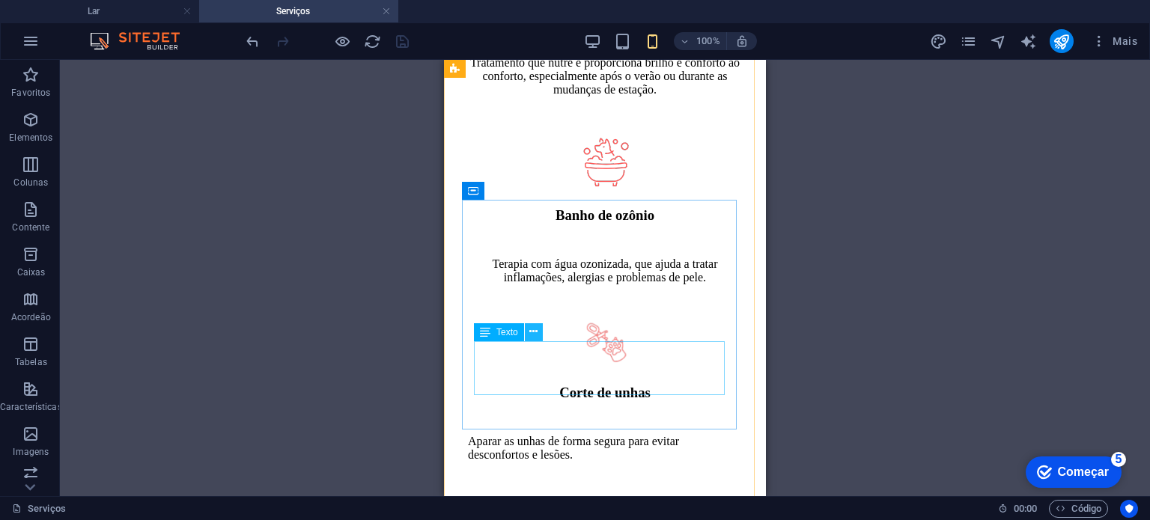
click at [535, 329] on icon at bounding box center [533, 332] width 8 height 16
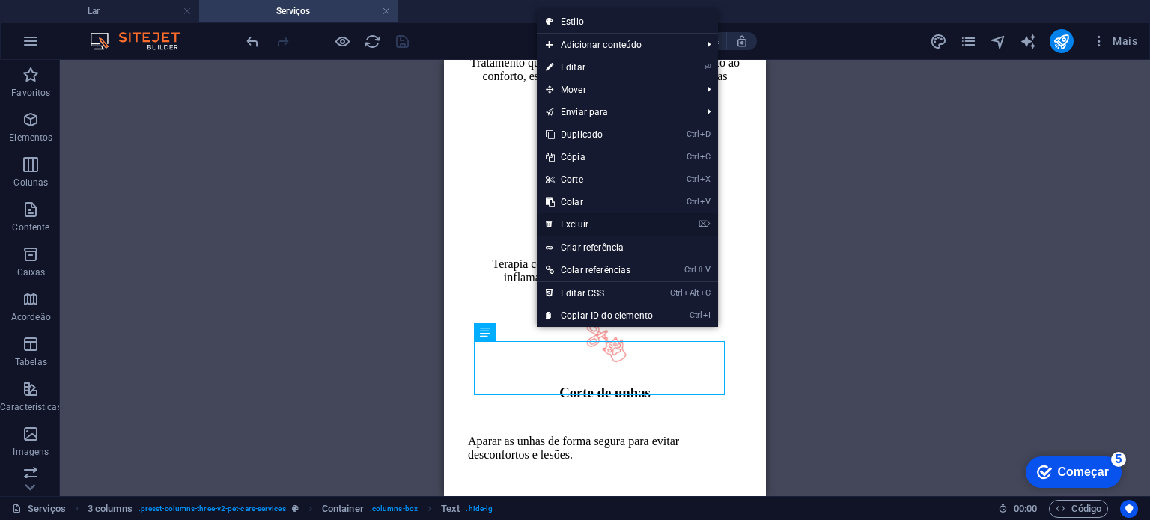
click at [583, 222] on font "Excluir" at bounding box center [575, 224] width 28 height 10
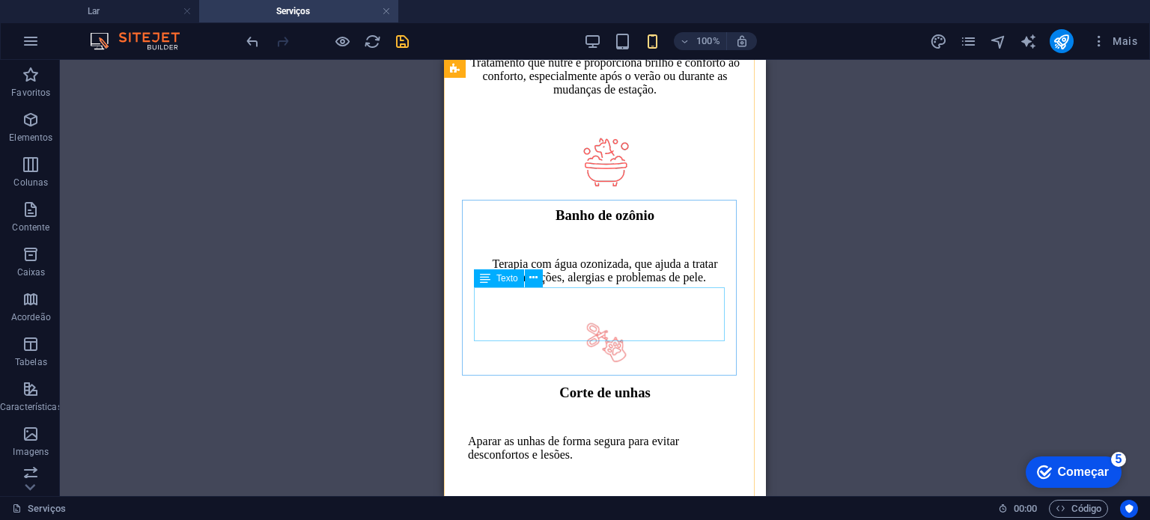
click at [582, 435] on div "Aparar as unhas de forma segura para evitar desconfortos e lesões." at bounding box center [605, 461] width 274 height 52
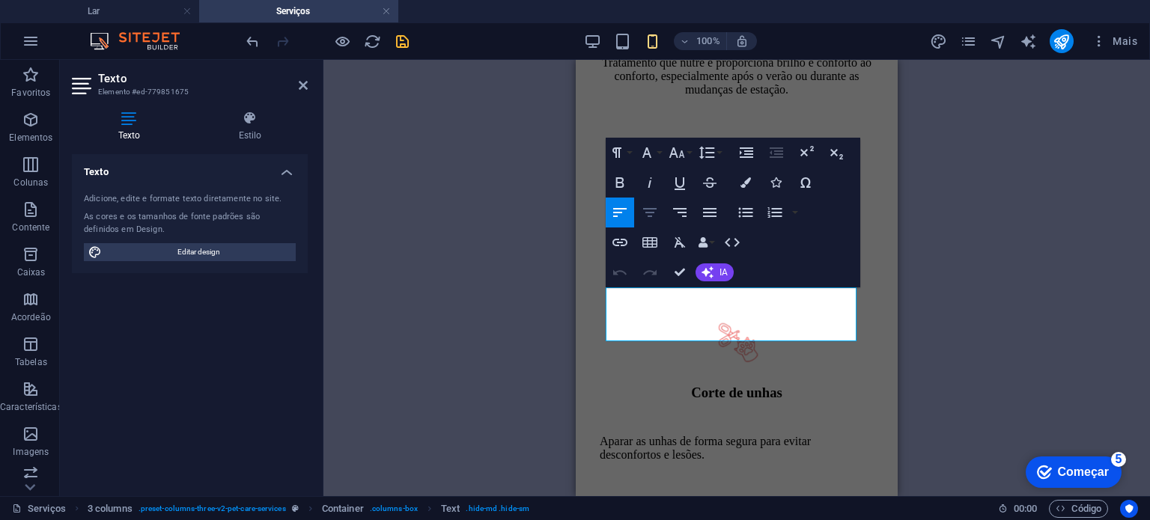
click at [652, 215] on icon "button" at bounding box center [650, 213] width 18 height 18
click at [242, 108] on div "Texto Estilo Texto Adicione, edite e formate texto diretamente no site. As core…" at bounding box center [190, 298] width 260 height 398
click at [249, 129] on h4 "Estilo" at bounding box center [249, 126] width 115 height 31
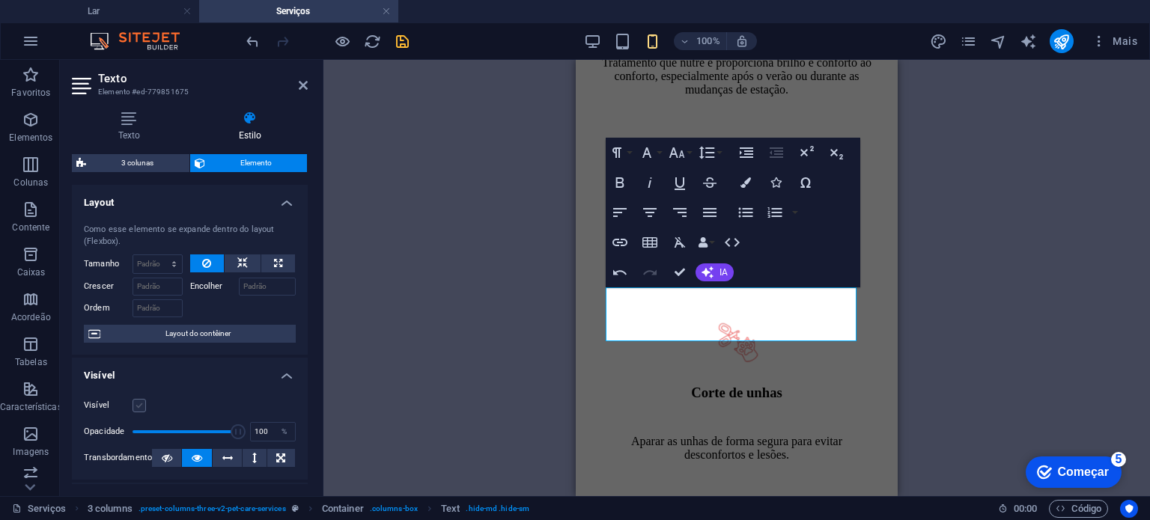
click at [140, 407] on label at bounding box center [139, 405] width 13 height 13
click at [0, 0] on input "Visível" at bounding box center [0, 0] width 0 height 0
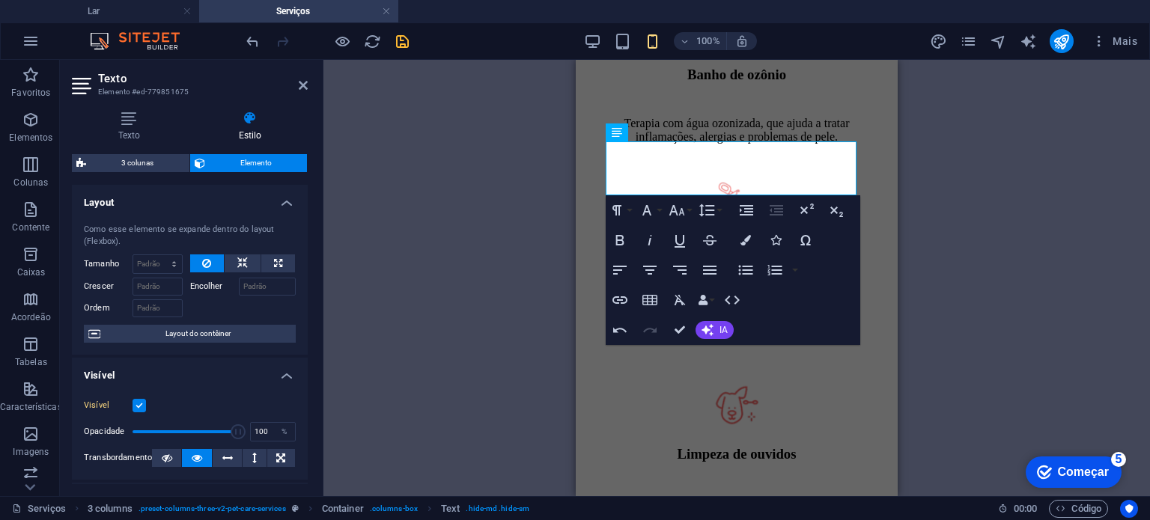
scroll to position [1498, 0]
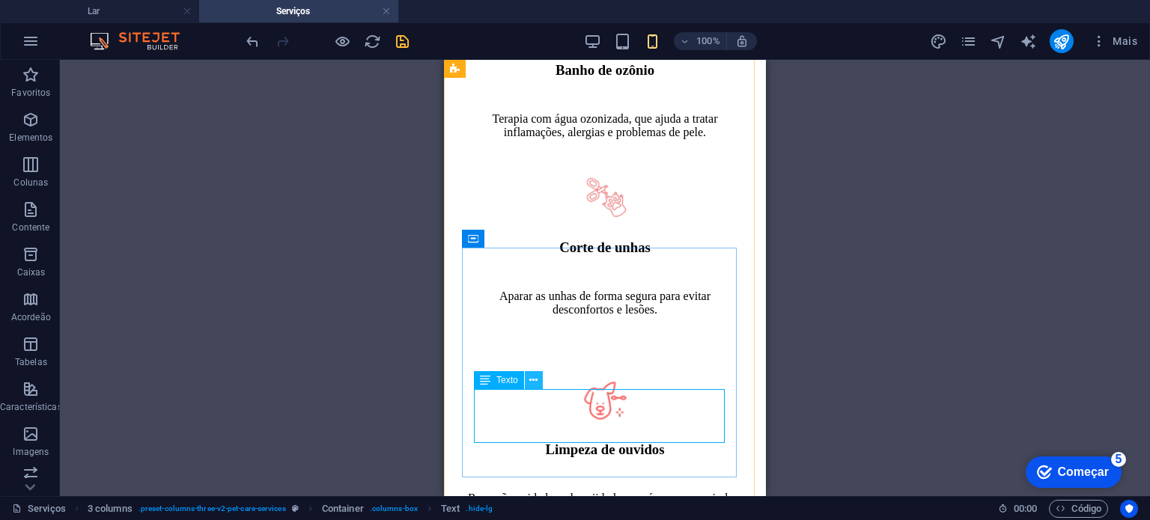
click at [536, 380] on icon at bounding box center [533, 381] width 8 height 16
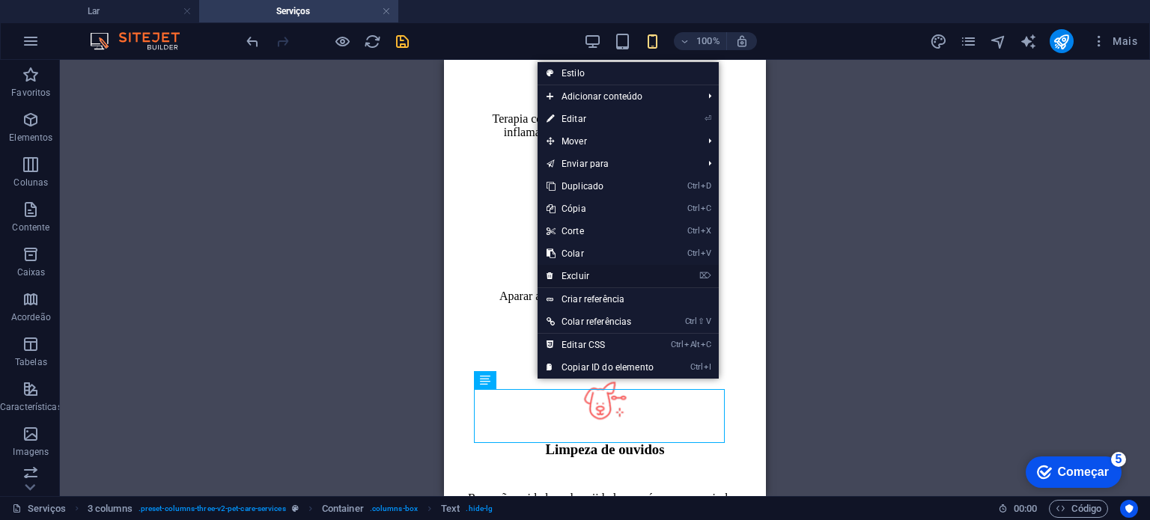
click at [590, 279] on link "⌦ Excluir" at bounding box center [600, 276] width 125 height 22
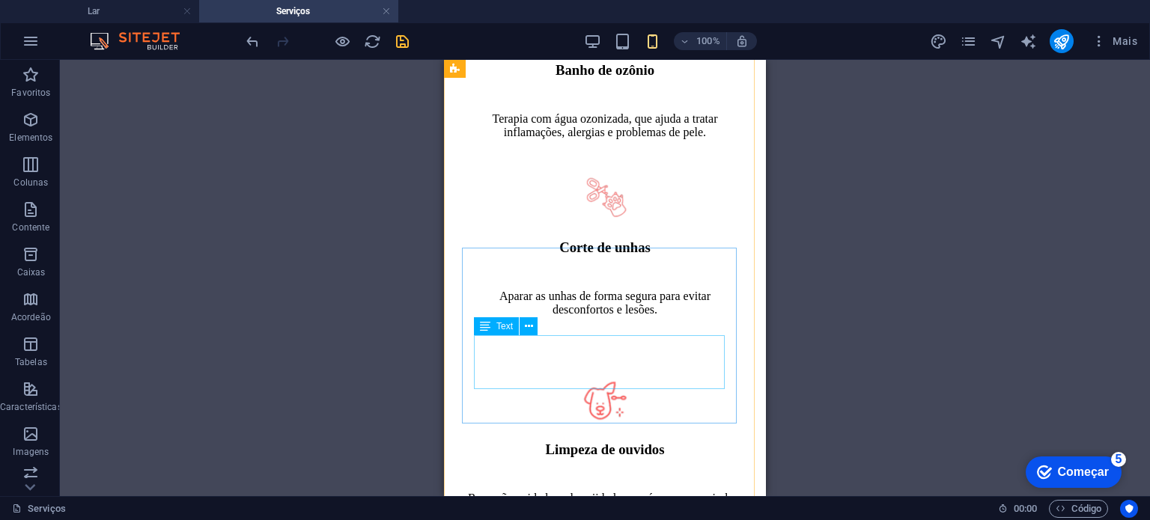
click at [580, 492] on div "Remoção cuidadosa de sujidade e cerúmen, prevenindo infecções." at bounding box center [605, 518] width 274 height 52
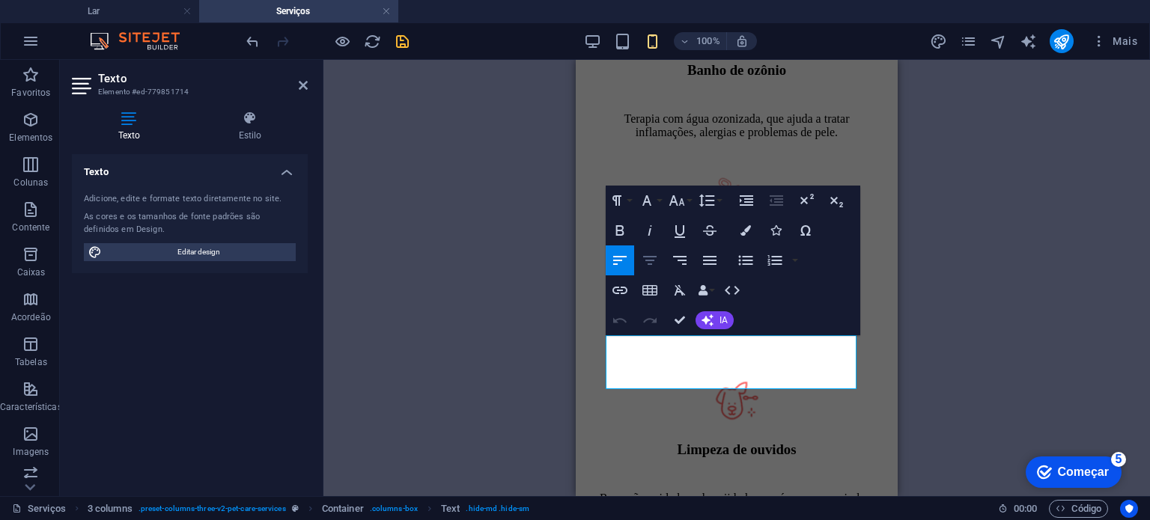
click at [657, 260] on icon "button" at bounding box center [650, 261] width 18 height 18
click at [256, 116] on icon at bounding box center [249, 118] width 115 height 15
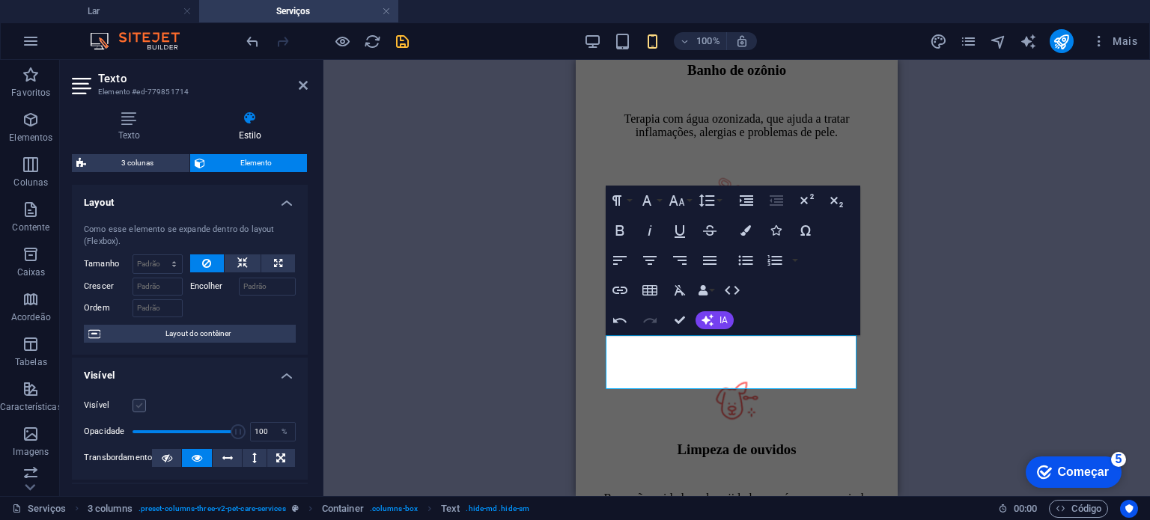
click at [145, 404] on label at bounding box center [139, 405] width 13 height 13
click at [0, 0] on input "Visível" at bounding box center [0, 0] width 0 height 0
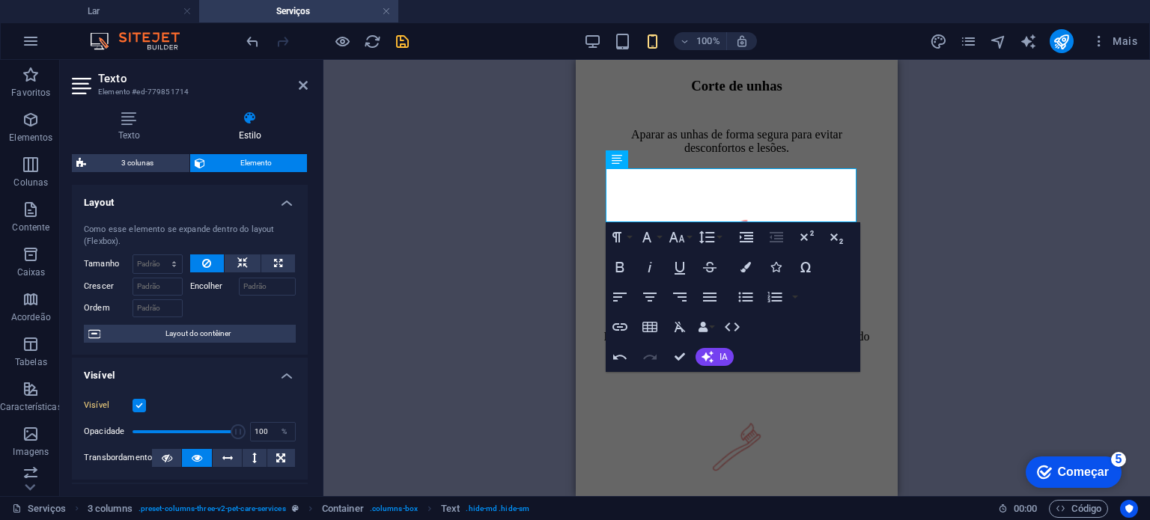
scroll to position [1681, 0]
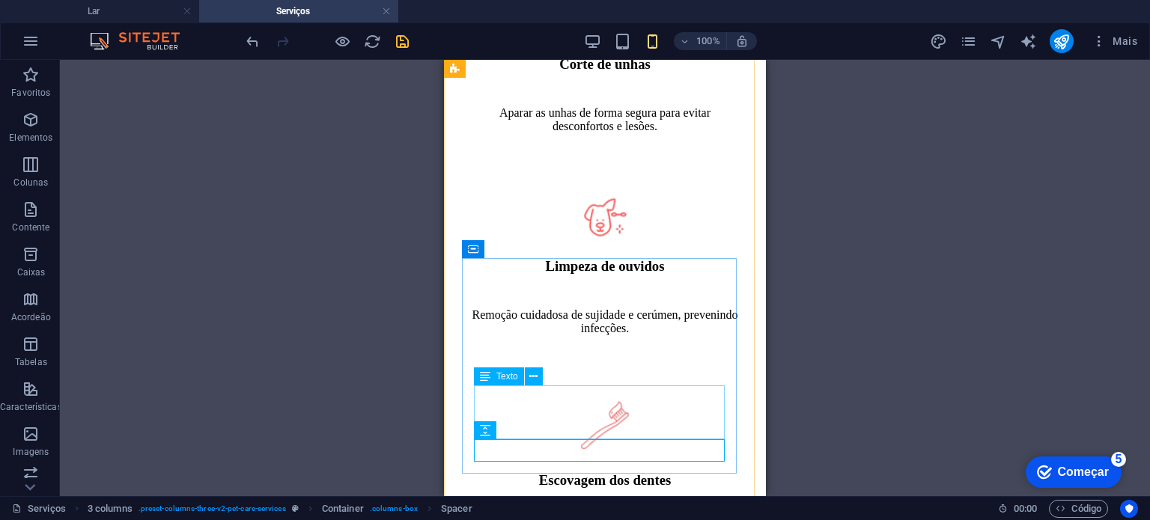
click at [536, 383] on icon at bounding box center [533, 377] width 8 height 16
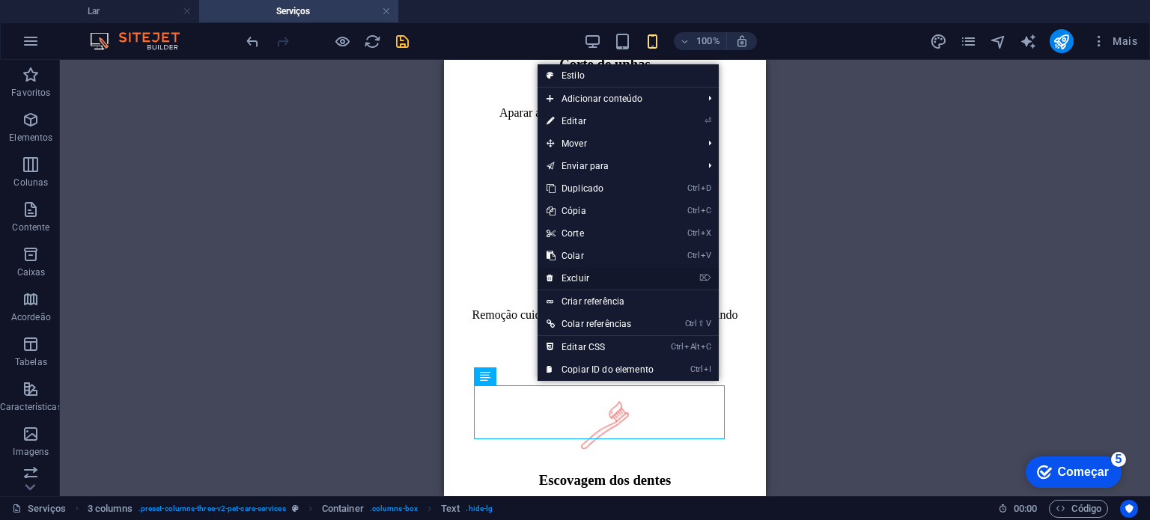
click at [584, 284] on font "Excluir" at bounding box center [576, 278] width 28 height 10
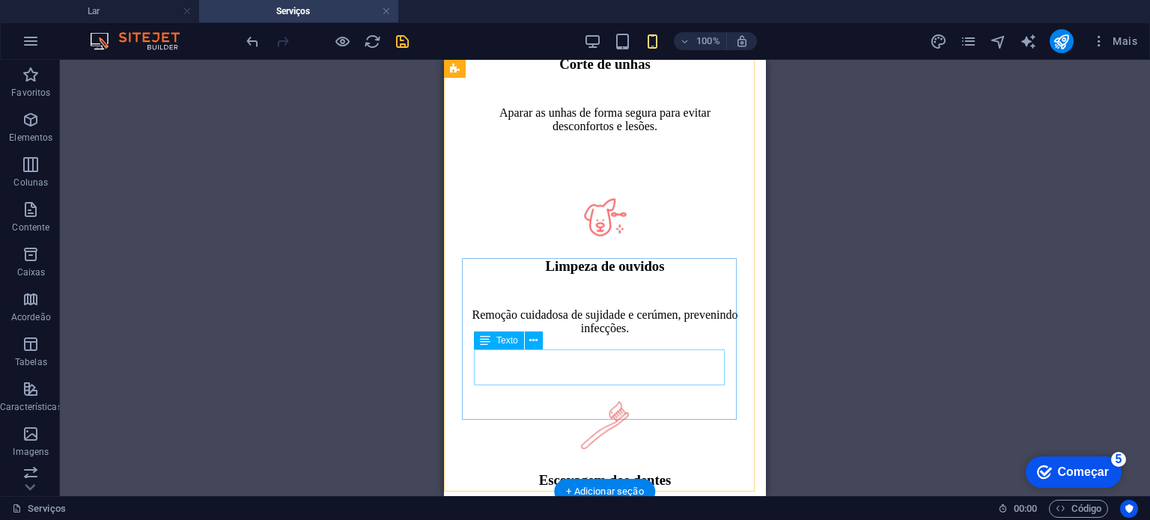
click at [580, 503] on div "Higiene oral regular que previne o tártaro, o mau hálito e problemas problemáti…" at bounding box center [605, 516] width 274 height 27
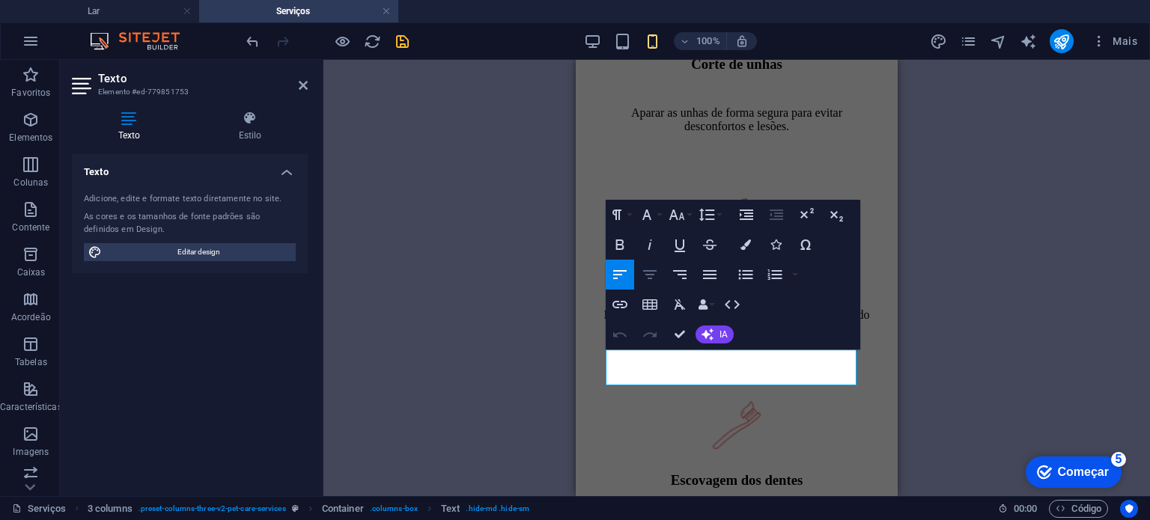
click at [652, 275] on icon "button" at bounding box center [649, 274] width 13 height 9
click at [243, 120] on icon at bounding box center [249, 118] width 115 height 15
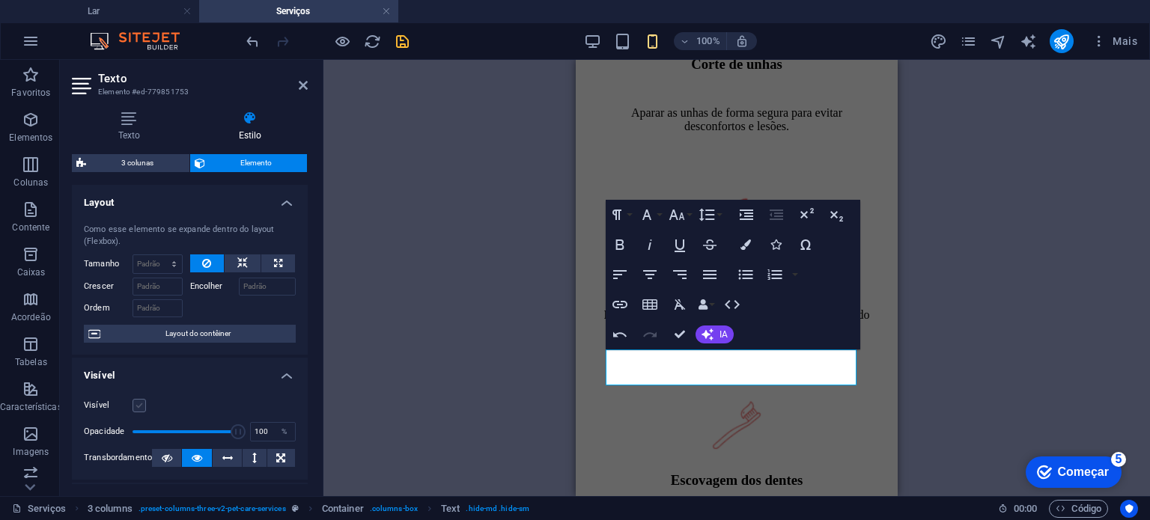
click at [136, 404] on label at bounding box center [139, 405] width 13 height 13
click at [0, 0] on input "Visível" at bounding box center [0, 0] width 0 height 0
click at [406, 43] on icon "salvar" at bounding box center [402, 41] width 17 height 17
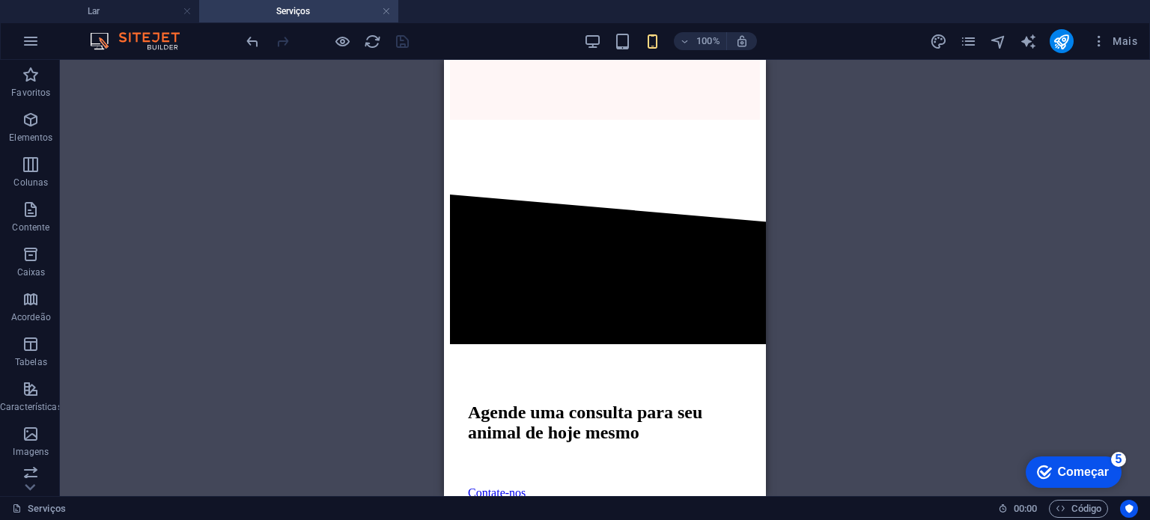
scroll to position [2566, 0]
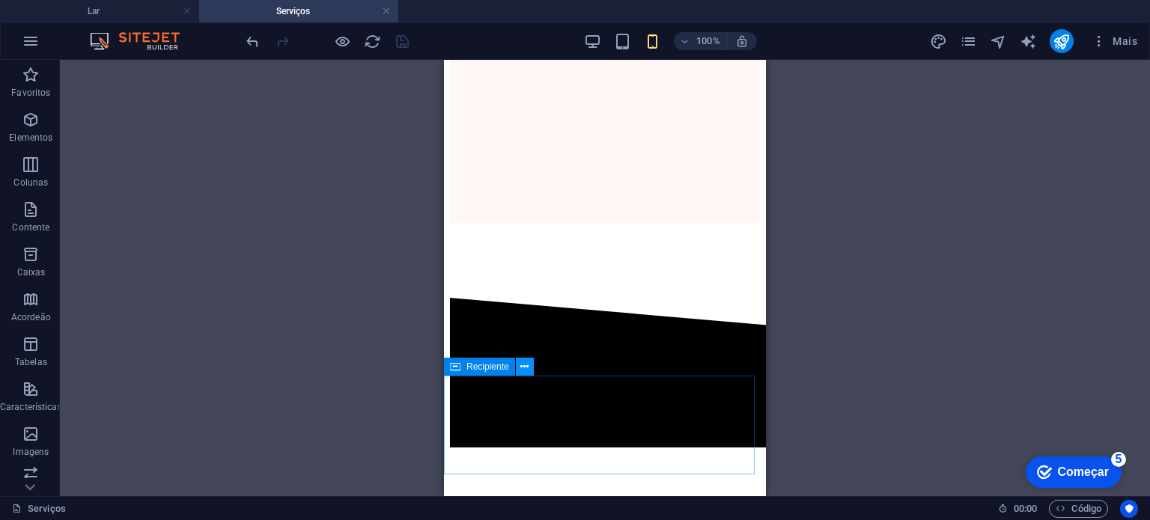
click at [532, 365] on button at bounding box center [525, 367] width 18 height 18
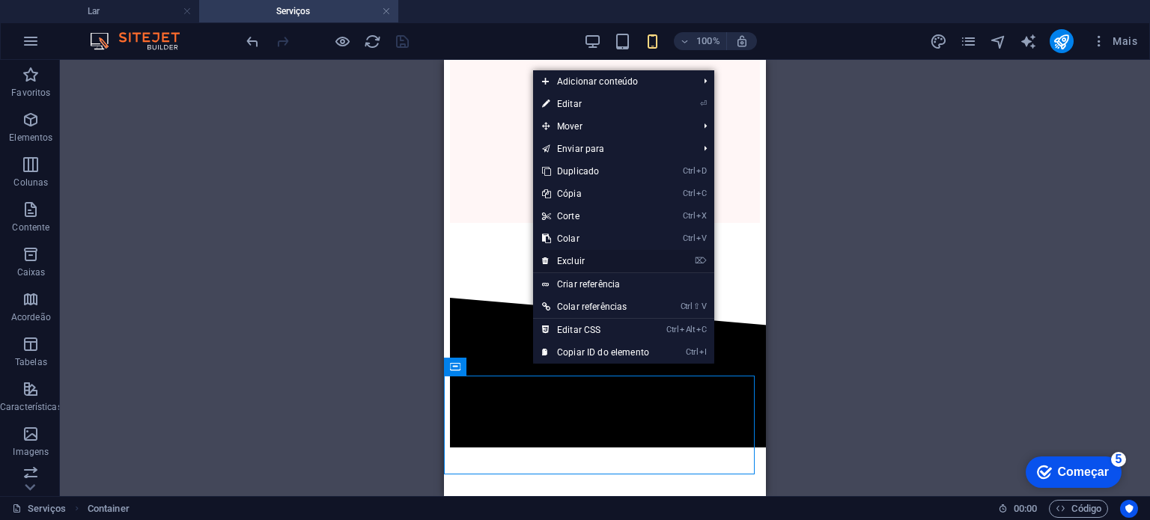
click at [573, 265] on font "Excluir" at bounding box center [571, 261] width 28 height 10
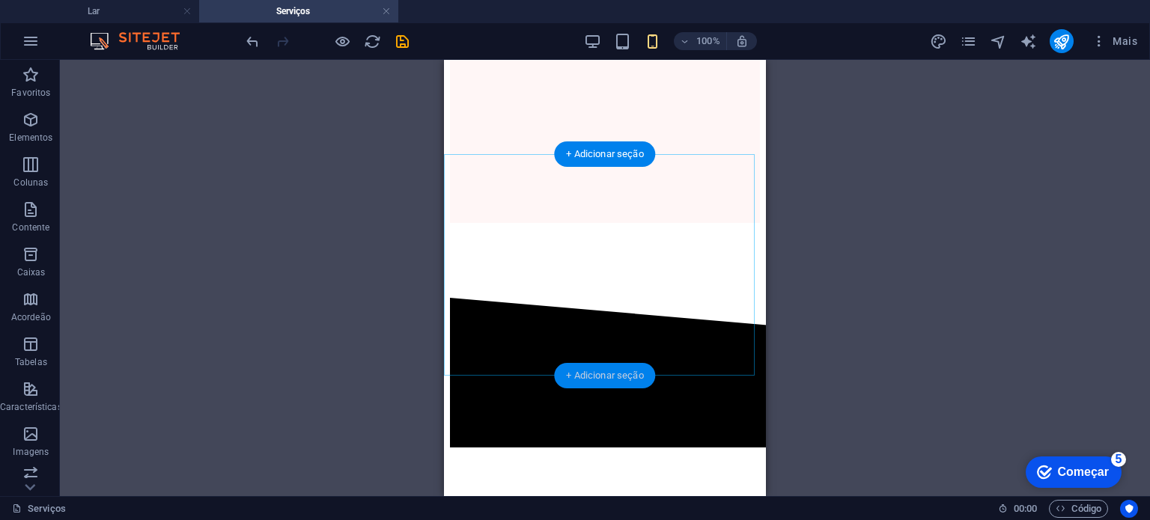
click at [575, 380] on font "+ Adicionar seção" at bounding box center [604, 375] width 77 height 11
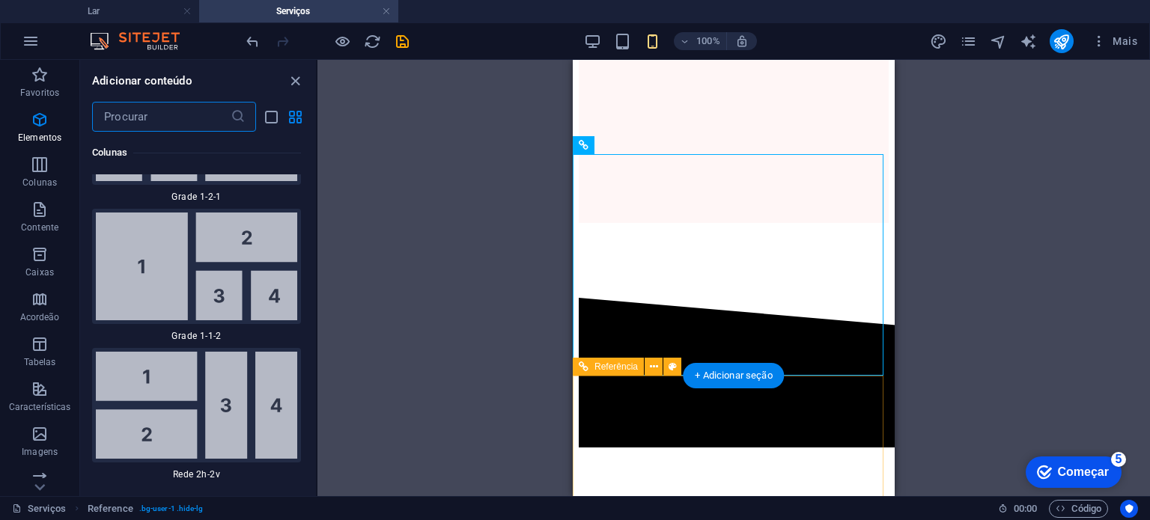
scroll to position [4585, 0]
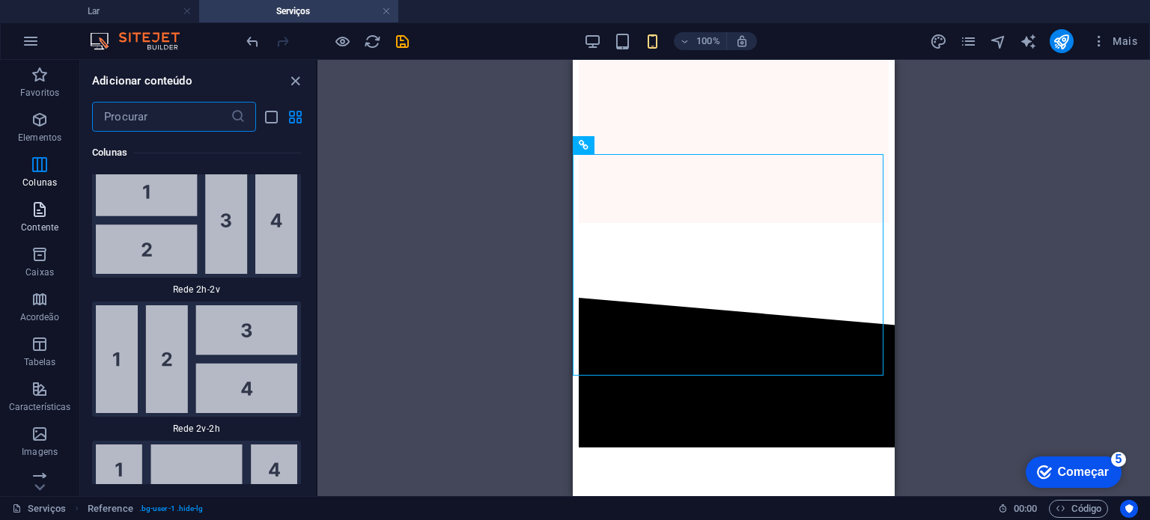
click at [38, 217] on icon "button" at bounding box center [40, 210] width 18 height 18
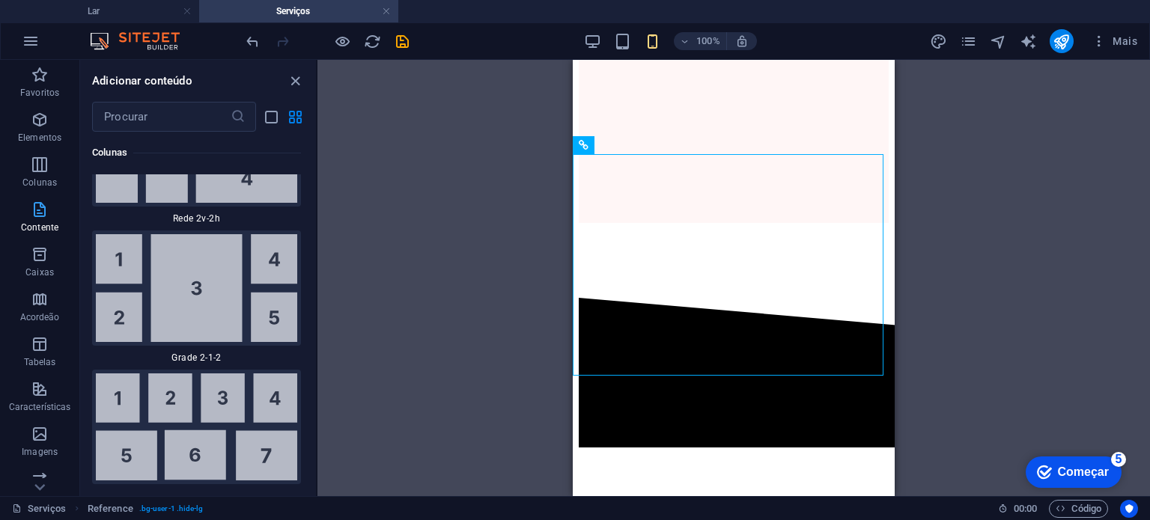
scroll to position [5004, 0]
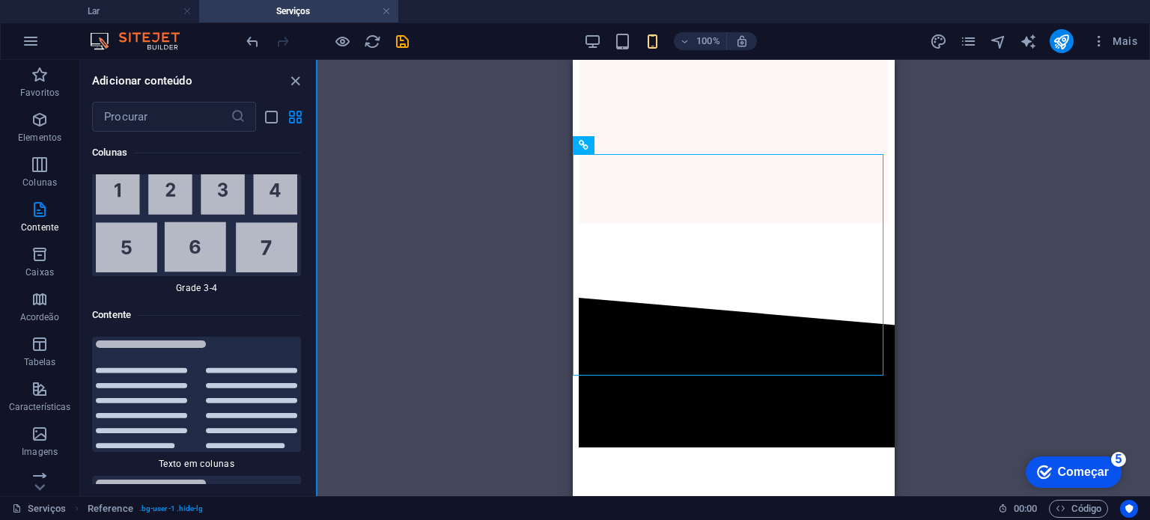
click at [316, 197] on button at bounding box center [316, 278] width 1 height 437
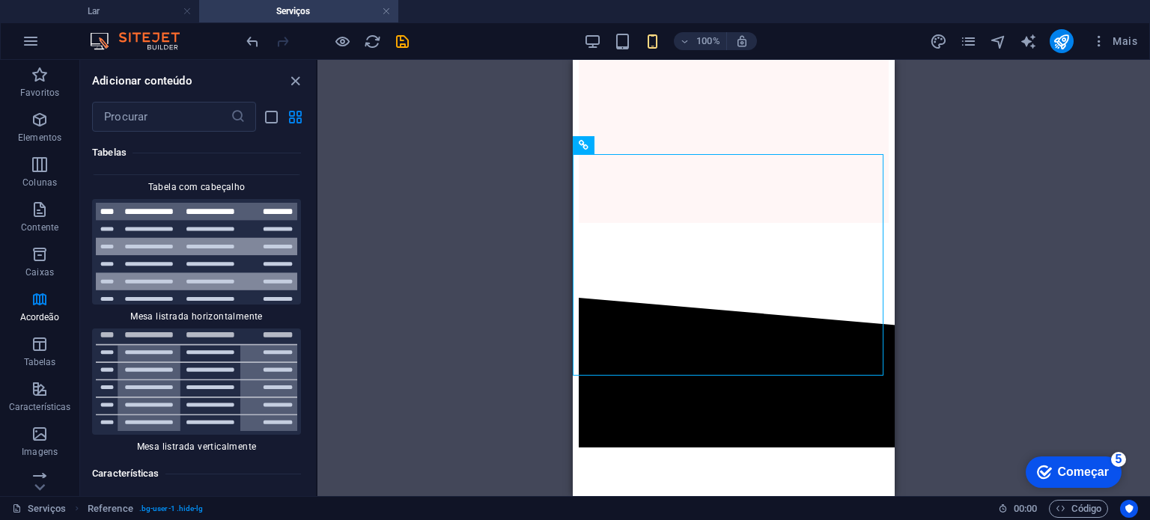
scroll to position [10610, 0]
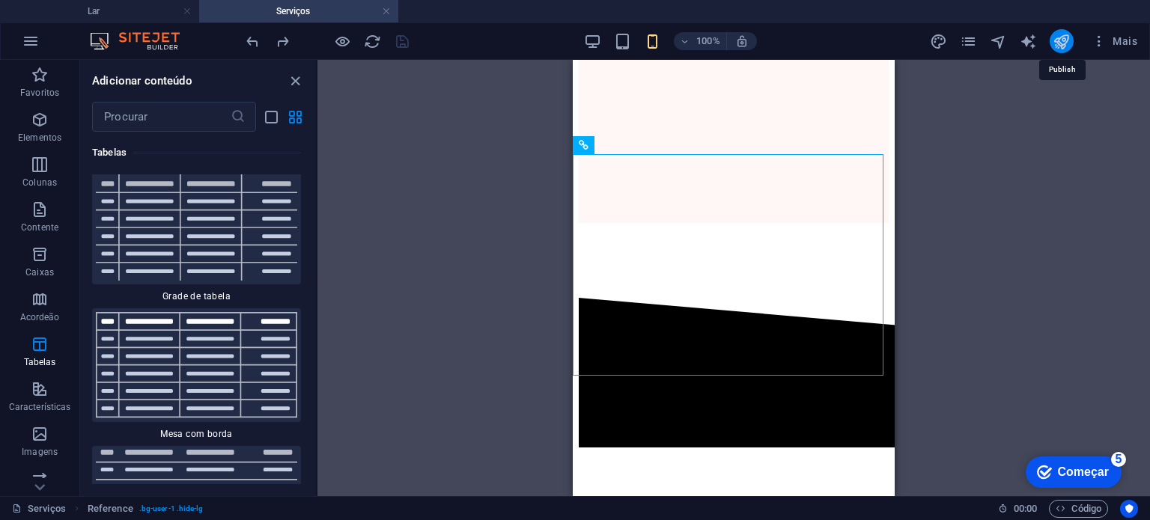
click at [1064, 38] on icon "publicar" at bounding box center [1061, 41] width 17 height 17
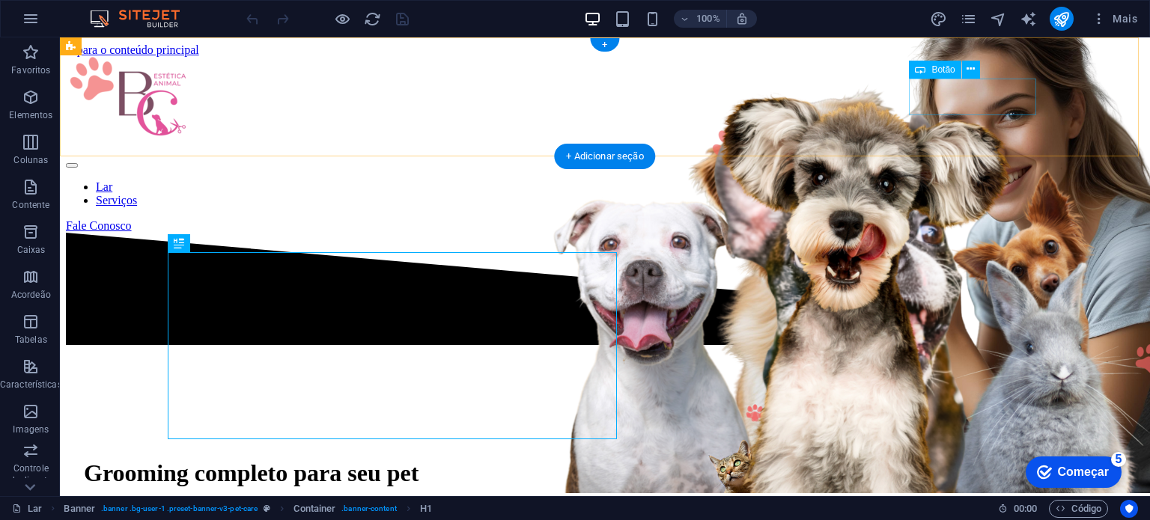
click at [999, 219] on div "Fale Conosco" at bounding box center [605, 225] width 1078 height 13
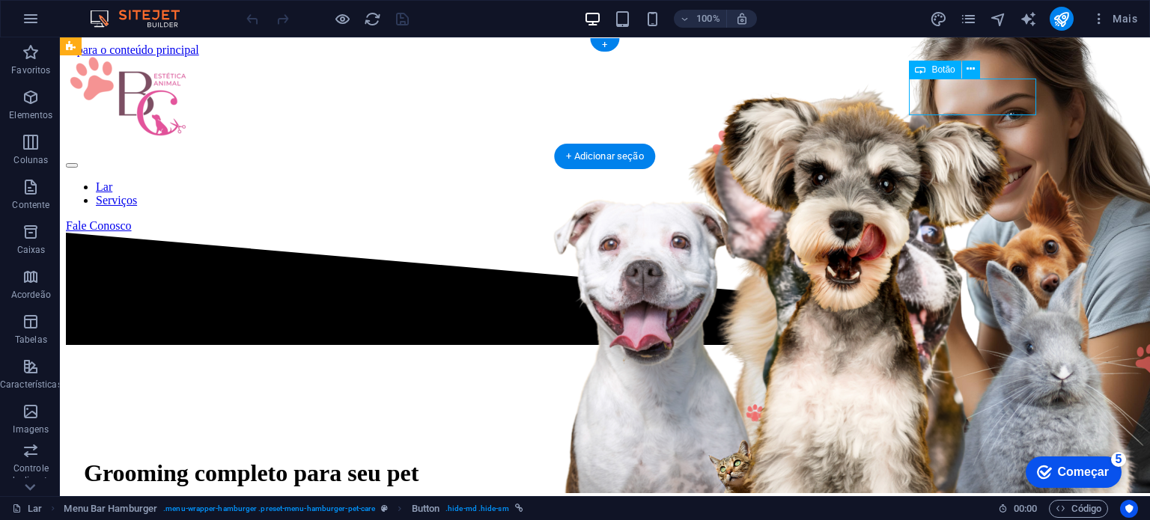
click at [999, 219] on div "Fale Conosco" at bounding box center [605, 225] width 1078 height 13
select select "px"
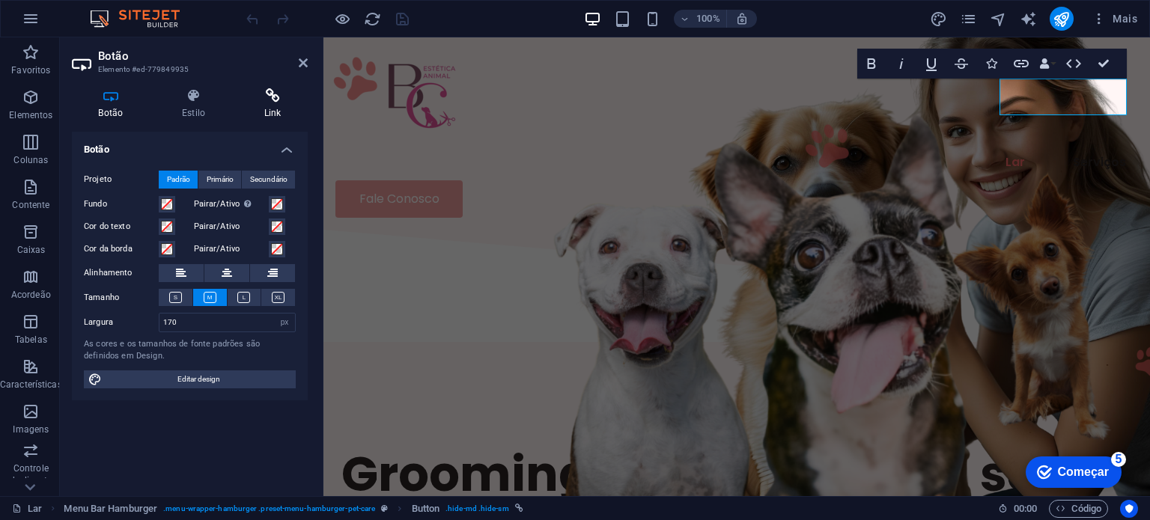
click at [261, 106] on h4 "Link" at bounding box center [272, 103] width 70 height 31
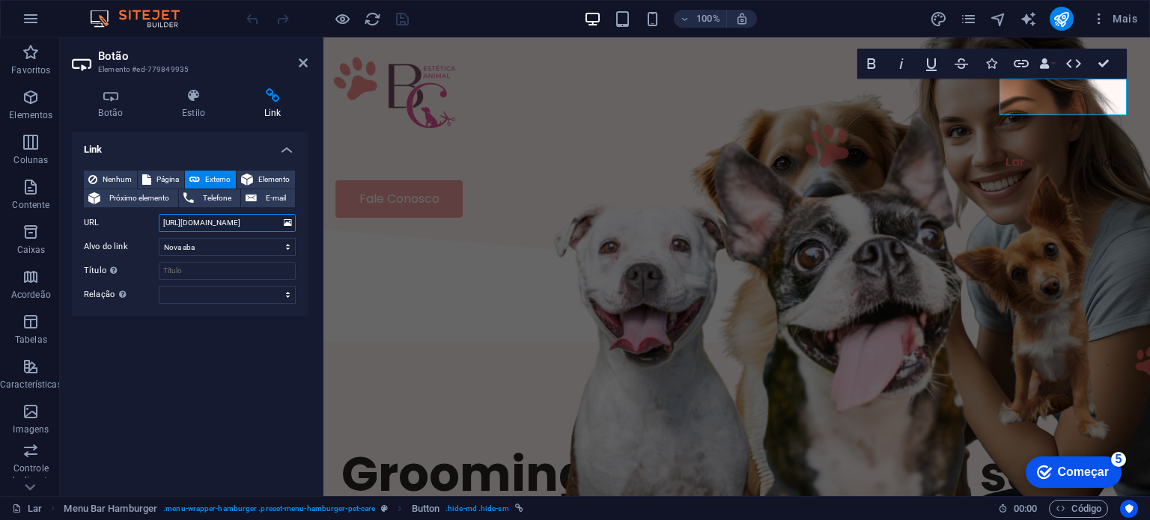
click at [230, 225] on input "[URL][DOMAIN_NAME]" at bounding box center [227, 223] width 137 height 18
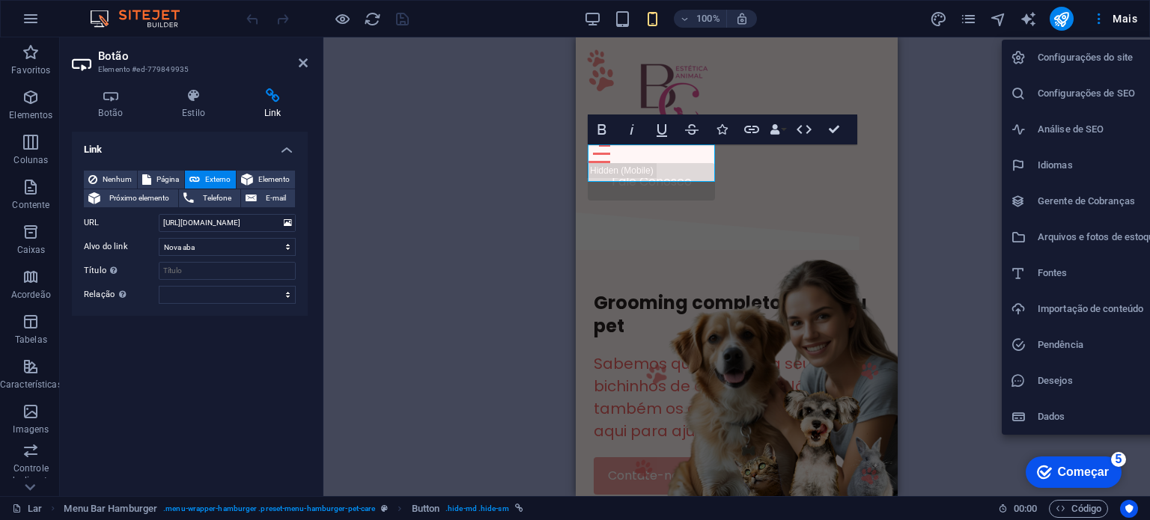
click at [978, 19] on div at bounding box center [575, 260] width 1150 height 520
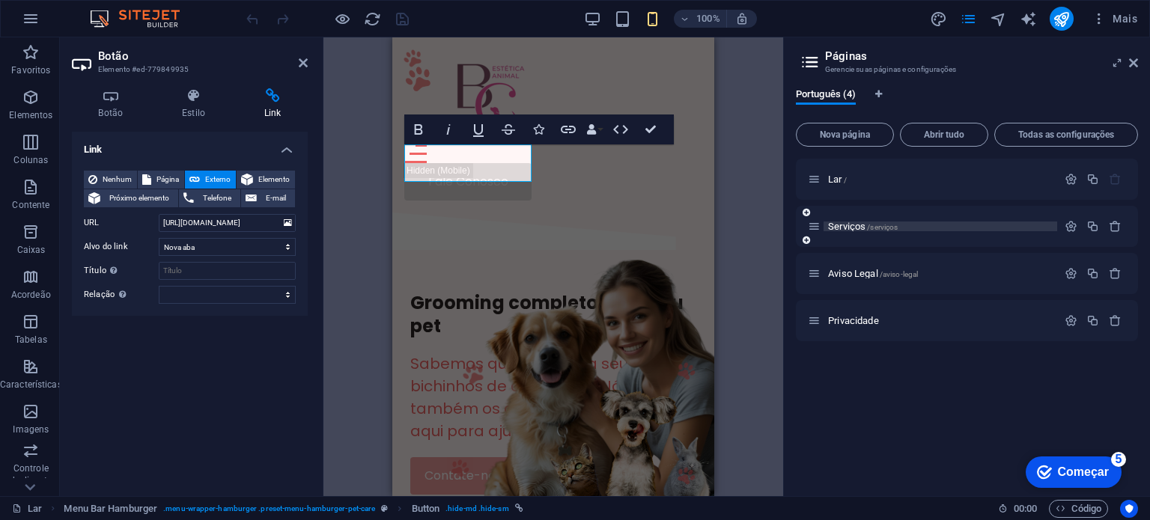
click at [836, 228] on font "Serviços" at bounding box center [846, 226] width 37 height 11
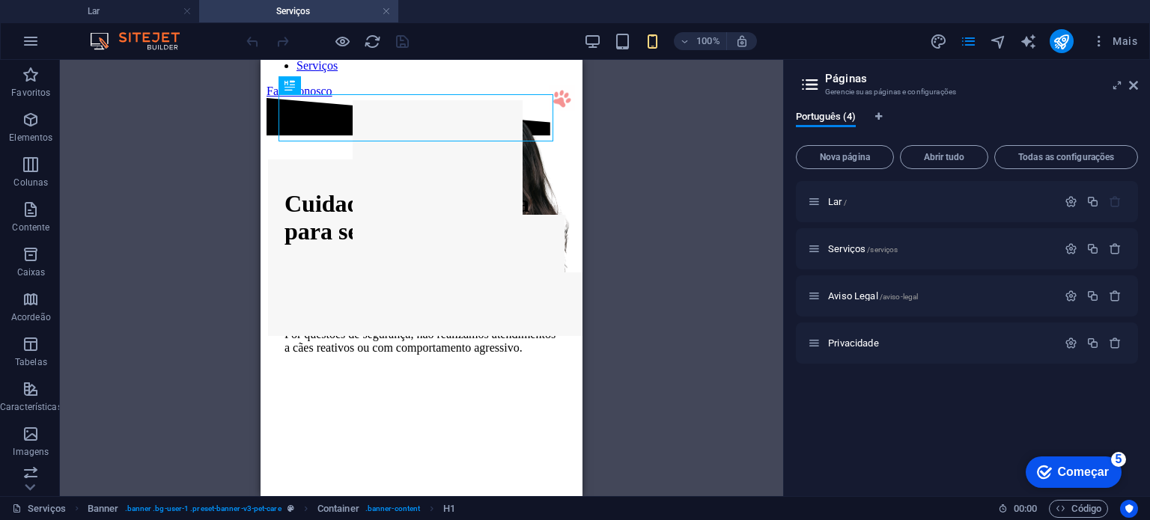
scroll to position [306, 0]
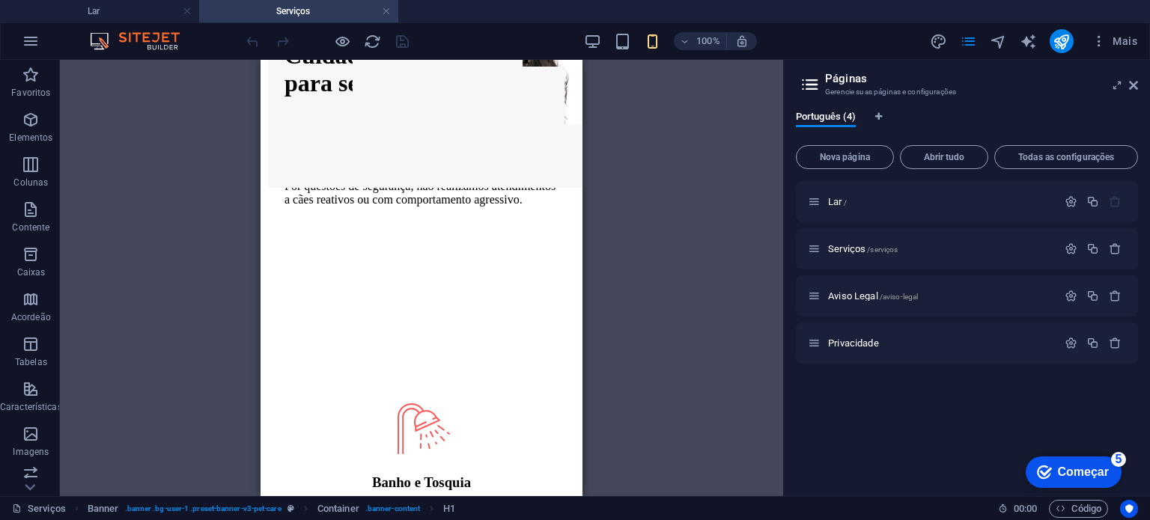
click at [583, 139] on div "Arraste aqui para substituir o conteúdo existente. Pressione “Ctrl” se quiser c…" at bounding box center [421, 278] width 723 height 437
drag, startPoint x: 583, startPoint y: 139, endPoint x: 583, endPoint y: 188, distance: 49.4
click at [583, 188] on div "Arraste aqui para substituir o conteúdo existente. Pressione “Ctrl” se quiser c…" at bounding box center [421, 278] width 723 height 437
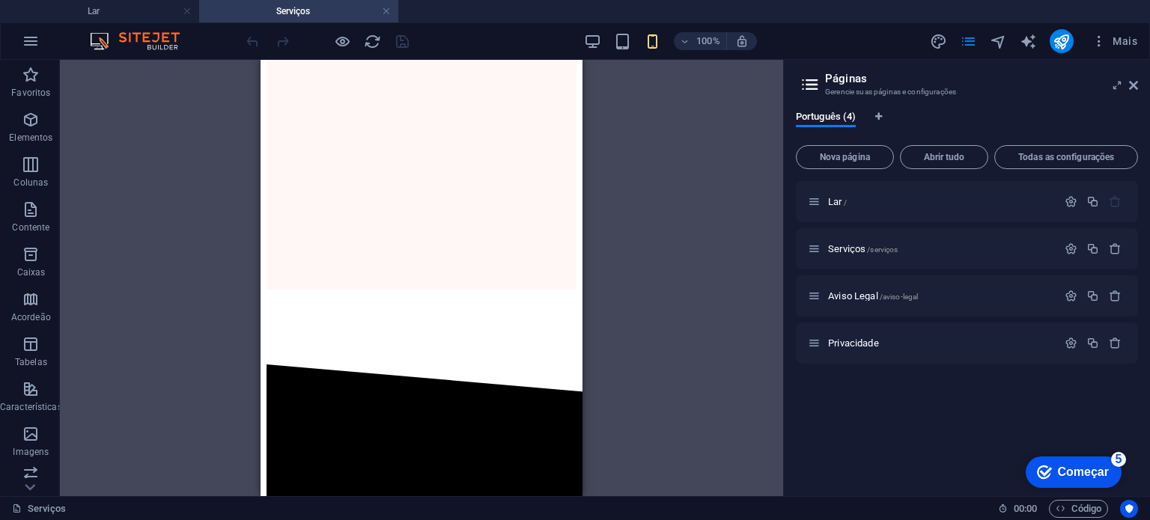
scroll to position [2542, 0]
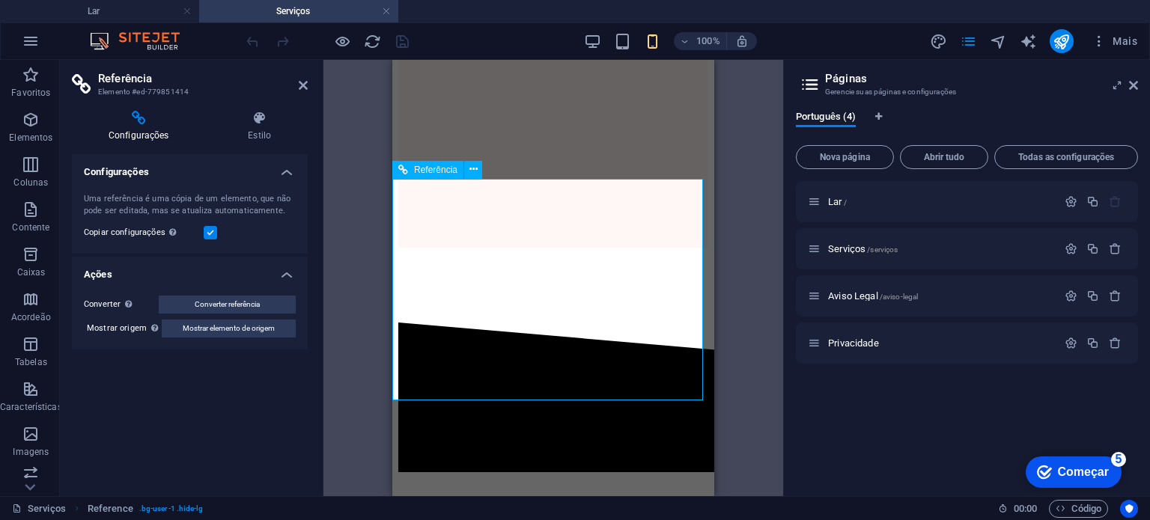
click at [761, 237] on div "Drag here to replace the existing content. Press “Ctrl” if you want to create a…" at bounding box center [554, 278] width 460 height 437
click at [753, 238] on div "Drag here to replace the existing content. Press “Ctrl” if you want to create a…" at bounding box center [554, 278] width 460 height 437
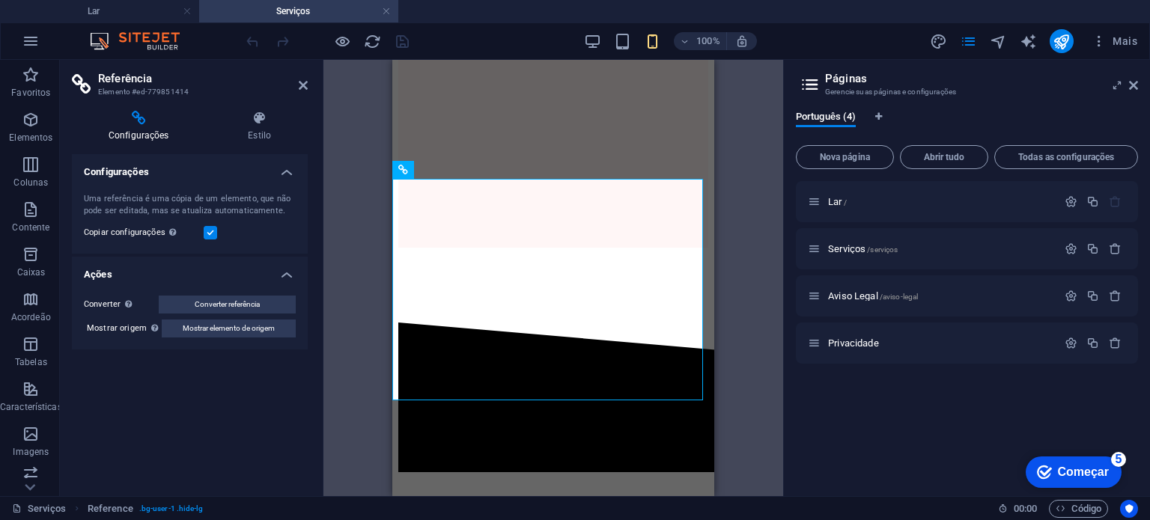
click at [729, 365] on div "Drag here to replace the existing content. Press “Ctrl” if you want to create a…" at bounding box center [554, 278] width 460 height 437
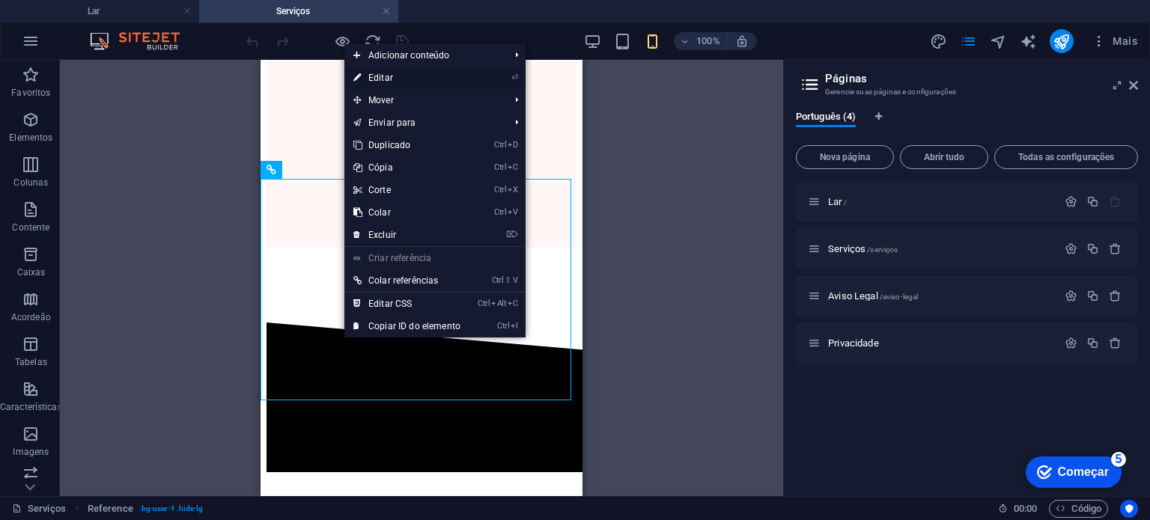
click at [374, 78] on font "Editar" at bounding box center [380, 78] width 25 height 10
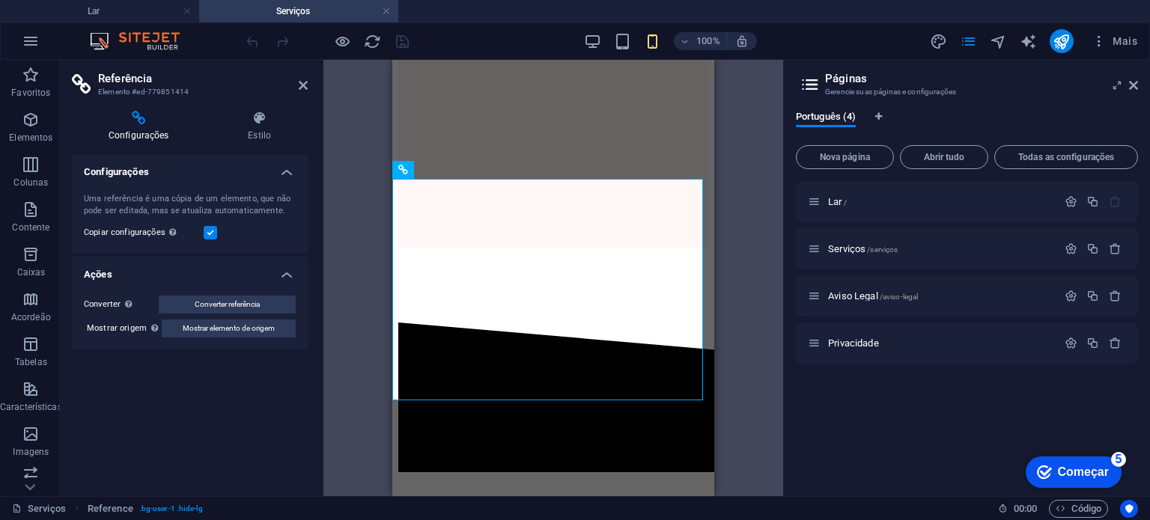
click at [136, 121] on icon at bounding box center [138, 118] width 133 height 15
click at [291, 275] on h4 "Ações" at bounding box center [190, 270] width 236 height 27
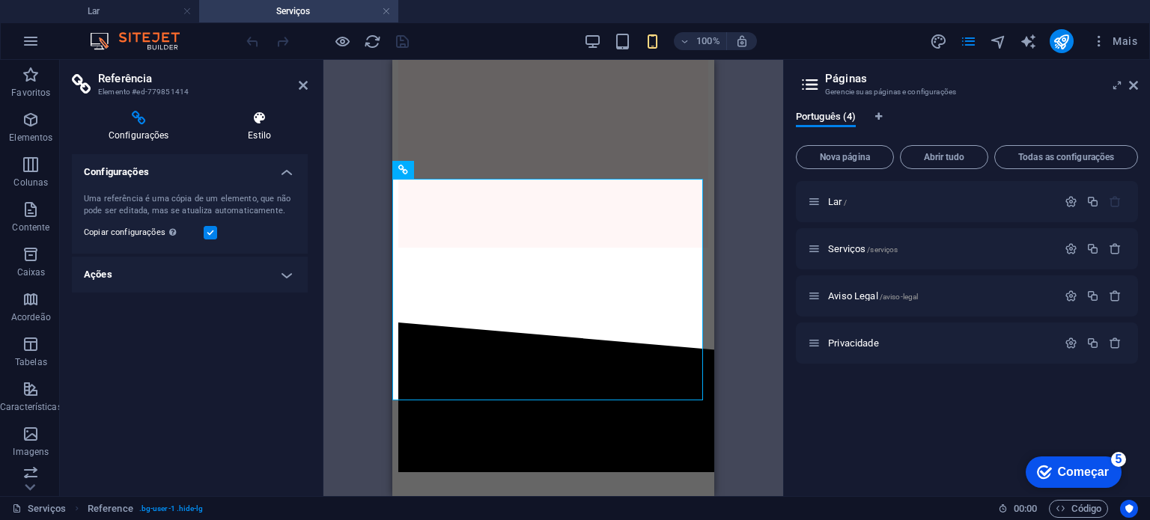
click at [261, 123] on icon at bounding box center [259, 118] width 97 height 15
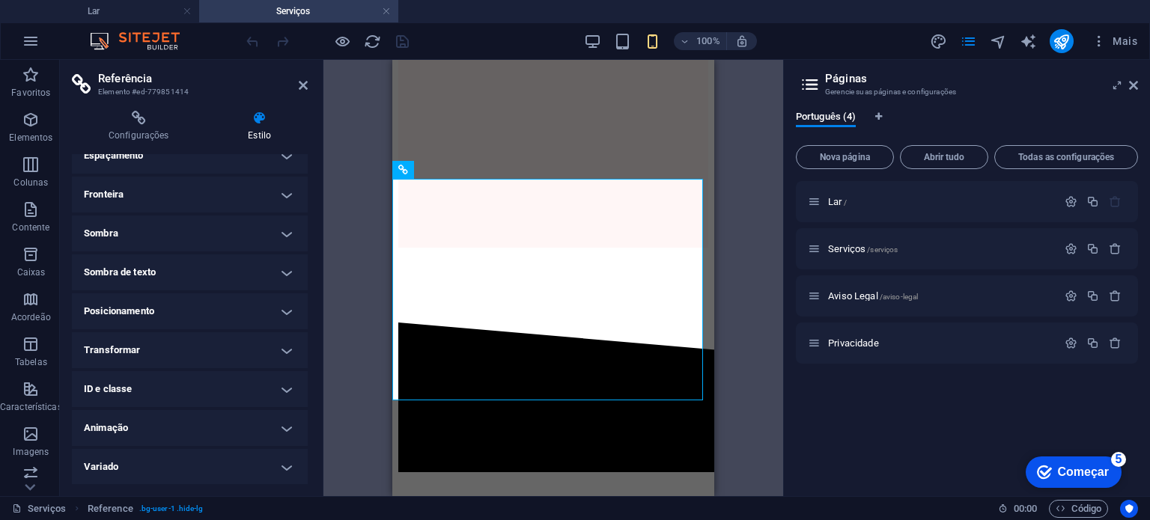
scroll to position [0, 0]
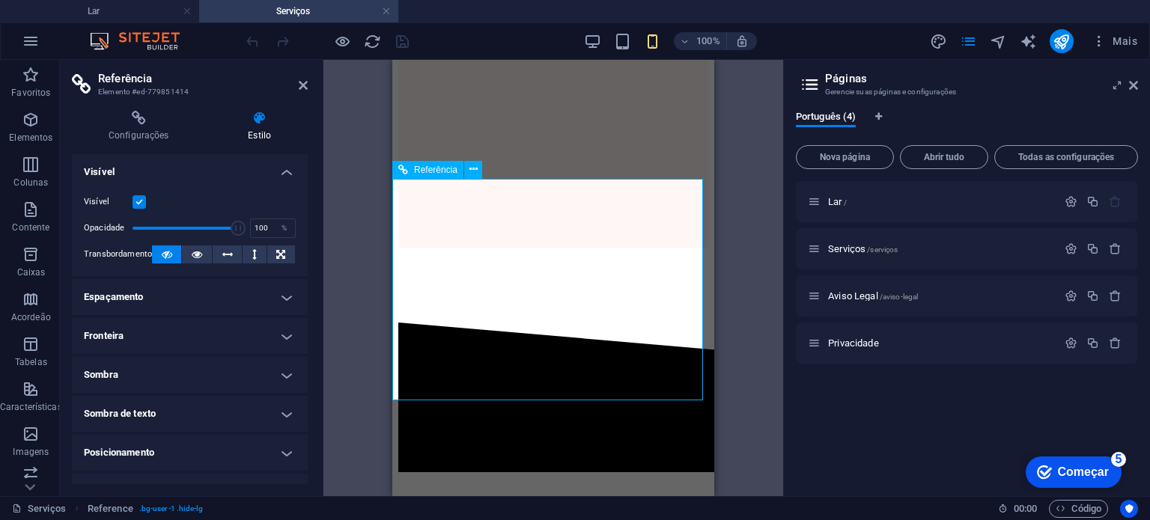
click at [404, 170] on icon at bounding box center [403, 170] width 10 height 18
click at [477, 173] on button at bounding box center [473, 170] width 18 height 18
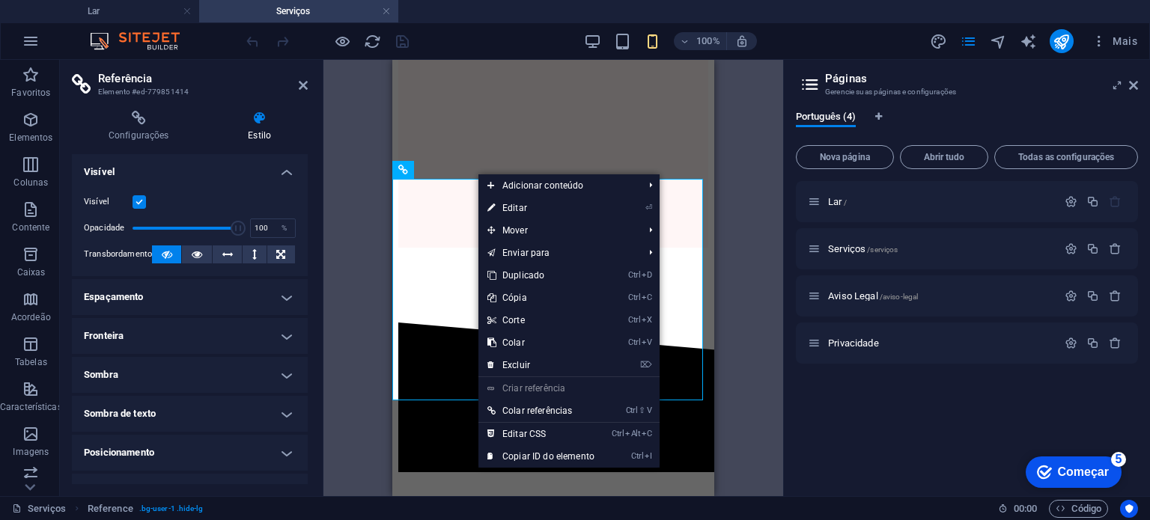
click at [759, 165] on div "Drag here to replace the existing content. Press “Ctrl” if you want to create a…" at bounding box center [554, 278] width 460 height 437
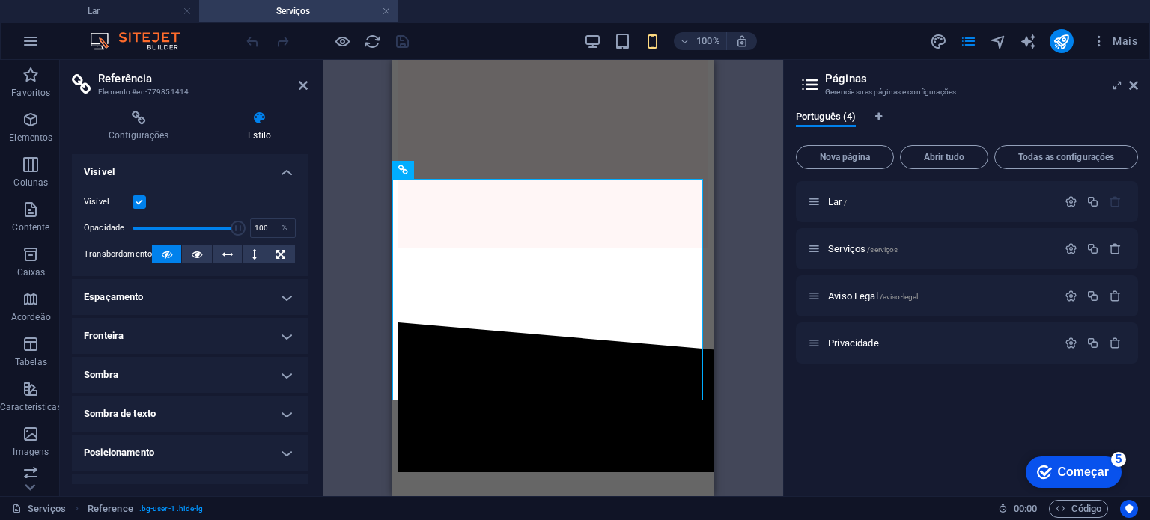
click at [365, 93] on div "Drag here to replace the existing content. Press “Ctrl” if you want to create a…" at bounding box center [554, 278] width 460 height 437
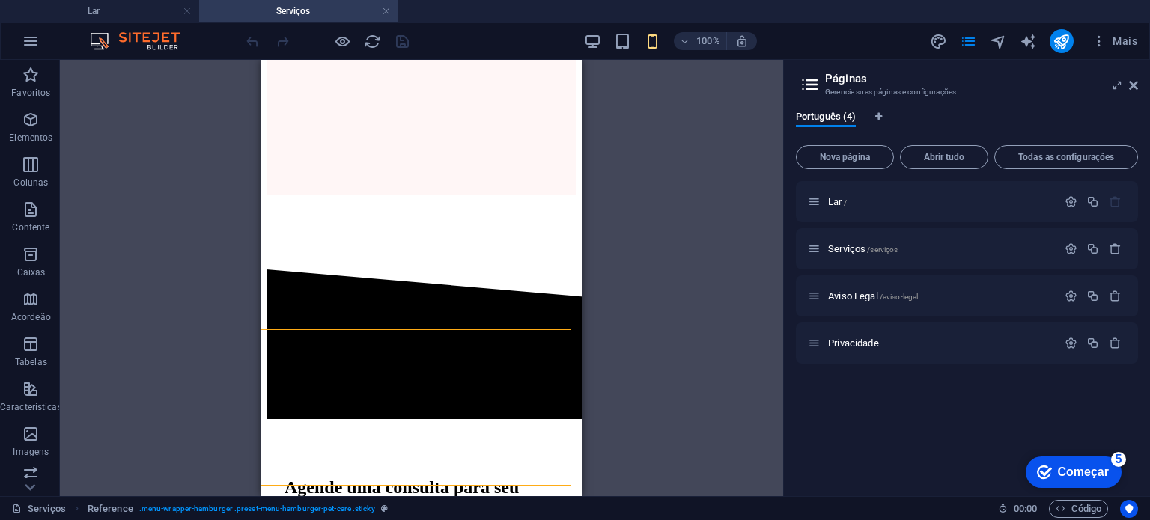
scroll to position [2558, 0]
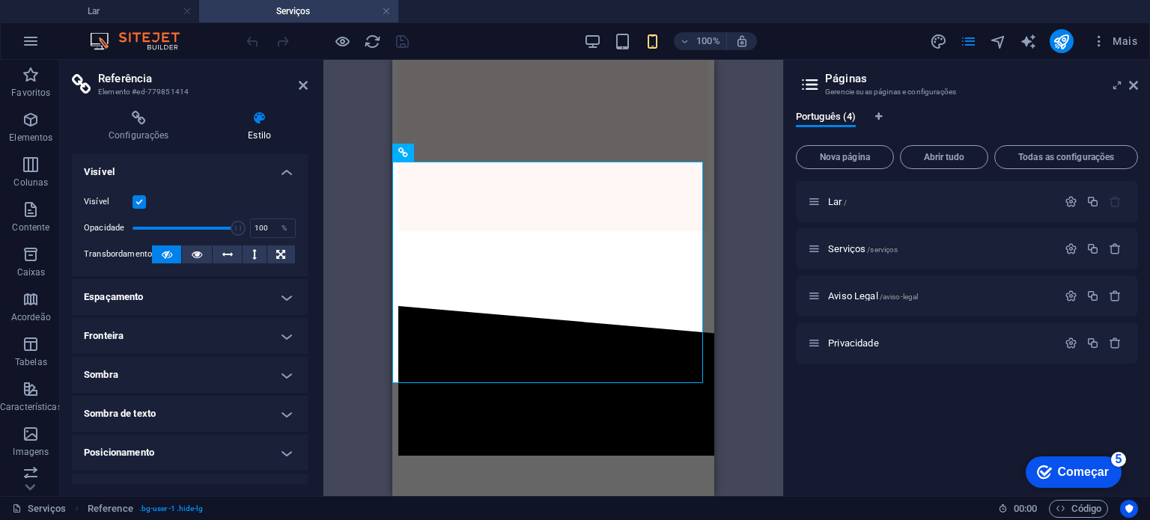
drag, startPoint x: 303, startPoint y: 206, endPoint x: 315, endPoint y: 168, distance: 39.3
click at [315, 168] on div "Configurações Estilo Configurações Uma referência é uma cópia de um elemento, q…" at bounding box center [190, 298] width 260 height 398
drag, startPoint x: 308, startPoint y: 174, endPoint x: 301, endPoint y: 260, distance: 86.4
click at [305, 264] on div "Configurações Estilo Configurações Uma referência é uma cópia de um elemento, q…" at bounding box center [190, 298] width 260 height 398
drag, startPoint x: 305, startPoint y: 268, endPoint x: 305, endPoint y: 322, distance: 53.9
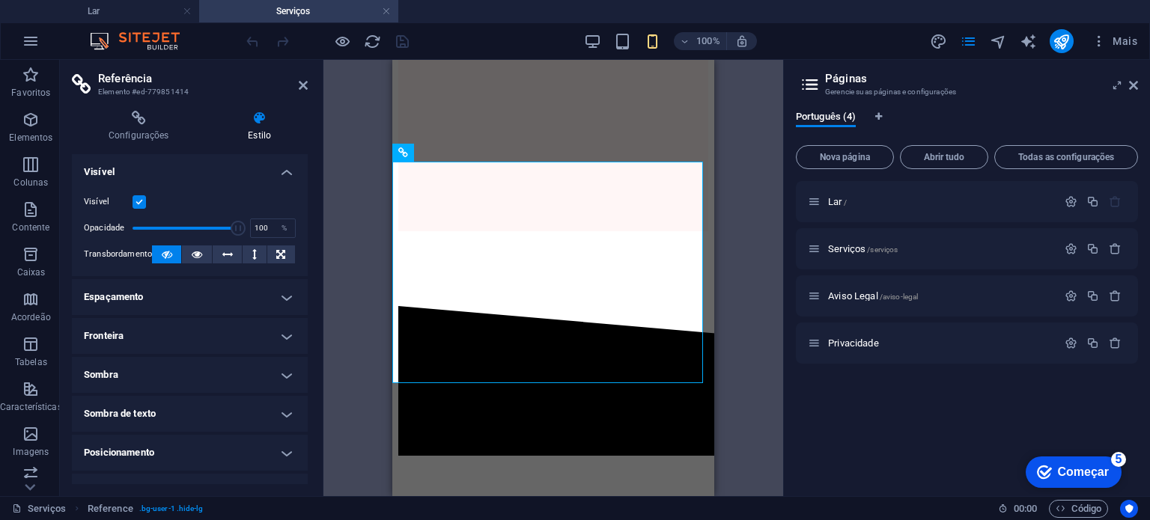
click at [305, 322] on div "Layout Como esse elemento se expande dentro do layout (Flexbox). Tamanho Padrão…" at bounding box center [190, 319] width 236 height 330
click at [157, 136] on font "Configurações" at bounding box center [139, 135] width 61 height 10
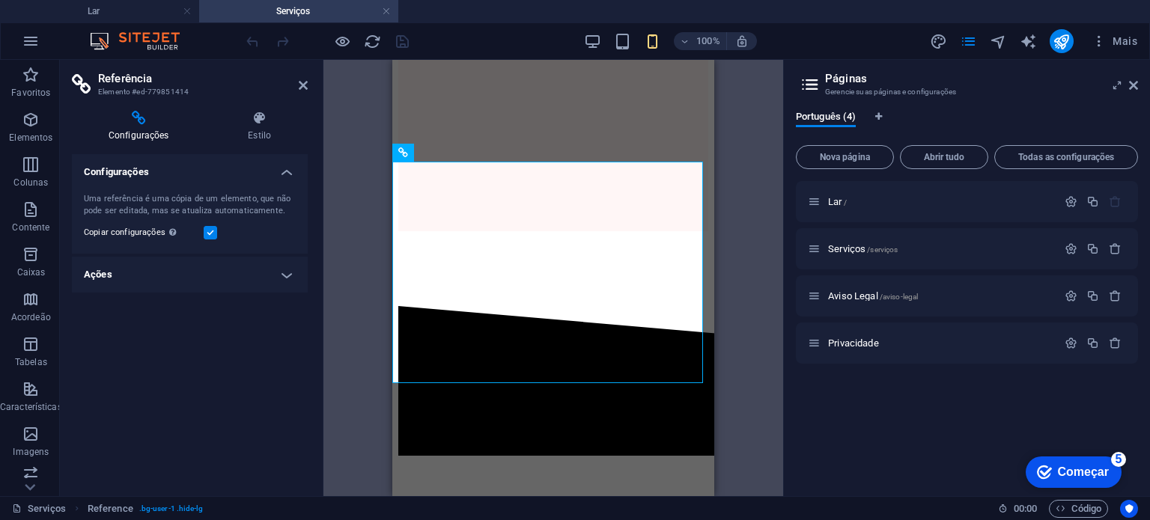
click at [132, 257] on h4 "Ações" at bounding box center [190, 275] width 236 height 36
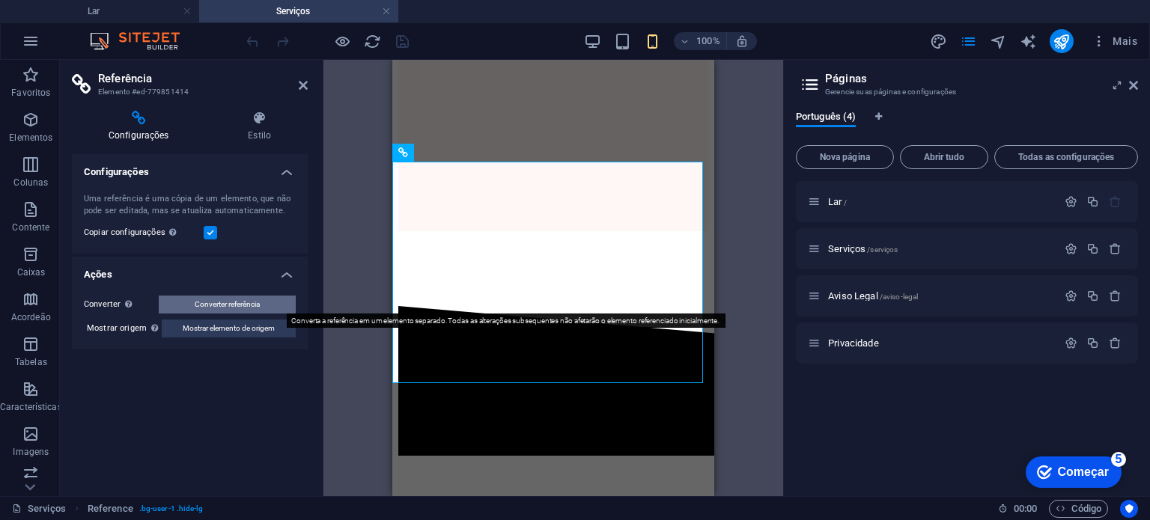
click at [222, 303] on font "Converter referência" at bounding box center [227, 304] width 65 height 8
select select "diagonal"
select select "px"
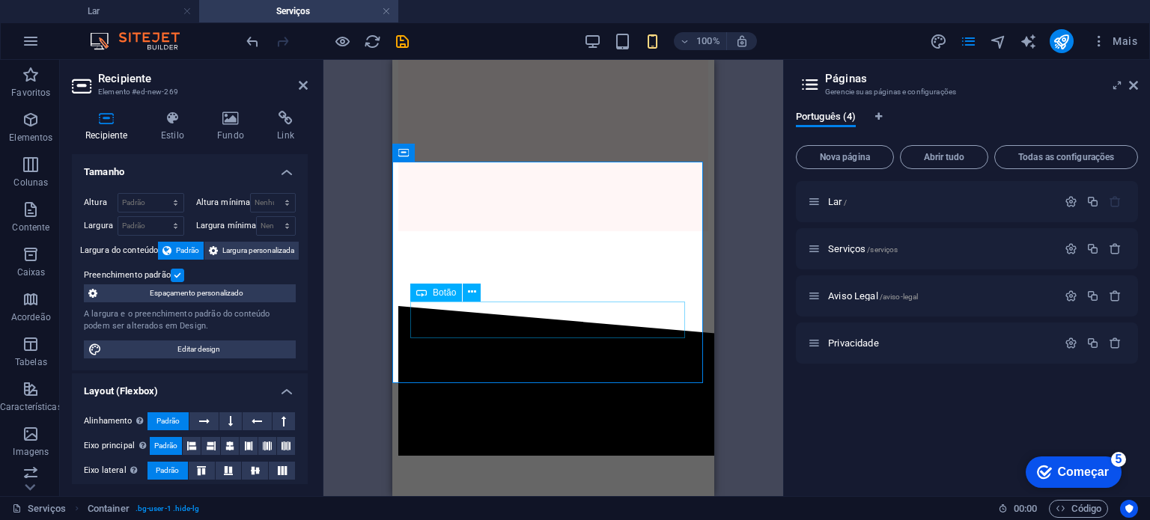
click at [282, 127] on h4 "Link" at bounding box center [286, 126] width 44 height 31
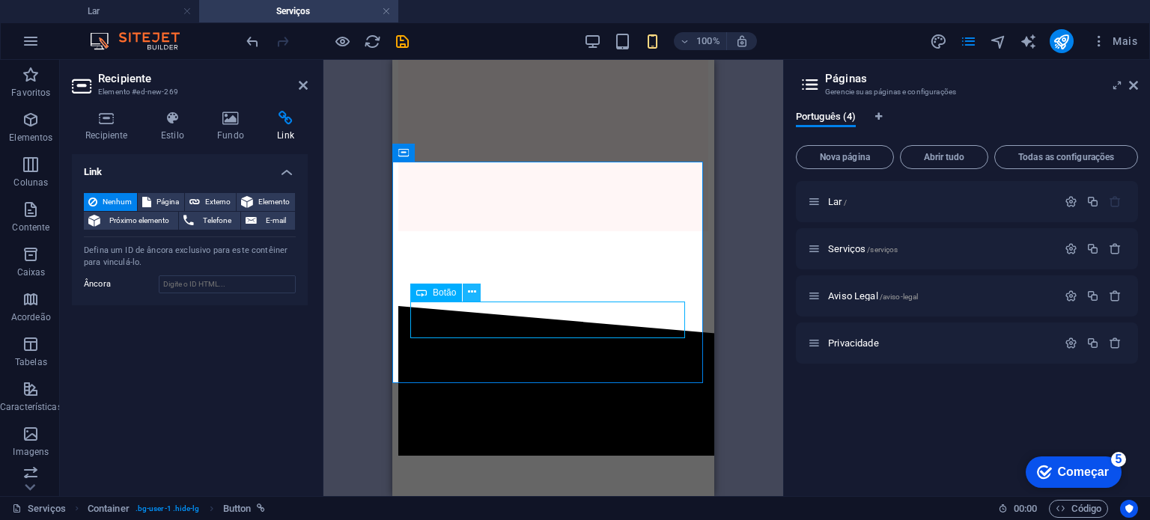
click at [470, 297] on icon at bounding box center [472, 293] width 8 height 16
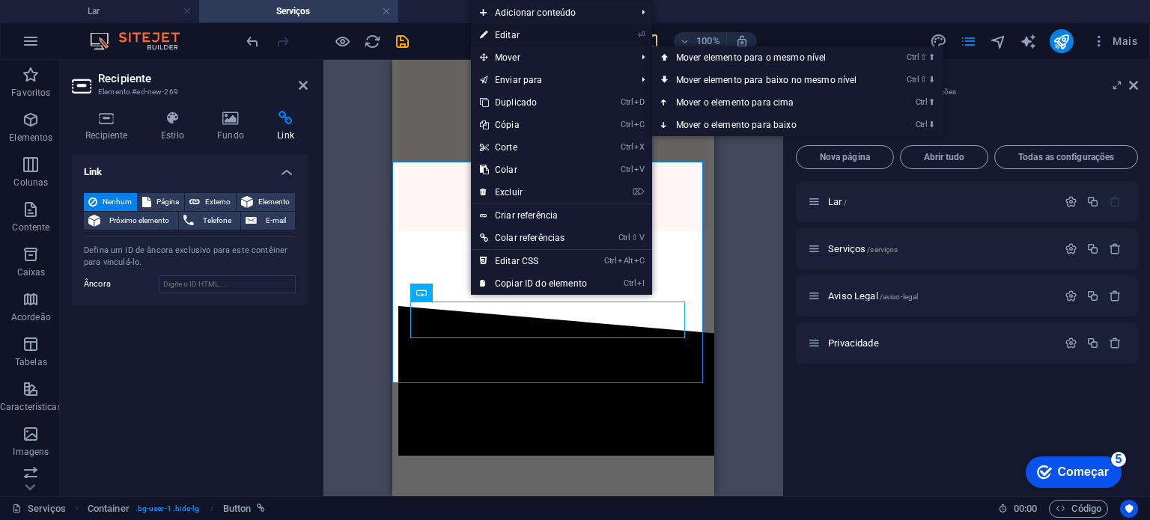
click at [511, 38] on font "Editar" at bounding box center [507, 35] width 25 height 10
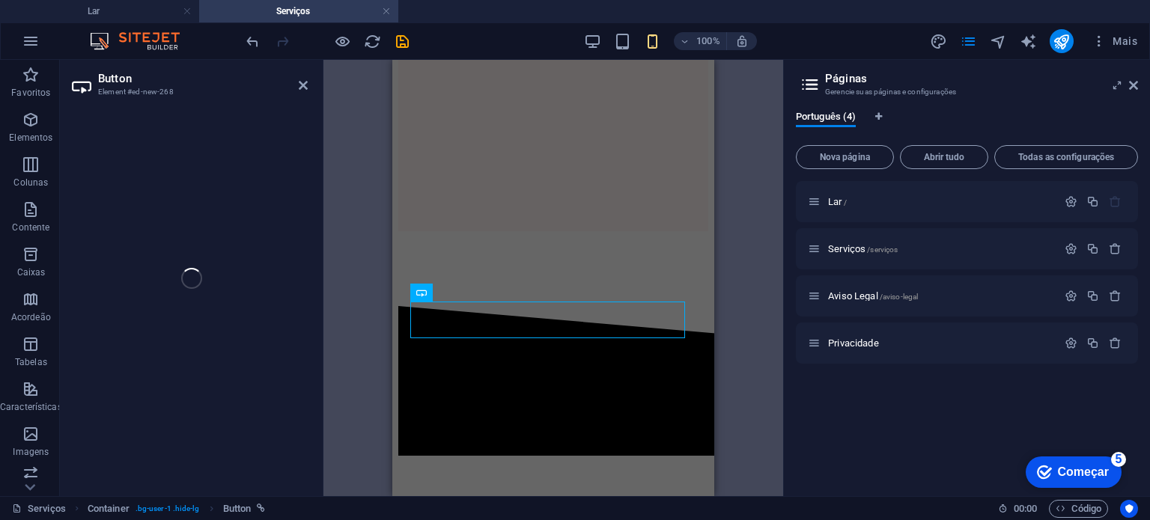
select select "px"
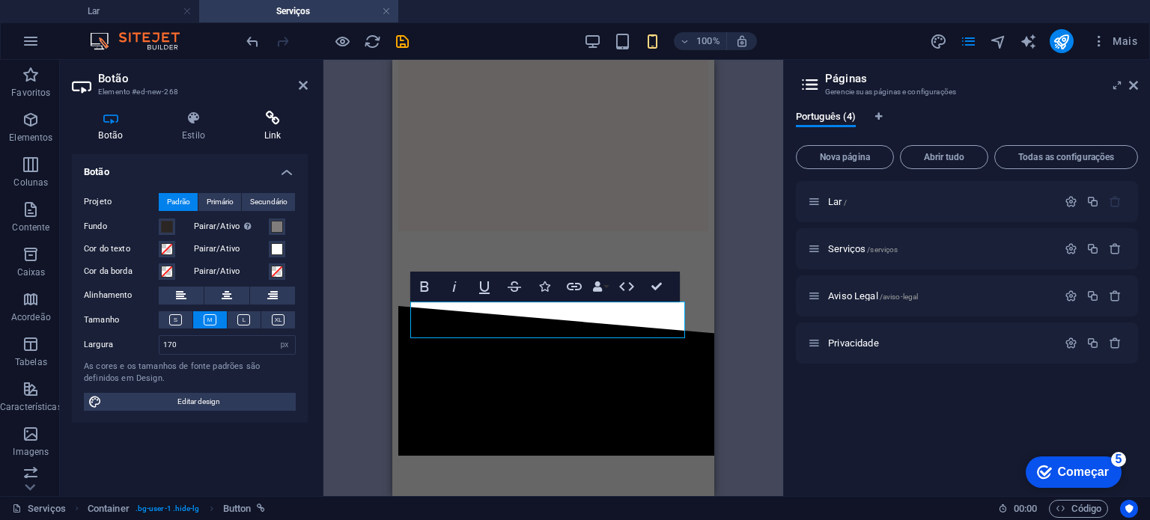
click at [268, 123] on icon at bounding box center [272, 118] width 70 height 15
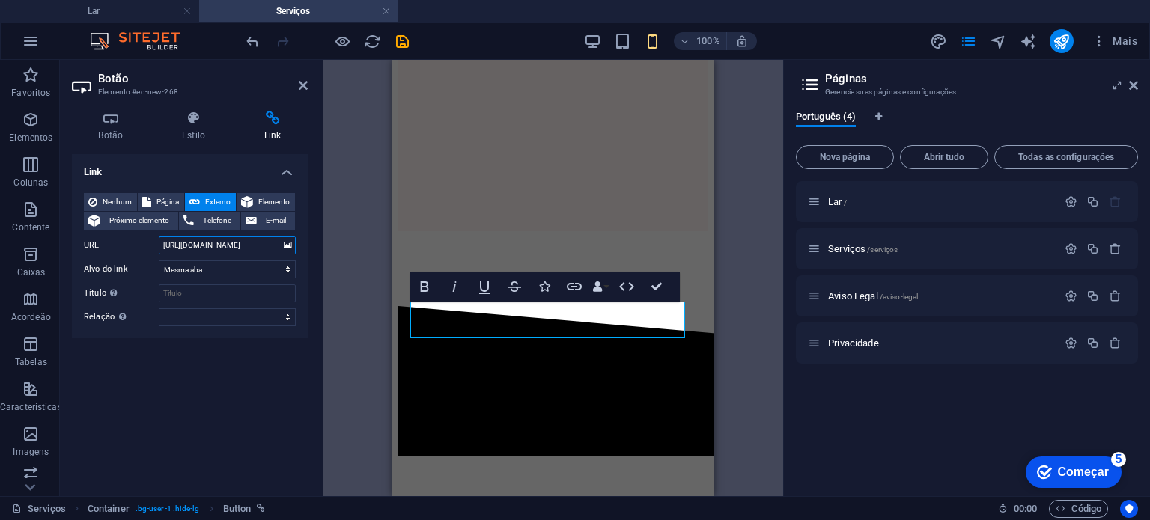
click at [269, 249] on input "[URL][DOMAIN_NAME]" at bounding box center [227, 246] width 137 height 18
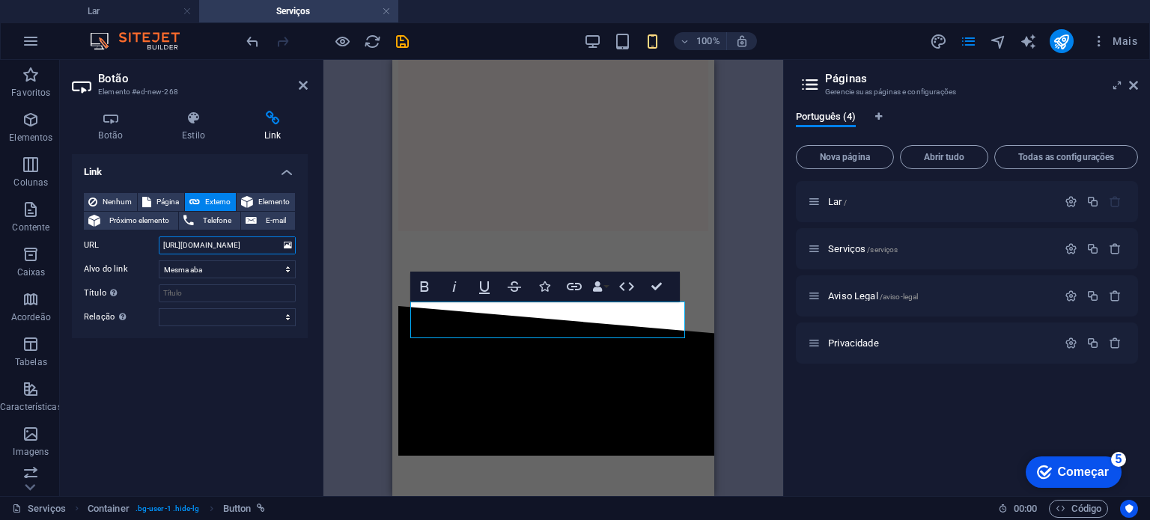
click at [269, 249] on input "[URL][DOMAIN_NAME]" at bounding box center [227, 246] width 137 height 18
click at [398, 44] on icon "salvar" at bounding box center [402, 41] width 17 height 17
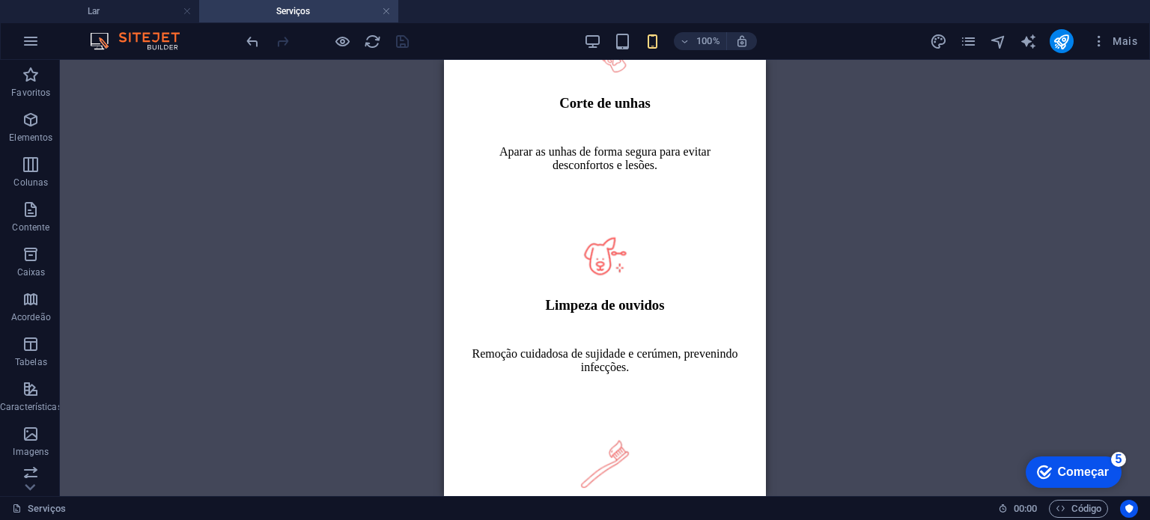
scroll to position [1845, 0]
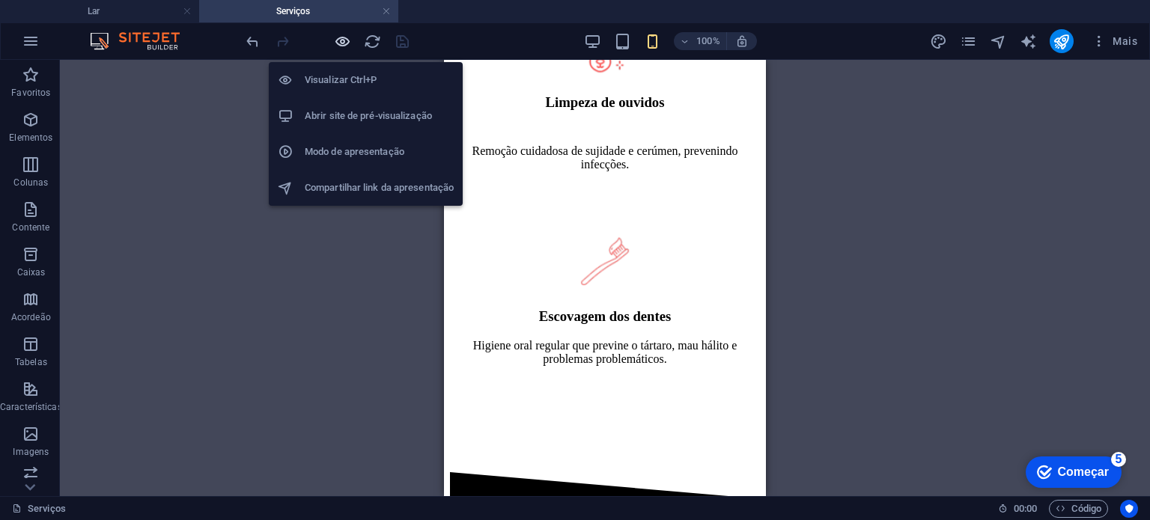
click at [347, 44] on icon "button" at bounding box center [342, 41] width 17 height 17
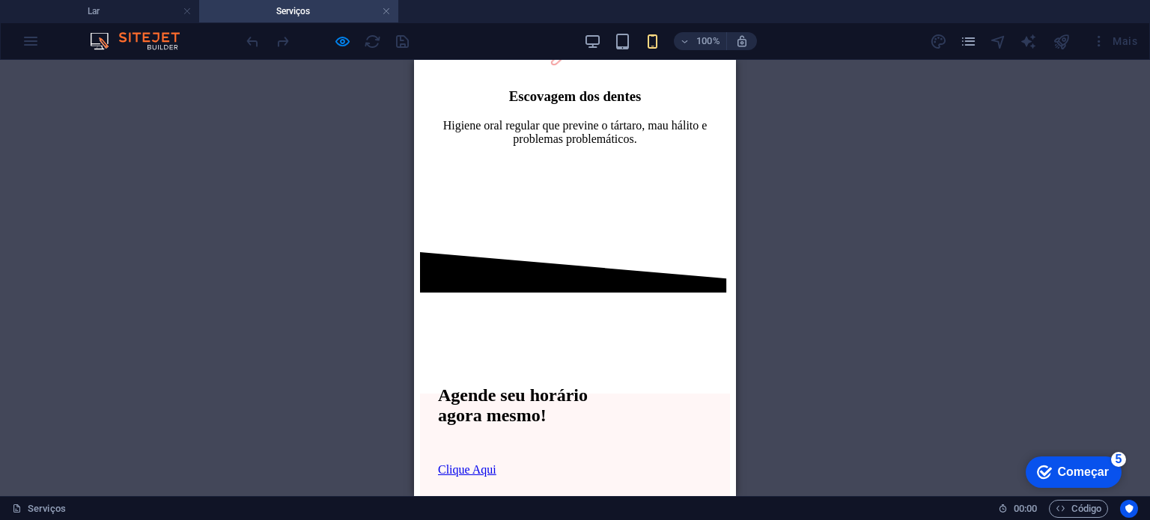
scroll to position [2088, 0]
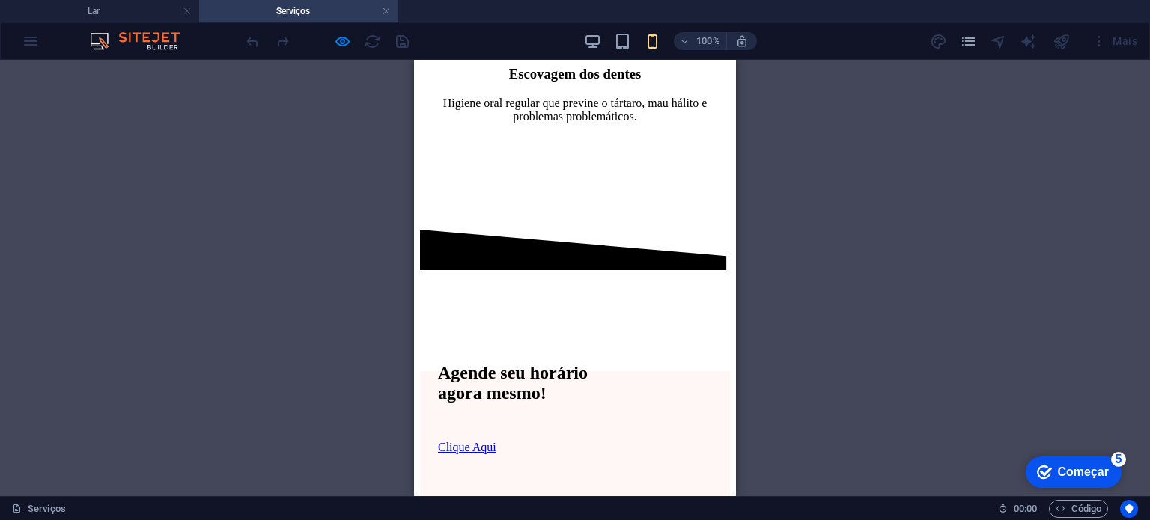
drag, startPoint x: 728, startPoint y: 332, endPoint x: 1157, endPoint y: 424, distance: 438.9
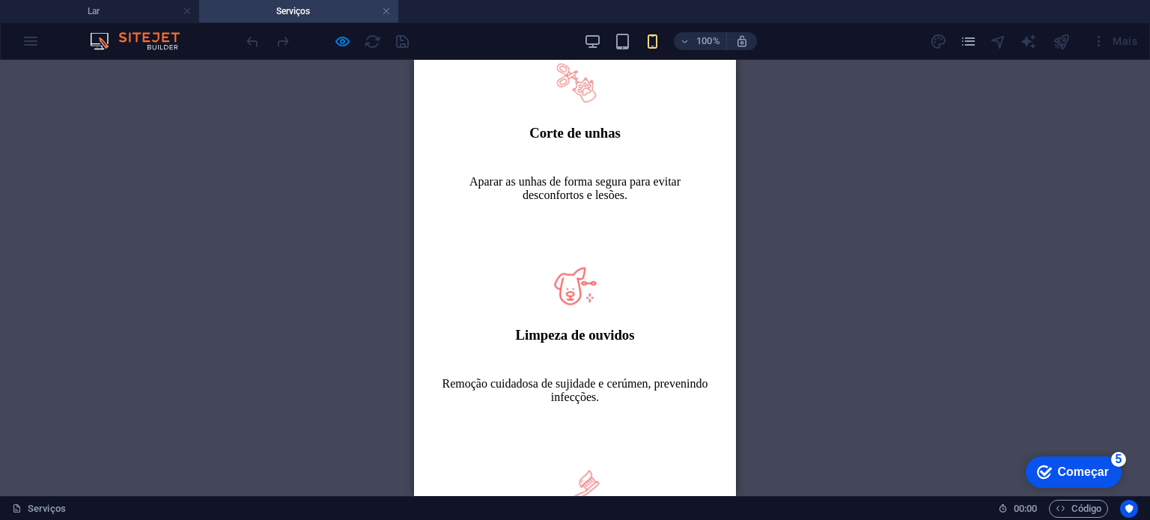
scroll to position [1824, 0]
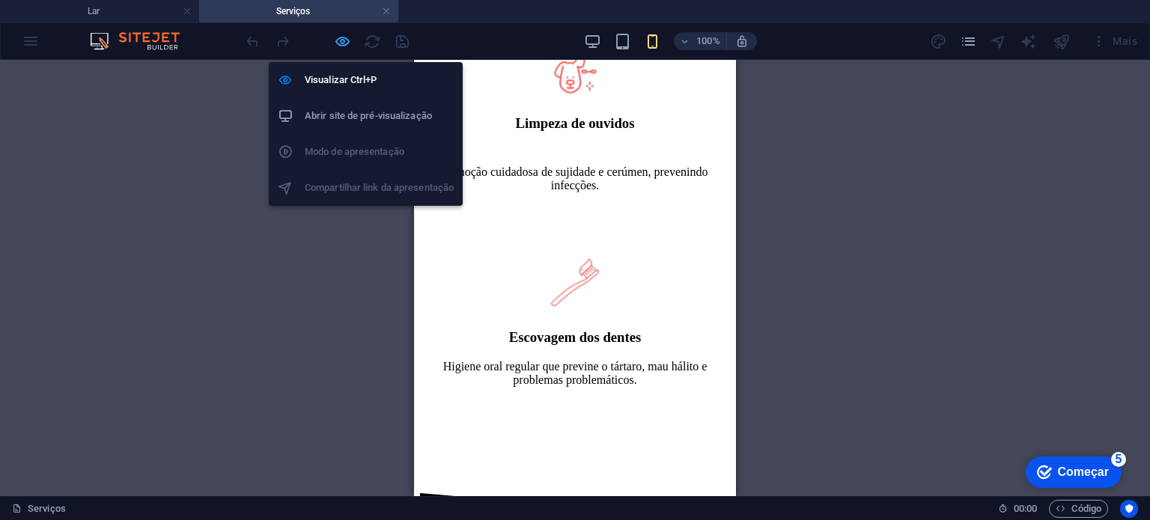
click at [344, 41] on icon "button" at bounding box center [342, 41] width 17 height 17
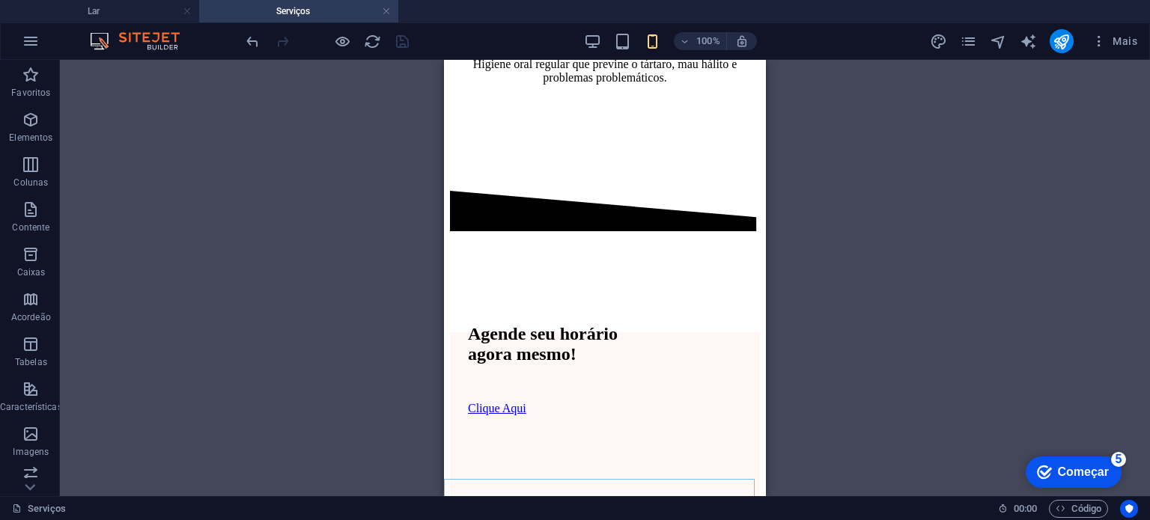
scroll to position [2241, 0]
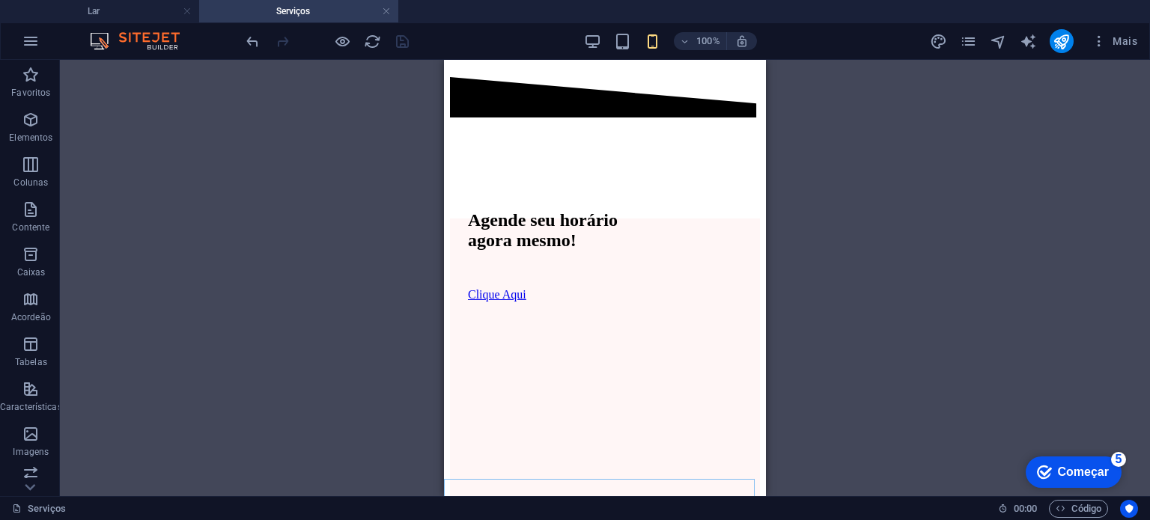
click at [751, 362] on div "Agende seu horário agora mesmo! Clique Aqui" at bounding box center [605, 313] width 310 height 472
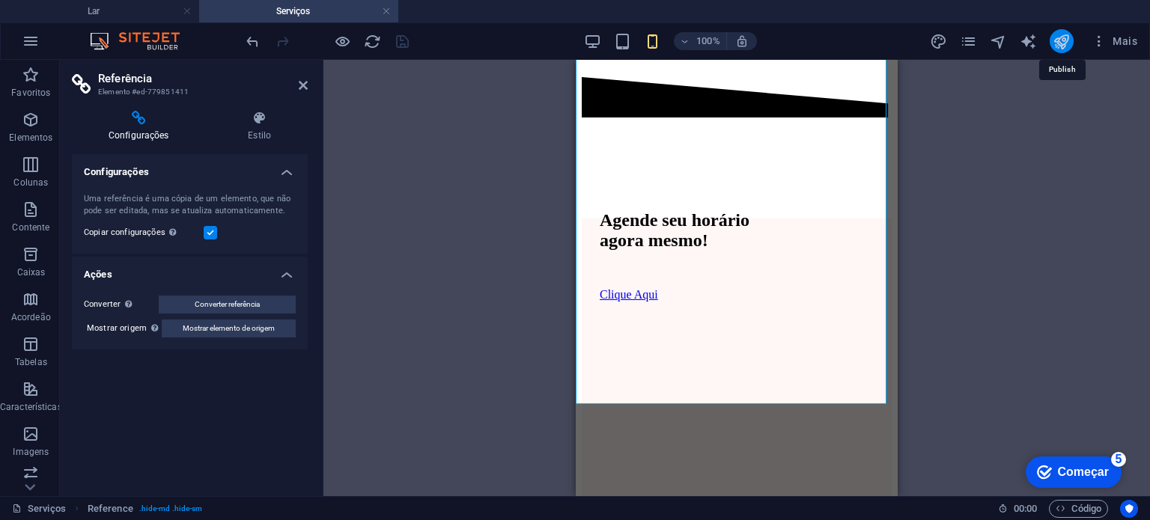
click at [1057, 47] on icon "publicar" at bounding box center [1061, 41] width 17 height 17
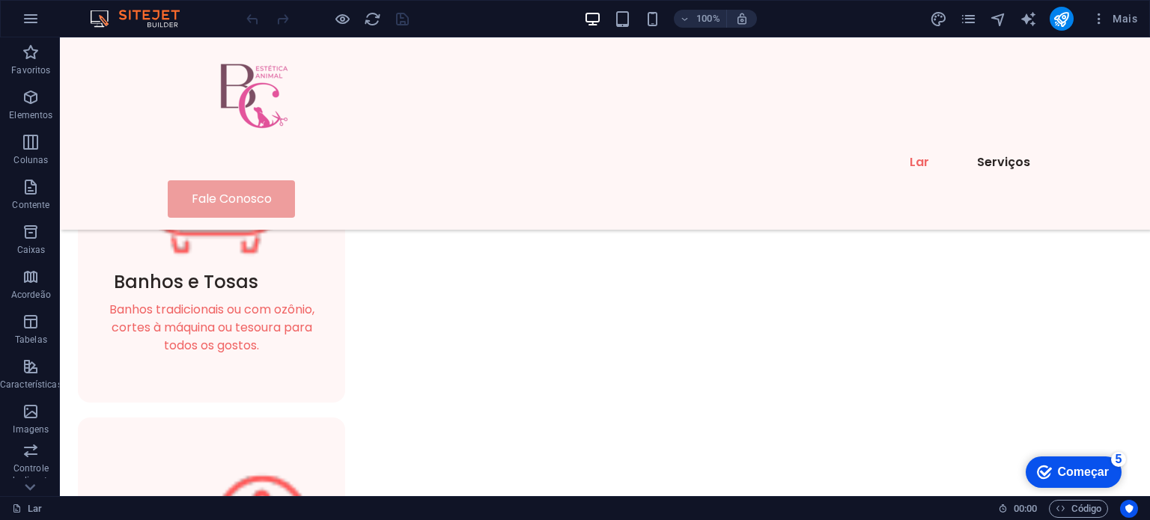
scroll to position [1340, 0]
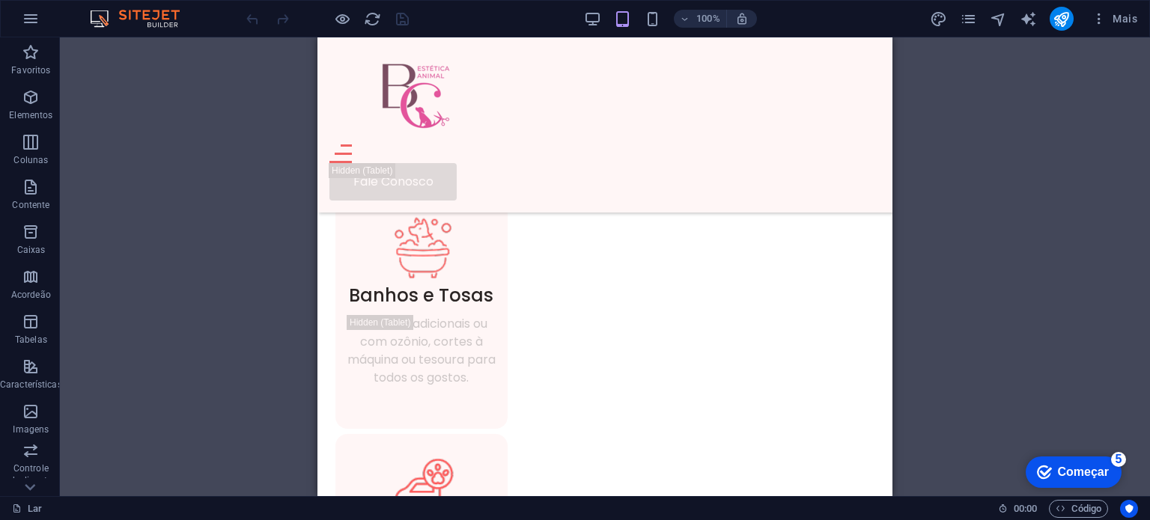
scroll to position [726, 0]
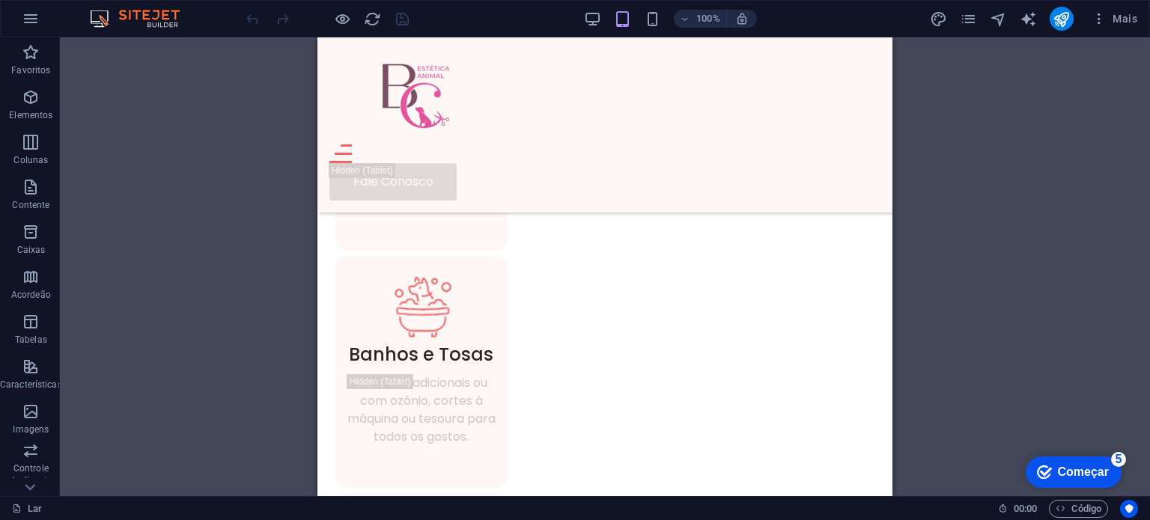
drag, startPoint x: 896, startPoint y: 143, endPoint x: 898, endPoint y: 120, distance: 23.3
click at [898, 120] on div "Arraste aqui para substituir o conteúdo existente. Pressione “Ctrl” se quiser c…" at bounding box center [605, 266] width 1090 height 459
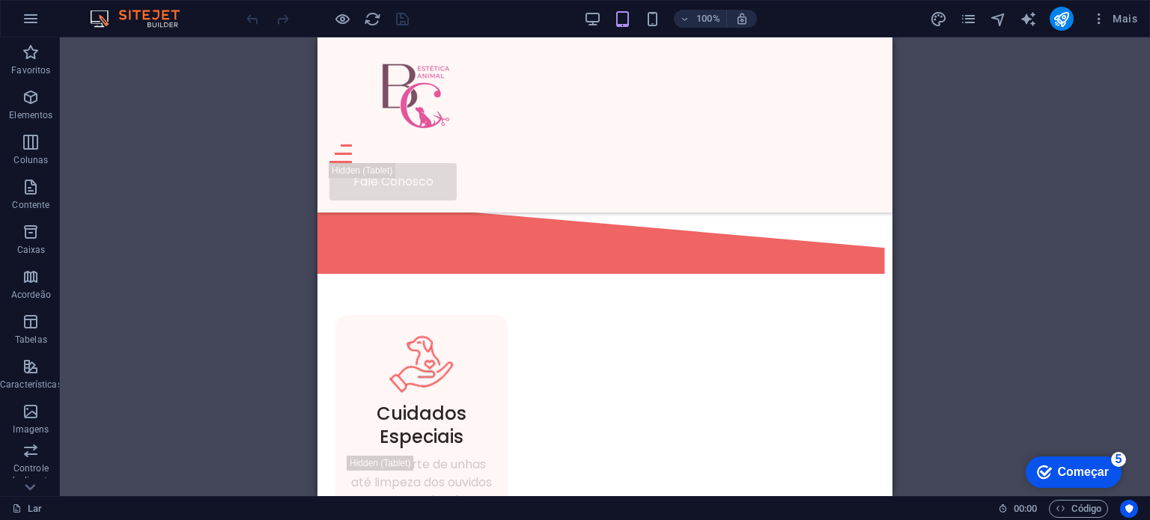
scroll to position [497, 0]
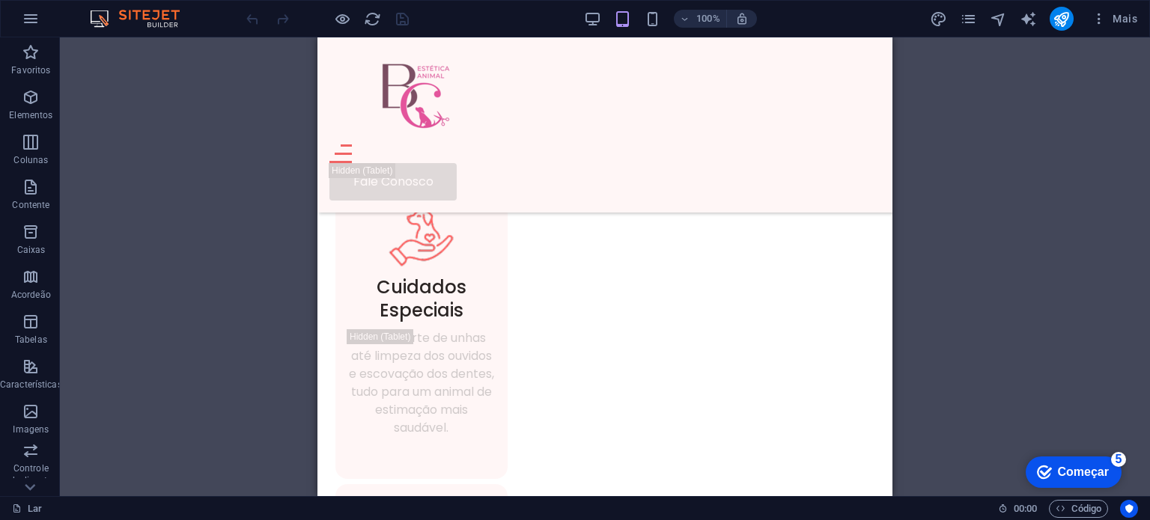
drag, startPoint x: 892, startPoint y: 121, endPoint x: 1212, endPoint y: 173, distance: 324.0
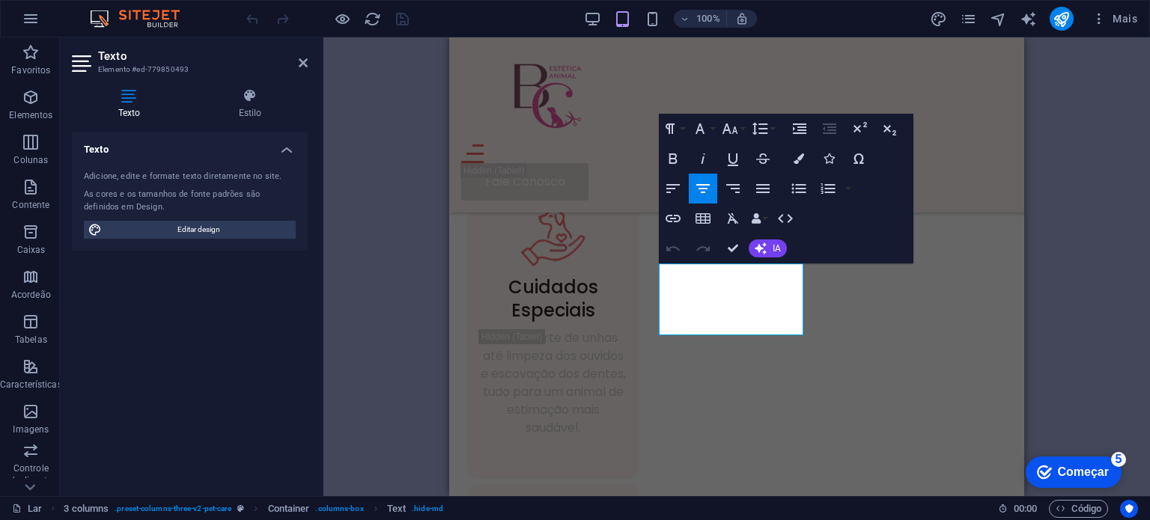
click at [704, 190] on icon "button" at bounding box center [703, 189] width 18 height 18
click at [755, 191] on icon "button" at bounding box center [763, 189] width 18 height 18
click at [703, 189] on icon "button" at bounding box center [703, 189] width 18 height 18
click at [255, 112] on font "Estilo" at bounding box center [250, 113] width 23 height 10
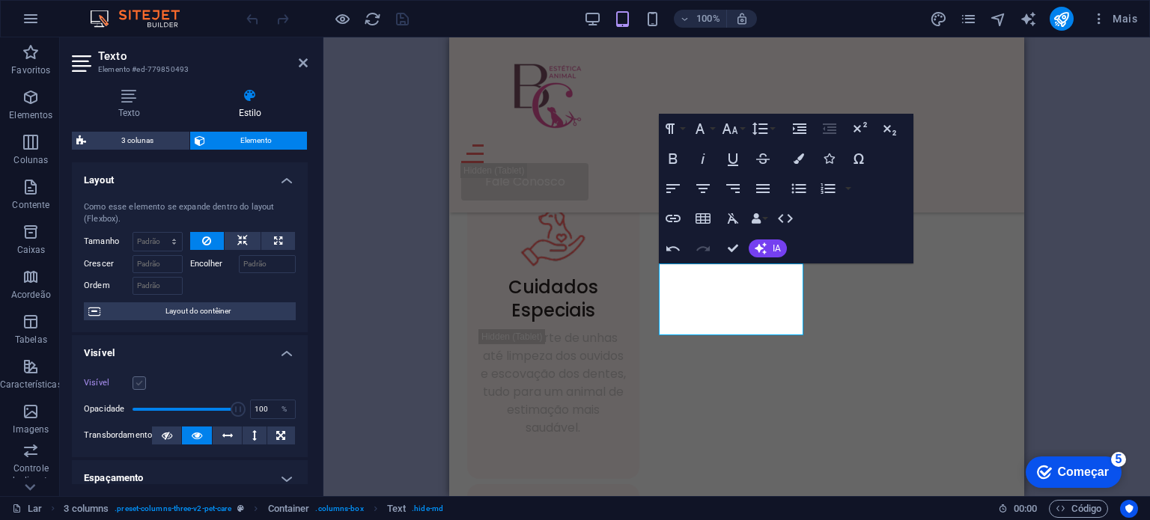
click at [136, 383] on label at bounding box center [139, 383] width 13 height 13
click at [0, 0] on input "Visível" at bounding box center [0, 0] width 0 height 0
click at [516, 279] on font "Texto" at bounding box center [513, 278] width 22 height 10
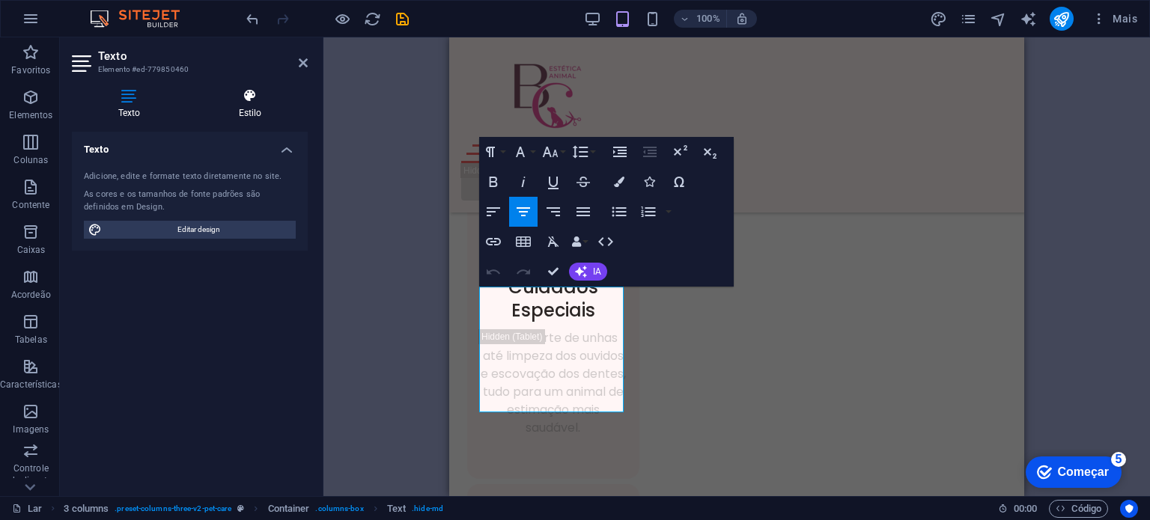
click at [253, 108] on font "Estilo" at bounding box center [250, 113] width 23 height 10
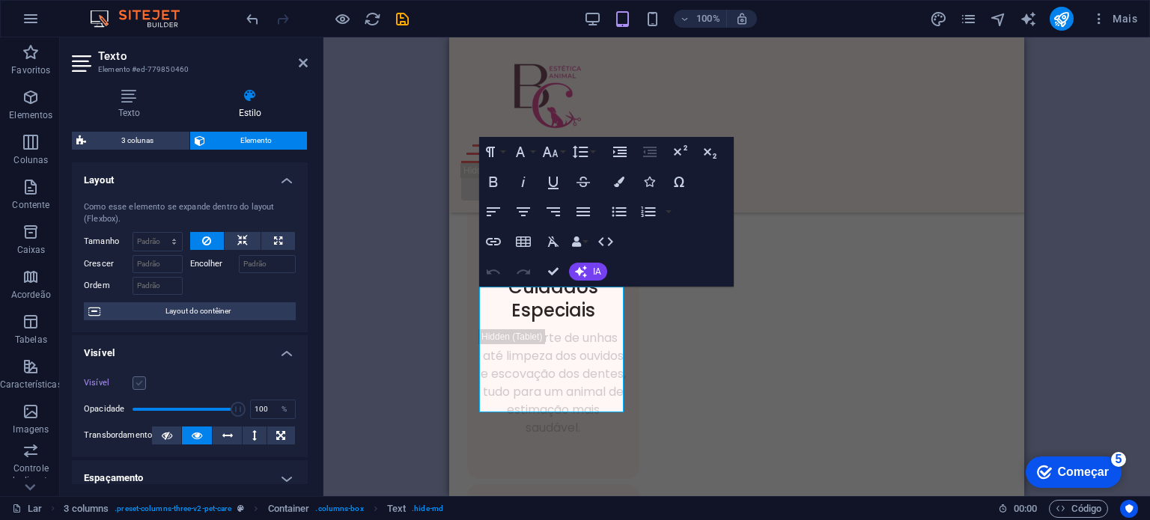
click at [142, 381] on label at bounding box center [139, 383] width 13 height 13
click at [0, 0] on input "Visível" at bounding box center [0, 0] width 0 height 0
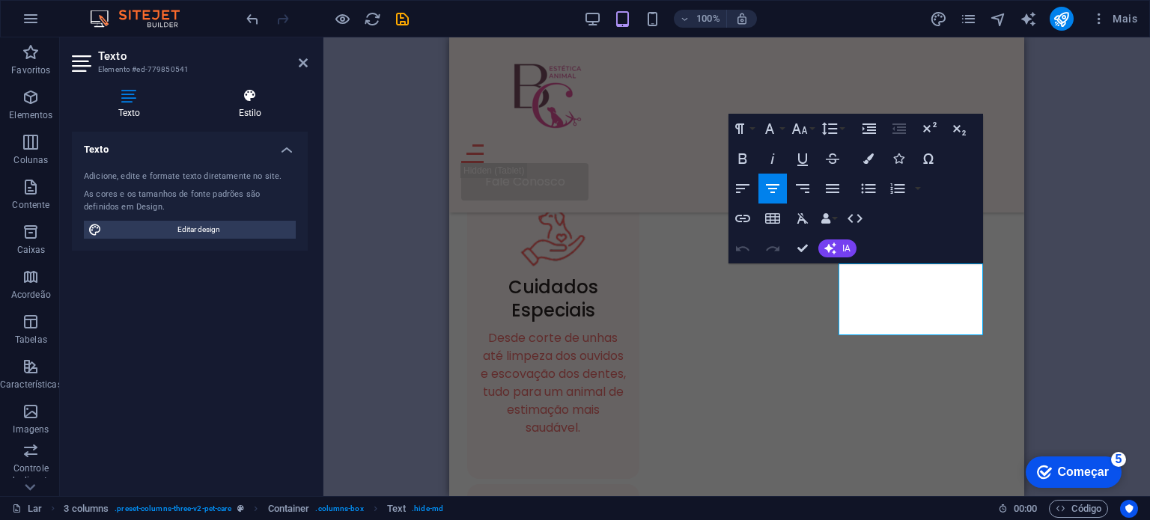
click at [257, 104] on h4 "Estilo" at bounding box center [249, 103] width 115 height 31
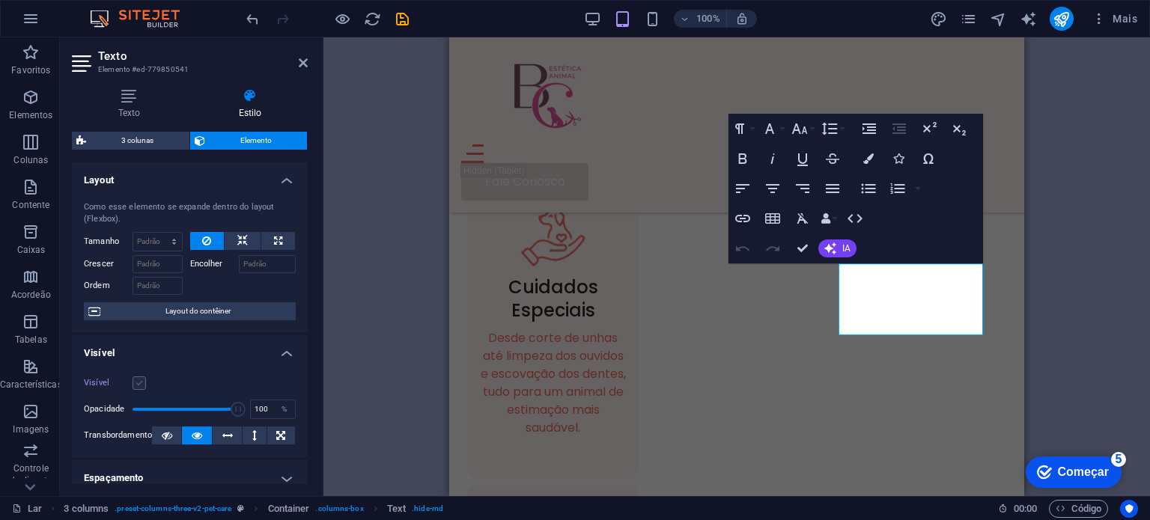
click at [138, 386] on label at bounding box center [139, 383] width 13 height 13
click at [0, 0] on input "Visível" at bounding box center [0, 0] width 0 height 0
click at [1070, 367] on div "H1 Bandeira Banner Recipiente Menu Bar Hambúrguer Colunas Desiguais Texto Recip…" at bounding box center [737, 266] width 827 height 459
click at [1075, 372] on div "H1 Bandeira Banner Recipiente Menu Bar Hambúrguer Colunas Desiguais Texto Recip…" at bounding box center [737, 266] width 827 height 459
click at [1006, 155] on div "Lar Serviços Fale Conosco" at bounding box center [736, 124] width 575 height 175
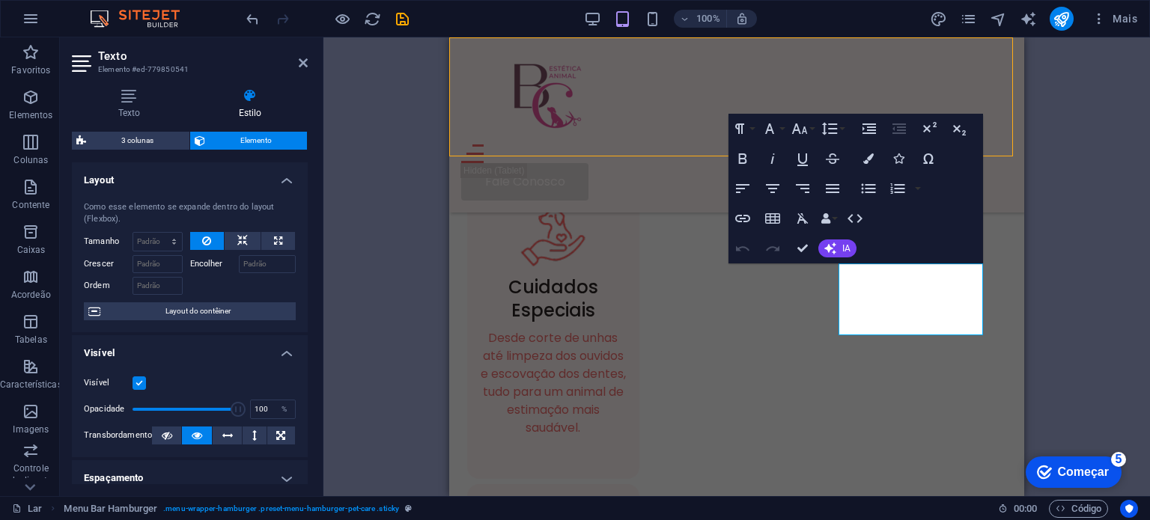
click at [1006, 155] on div "H1 Bandeira Banner Recipiente Menu Bar Hambúrguer Colunas Desiguais Texto Recip…" at bounding box center [737, 266] width 827 height 459
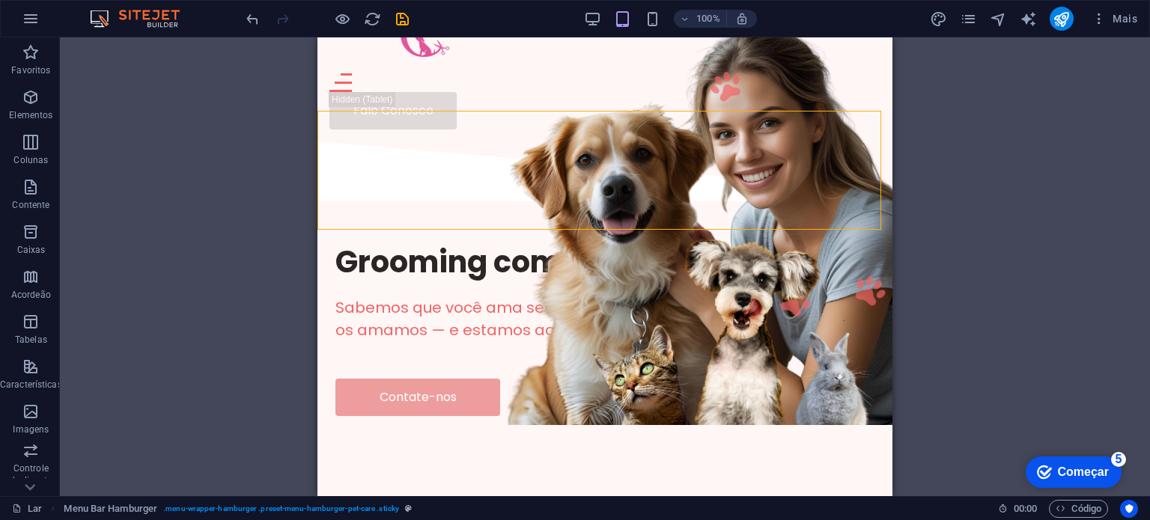
scroll to position [49, 0]
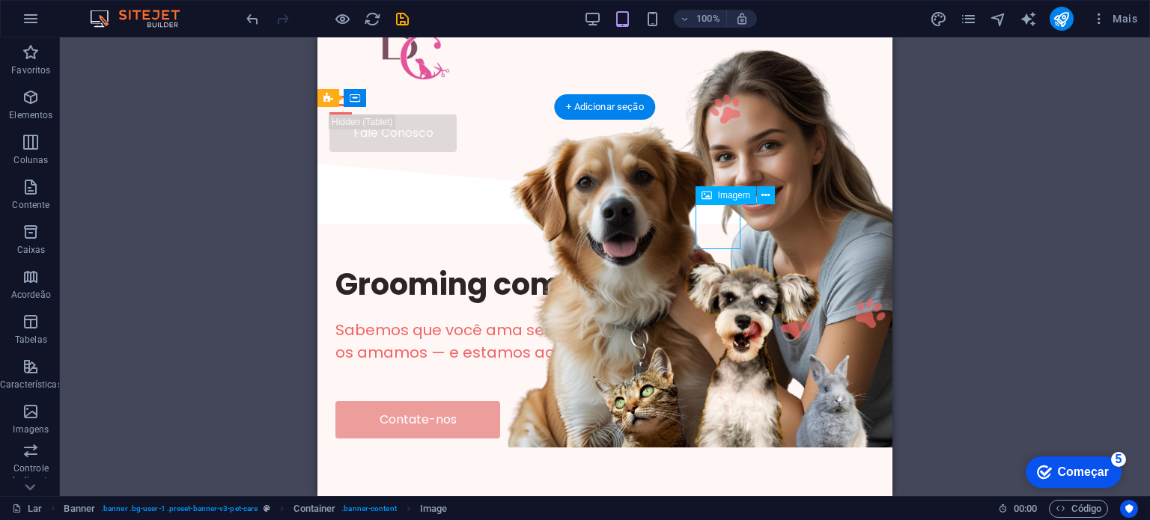
drag, startPoint x: 715, startPoint y: 228, endPoint x: 738, endPoint y: 243, distance: 27.2
click at [738, 131] on figure at bounding box center [726, 108] width 45 height 45
click at [763, 198] on icon at bounding box center [766, 196] width 8 height 16
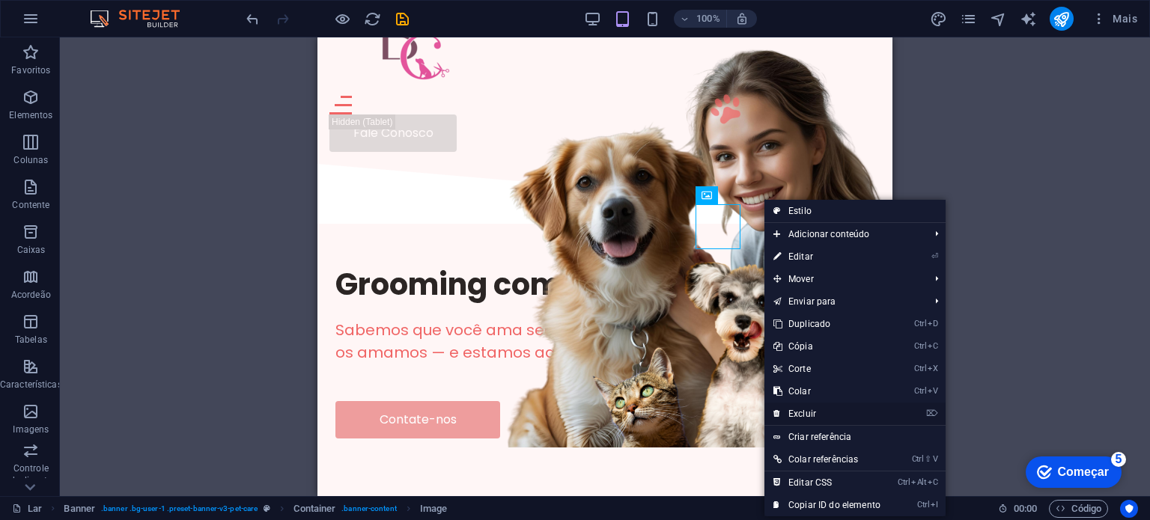
click at [794, 410] on font "Excluir" at bounding box center [803, 414] width 28 height 10
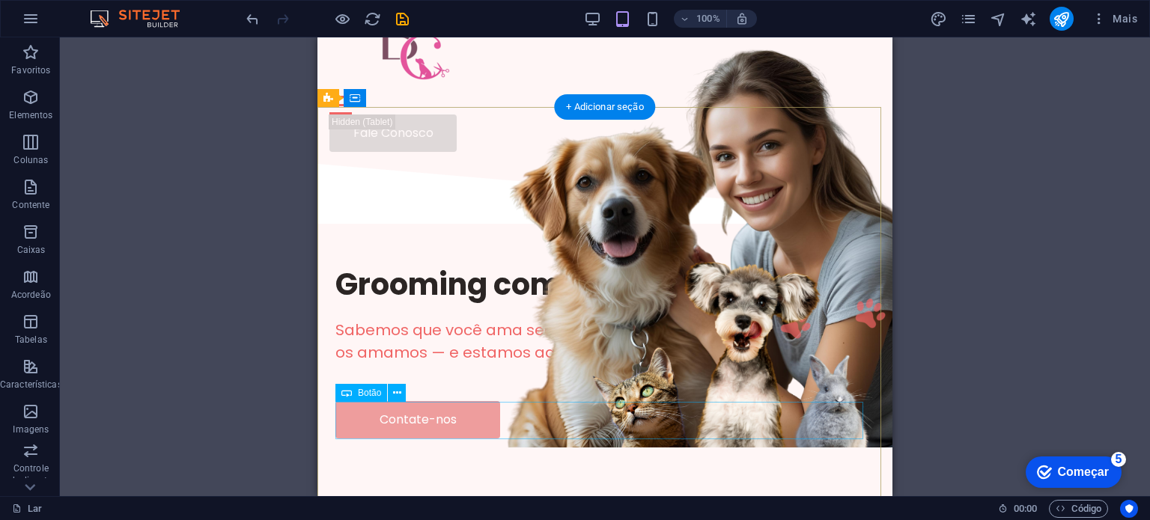
click at [419, 434] on div "Contate-nos" at bounding box center [604, 419] width 539 height 37
select select "px"
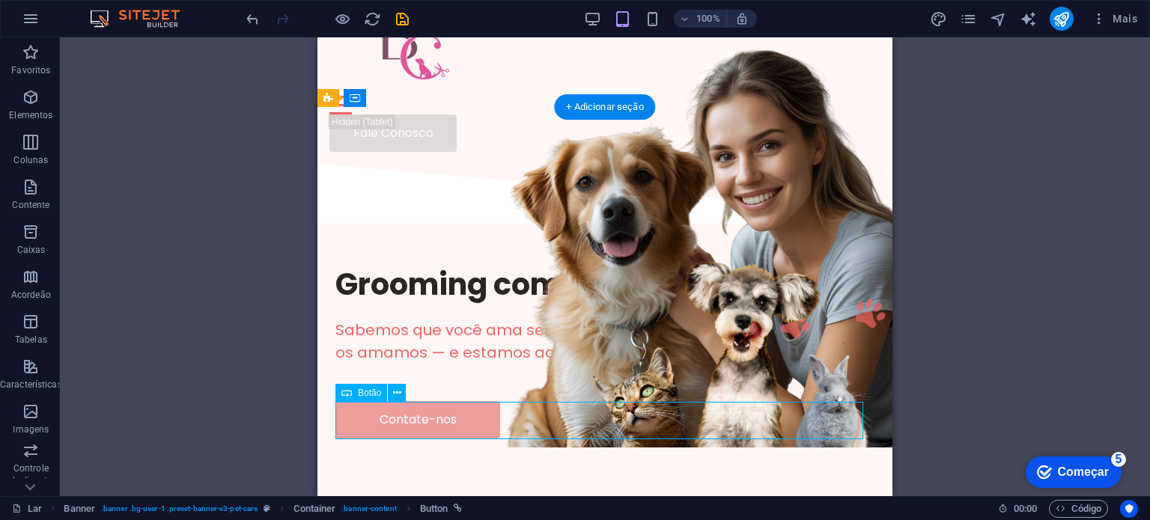
select select
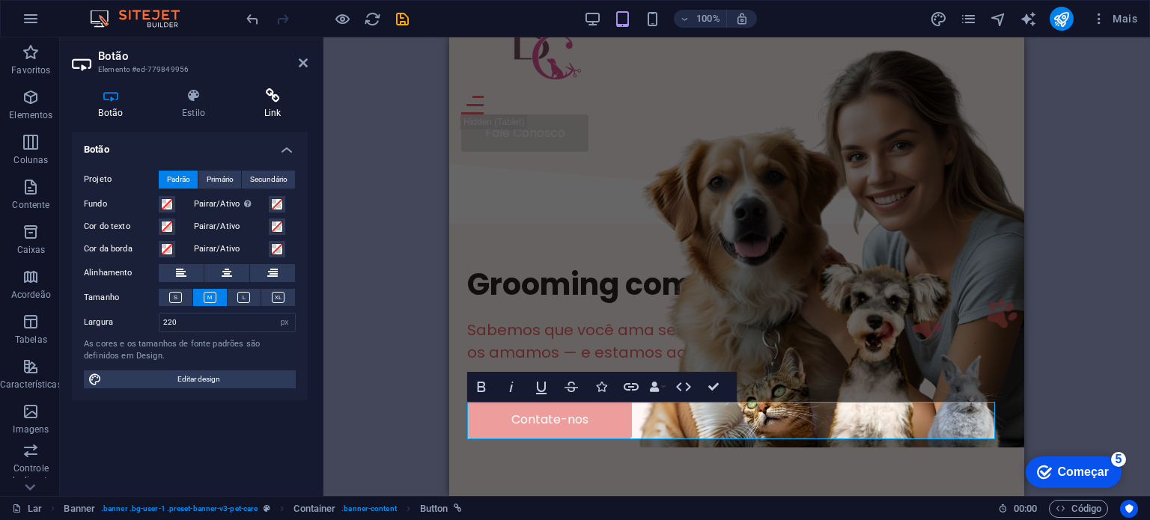
click at [272, 94] on icon at bounding box center [272, 95] width 70 height 15
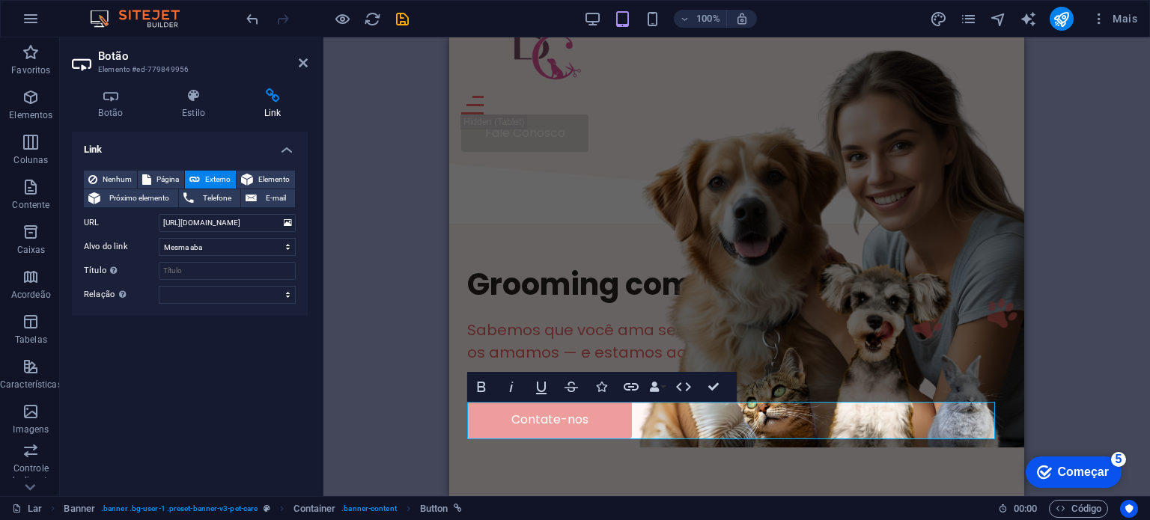
click at [1051, 179] on div "H1 Bandeira Banner Recipiente Menu Bar Hambúrguer Colunas Desiguais Texto Recip…" at bounding box center [737, 266] width 827 height 459
click at [1010, 176] on figure at bounding box center [831, 239] width 418 height 418
select select "%"
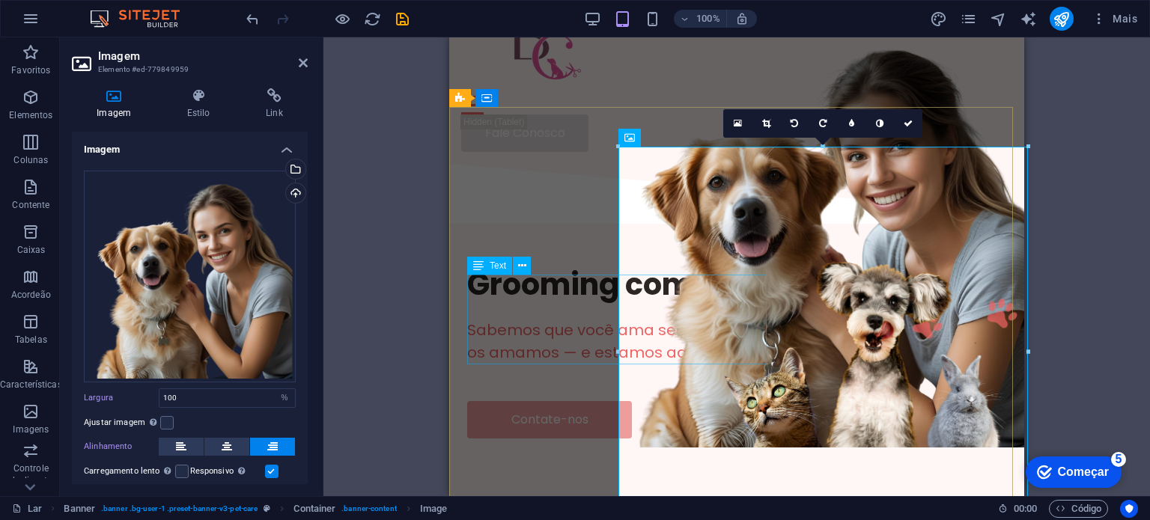
click at [530, 359] on div "Sabemos que você ama seus bichinhos de estimação. Nós também os amamos — e esta…" at bounding box center [736, 341] width 539 height 45
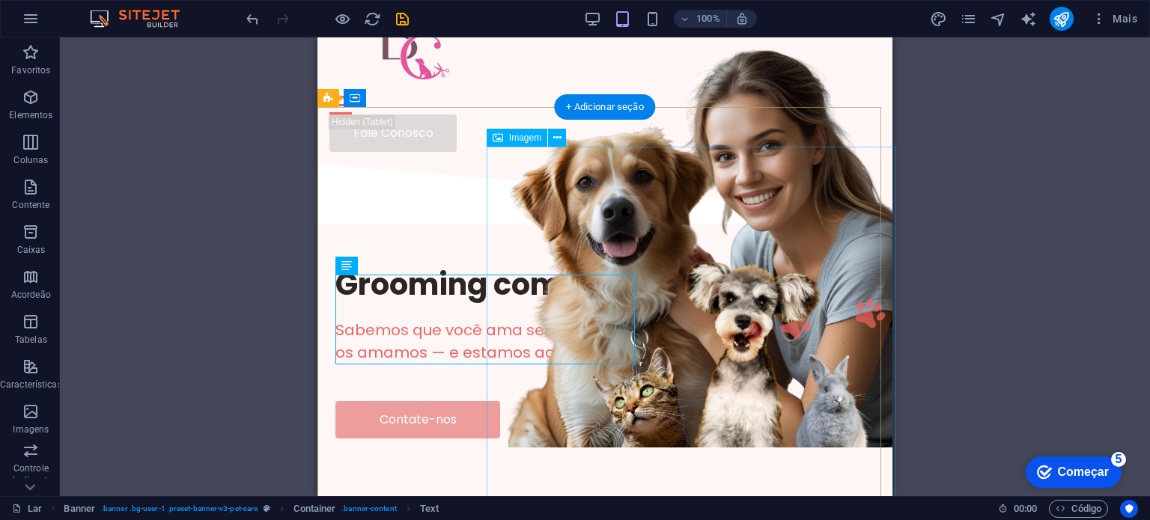
click at [530, 392] on figure at bounding box center [699, 239] width 418 height 418
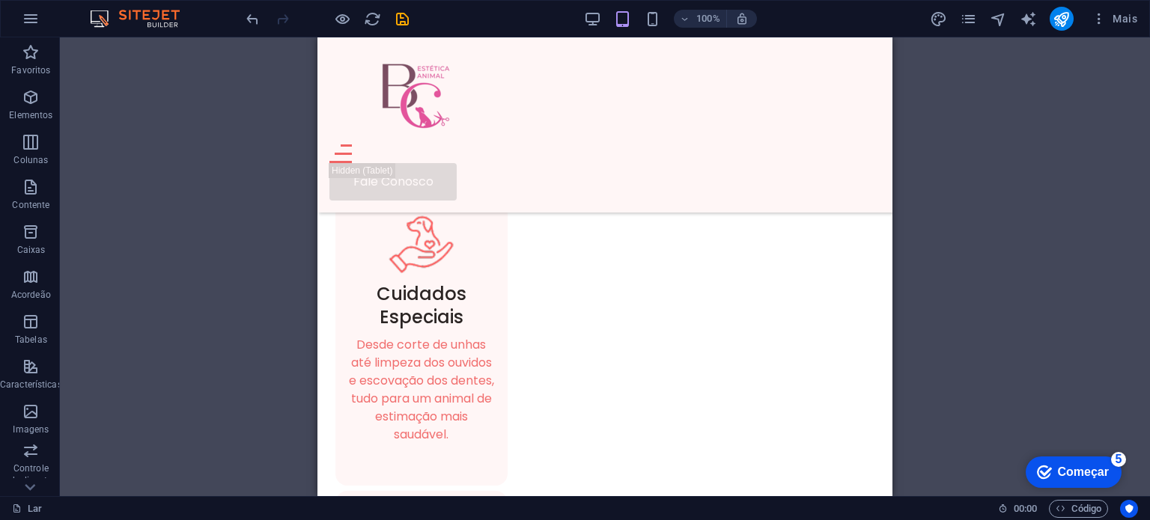
scroll to position [437, 0]
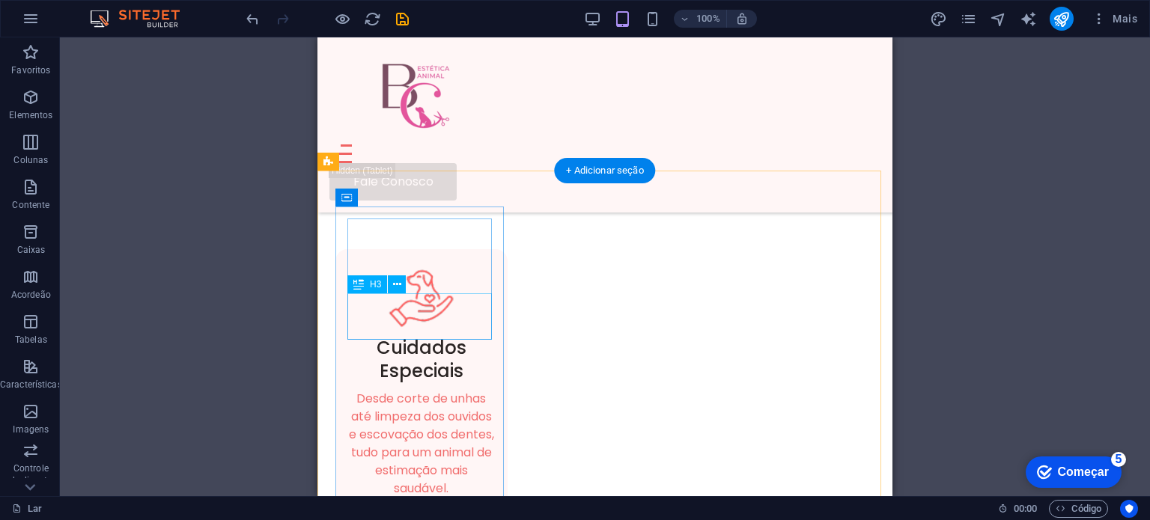
click at [449, 336] on div "Cuidados Especiais" at bounding box center [421, 359] width 148 height 46
click at [455, 336] on div "Cuidados Especiais" at bounding box center [421, 359] width 148 height 46
click at [464, 336] on div "Cuidados Especiais" at bounding box center [421, 359] width 148 height 46
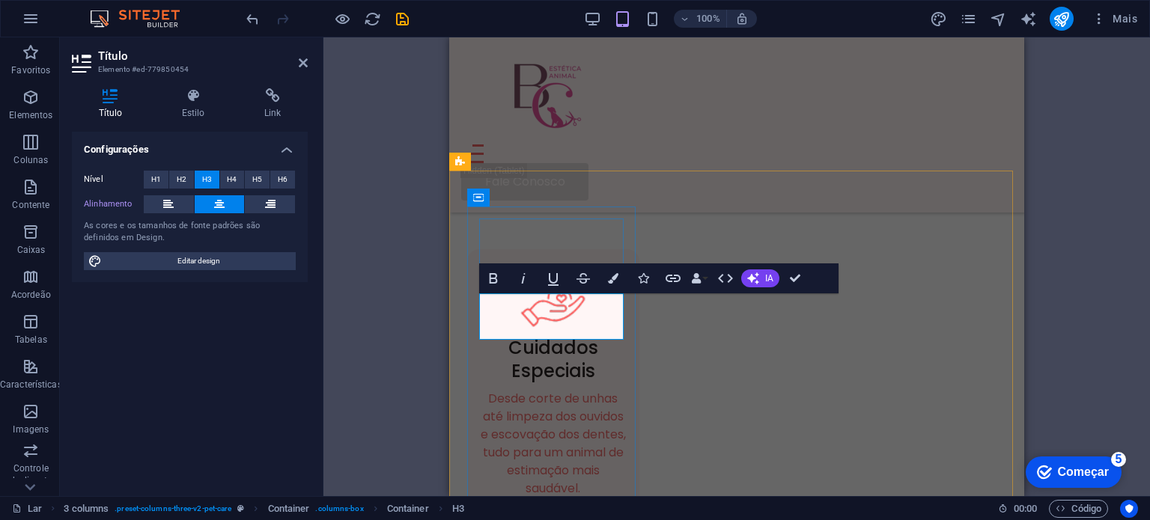
click at [590, 335] on font "Cuidados Especiais" at bounding box center [553, 359] width 90 height 48
drag, startPoint x: 596, startPoint y: 330, endPoint x: 507, endPoint y: 332, distance: 89.1
click at [507, 336] on h3 "Cuidados Especiais" at bounding box center [553, 359] width 148 height 46
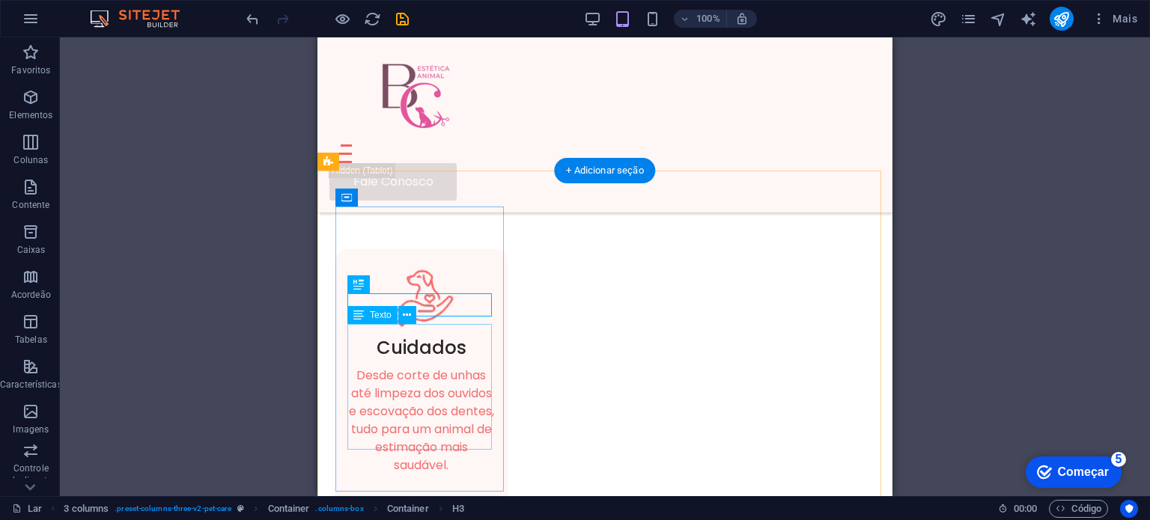
click at [425, 393] on div "Desde corte de unhas até limpeza dos ouvidos e escovação dos dentes, tudo para …" at bounding box center [421, 421] width 148 height 108
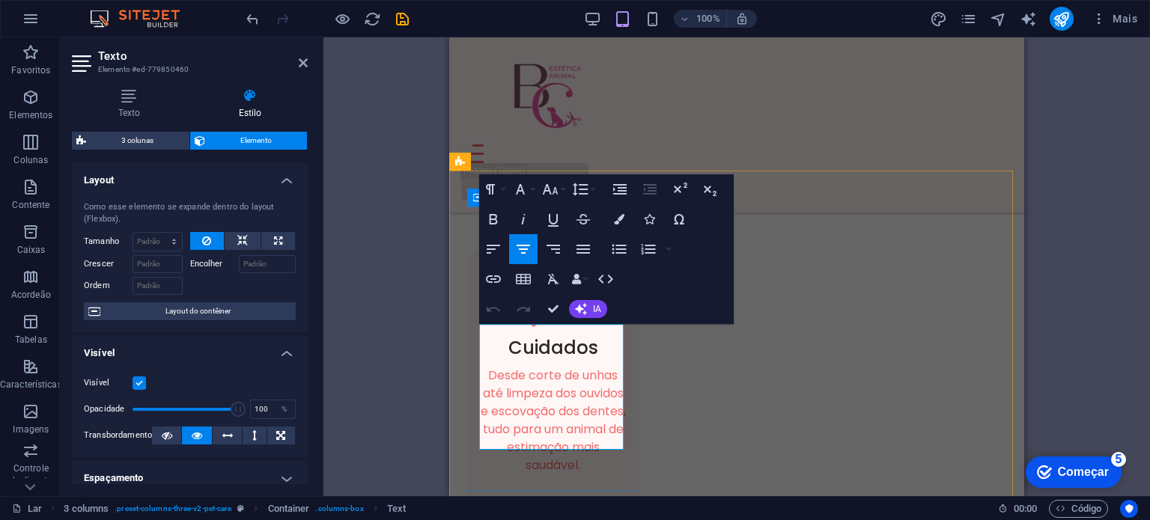
click at [555, 386] on font "Desde corte de unhas até limpeza dos ouvidos e escovação dos dentes, tudo para …" at bounding box center [553, 420] width 145 height 107
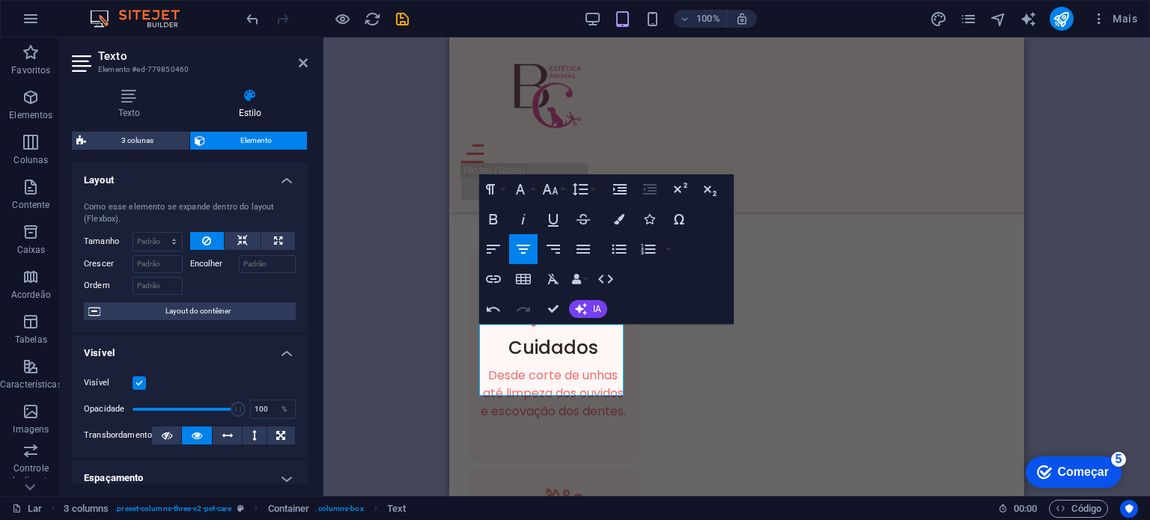
click at [1051, 359] on div "H1 Bandeira Banner Recipiente Menu Bar Hambúrguer Colunas Desiguais Texto Recip…" at bounding box center [737, 266] width 827 height 459
click at [1001, 420] on div "H1 Bandeira Banner Recipiente Menu Bar Hambúrguer Colunas Desiguais Texto Recip…" at bounding box center [737, 266] width 827 height 459
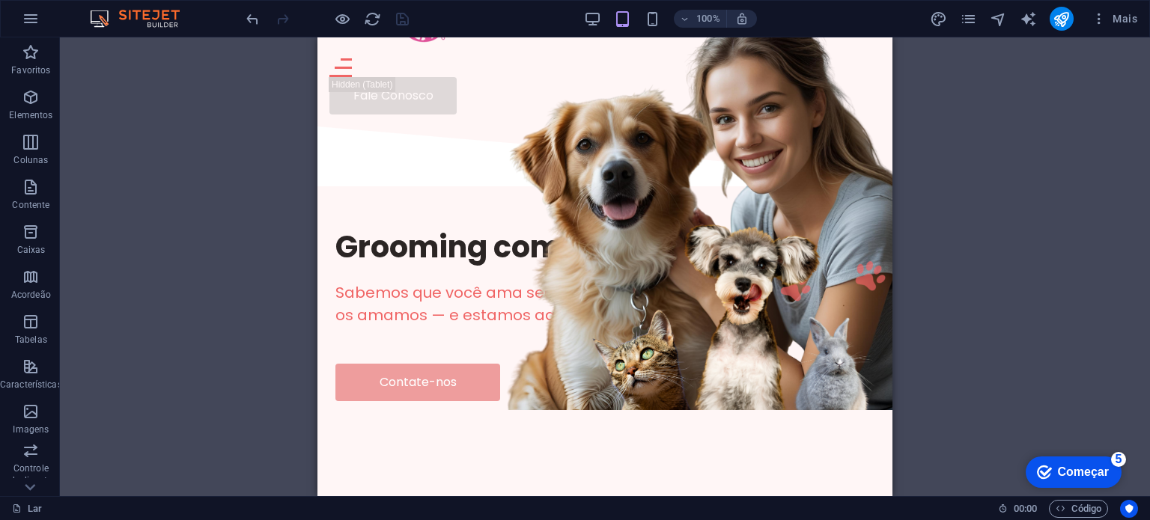
scroll to position [110, 0]
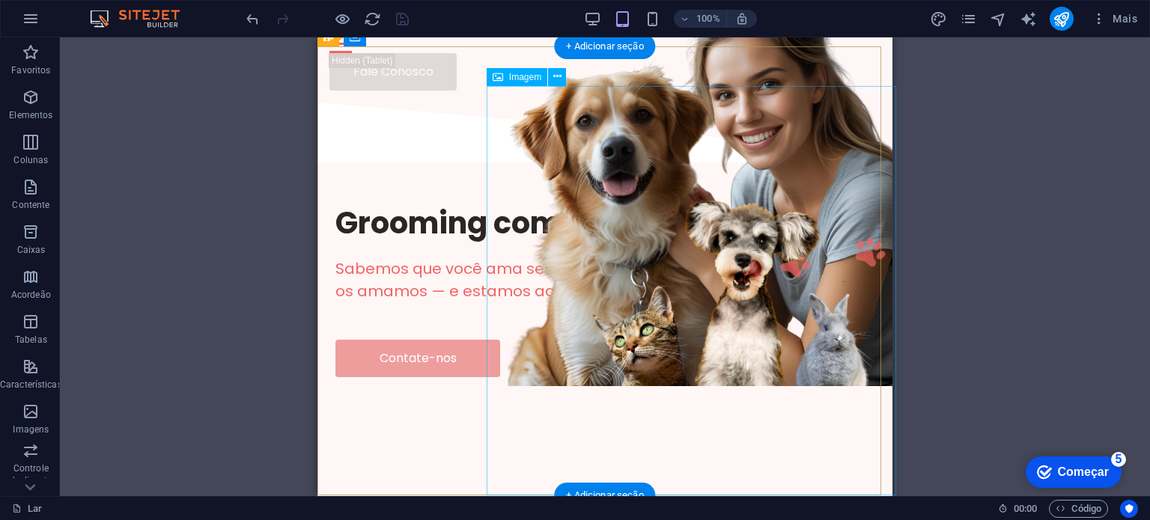
click at [642, 263] on figure at bounding box center [699, 178] width 418 height 418
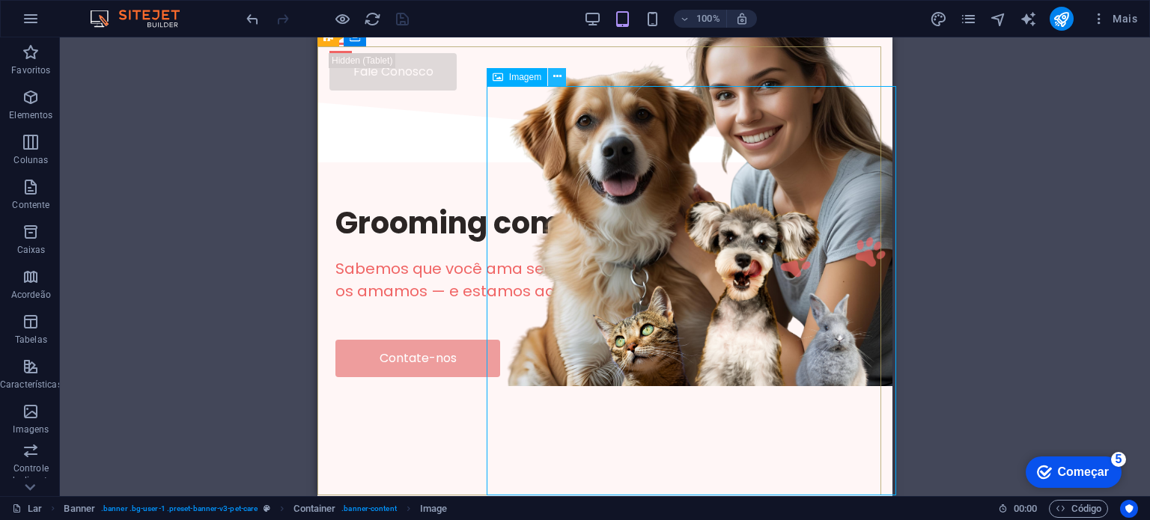
click at [562, 80] on button at bounding box center [557, 77] width 18 height 18
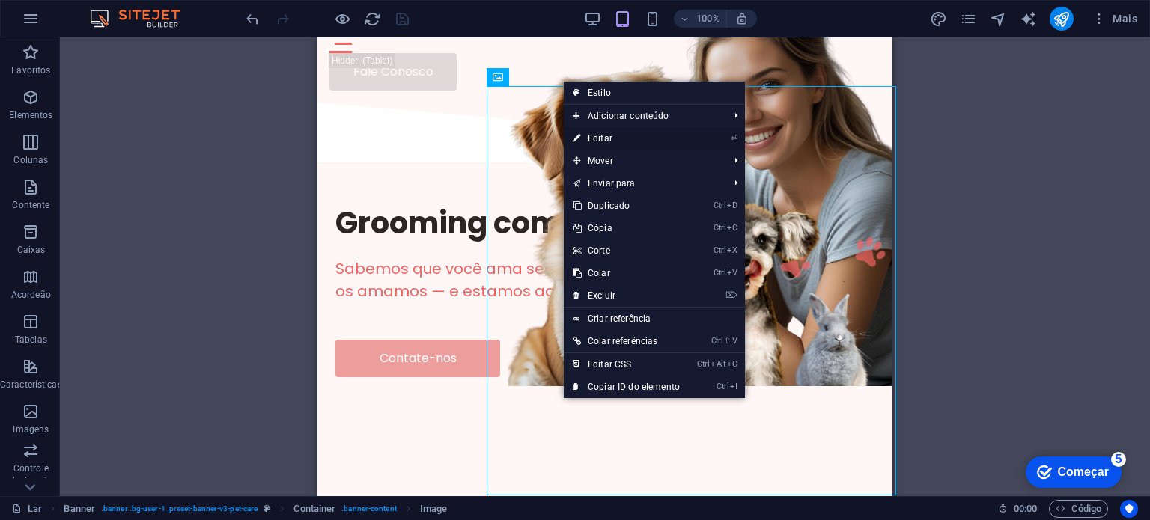
click at [590, 138] on font "Editar" at bounding box center [600, 138] width 25 height 10
select select "%"
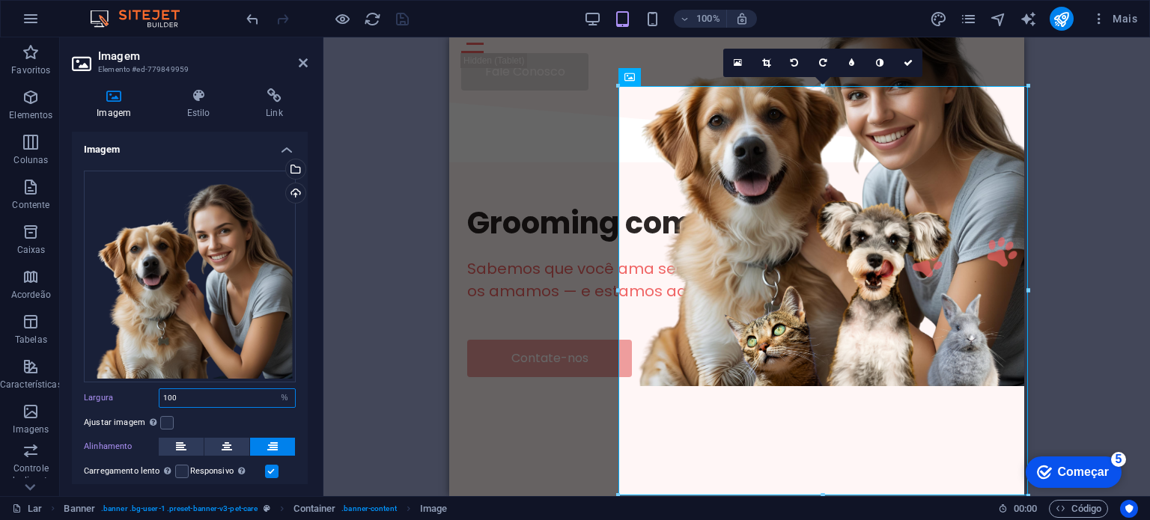
drag, startPoint x: 180, startPoint y: 396, endPoint x: 163, endPoint y: 392, distance: 18.4
click at [163, 392] on input "100" at bounding box center [228, 398] width 136 height 18
type input "1"
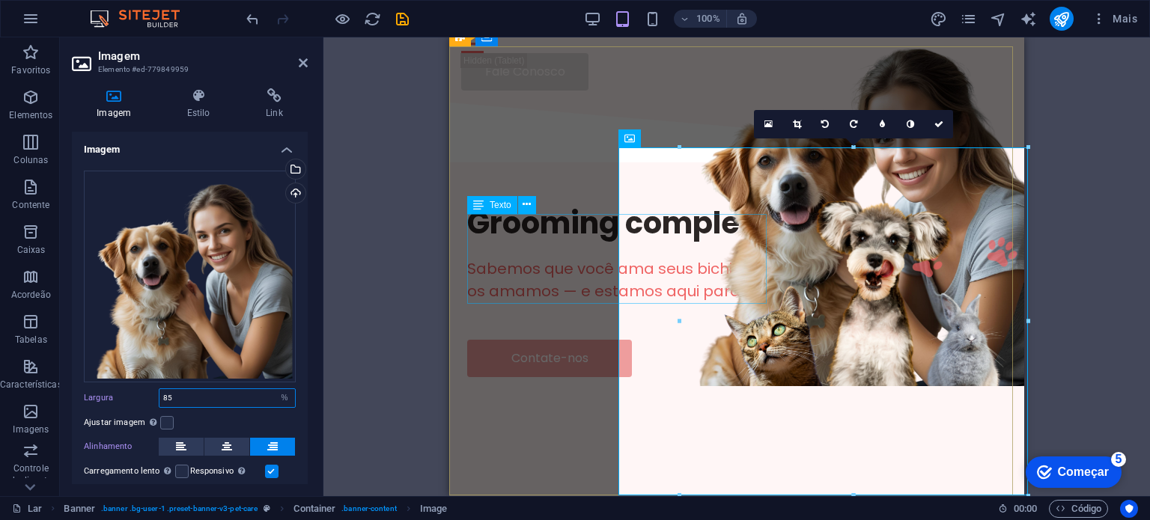
type input "85"
click at [497, 274] on div "Sabemos que você ama seus bichinhos de estimação. Nós também os amamos — e esta…" at bounding box center [736, 280] width 539 height 45
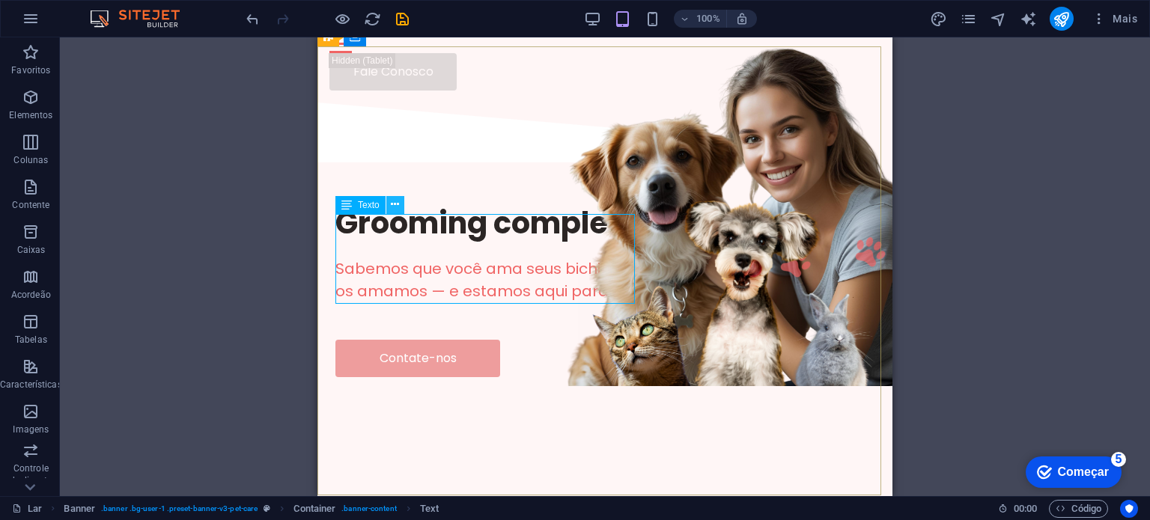
click at [392, 207] on icon at bounding box center [395, 205] width 8 height 16
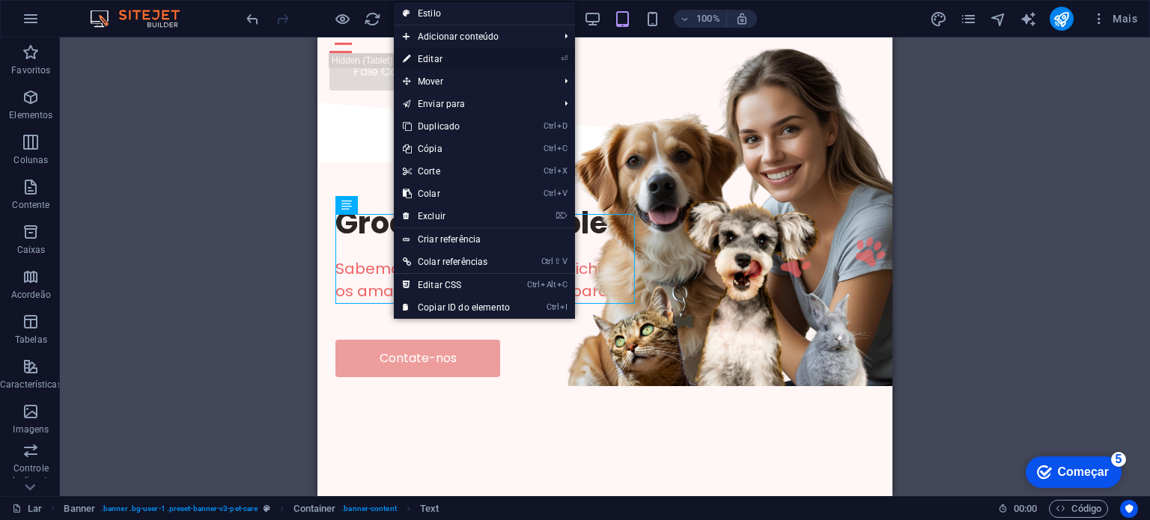
click at [434, 60] on font "Editar" at bounding box center [430, 59] width 25 height 10
select select "px"
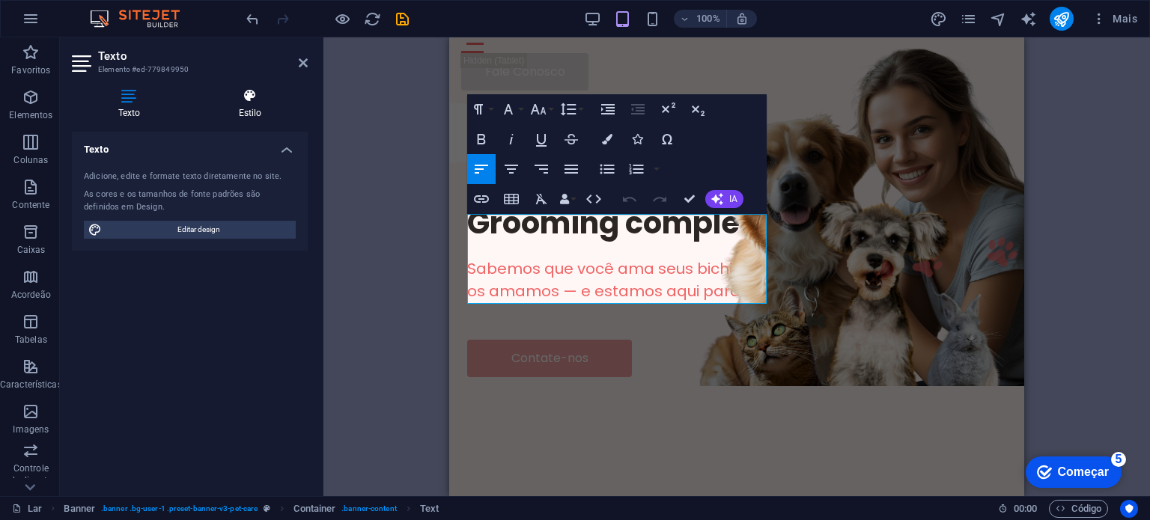
click at [259, 107] on h4 "Estilo" at bounding box center [249, 103] width 115 height 31
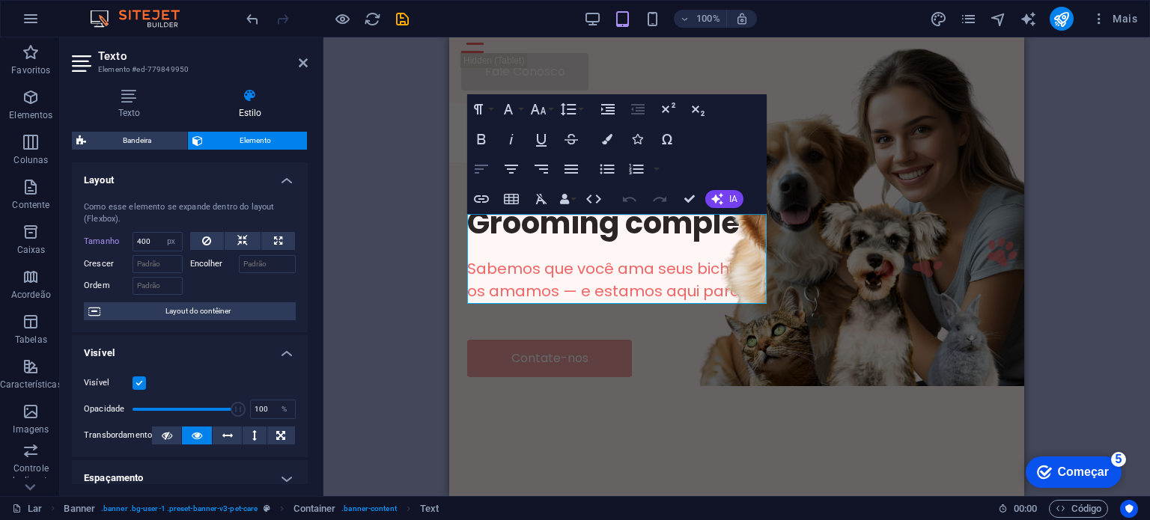
click at [478, 168] on icon "button" at bounding box center [481, 169] width 13 height 9
click at [505, 169] on icon "button" at bounding box center [511, 169] width 18 height 18
click at [569, 174] on icon "button" at bounding box center [571, 169] width 18 height 18
click at [481, 167] on icon "button" at bounding box center [482, 169] width 18 height 18
click at [517, 112] on icon "button" at bounding box center [508, 109] width 18 height 18
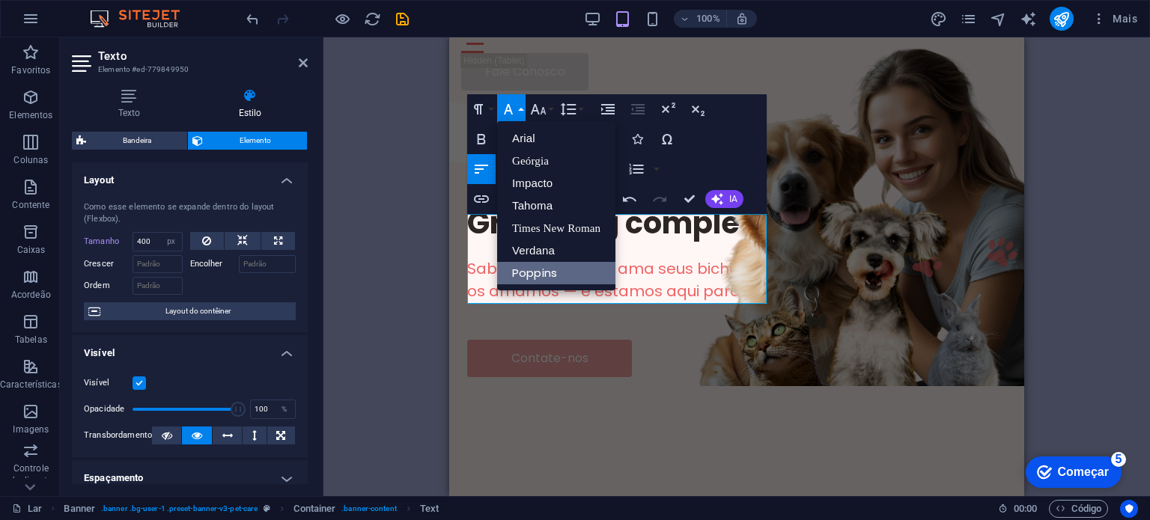
scroll to position [0, 0]
click at [517, 112] on icon "button" at bounding box center [508, 109] width 18 height 18
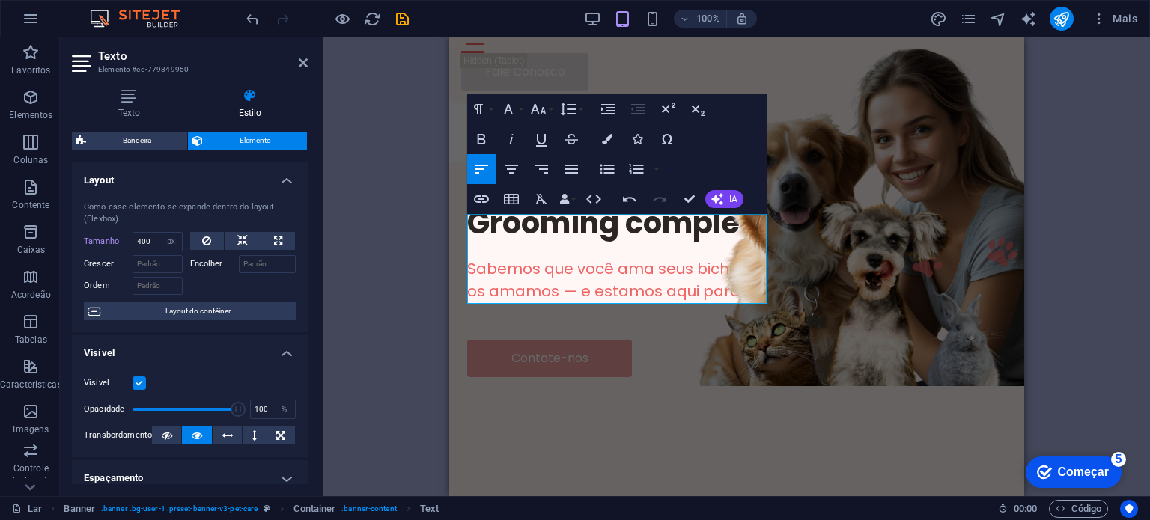
drag, startPoint x: 304, startPoint y: 257, endPoint x: 306, endPoint y: 281, distance: 24.0
click at [306, 281] on div "Layout Como esse elemento se expande dentro do layout (Flexbox). Tamanho 400 Pa…" at bounding box center [190, 324] width 236 height 322
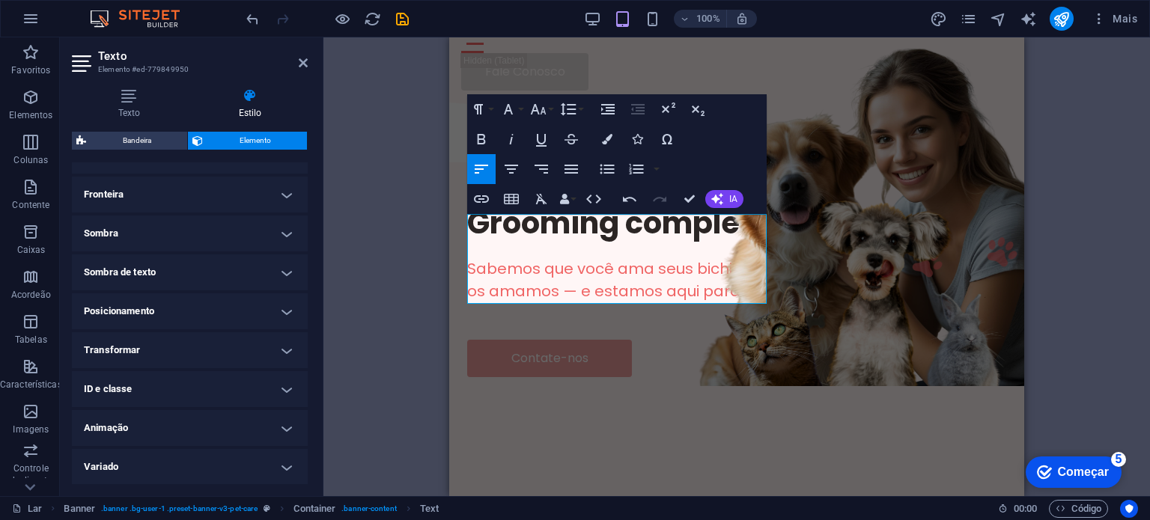
drag, startPoint x: 291, startPoint y: 478, endPoint x: 307, endPoint y: 271, distance: 207.3
click at [307, 288] on div "Layout Como esse elemento se expande dentro do layout (Flexbox). Tamanho 400 Pa…" at bounding box center [190, 324] width 236 height 322
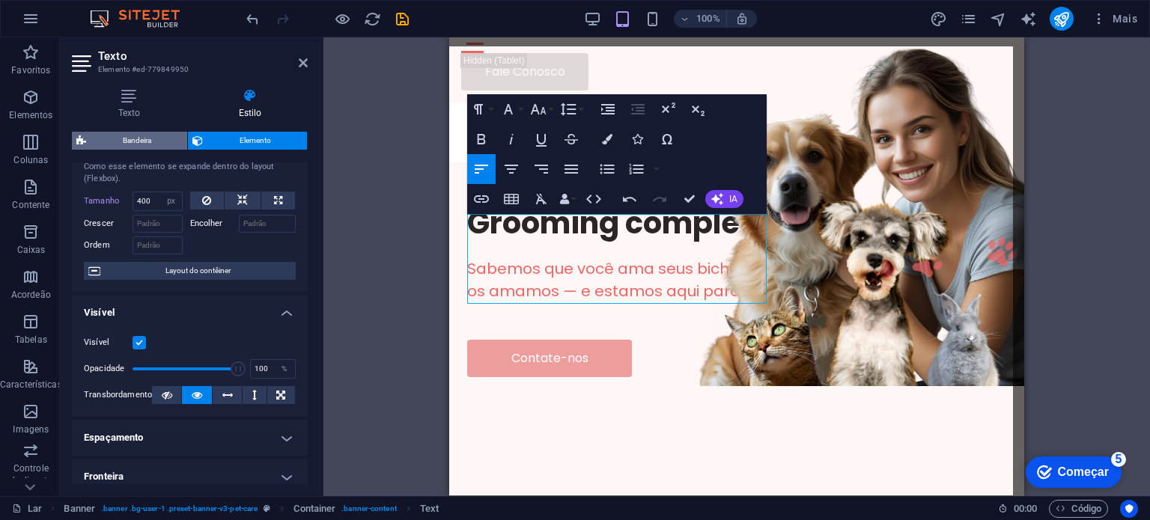
click at [150, 142] on font "Bandeira" at bounding box center [137, 140] width 28 height 8
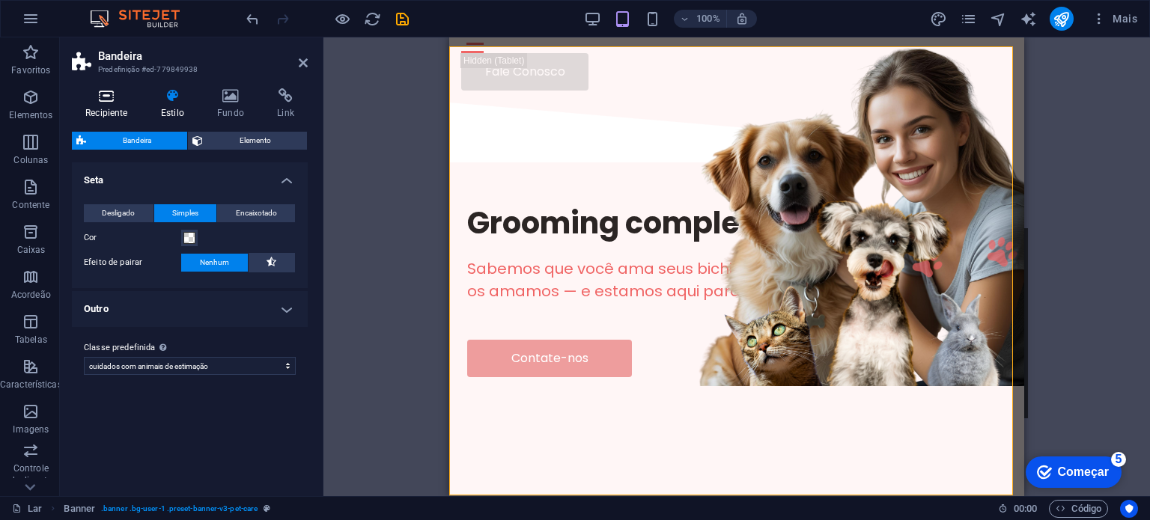
click at [121, 105] on h4 "Recipiente" at bounding box center [110, 103] width 76 height 31
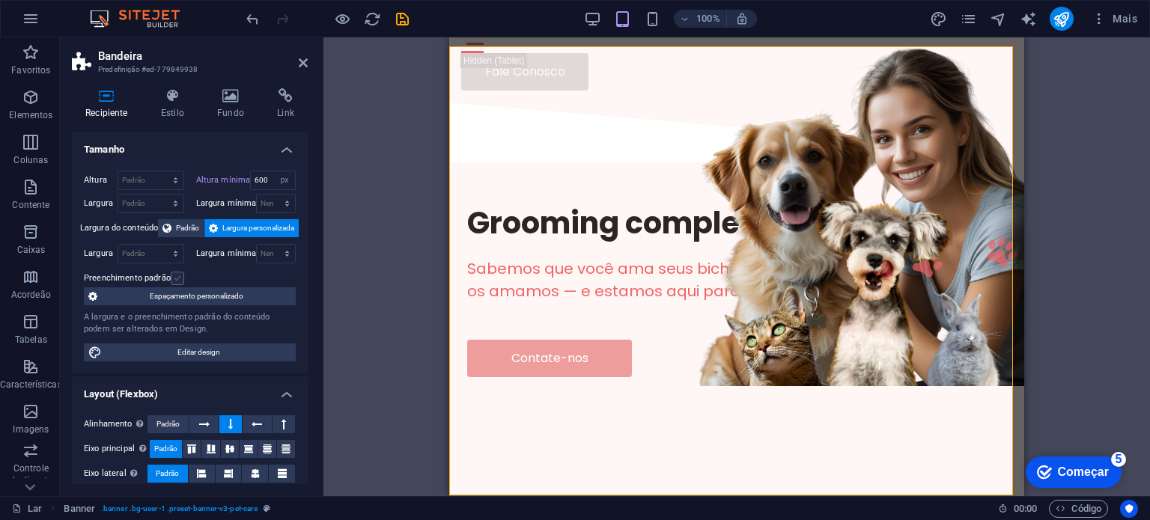
click at [173, 277] on label at bounding box center [177, 278] width 13 height 13
click at [0, 0] on input "Preenchimento padrão" at bounding box center [0, 0] width 0 height 0
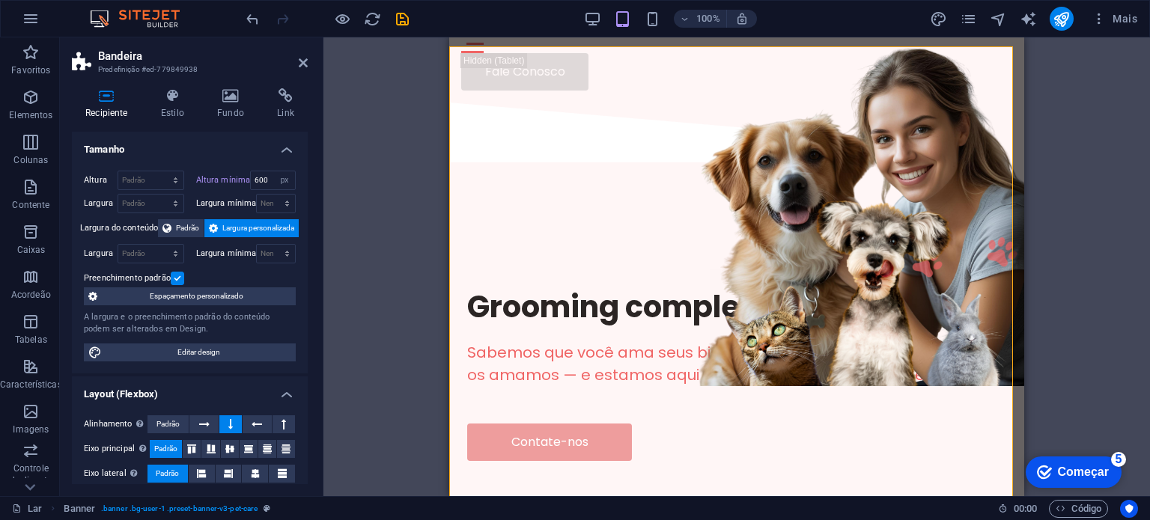
click at [172, 277] on label at bounding box center [177, 278] width 13 height 13
click at [0, 0] on input "Preenchimento padrão" at bounding box center [0, 0] width 0 height 0
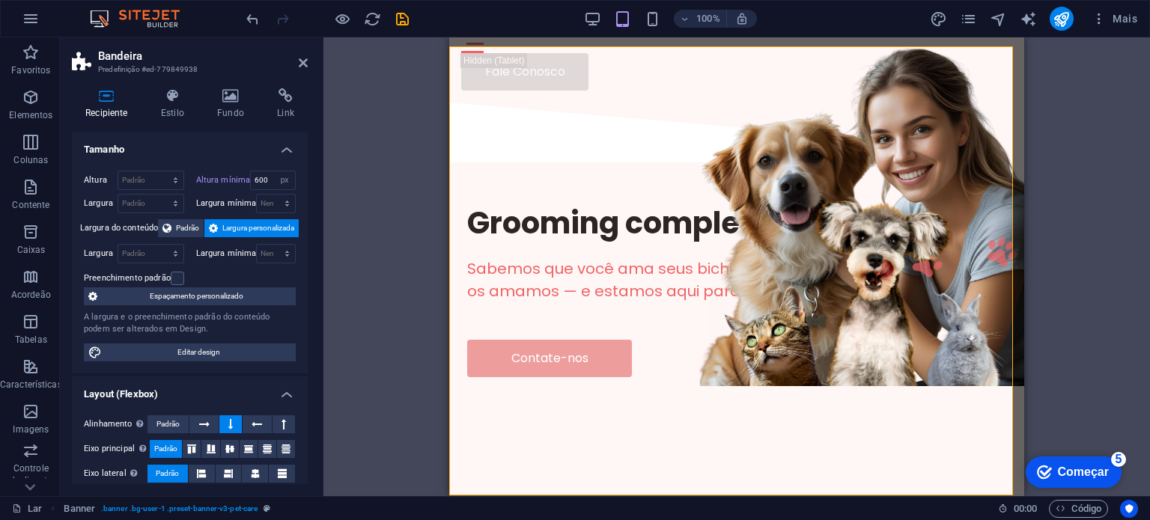
drag, startPoint x: 304, startPoint y: 260, endPoint x: 306, endPoint y: 280, distance: 20.3
click at [306, 280] on div "Tamanho Altura Padrão px resto % vh vw Altura mínima 600 Nenhum px resto % vh v…" at bounding box center [190, 308] width 236 height 353
click at [257, 425] on icon at bounding box center [257, 425] width 10 height 18
click at [282, 423] on icon at bounding box center [284, 425] width 4 height 18
click at [234, 428] on button at bounding box center [230, 425] width 22 height 18
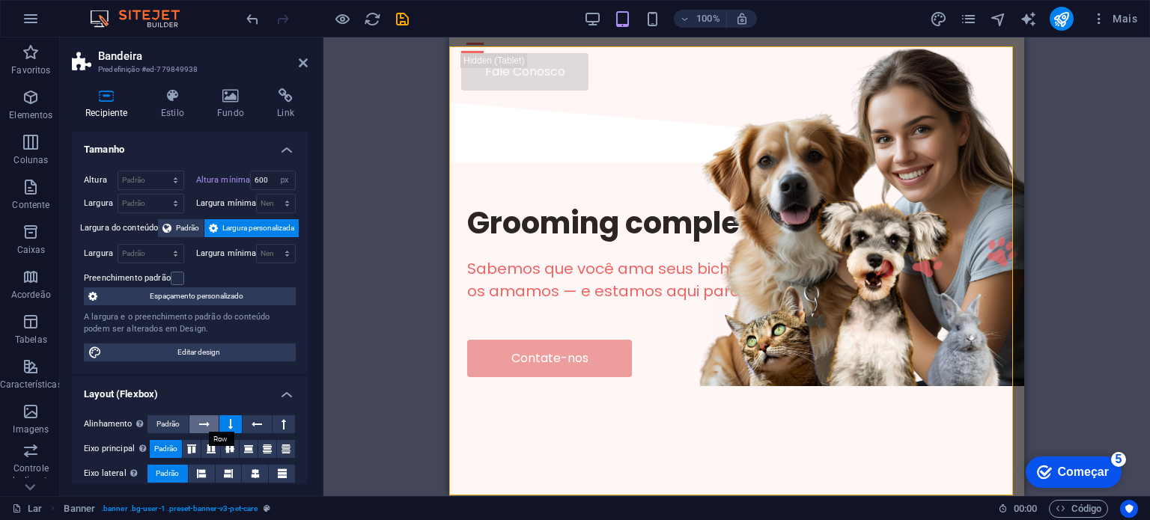
click at [209, 428] on button at bounding box center [203, 425] width 28 height 18
click at [252, 425] on icon at bounding box center [257, 425] width 10 height 18
click at [282, 422] on icon at bounding box center [284, 425] width 4 height 18
drag, startPoint x: 304, startPoint y: 272, endPoint x: 303, endPoint y: 295, distance: 23.3
click at [303, 295] on div "Altura Padrão px resto % vh vw Altura mínima 600 Nenhum px resto % vh vw Largur…" at bounding box center [190, 266] width 236 height 215
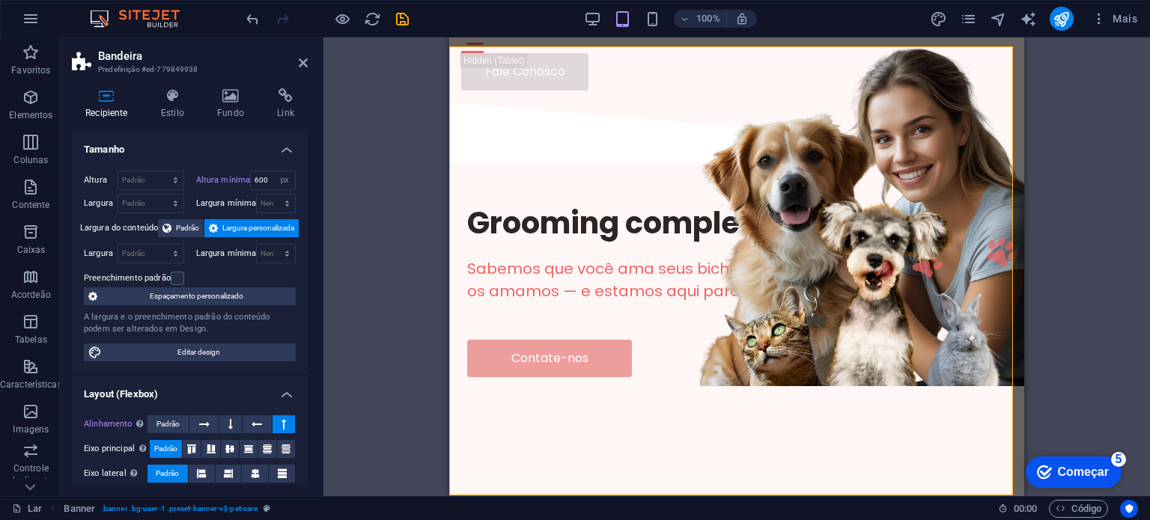
click at [306, 293] on div "Tamanho Altura Padrão px resto % vh vw Altura mínima 600 Nenhum px resto % vh v…" at bounding box center [190, 308] width 236 height 353
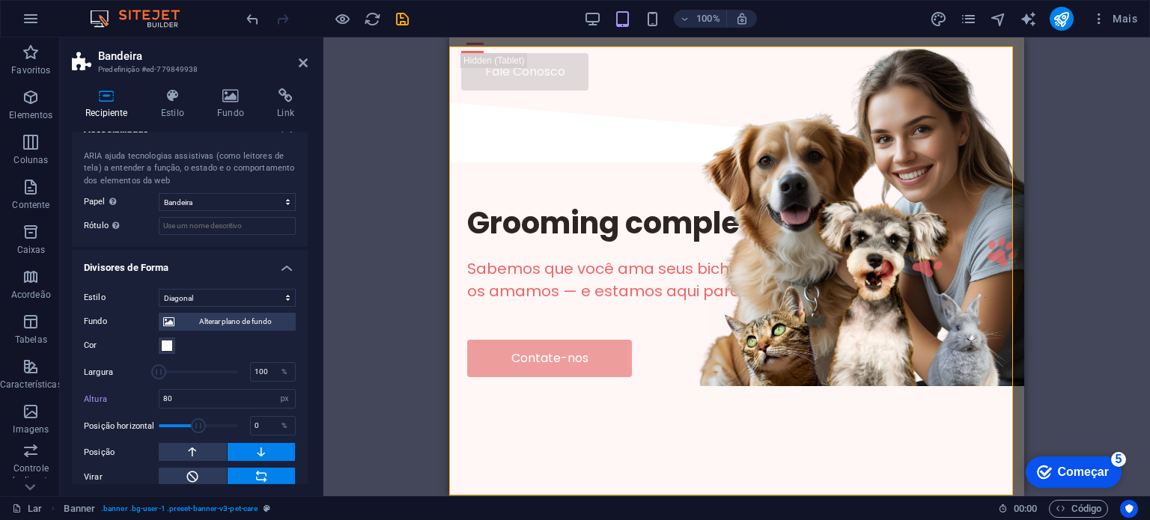
scroll to position [449, 0]
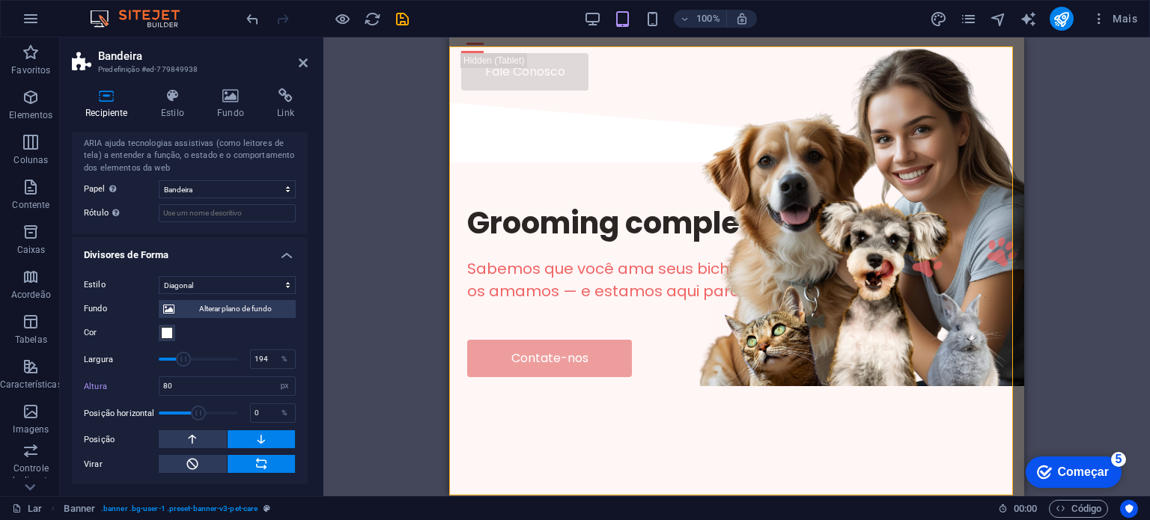
drag, startPoint x: 160, startPoint y: 358, endPoint x: 183, endPoint y: 358, distance: 22.5
click at [183, 358] on span at bounding box center [183, 359] width 15 height 15
drag, startPoint x: 183, startPoint y: 358, endPoint x: 162, endPoint y: 353, distance: 21.6
click at [162, 353] on span at bounding box center [161, 359] width 15 height 15
type input "112.00"
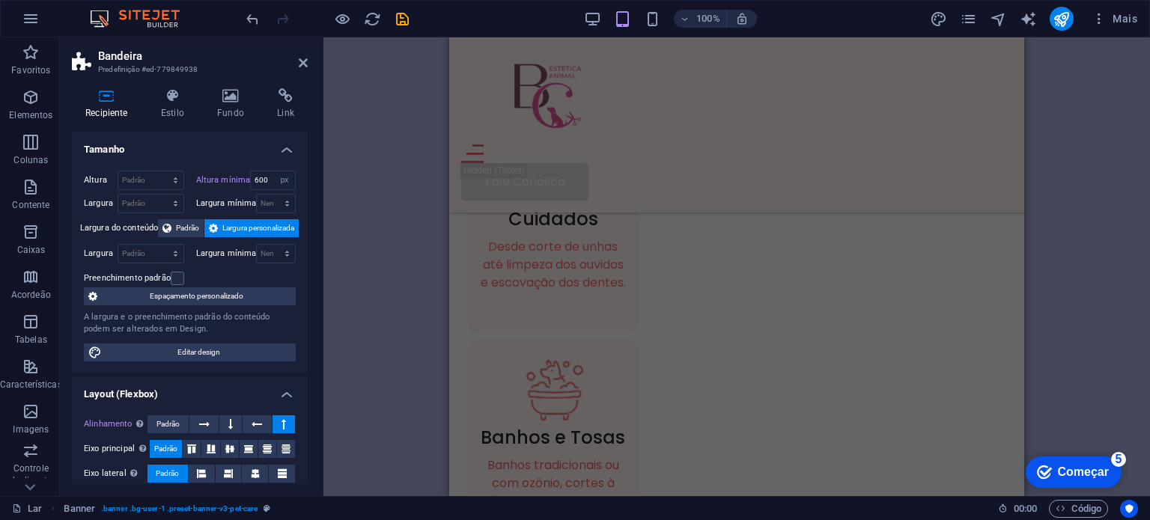
scroll to position [677, 0]
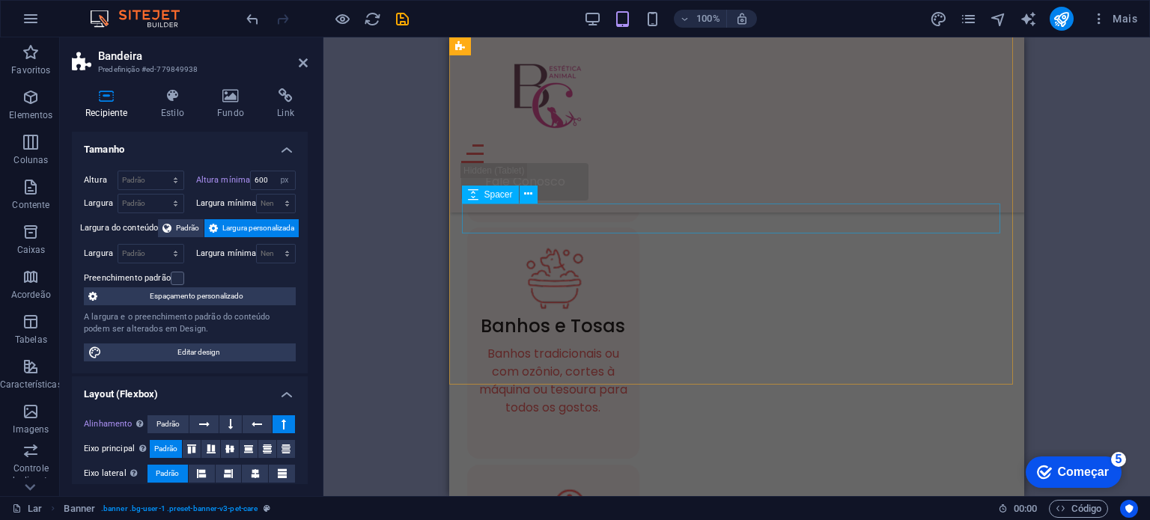
select select "px"
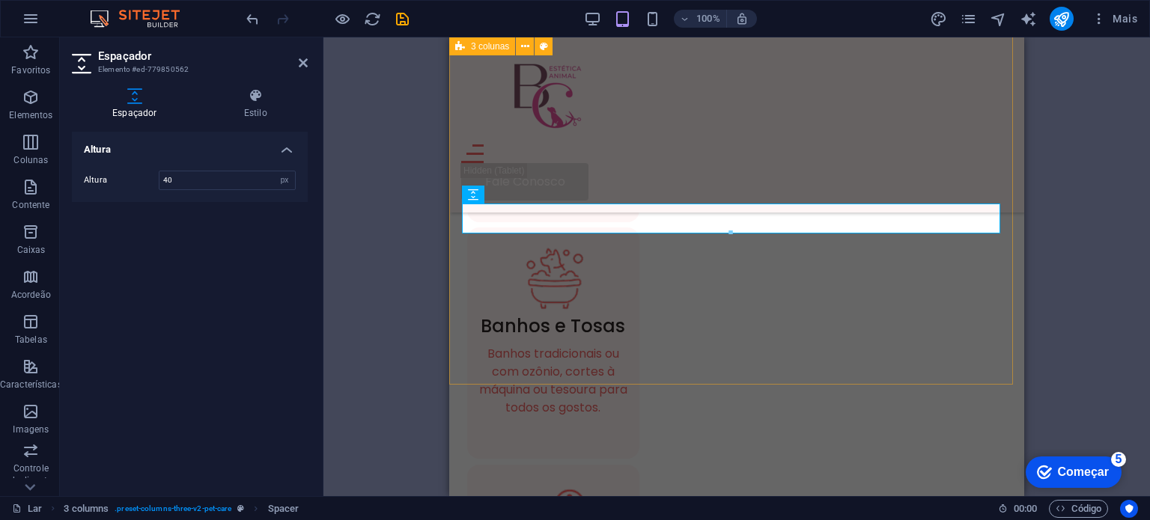
click at [974, 273] on div "Cuidados Desde corte de unhas até limpeza dos ouvidos e escovação dos dentes. B…" at bounding box center [736, 388] width 575 height 991
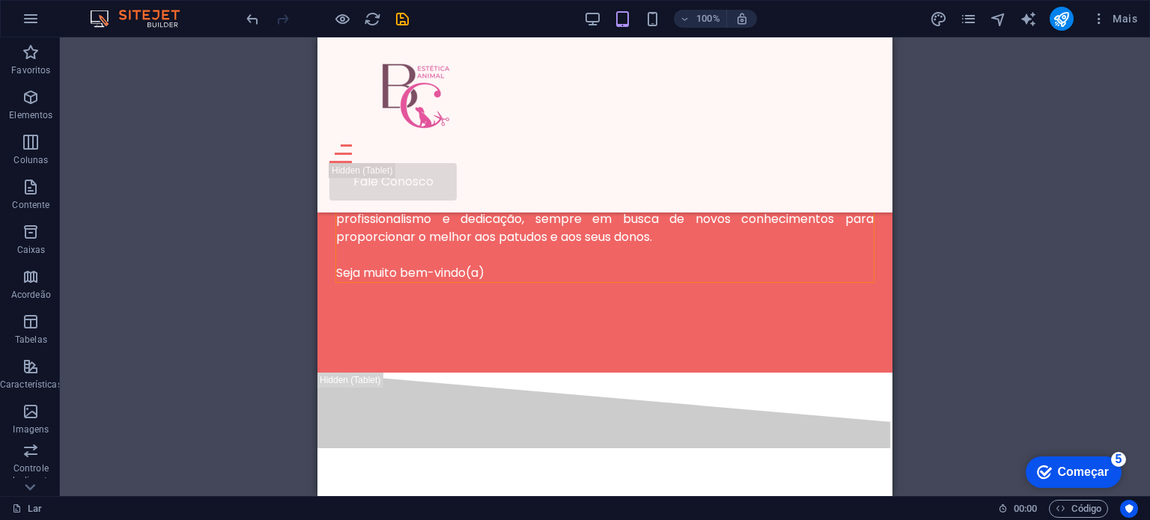
scroll to position [2089, 0]
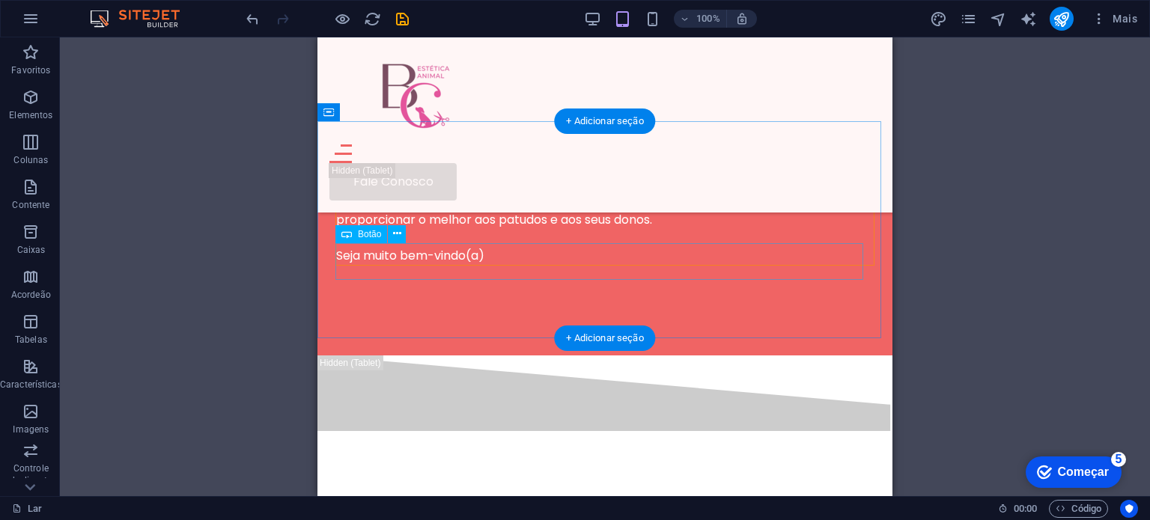
select select "px"
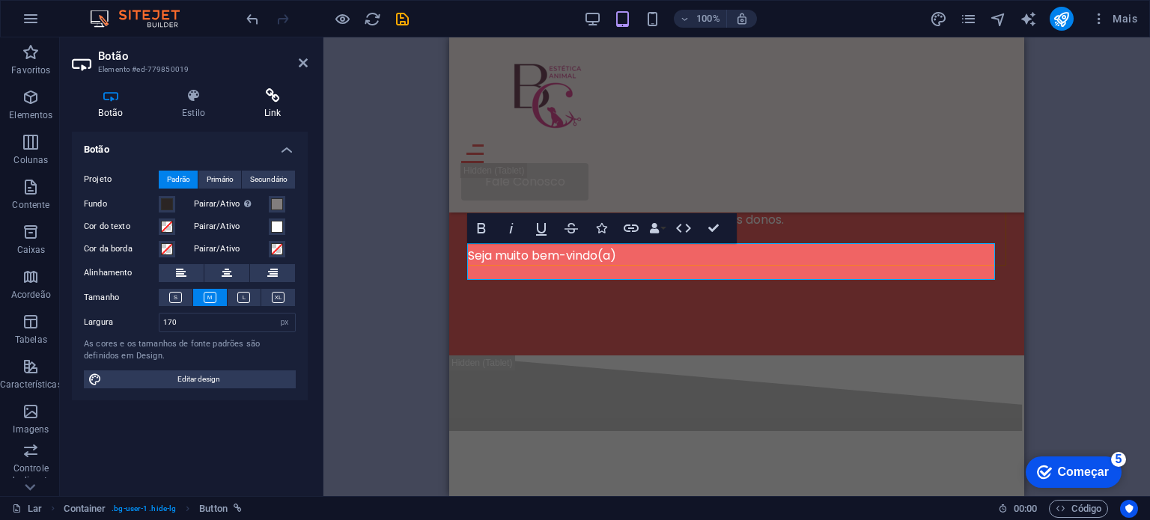
click at [268, 111] on font "Link" at bounding box center [272, 113] width 17 height 10
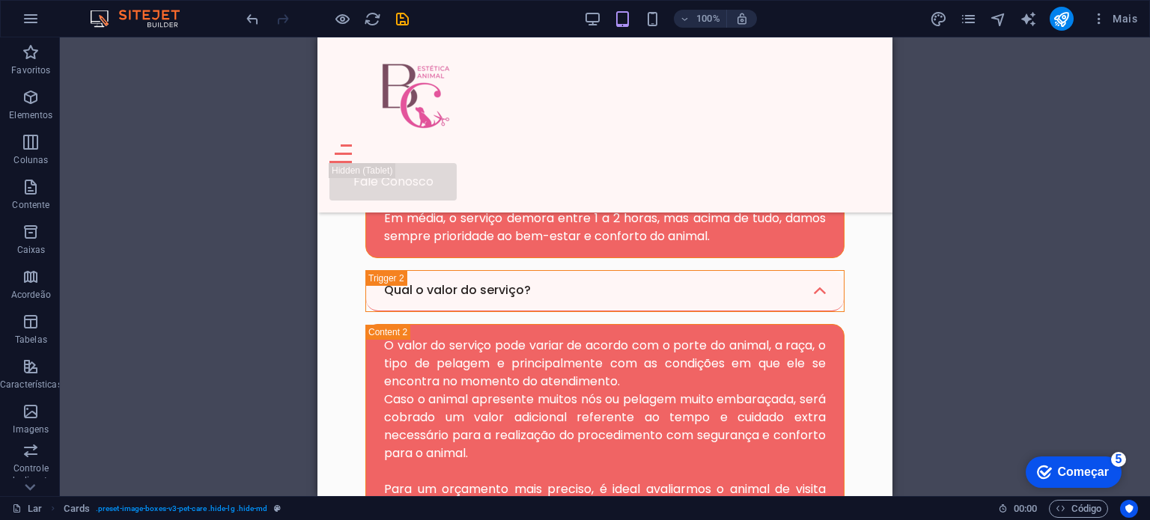
scroll to position [3775, 0]
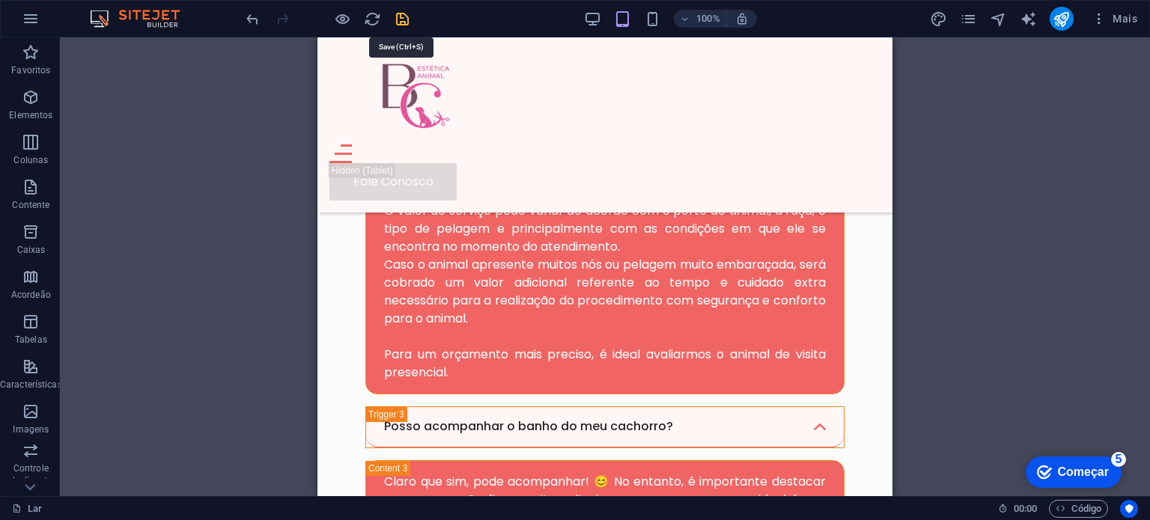
click at [407, 18] on icon "salvar" at bounding box center [402, 18] width 17 height 17
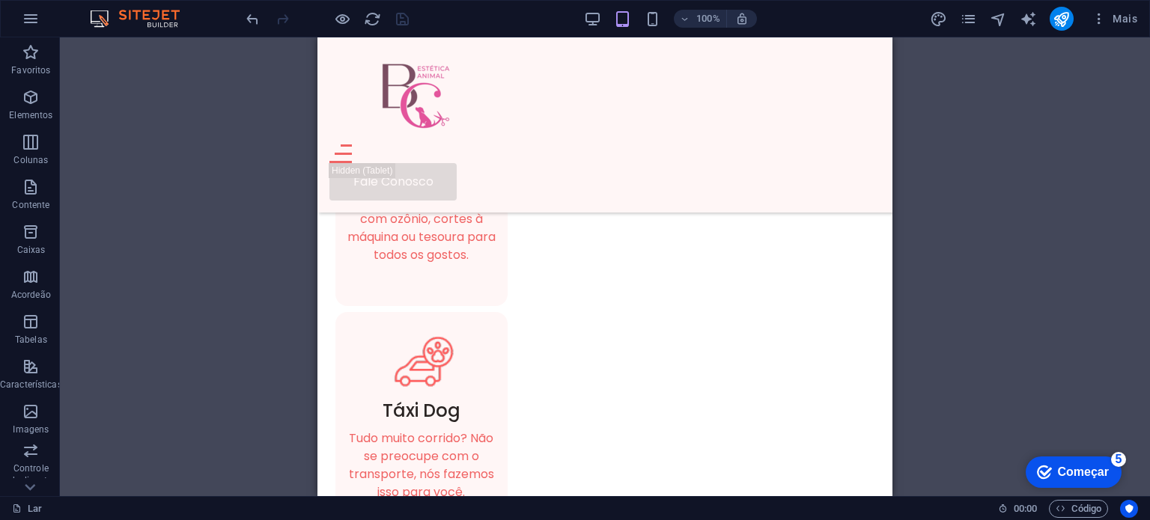
scroll to position [0, 0]
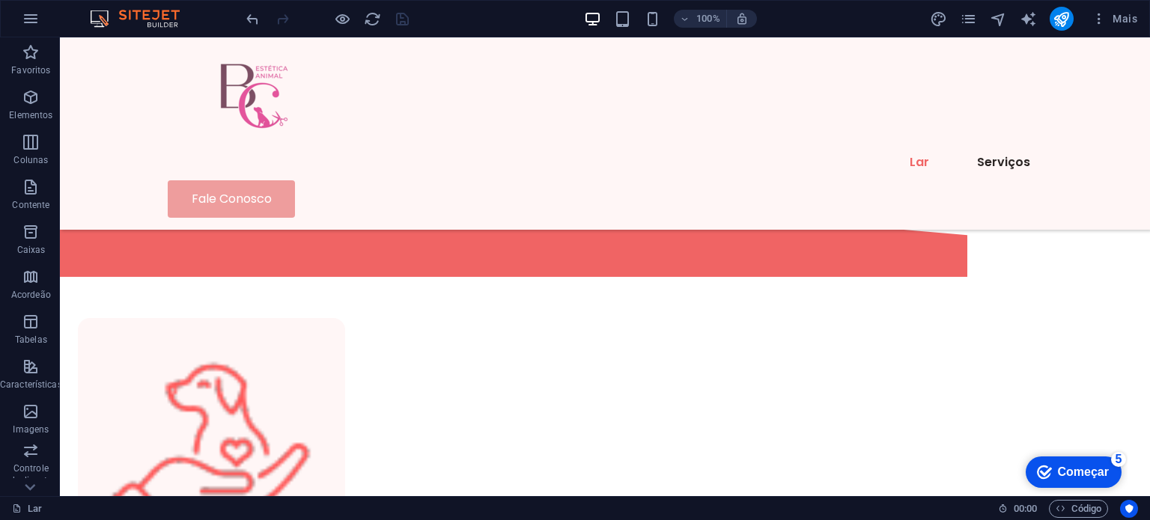
scroll to position [578, 0]
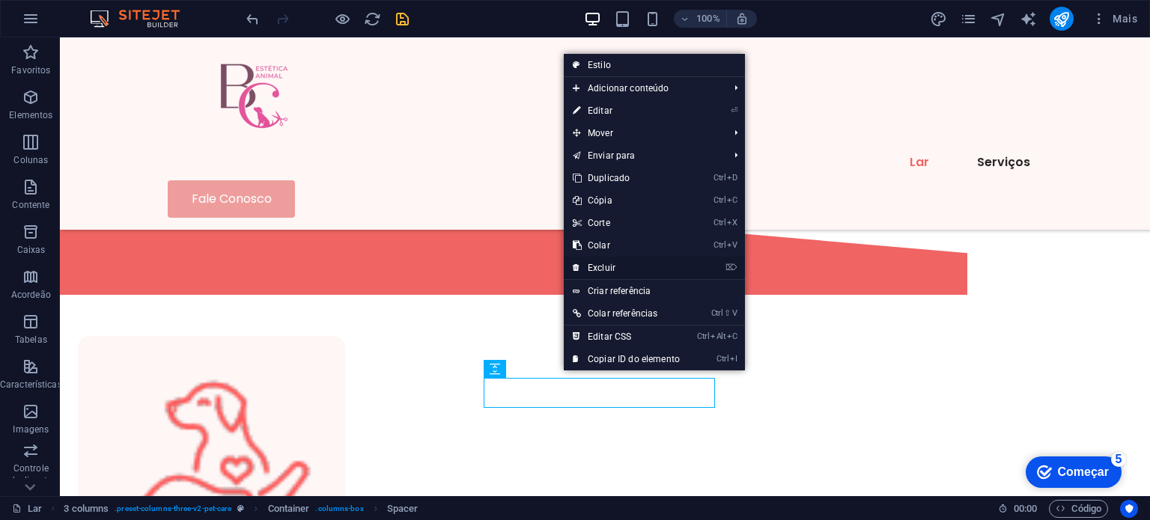
click at [610, 268] on font "Excluir" at bounding box center [602, 268] width 28 height 10
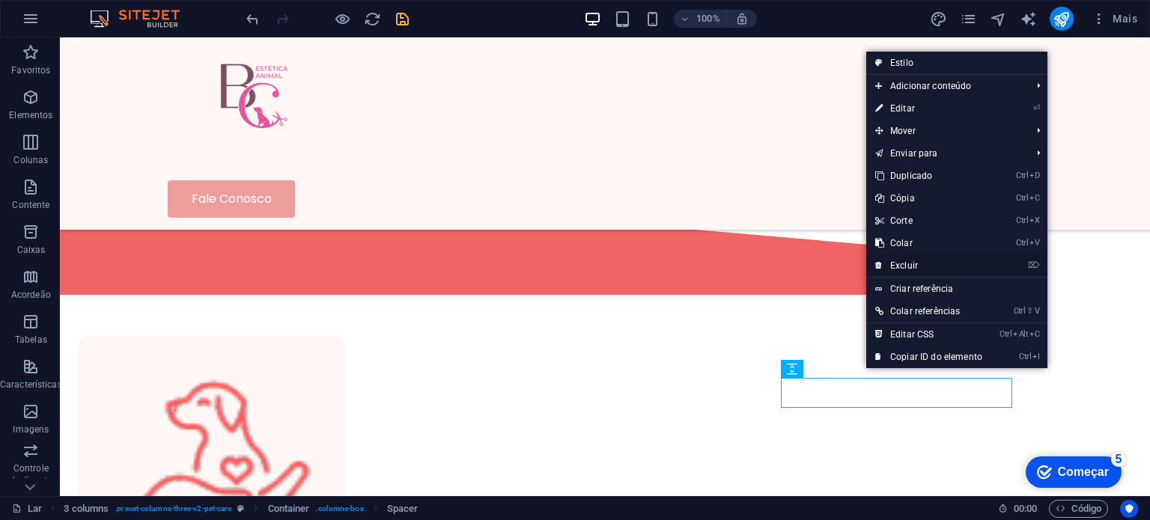
click at [920, 267] on link "⌦ Excluir" at bounding box center [928, 266] width 125 height 22
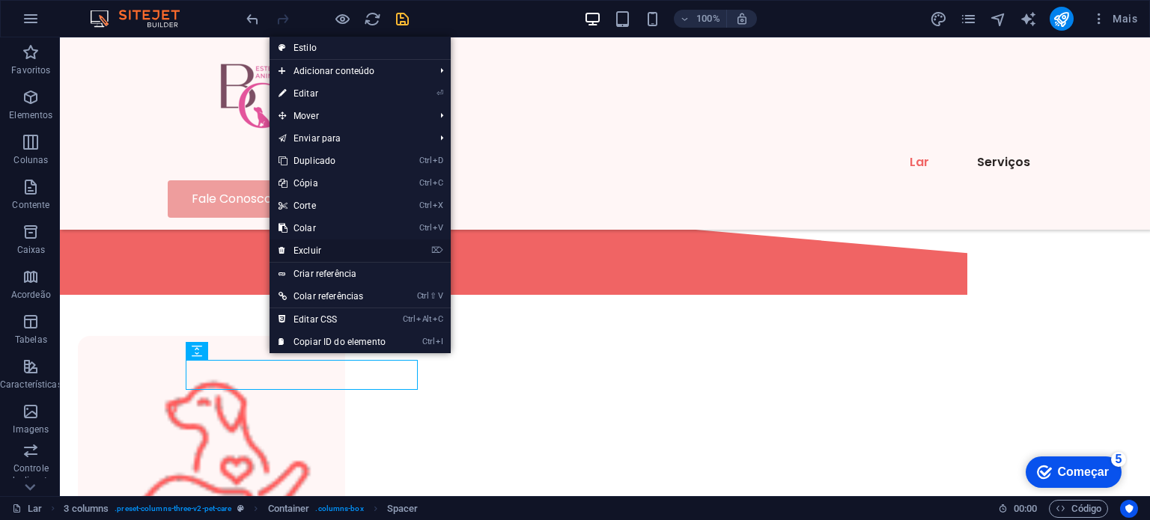
click at [309, 256] on font "Excluir" at bounding box center [308, 251] width 28 height 10
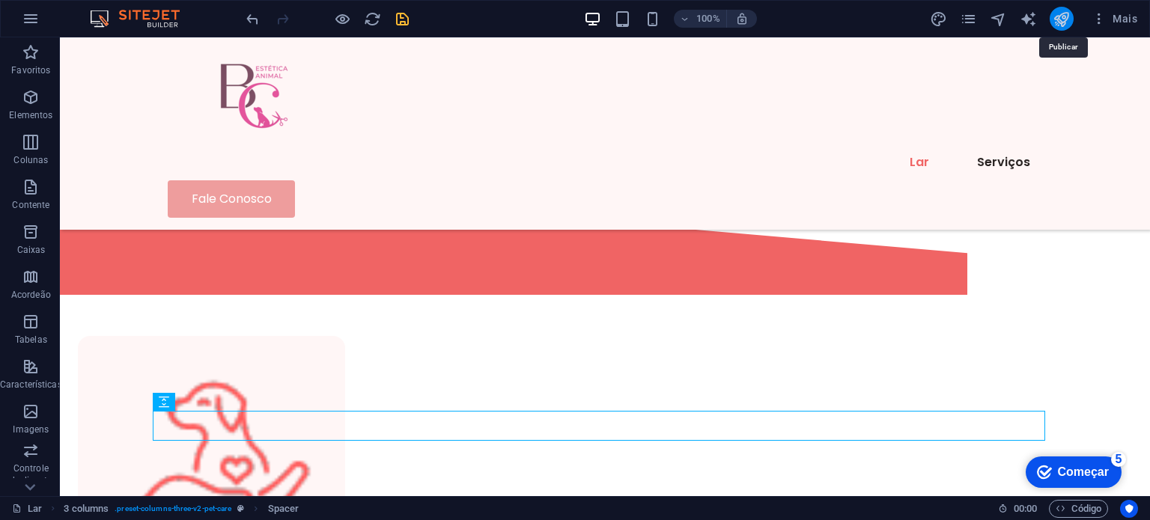
click at [1063, 23] on icon "publicar" at bounding box center [1061, 18] width 17 height 17
